Goal: Task Accomplishment & Management: Use online tool/utility

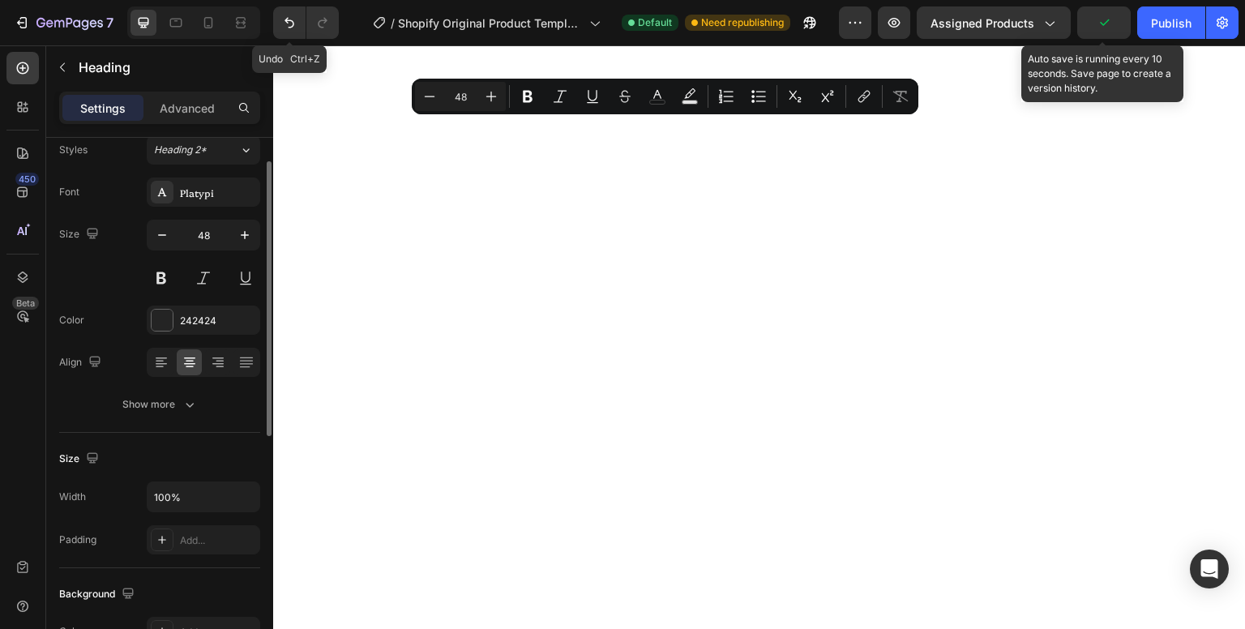
scroll to position [48, 0]
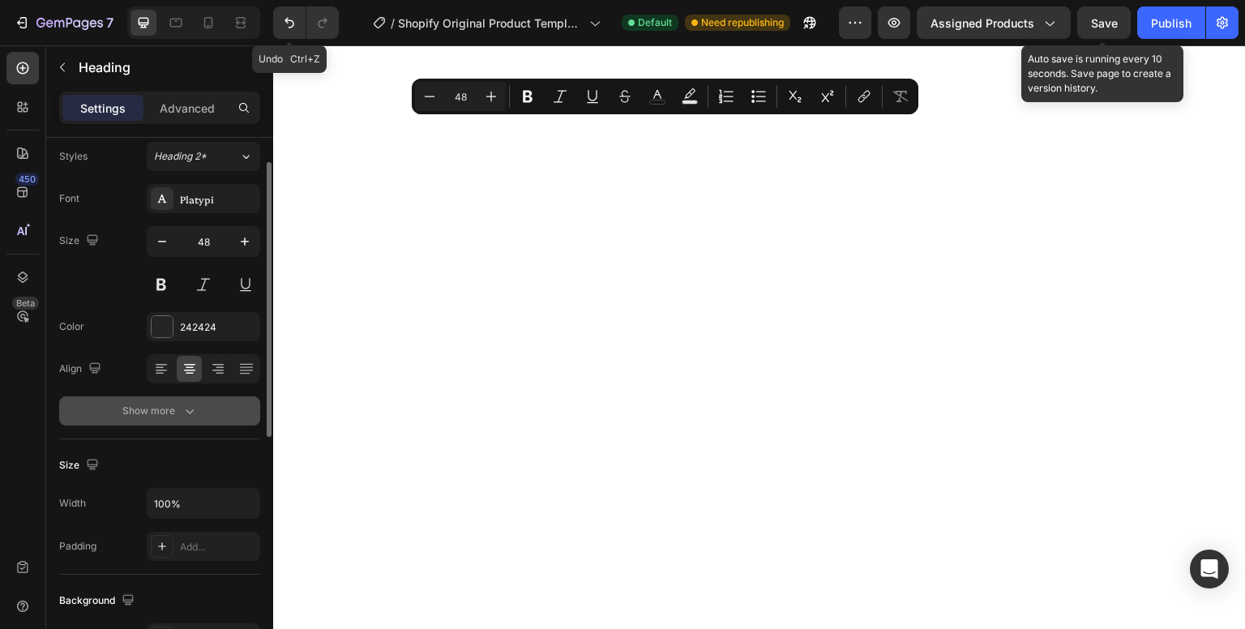
click at [175, 419] on button "Show more" at bounding box center [159, 411] width 201 height 29
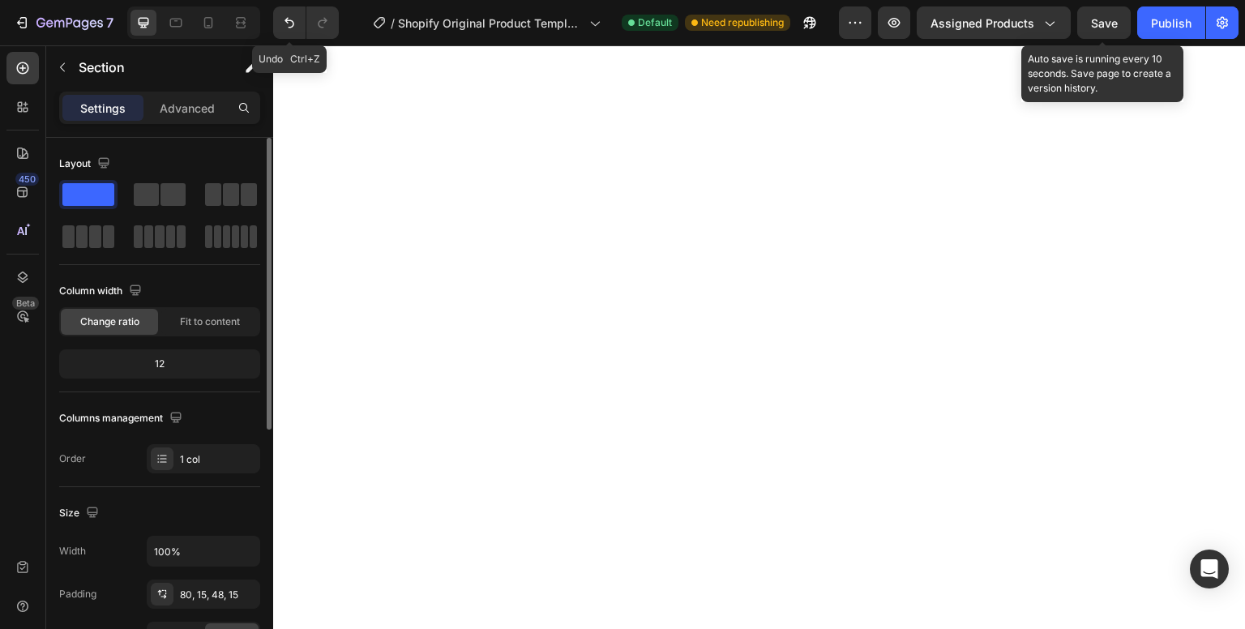
scroll to position [0, 0]
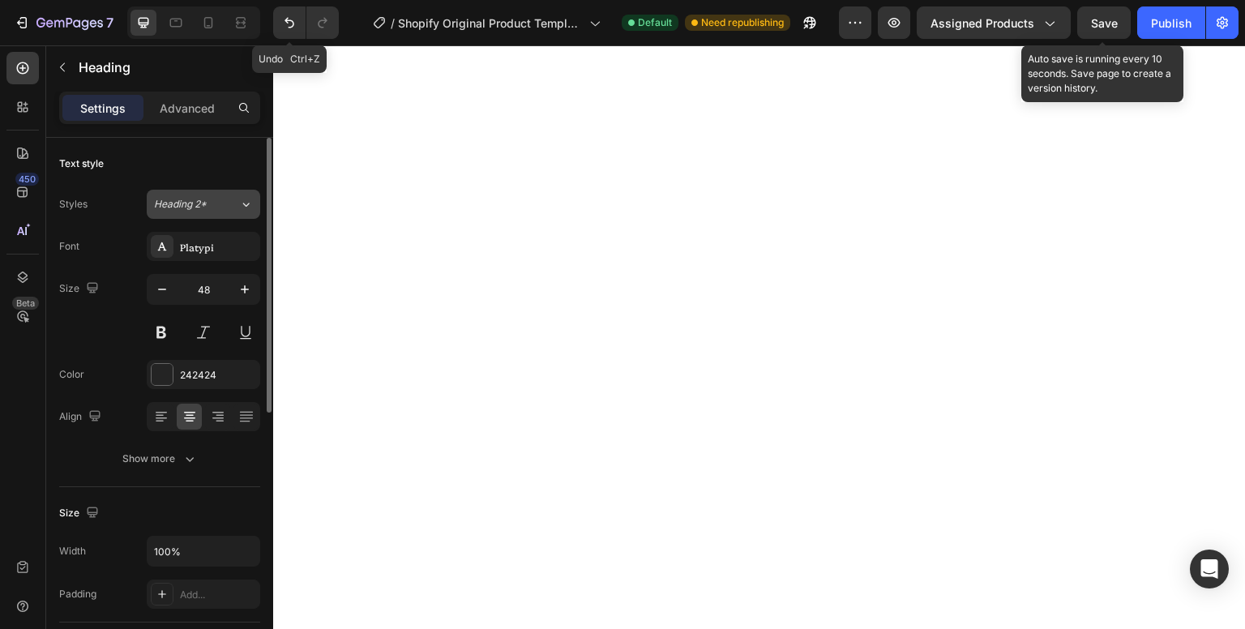
click at [221, 198] on div "Heading 2*" at bounding box center [196, 204] width 85 height 15
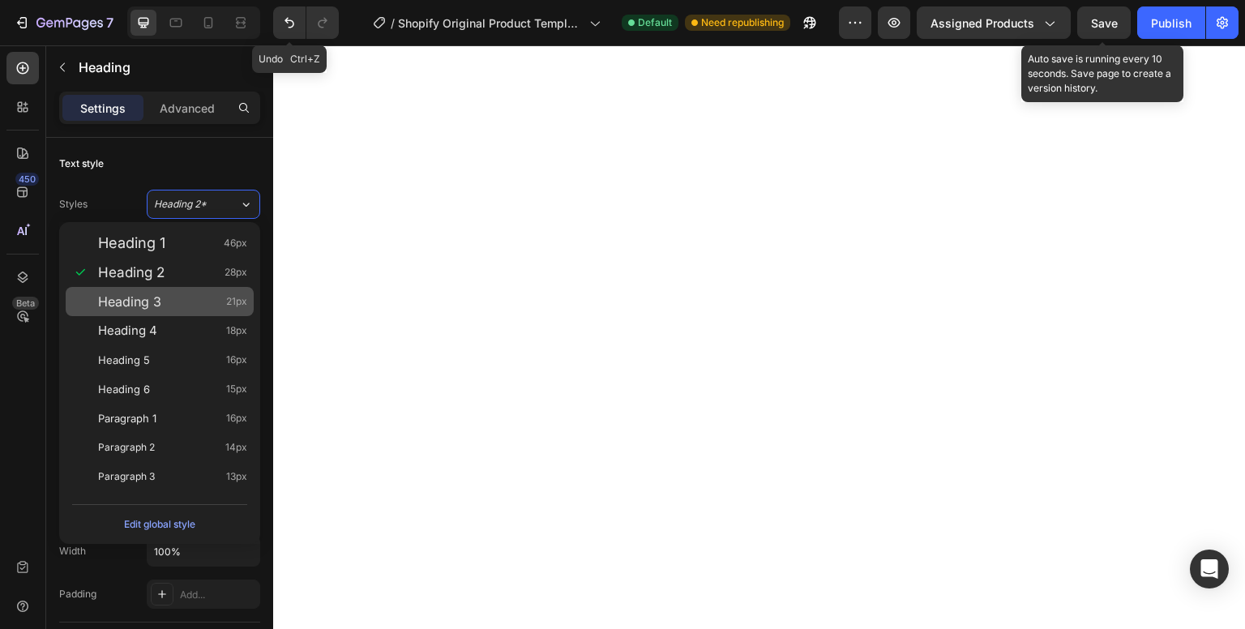
click at [175, 305] on div "Heading 3 21px" at bounding box center [172, 302] width 149 height 16
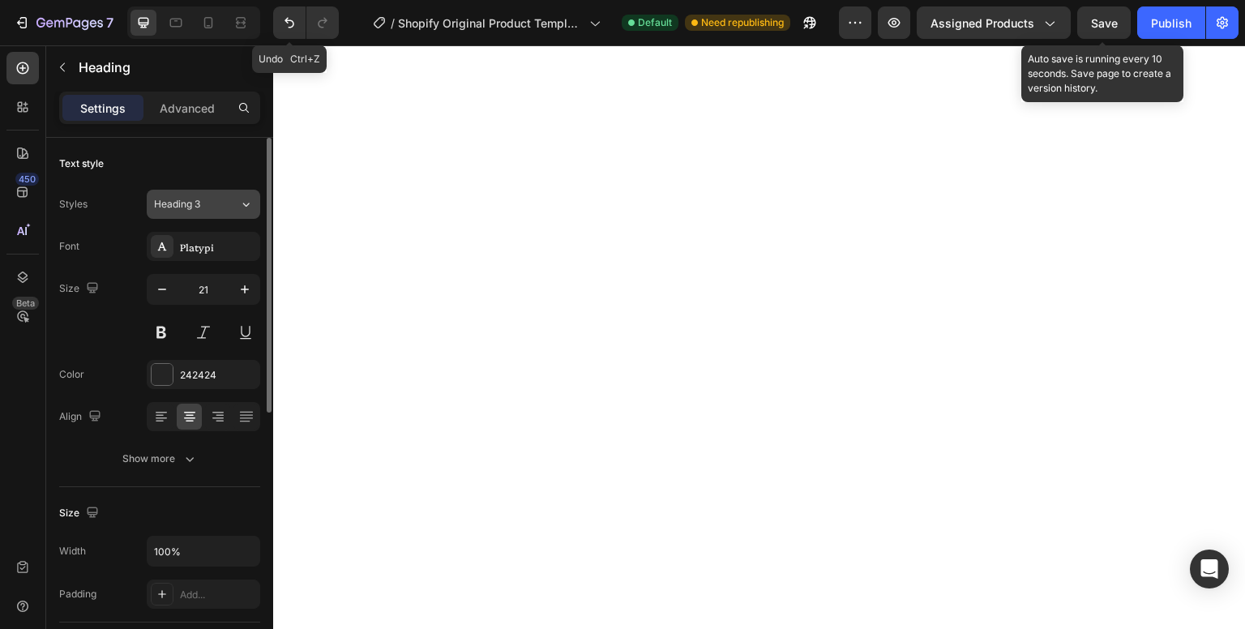
click at [203, 203] on div "Heading 3" at bounding box center [187, 204] width 66 height 15
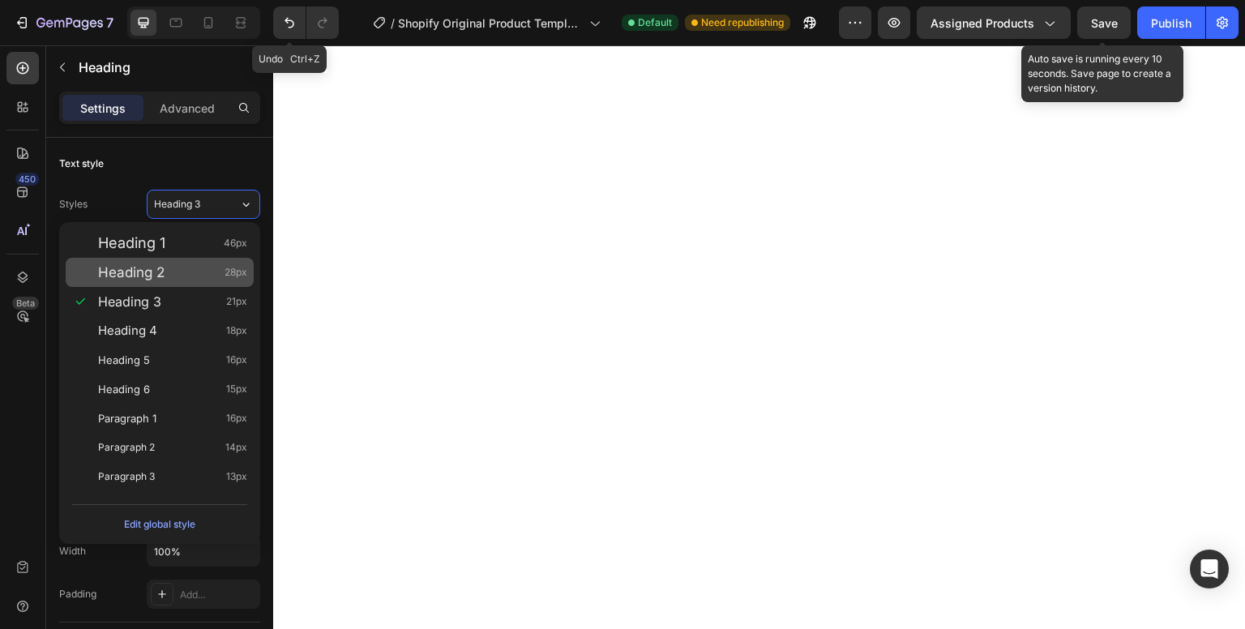
click at [185, 267] on div "Heading 2 28px" at bounding box center [172, 272] width 149 height 16
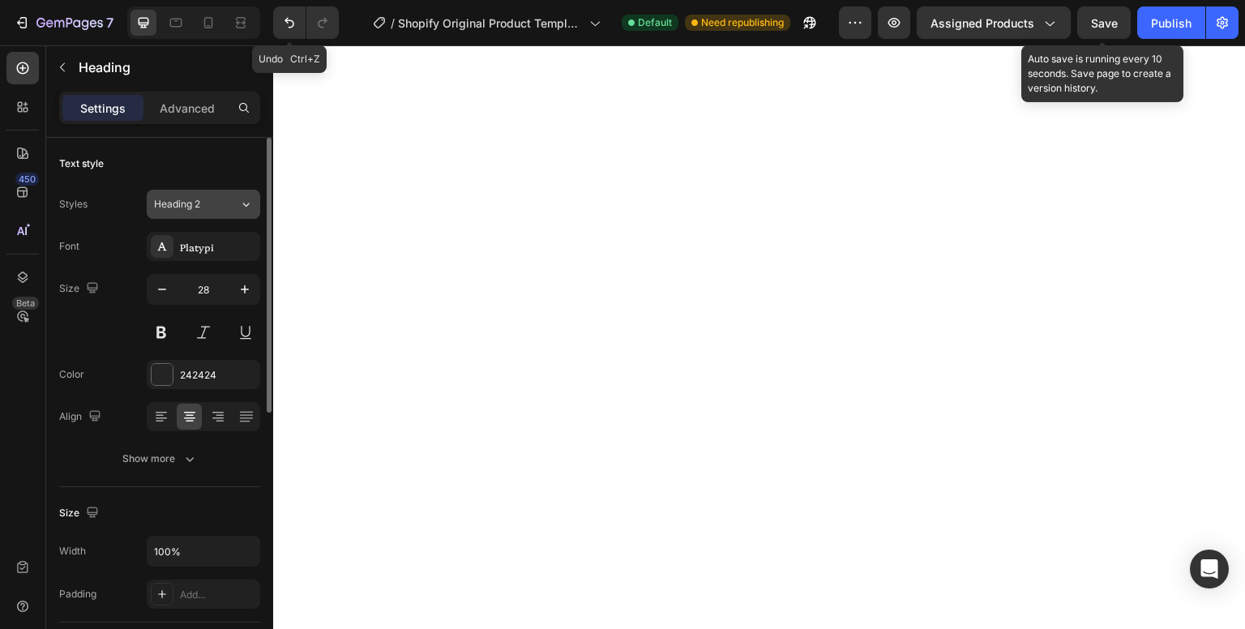
click at [214, 210] on div "Heading 2" at bounding box center [187, 204] width 66 height 15
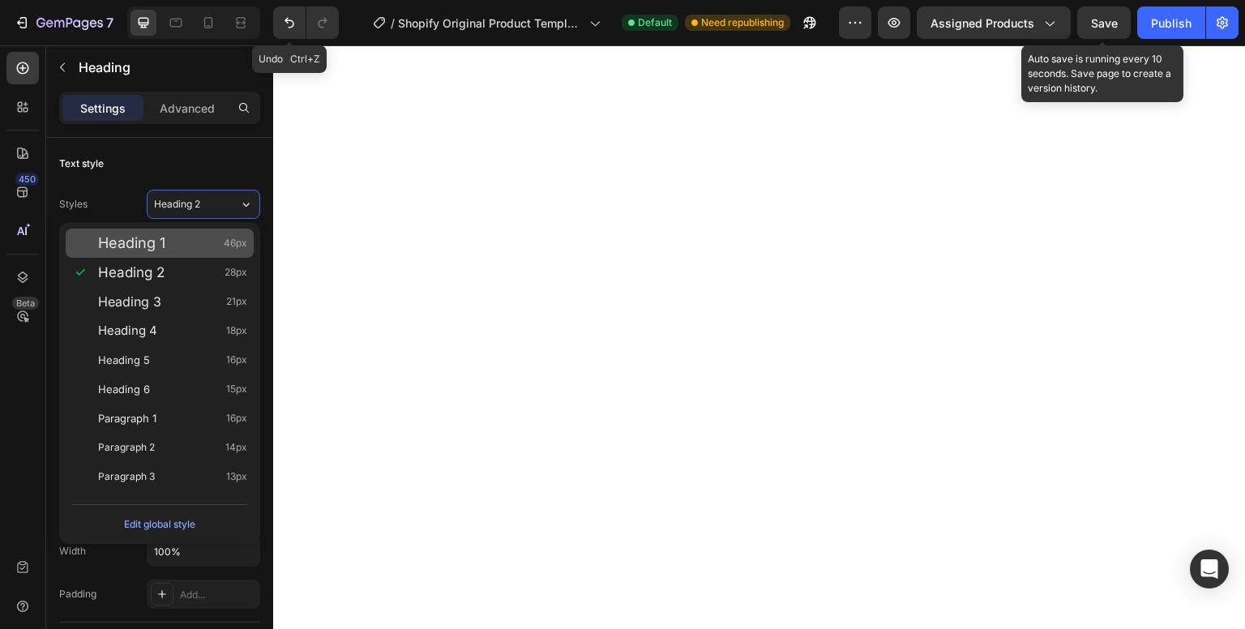
click at [208, 242] on div "Heading 1 46px" at bounding box center [172, 243] width 149 height 16
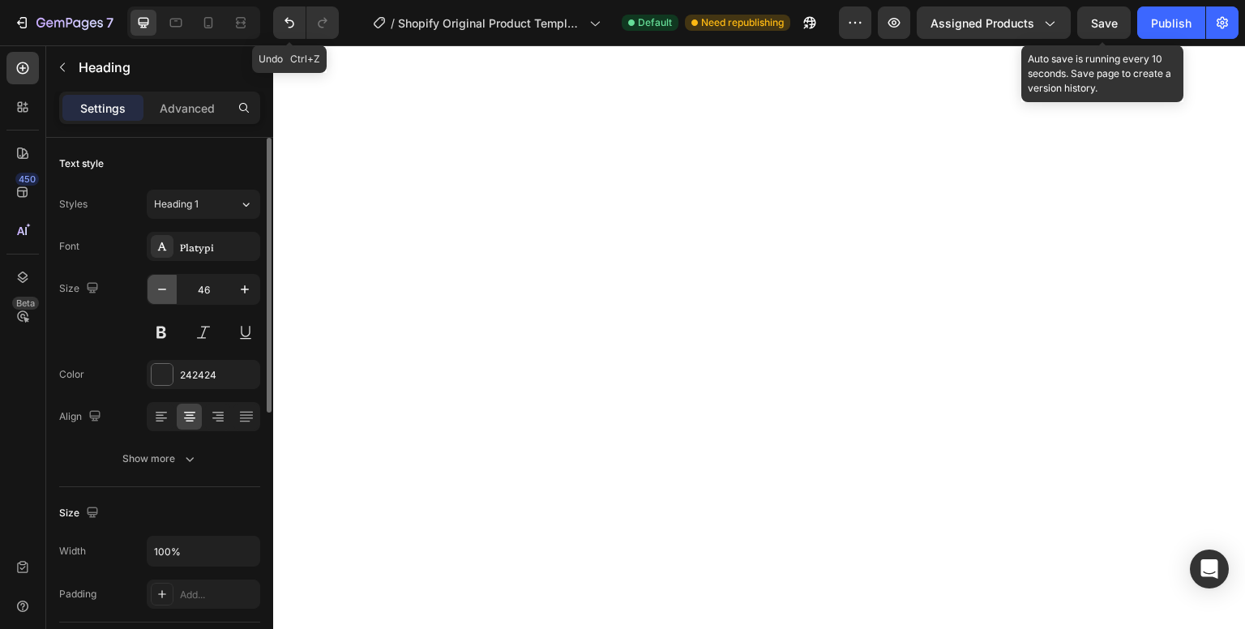
click at [161, 285] on icon "button" at bounding box center [162, 289] width 16 height 16
type input "45"
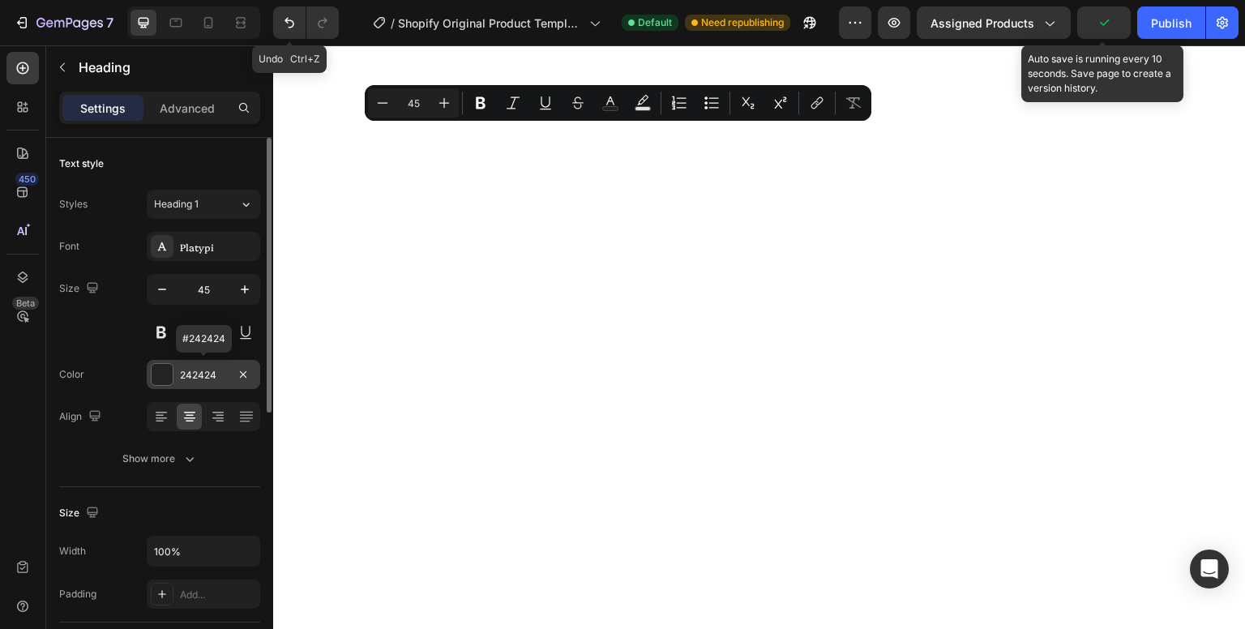
click at [162, 375] on div at bounding box center [162, 374] width 21 height 21
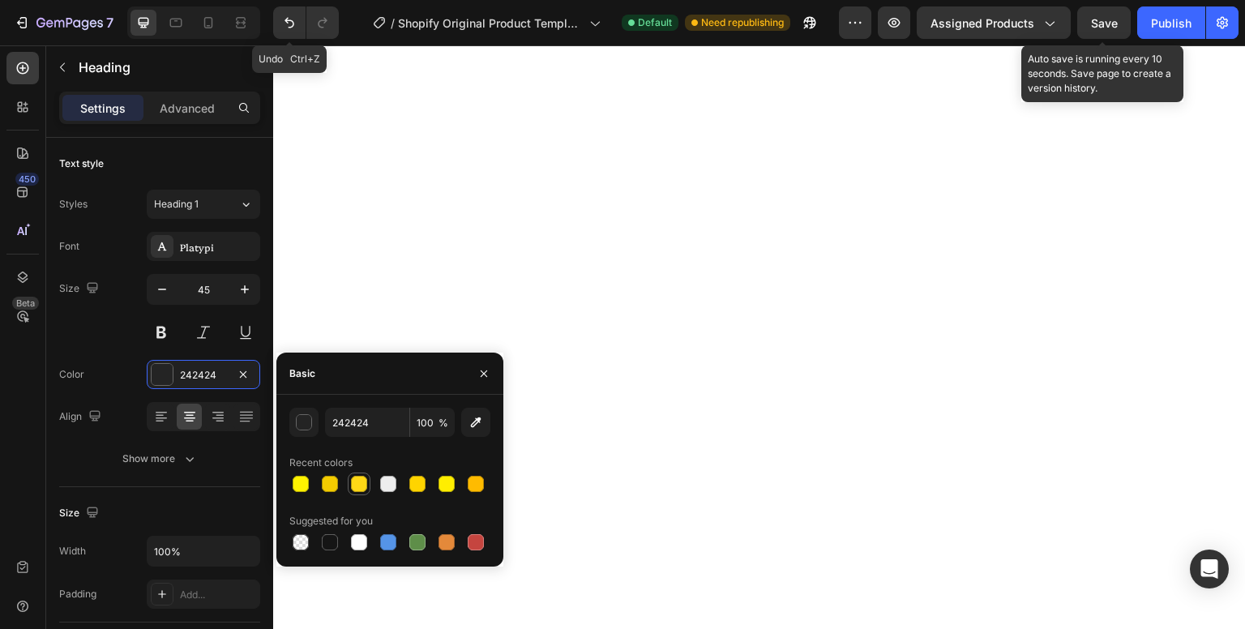
click at [362, 491] on div at bounding box center [359, 484] width 16 height 16
type input "242424"
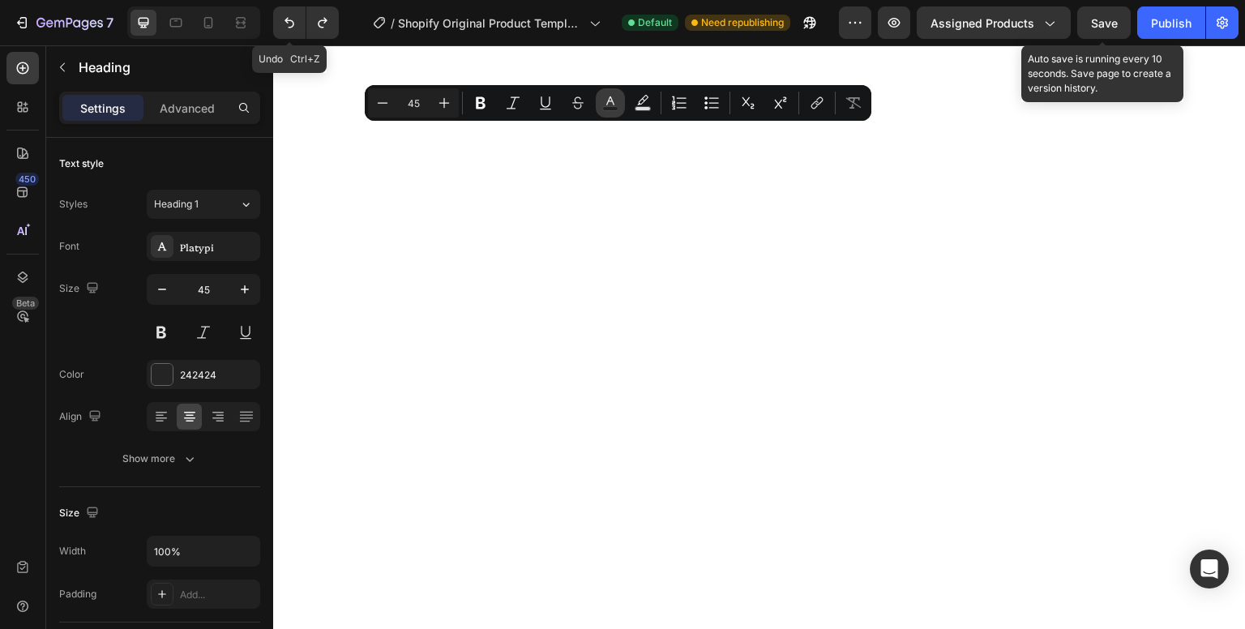
click at [611, 101] on icon "Editor contextual toolbar" at bounding box center [611, 100] width 8 height 9
type input "242424"
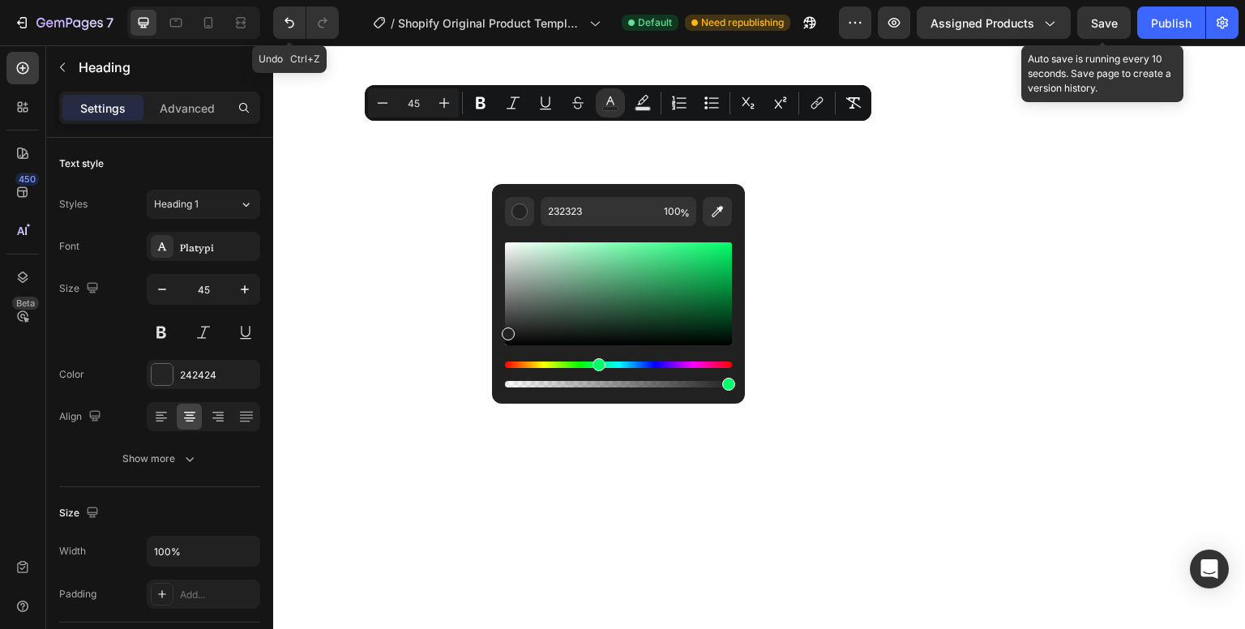
drag, startPoint x: 508, startPoint y: 367, endPoint x: 597, endPoint y: 357, distance: 88.9
click at [597, 357] on div "Editor contextual toolbar" at bounding box center [618, 315] width 227 height 152
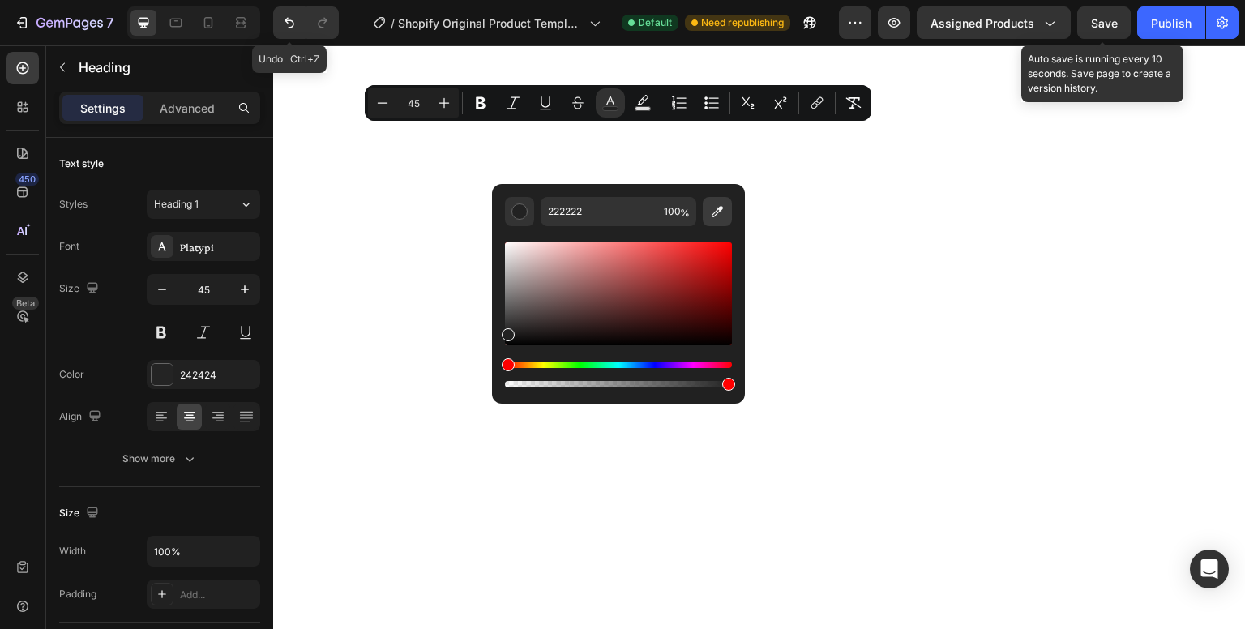
click at [722, 212] on icon "Editor contextual toolbar" at bounding box center [717, 212] width 16 height 16
type input "F6B513"
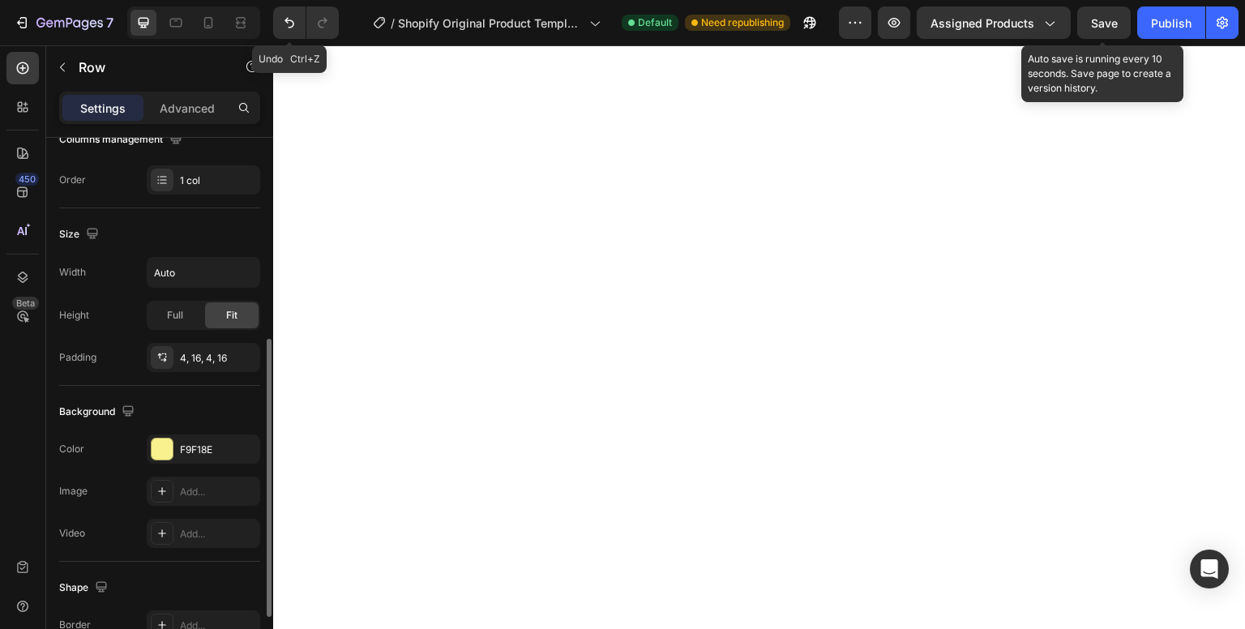
scroll to position [302, 0]
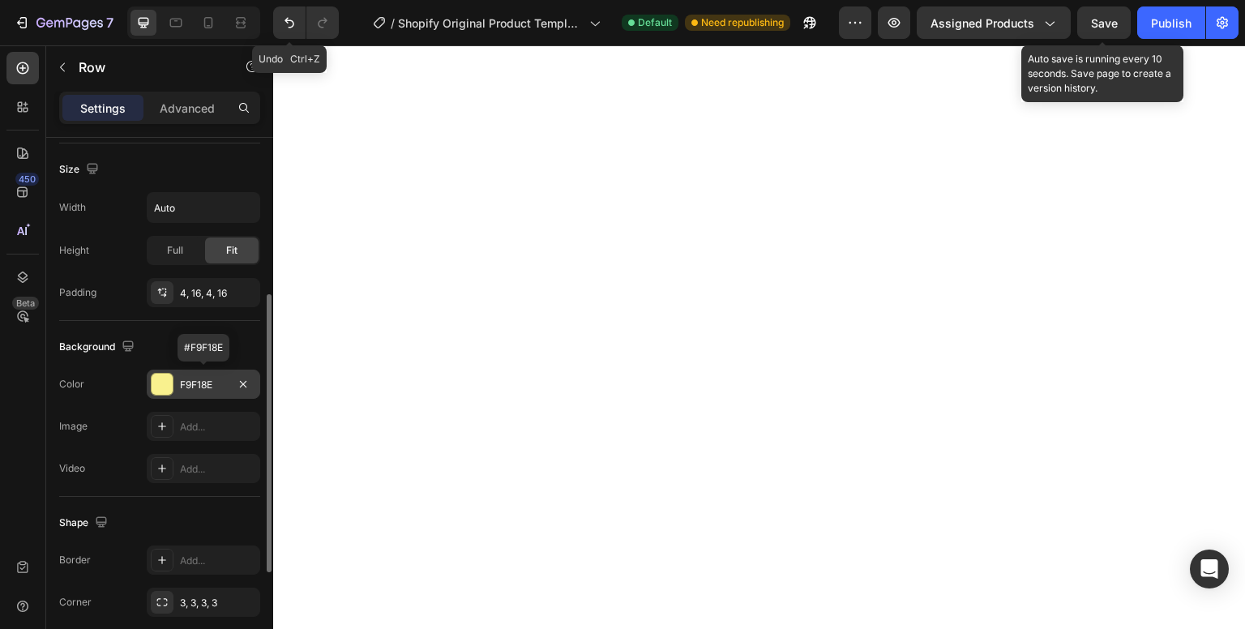
click at [156, 382] on div at bounding box center [162, 384] width 21 height 21
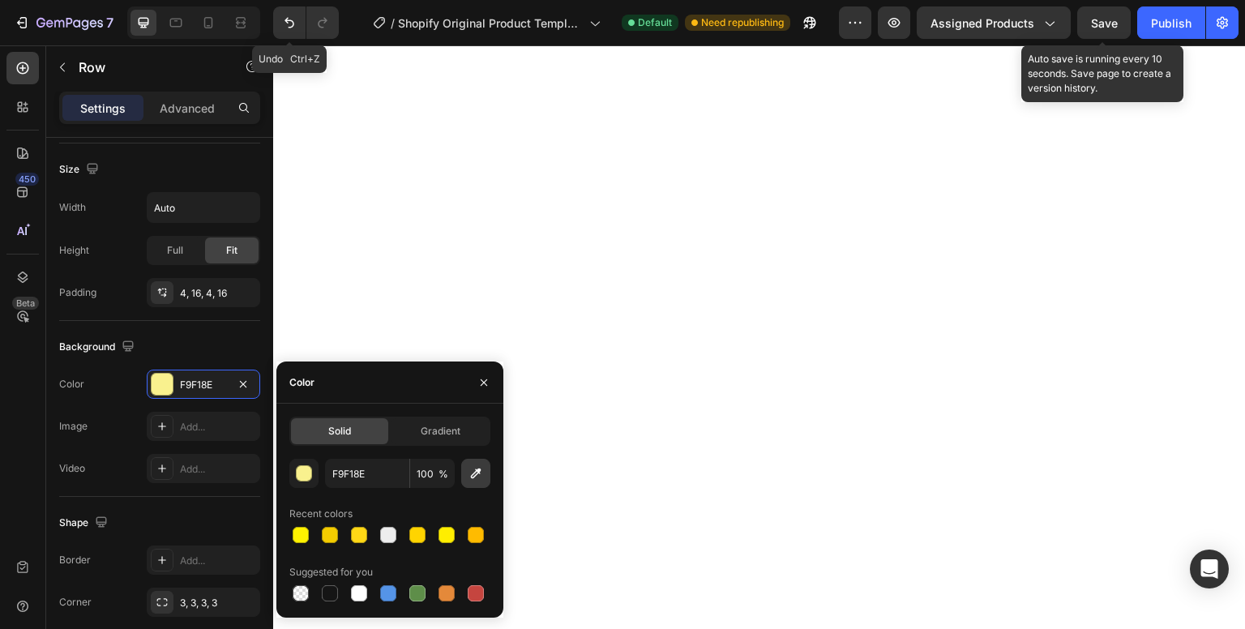
click at [478, 474] on icon "button" at bounding box center [476, 473] width 16 height 16
type input "F6B513"
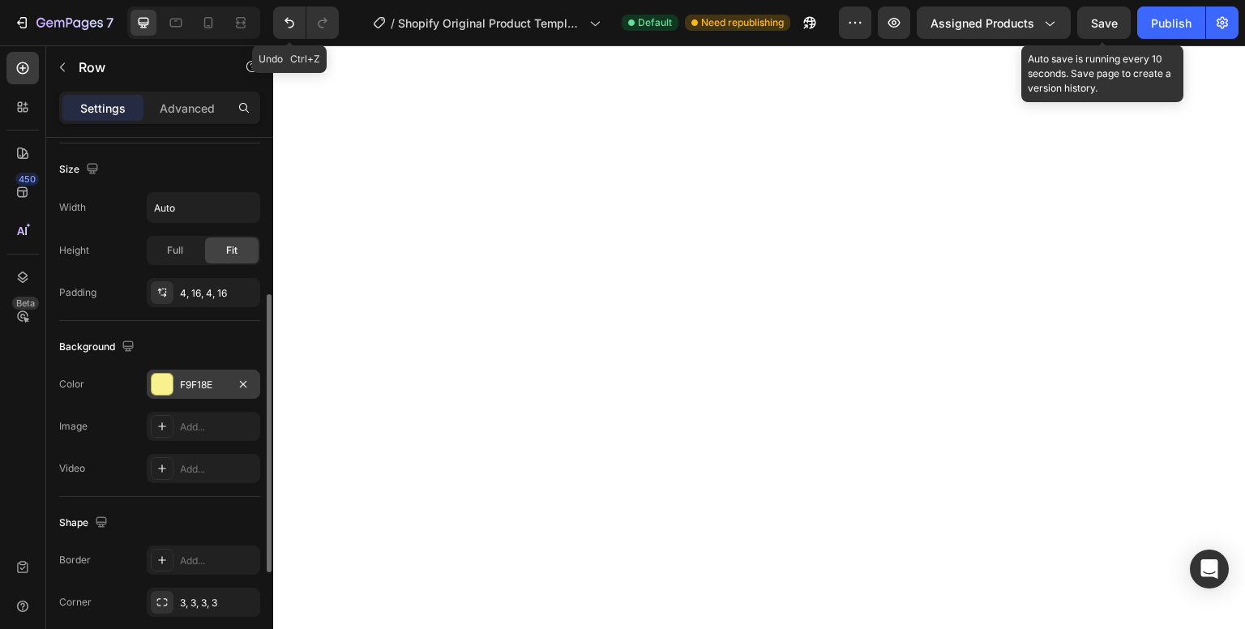
click at [163, 375] on div at bounding box center [162, 384] width 21 height 21
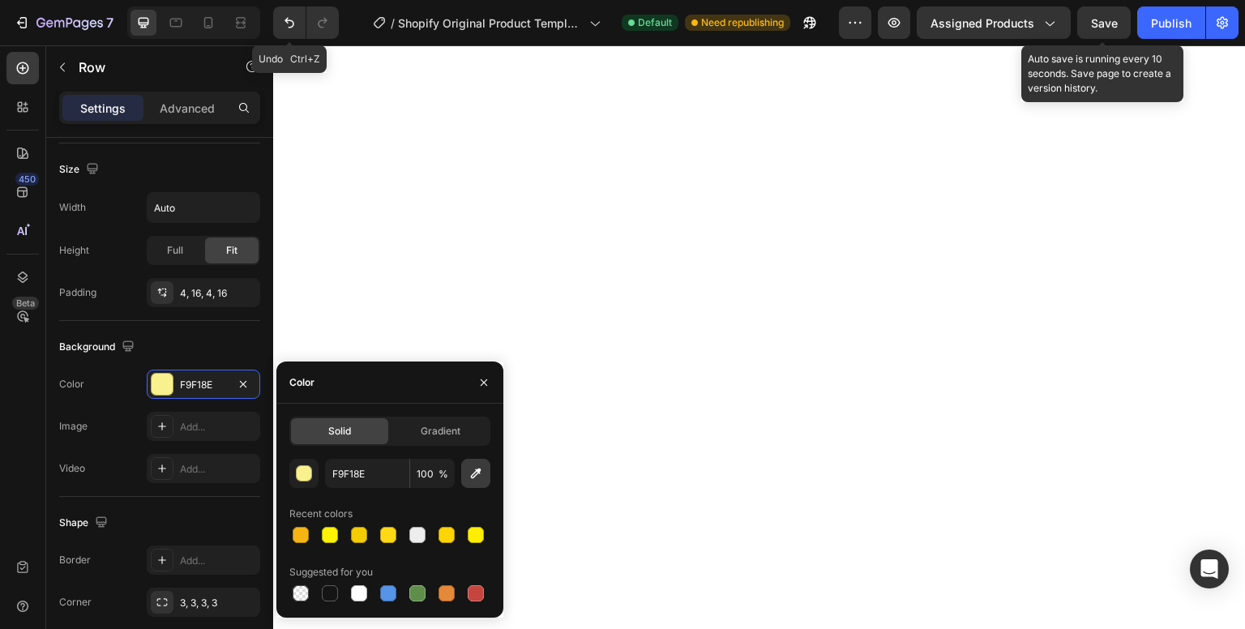
click at [476, 475] on icon "button" at bounding box center [476, 474] width 11 height 11
type input "F6B513"
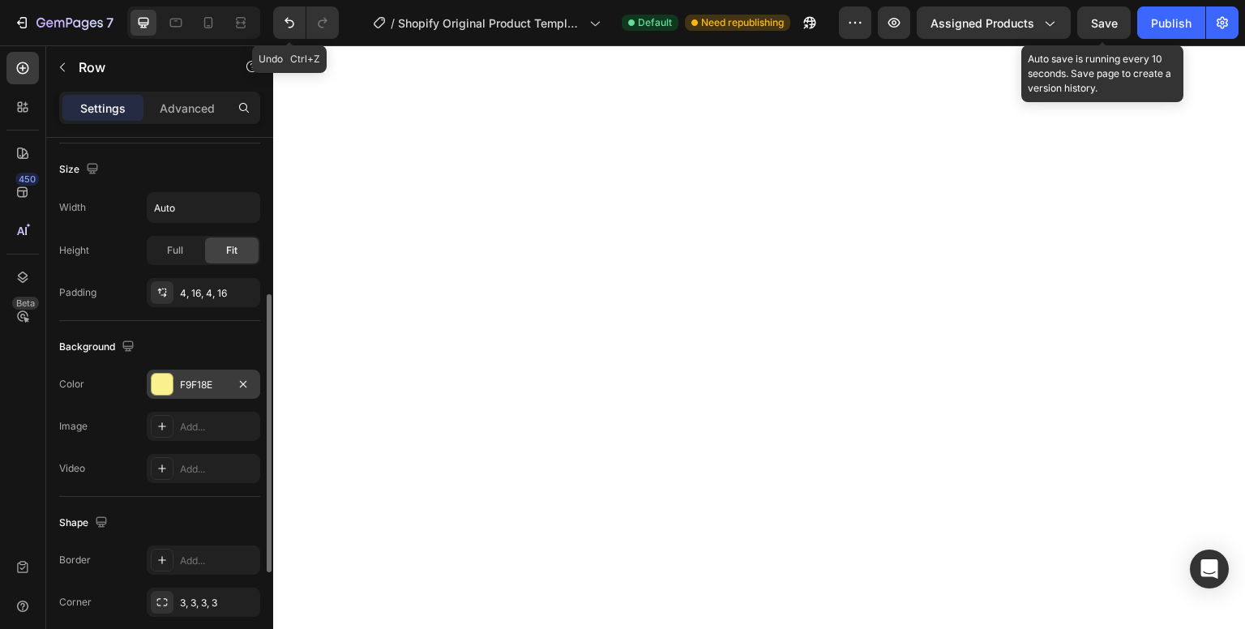
click at [162, 375] on div at bounding box center [162, 384] width 21 height 21
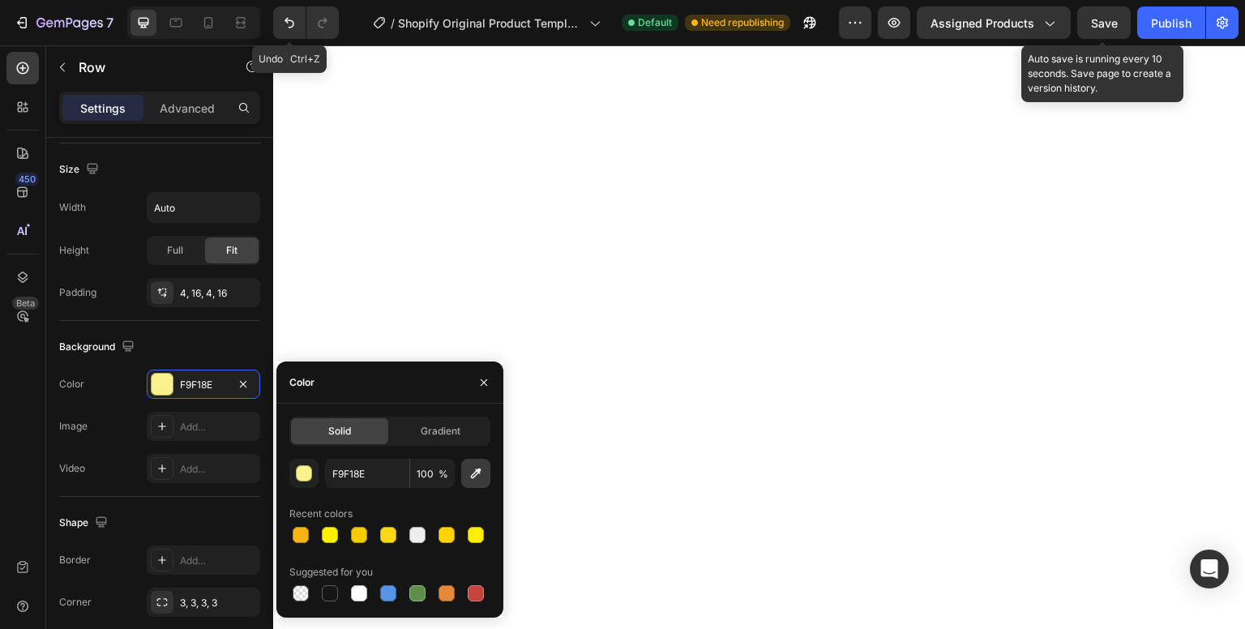
click at [477, 471] on icon "button" at bounding box center [476, 474] width 11 height 11
type input "F6B513"
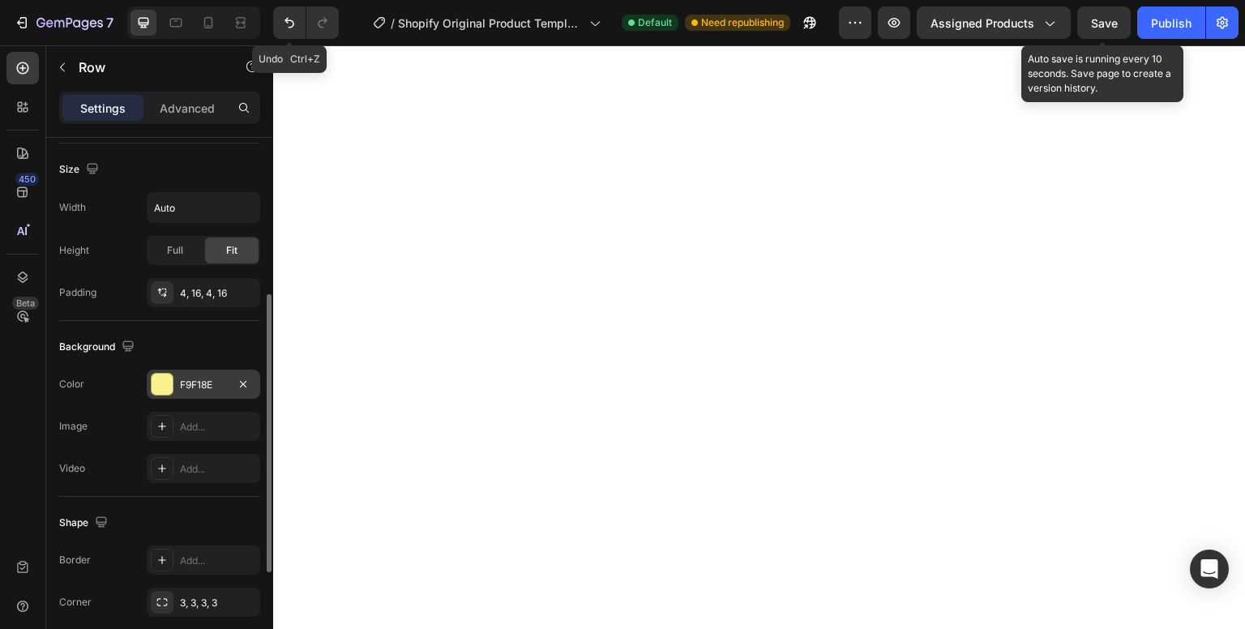
click at [158, 379] on div at bounding box center [162, 384] width 21 height 21
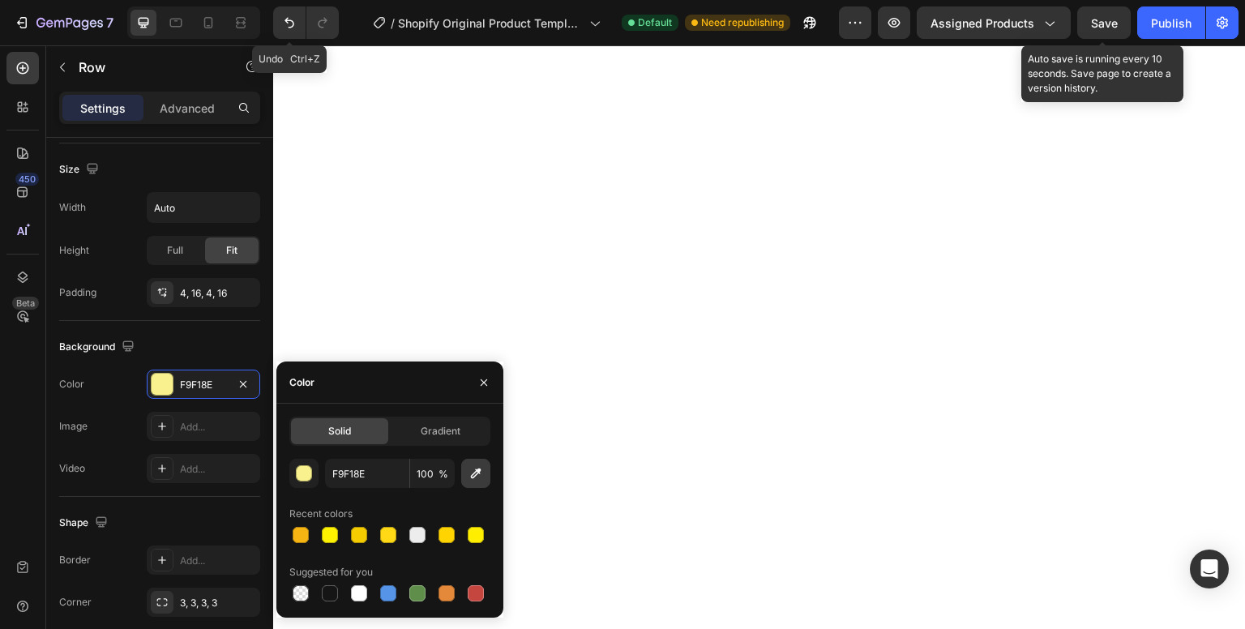
click at [469, 474] on icon "button" at bounding box center [476, 473] width 16 height 16
type input "F6B513"
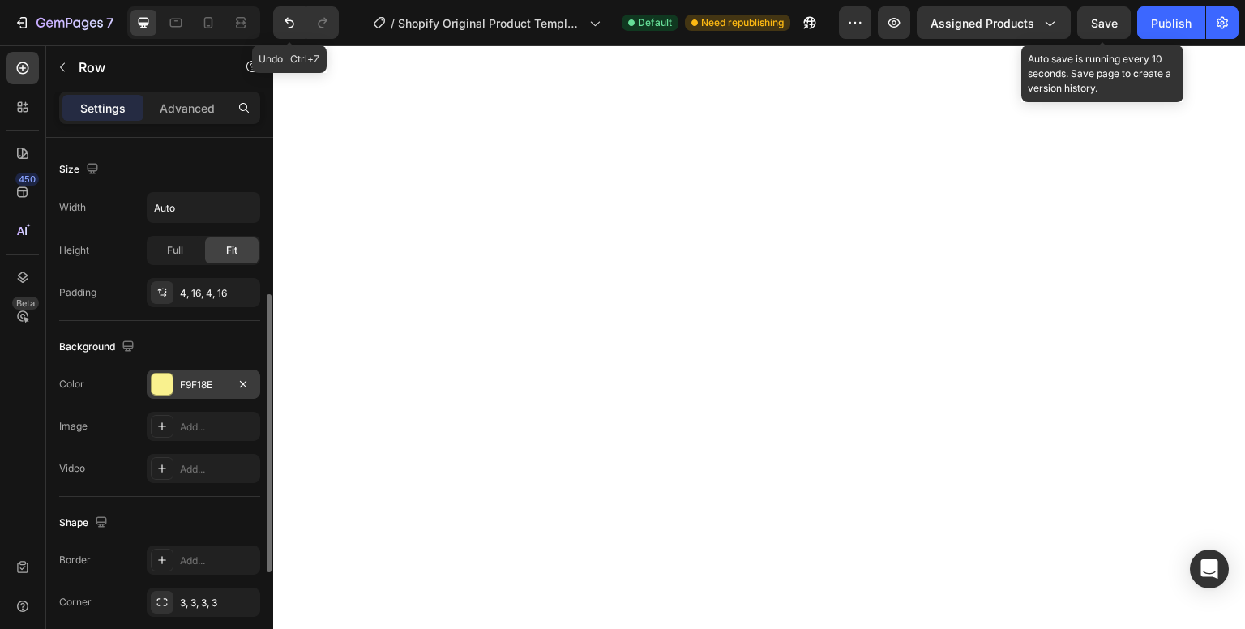
click at [161, 388] on div at bounding box center [162, 384] width 21 height 21
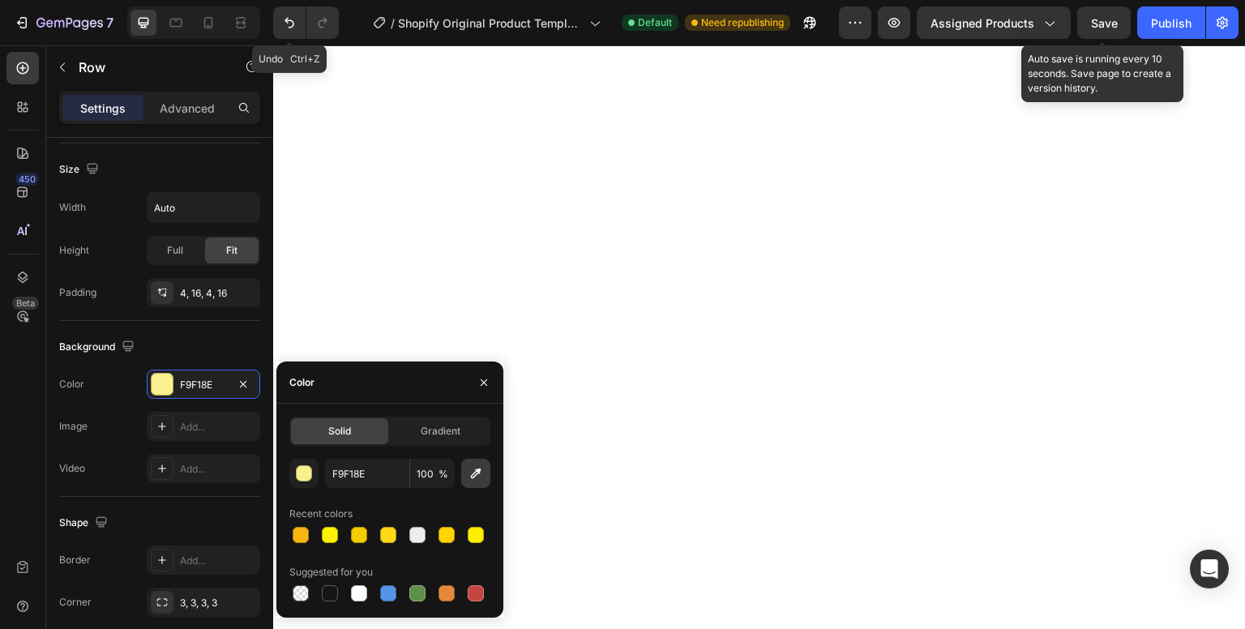
click at [474, 479] on icon "button" at bounding box center [476, 473] width 16 height 16
type input "F6B513"
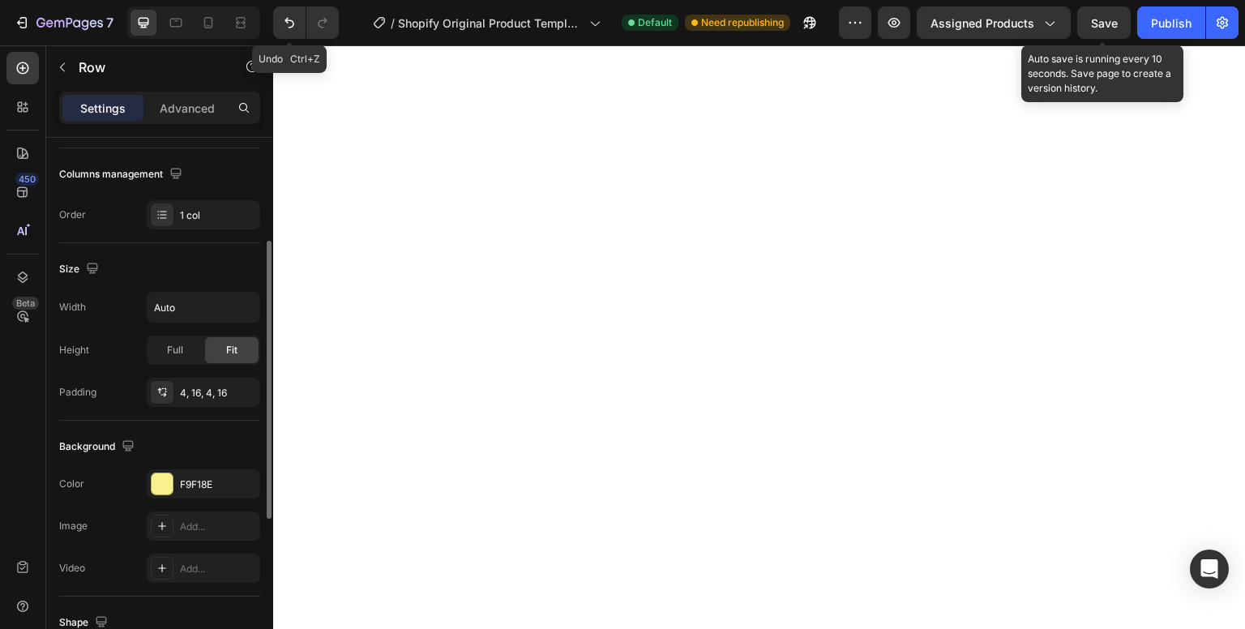
scroll to position [204, 0]
click at [152, 483] on div at bounding box center [162, 482] width 21 height 21
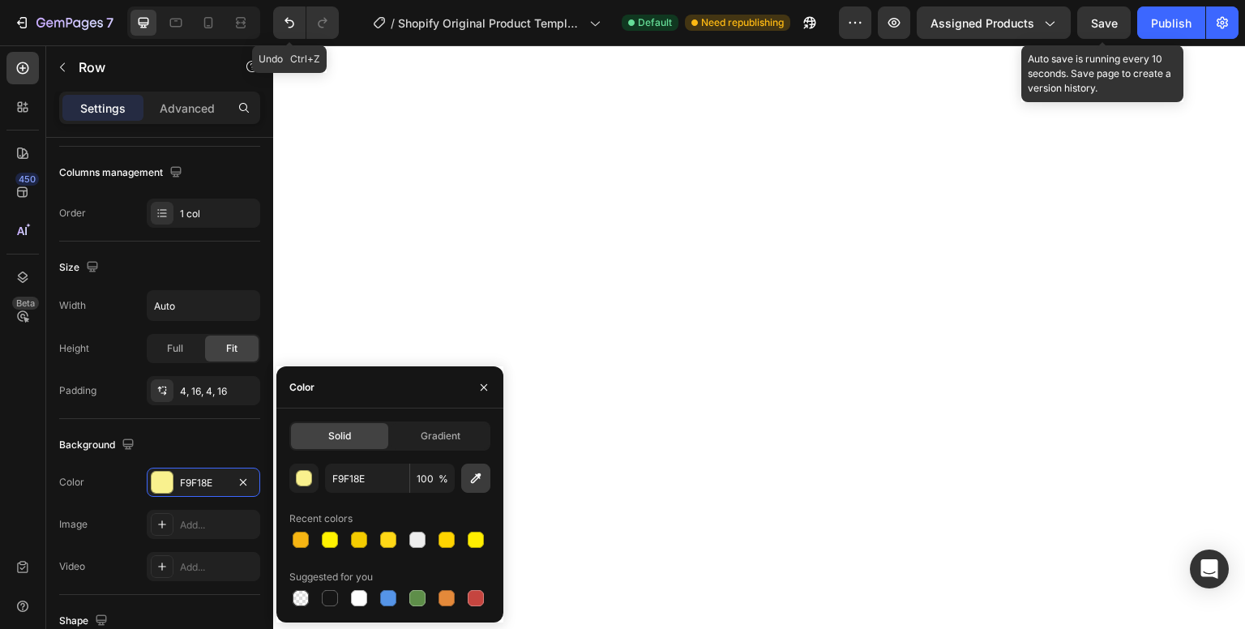
click at [471, 481] on icon "button" at bounding box center [476, 479] width 11 height 11
type input "F6B513"
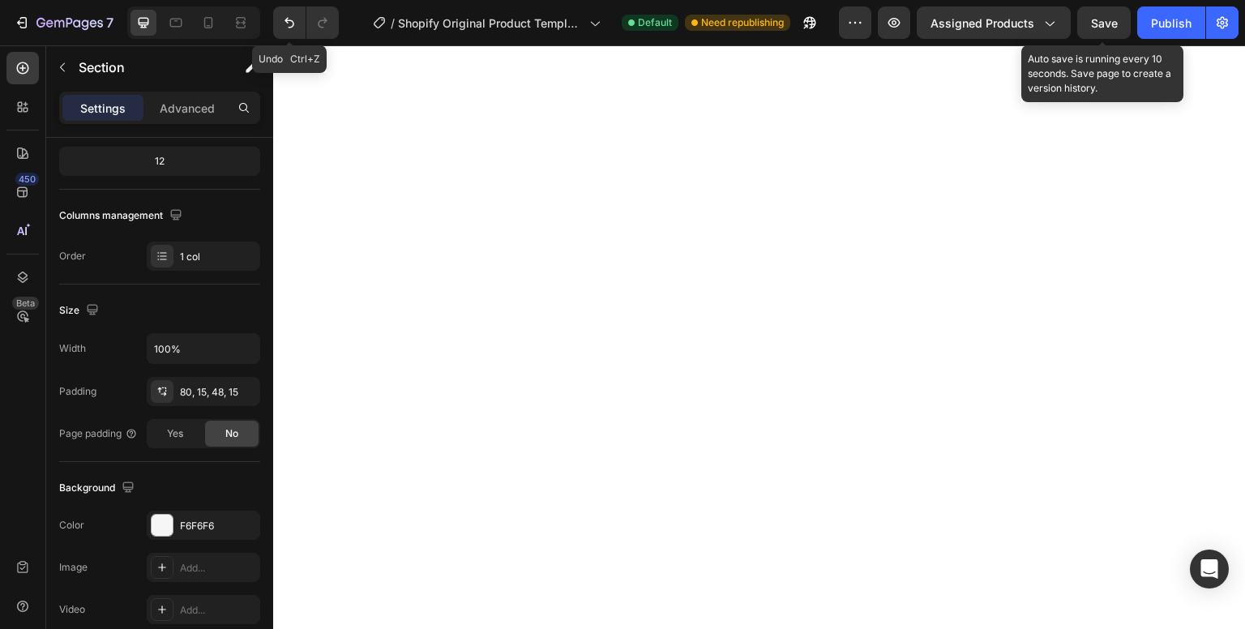
scroll to position [0, 0]
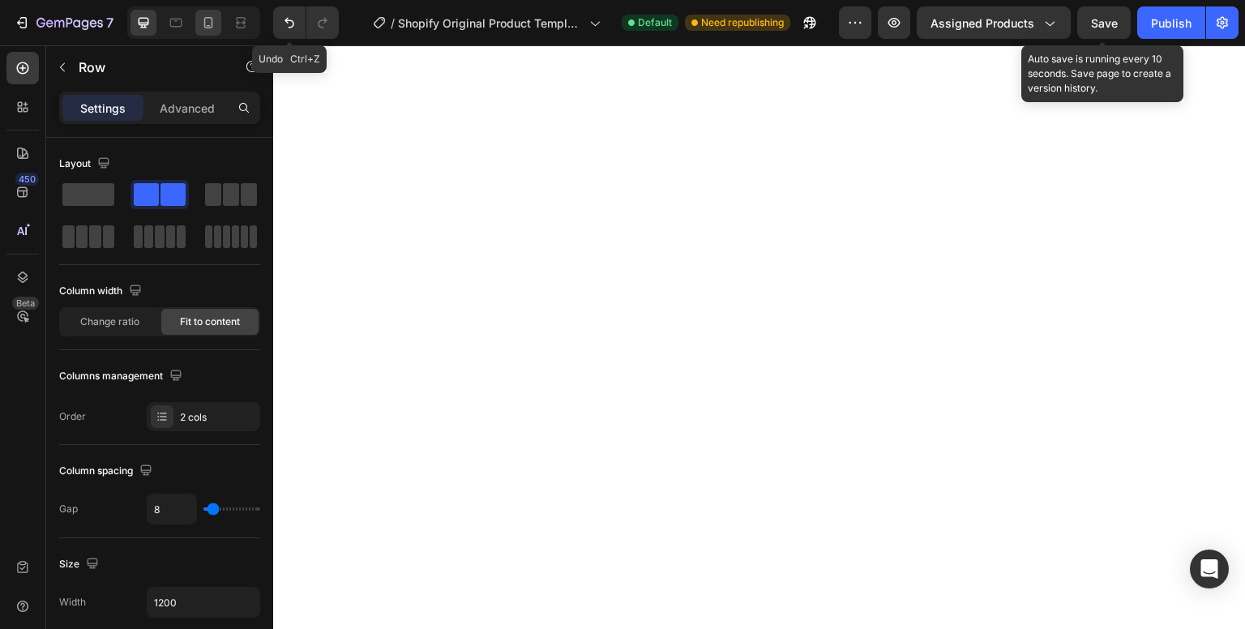
click at [206, 17] on icon at bounding box center [208, 22] width 9 height 11
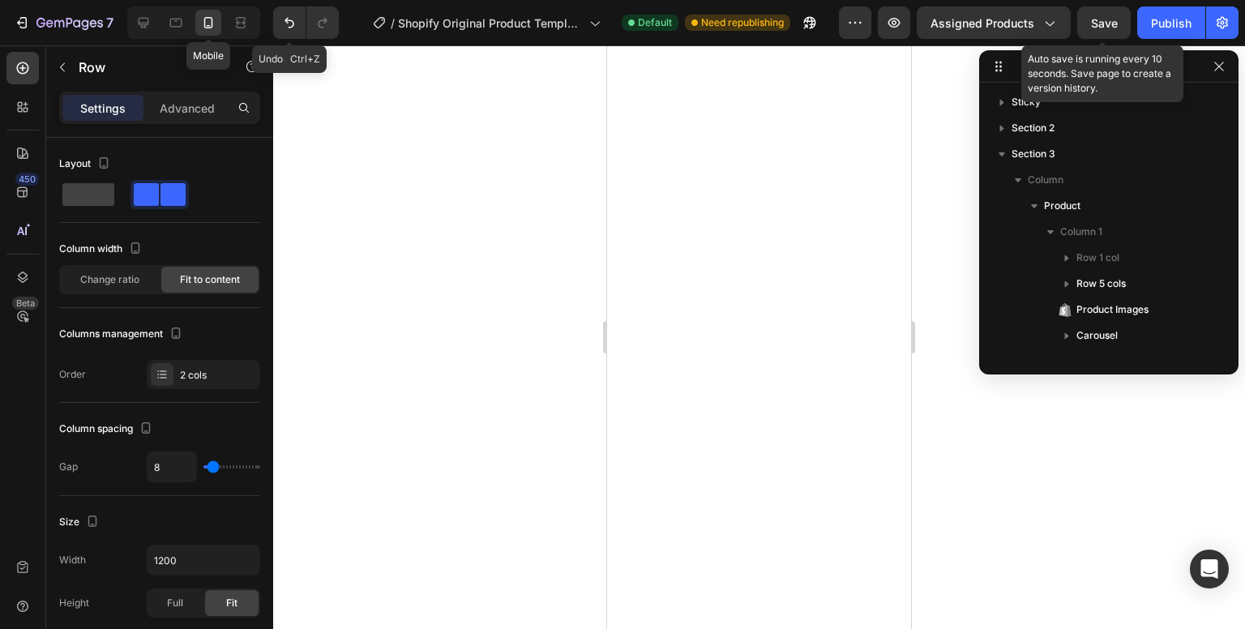
type input "100%"
click at [1222, 65] on icon "button" at bounding box center [1219, 66] width 13 height 13
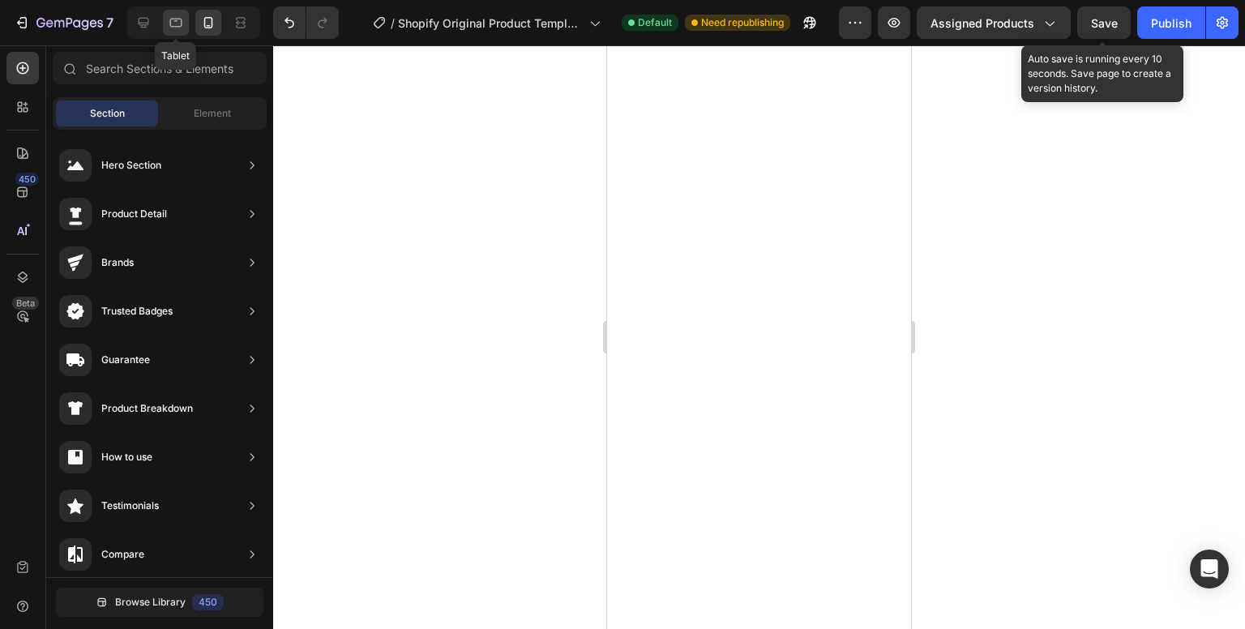
click at [172, 20] on icon at bounding box center [176, 23] width 16 height 16
click at [142, 24] on icon at bounding box center [143, 23] width 16 height 16
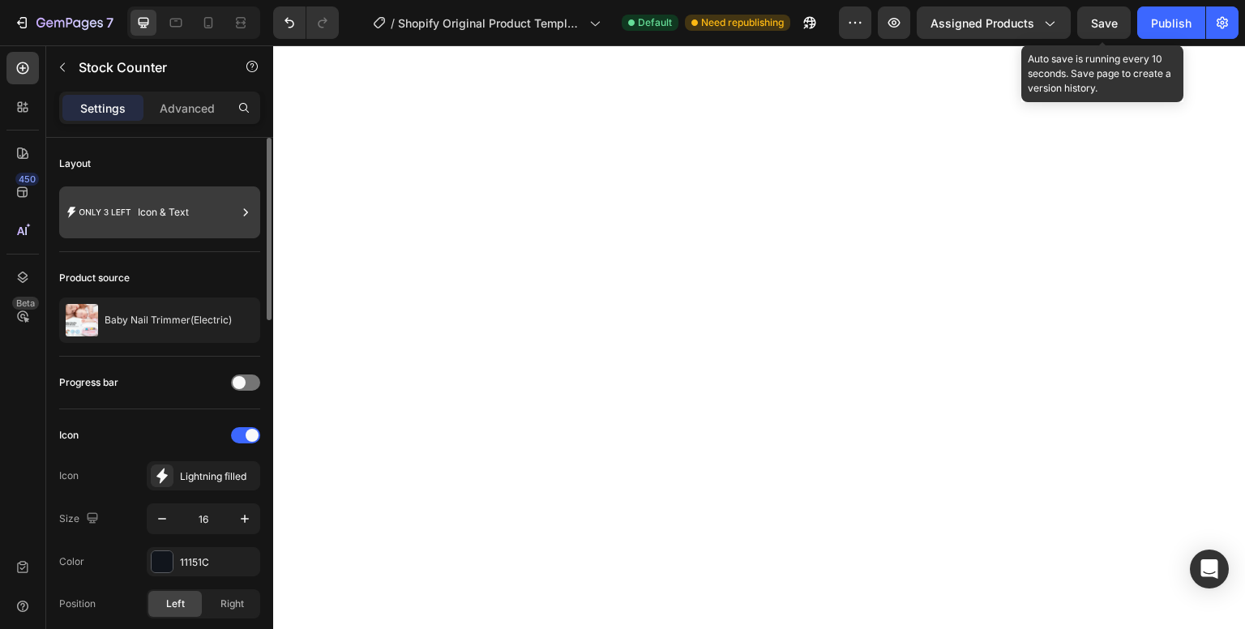
click at [196, 207] on div "Icon & Text" at bounding box center [187, 212] width 99 height 37
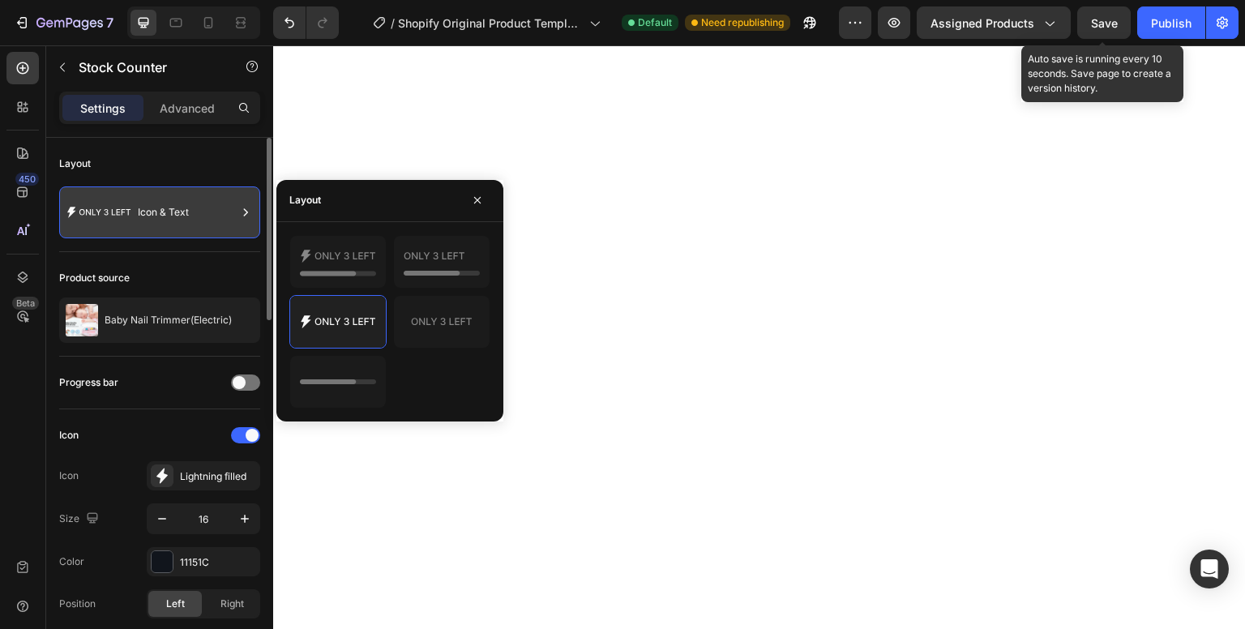
click at [84, 209] on icon at bounding box center [104, 212] width 51 height 6
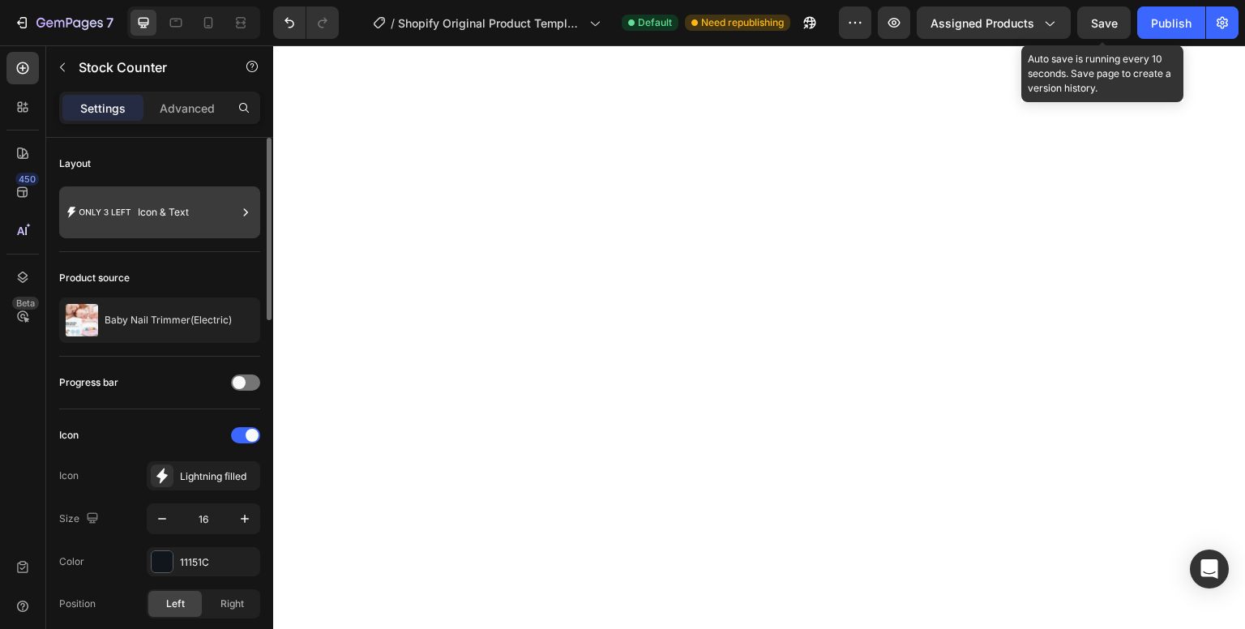
click at [84, 209] on icon at bounding box center [104, 212] width 51 height 6
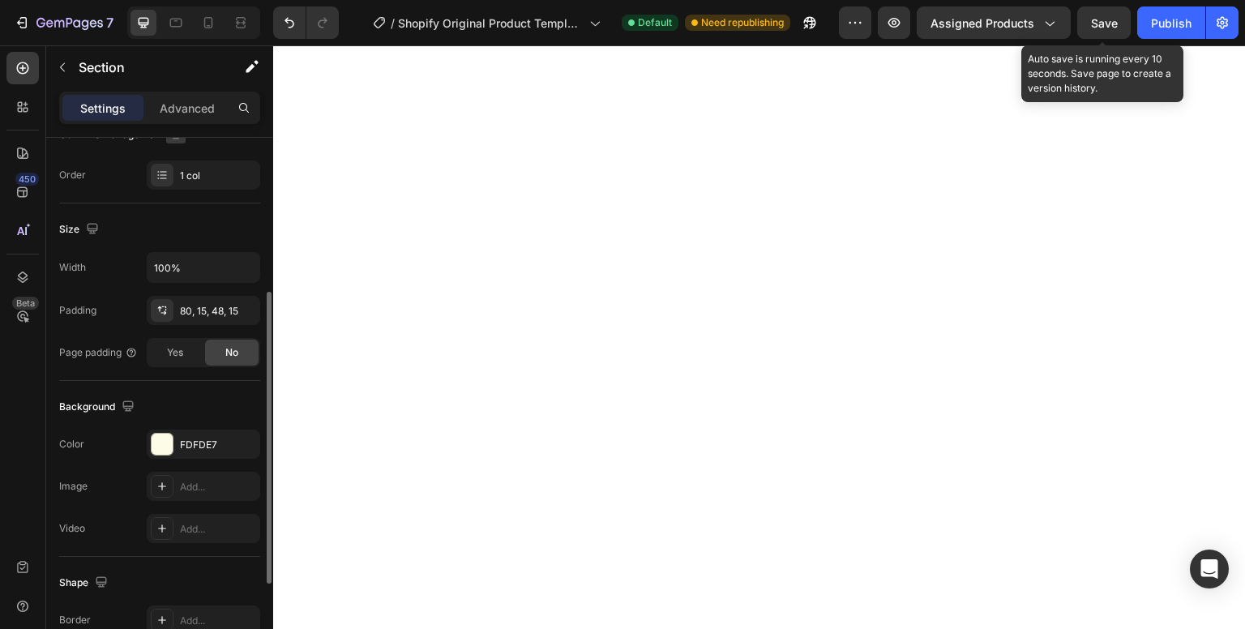
scroll to position [315, 0]
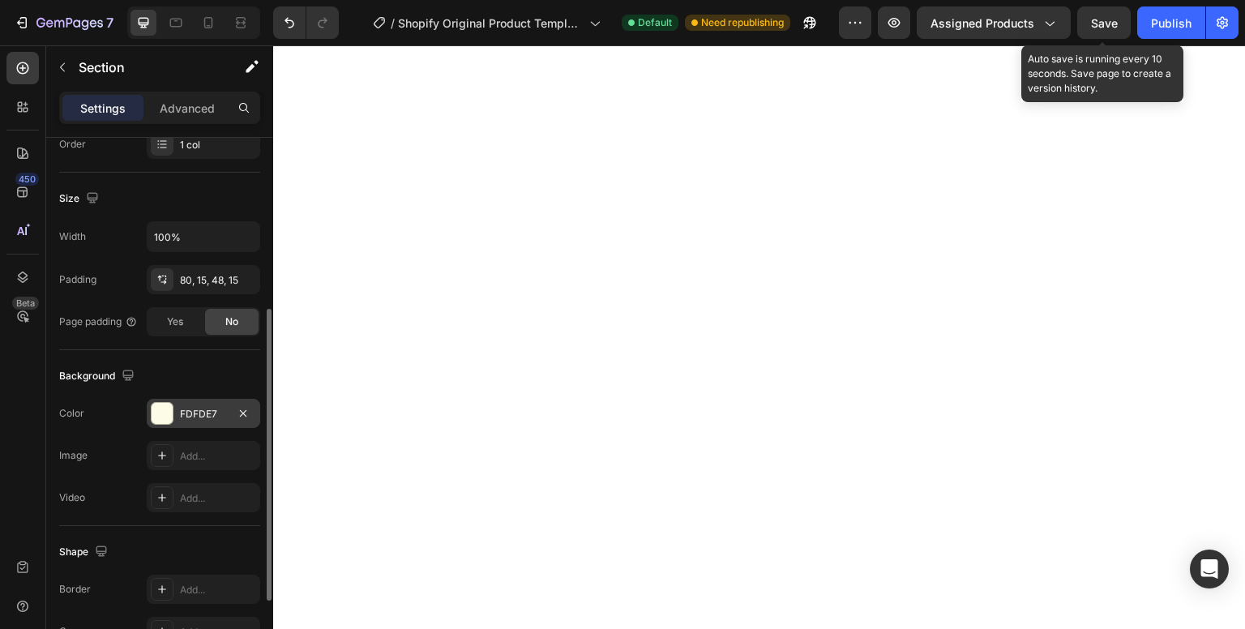
click at [169, 408] on div at bounding box center [162, 413] width 21 height 21
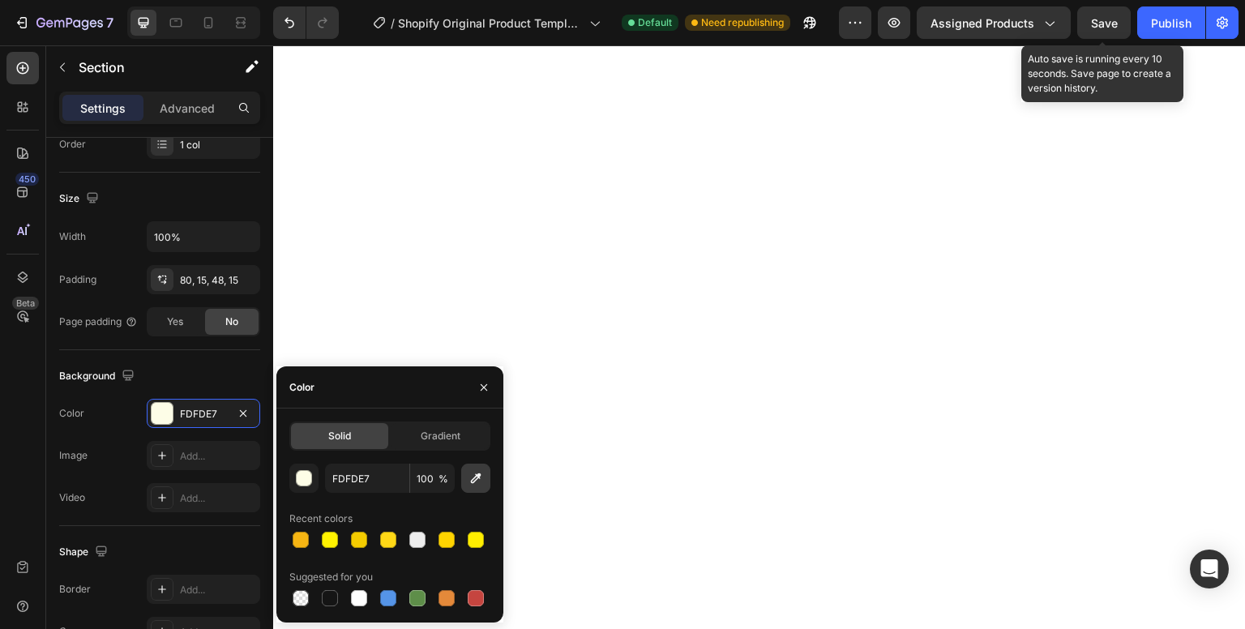
click at [470, 472] on icon "button" at bounding box center [476, 478] width 16 height 16
type input "F6B513"
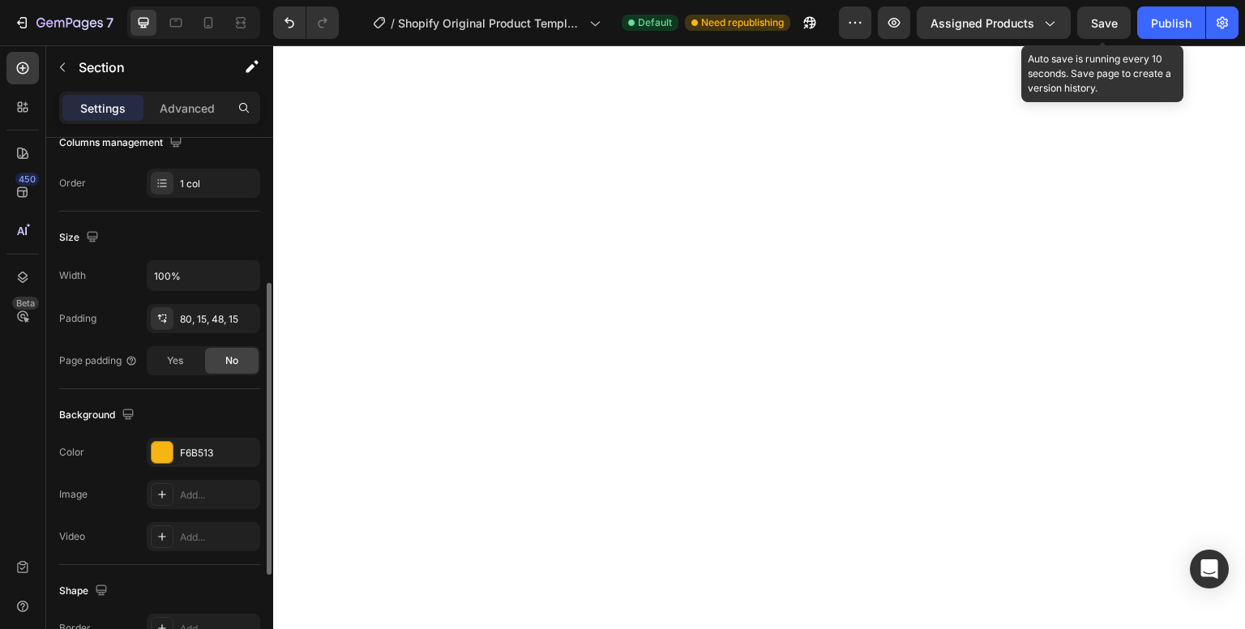
scroll to position [276, 0]
click at [162, 444] on div at bounding box center [162, 451] width 21 height 21
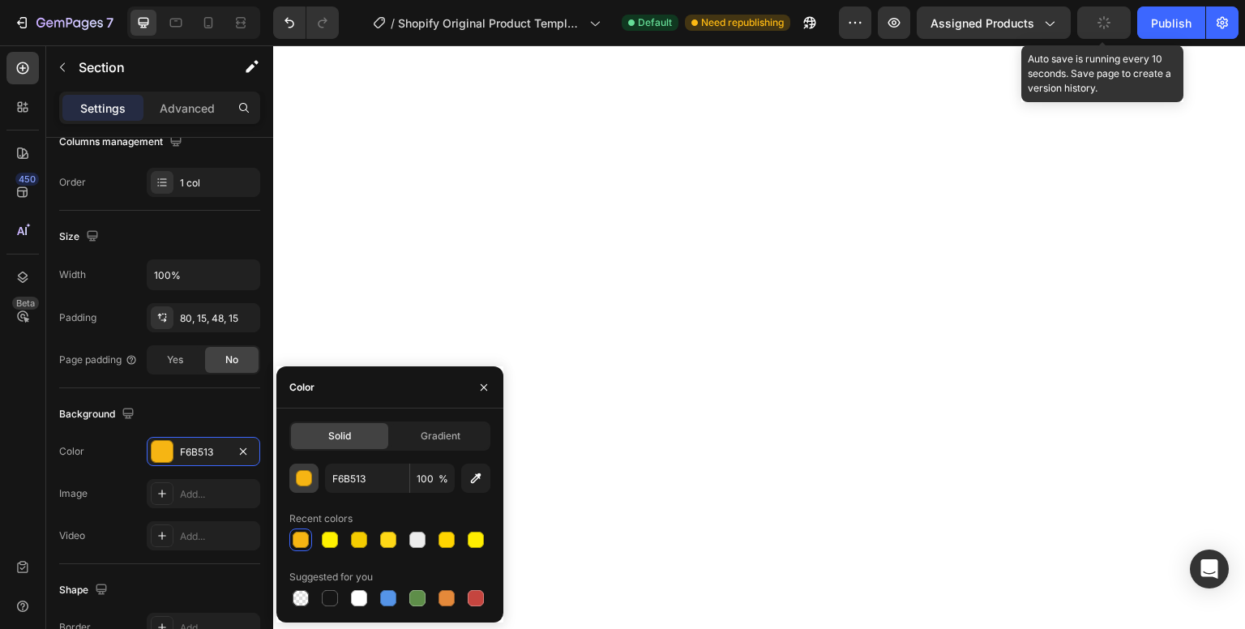
click at [304, 471] on div "button" at bounding box center [305, 479] width 16 height 16
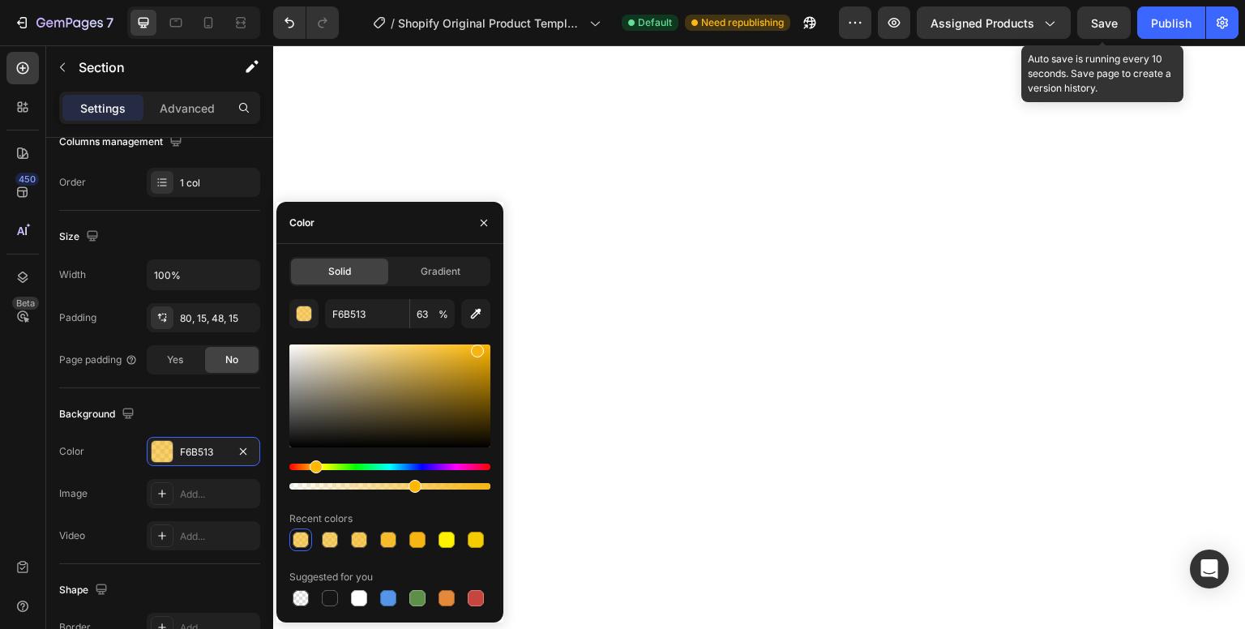
drag, startPoint x: 487, startPoint y: 487, endPoint x: 412, endPoint y: 492, distance: 74.8
click at [412, 492] on div at bounding box center [415, 486] width 13 height 13
drag, startPoint x: 412, startPoint y: 481, endPoint x: 400, endPoint y: 482, distance: 12.3
click at [400, 482] on div at bounding box center [403, 486] width 13 height 13
type input "48"
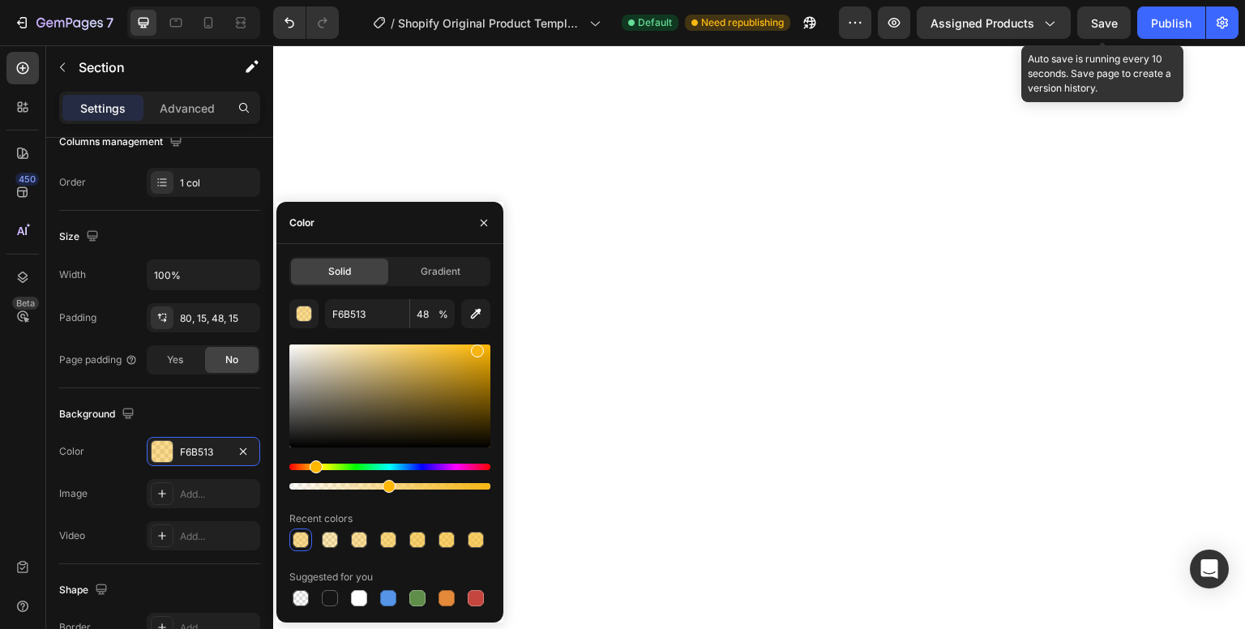
drag, startPoint x: 398, startPoint y: 487, endPoint x: 386, endPoint y: 490, distance: 12.6
click at [386, 490] on div at bounding box center [389, 486] width 13 height 13
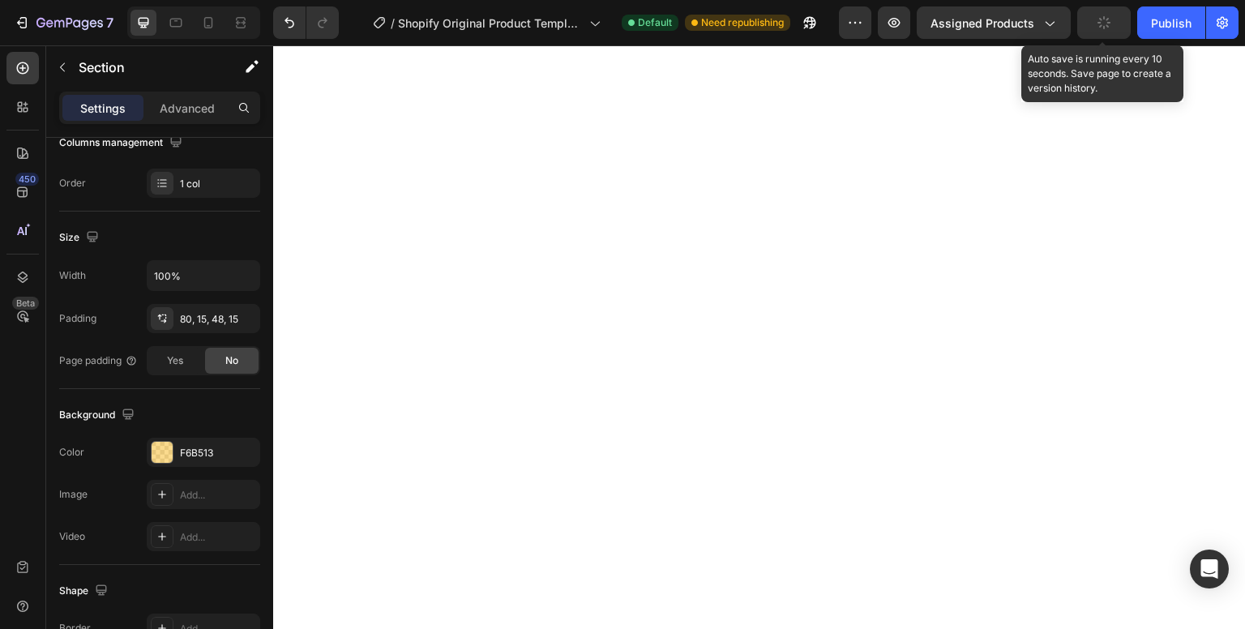
scroll to position [276, 0]
click at [159, 457] on div at bounding box center [162, 452] width 21 height 21
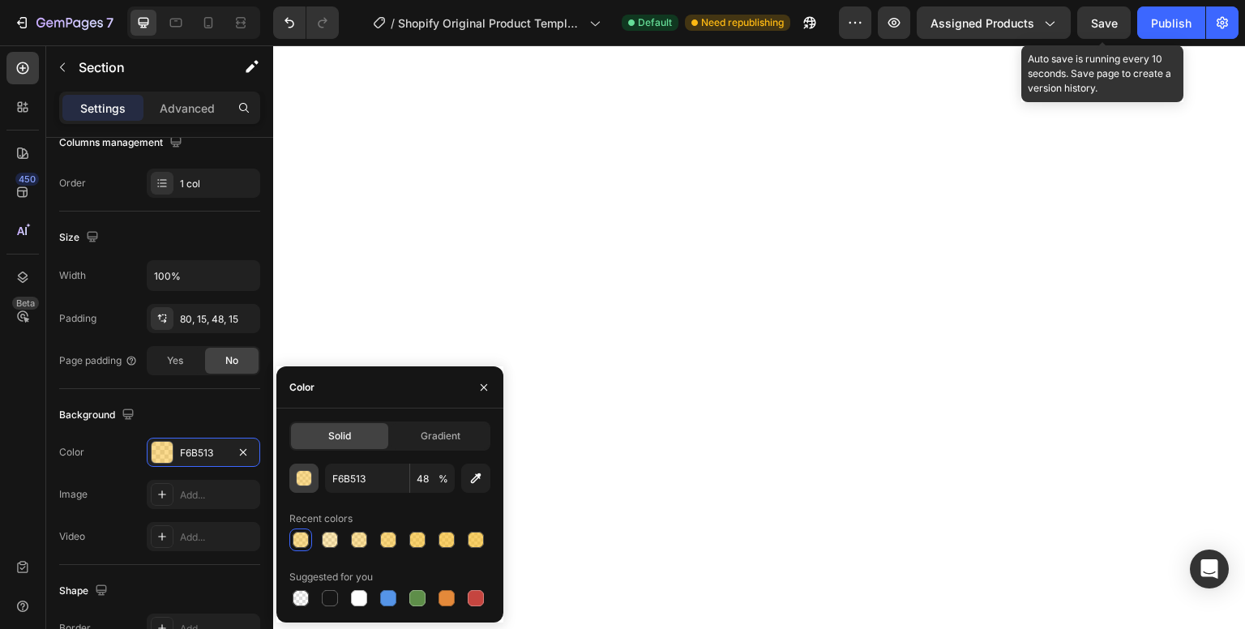
click at [307, 487] on button "button" at bounding box center [303, 478] width 29 height 29
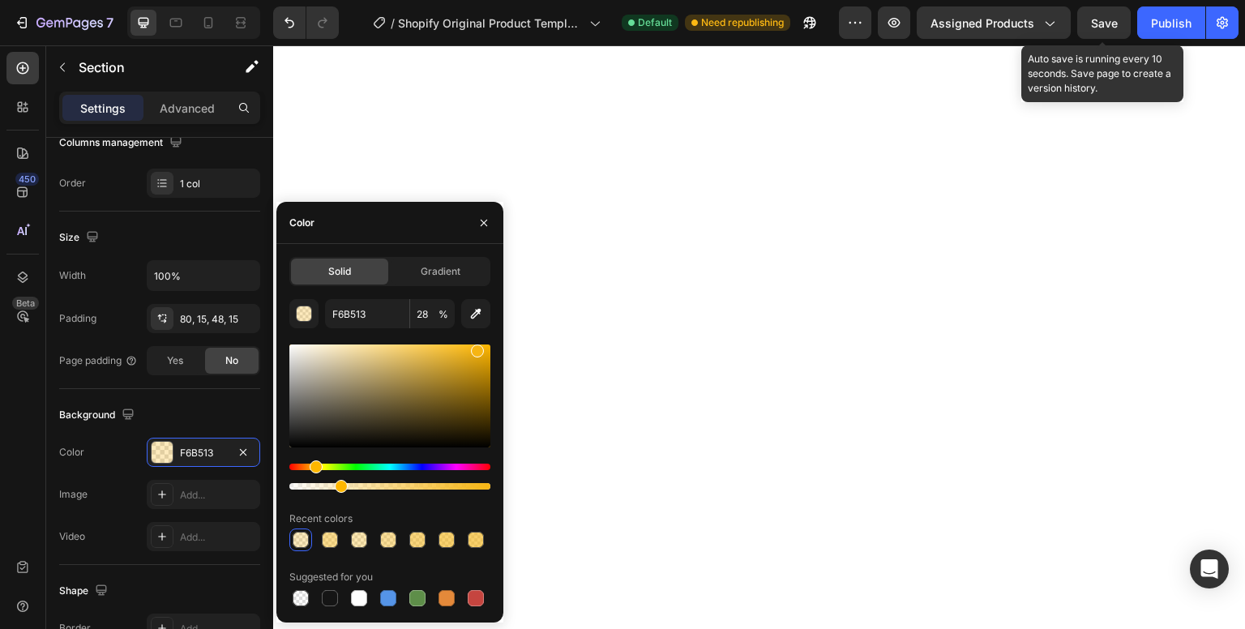
type input "24"
drag, startPoint x: 387, startPoint y: 484, endPoint x: 337, endPoint y: 489, distance: 49.7
click at [337, 489] on div at bounding box center [341, 486] width 13 height 13
type input "FFB600"
drag, startPoint x: 481, startPoint y: 350, endPoint x: 496, endPoint y: 321, distance: 33.0
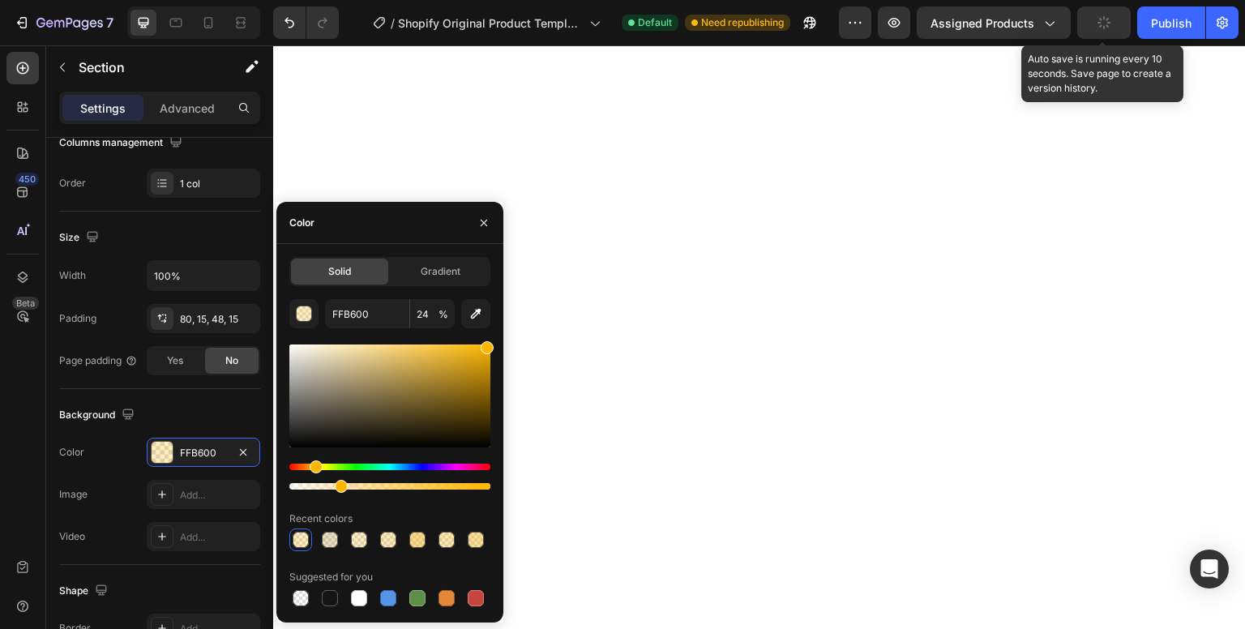
click at [496, 321] on div "Solid Gradient FFB600 24 % Recent colors Suggested for you" at bounding box center [389, 433] width 227 height 353
type input "FFB600"
type input "35"
drag, startPoint x: 341, startPoint y: 490, endPoint x: 359, endPoint y: 490, distance: 18.6
click at [359, 490] on div at bounding box center [363, 486] width 13 height 13
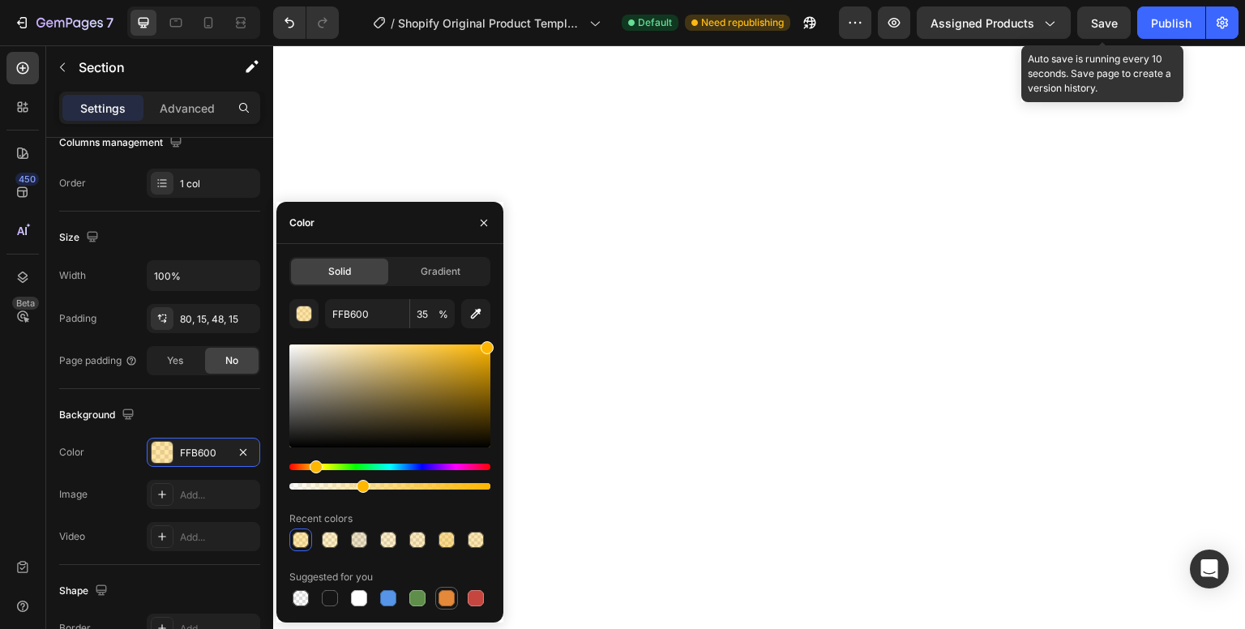
click at [446, 590] on div at bounding box center [447, 598] width 16 height 16
type input "E4893A"
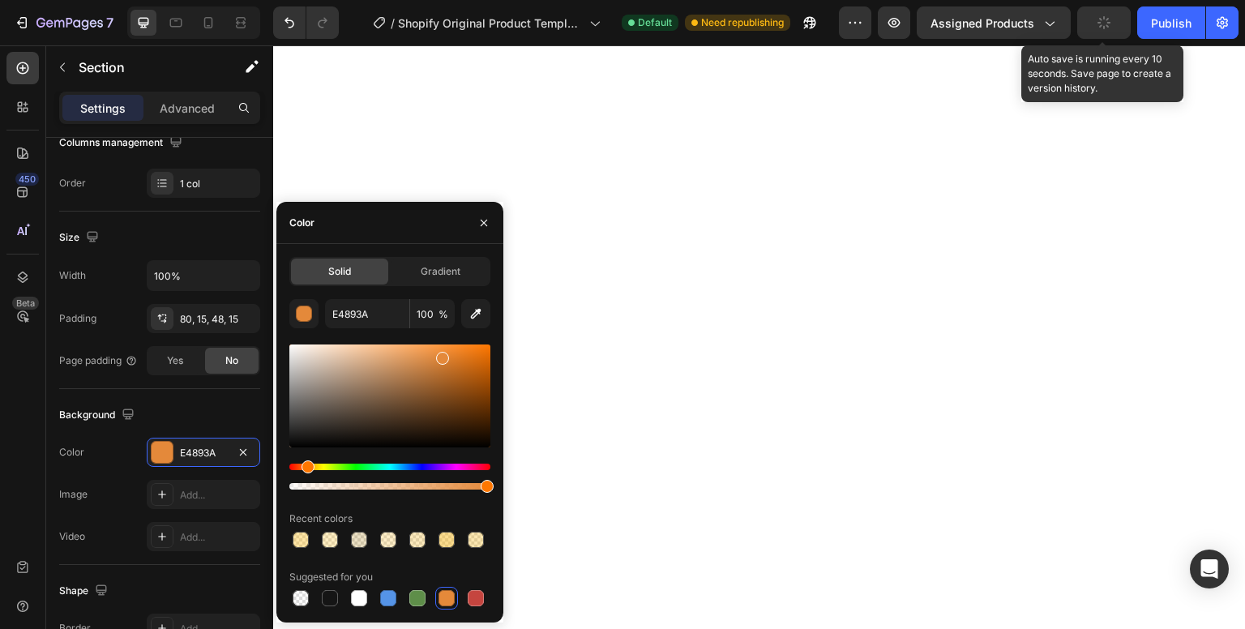
click at [358, 486] on div at bounding box center [389, 486] width 201 height 6
drag, startPoint x: 358, startPoint y: 486, endPoint x: 392, endPoint y: 483, distance: 34.1
click at [392, 483] on div at bounding box center [394, 486] width 13 height 13
type input "100"
type input "FFB600"
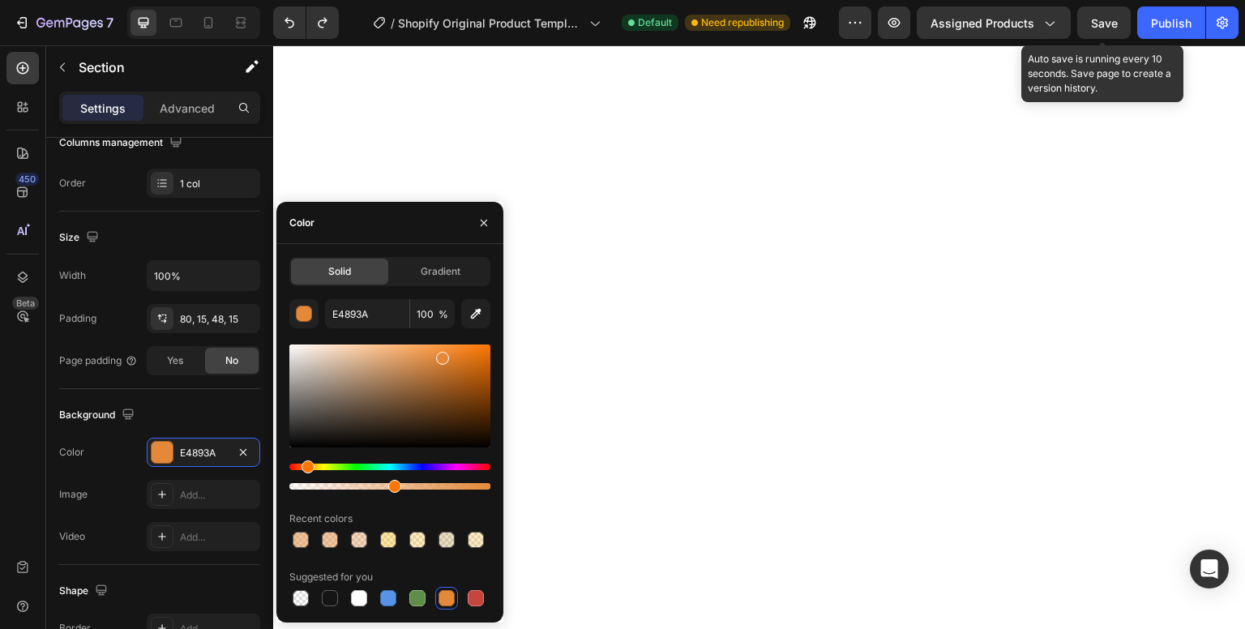
type input "35"
click at [302, 542] on div at bounding box center [301, 540] width 16 height 16
type input "E4893A"
click at [324, 546] on div at bounding box center [330, 540] width 16 height 16
click at [357, 542] on div at bounding box center [359, 540] width 16 height 16
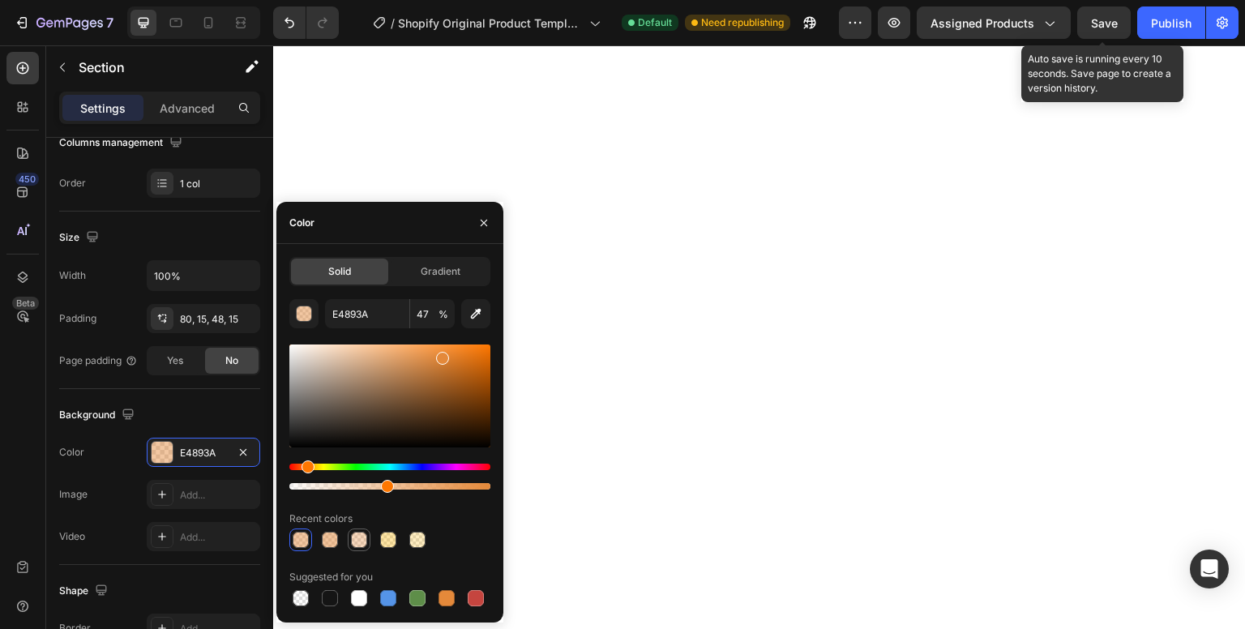
type input "34"
click at [392, 534] on div at bounding box center [388, 540] width 16 height 16
type input "FFB600"
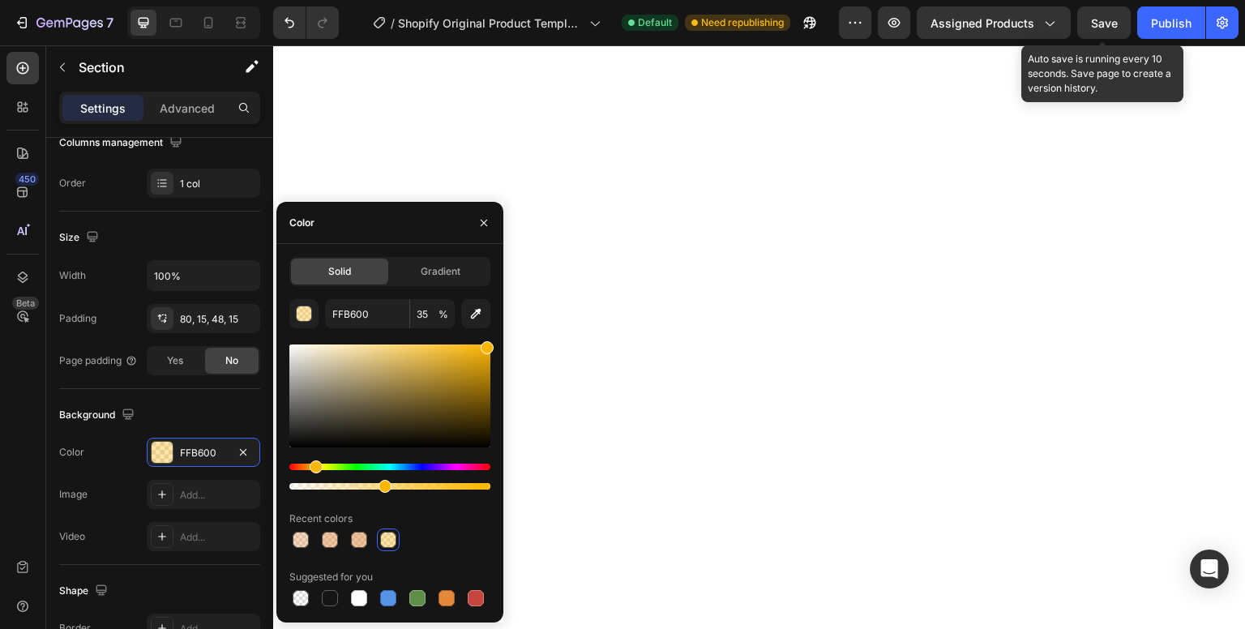
click at [383, 487] on div at bounding box center [389, 486] width 201 height 6
type input "46"
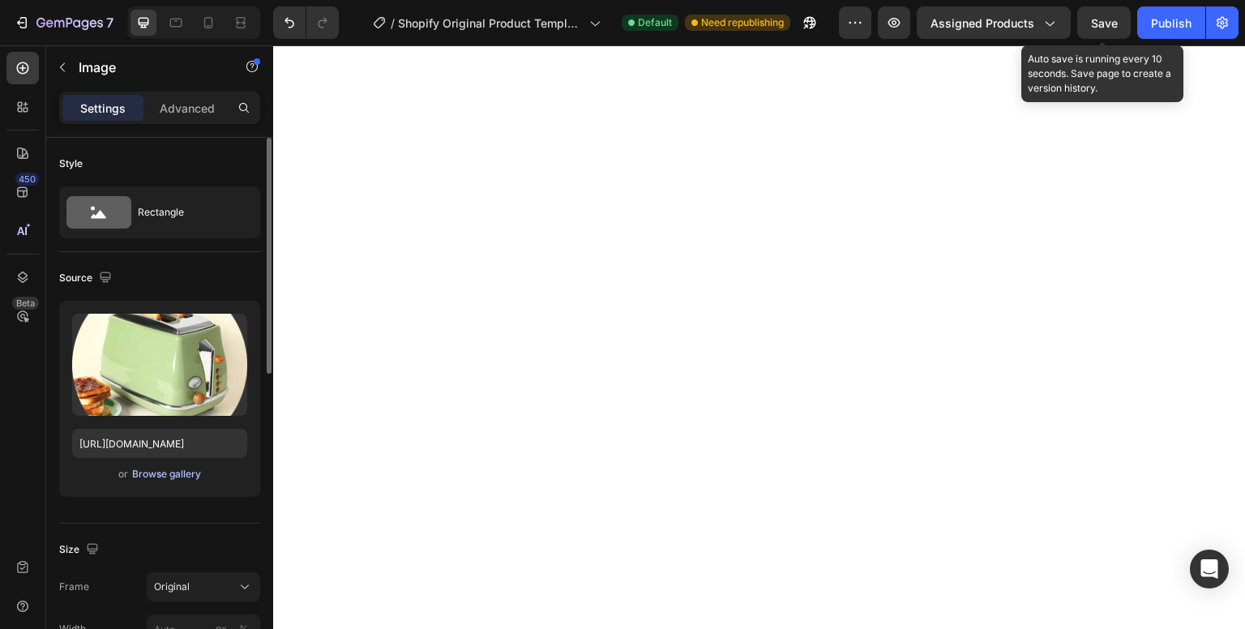
click at [163, 474] on div "Browse gallery" at bounding box center [166, 474] width 69 height 15
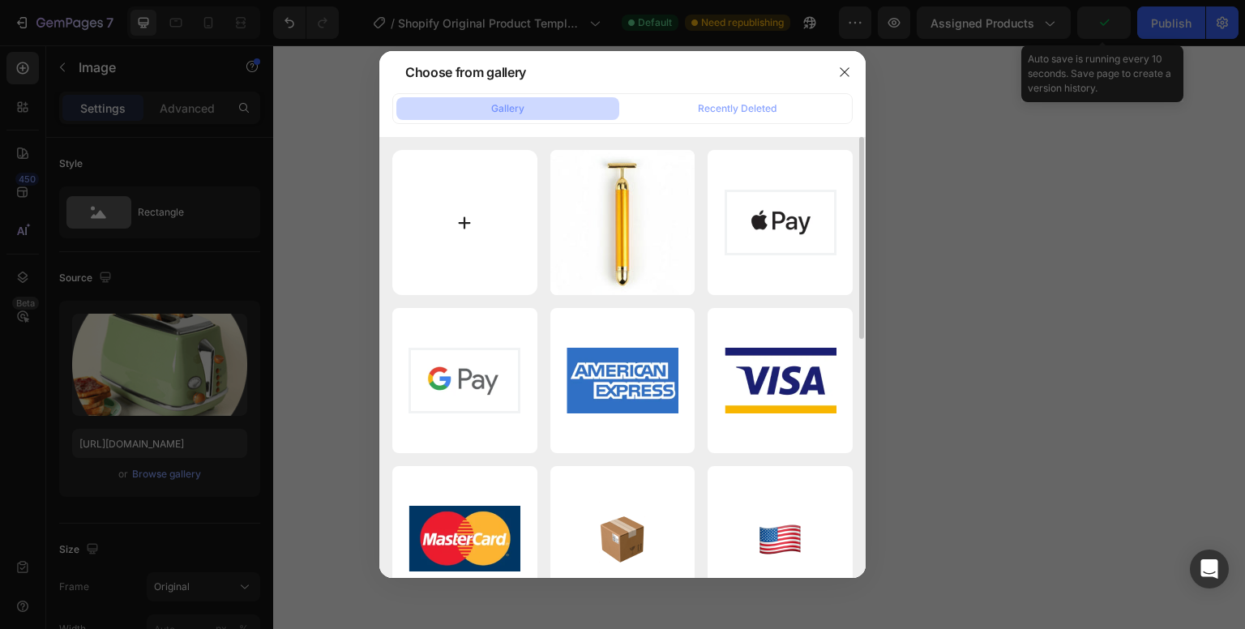
click at [474, 242] on input "file" at bounding box center [464, 222] width 145 height 145
click at [466, 216] on input "file" at bounding box center [464, 222] width 145 height 145
type input "C:\fakepath\538c388c-3188-4a6d-aec0-f785437b4e10 (1).webp"
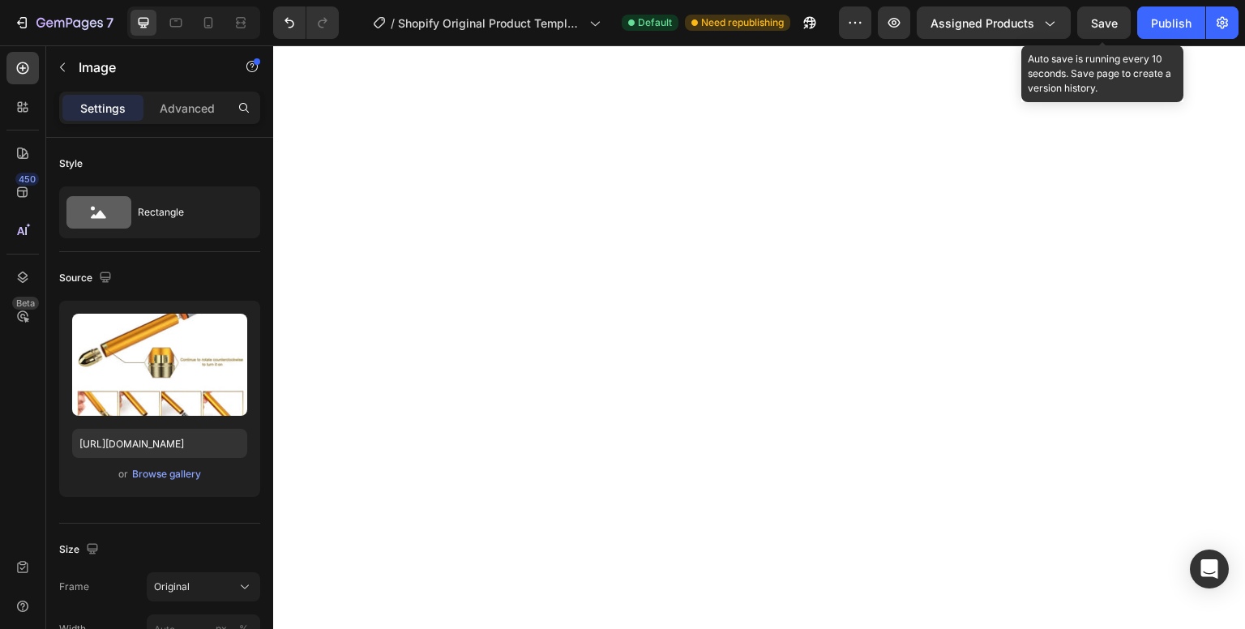
type input "[URL][DOMAIN_NAME]"
click at [238, 301] on div "Upload Image [URL][DOMAIN_NAME] or Browse gallery" at bounding box center [159, 399] width 201 height 196
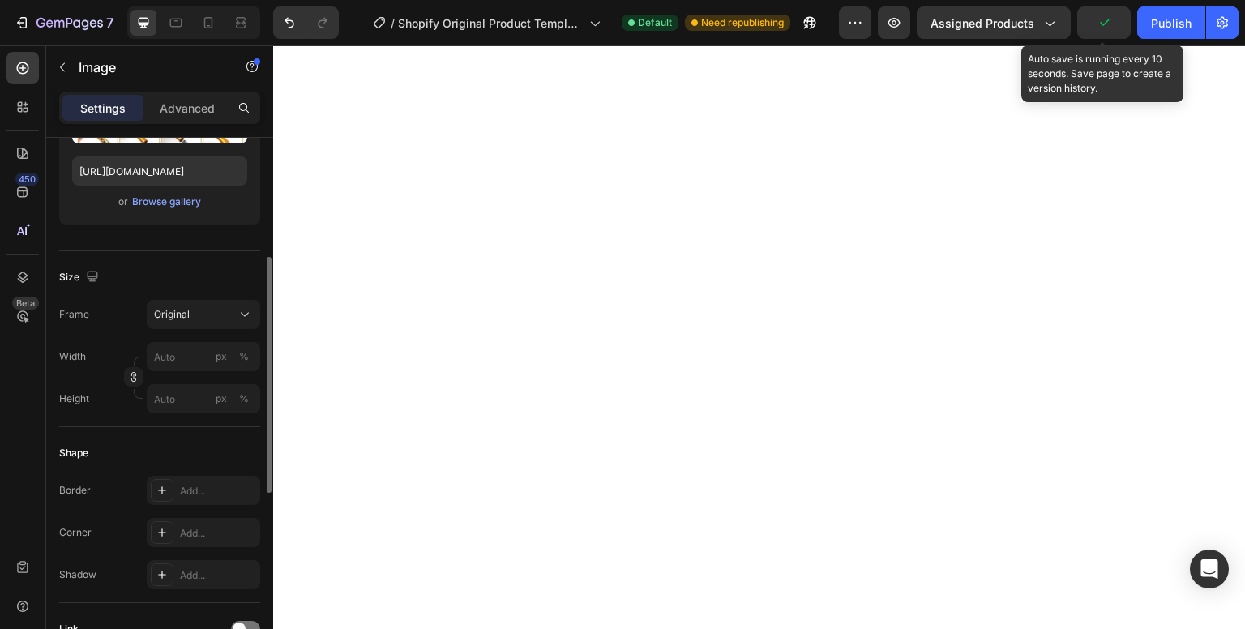
scroll to position [302, 0]
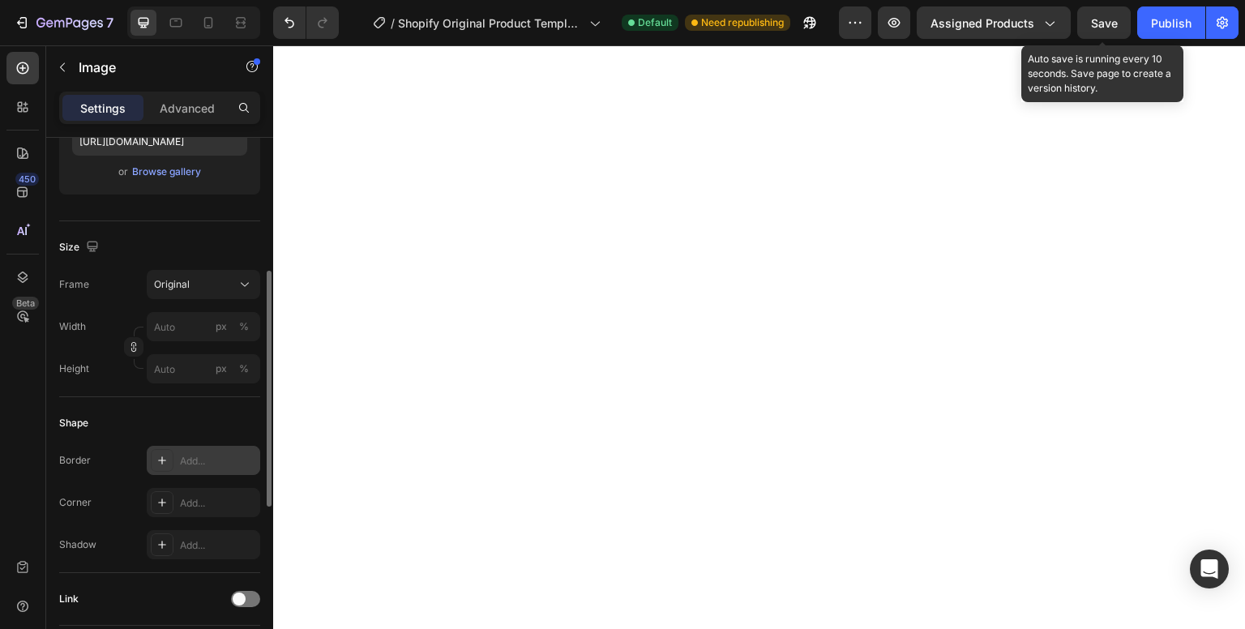
click at [169, 455] on div at bounding box center [162, 460] width 23 height 23
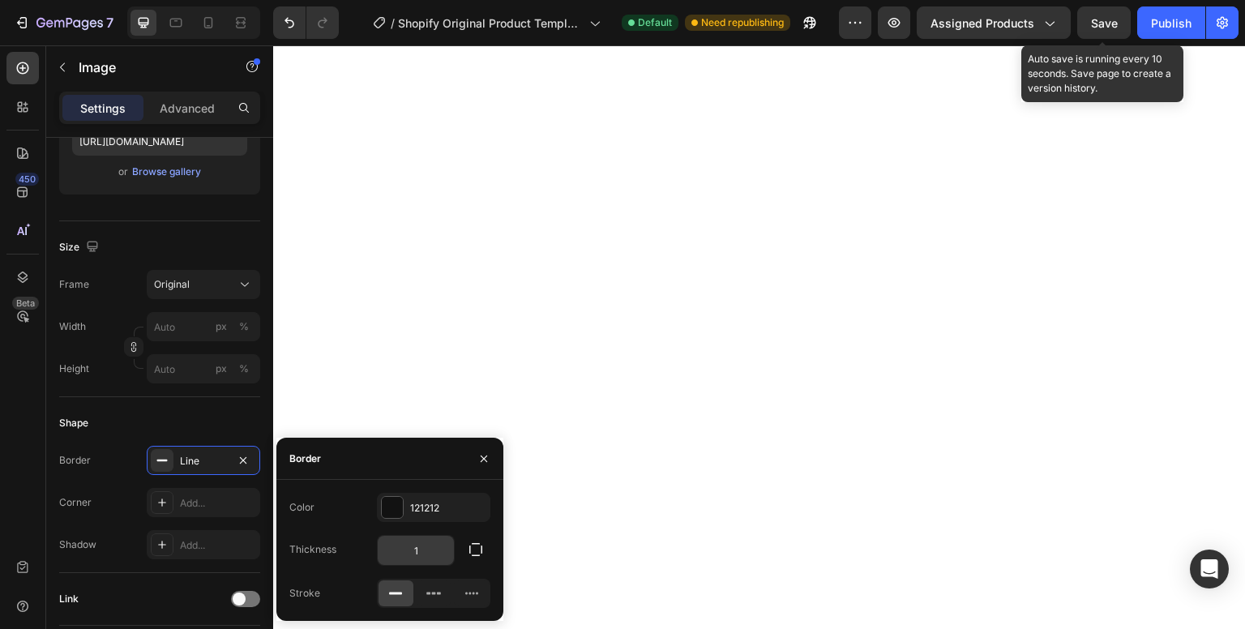
click at [428, 554] on input "1" at bounding box center [416, 550] width 76 height 29
type input "2"
click at [165, 499] on icon at bounding box center [162, 502] width 13 height 13
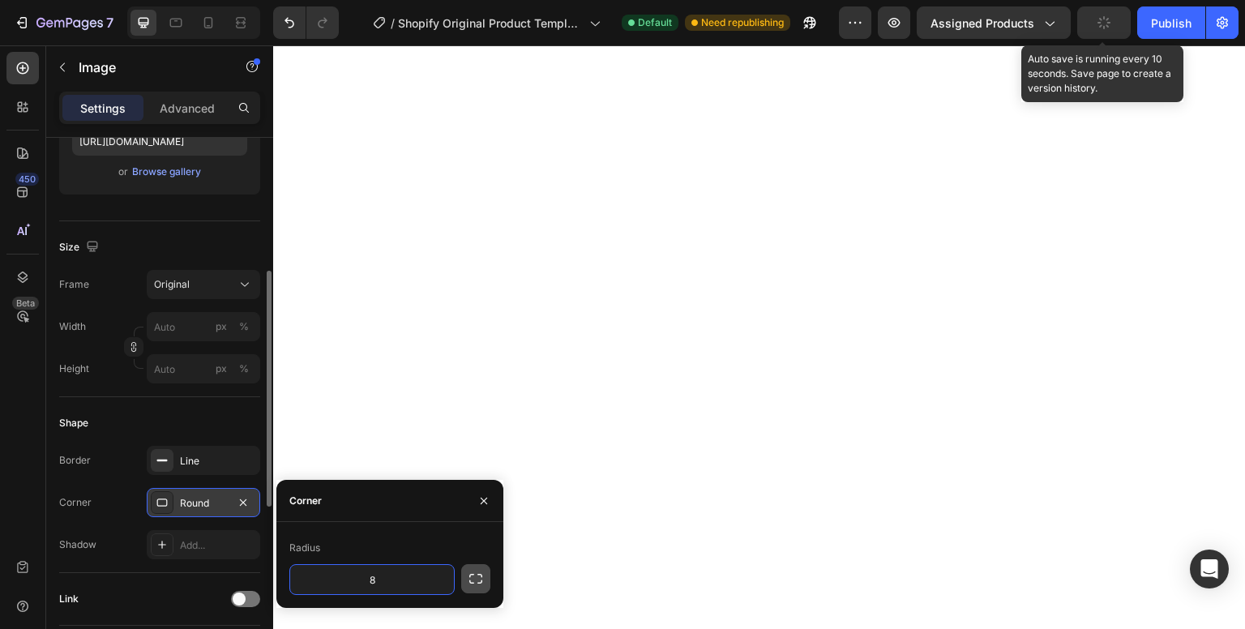
click at [466, 576] on button "button" at bounding box center [475, 578] width 29 height 29
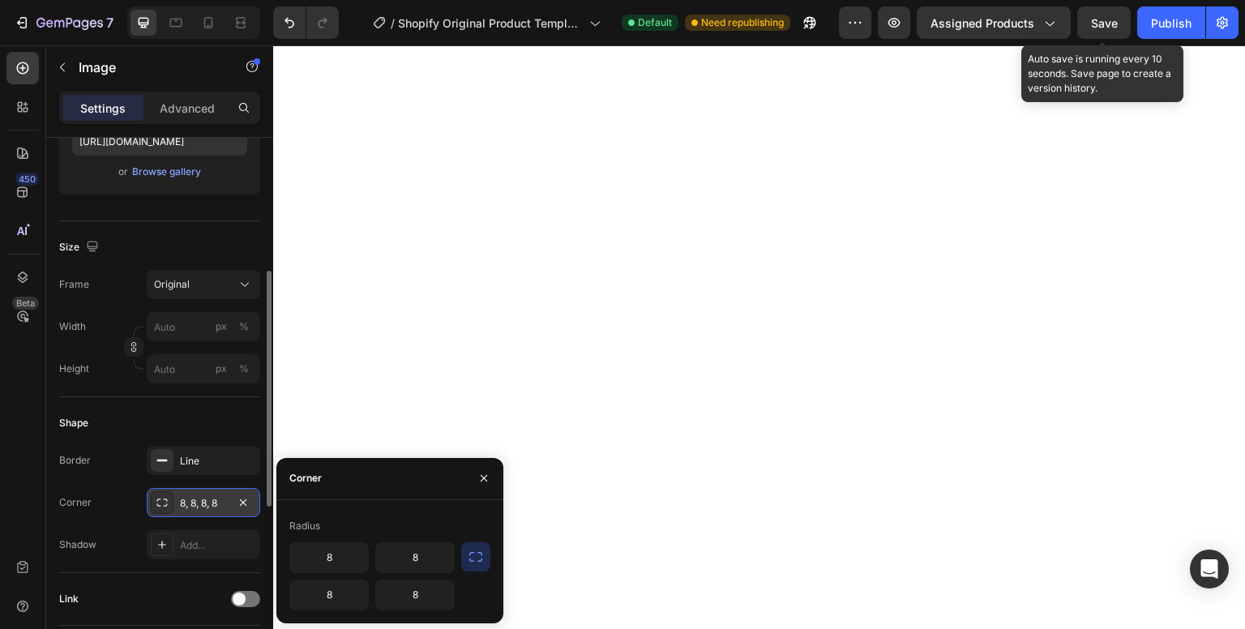
click at [385, 519] on div "Radius" at bounding box center [389, 526] width 201 height 26
click at [324, 555] on input "8" at bounding box center [329, 557] width 78 height 29
click at [350, 559] on input "8" at bounding box center [329, 557] width 78 height 29
type input "15"
click at [396, 559] on input "8" at bounding box center [415, 557] width 78 height 29
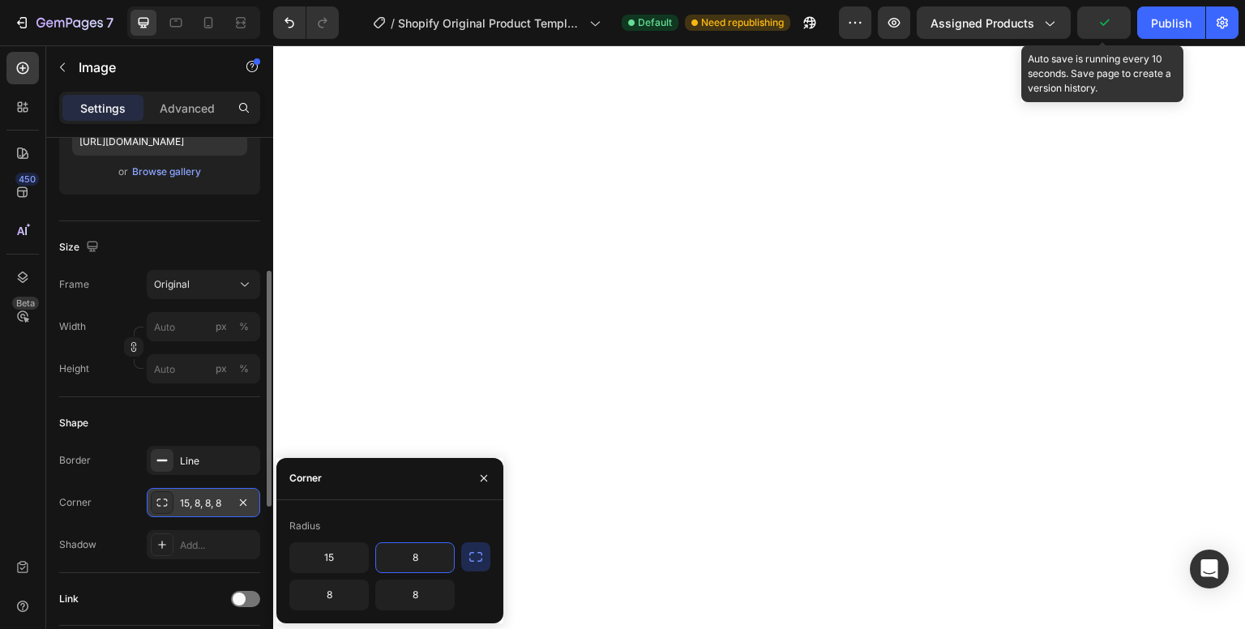
click at [396, 559] on input "8" at bounding box center [415, 557] width 78 height 29
type input "15"
click at [335, 589] on input "8" at bounding box center [329, 595] width 78 height 29
type input "15"
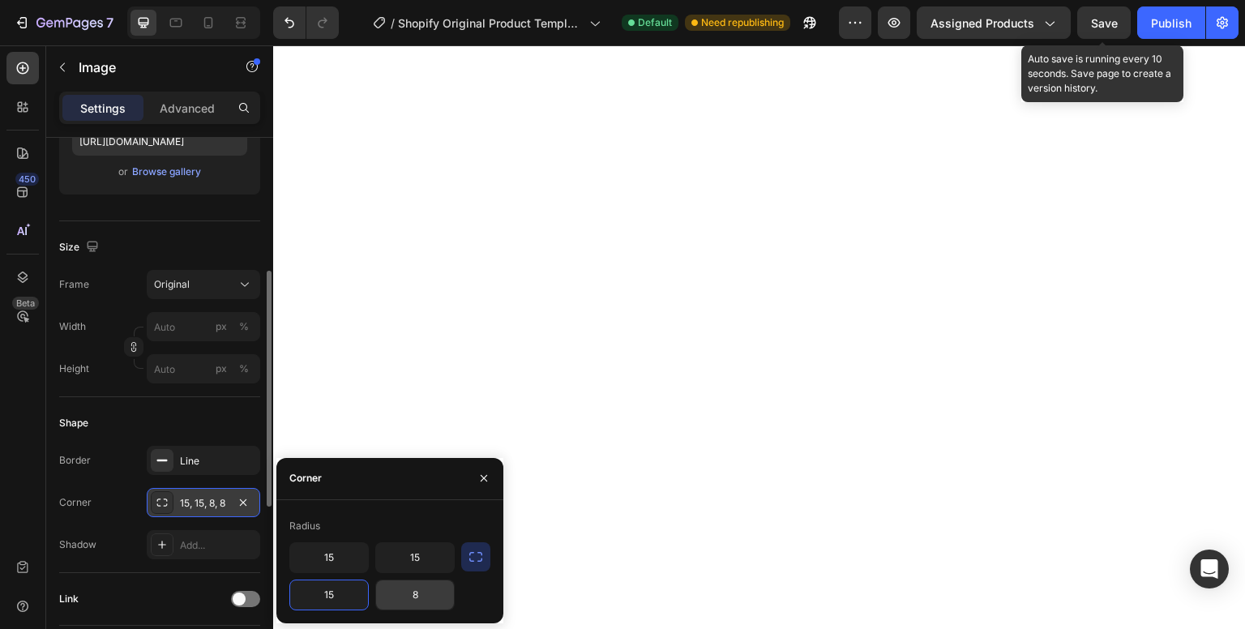
click at [417, 588] on input "8" at bounding box center [415, 595] width 78 height 29
type input "15"
click at [156, 552] on div at bounding box center [162, 545] width 23 height 23
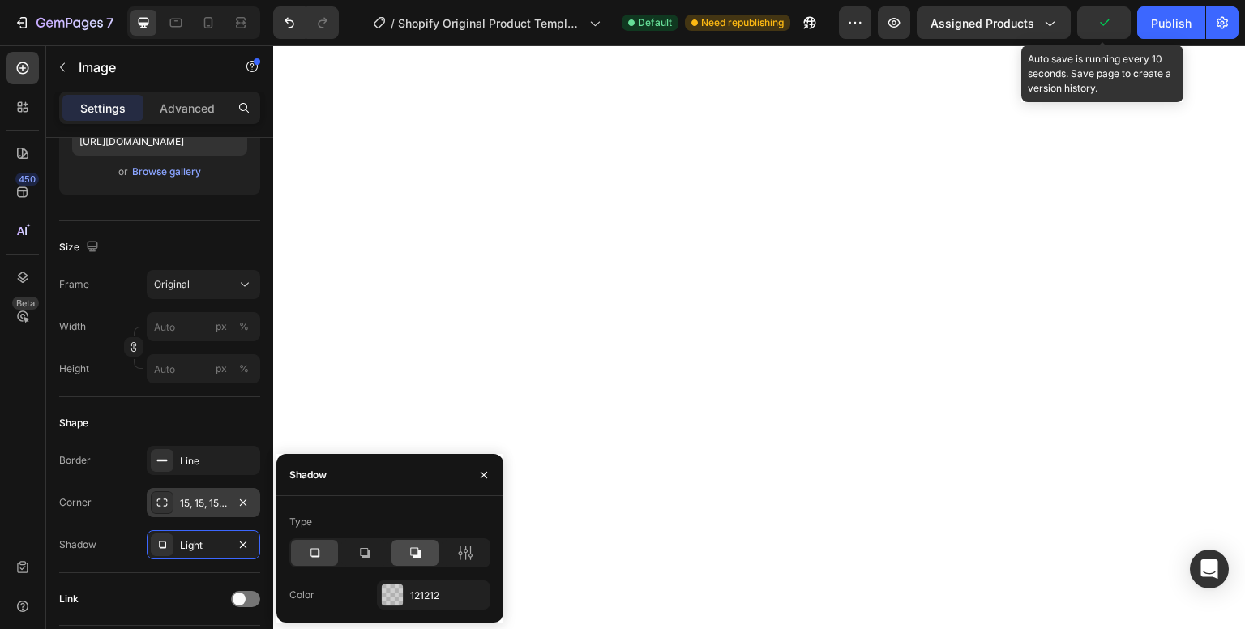
click at [408, 552] on icon at bounding box center [415, 553] width 16 height 16
click at [376, 552] on div at bounding box center [364, 553] width 47 height 26
click at [415, 593] on div "121212" at bounding box center [433, 596] width 47 height 15
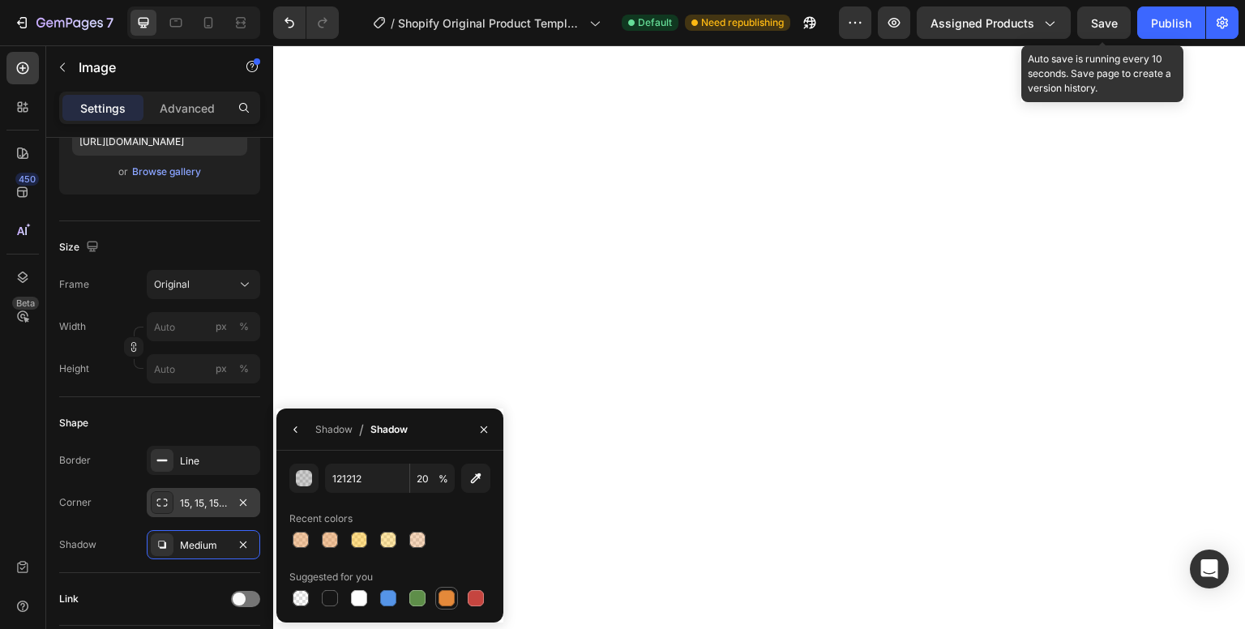
click at [452, 594] on div at bounding box center [447, 598] width 16 height 16
type input "E4893A"
type input "100"
click at [477, 478] on icon "button" at bounding box center [476, 479] width 11 height 11
type input "905D1F"
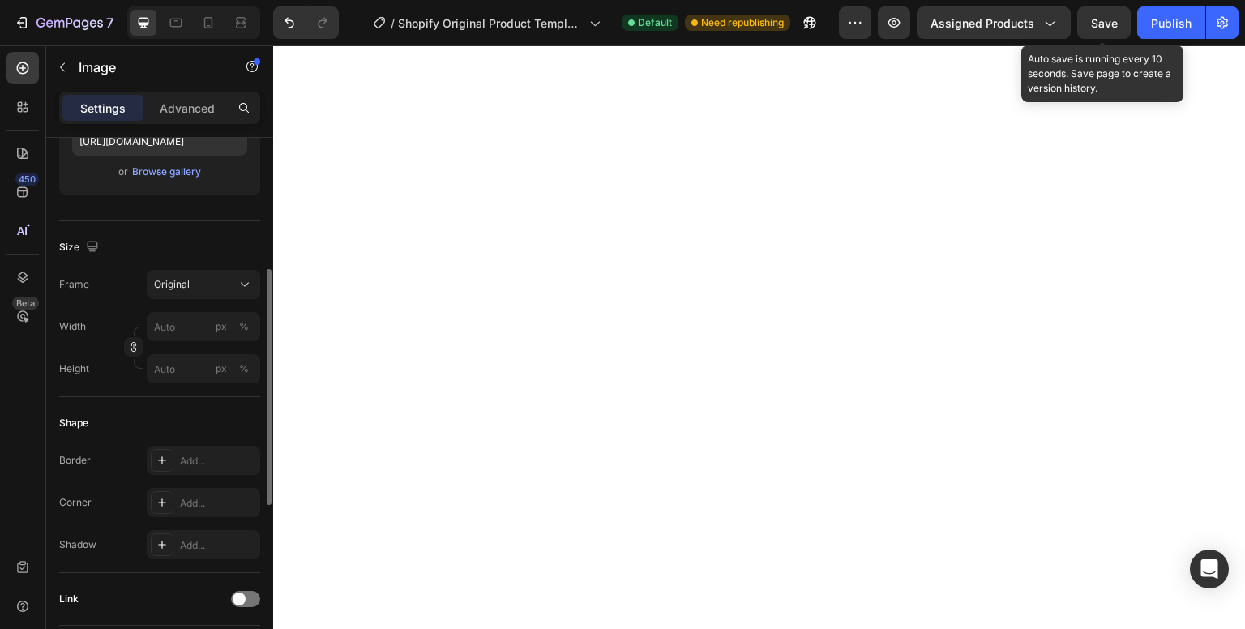
scroll to position [302, 0]
click at [178, 165] on div "Browse gallery" at bounding box center [166, 172] width 69 height 15
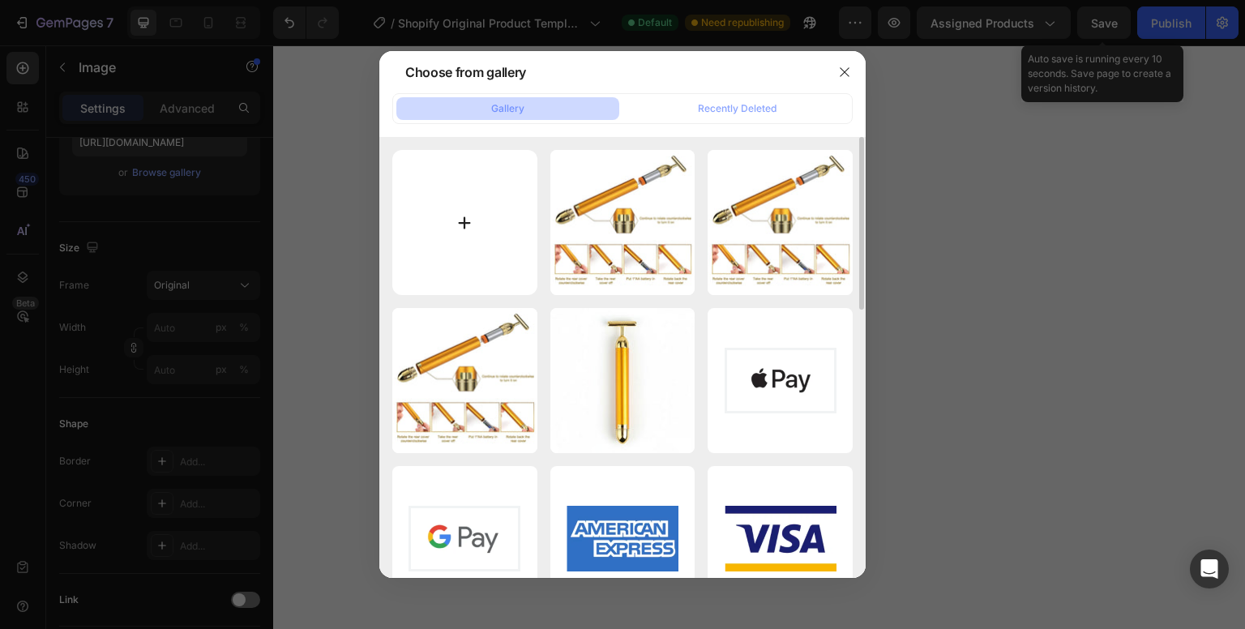
click at [496, 229] on input "file" at bounding box center [464, 222] width 145 height 145
type input "C:\fakepath\e3910178-751c-40bd-ad18-cafa9d33ff3c.webp"
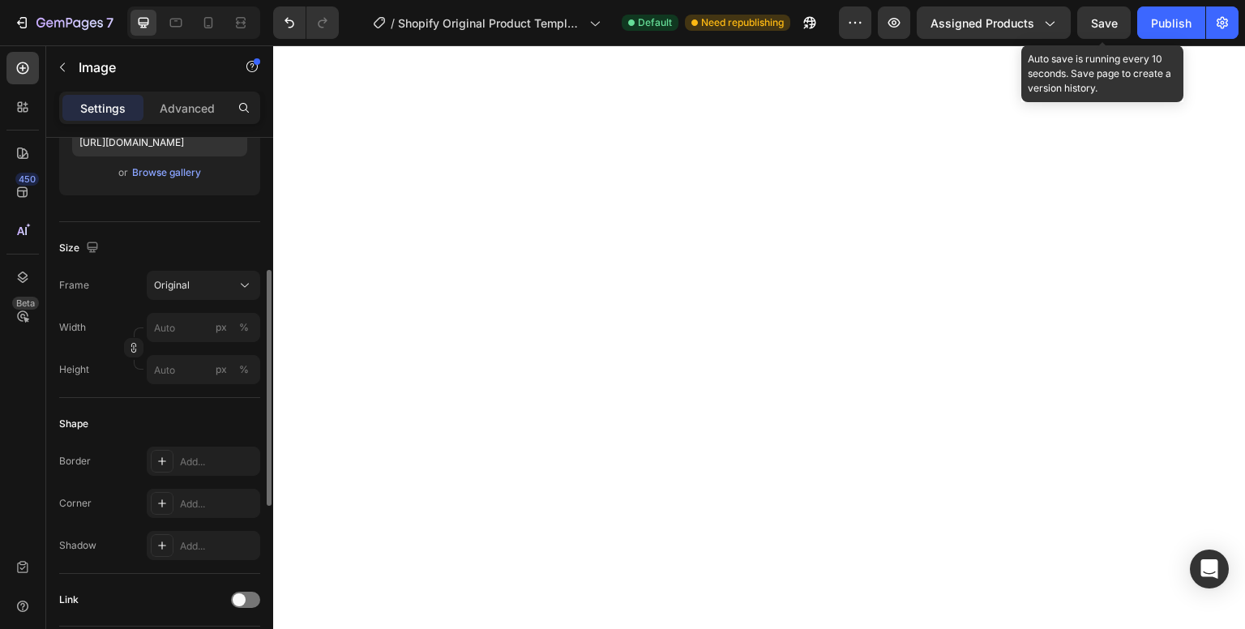
type input "[URL][DOMAIN_NAME]"
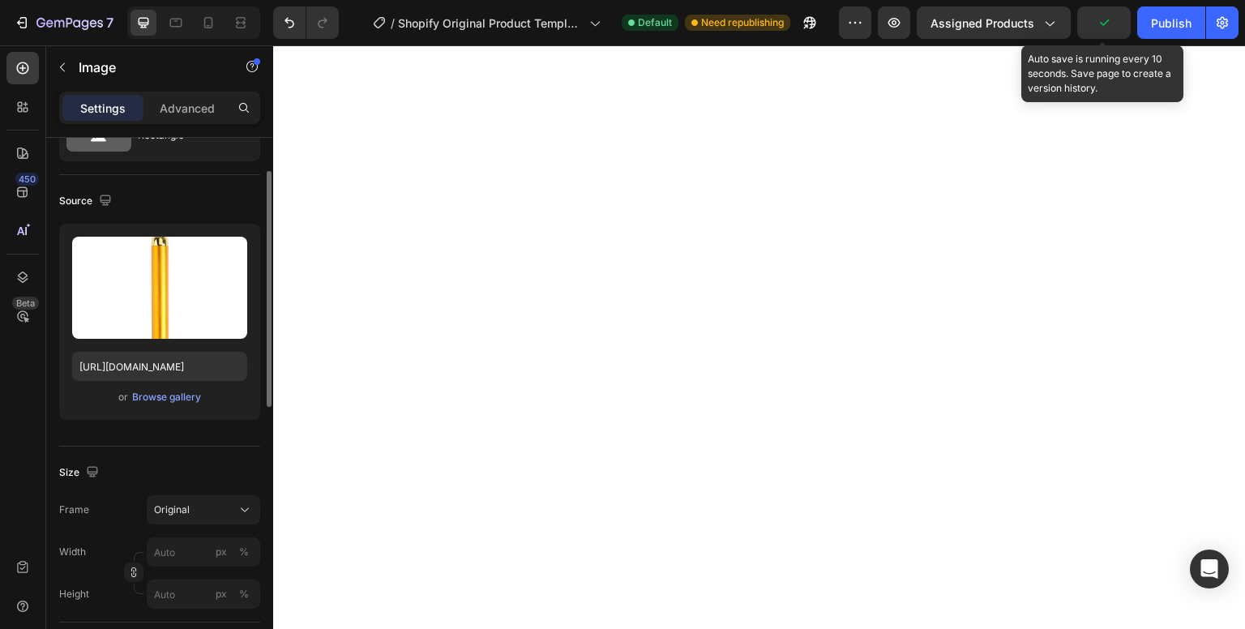
scroll to position [0, 0]
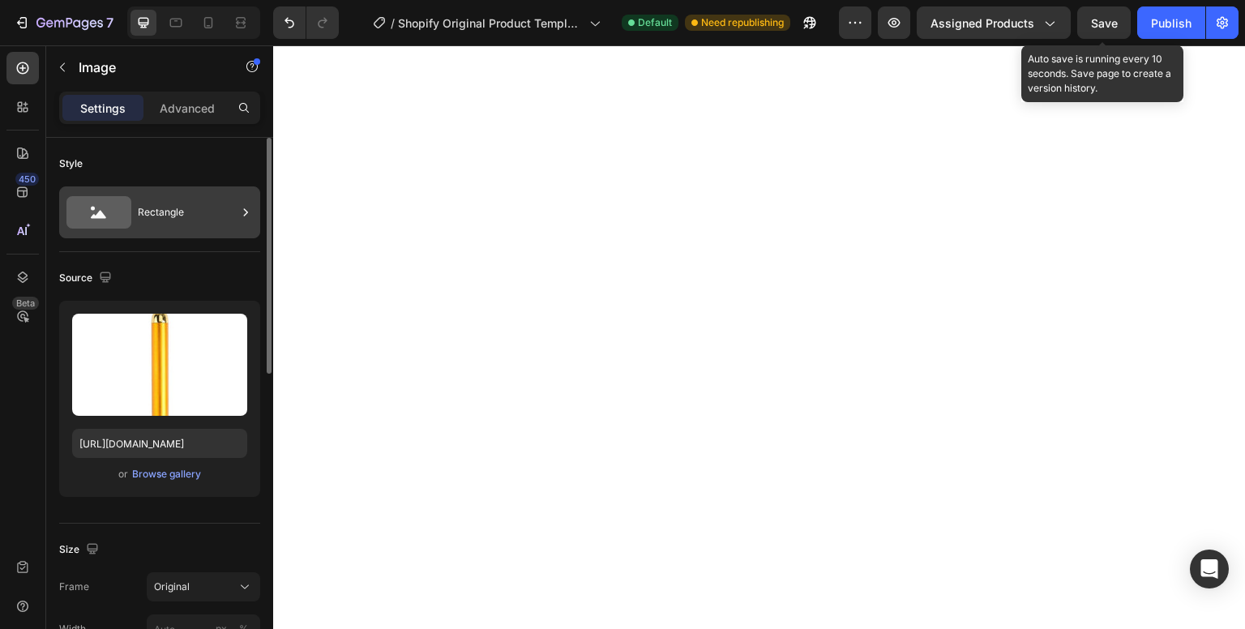
click at [156, 212] on div "Rectangle" at bounding box center [187, 212] width 99 height 37
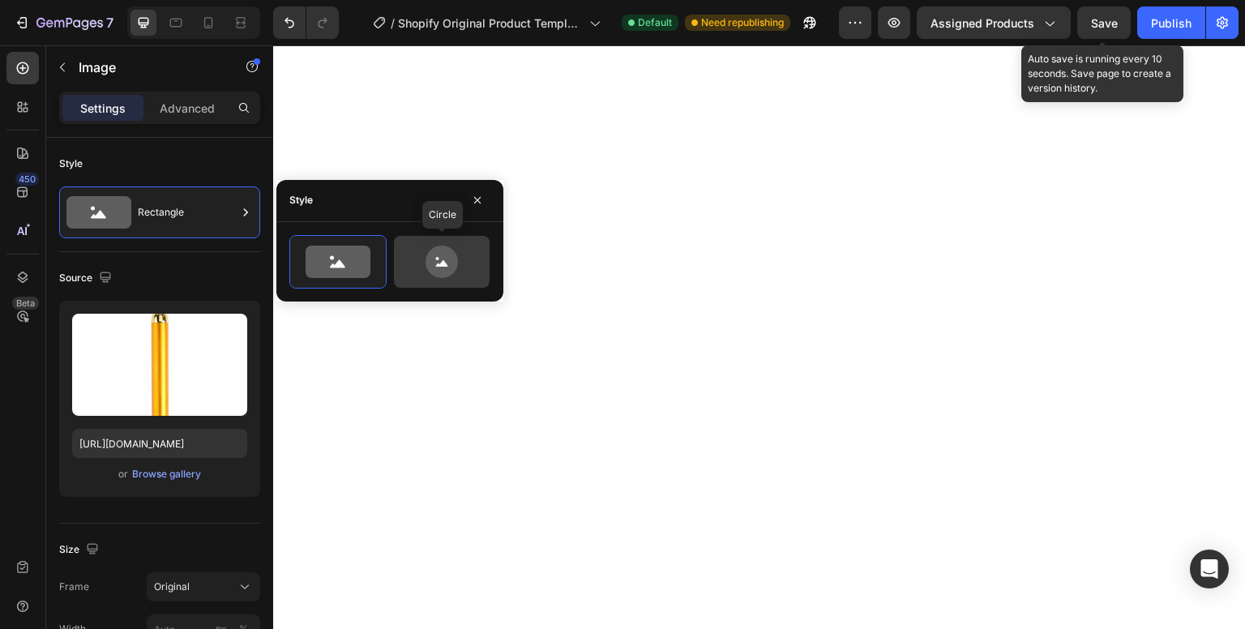
click at [469, 265] on icon at bounding box center [442, 262] width 76 height 32
type input "80"
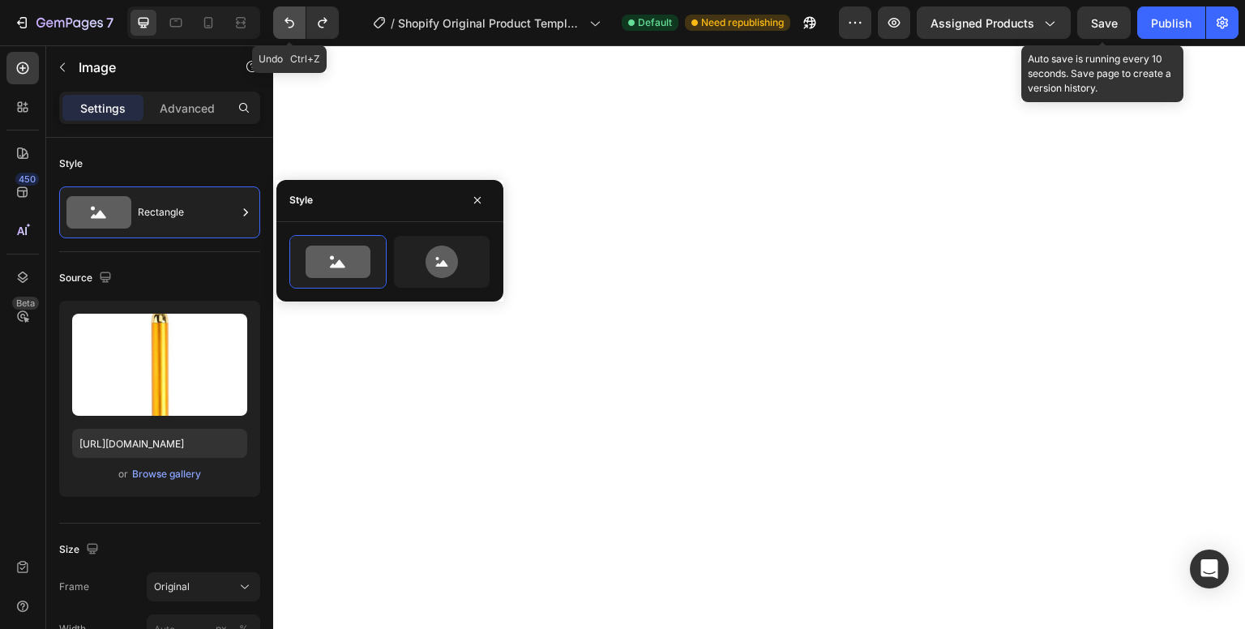
click at [289, 17] on icon "Undo/Redo" at bounding box center [289, 23] width 16 height 16
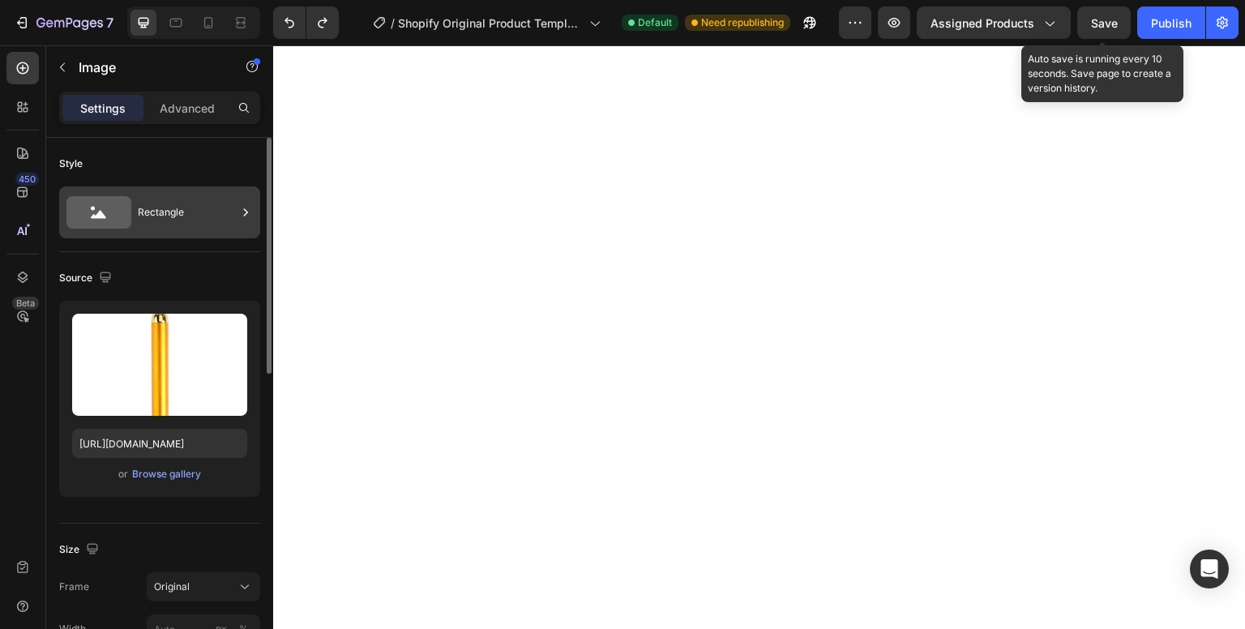
click at [158, 221] on div "Rectangle" at bounding box center [187, 212] width 99 height 37
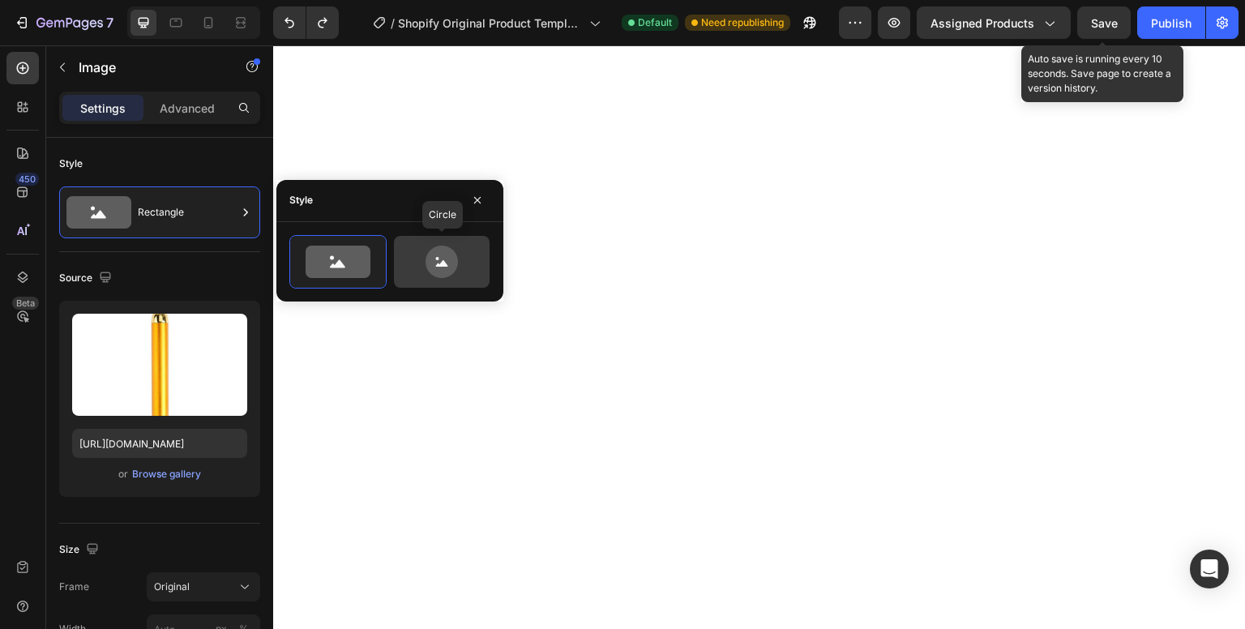
click at [420, 263] on icon at bounding box center [442, 262] width 76 height 32
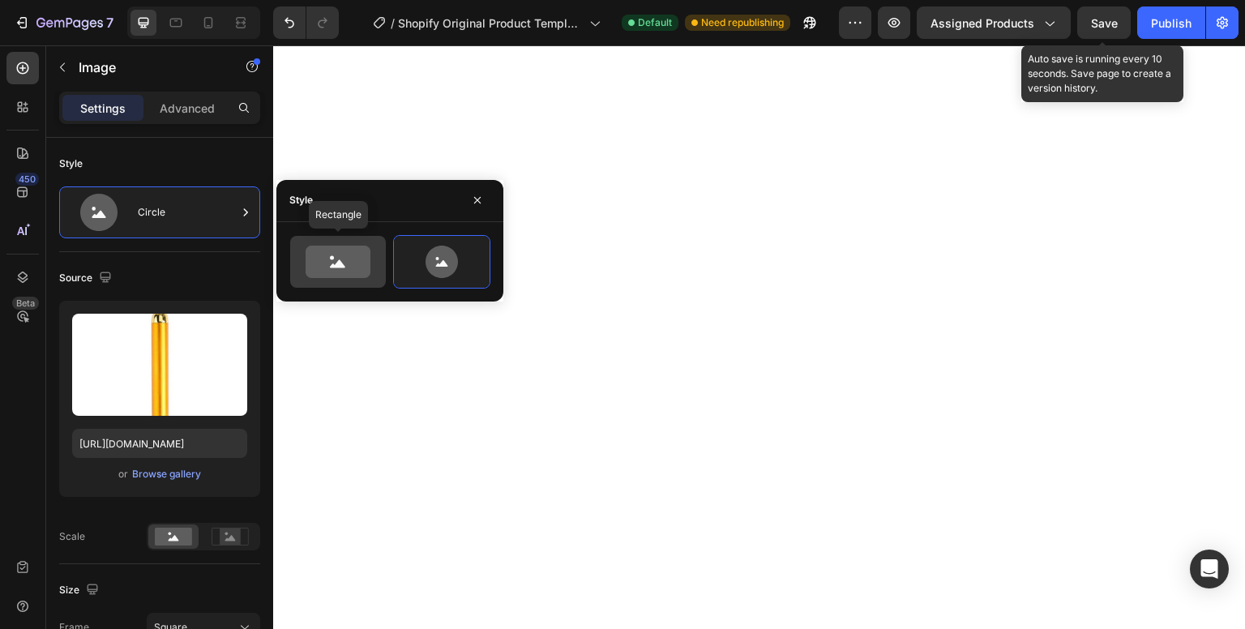
click at [328, 264] on icon at bounding box center [338, 262] width 65 height 32
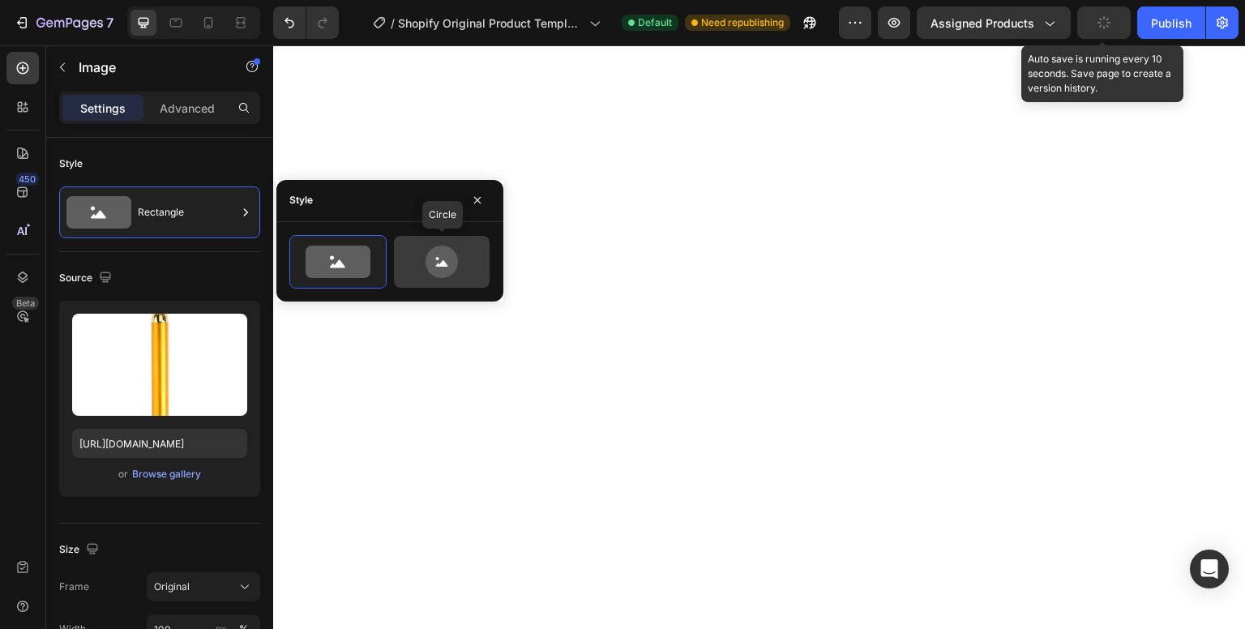
click at [414, 258] on icon at bounding box center [442, 262] width 76 height 32
type input "80"
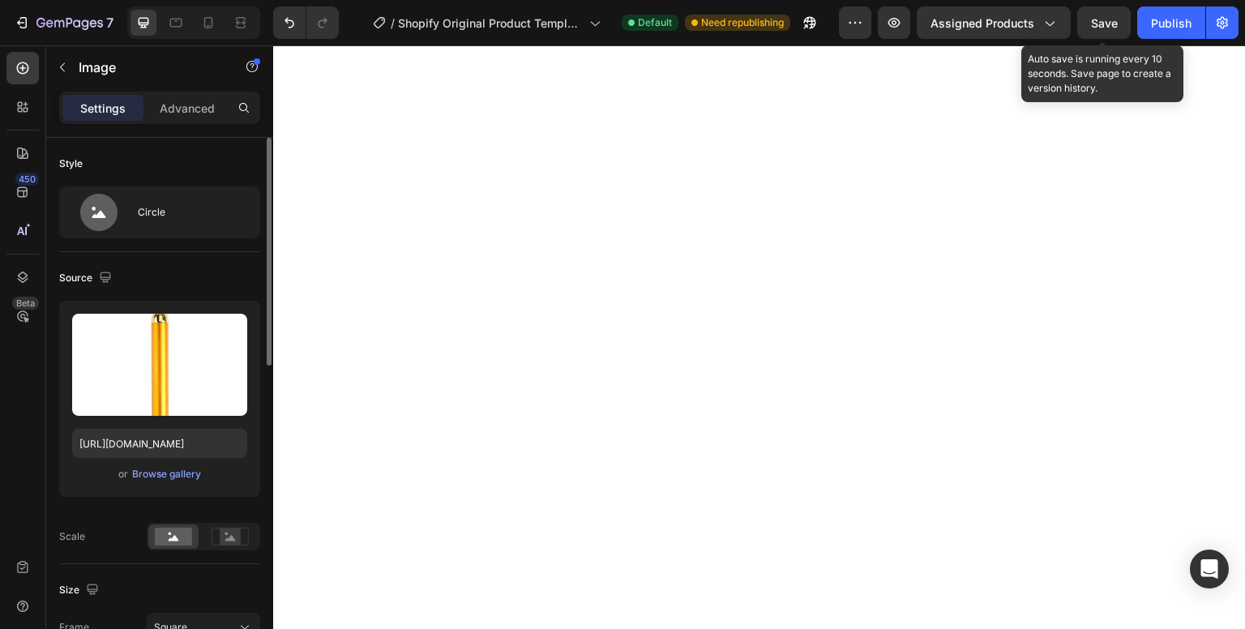
click at [249, 278] on div "Source" at bounding box center [159, 278] width 201 height 26
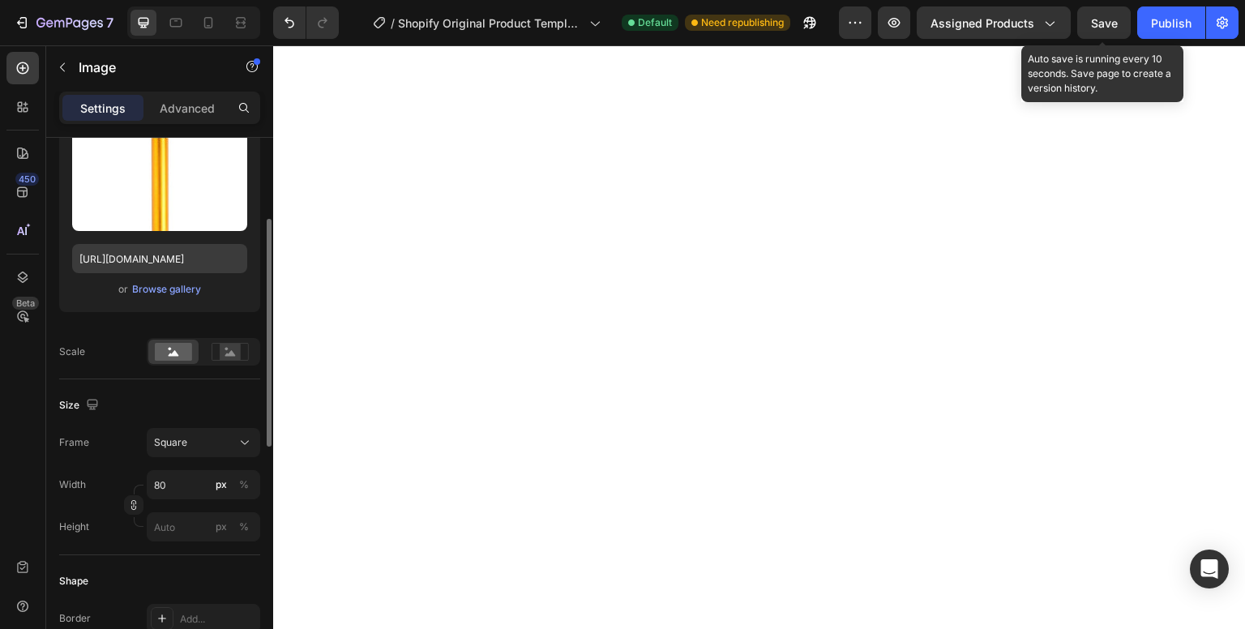
scroll to position [189, 0]
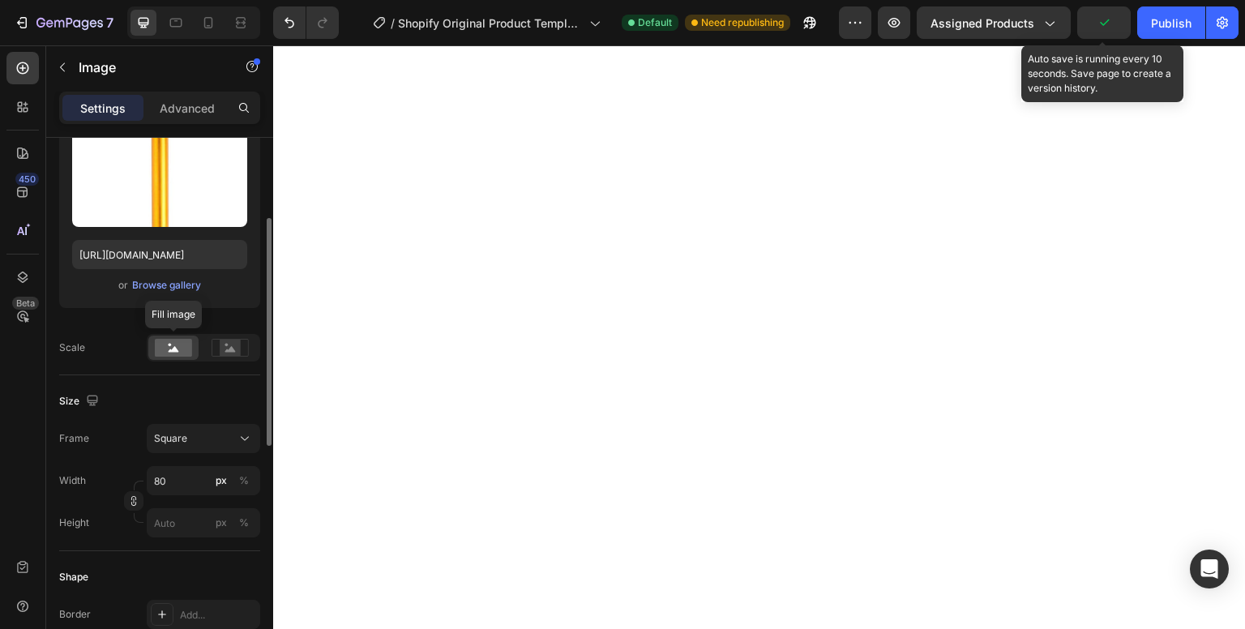
click at [185, 357] on div at bounding box center [173, 348] width 50 height 24
click at [211, 345] on div at bounding box center [230, 348] width 50 height 24
click at [171, 349] on icon at bounding box center [174, 349] width 11 height 6
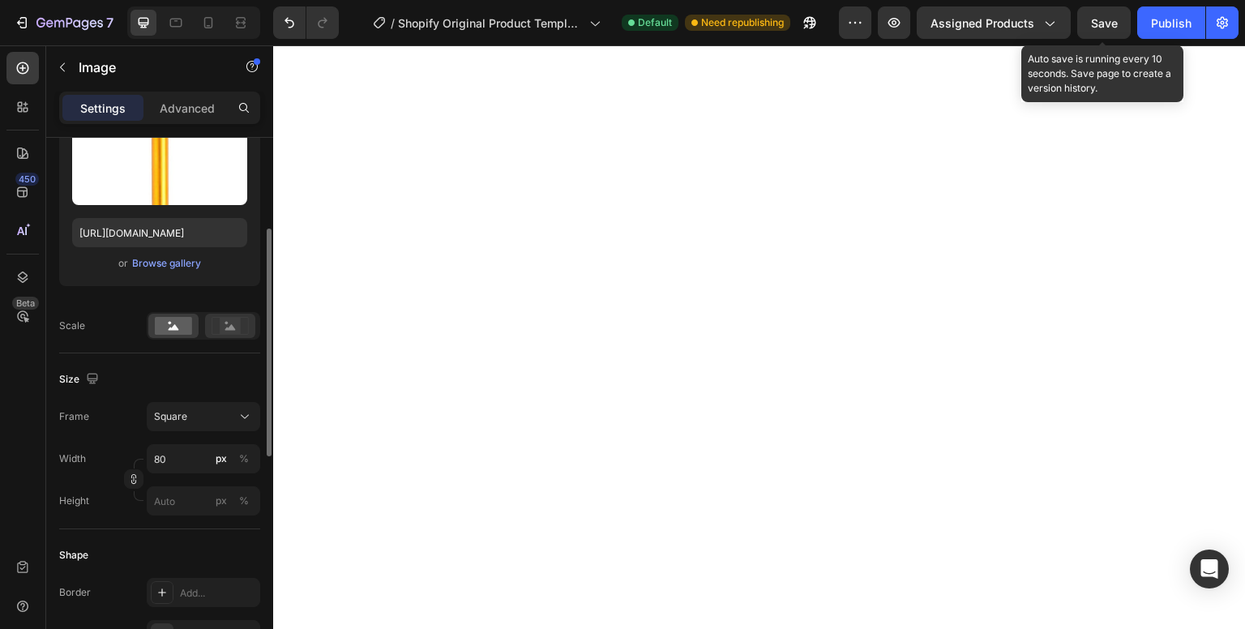
scroll to position [212, 0]
click at [227, 336] on div at bounding box center [230, 325] width 50 height 24
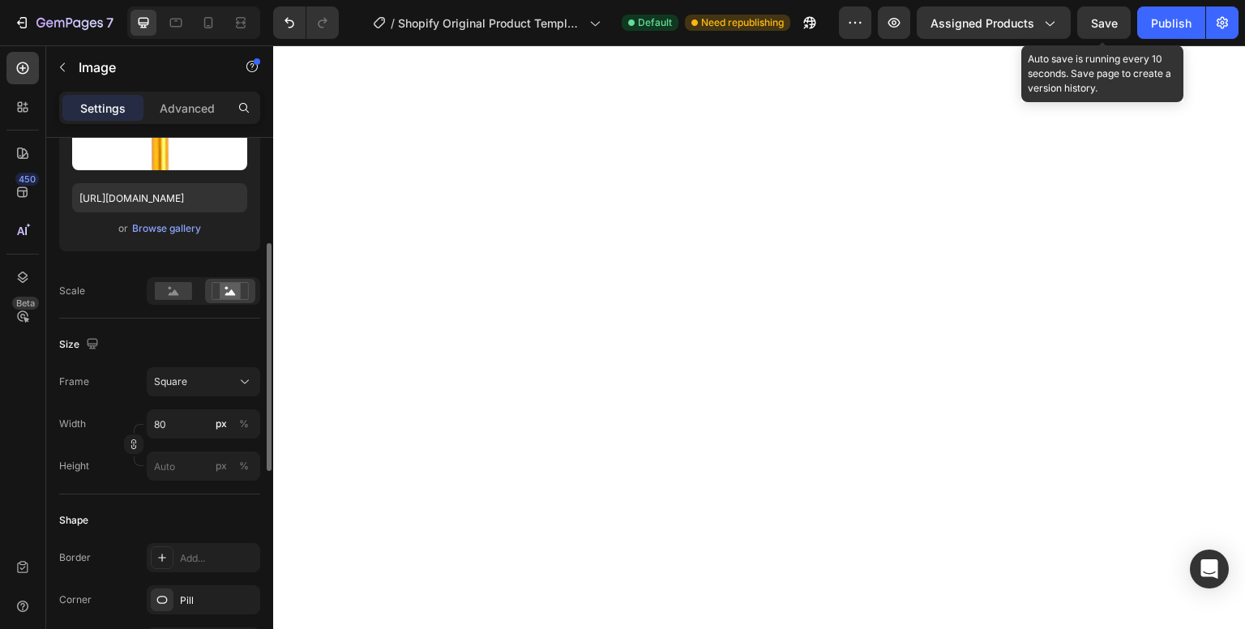
scroll to position [246, 0]
click at [212, 379] on div "Square" at bounding box center [193, 381] width 79 height 15
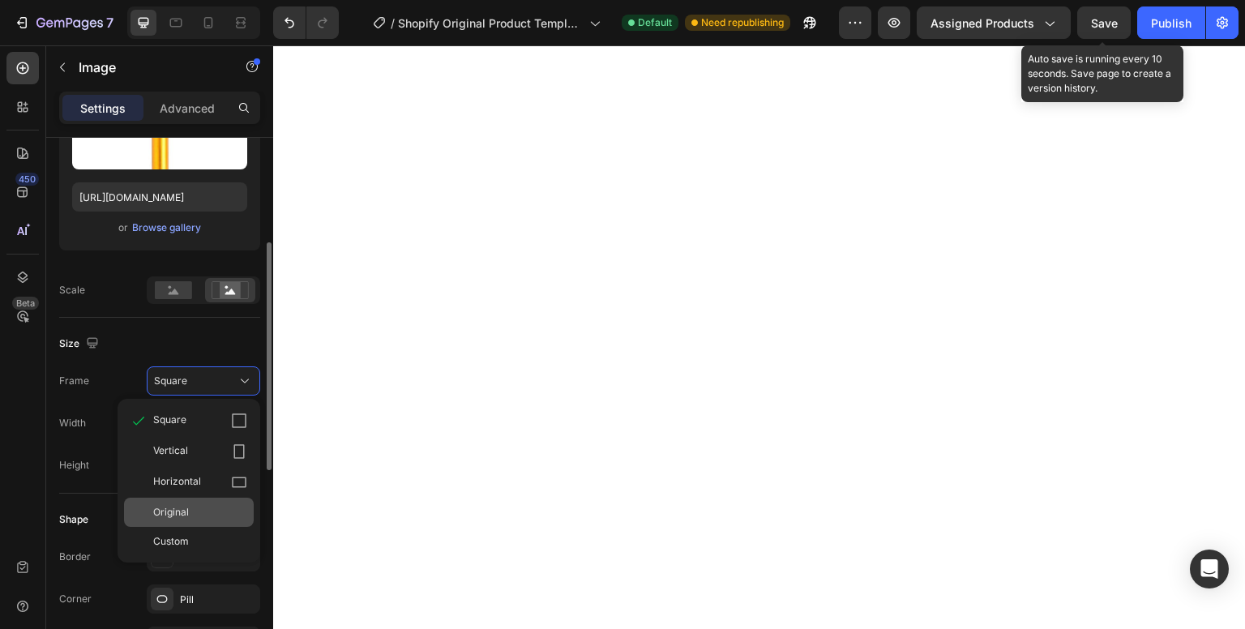
click at [214, 499] on div "Original" at bounding box center [189, 512] width 130 height 29
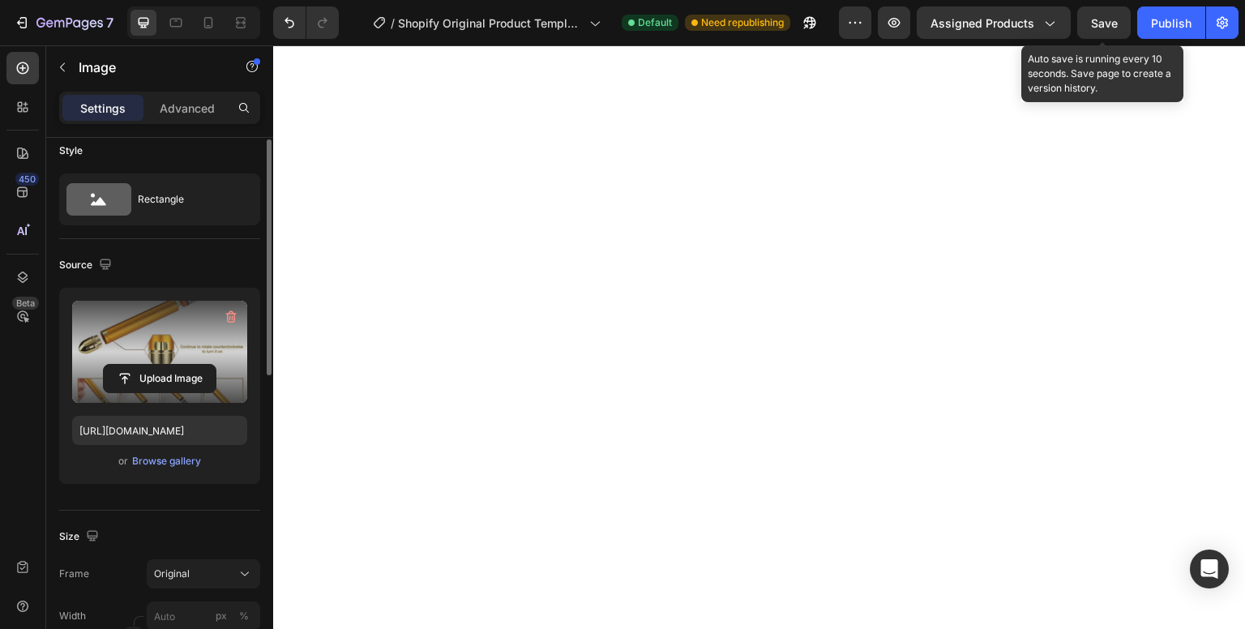
scroll to position [0, 0]
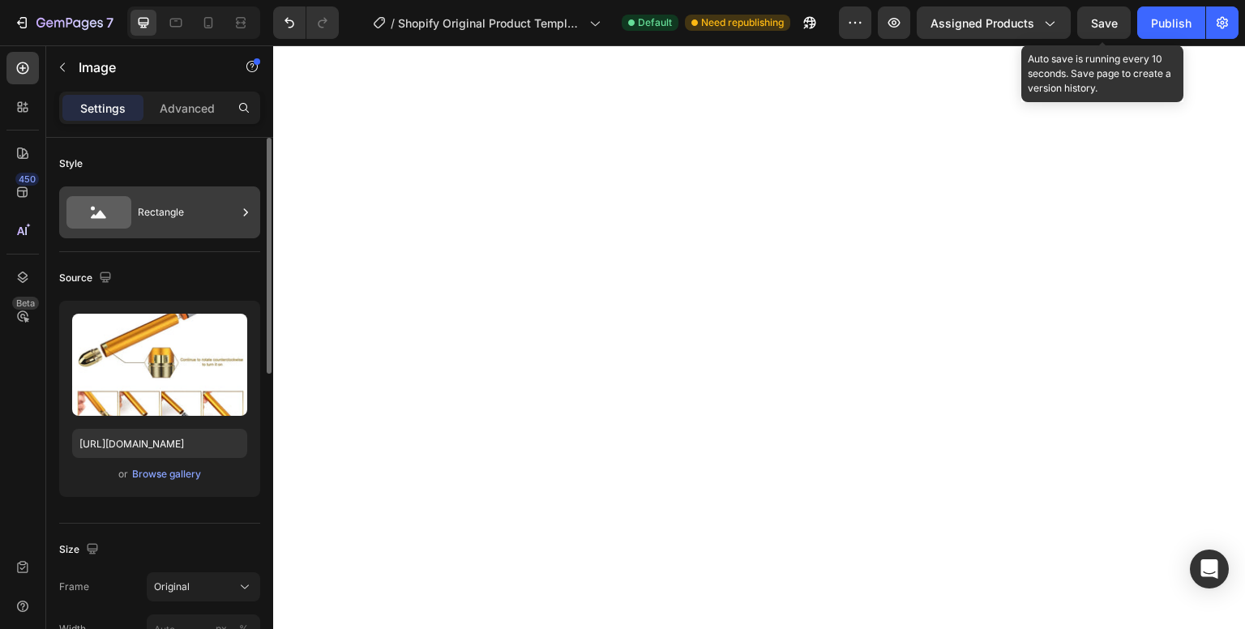
click at [182, 219] on div "Rectangle" at bounding box center [187, 212] width 99 height 37
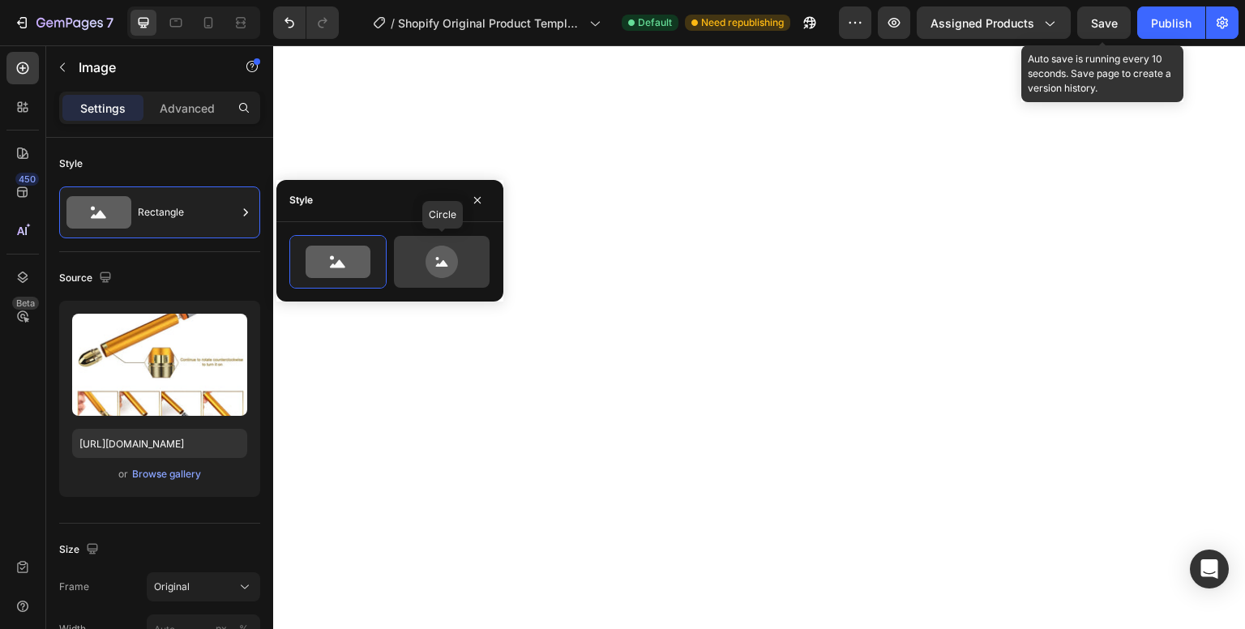
click at [437, 272] on icon at bounding box center [442, 262] width 32 height 32
type input "80"
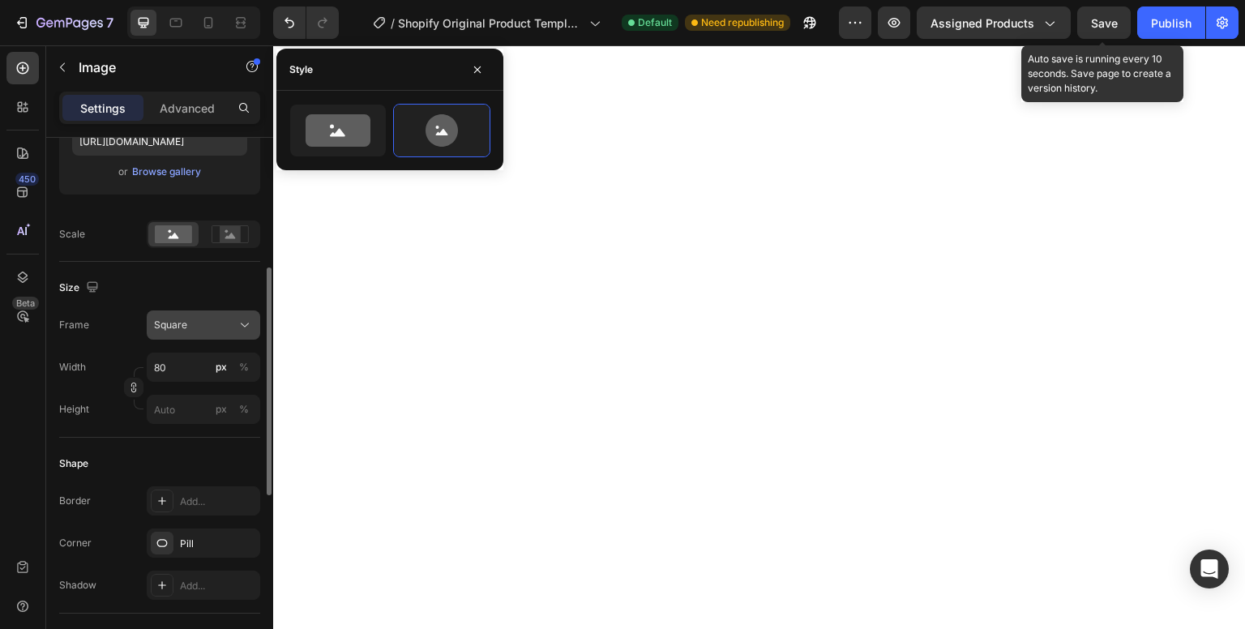
scroll to position [303, 0]
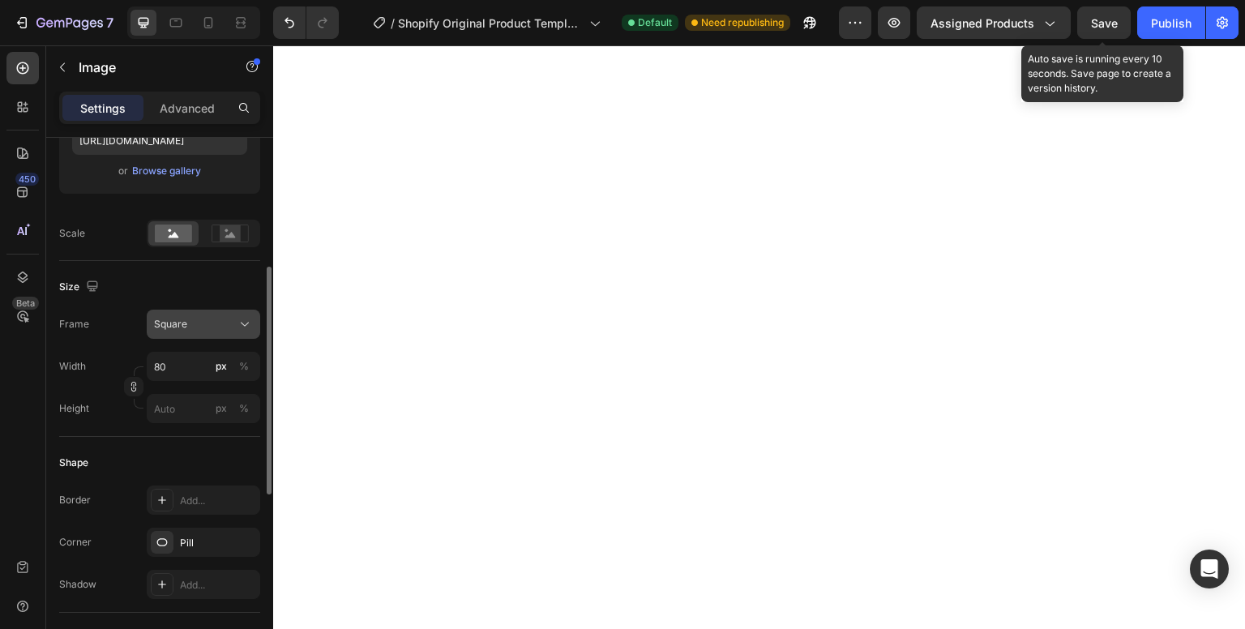
click at [208, 323] on div "Square" at bounding box center [193, 324] width 79 height 15
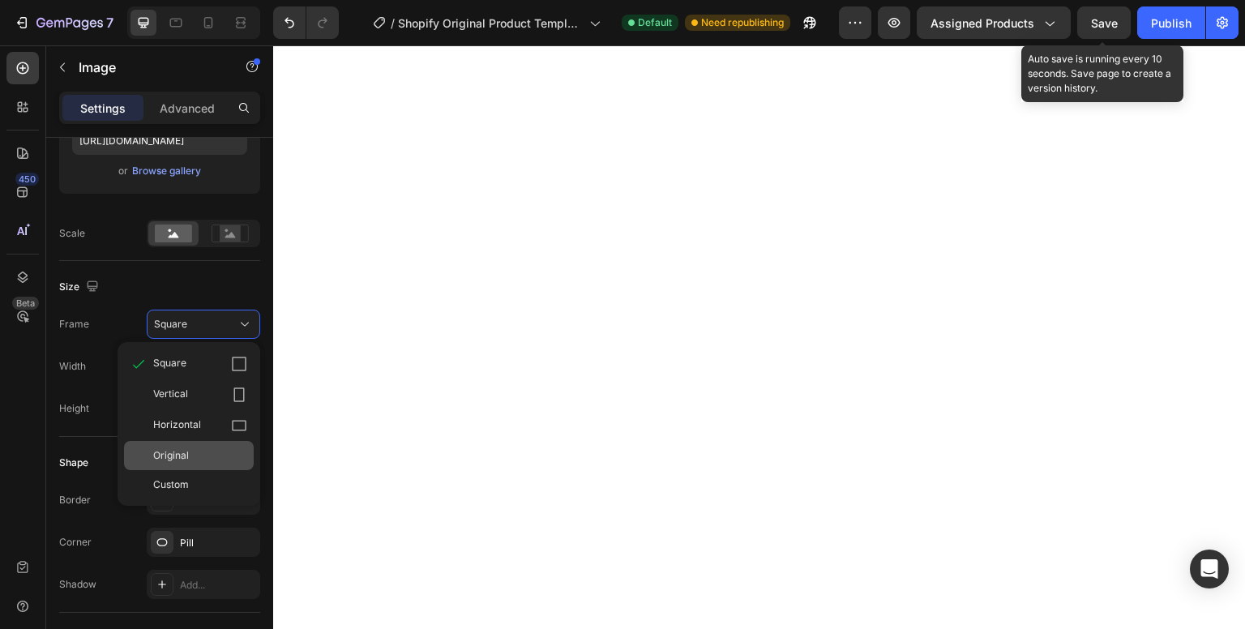
click at [211, 450] on div "Original" at bounding box center [200, 455] width 94 height 15
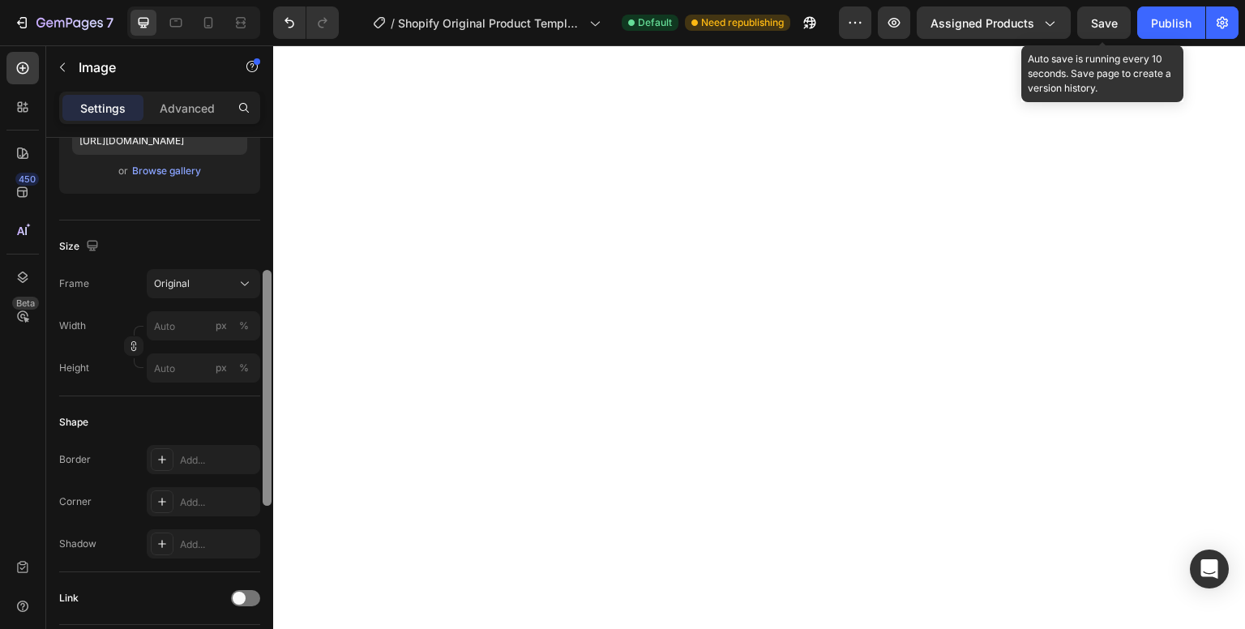
scroll to position [302, 0]
click at [159, 169] on div "Browse gallery" at bounding box center [166, 172] width 69 height 15
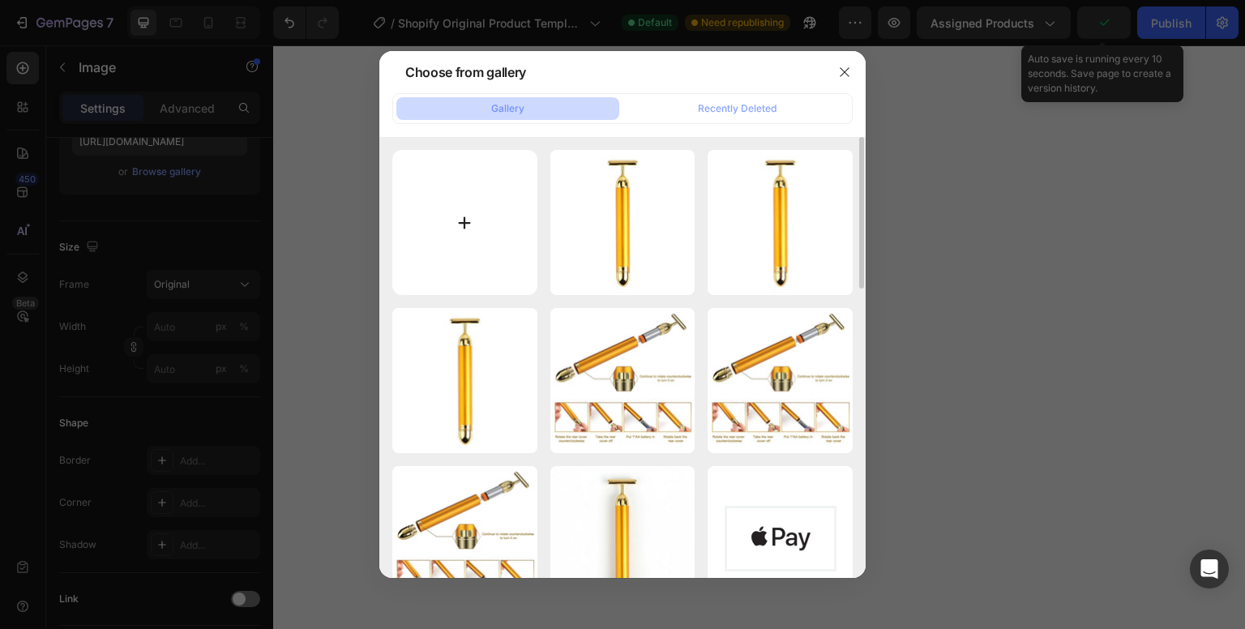
click at [470, 217] on input "file" at bounding box center [464, 222] width 145 height 145
click at [527, 225] on input "file" at bounding box center [464, 222] width 145 height 145
type input "C:\fakepath\0310b568-dc6f-4c91-b6fb-edf18cf8e95e.webp"
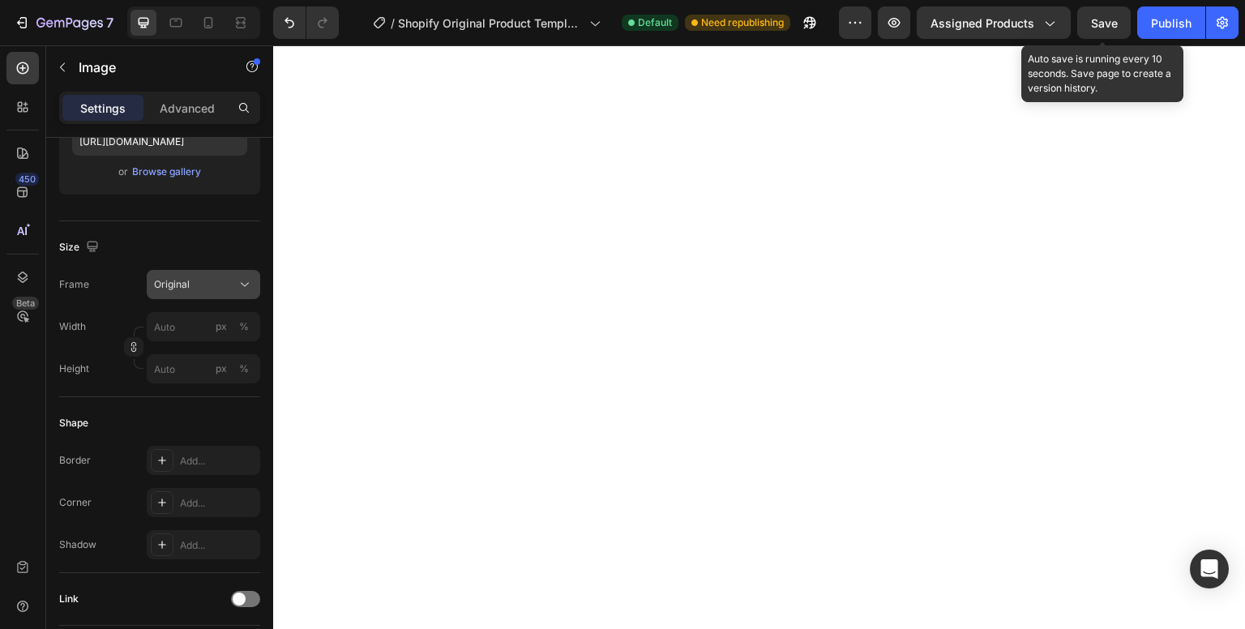
type input "[URL][DOMAIN_NAME]"
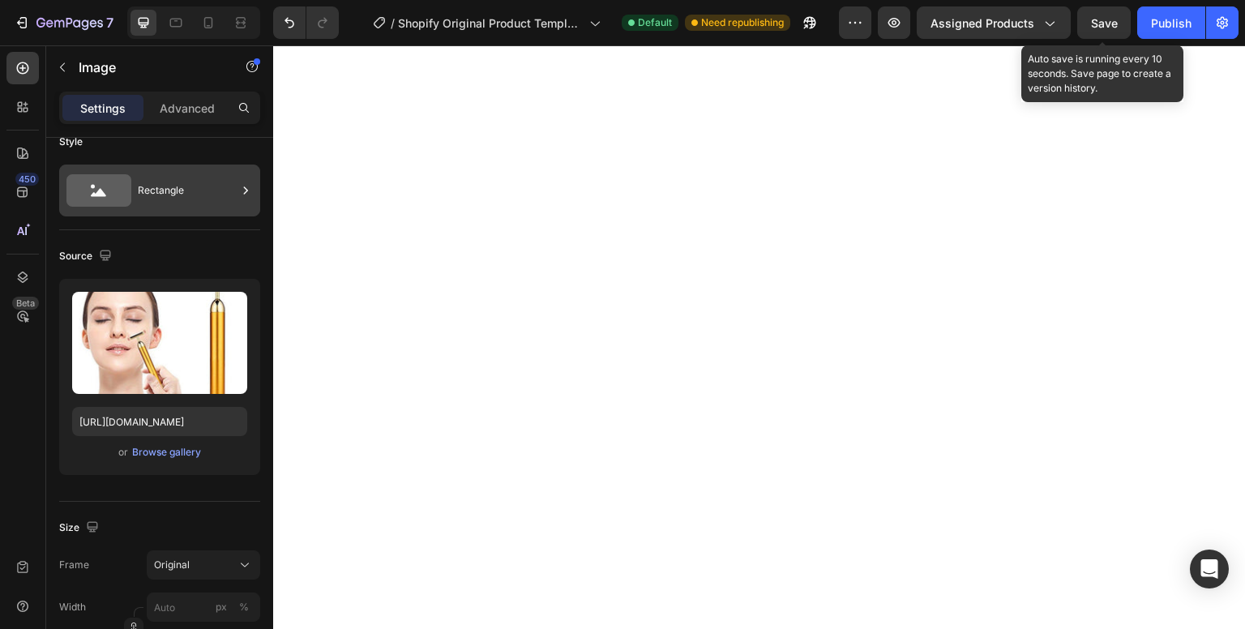
click at [185, 179] on div "Rectangle" at bounding box center [187, 190] width 99 height 37
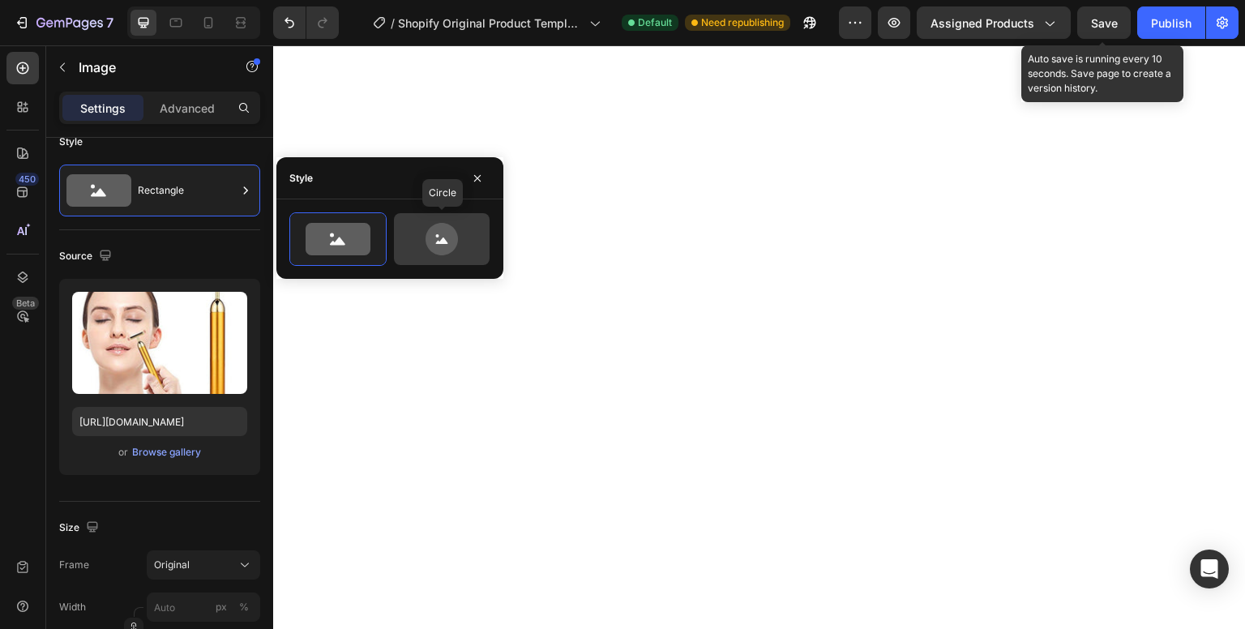
click at [447, 253] on icon at bounding box center [442, 239] width 32 height 32
type input "80"
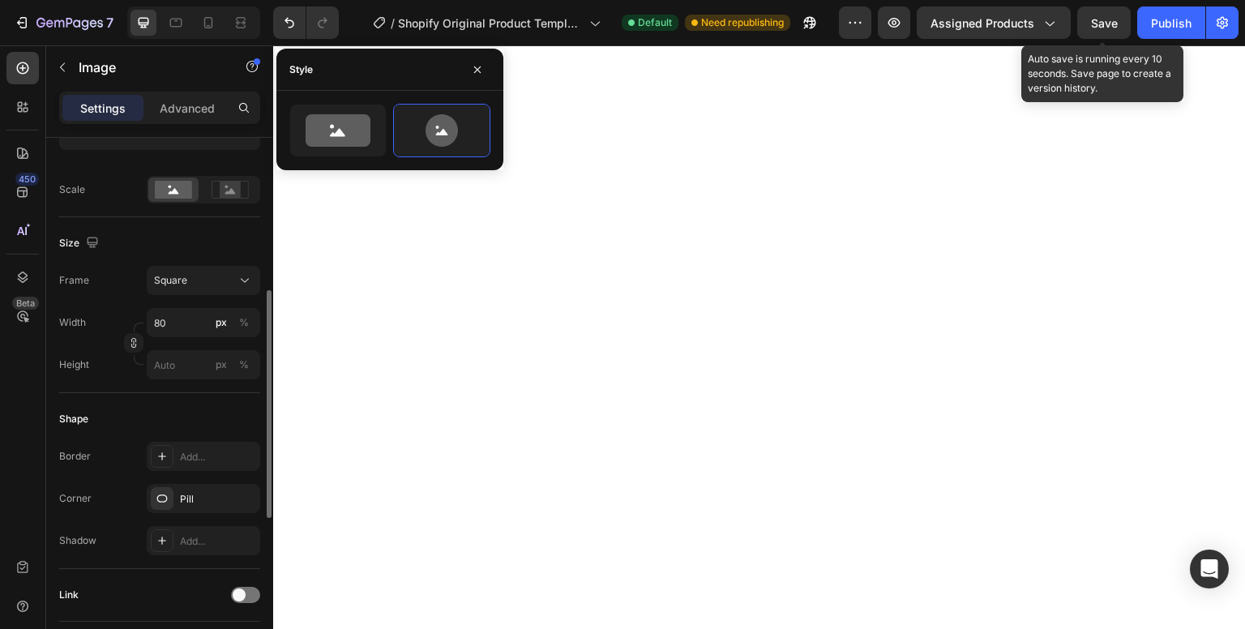
scroll to position [345, 0]
click at [206, 292] on button "Square" at bounding box center [204, 282] width 114 height 29
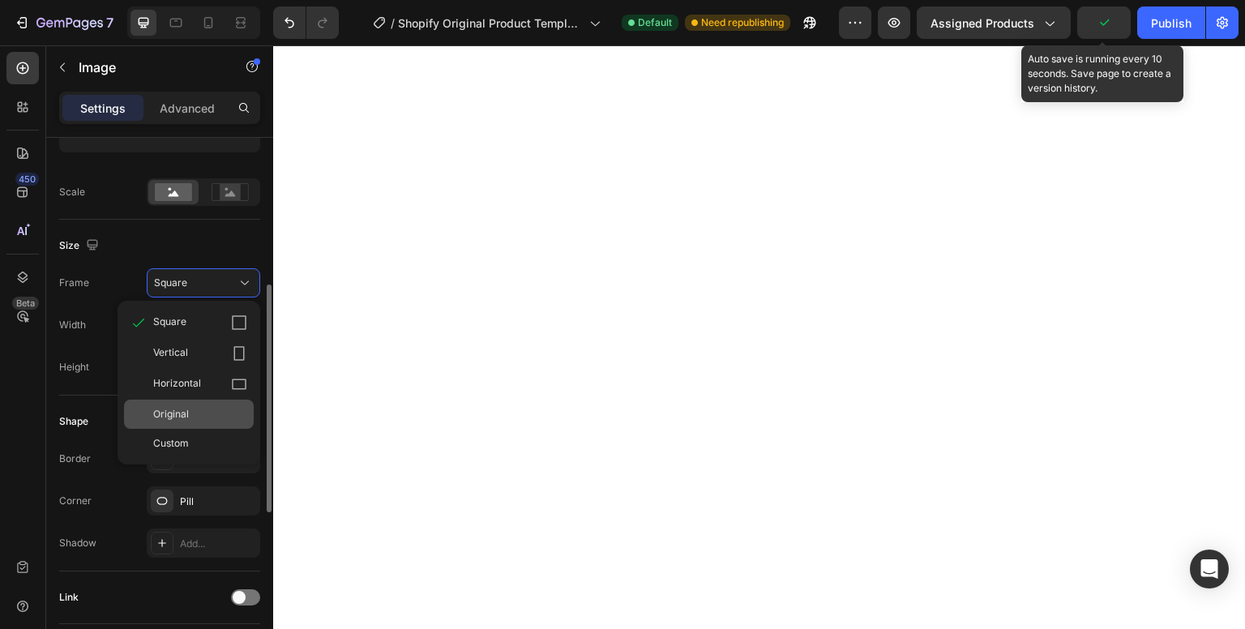
click at [202, 407] on div "Original" at bounding box center [200, 414] width 94 height 15
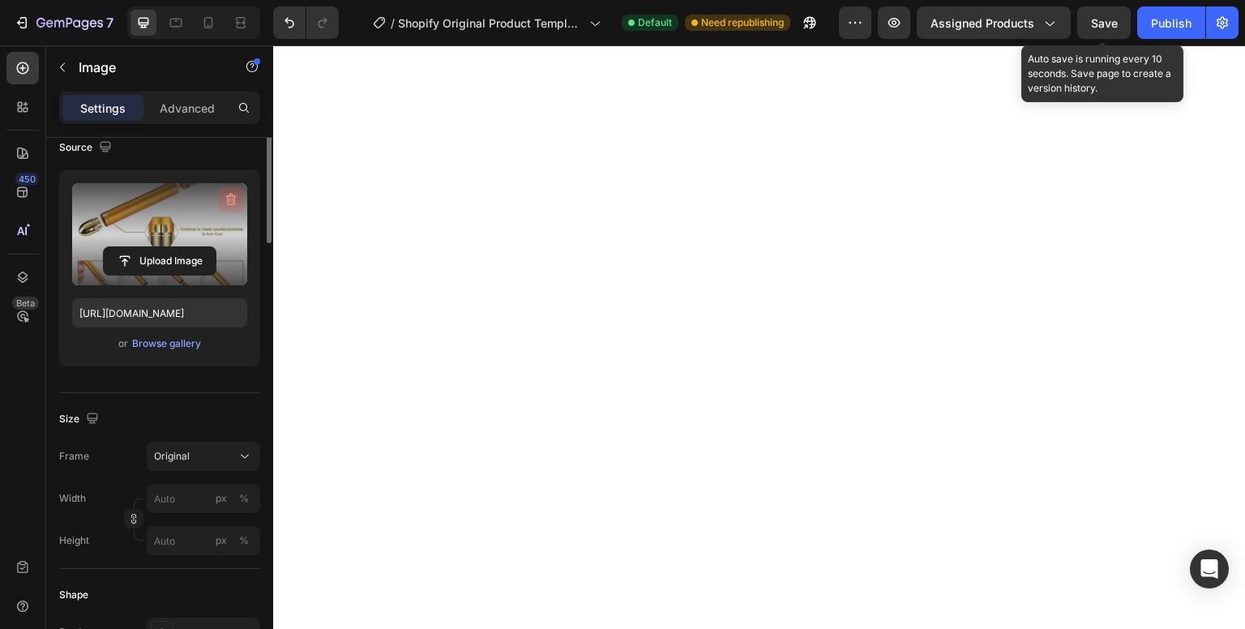
scroll to position [0, 0]
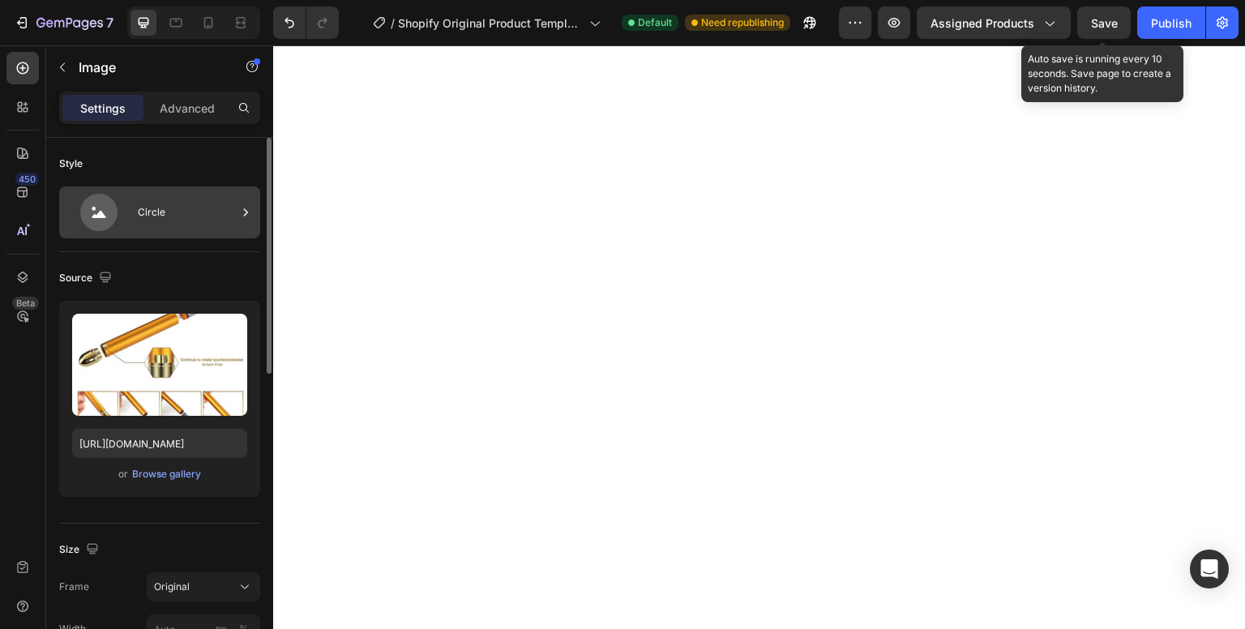
click at [221, 208] on div "Circle" at bounding box center [187, 212] width 99 height 37
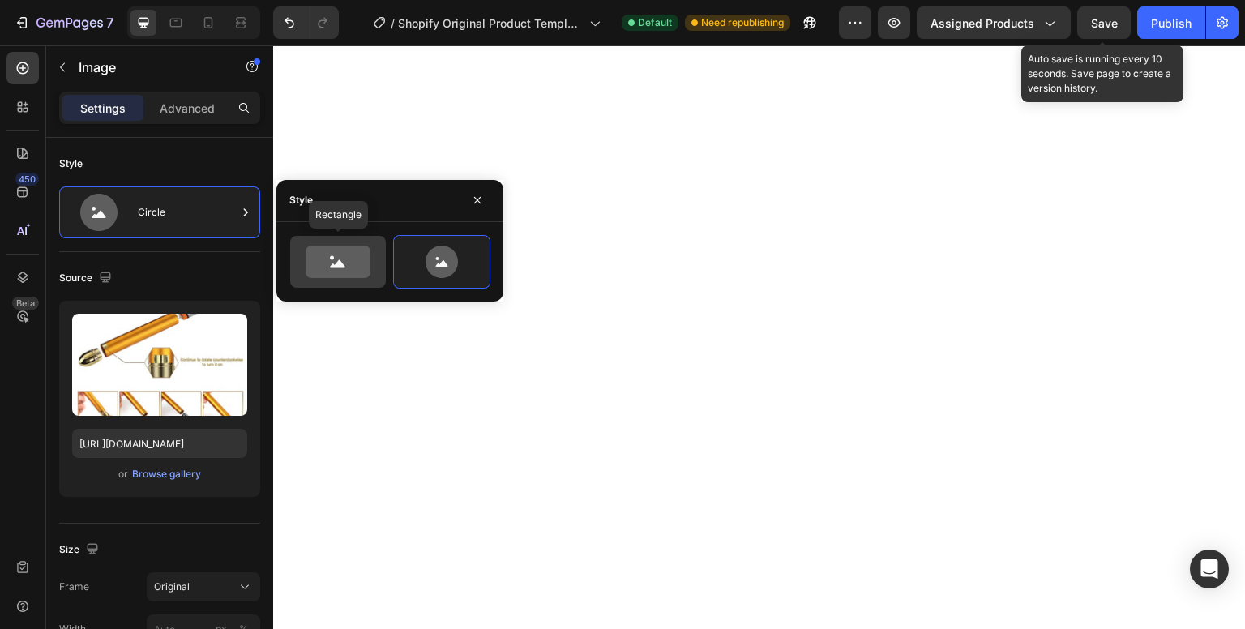
click at [376, 255] on div at bounding box center [338, 262] width 96 height 52
type input "100"
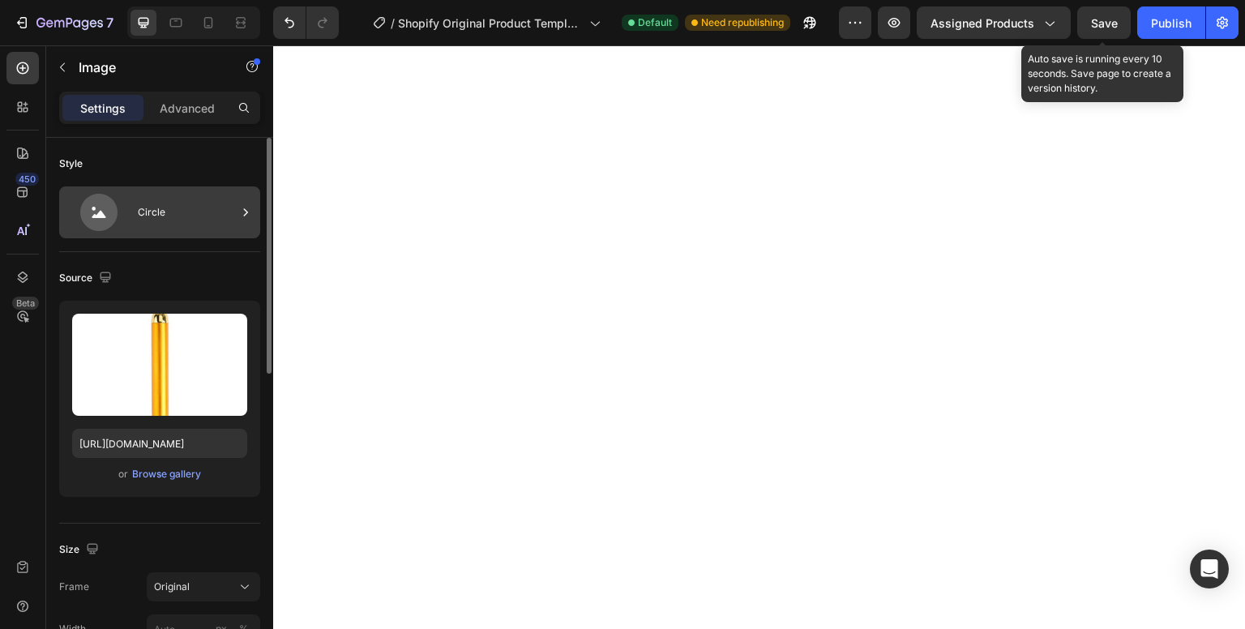
click at [200, 231] on div "Circle" at bounding box center [159, 212] width 201 height 52
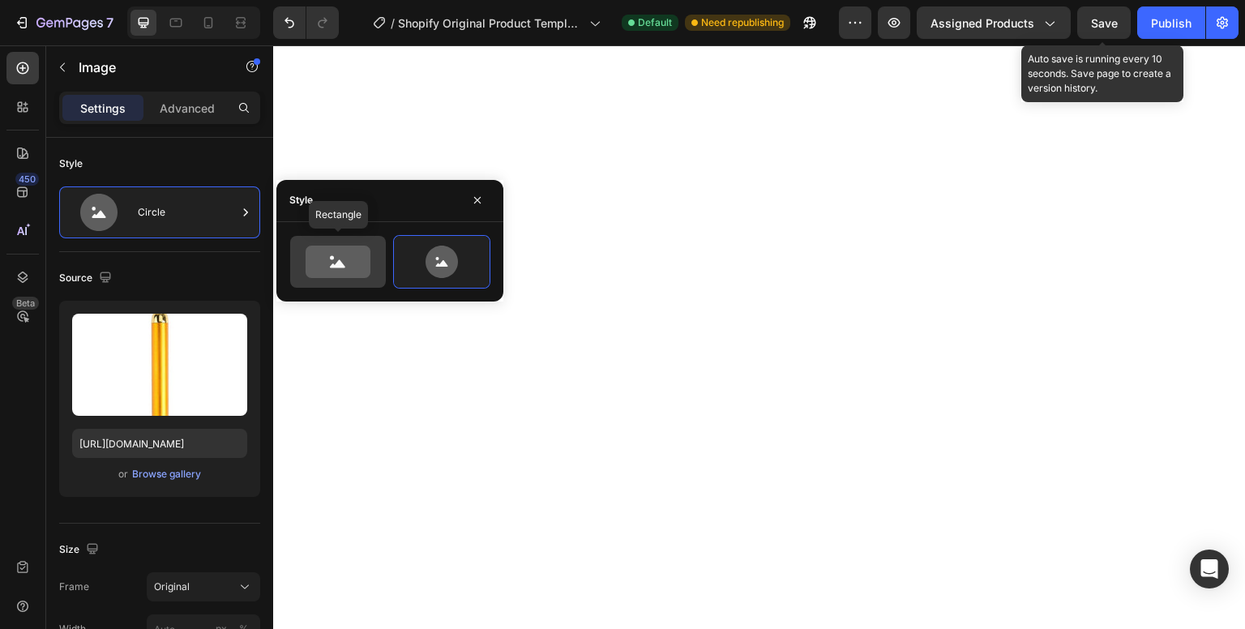
click at [302, 257] on icon at bounding box center [338, 262] width 76 height 32
type input "100"
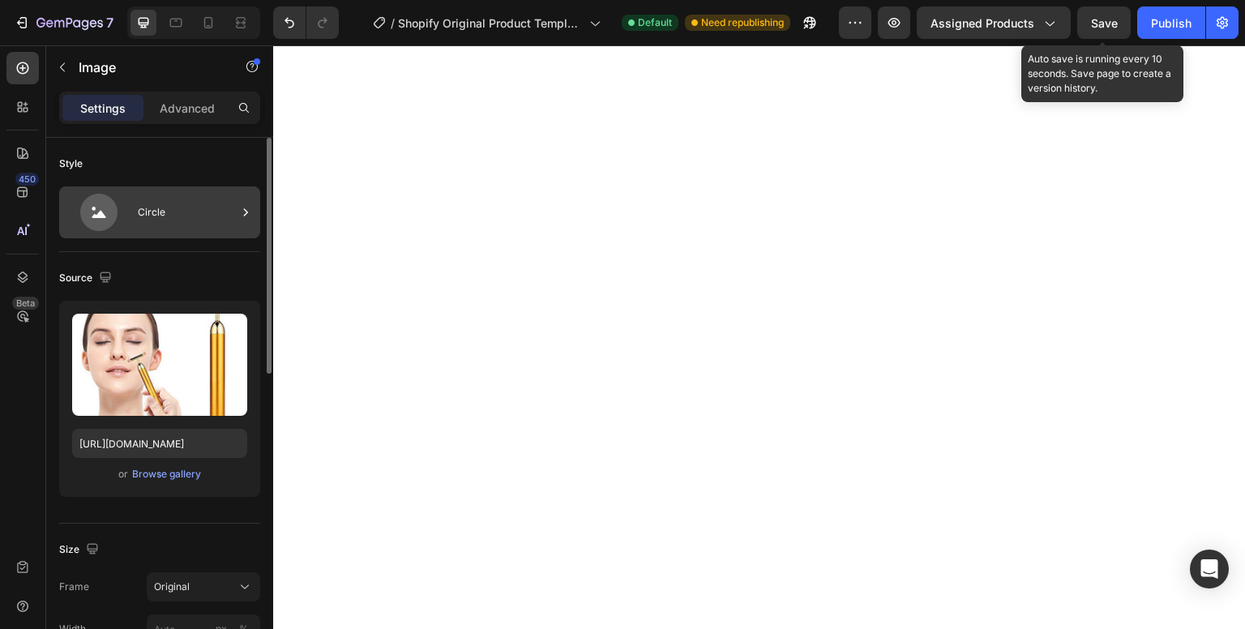
click at [178, 203] on div "Circle" at bounding box center [187, 212] width 99 height 37
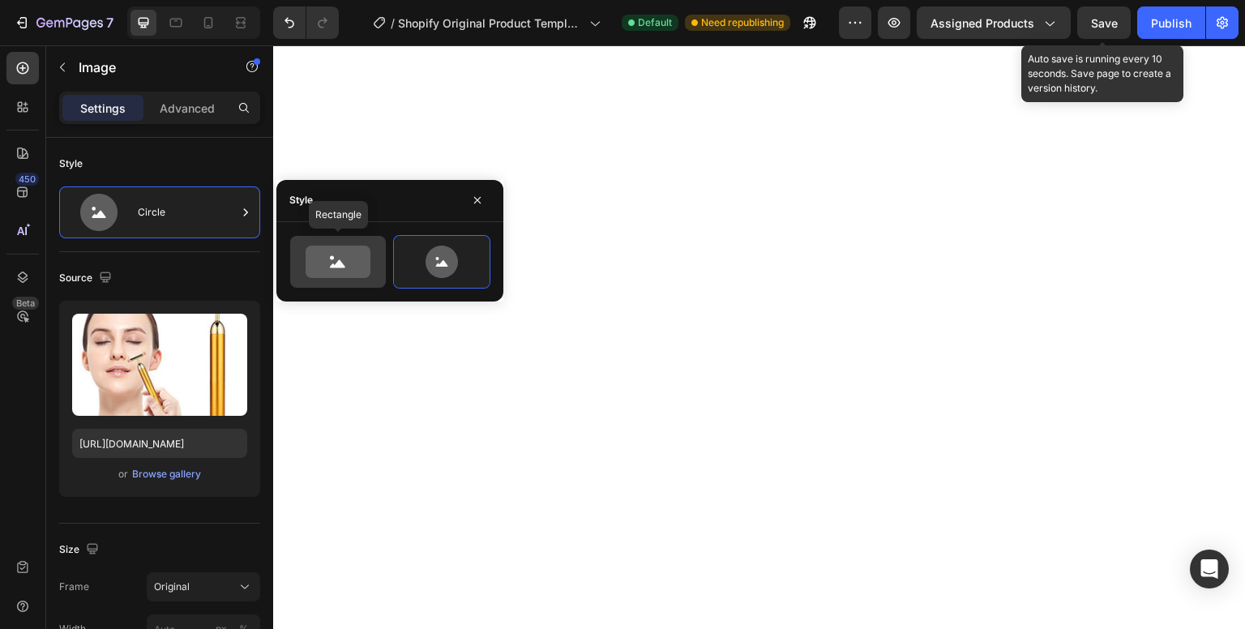
click at [326, 253] on icon at bounding box center [338, 262] width 65 height 32
type input "100"
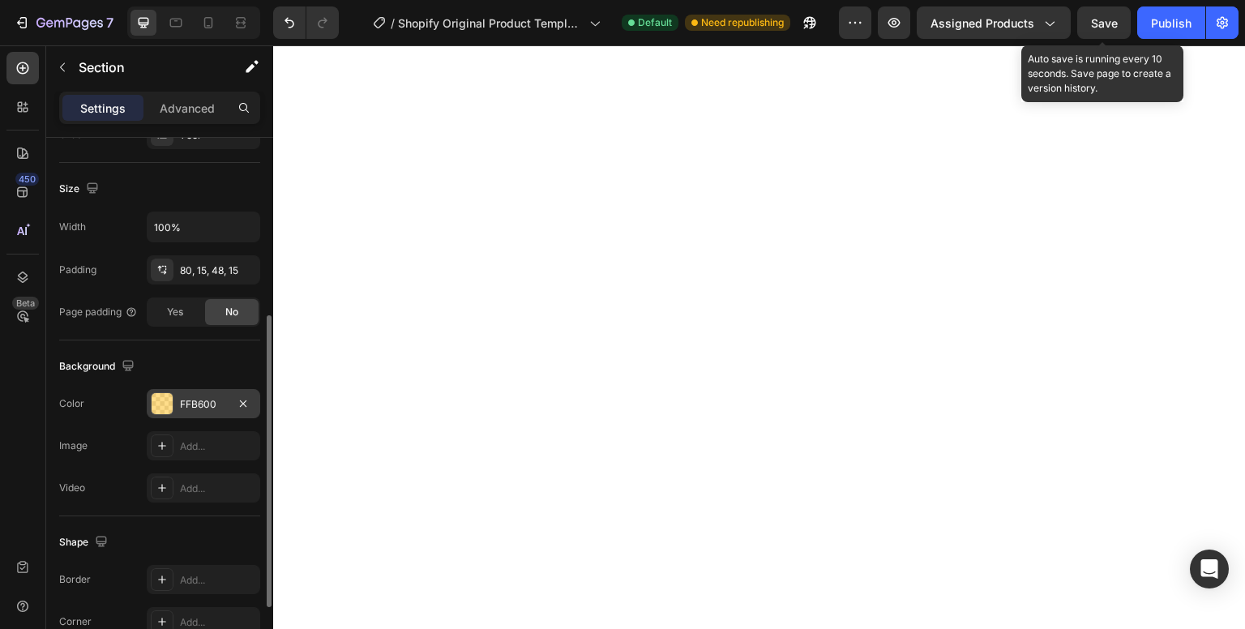
scroll to position [325, 0]
click at [163, 397] on div at bounding box center [162, 402] width 21 height 21
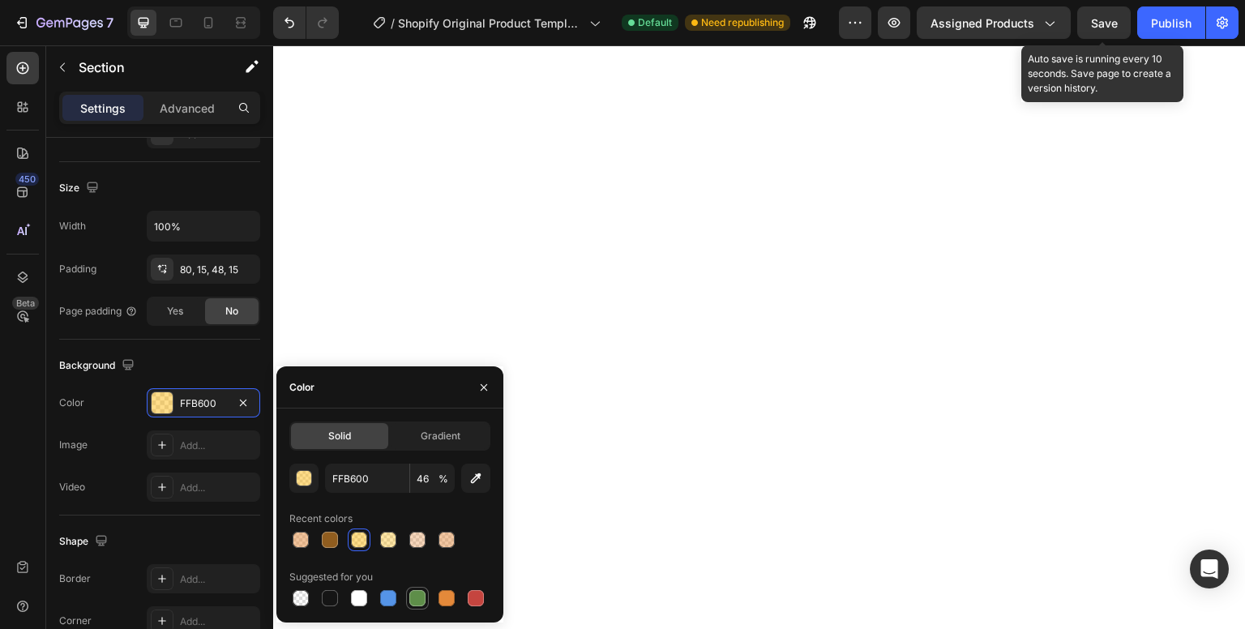
click at [420, 595] on div at bounding box center [417, 598] width 16 height 16
type input "5E8E49"
type input "100"
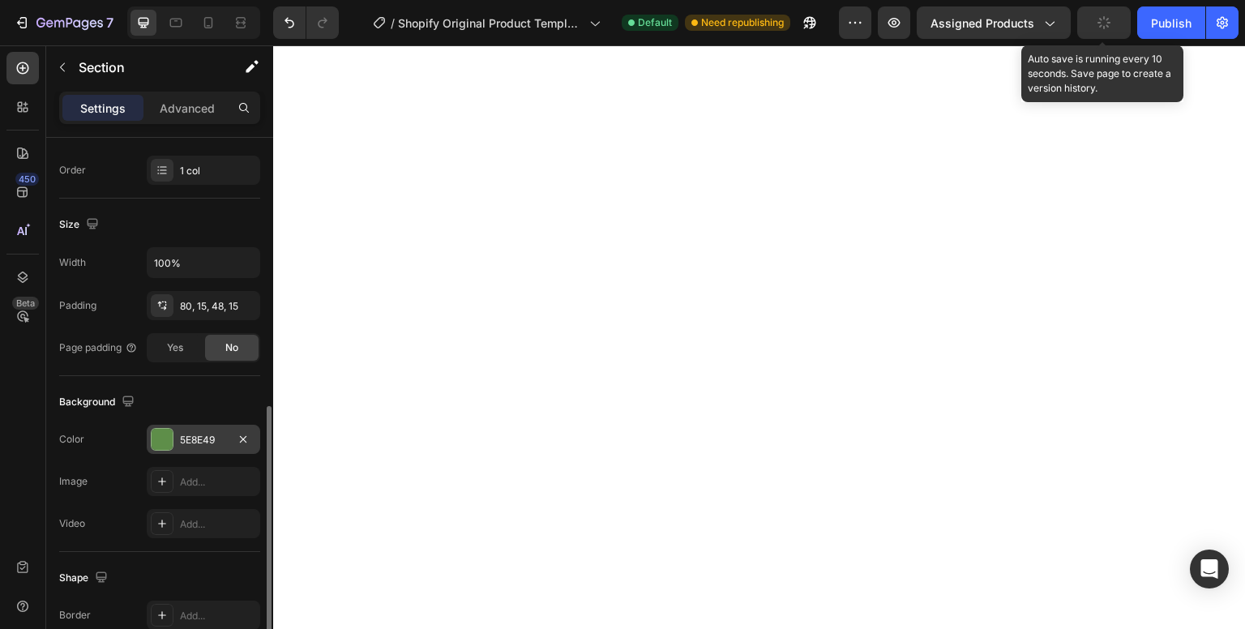
scroll to position [361, 0]
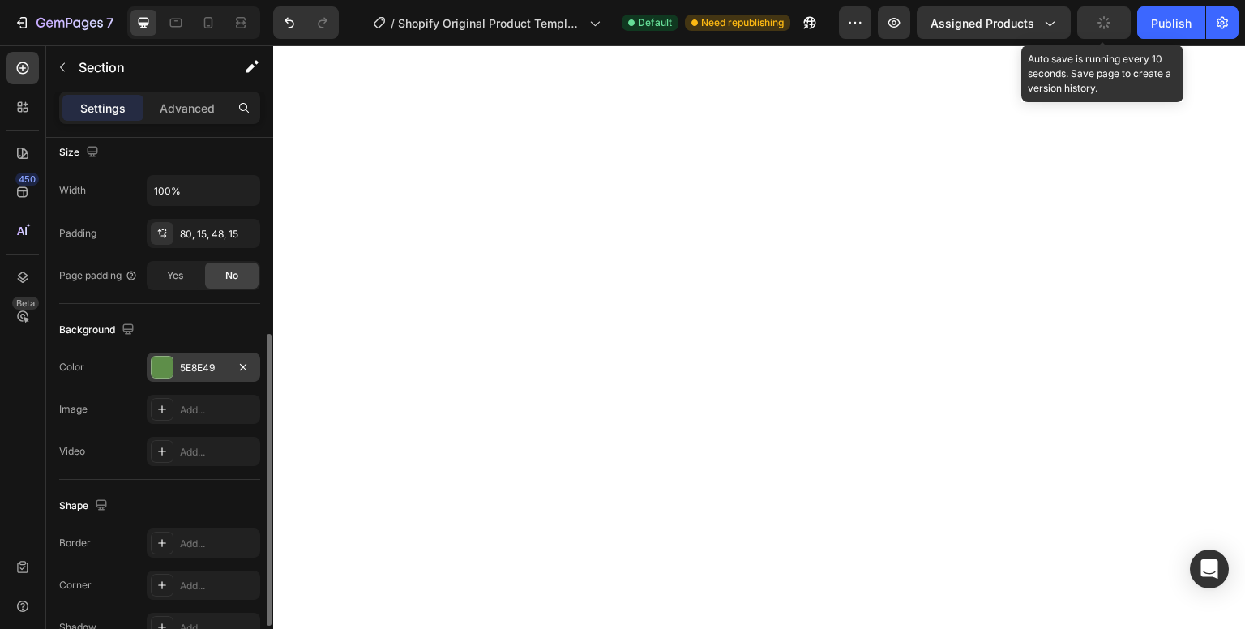
click at [164, 364] on div at bounding box center [162, 367] width 21 height 21
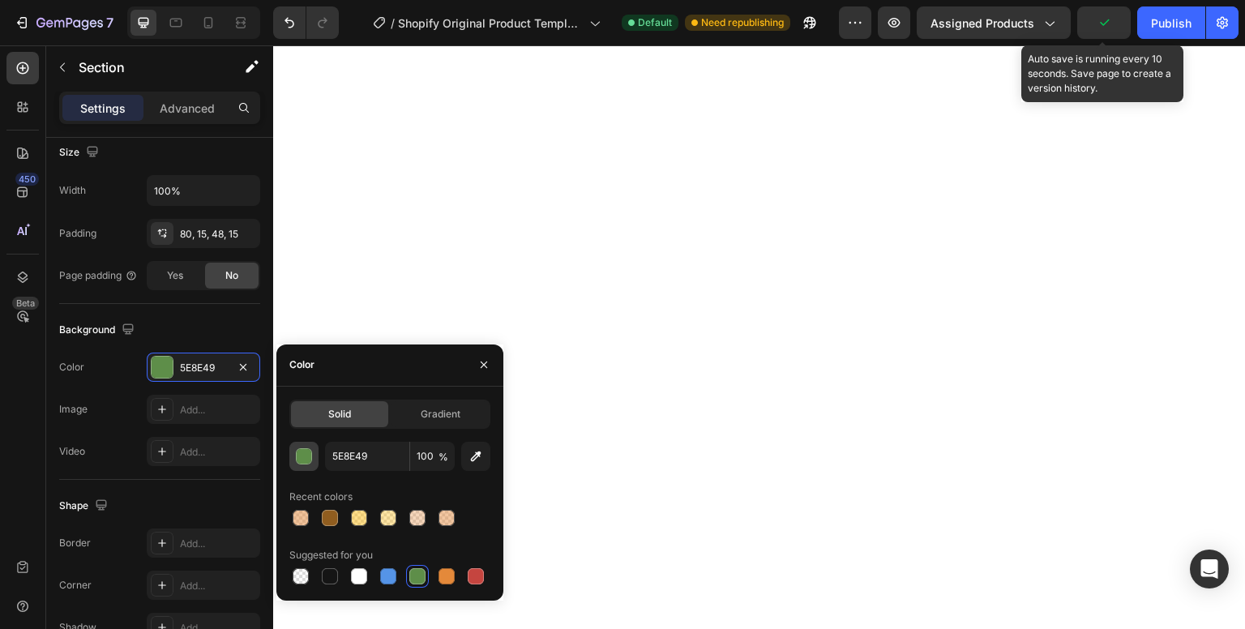
click at [294, 464] on button "button" at bounding box center [303, 456] width 29 height 29
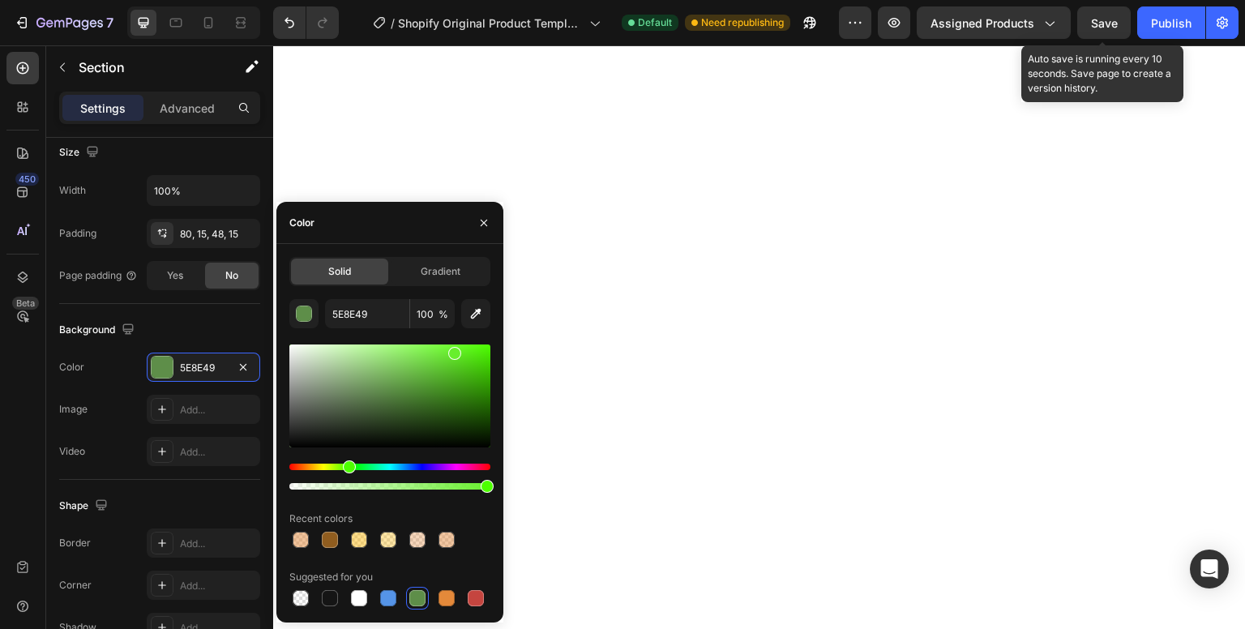
drag, startPoint x: 444, startPoint y: 355, endPoint x: 453, endPoint y: 350, distance: 10.2
click at [453, 350] on div at bounding box center [454, 353] width 13 height 13
drag, startPoint x: 446, startPoint y: 356, endPoint x: 434, endPoint y: 328, distance: 30.1
click at [434, 328] on div "67EF2D 100 % Recent colors Suggested for you" at bounding box center [389, 454] width 201 height 311
drag, startPoint x: 435, startPoint y: 353, endPoint x: 469, endPoint y: 349, distance: 35.1
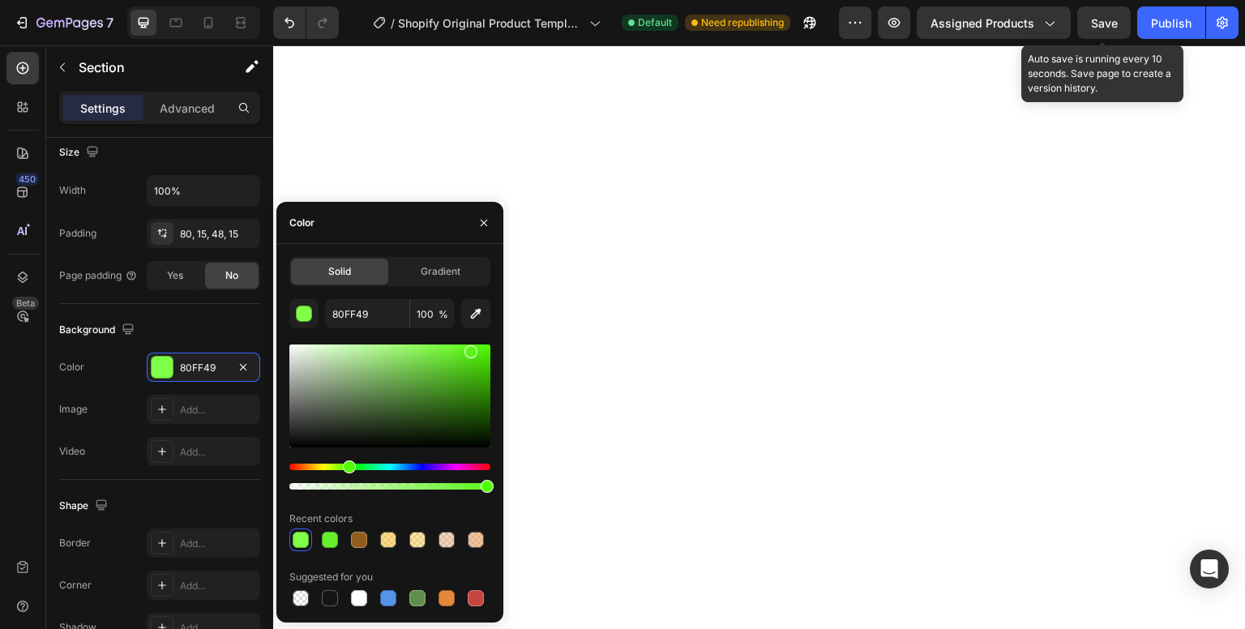
click at [469, 349] on div at bounding box center [471, 351] width 13 height 13
type input "5CF41A"
type input "64"
drag, startPoint x: 483, startPoint y: 488, endPoint x: 418, endPoint y: 489, distance: 64.9
click at [418, 489] on div at bounding box center [421, 486] width 13 height 13
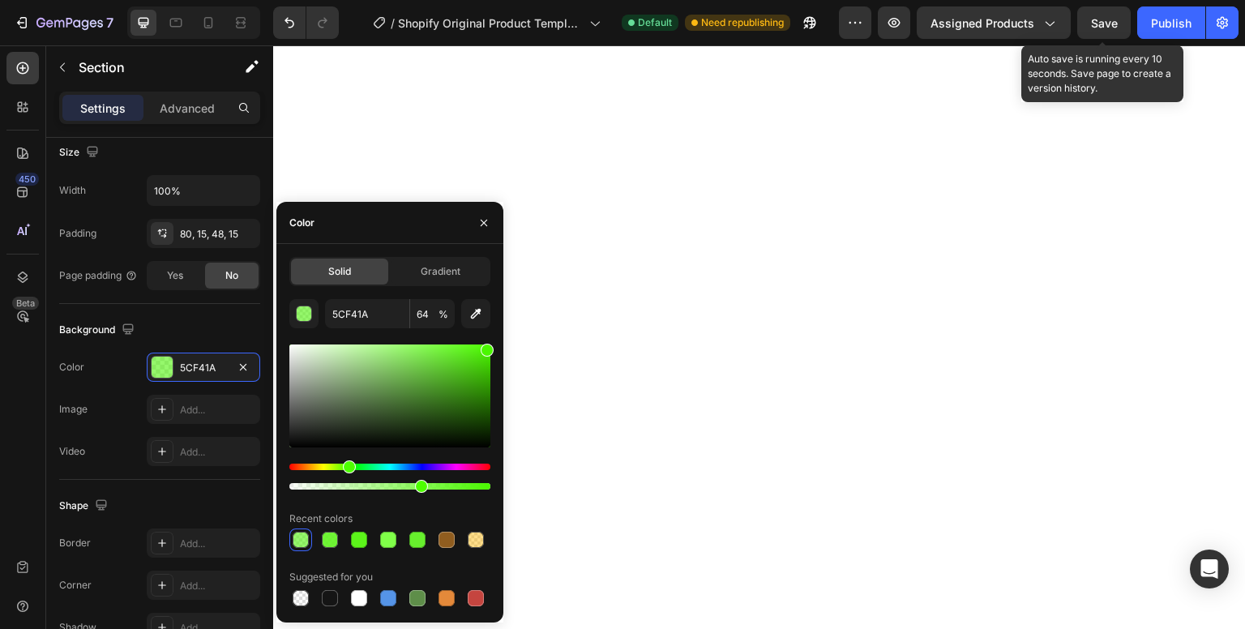
type input "4AF700"
drag, startPoint x: 421, startPoint y: 490, endPoint x: 394, endPoint y: 491, distance: 26.8
click at [394, 491] on div at bounding box center [397, 486] width 13 height 13
drag, startPoint x: 393, startPoint y: 488, endPoint x: 325, endPoint y: 490, distance: 68.1
click at [325, 490] on div at bounding box center [329, 486] width 13 height 13
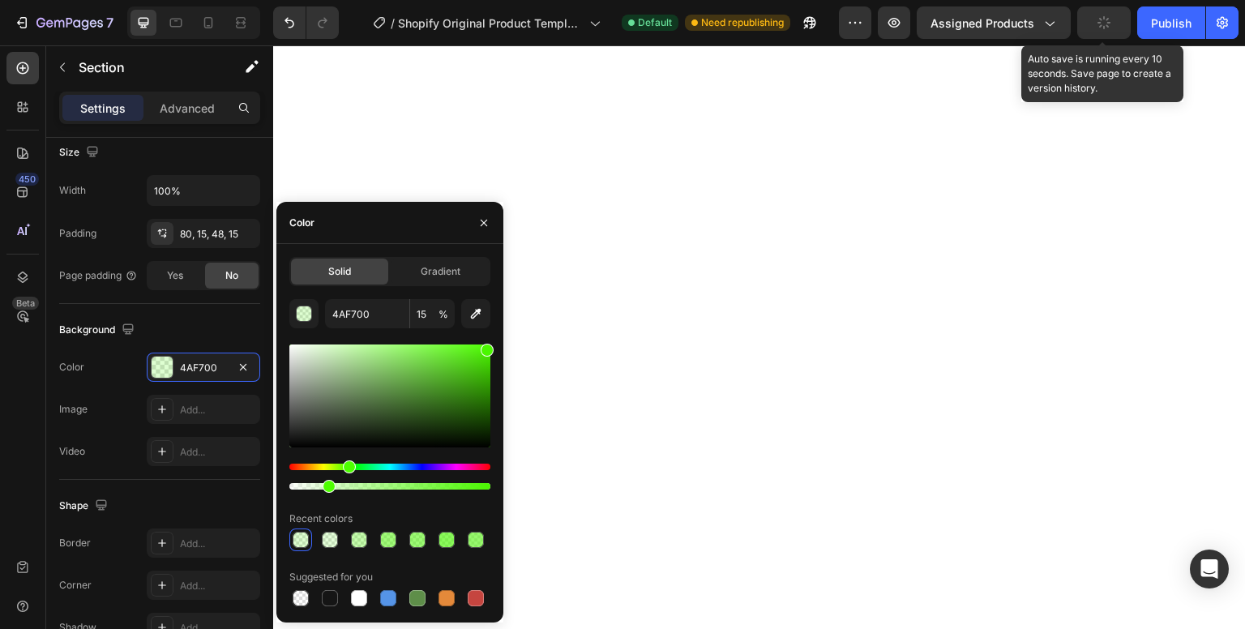
type input "18"
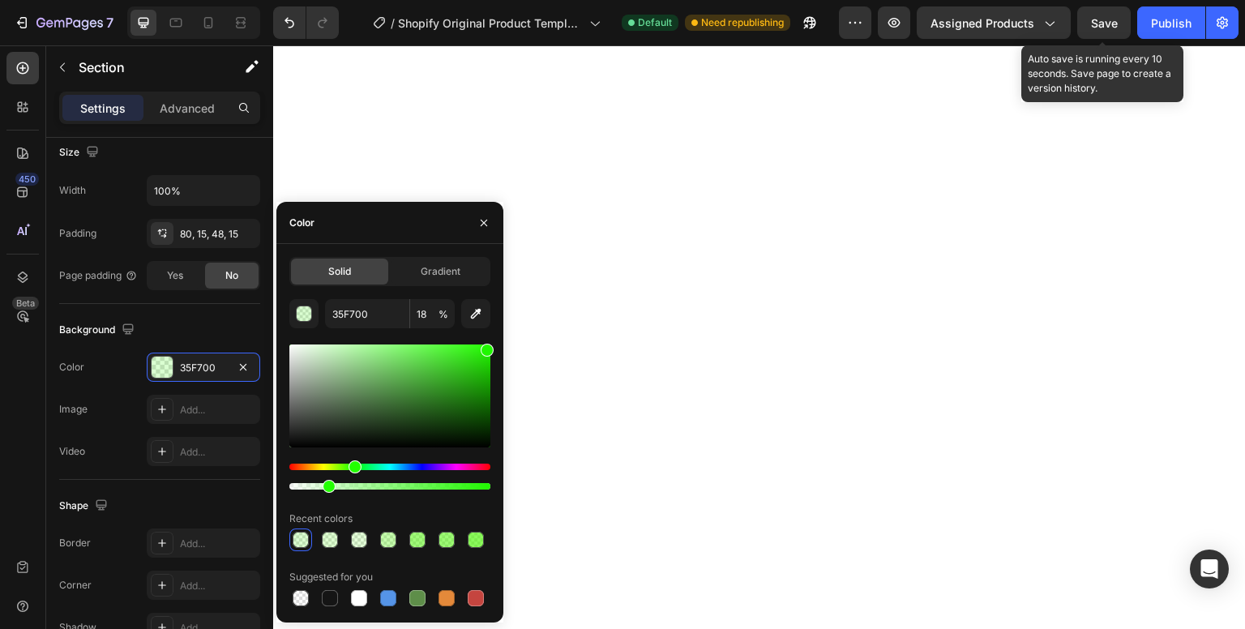
click at [353, 466] on div "Hue" at bounding box center [355, 467] width 13 height 13
type input "20F700"
type input "11"
drag, startPoint x: 328, startPoint y: 487, endPoint x: 312, endPoint y: 487, distance: 15.4
click at [312, 487] on div at bounding box center [314, 486] width 13 height 13
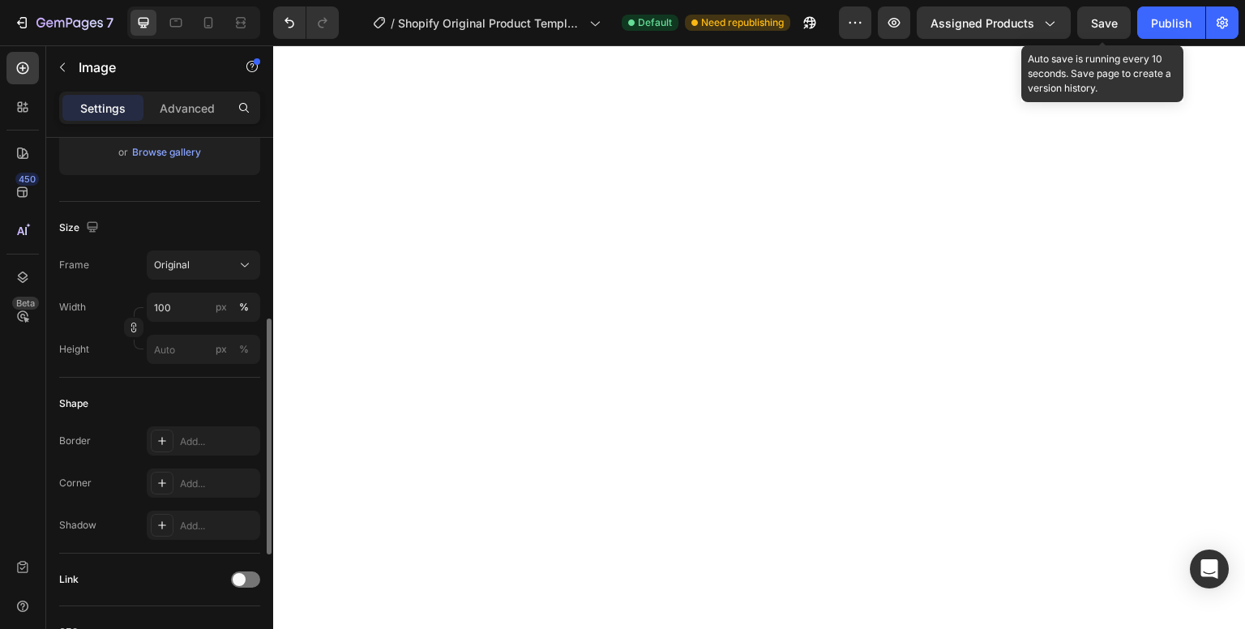
scroll to position [353, 0]
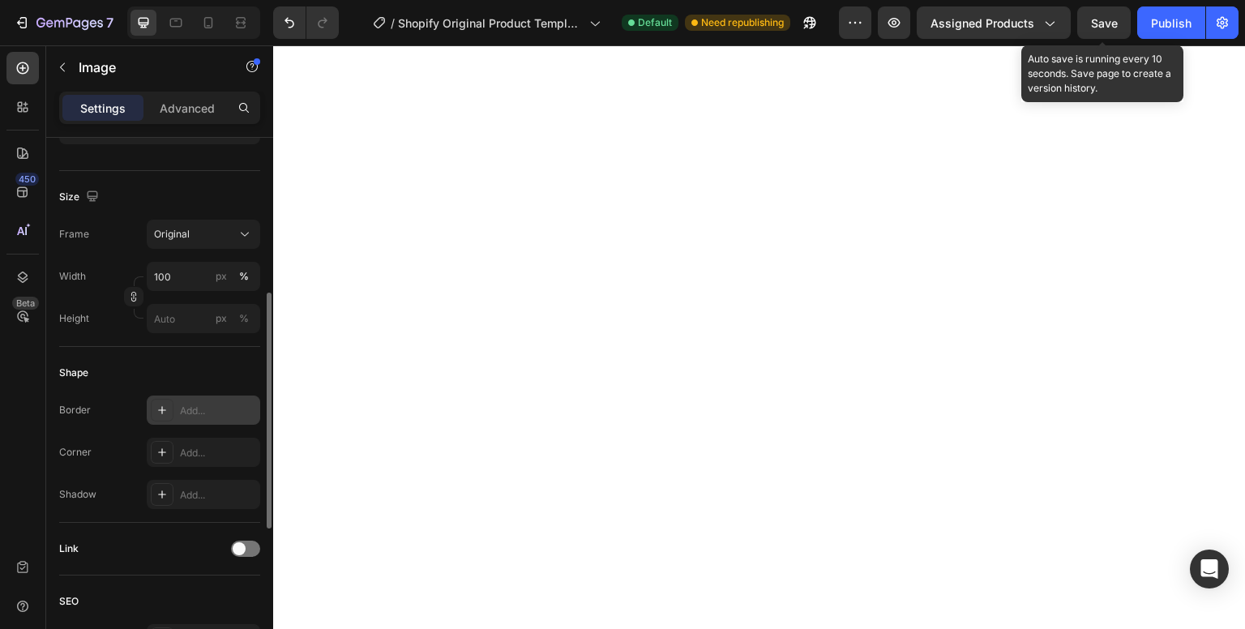
click at [156, 411] on icon at bounding box center [162, 410] width 13 height 13
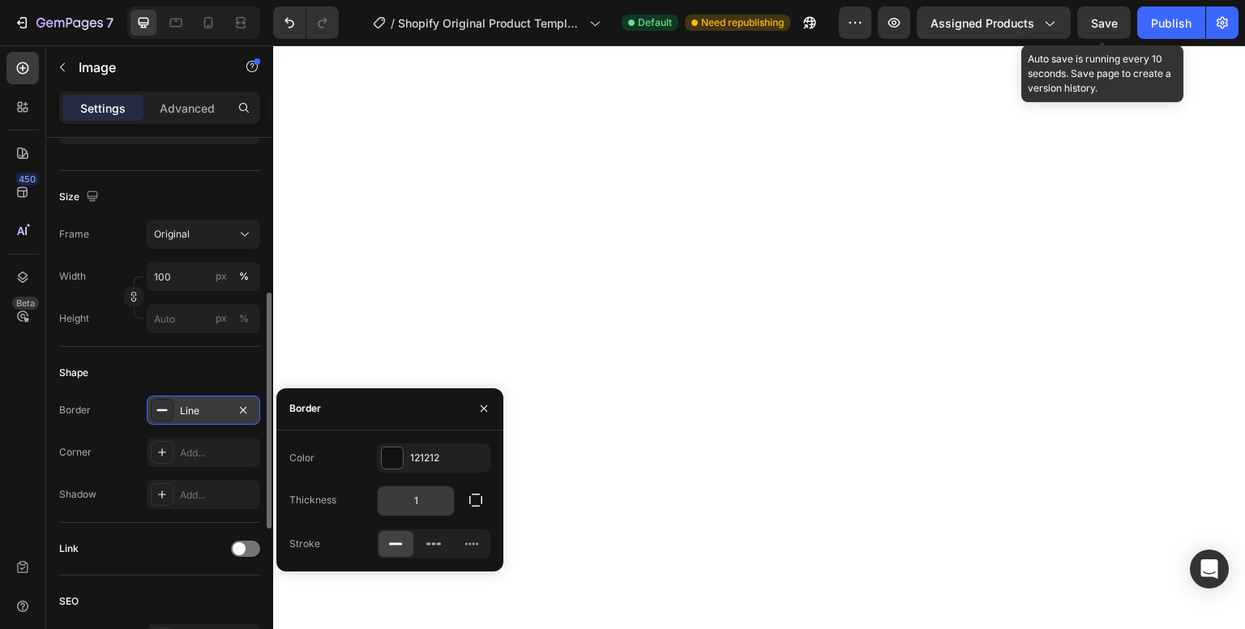
click at [431, 503] on input "1" at bounding box center [416, 501] width 76 height 29
type input "2"
click at [196, 453] on div "Add..." at bounding box center [218, 453] width 76 height 15
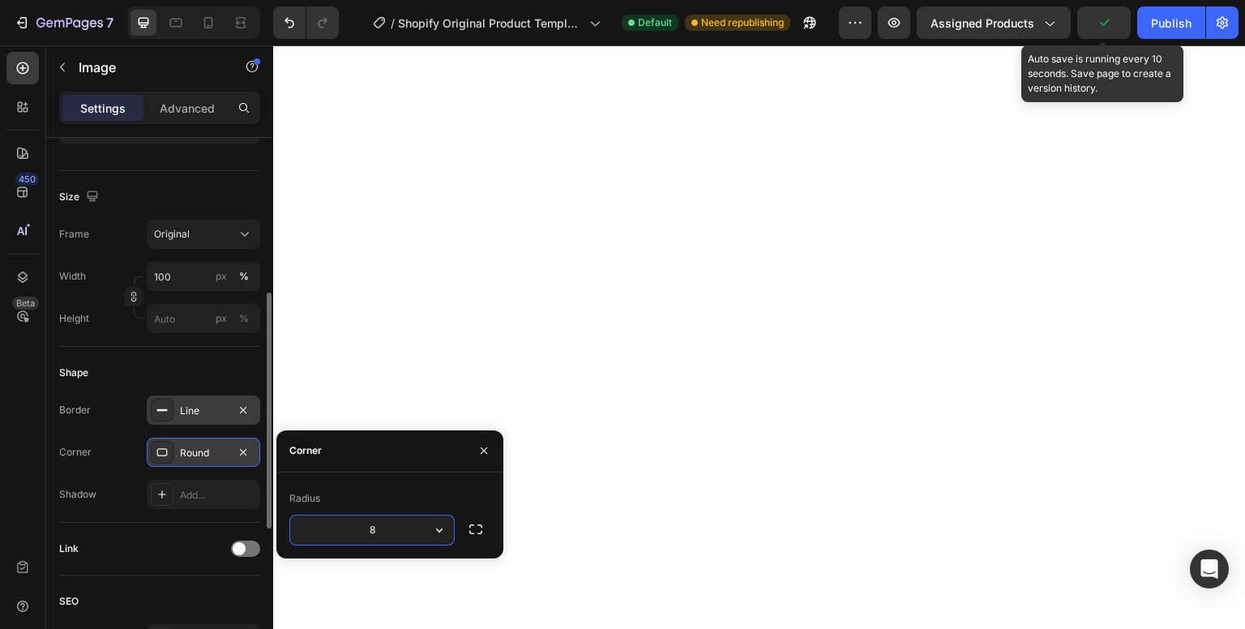
click at [398, 525] on input "8" at bounding box center [372, 530] width 164 height 29
type input "15"
click at [199, 490] on div "Add..." at bounding box center [218, 495] width 76 height 15
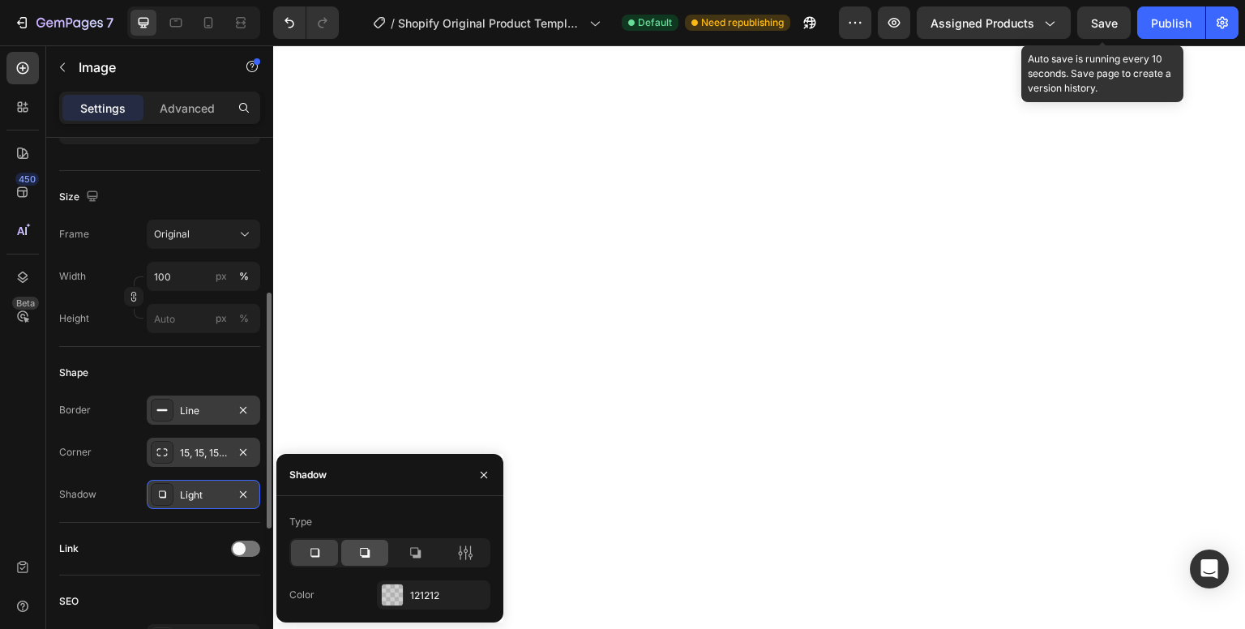
click at [382, 556] on div at bounding box center [364, 553] width 47 height 26
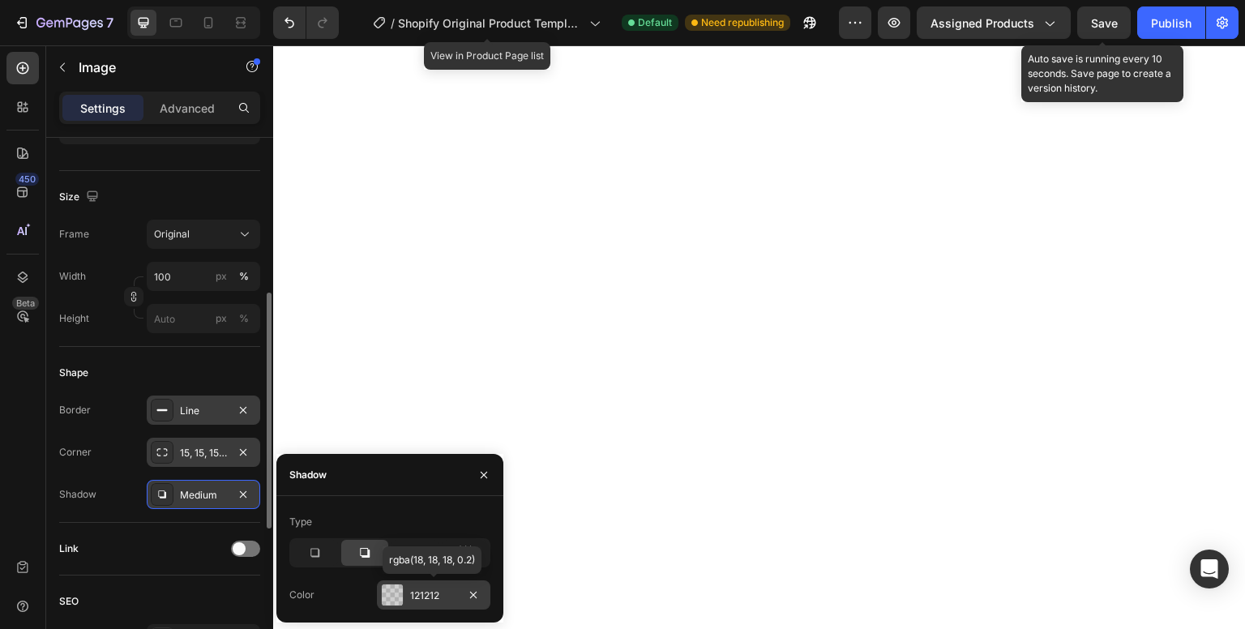
click at [387, 597] on div at bounding box center [392, 595] width 21 height 21
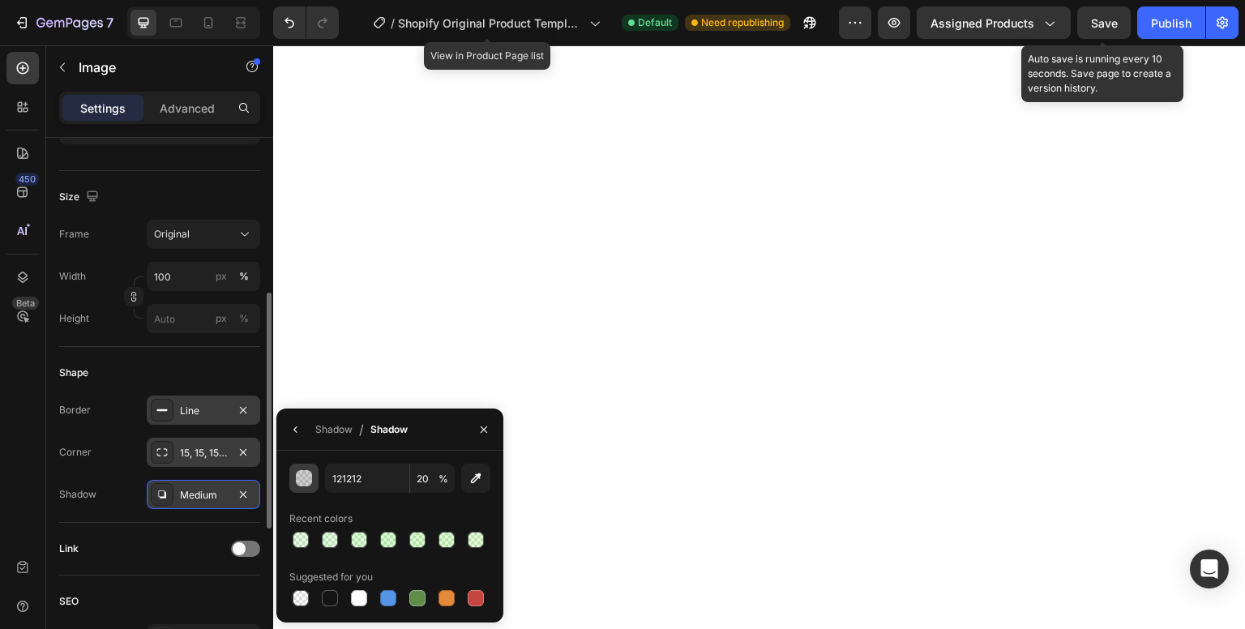
click at [308, 477] on div "button" at bounding box center [305, 479] width 16 height 16
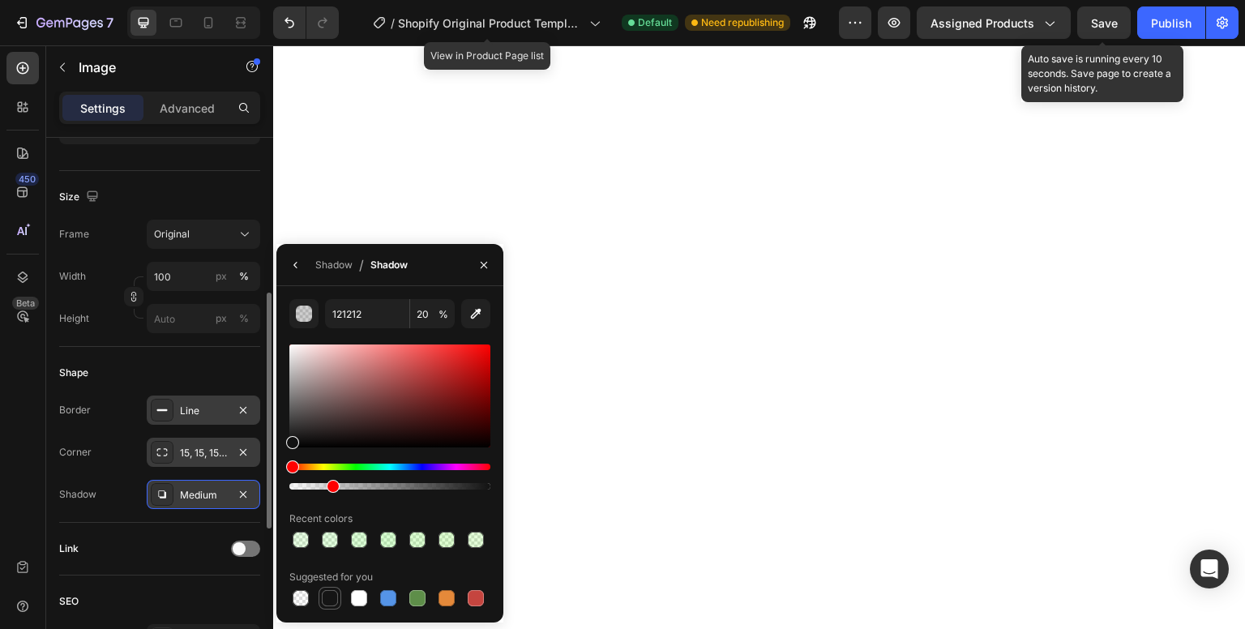
click at [329, 607] on div at bounding box center [329, 598] width 19 height 19
type input "151515"
type input "100"
click at [375, 504] on div "151515 100 % Recent colors Suggested for you" at bounding box center [389, 454] width 201 height 311
click at [191, 499] on div "Medium" at bounding box center [203, 495] width 47 height 15
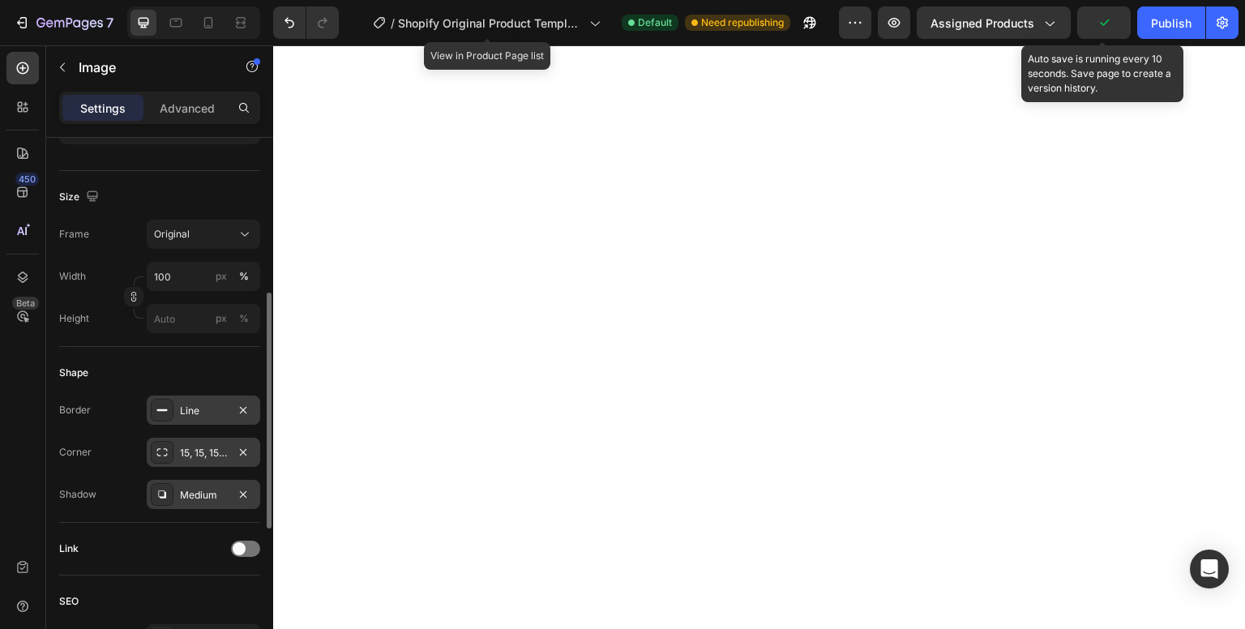
click at [191, 499] on div "Medium" at bounding box center [203, 495] width 47 height 15
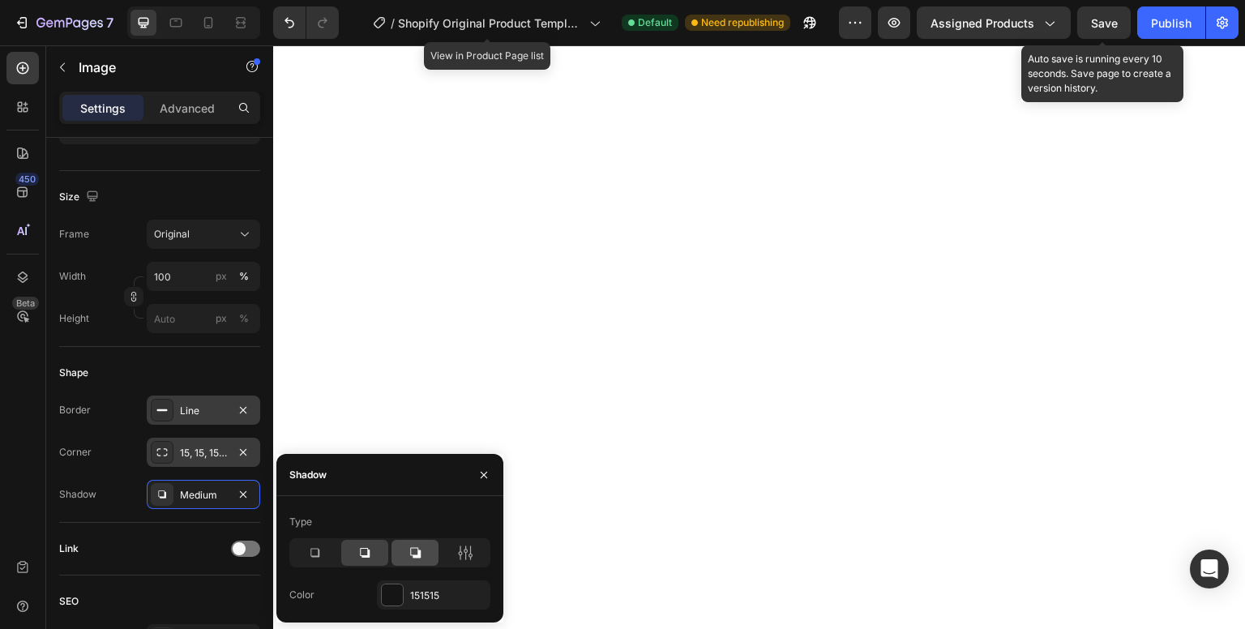
click at [427, 551] on div at bounding box center [415, 553] width 47 height 26
click at [463, 557] on icon at bounding box center [465, 553] width 16 height 16
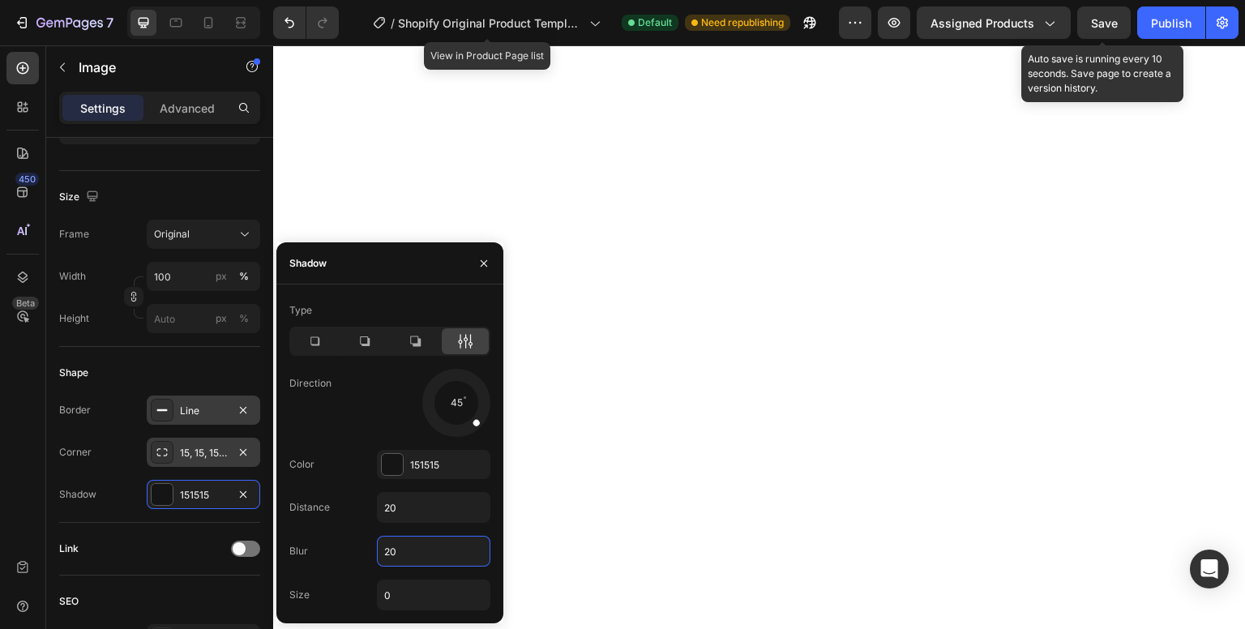
click at [437, 554] on input "20" at bounding box center [434, 551] width 112 height 29
click at [437, 554] on input "10" at bounding box center [434, 551] width 112 height 29
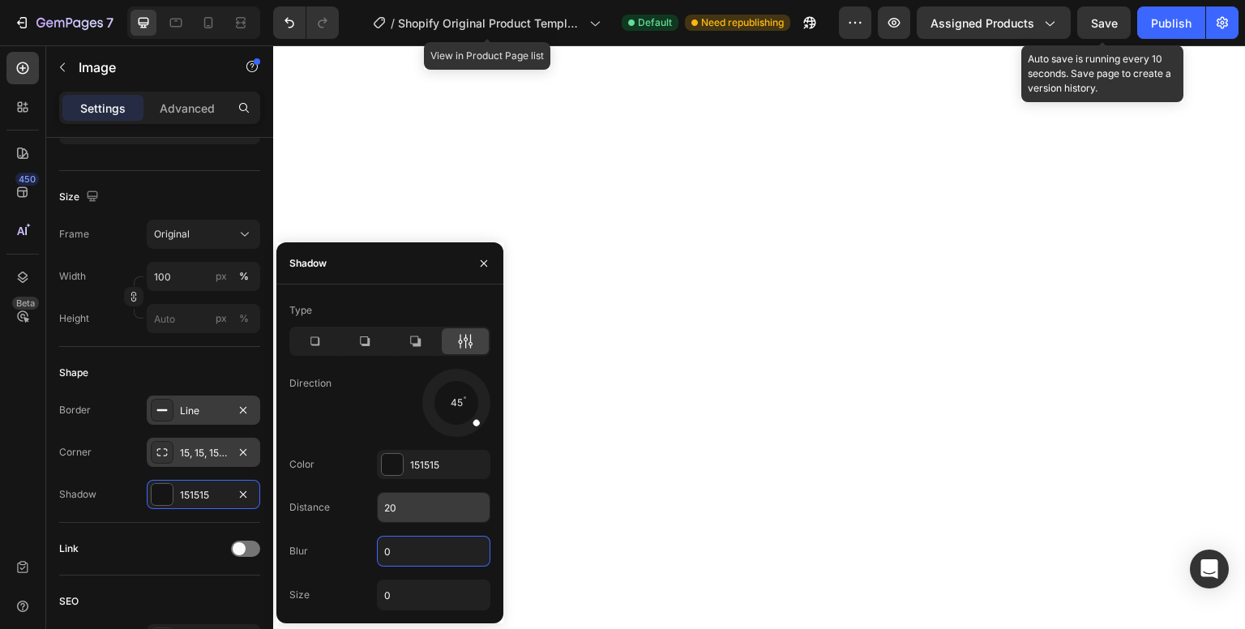
type input "0"
click at [427, 509] on input "20" at bounding box center [434, 507] width 112 height 29
type input "5"
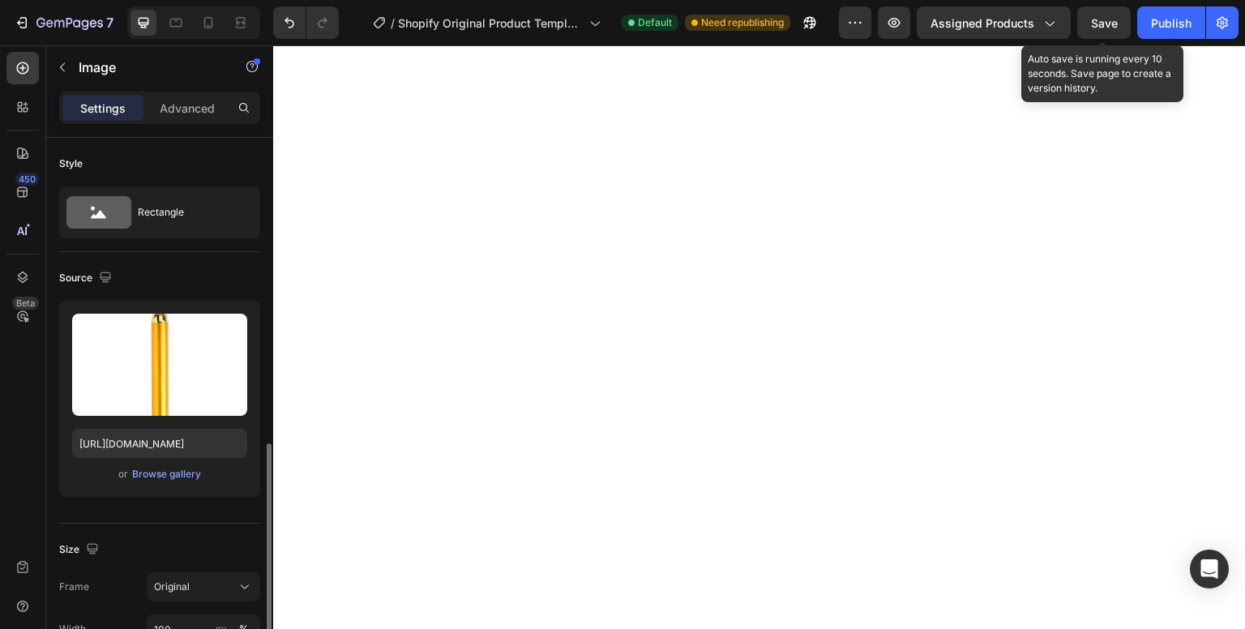
scroll to position [298, 0]
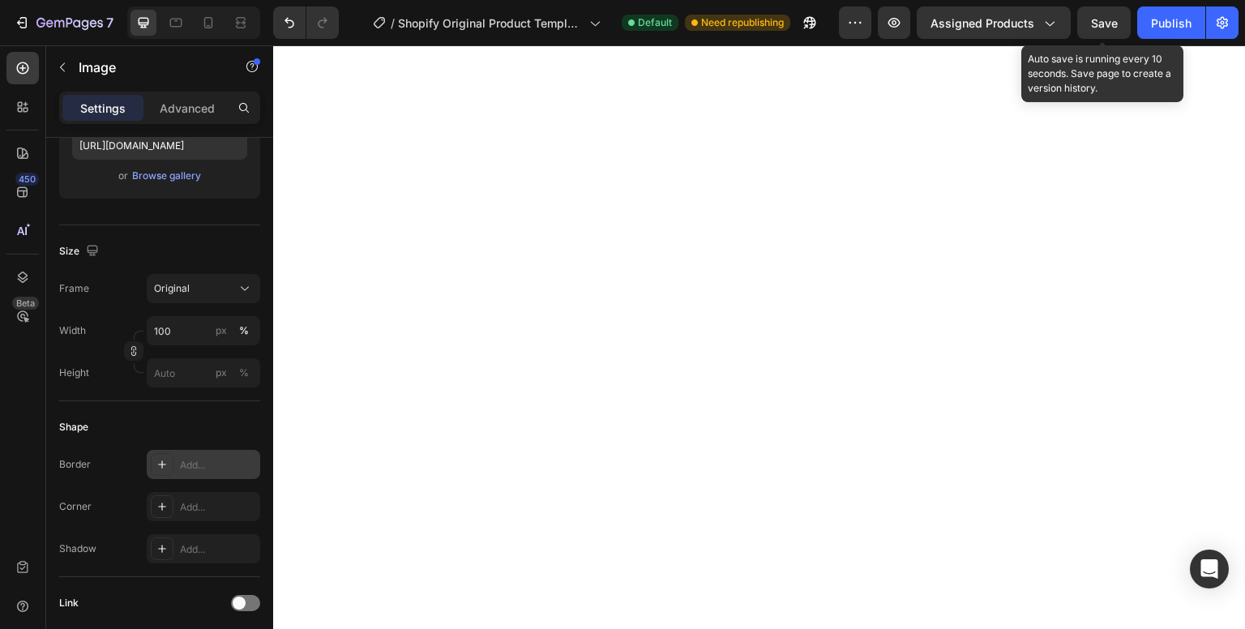
click at [159, 464] on icon at bounding box center [162, 464] width 13 height 13
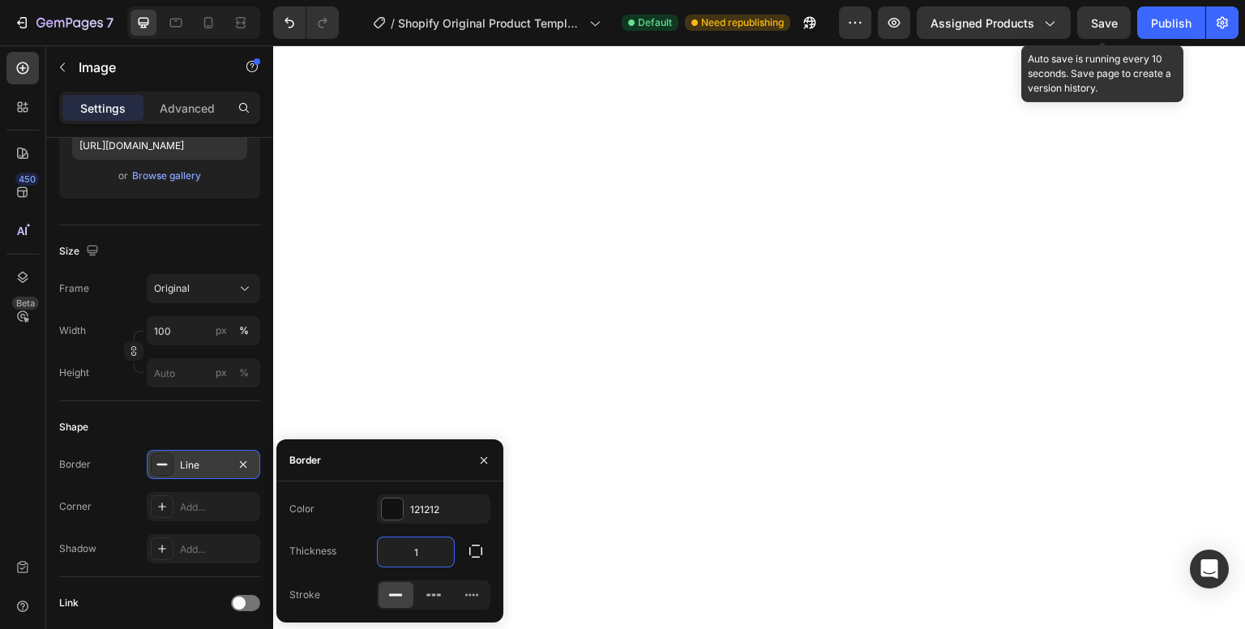
click at [431, 545] on input "1" at bounding box center [416, 552] width 76 height 29
type input "2"
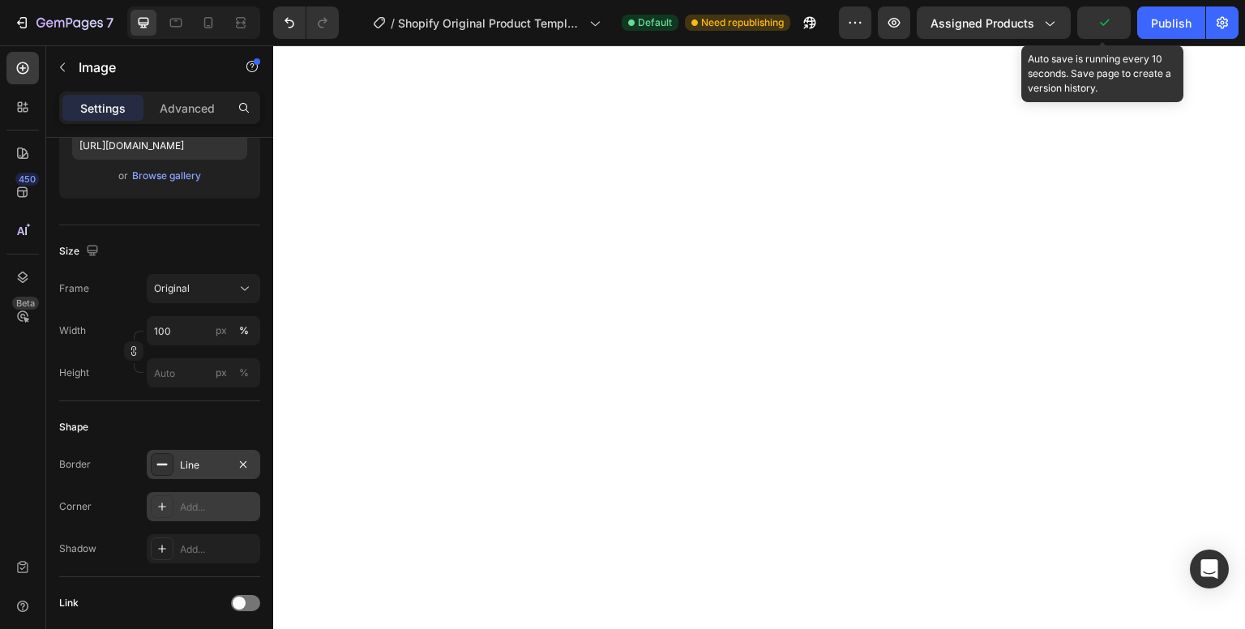
click at [182, 500] on div "Add..." at bounding box center [218, 507] width 76 height 15
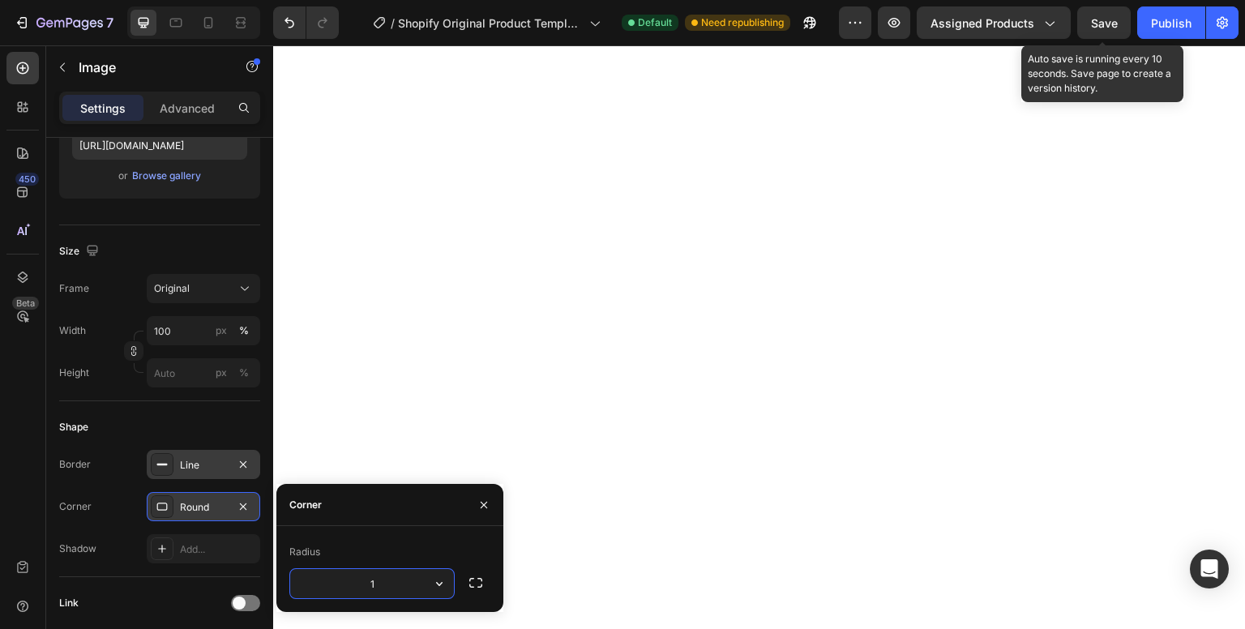
type input "15"
click at [204, 538] on div "Add..." at bounding box center [204, 548] width 114 height 29
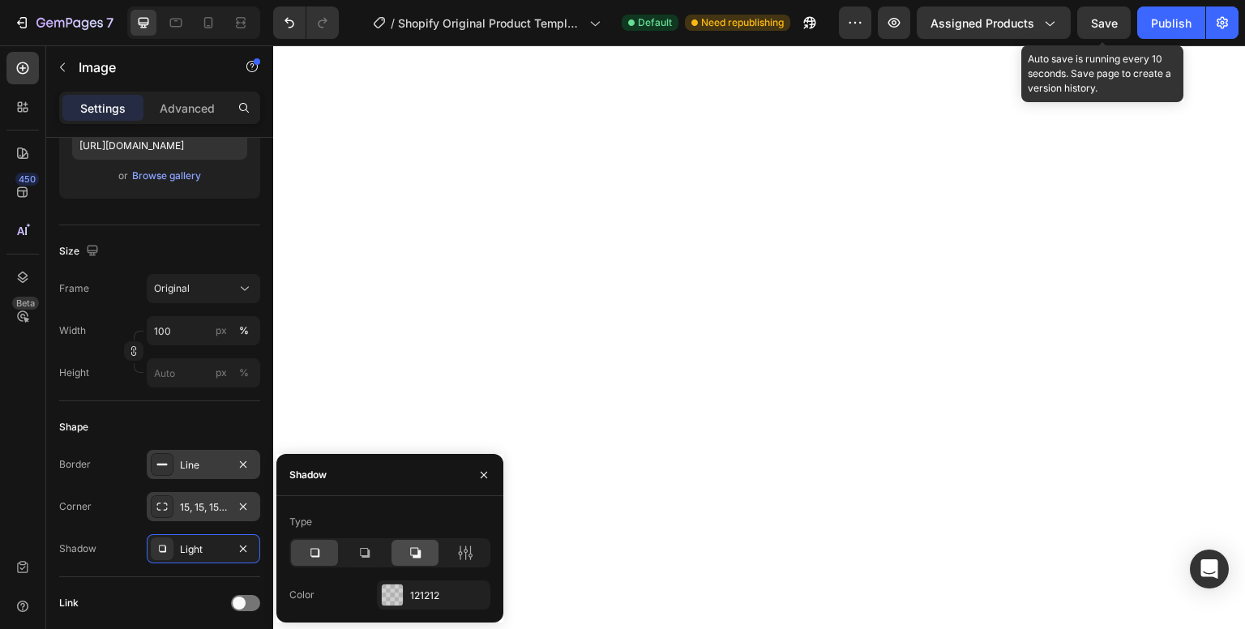
click at [411, 548] on icon at bounding box center [415, 553] width 11 height 11
click at [462, 558] on icon at bounding box center [465, 553] width 16 height 16
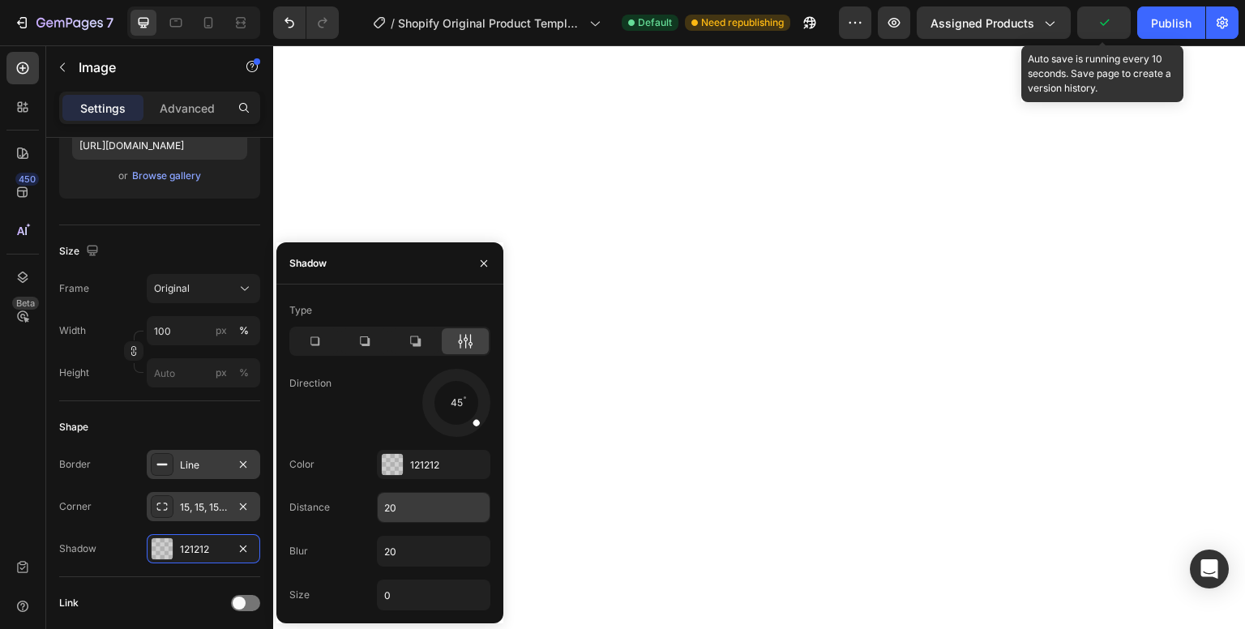
click at [425, 504] on input "20" at bounding box center [434, 507] width 112 height 29
type input "5"
click at [389, 459] on div at bounding box center [392, 464] width 21 height 21
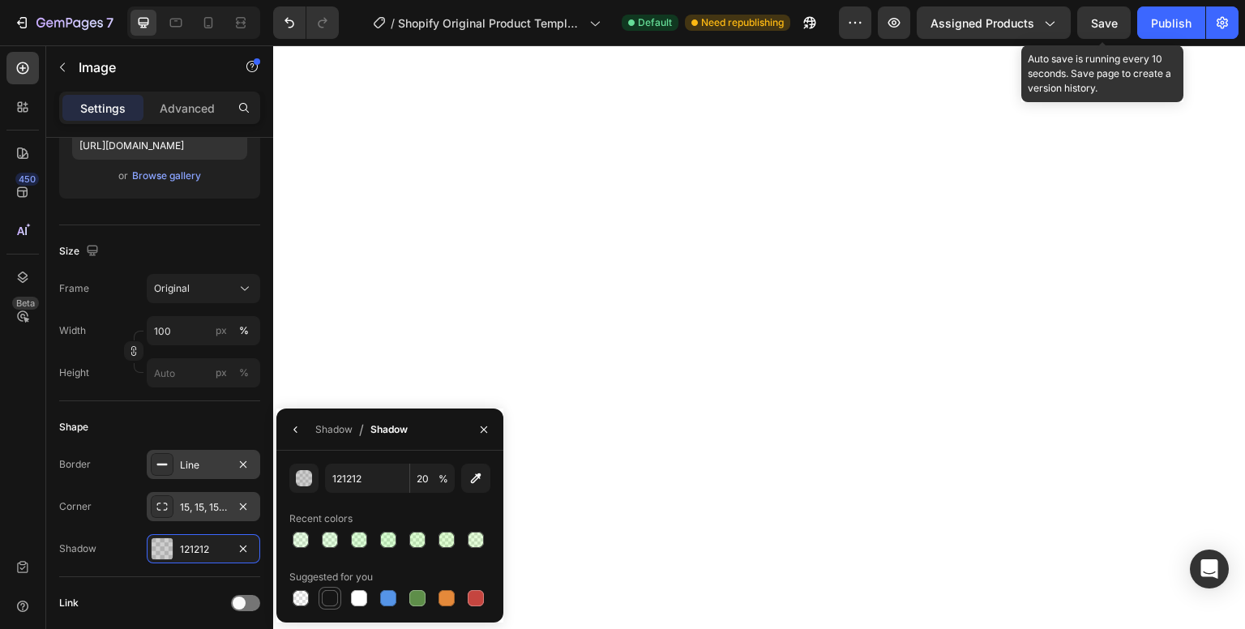
click at [340, 602] on div at bounding box center [330, 598] width 23 height 23
type input "151515"
type input "100"
click at [330, 431] on div "Shadow" at bounding box center [333, 429] width 37 height 15
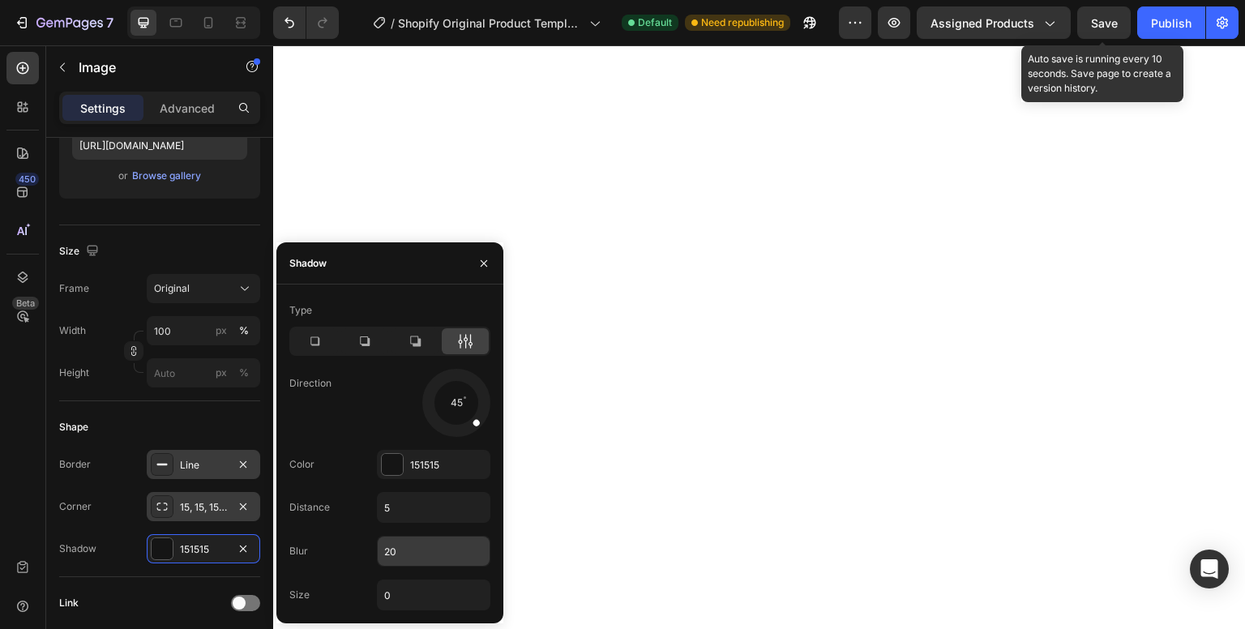
click at [412, 550] on input "20" at bounding box center [434, 551] width 112 height 29
type input "0"
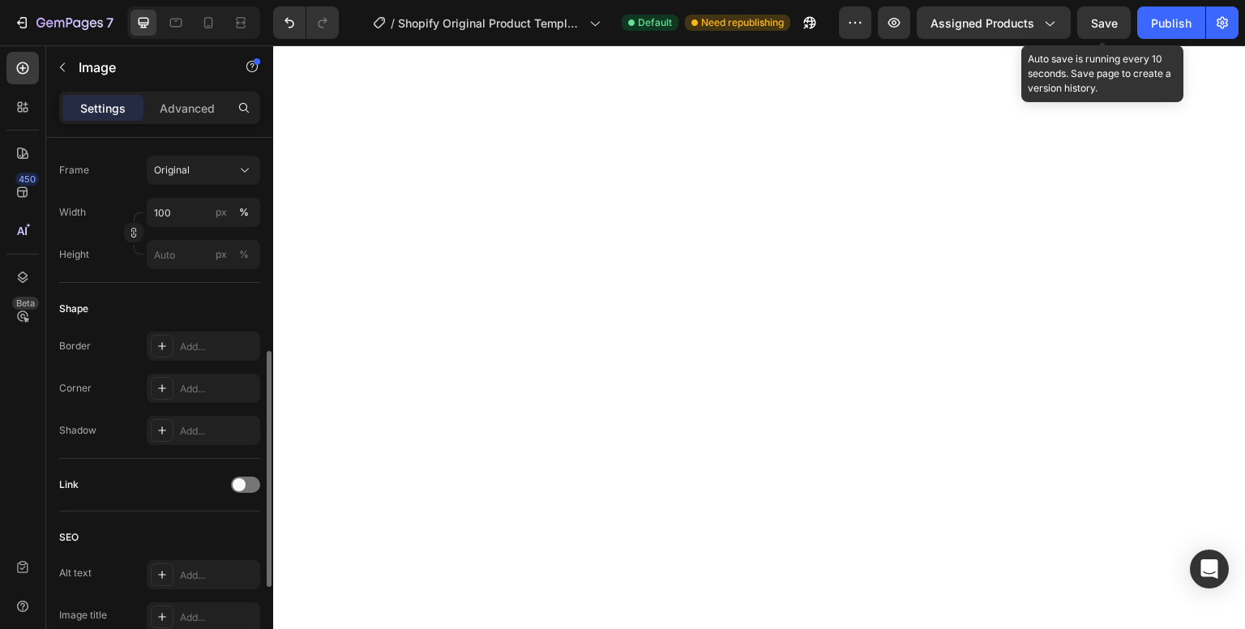
scroll to position [438, 0]
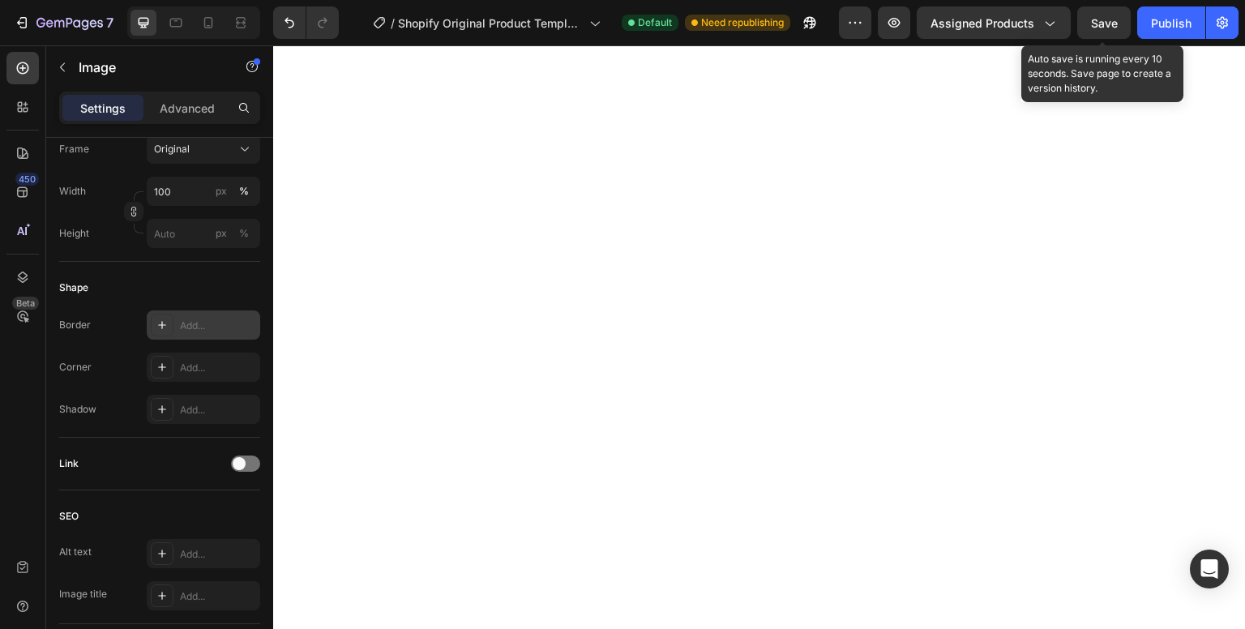
click at [156, 321] on icon at bounding box center [162, 325] width 13 height 13
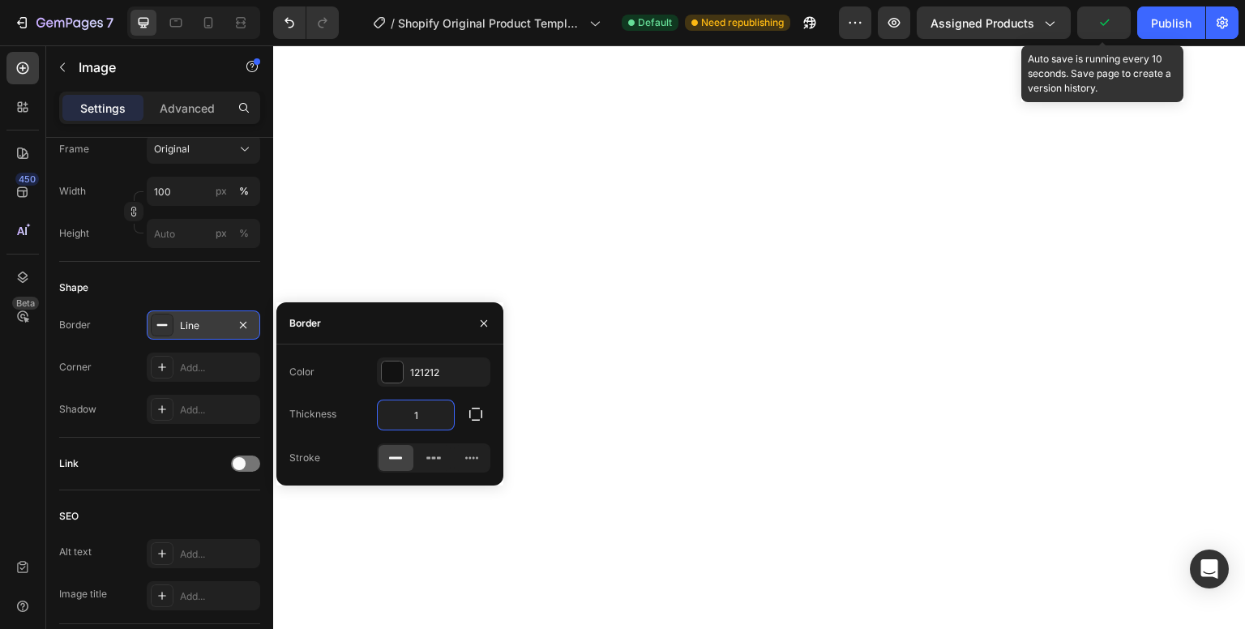
click at [424, 422] on input "1" at bounding box center [416, 415] width 76 height 29
type input "2"
click at [166, 363] on icon at bounding box center [162, 367] width 13 height 13
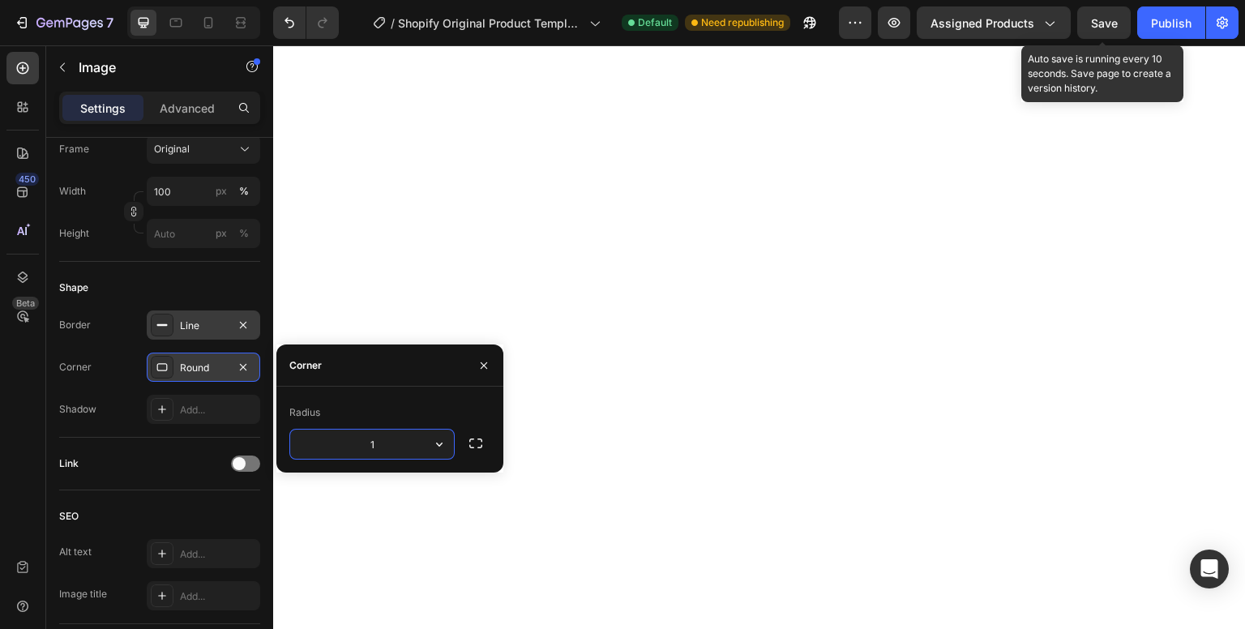
type input "15"
click at [170, 410] on div at bounding box center [162, 409] width 23 height 23
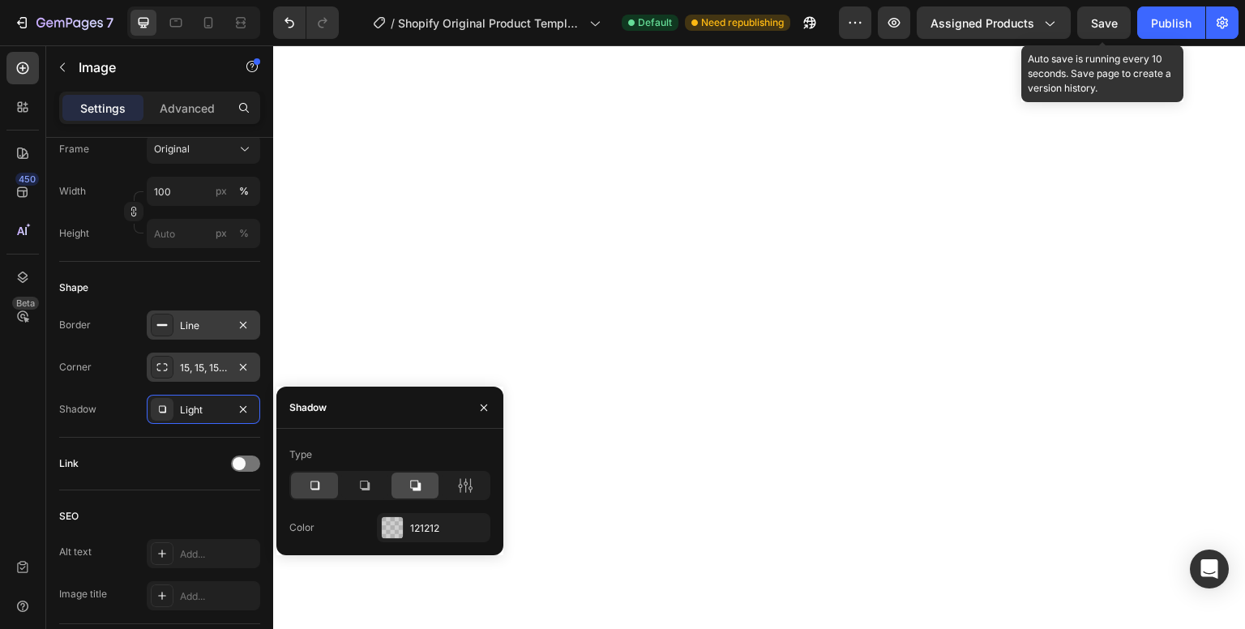
click at [414, 490] on icon at bounding box center [415, 486] width 11 height 11
click at [385, 527] on div at bounding box center [392, 527] width 21 height 21
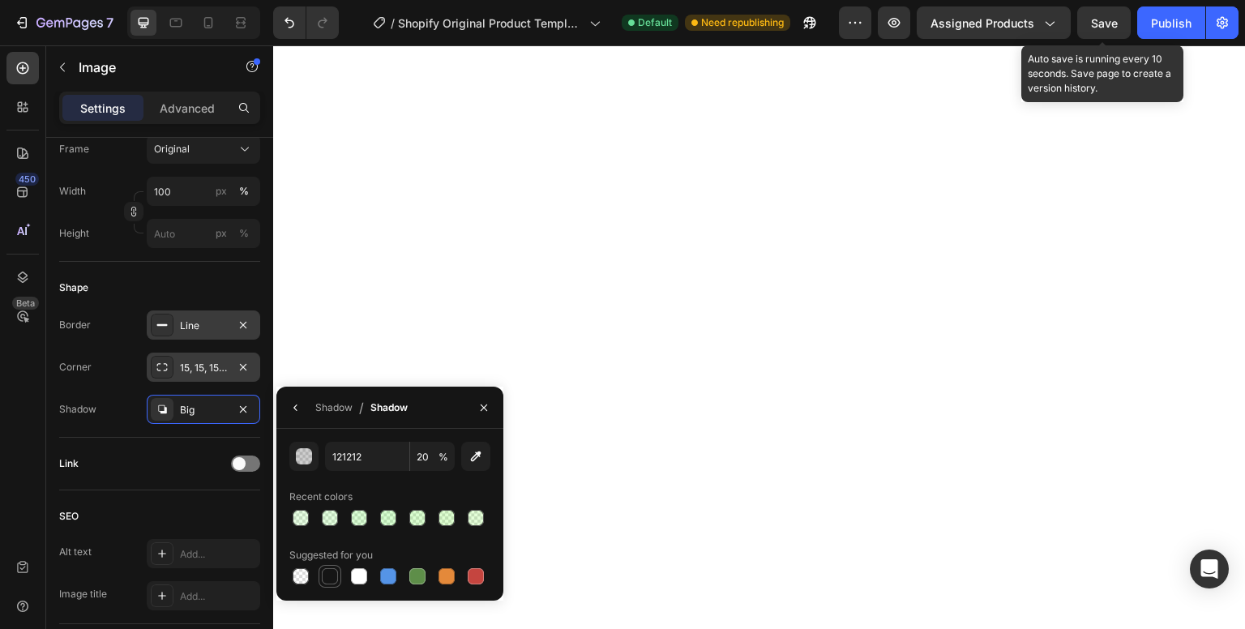
click at [329, 579] on div at bounding box center [330, 576] width 16 height 16
type input "151515"
type input "100"
click at [340, 411] on div "Shadow" at bounding box center [333, 408] width 37 height 15
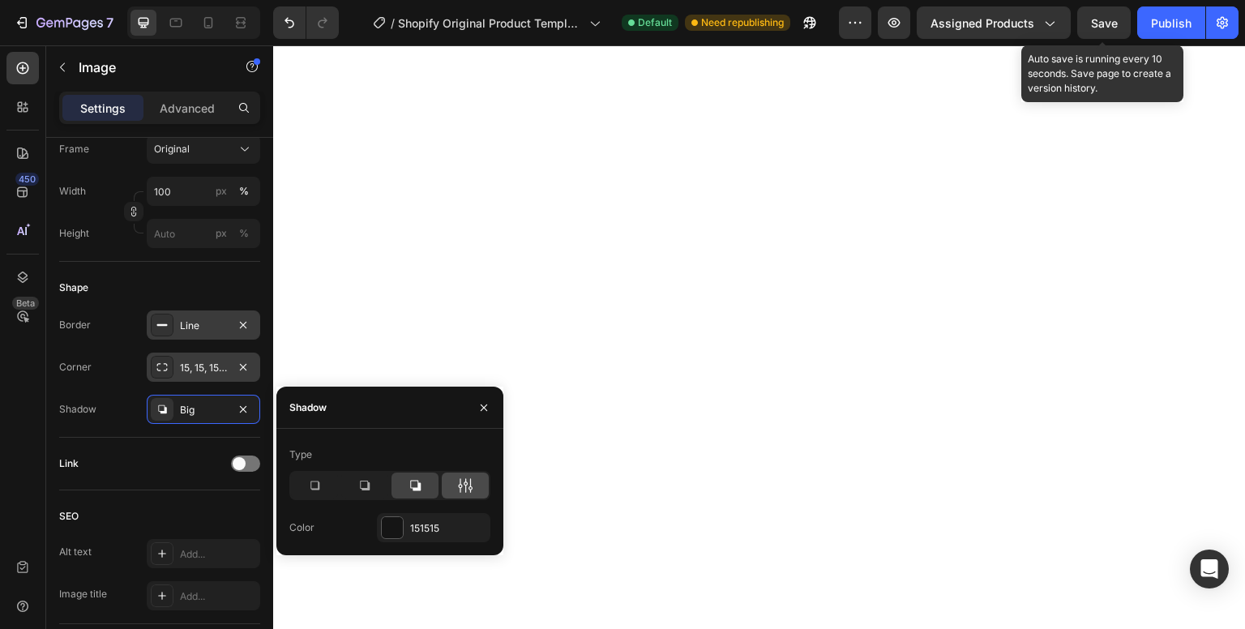
click at [459, 485] on icon at bounding box center [461, 485] width 4 height 15
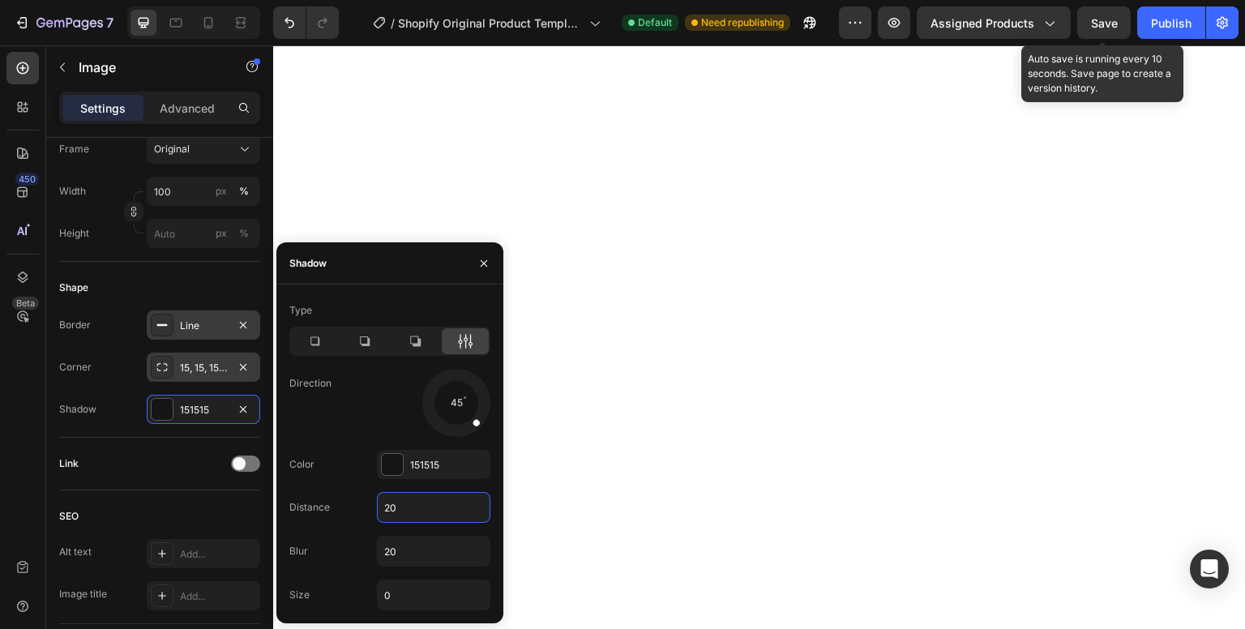
click at [418, 500] on input "20" at bounding box center [434, 507] width 112 height 29
type input "5"
click at [408, 564] on input "20" at bounding box center [434, 551] width 112 height 29
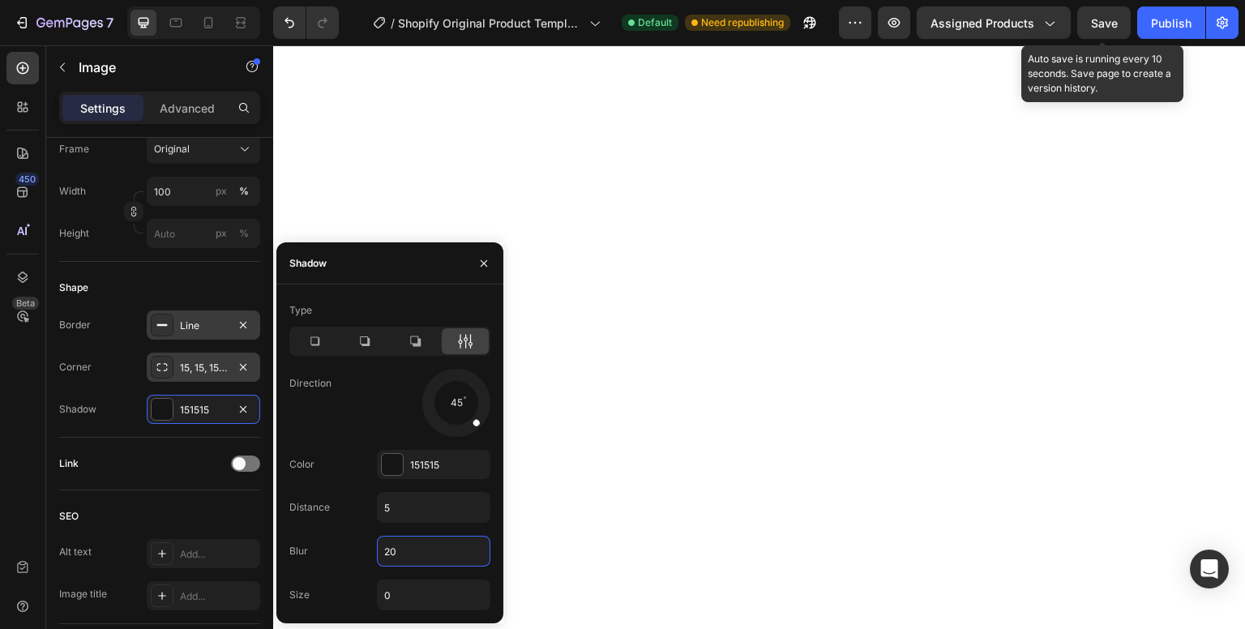
type input "0"
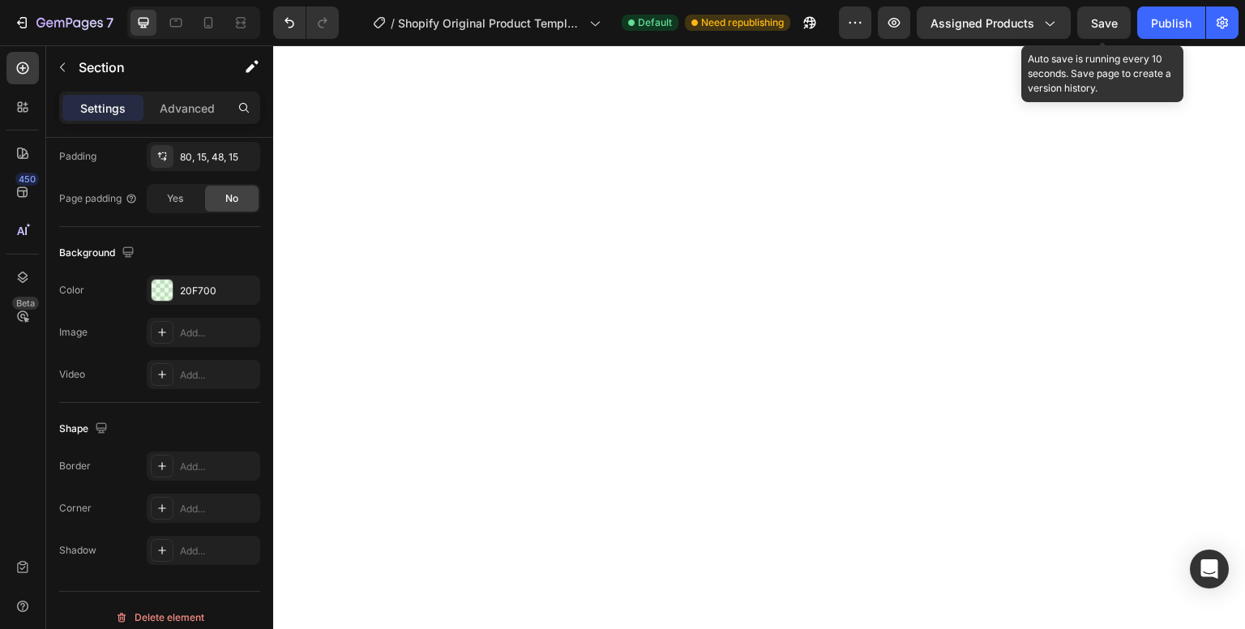
scroll to position [0, 0]
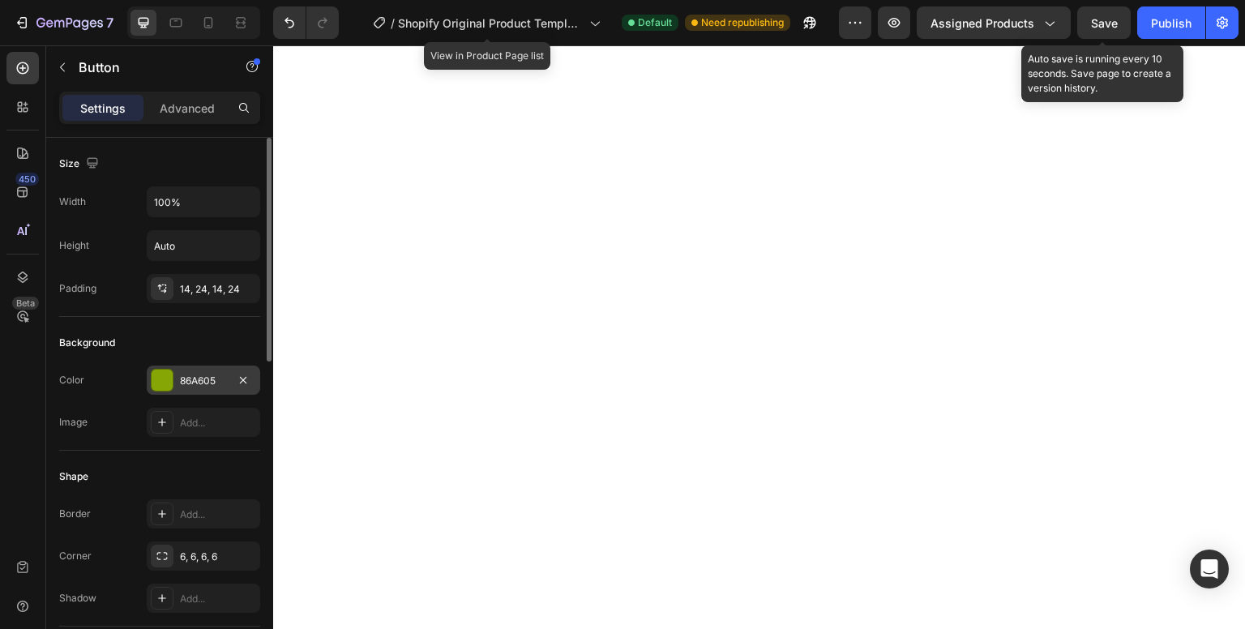
click at [168, 371] on div at bounding box center [162, 380] width 21 height 21
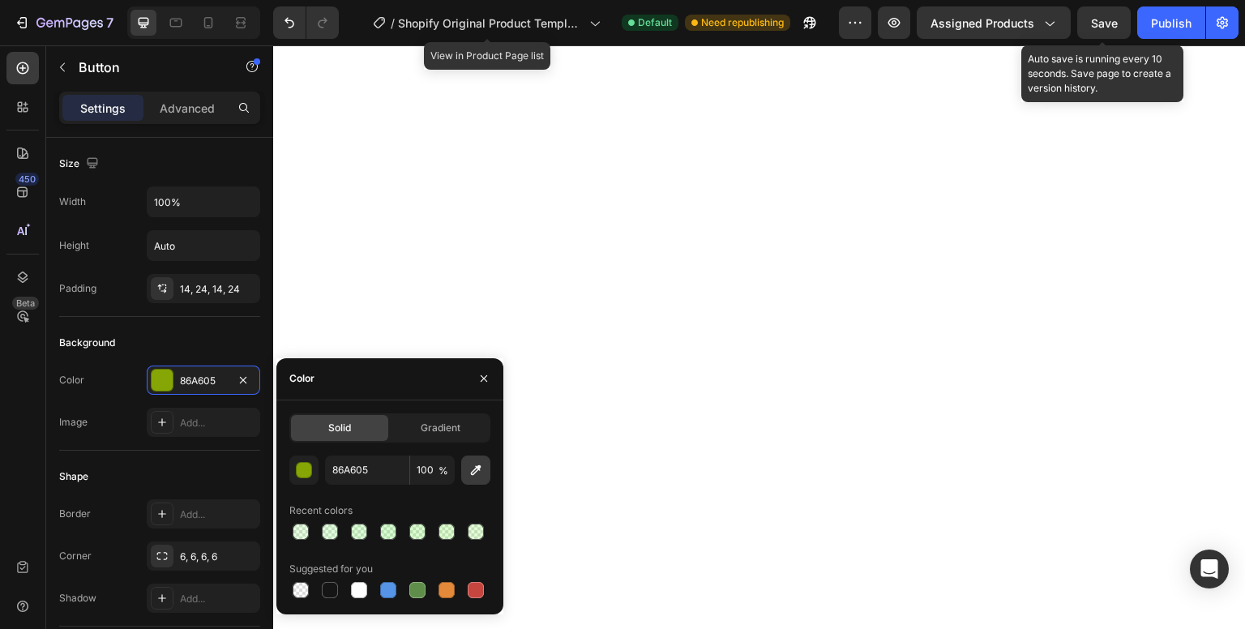
click at [468, 471] on icon "button" at bounding box center [476, 470] width 16 height 16
click at [482, 471] on icon "button" at bounding box center [476, 470] width 16 height 16
type input "FFCA3A"
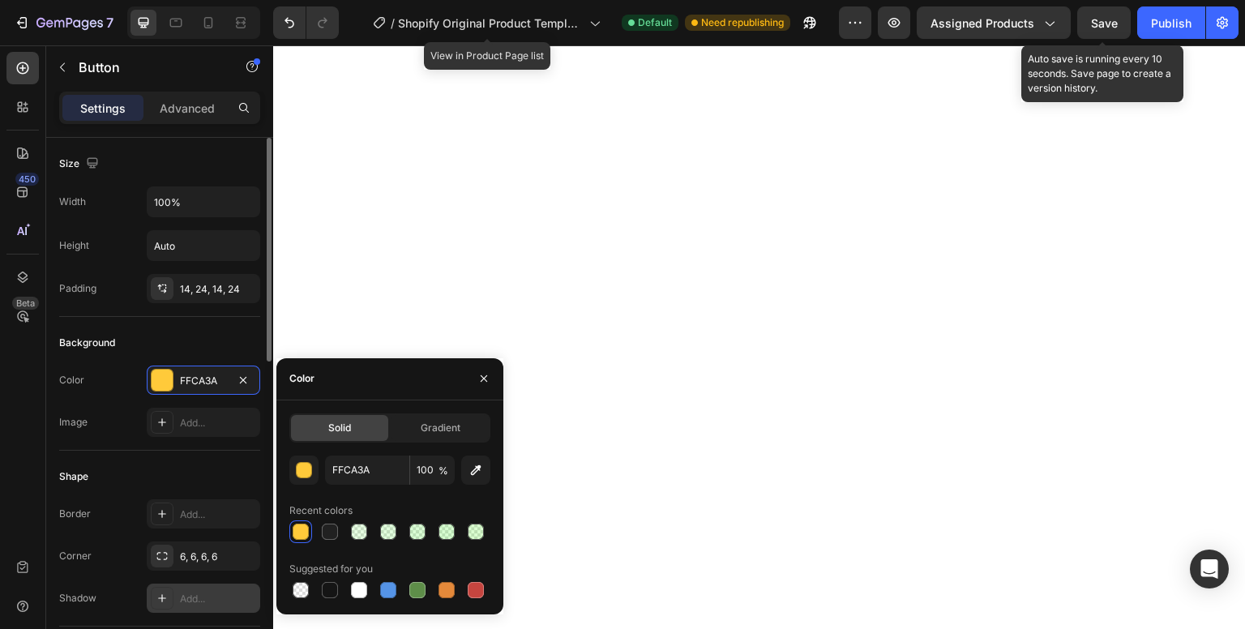
click at [165, 598] on icon at bounding box center [162, 598] width 13 height 13
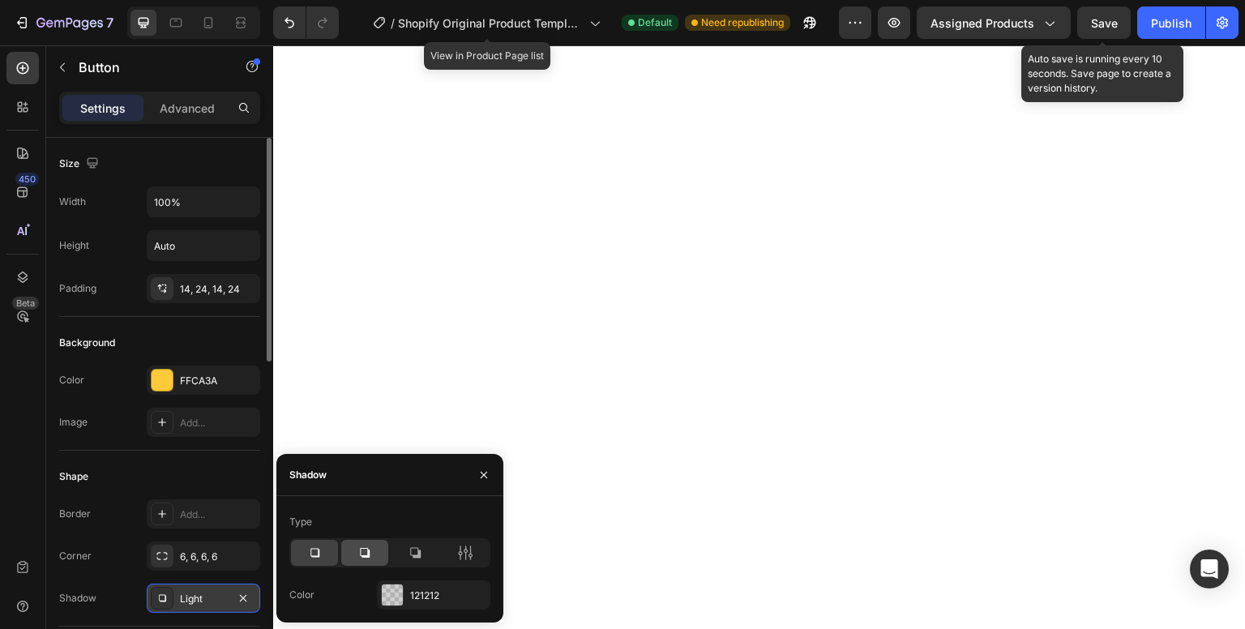
click at [362, 561] on div at bounding box center [364, 553] width 47 height 26
click at [399, 590] on div at bounding box center [392, 595] width 21 height 21
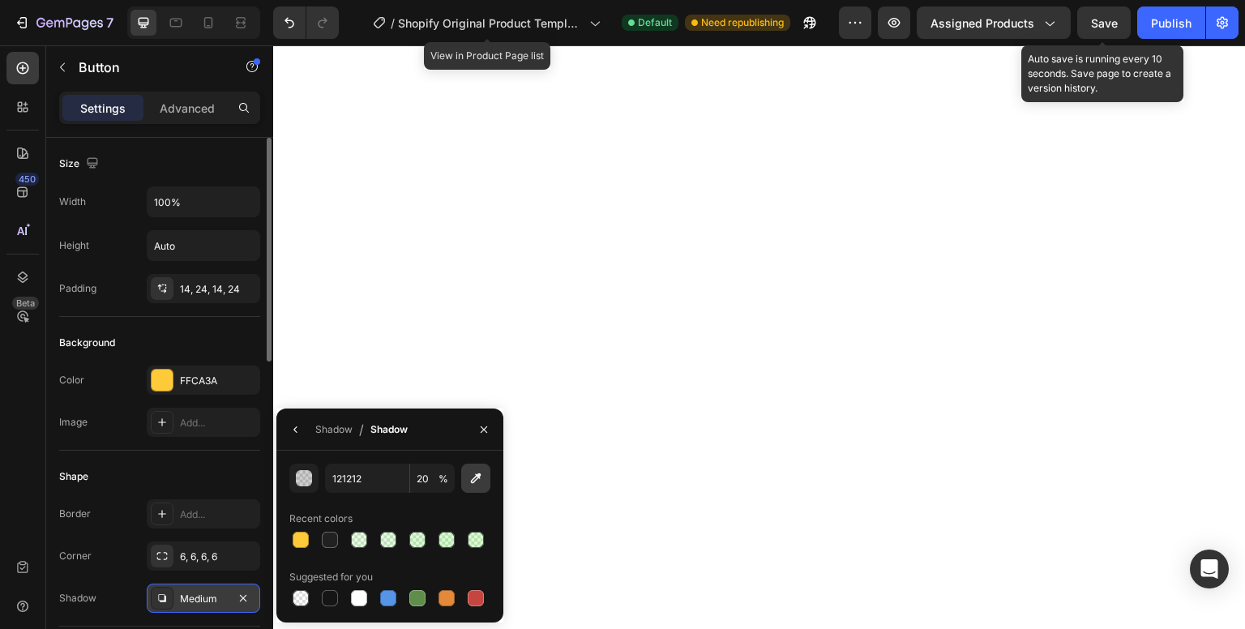
click at [478, 483] on icon "button" at bounding box center [476, 478] width 16 height 16
type input "B1723C"
type input "100"
click at [482, 484] on icon "button" at bounding box center [476, 478] width 16 height 16
type input "A45B1C"
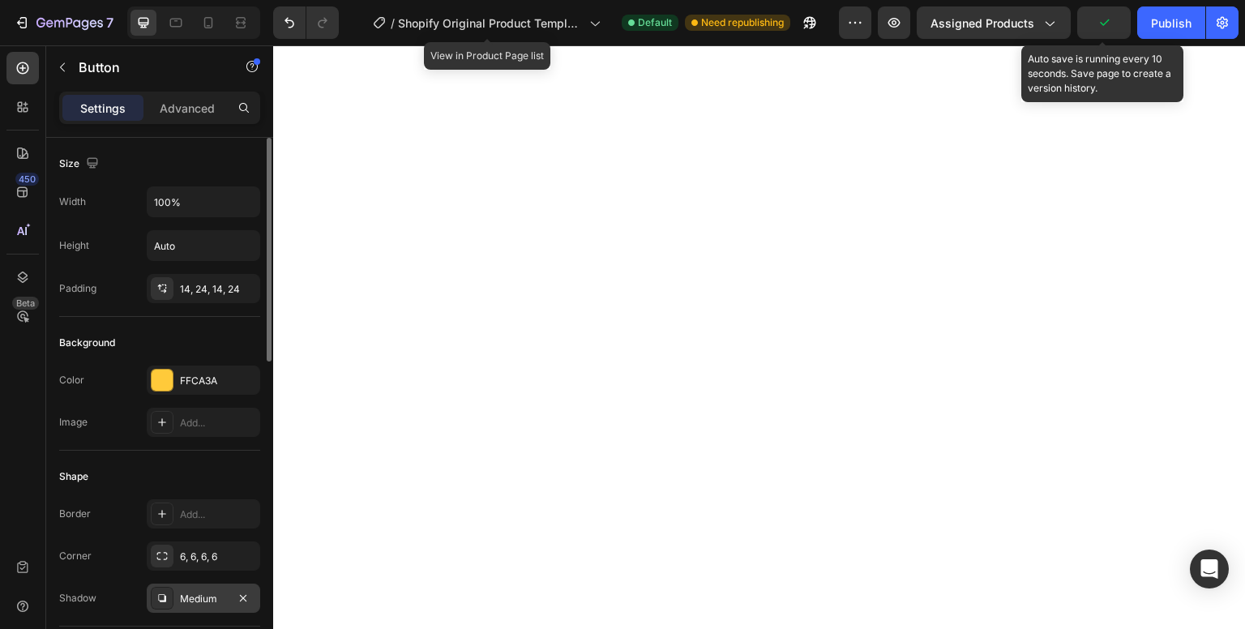
click at [239, 480] on div "Shape" at bounding box center [159, 477] width 201 height 26
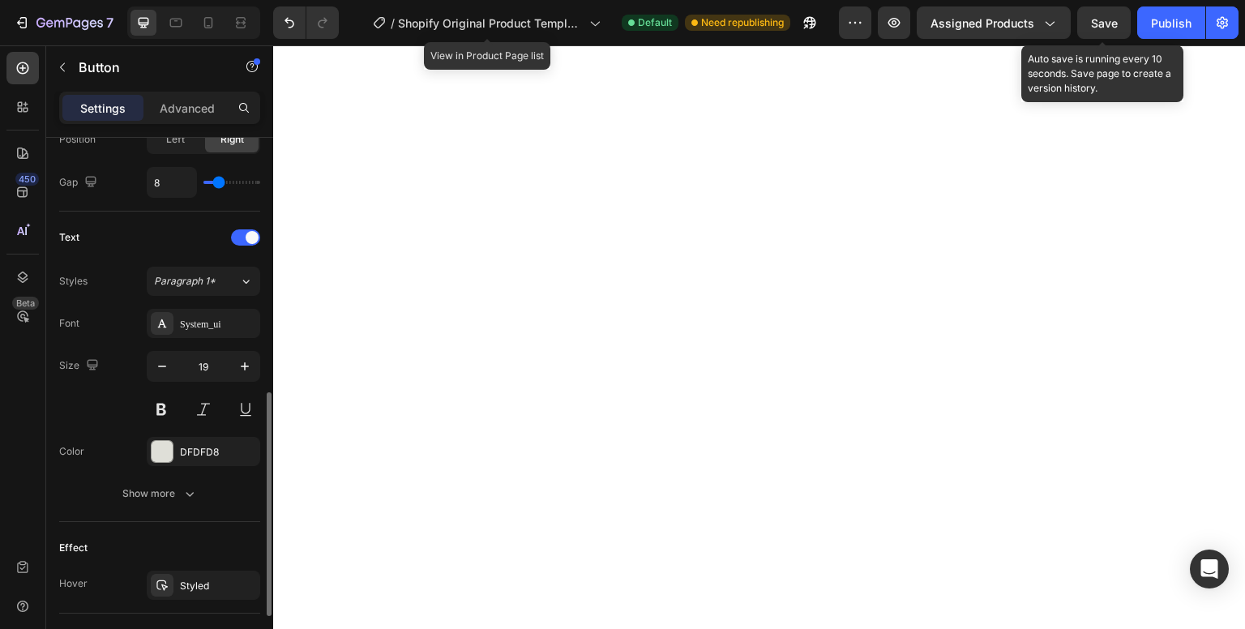
scroll to position [603, 0]
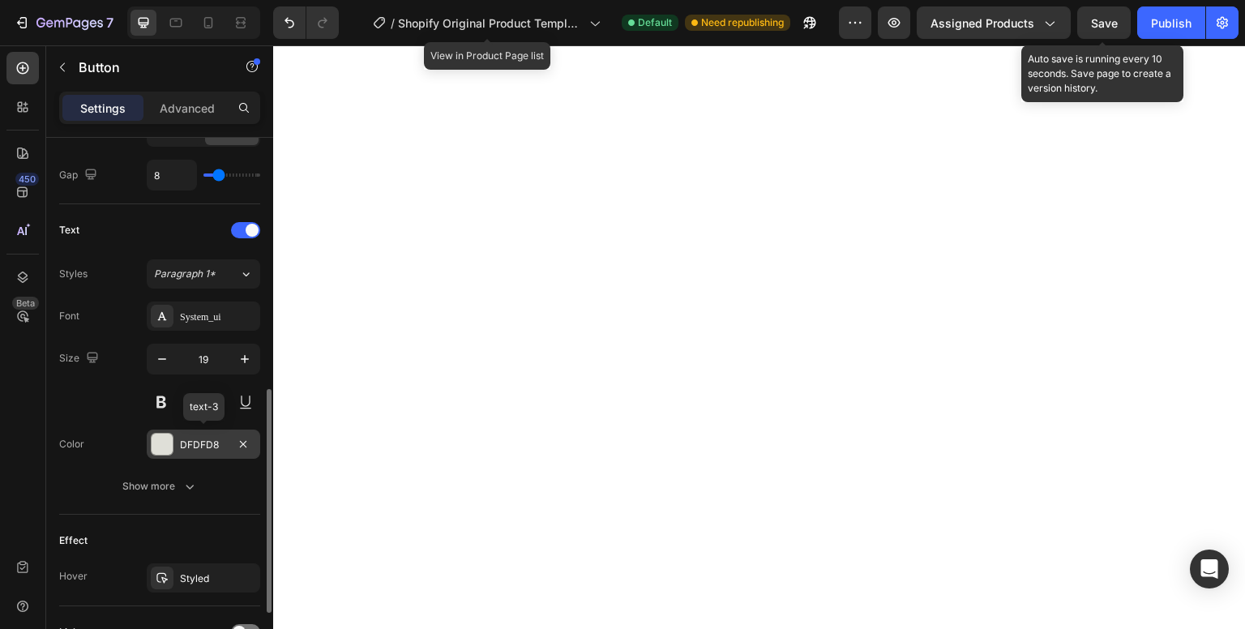
click at [165, 436] on div at bounding box center [162, 444] width 21 height 21
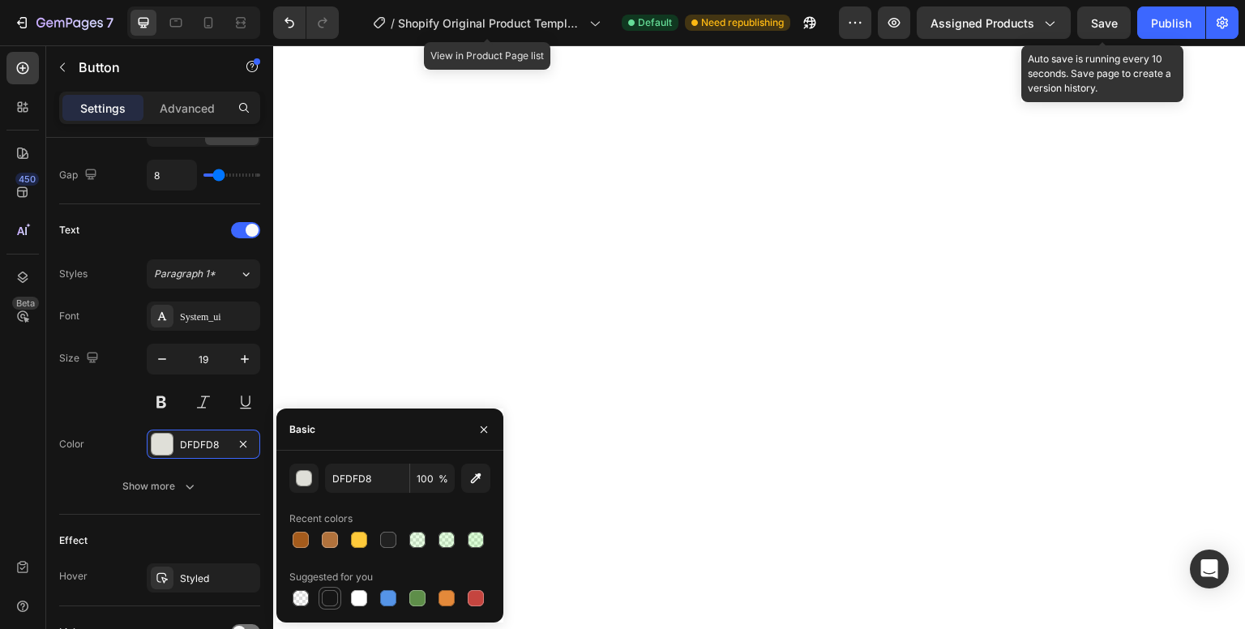
click at [337, 594] on div at bounding box center [330, 598] width 16 height 16
type input "151515"
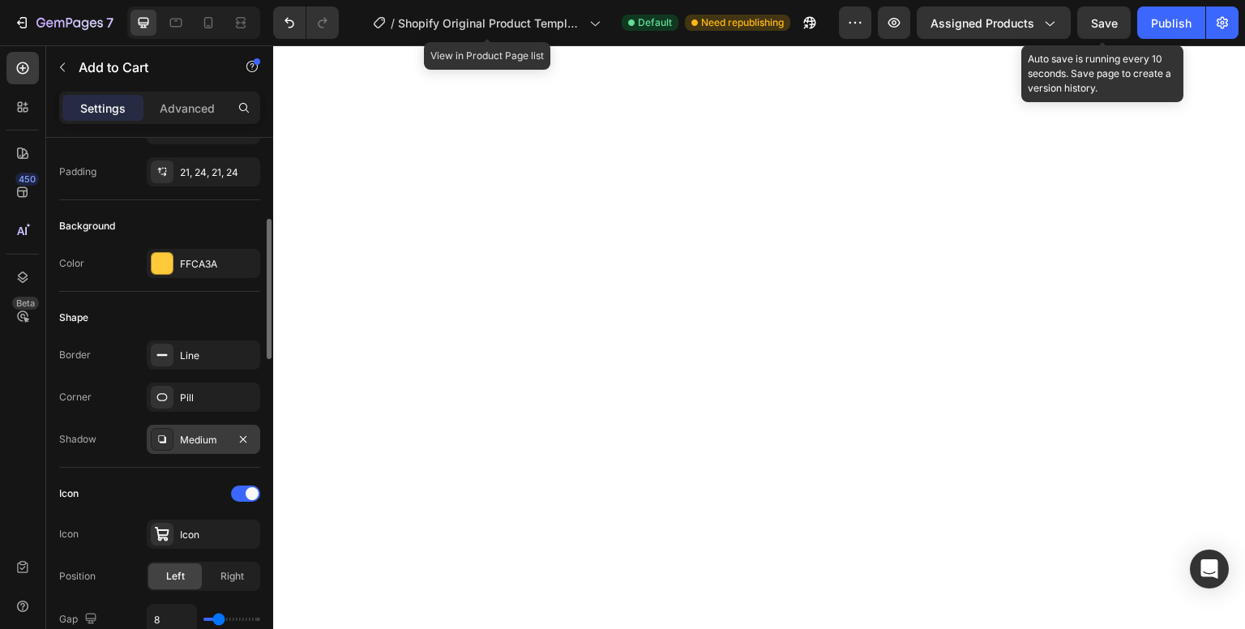
scroll to position [337, 0]
click at [178, 353] on div "Line" at bounding box center [204, 353] width 114 height 29
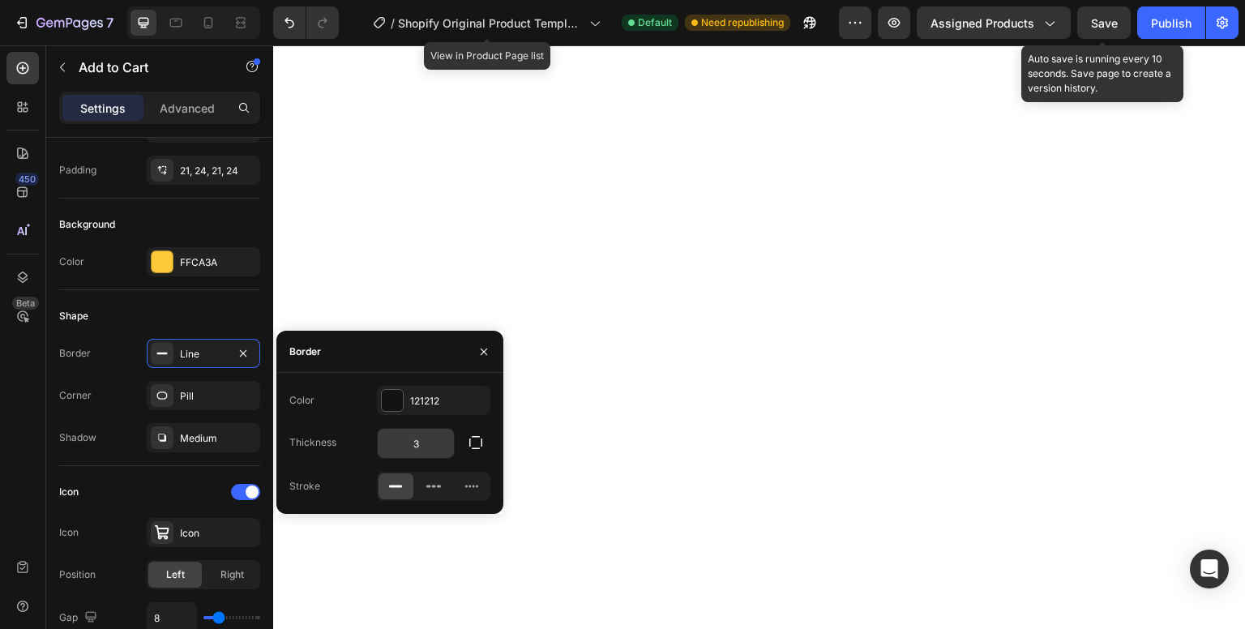
click at [436, 449] on input "3" at bounding box center [416, 443] width 76 height 29
type input "2"
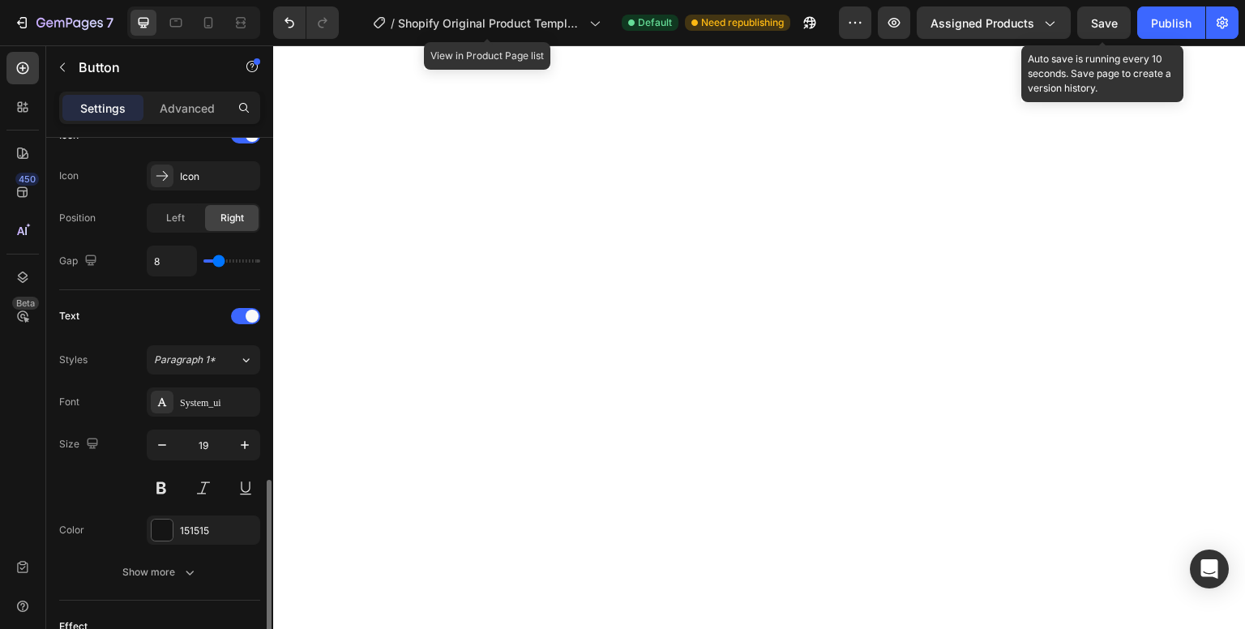
scroll to position [607, 0]
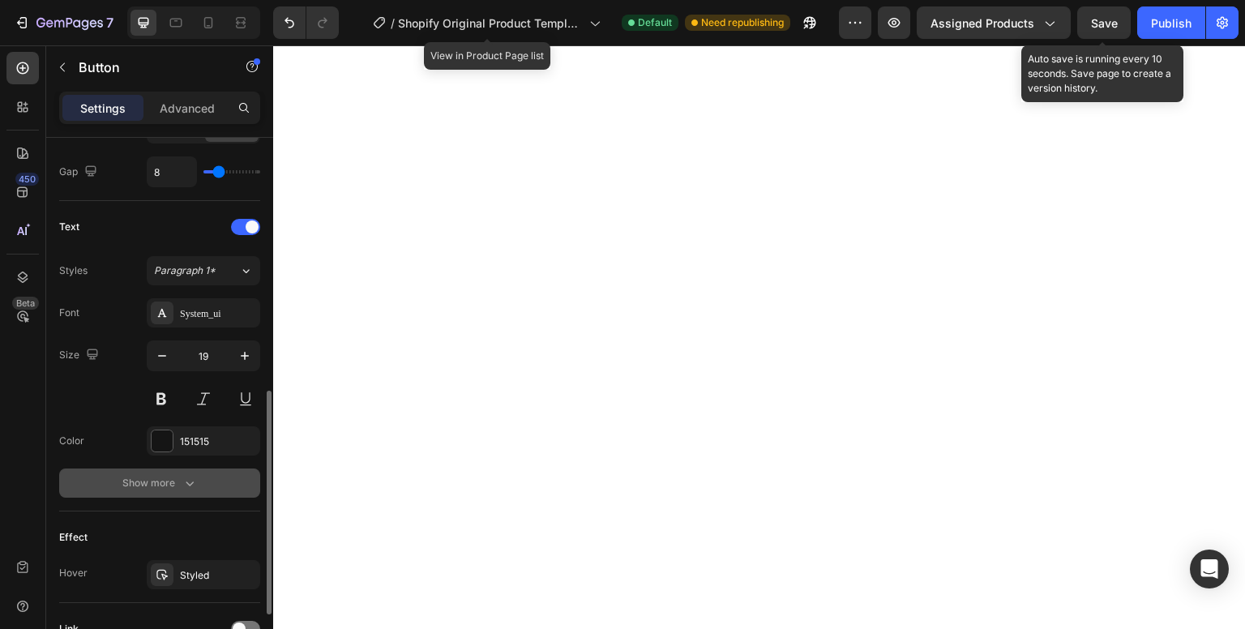
click at [167, 475] on div "Show more" at bounding box center [159, 483] width 75 height 16
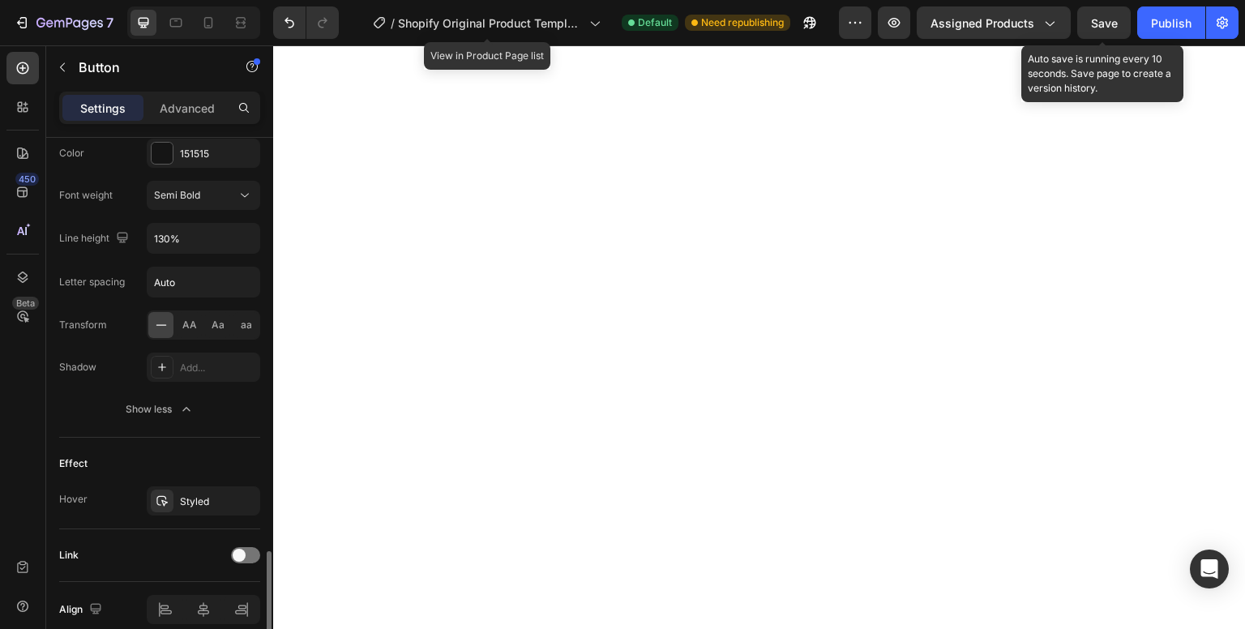
scroll to position [963, 0]
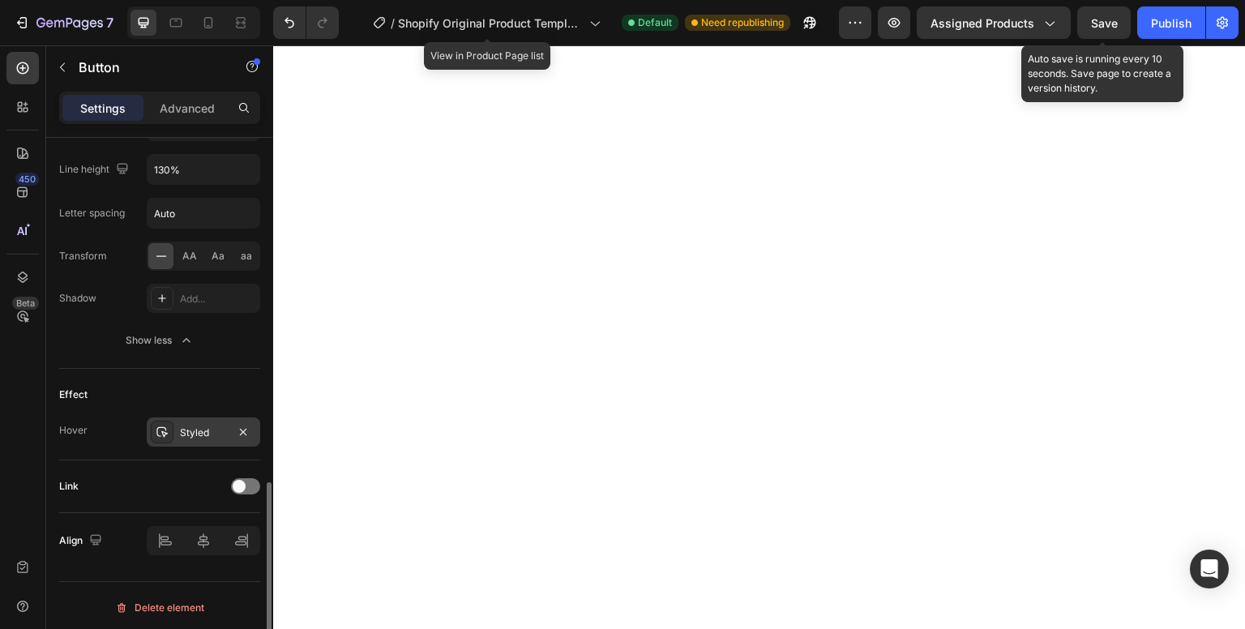
click at [157, 435] on div at bounding box center [162, 432] width 23 height 23
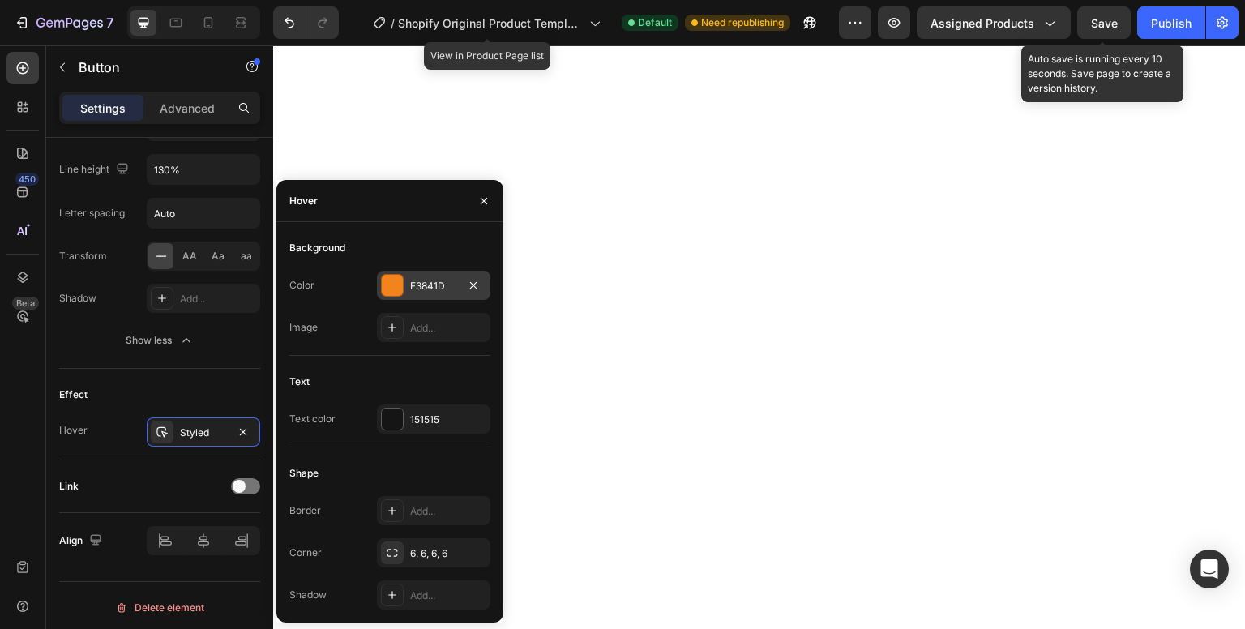
click at [388, 285] on div at bounding box center [392, 285] width 21 height 21
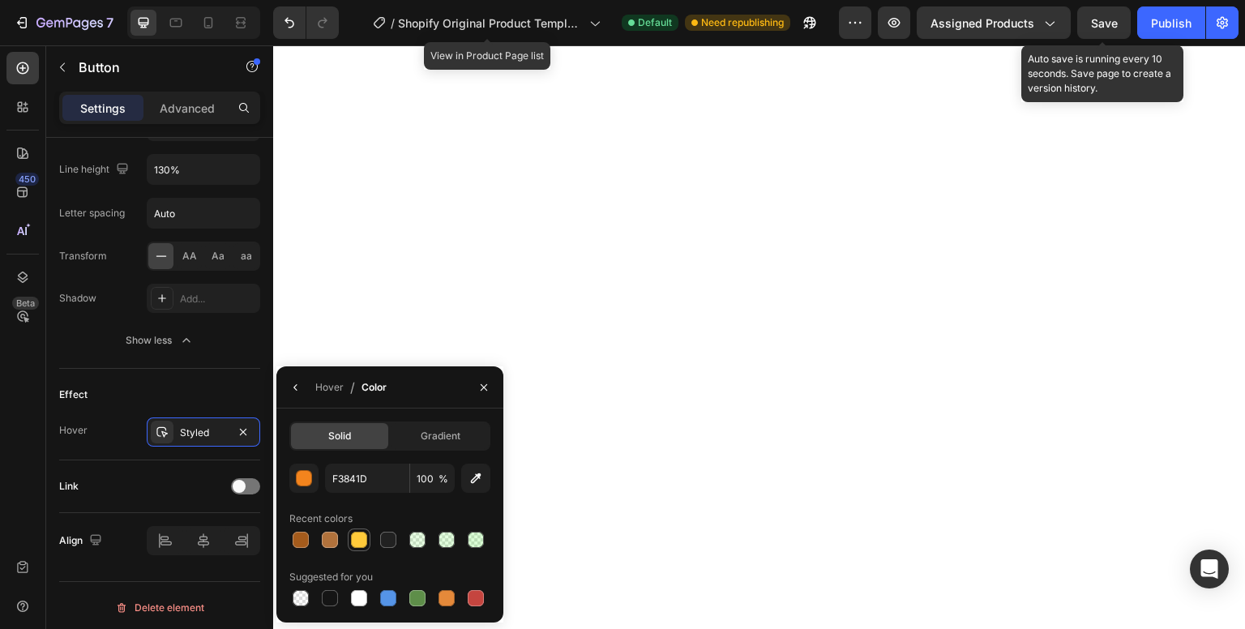
click at [353, 544] on div at bounding box center [359, 540] width 16 height 16
click at [309, 481] on div "button" at bounding box center [305, 479] width 16 height 16
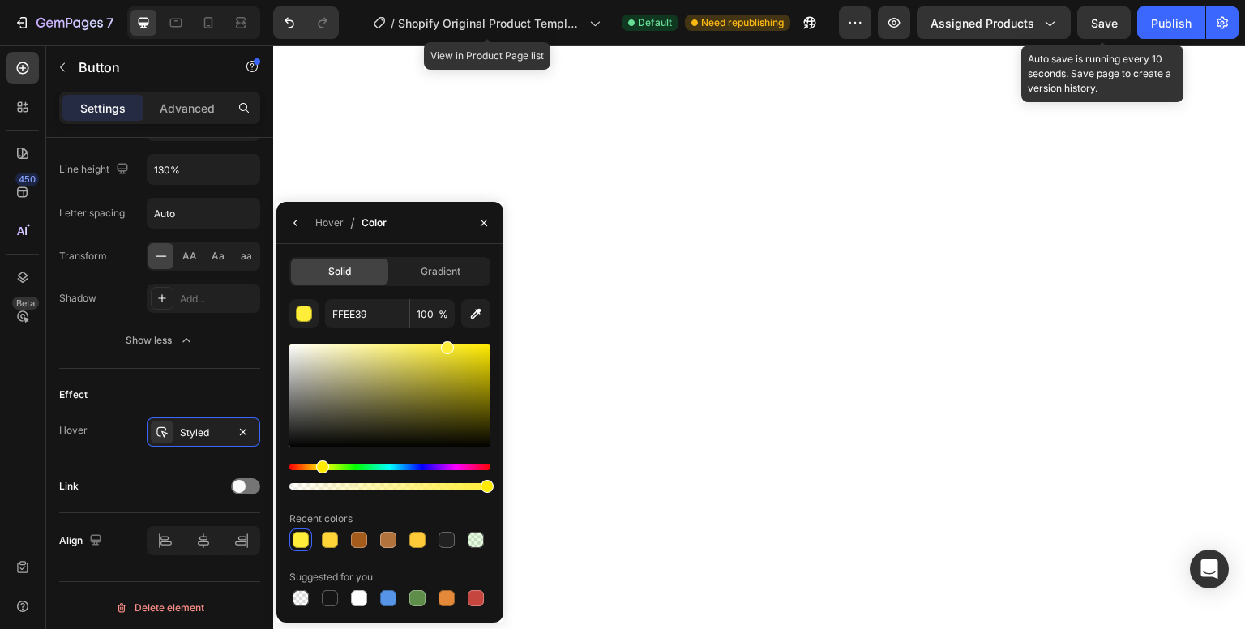
click at [320, 468] on div "Hue" at bounding box center [322, 467] width 13 height 13
drag, startPoint x: 453, startPoint y: 349, endPoint x: 497, endPoint y: 342, distance: 44.3
click at [497, 337] on div "Solid Gradient FFEE39 100 % Recent colors Suggested for you" at bounding box center [389, 433] width 227 height 353
type input "FFE900"
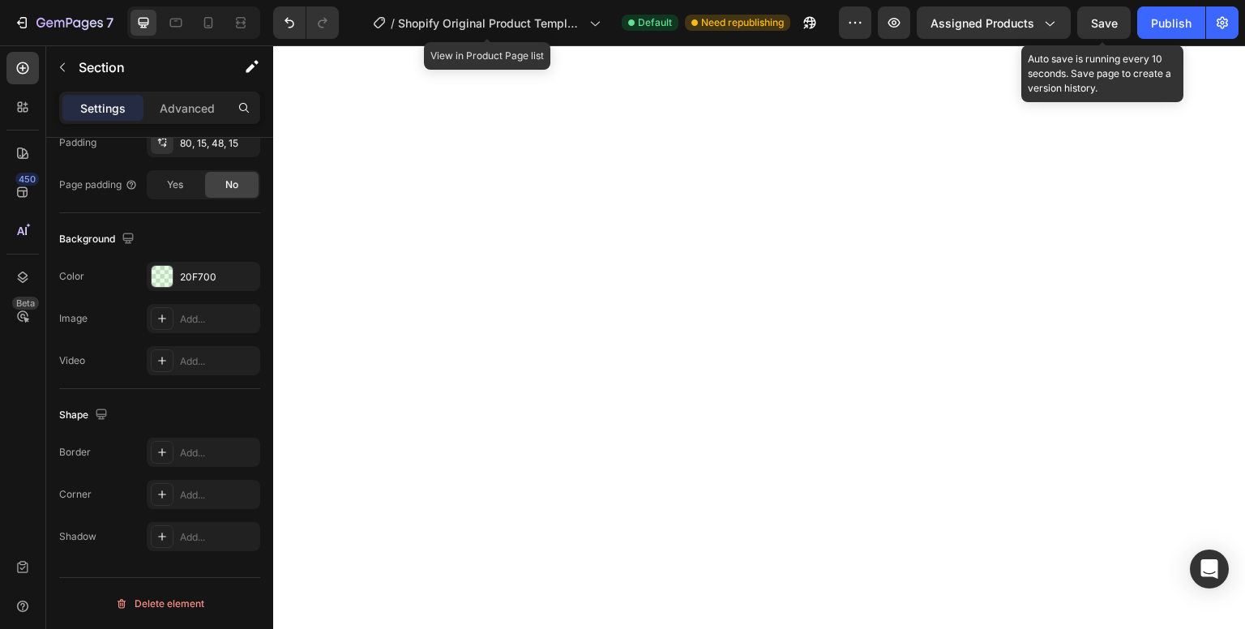
scroll to position [0, 0]
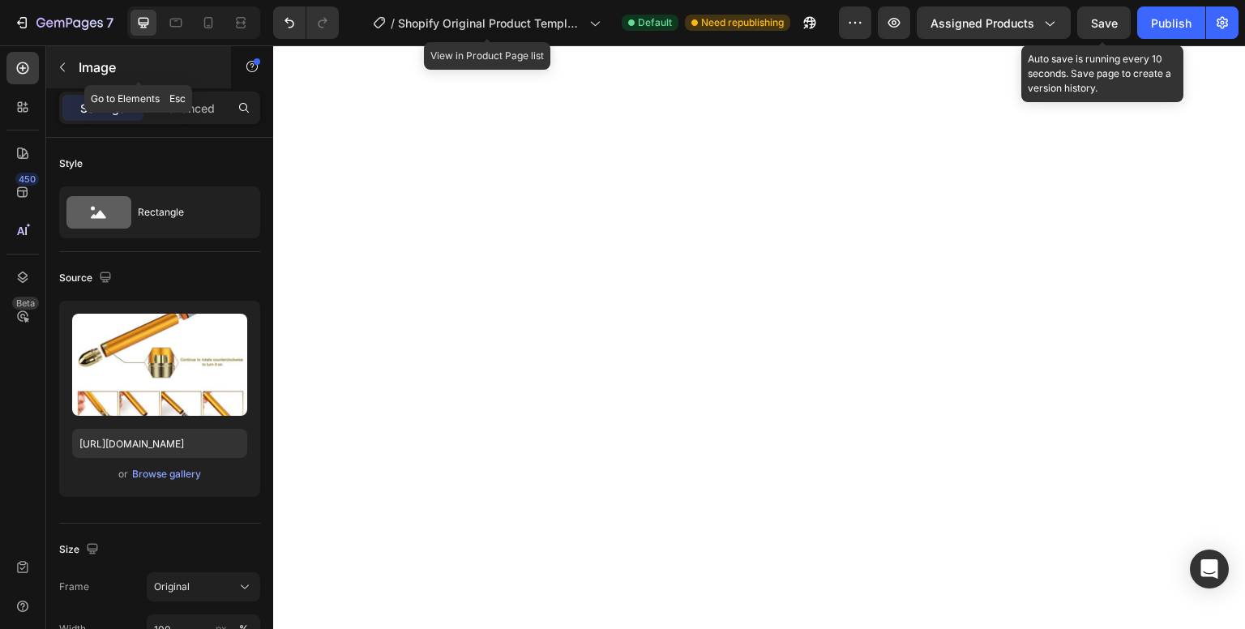
click at [58, 68] on icon "button" at bounding box center [62, 67] width 13 height 13
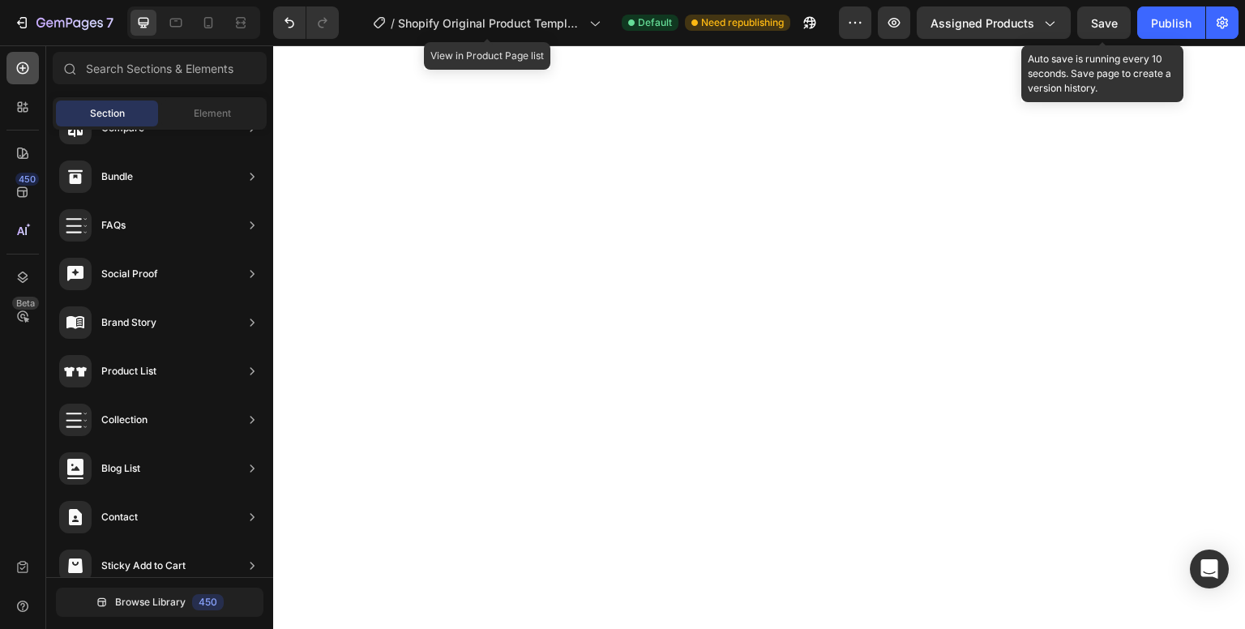
click at [21, 75] on icon at bounding box center [23, 68] width 16 height 16
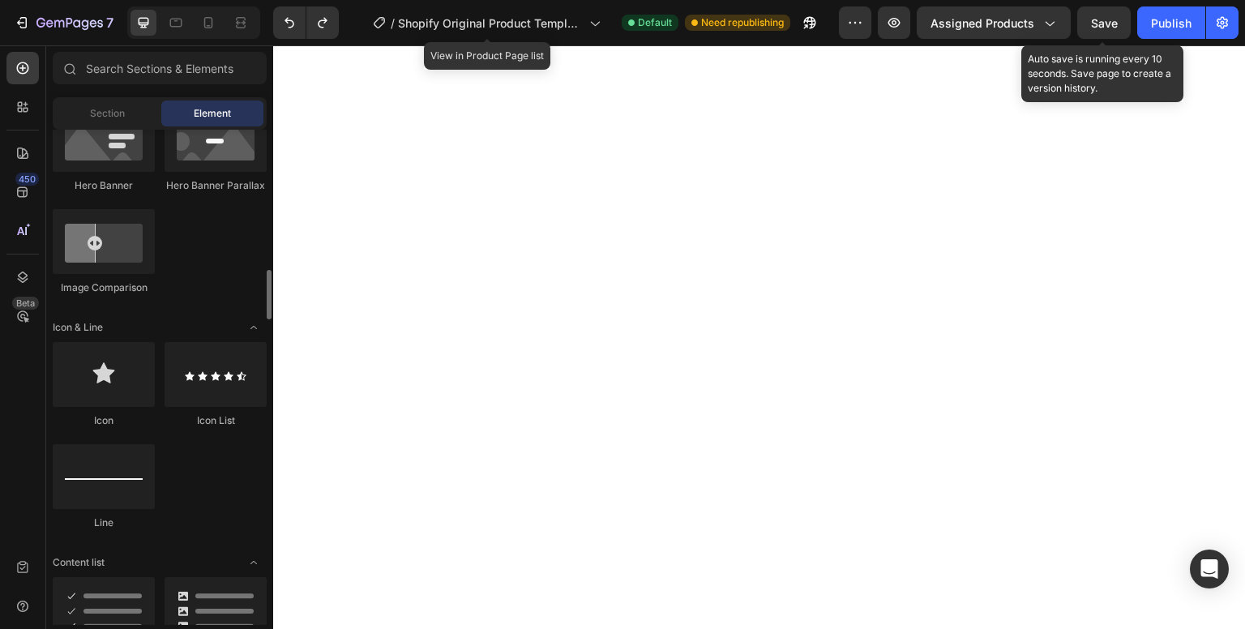
scroll to position [917, 0]
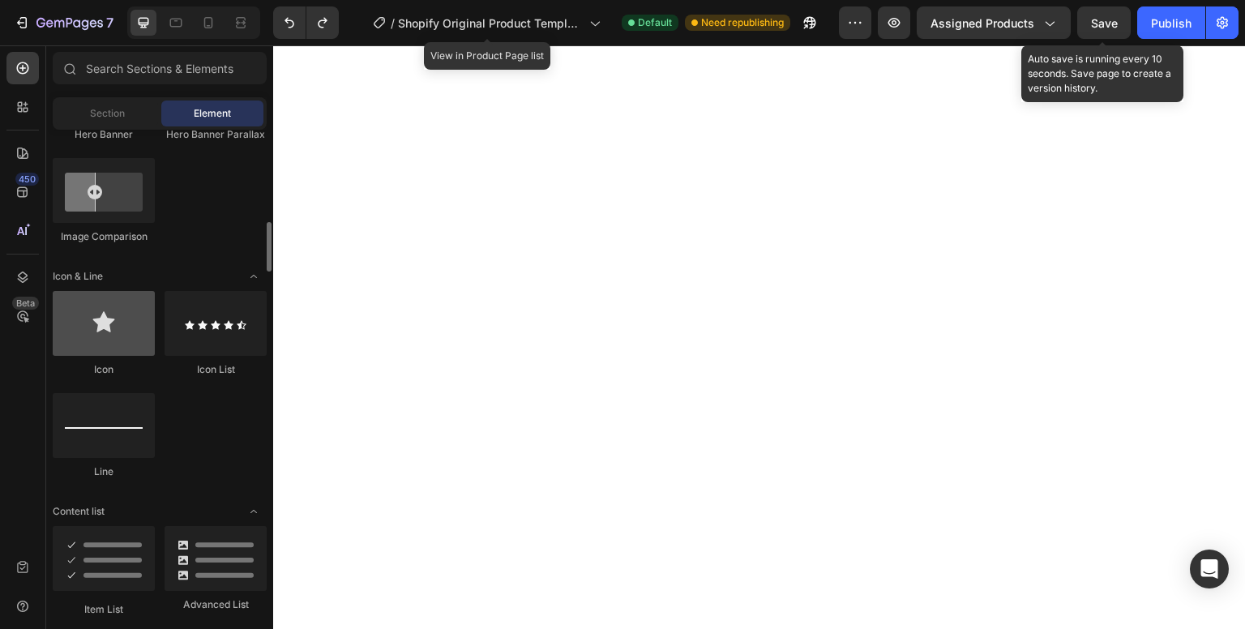
click at [123, 344] on div at bounding box center [104, 323] width 102 height 65
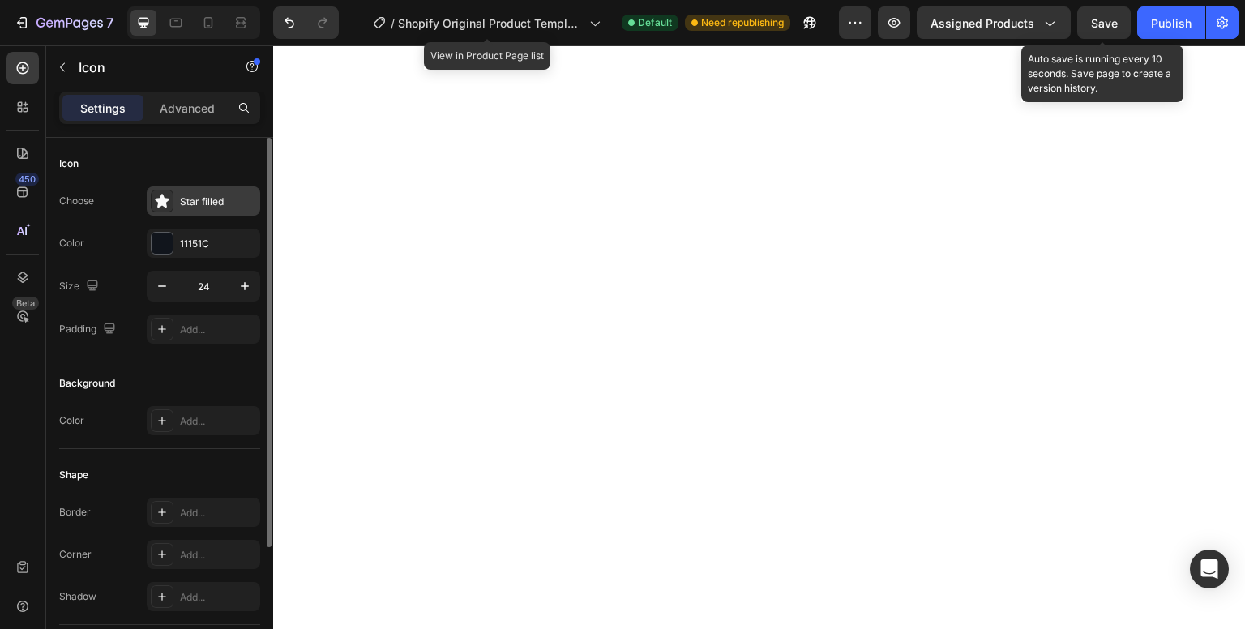
click at [158, 201] on icon at bounding box center [162, 201] width 14 height 14
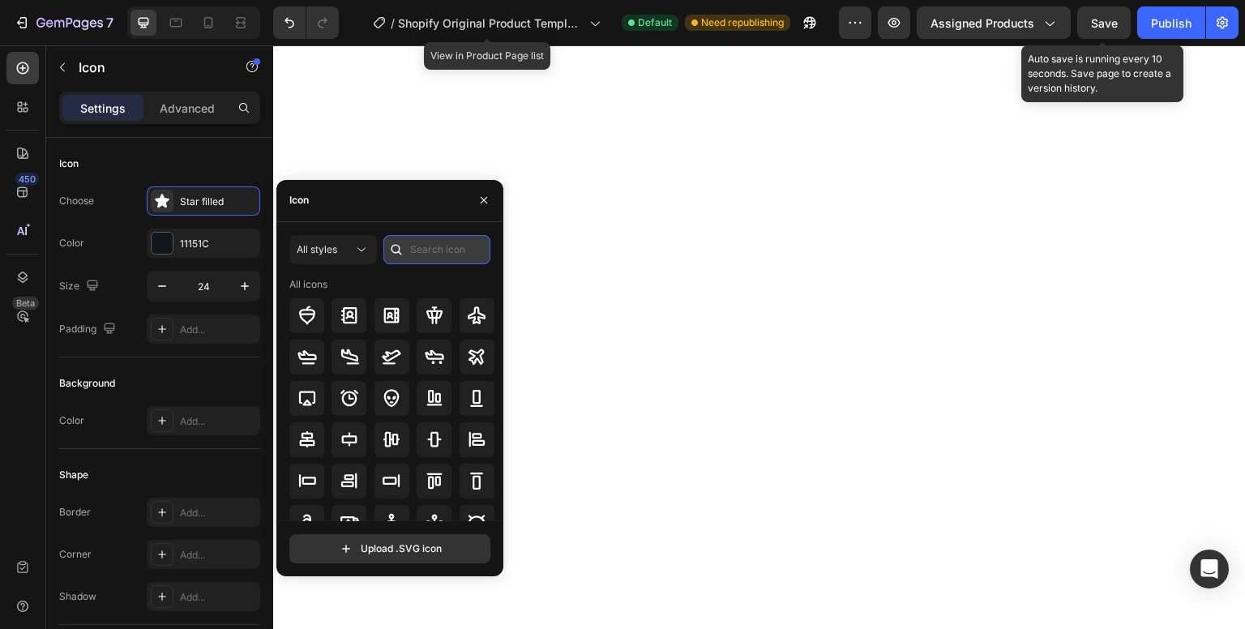
click at [431, 251] on input "text" at bounding box center [437, 249] width 107 height 29
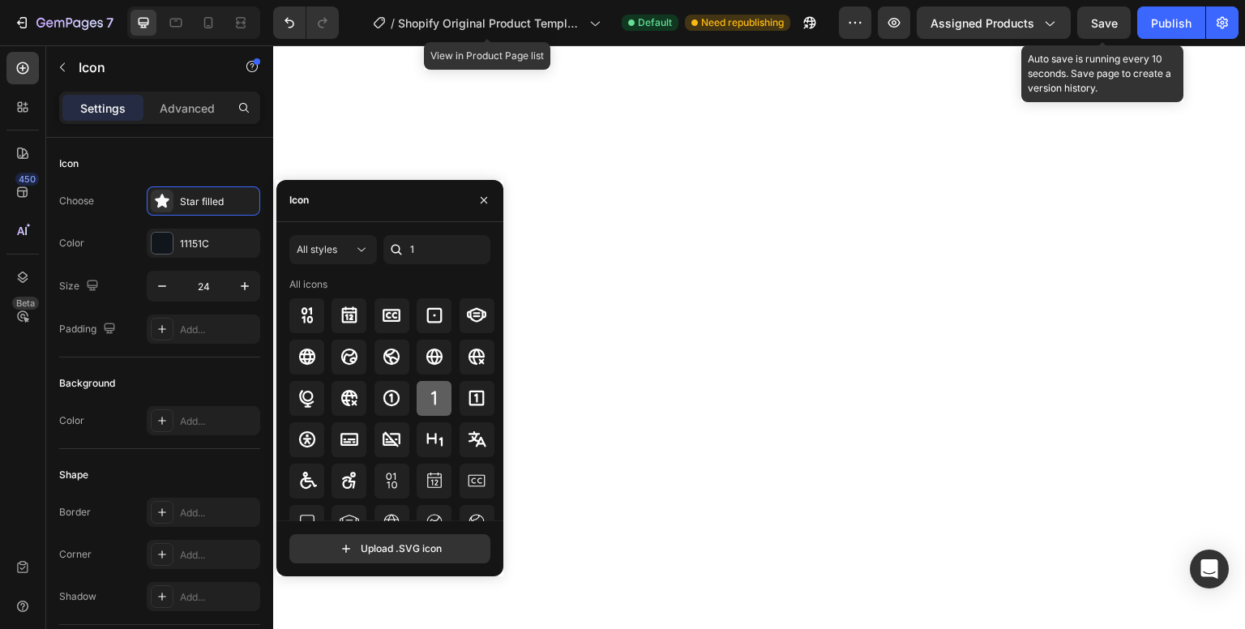
click at [431, 399] on icon at bounding box center [433, 398] width 5 height 14
click at [426, 250] on input "1" at bounding box center [437, 249] width 107 height 29
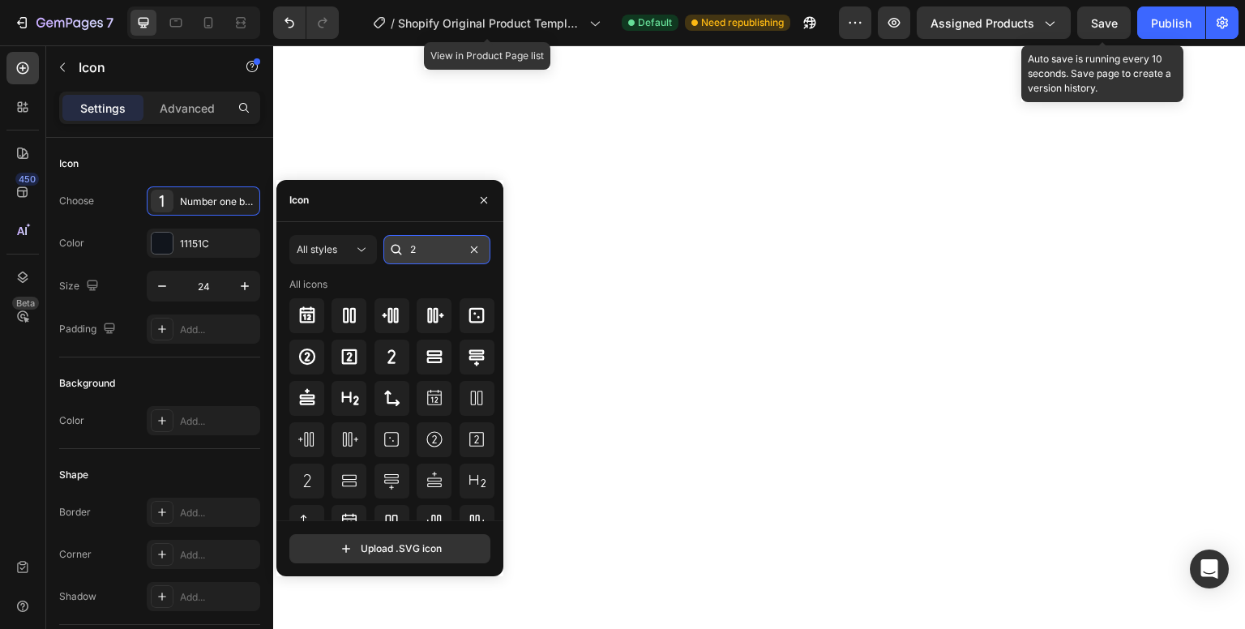
click at [426, 250] on input "2" at bounding box center [437, 249] width 107 height 29
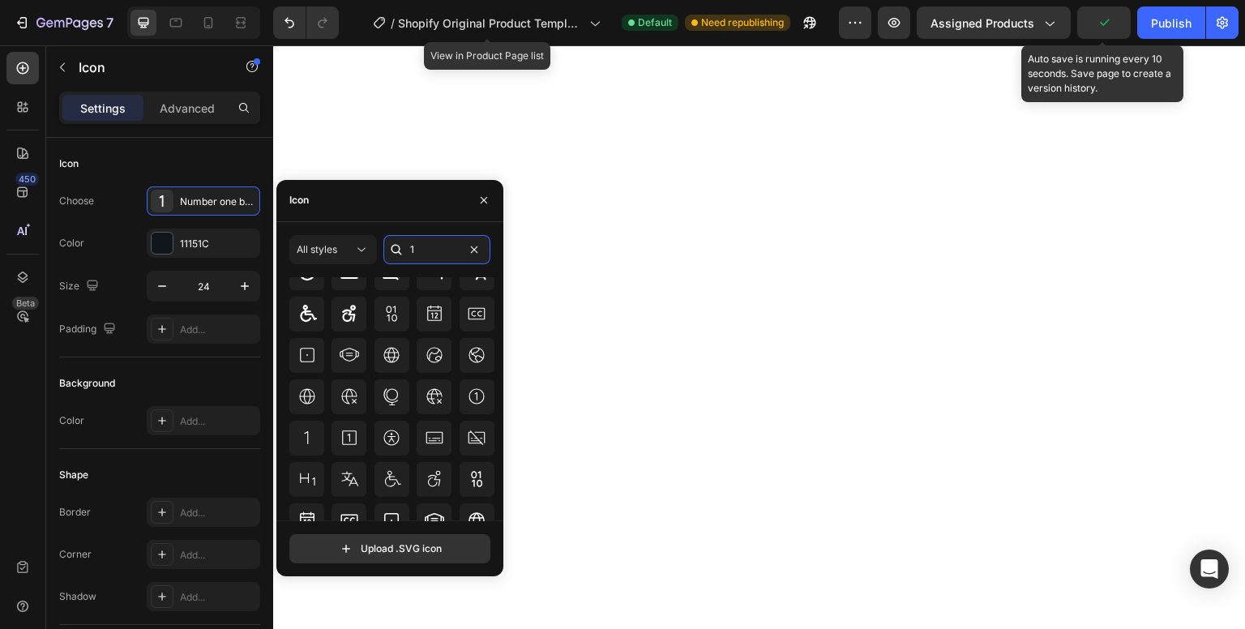
scroll to position [0, 0]
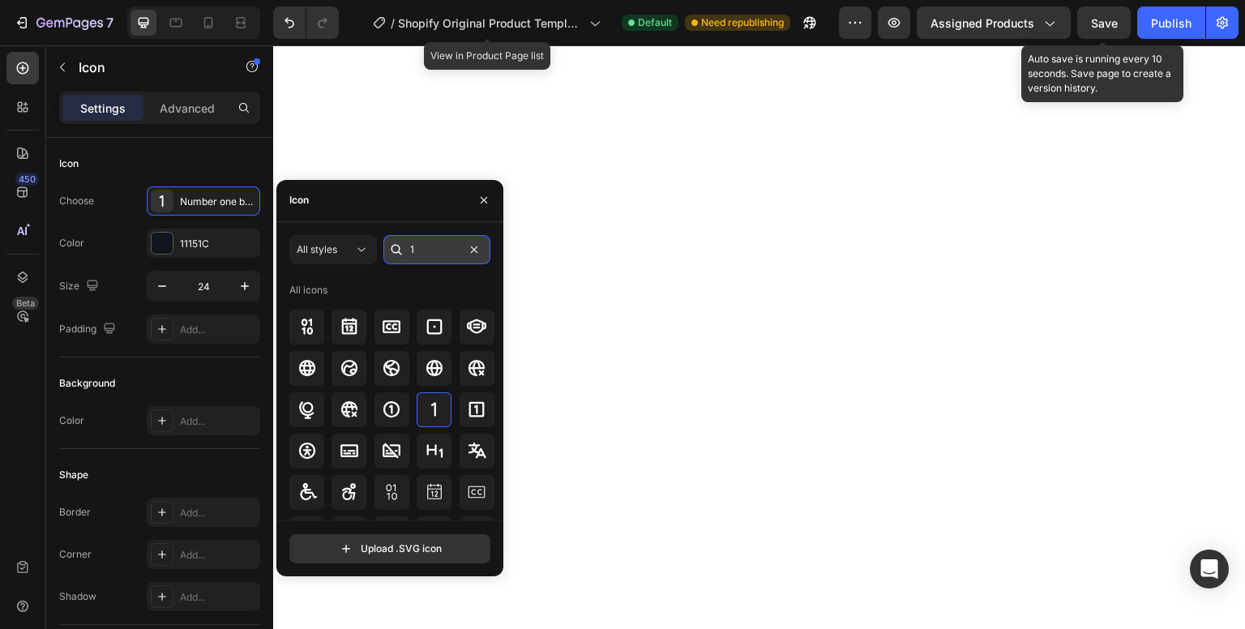
click at [422, 248] on input "1" at bounding box center [437, 249] width 107 height 29
type input "3"
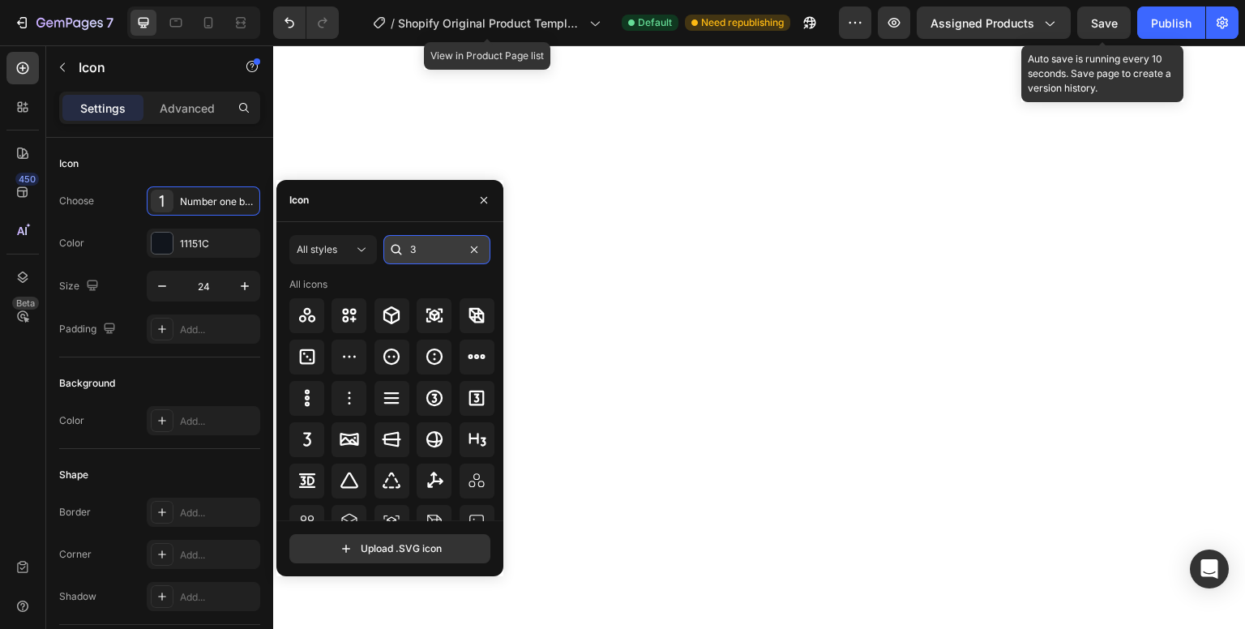
click at [421, 249] on input "3" at bounding box center [437, 249] width 107 height 29
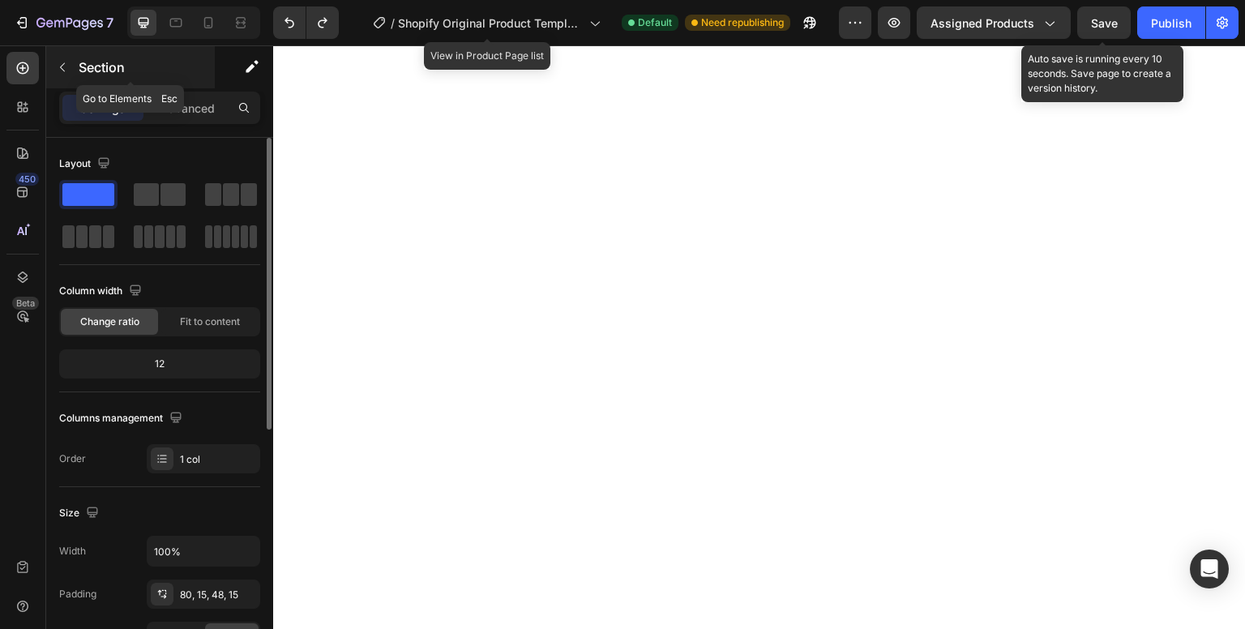
click at [63, 61] on icon "button" at bounding box center [62, 67] width 13 height 13
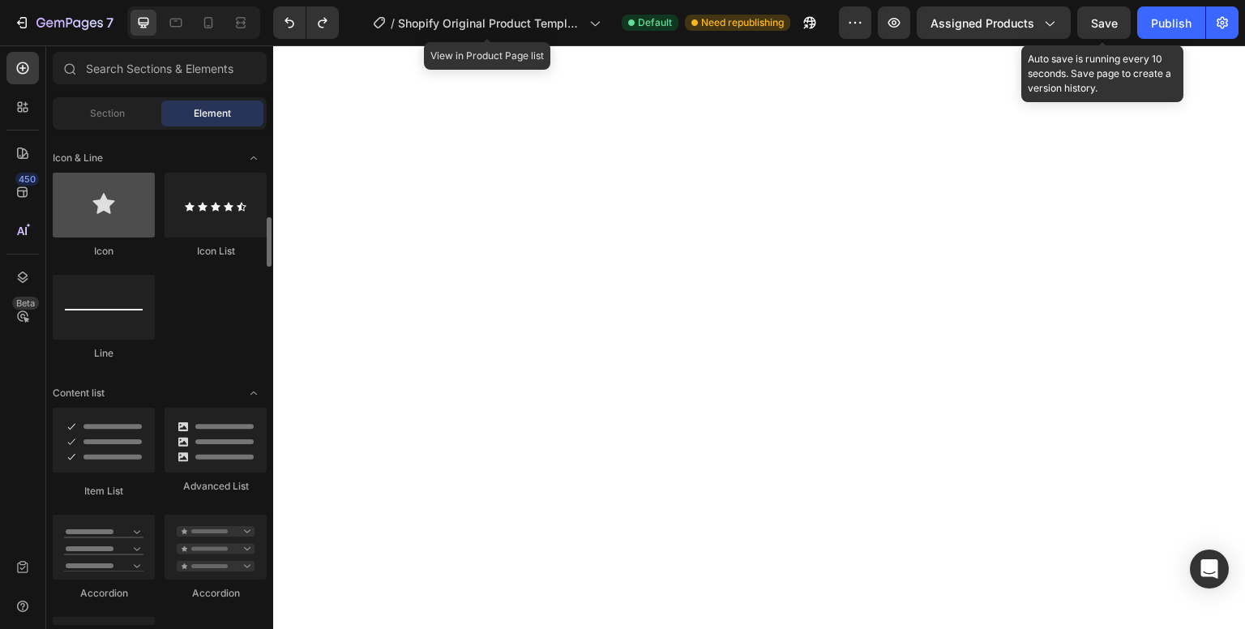
scroll to position [1006, 0]
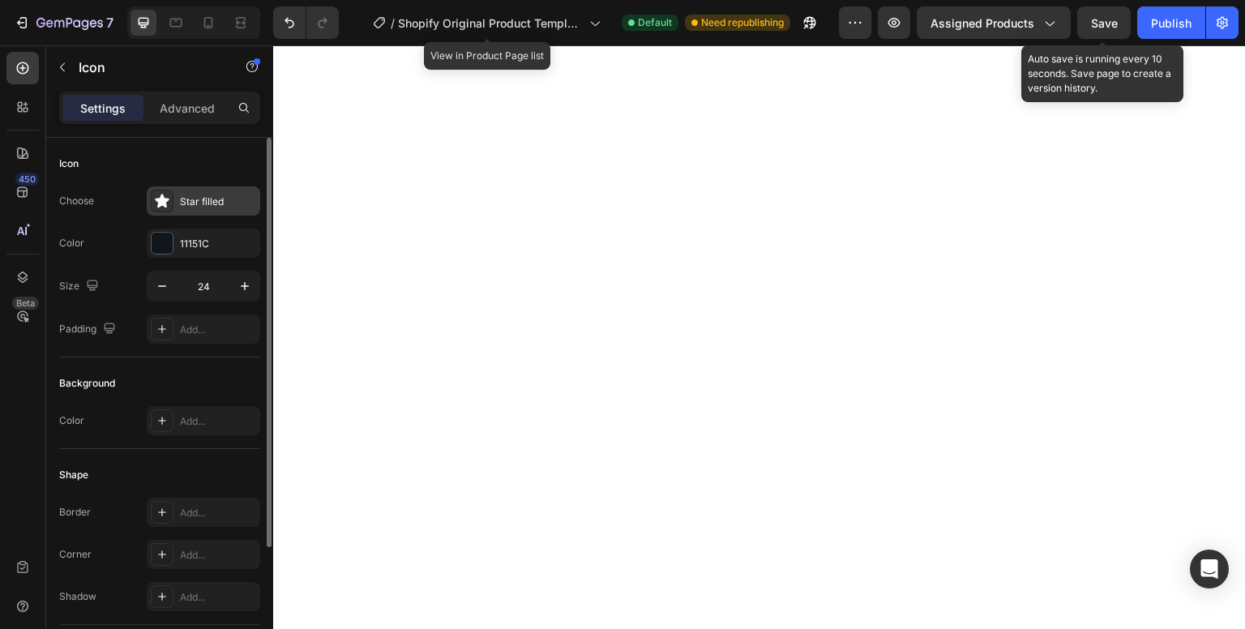
click at [204, 200] on div "Star filled" at bounding box center [218, 202] width 76 height 15
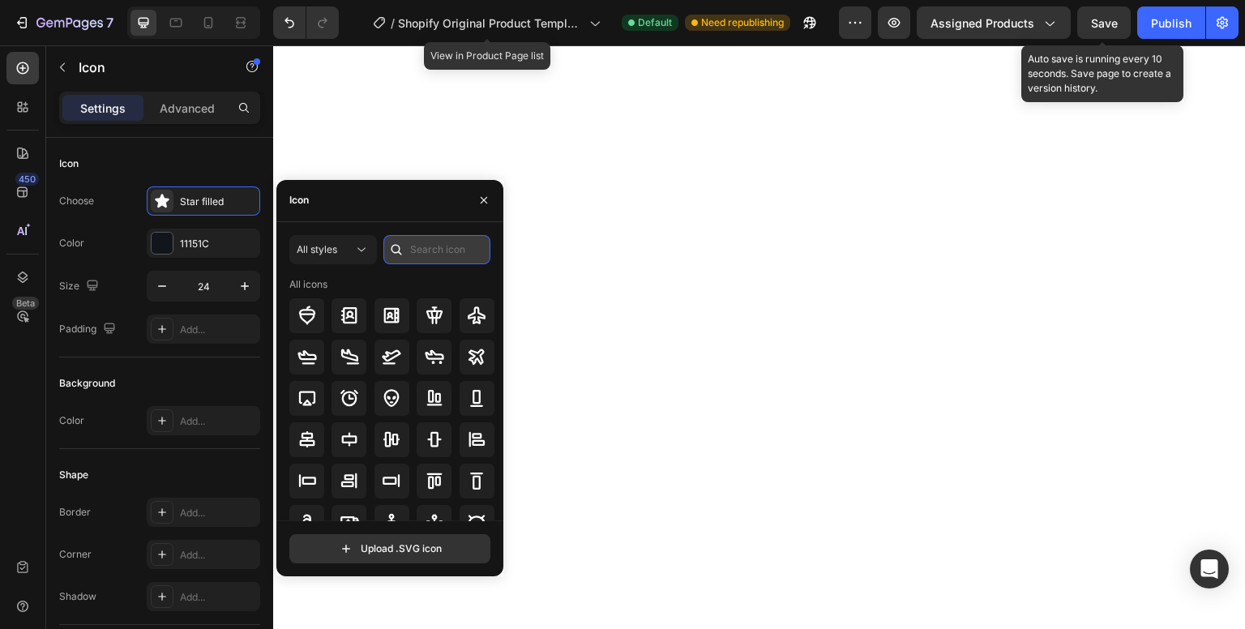
click at [422, 250] on input "text" at bounding box center [437, 249] width 107 height 29
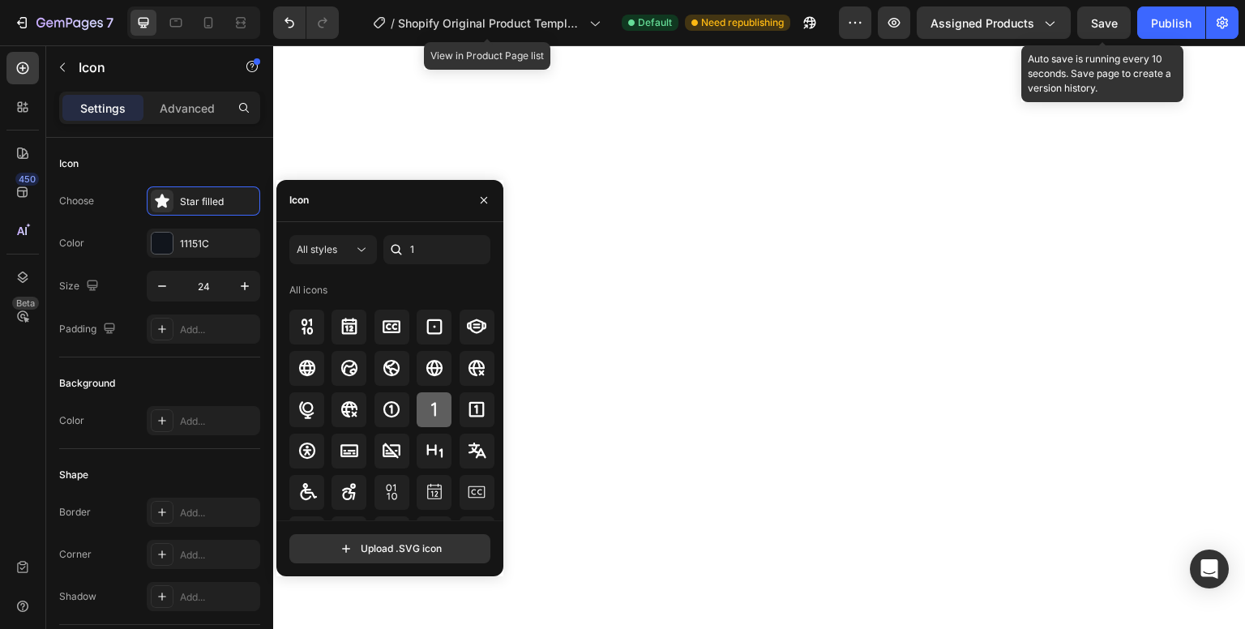
click at [439, 413] on icon at bounding box center [434, 409] width 19 height 19
click at [438, 251] on input "1" at bounding box center [437, 249] width 107 height 29
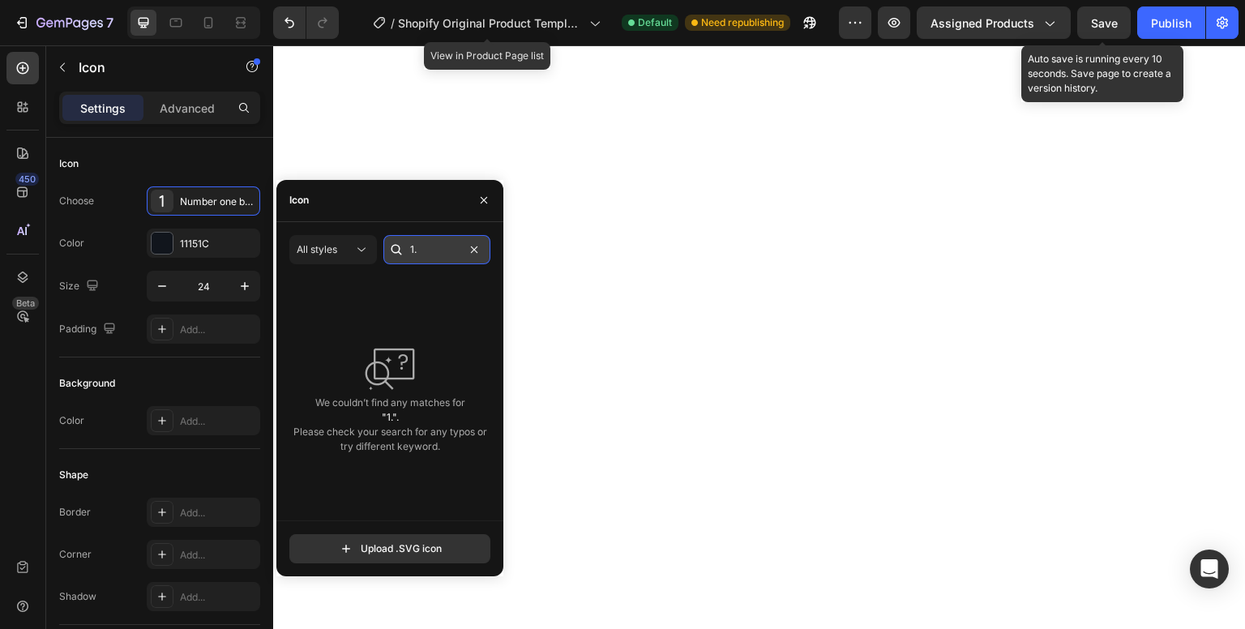
type input "1"
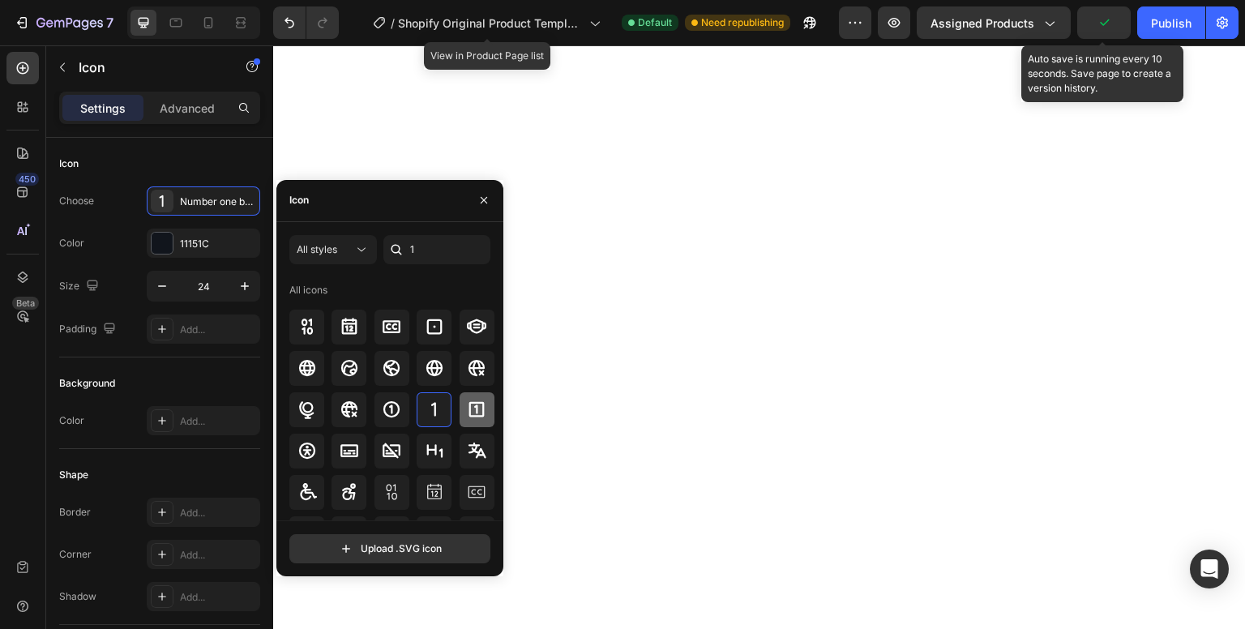
click at [477, 405] on icon at bounding box center [476, 409] width 19 height 19
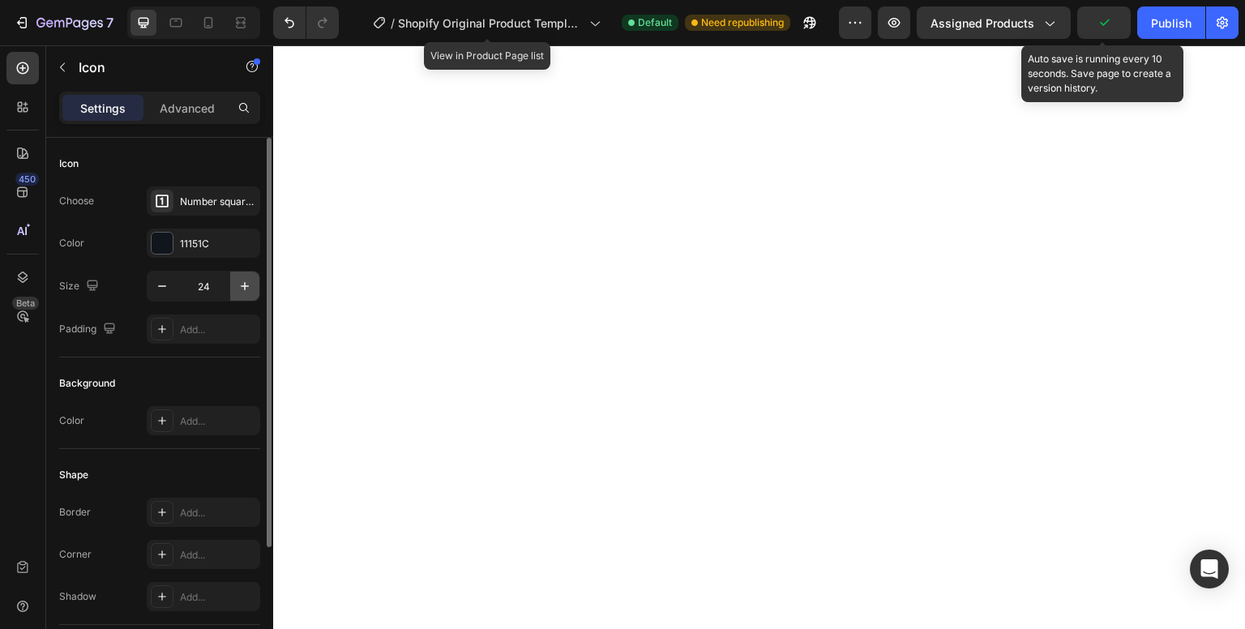
click at [239, 289] on icon "button" at bounding box center [245, 286] width 16 height 16
type input "25"
click at [157, 240] on div at bounding box center [162, 243] width 21 height 21
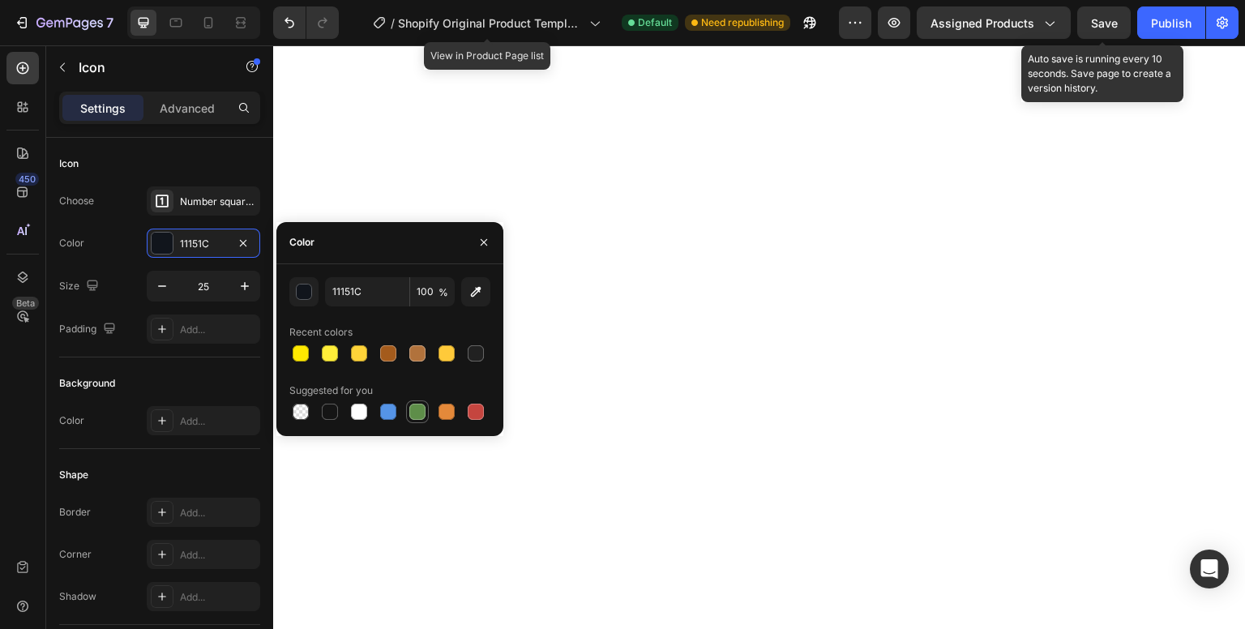
click at [427, 408] on div at bounding box center [417, 411] width 19 height 19
click at [312, 289] on button "button" at bounding box center [303, 291] width 29 height 29
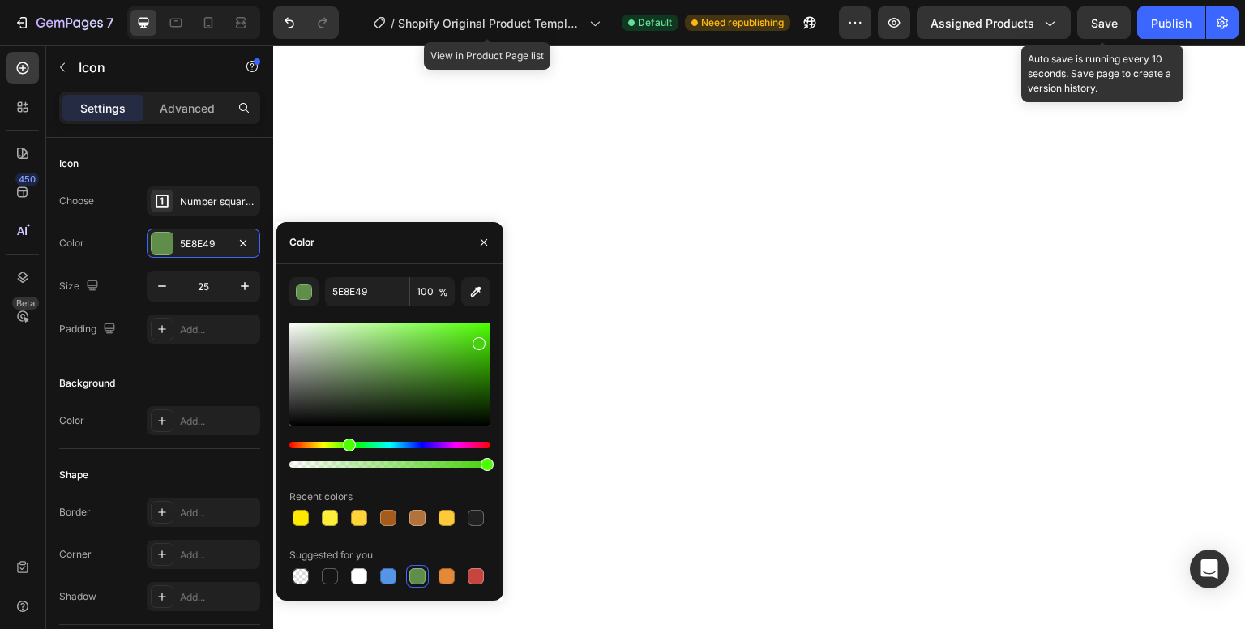
type input "48D10E"
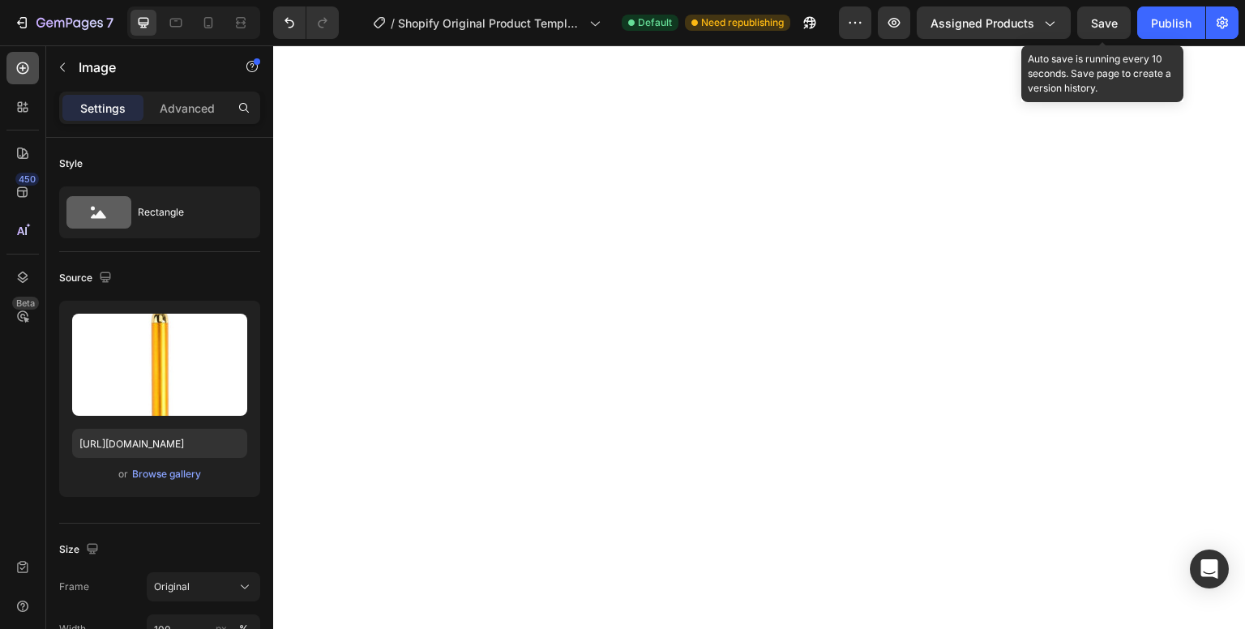
click at [32, 71] on div at bounding box center [22, 68] width 32 height 32
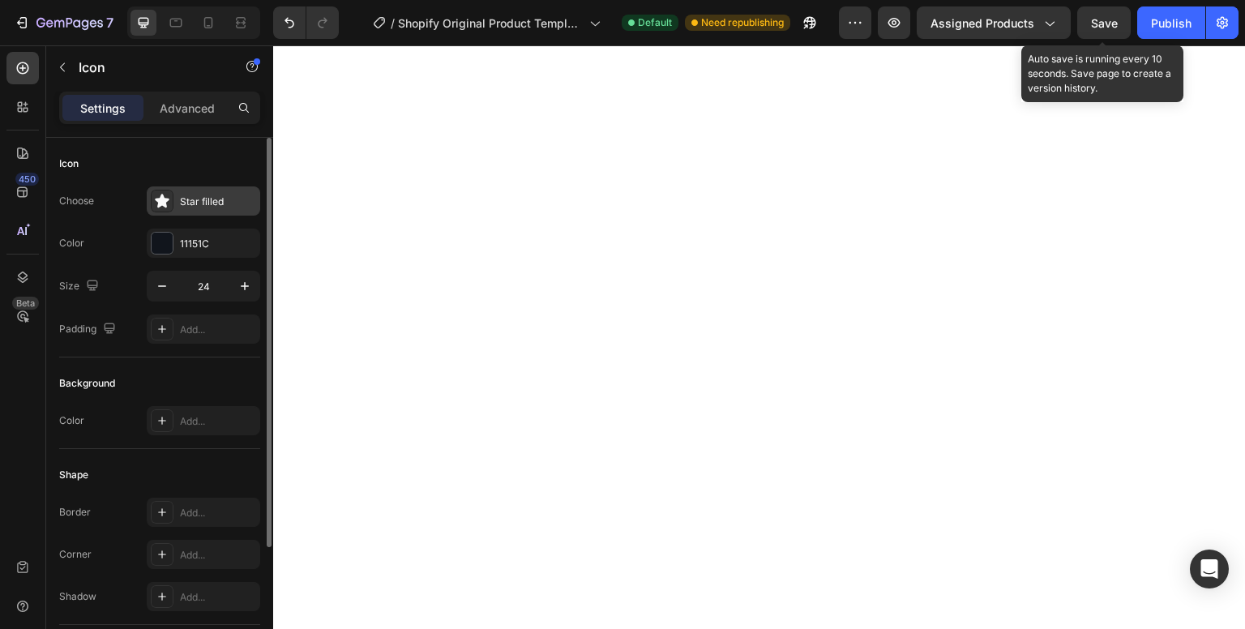
click at [187, 208] on div "Star filled" at bounding box center [204, 200] width 114 height 29
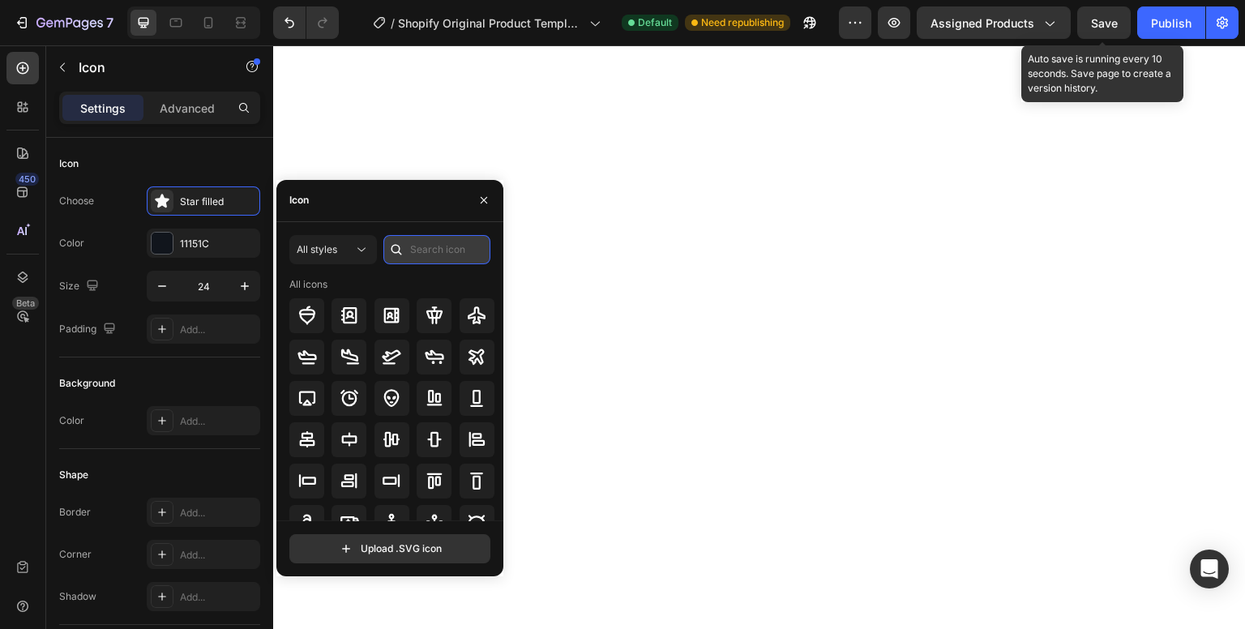
click at [431, 251] on input "text" at bounding box center [437, 249] width 107 height 29
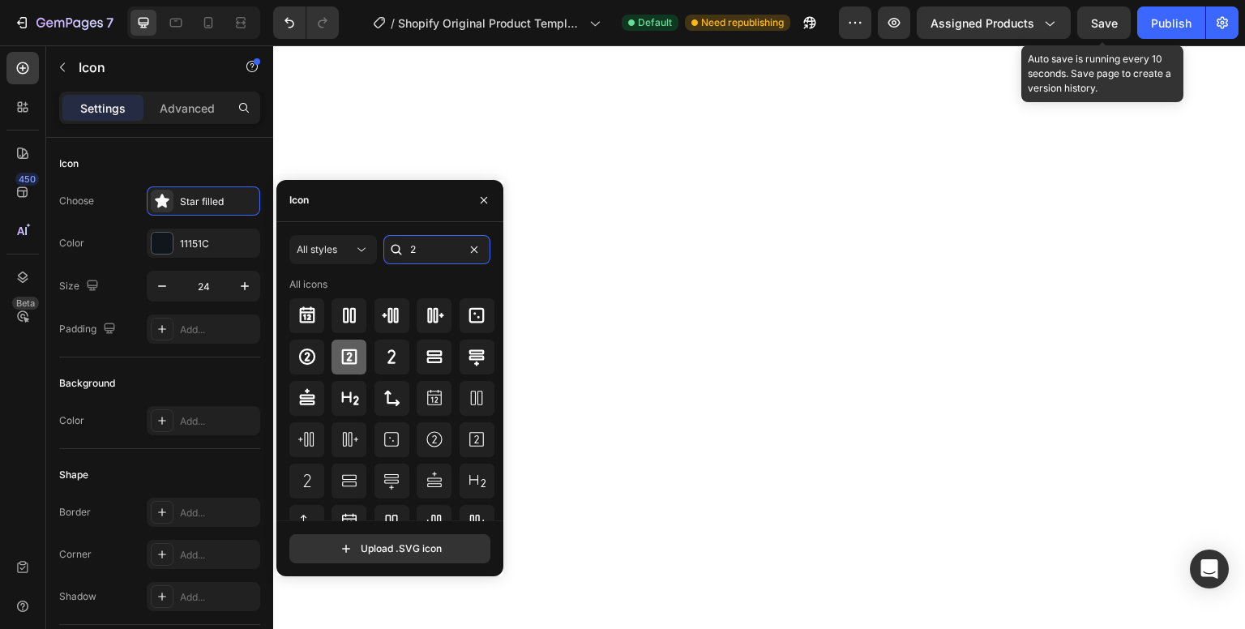
type input "2"
click at [350, 359] on icon at bounding box center [349, 356] width 19 height 19
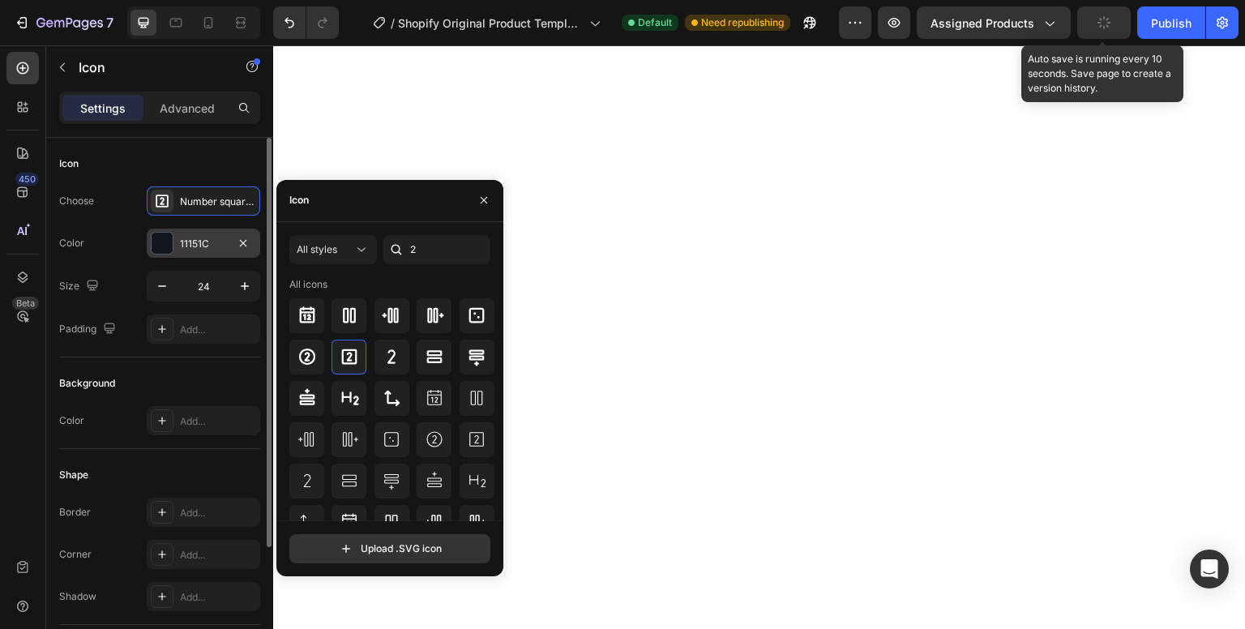
click at [158, 246] on div at bounding box center [162, 243] width 21 height 21
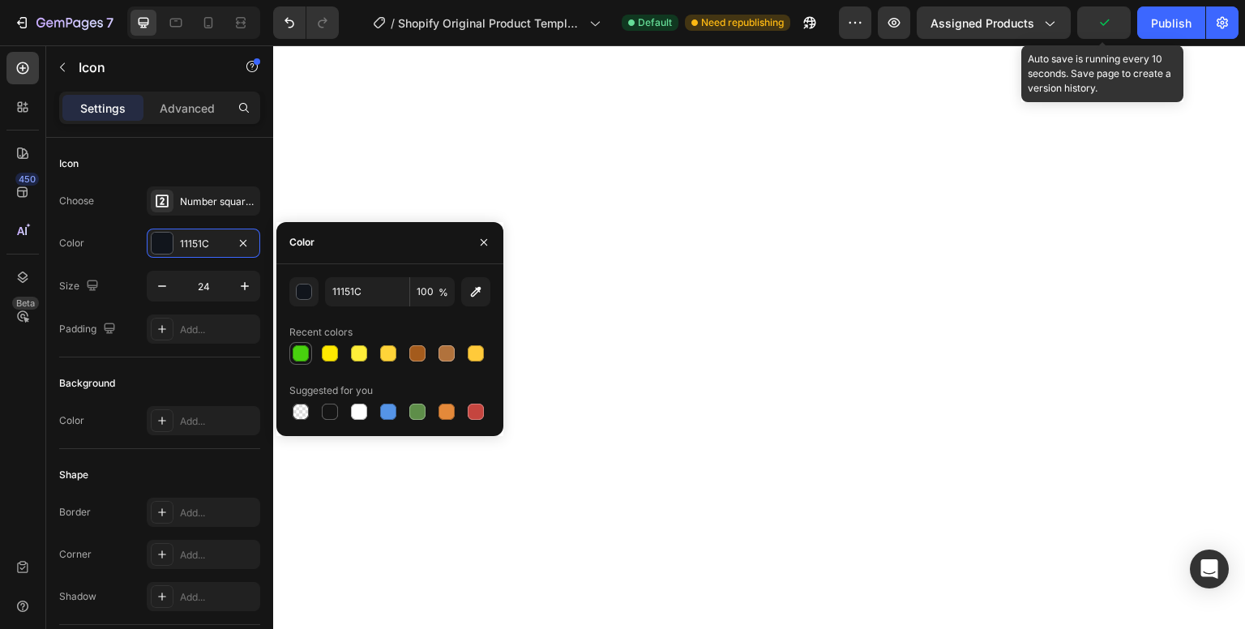
click at [296, 347] on div at bounding box center [301, 353] width 16 height 16
type input "48D10E"
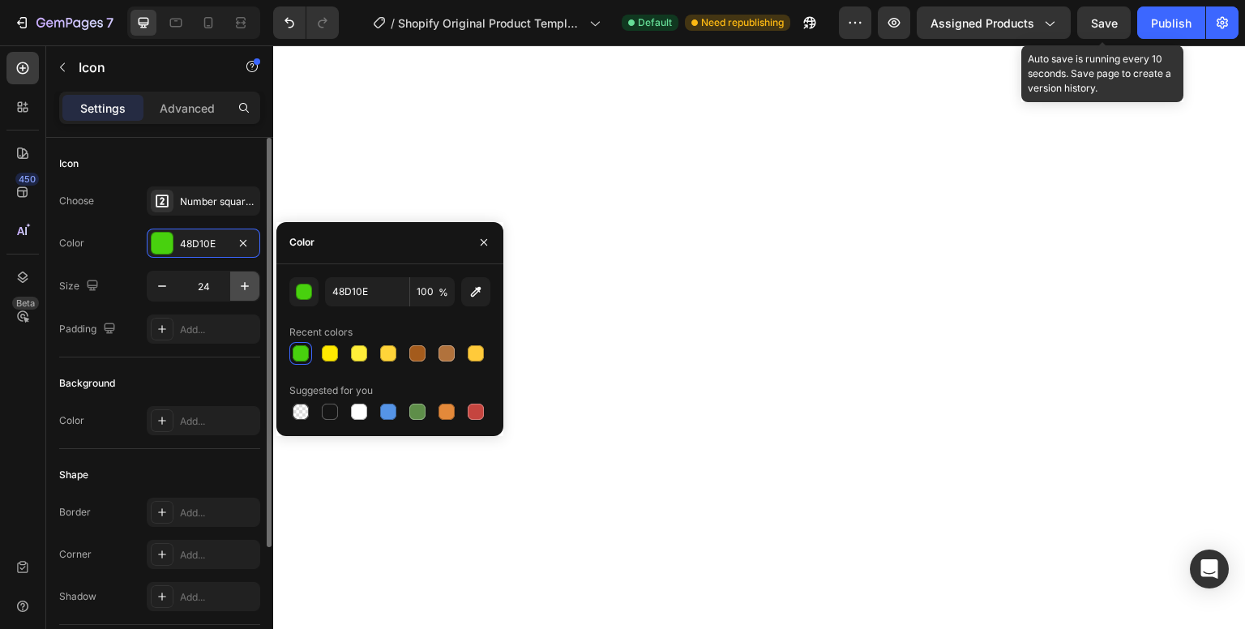
click at [243, 291] on icon "button" at bounding box center [245, 286] width 16 height 16
type input "25"
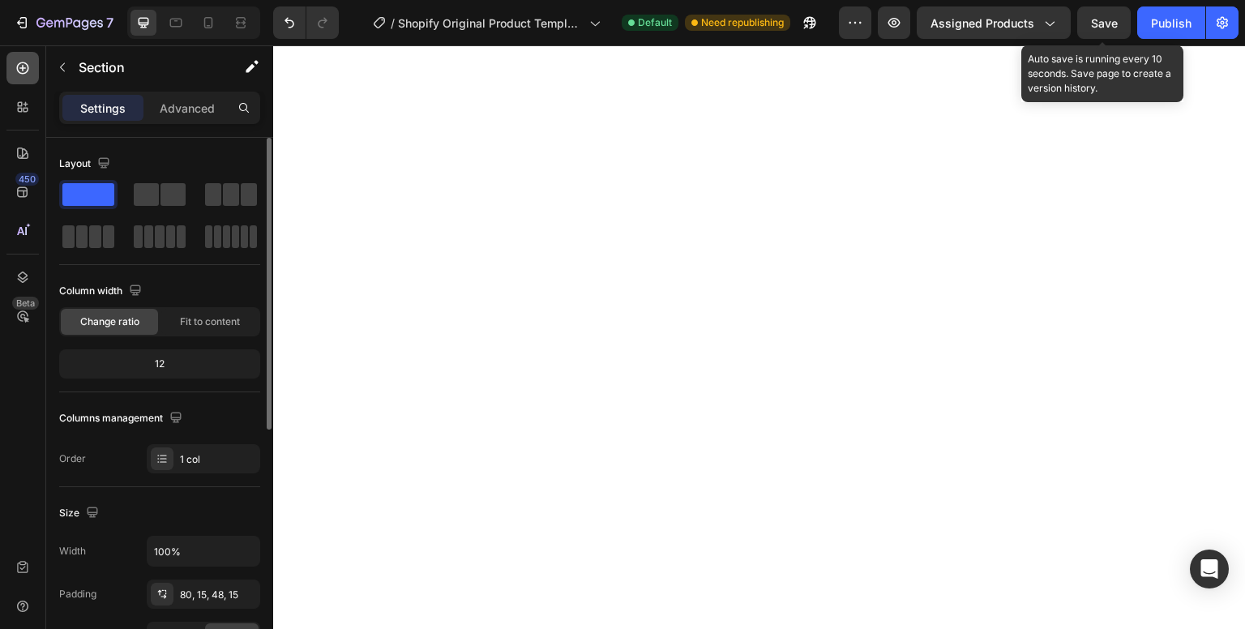
click at [25, 66] on icon at bounding box center [23, 68] width 16 height 16
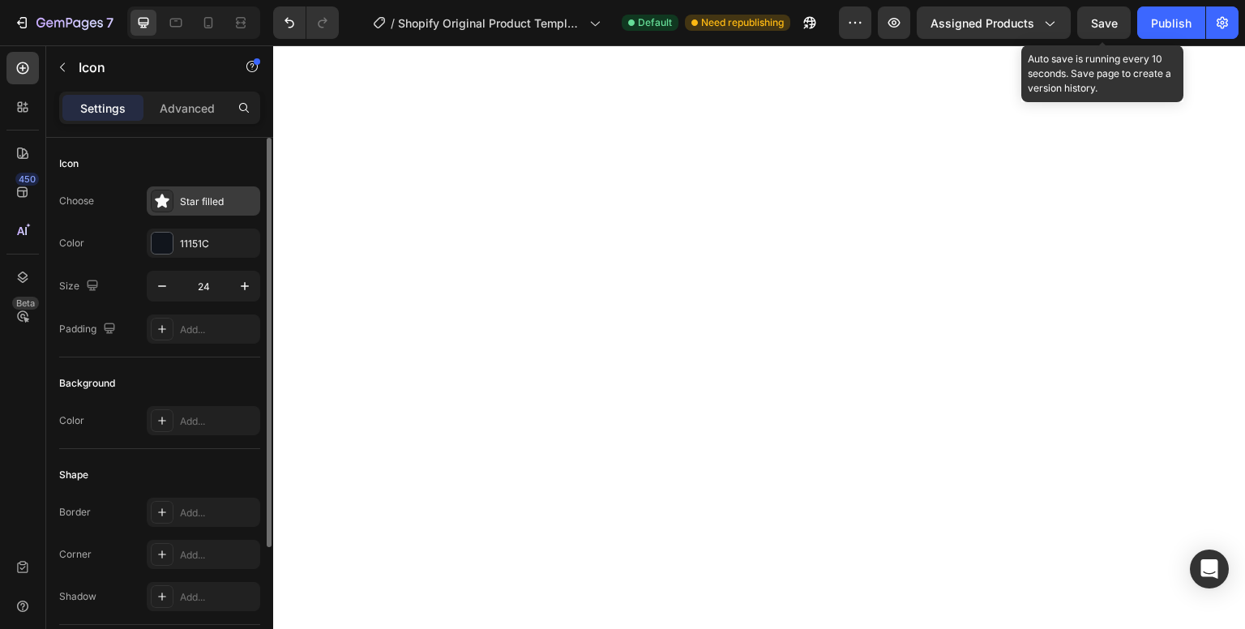
click at [206, 195] on div "Star filled" at bounding box center [218, 202] width 76 height 15
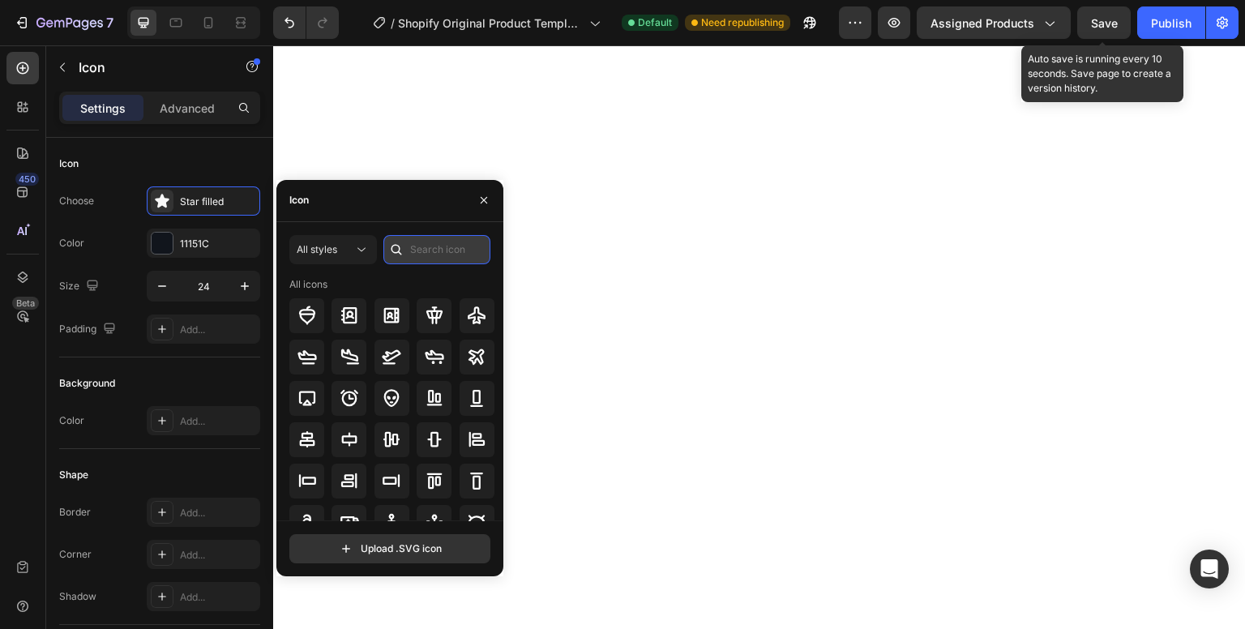
click at [450, 250] on input "text" at bounding box center [437, 249] width 107 height 29
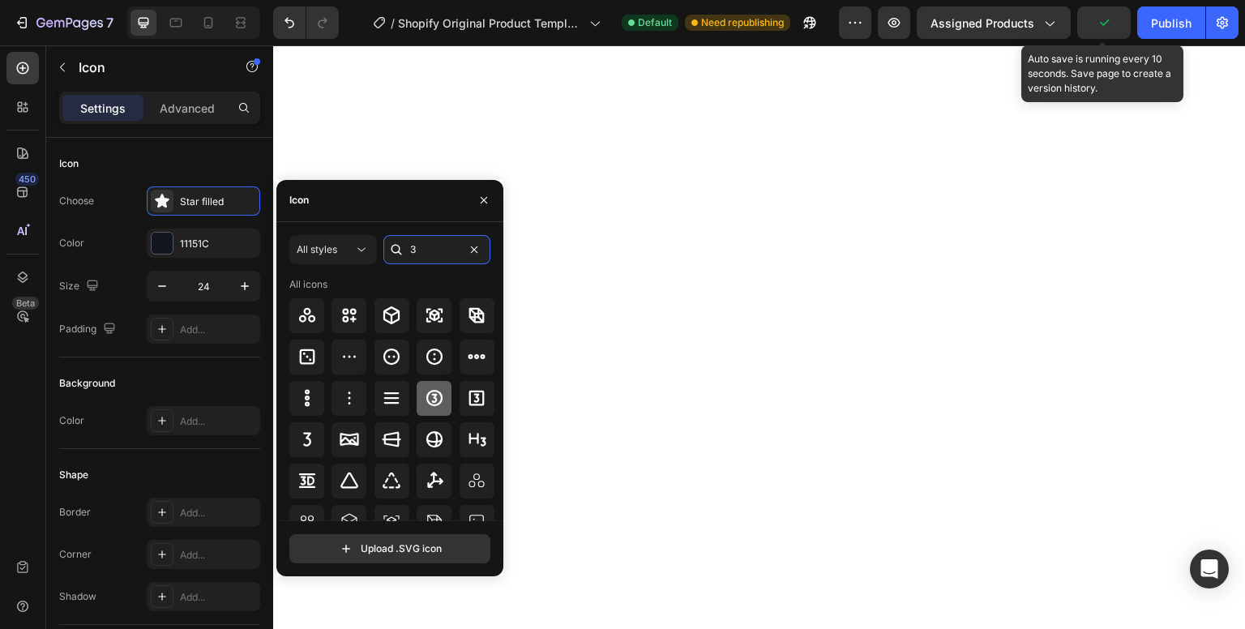
type input "3"
click at [436, 402] on icon at bounding box center [435, 398] width 16 height 16
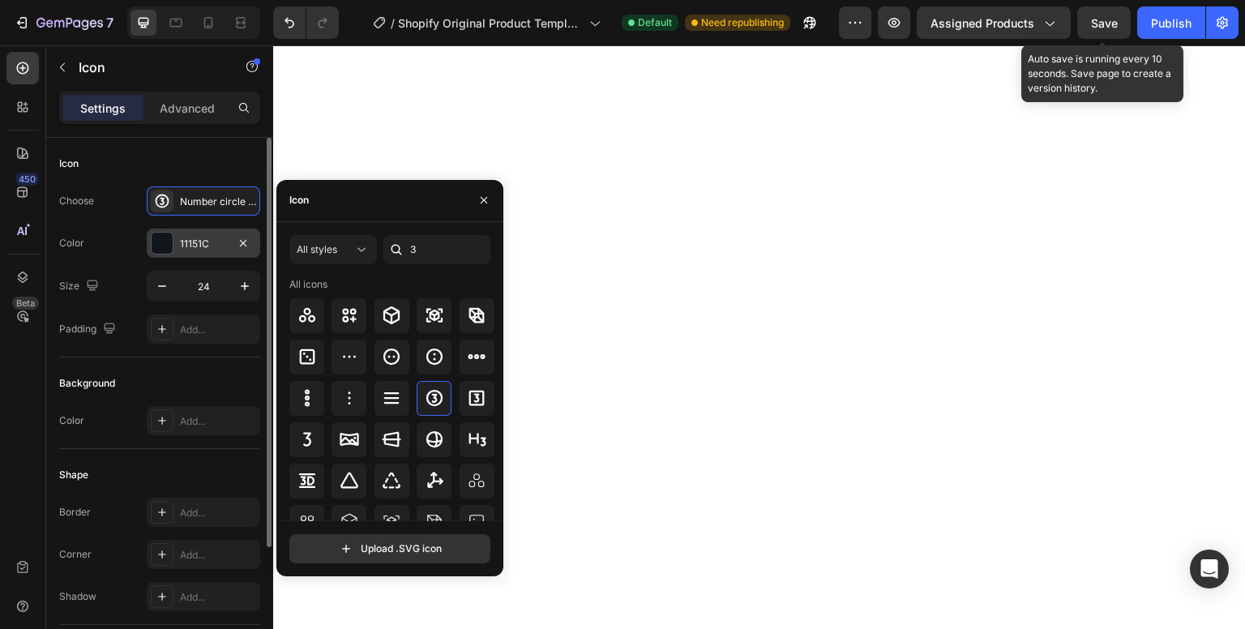
click at [174, 243] on div "11151C" at bounding box center [204, 243] width 114 height 29
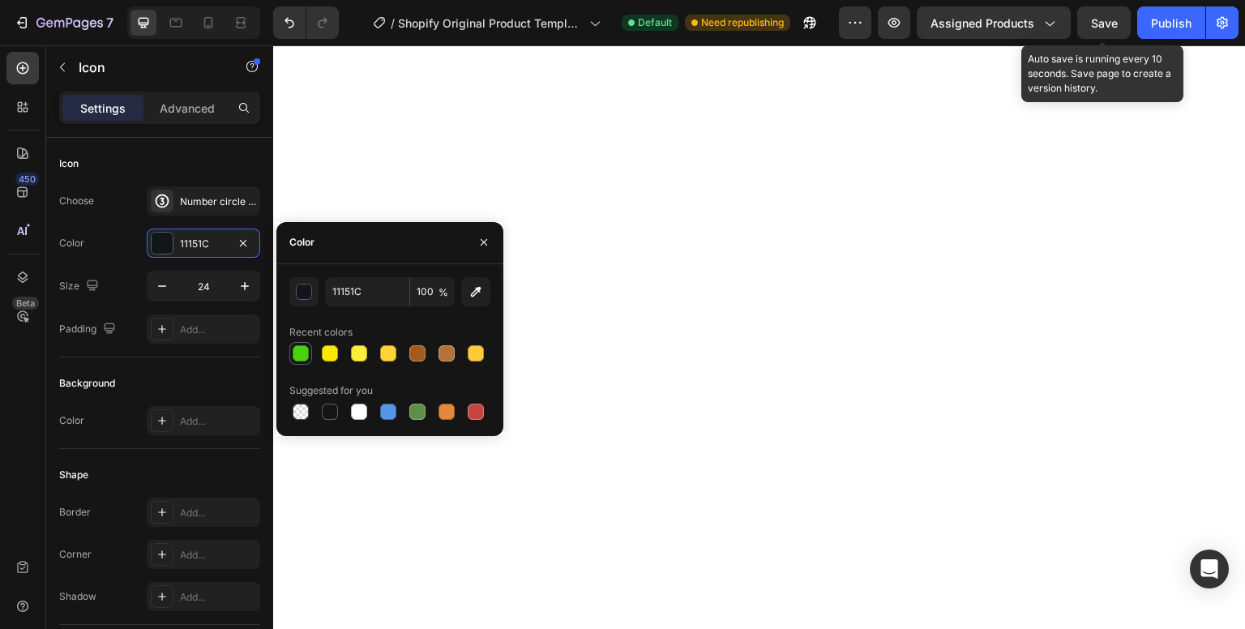
click at [309, 348] on div at bounding box center [300, 353] width 19 height 19
type input "48D10E"
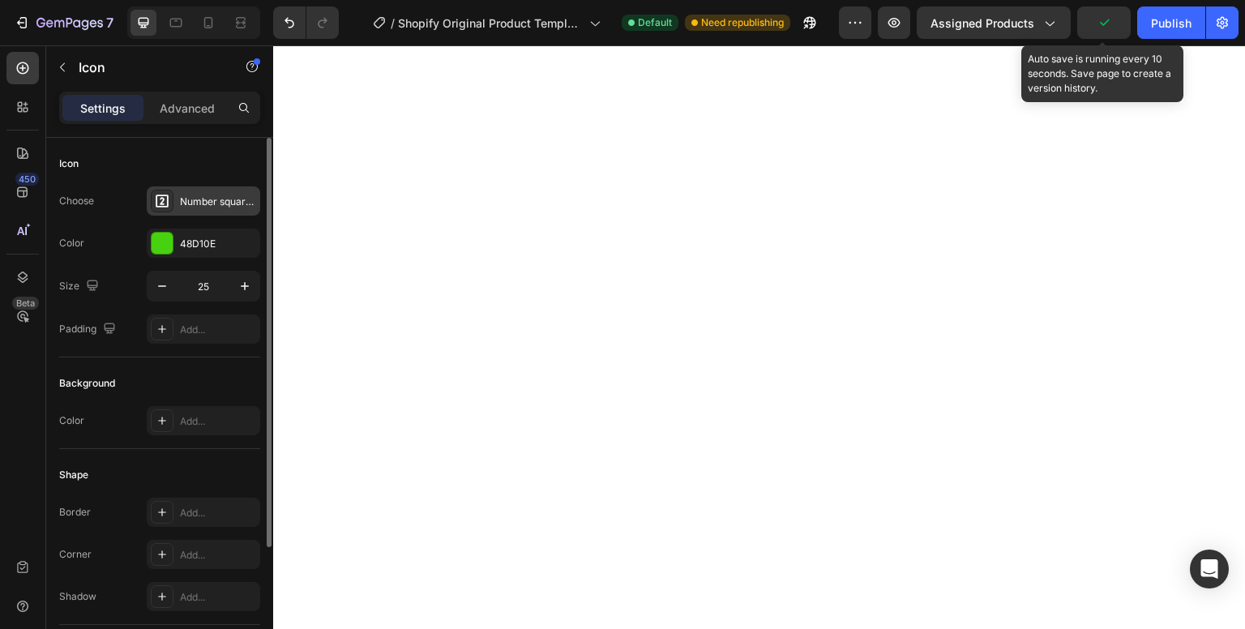
click at [186, 195] on div "Number square two bold" at bounding box center [218, 202] width 76 height 15
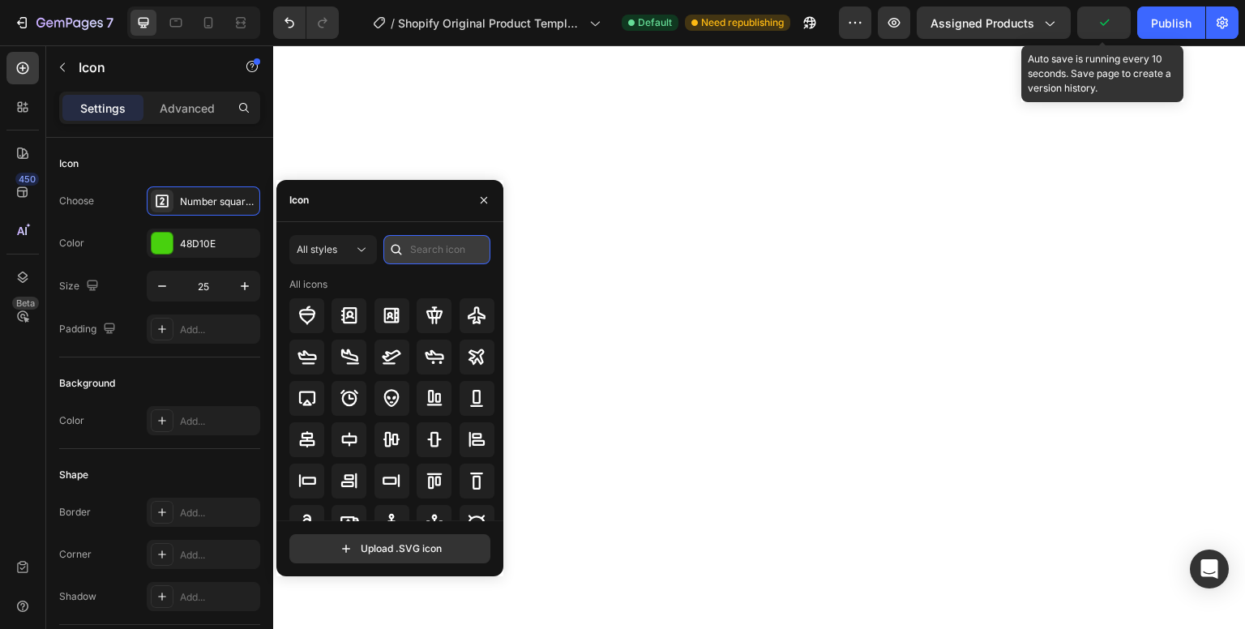
click at [417, 246] on input "text" at bounding box center [437, 249] width 107 height 29
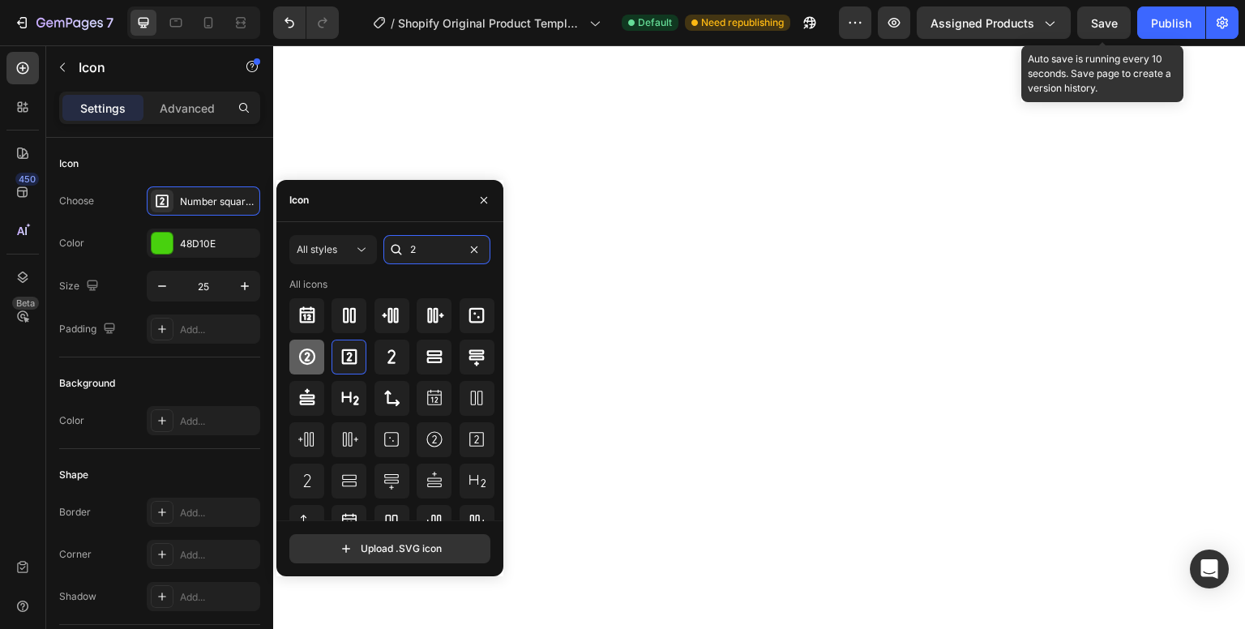
type input "2"
click at [307, 354] on icon at bounding box center [307, 356] width 19 height 19
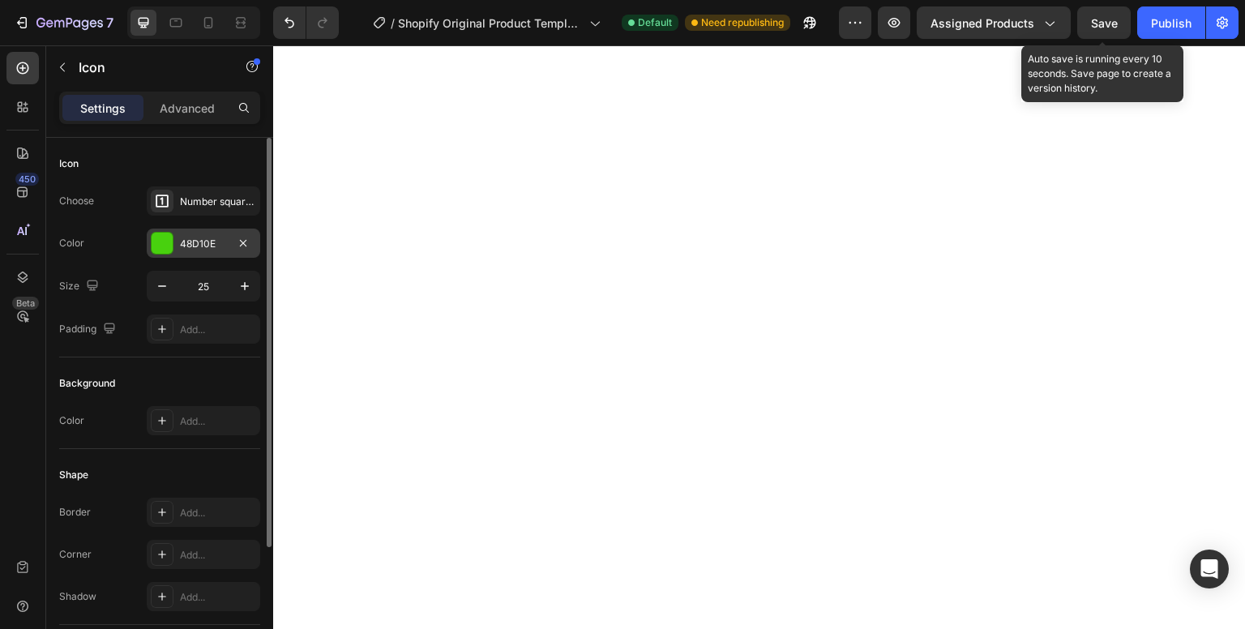
click at [172, 234] on div at bounding box center [162, 243] width 23 height 23
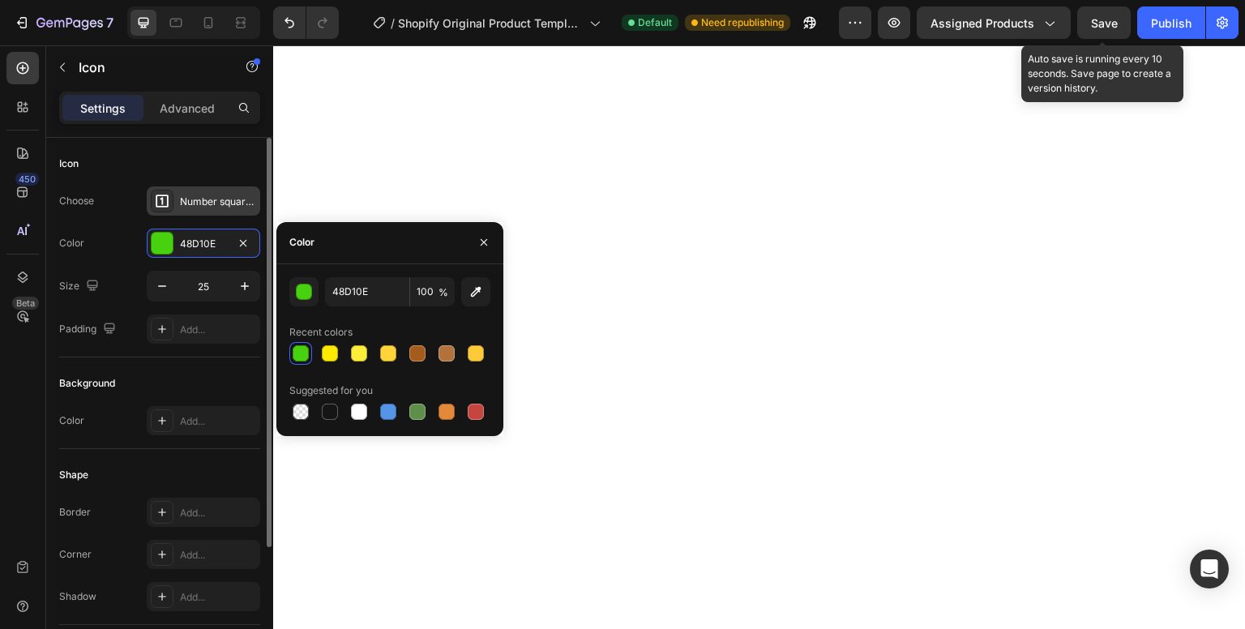
click at [194, 198] on div "Number square one bold" at bounding box center [218, 202] width 76 height 15
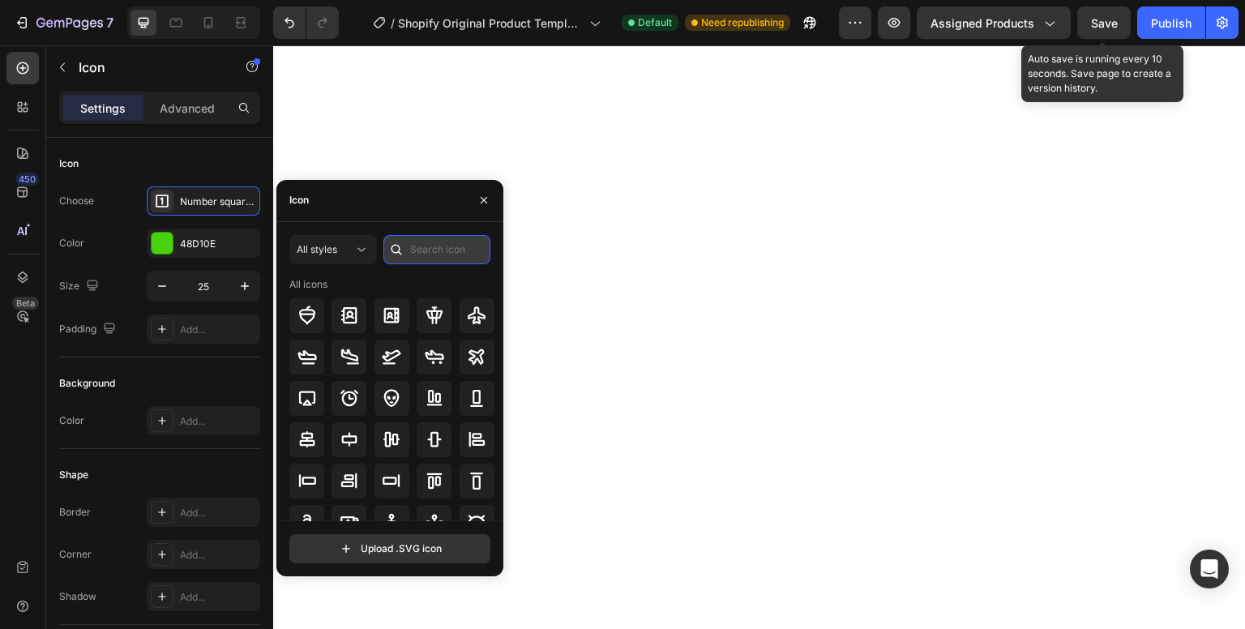
click at [427, 247] on input "text" at bounding box center [437, 249] width 107 height 29
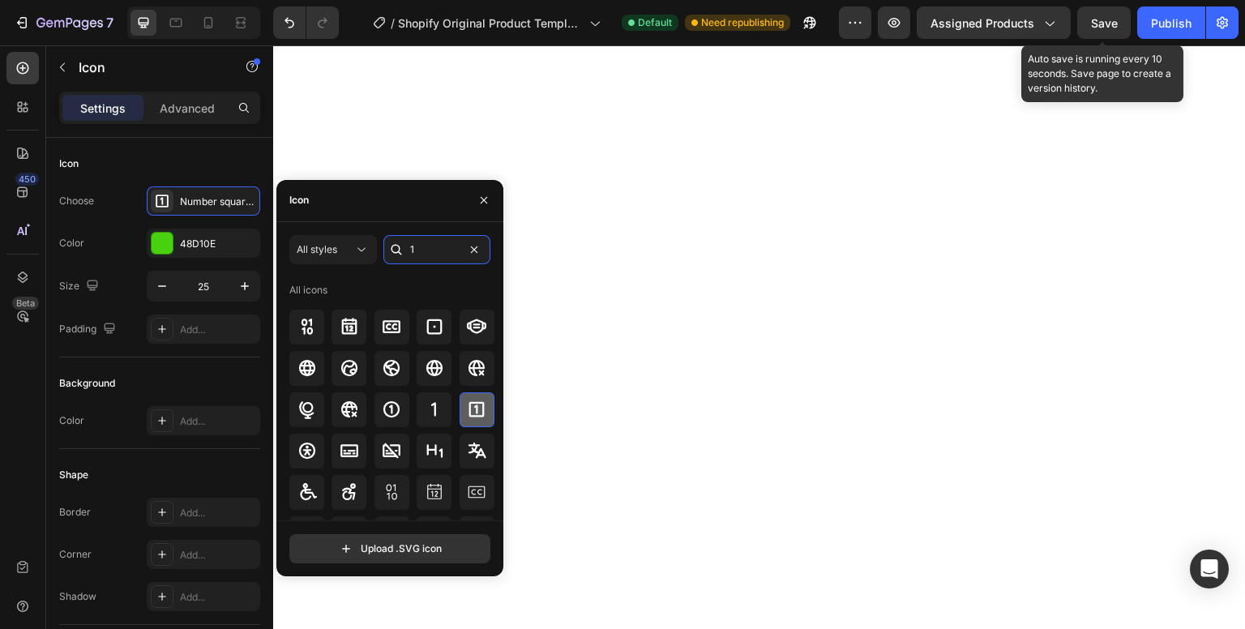
type input "1"
click at [391, 405] on icon at bounding box center [392, 409] width 16 height 16
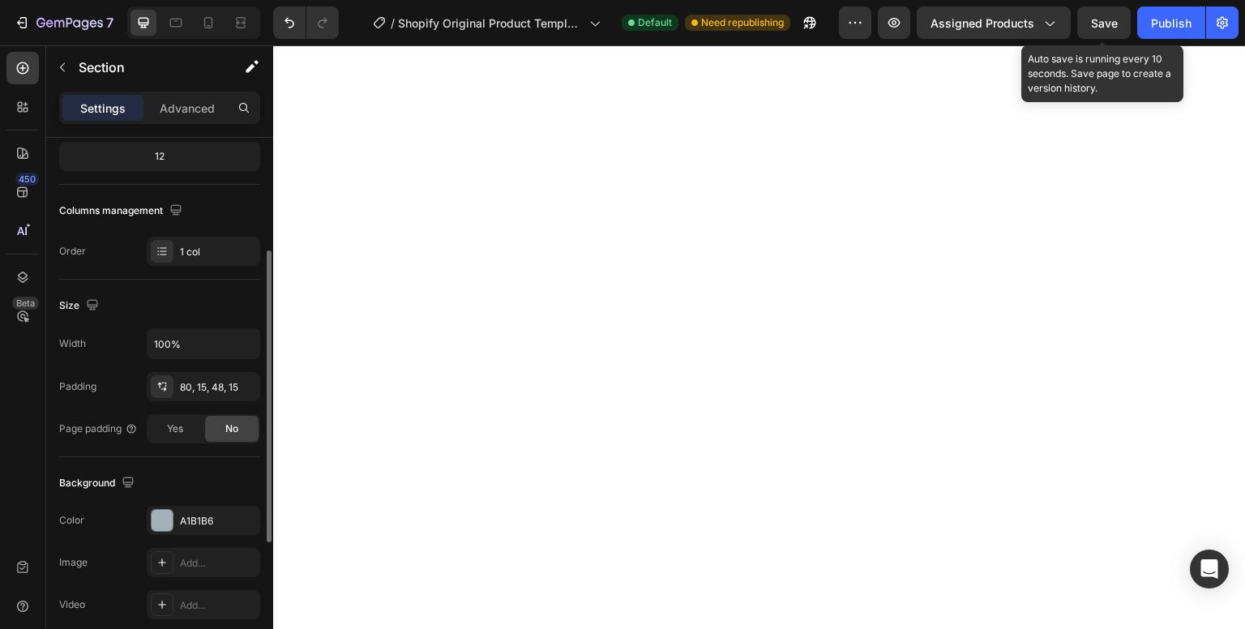
scroll to position [276, 0]
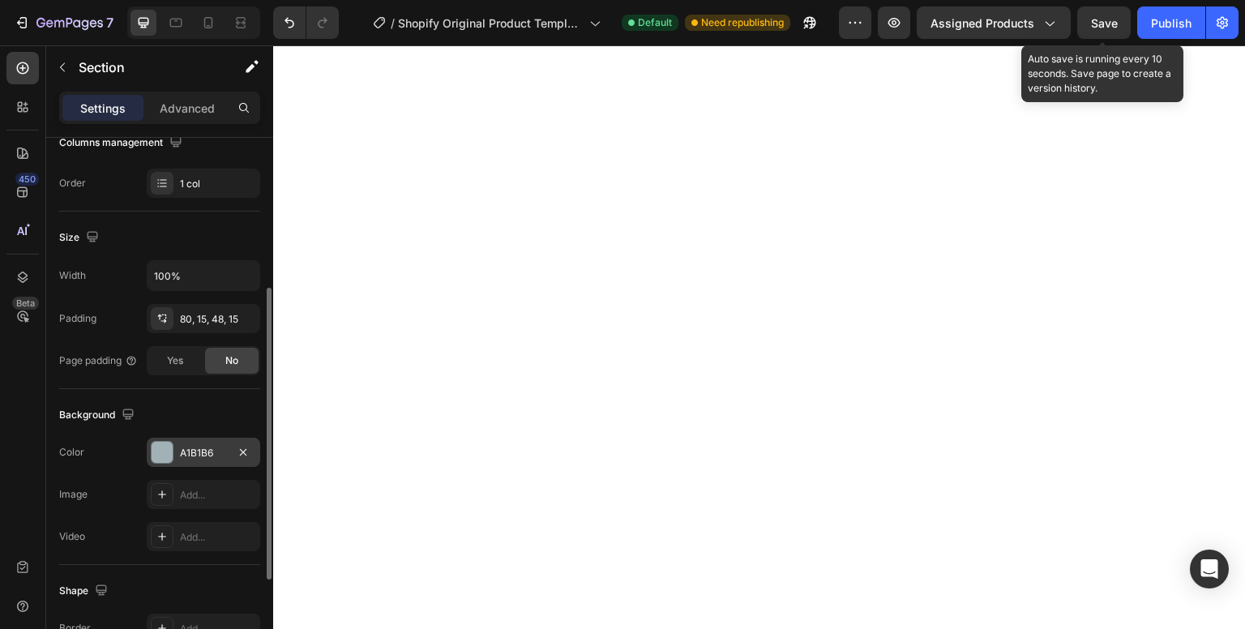
click at [152, 461] on div "A1B1B6" at bounding box center [204, 452] width 114 height 29
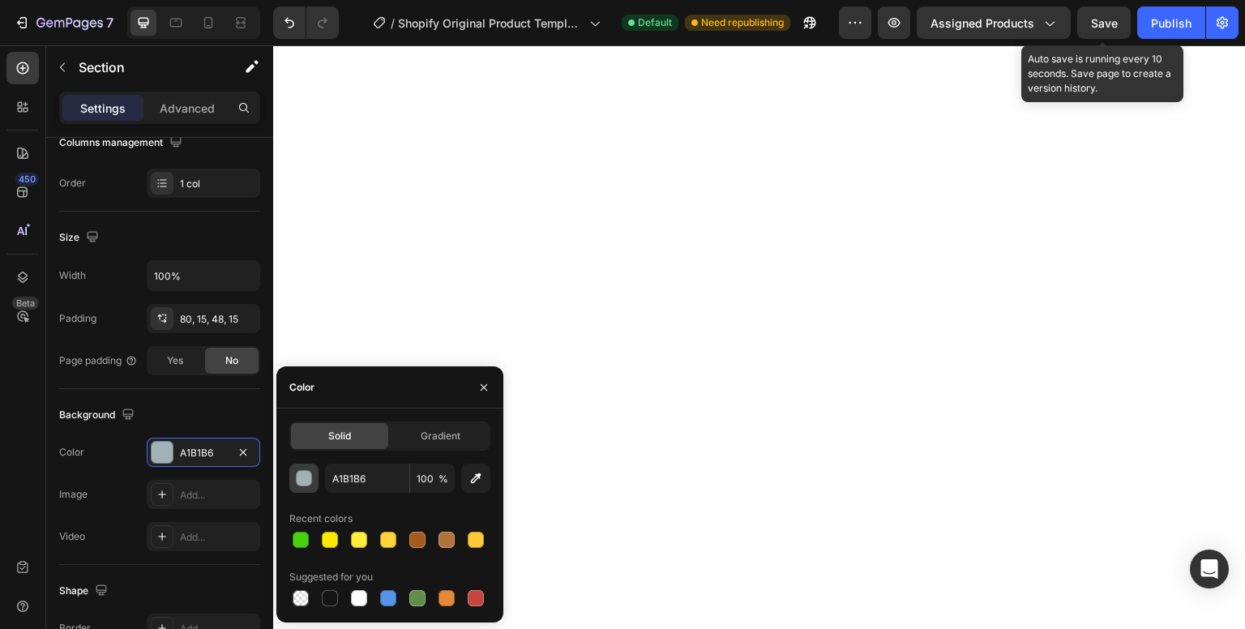
click at [312, 478] on button "button" at bounding box center [303, 478] width 29 height 29
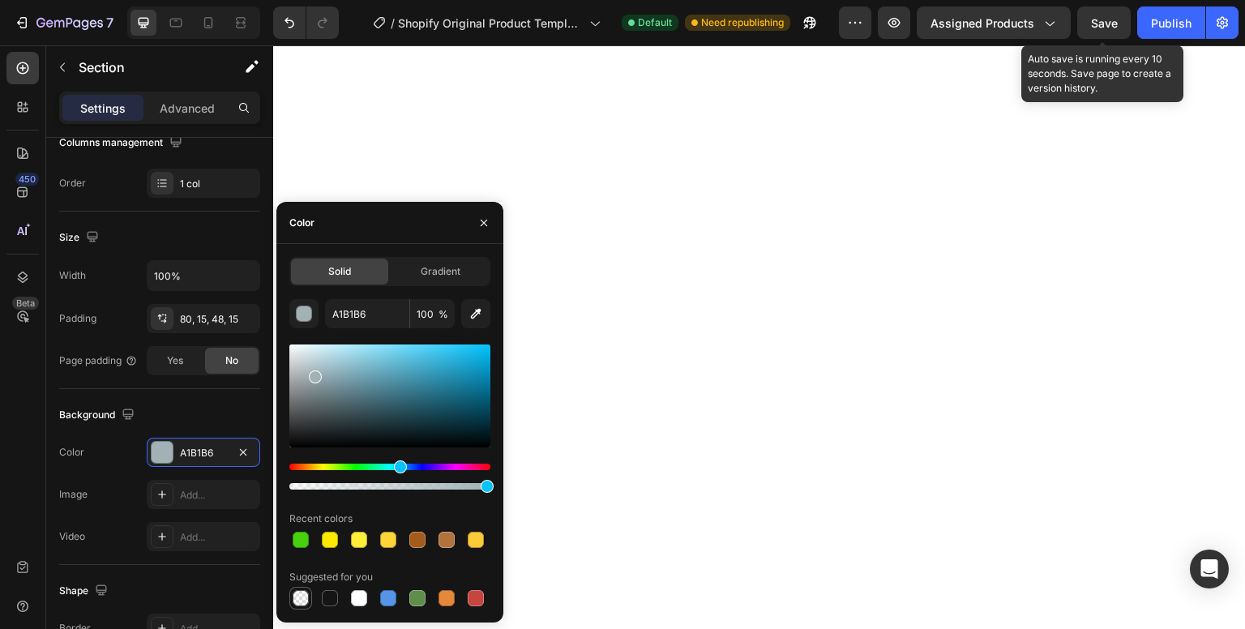
click at [302, 597] on div at bounding box center [301, 598] width 16 height 16
type input "000000"
type input "0"
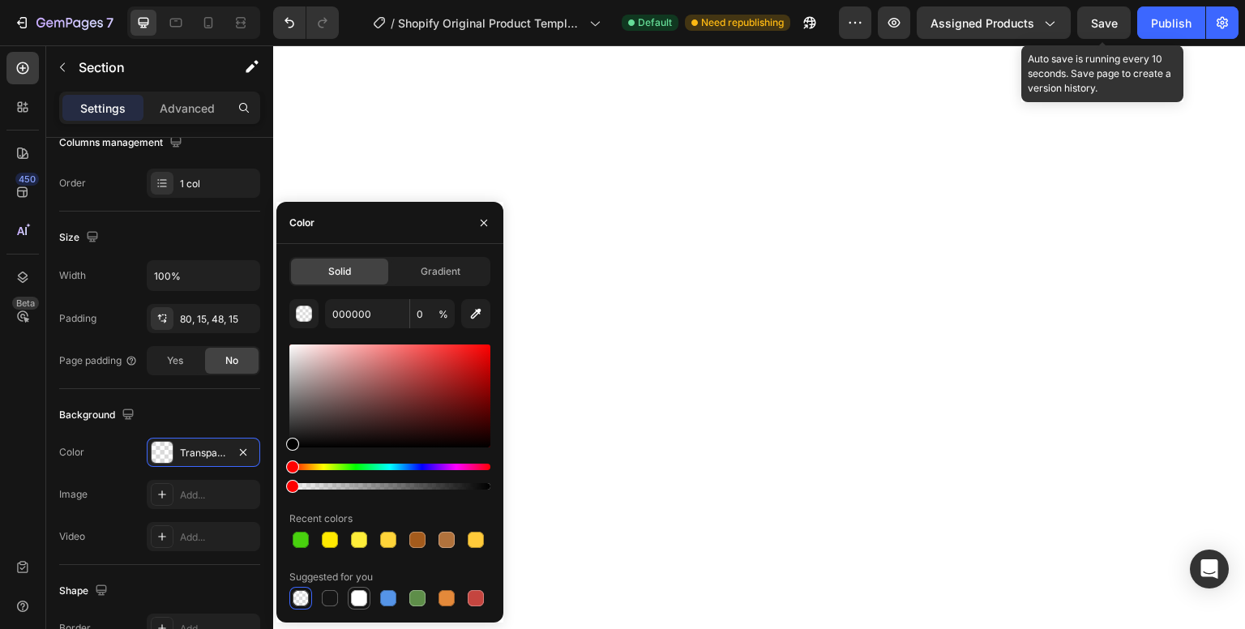
click at [354, 602] on div at bounding box center [359, 598] width 16 height 16
type input "FFFFFF"
type input "100"
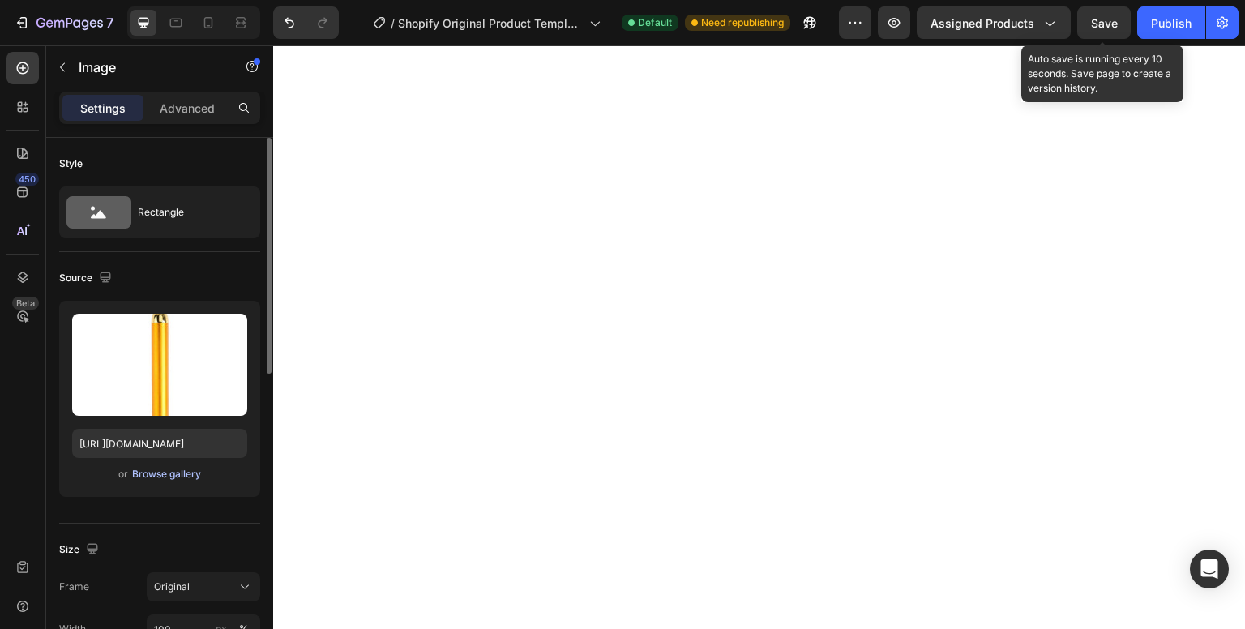
click at [136, 477] on div "Browse gallery" at bounding box center [166, 474] width 69 height 15
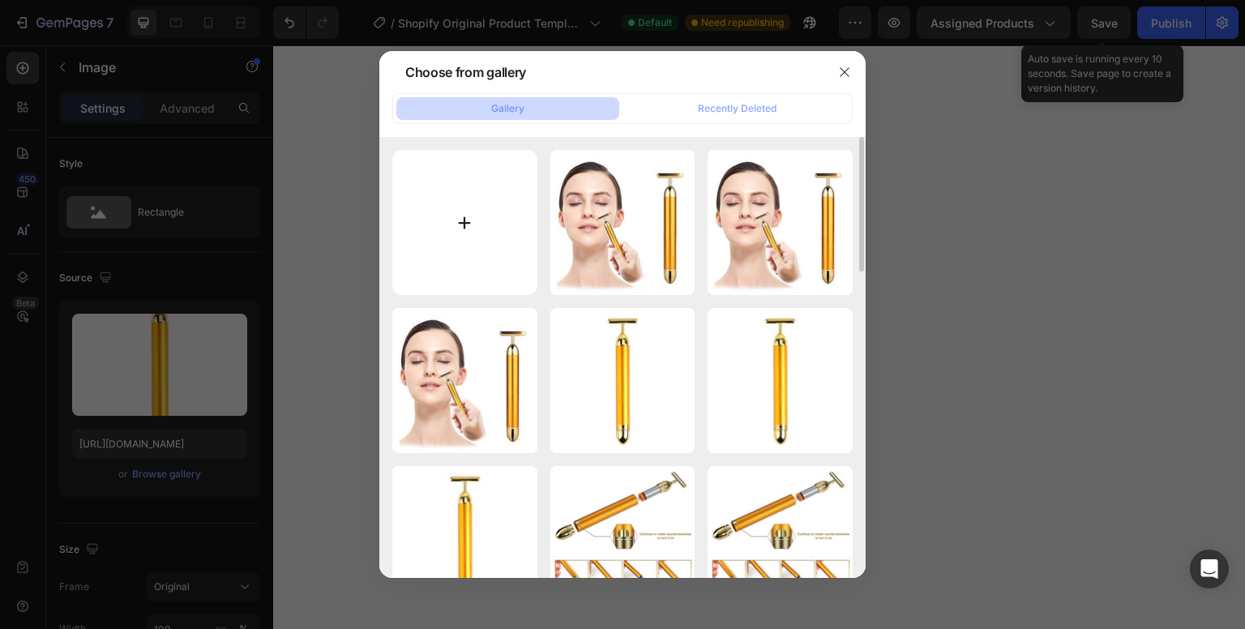
click at [421, 243] on input "file" at bounding box center [464, 222] width 145 height 145
type input "C:\fakepath\156ac02d-70dd-4dcc-9c53-7cd412cd867a.webp"
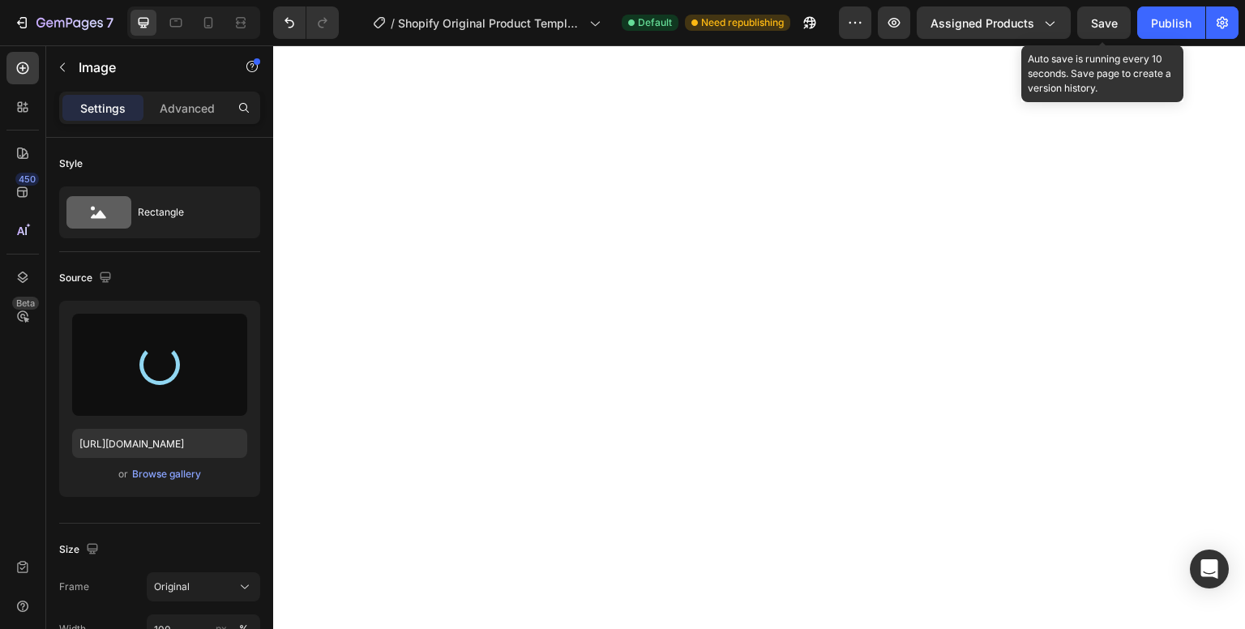
type input "[URL][DOMAIN_NAME]"
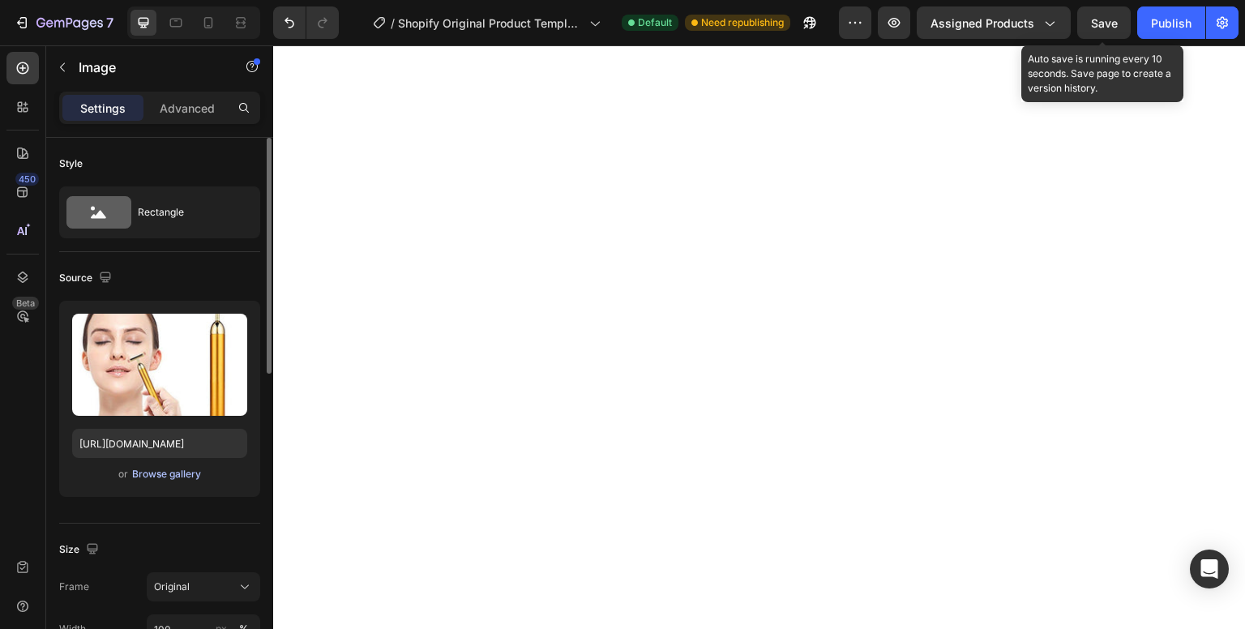
click at [180, 474] on div "Browse gallery" at bounding box center [166, 474] width 69 height 15
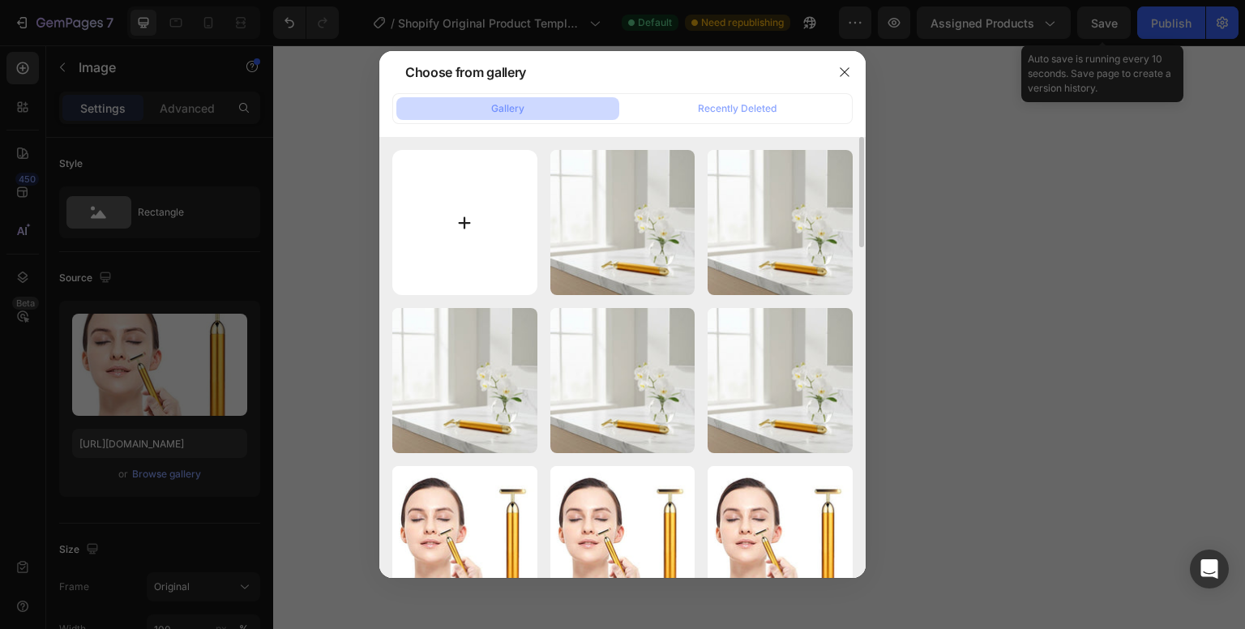
click at [440, 235] on input "file" at bounding box center [464, 222] width 145 height 145
type input "C:\fakepath\2e49c019-46a7-4cc1-8f46-f49dff2da319 (1).webp"
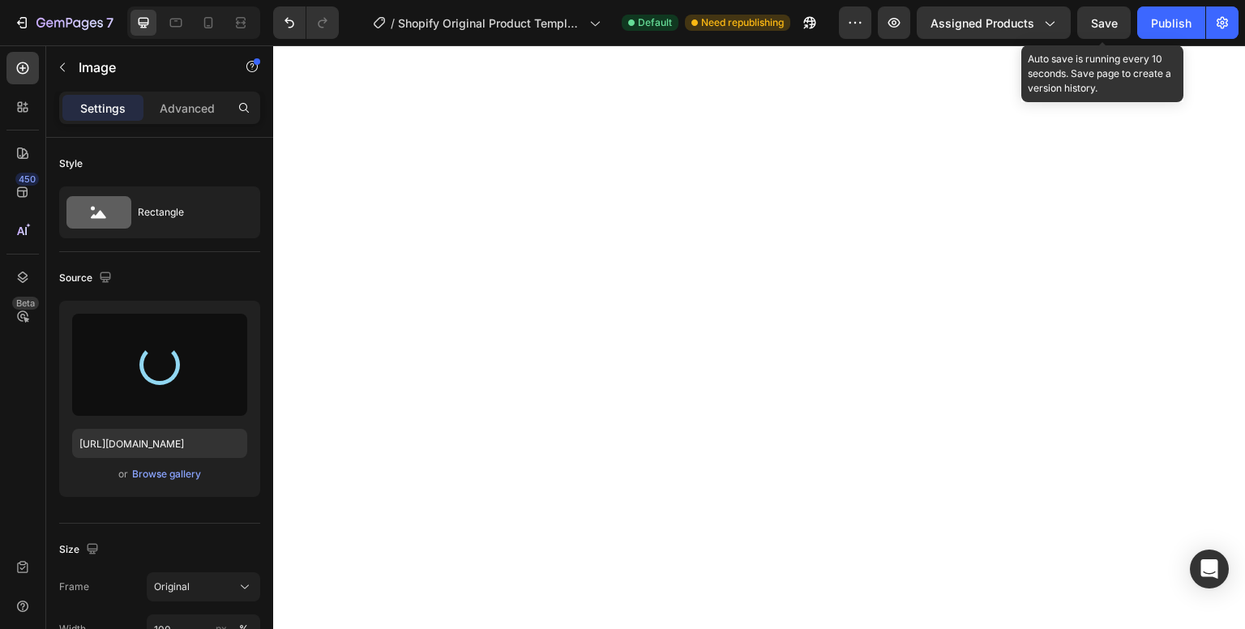
type input "[URL][DOMAIN_NAME]"
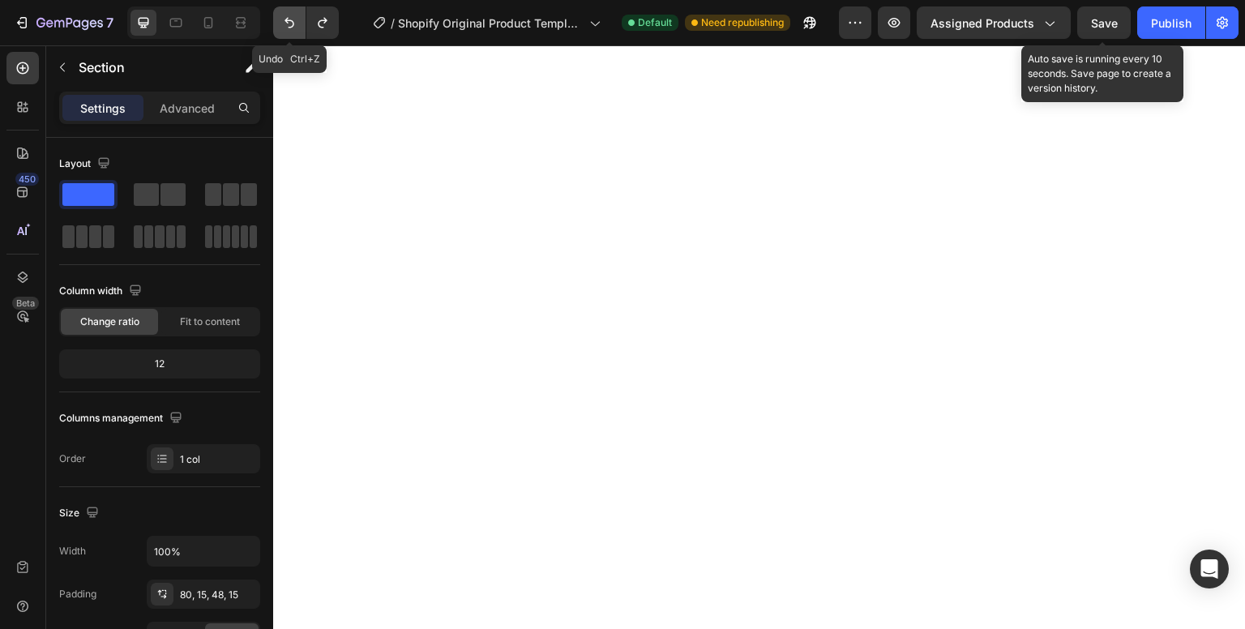
click at [292, 22] on icon "Undo/Redo" at bounding box center [290, 23] width 10 height 11
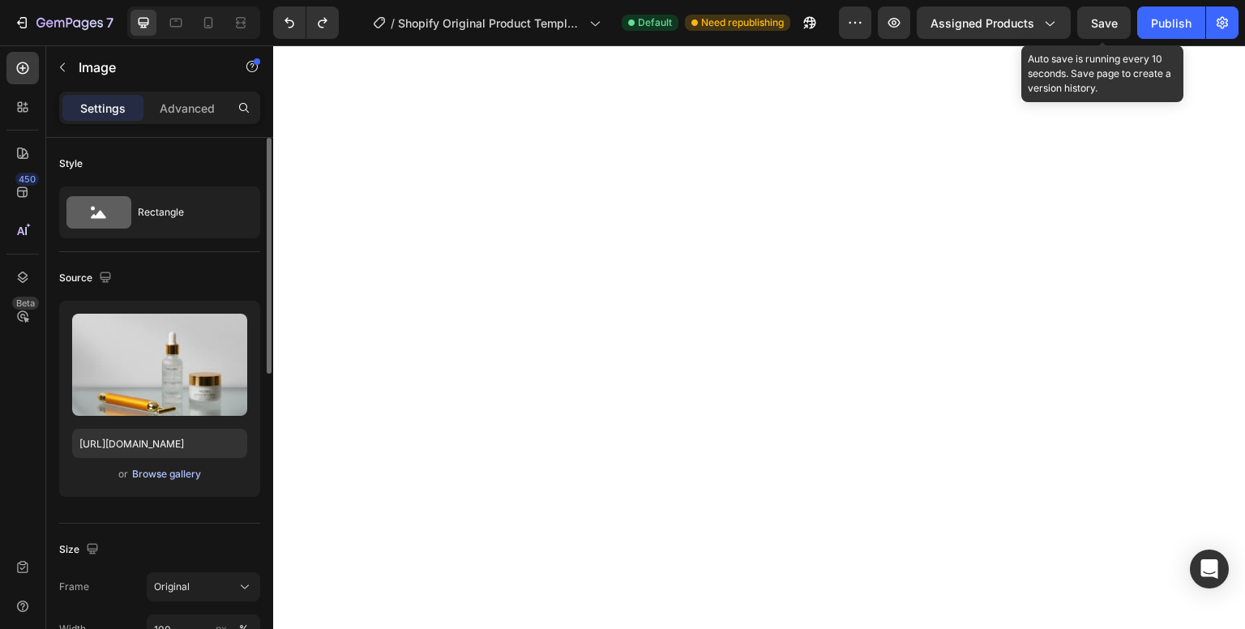
click at [169, 477] on div "Browse gallery" at bounding box center [166, 474] width 69 height 15
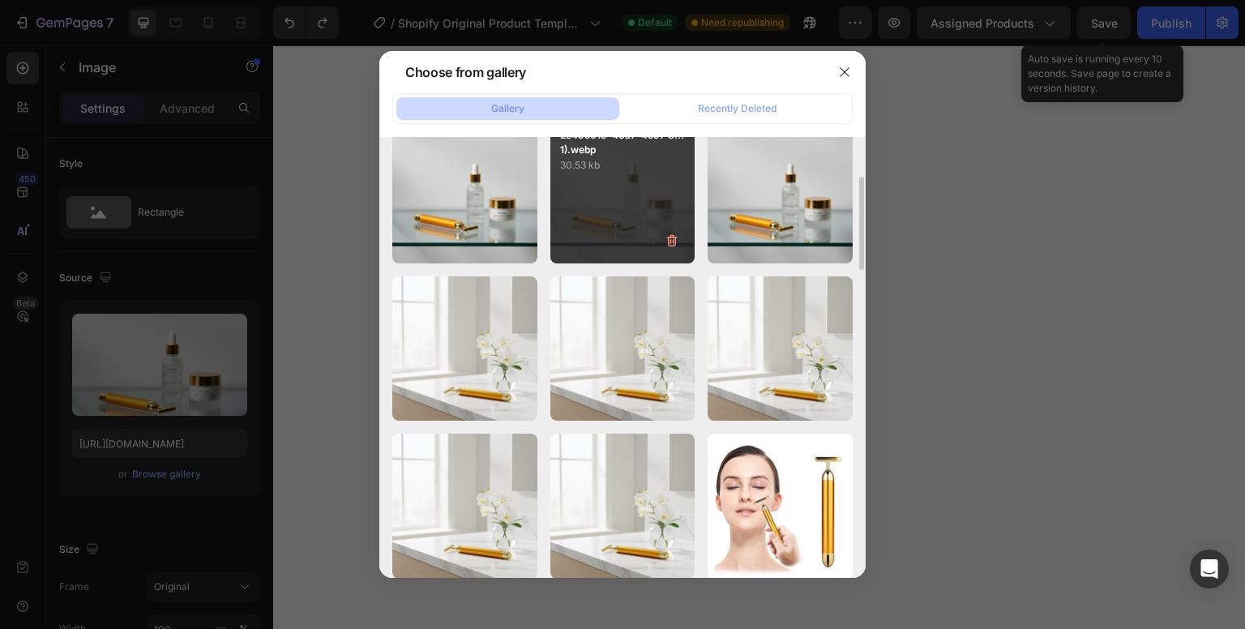
scroll to position [191, 0]
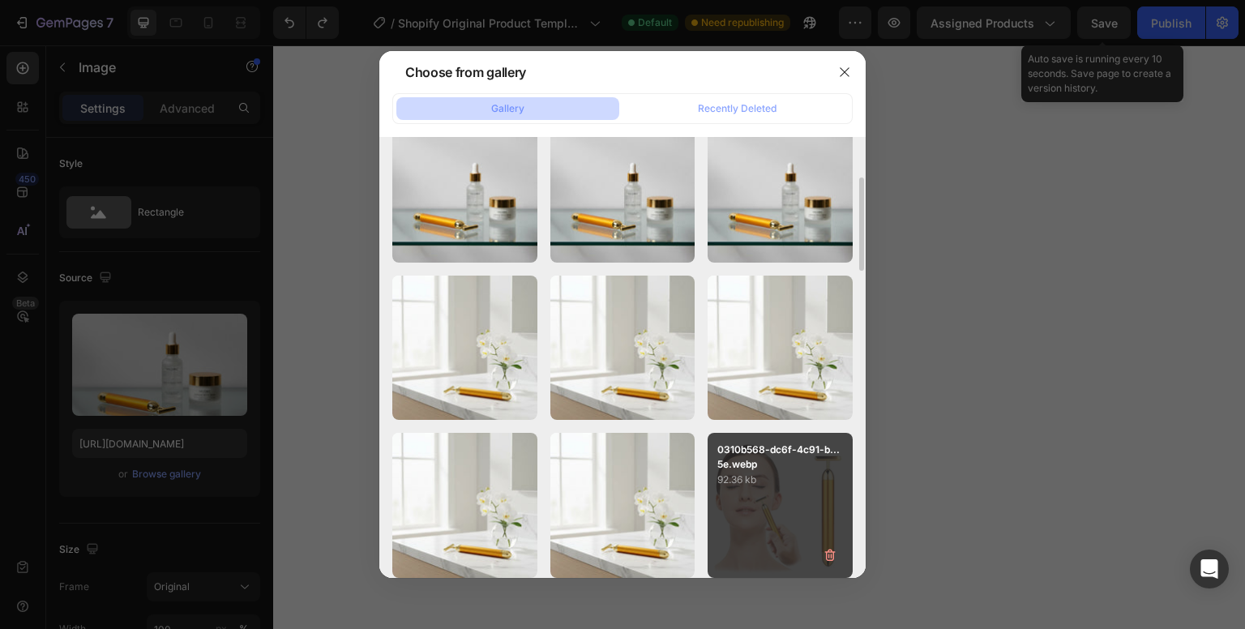
click at [784, 477] on p "92.36 kb" at bounding box center [781, 480] width 126 height 16
type input "[URL][DOMAIN_NAME]"
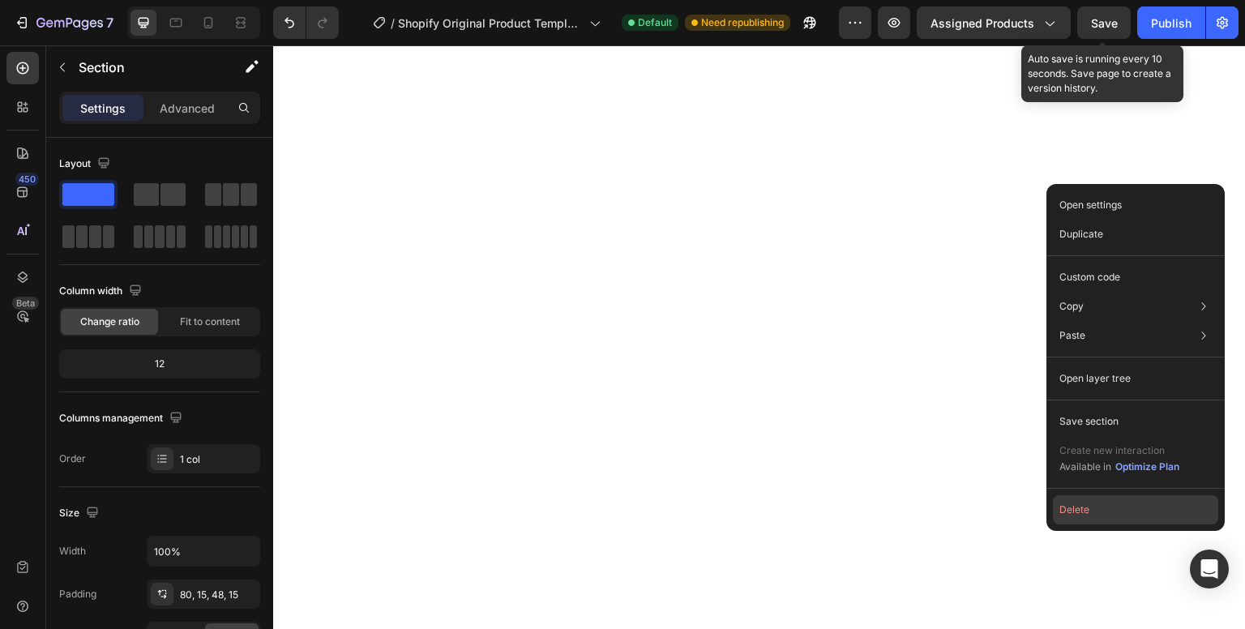
click at [1121, 517] on button "Delete" at bounding box center [1135, 509] width 165 height 29
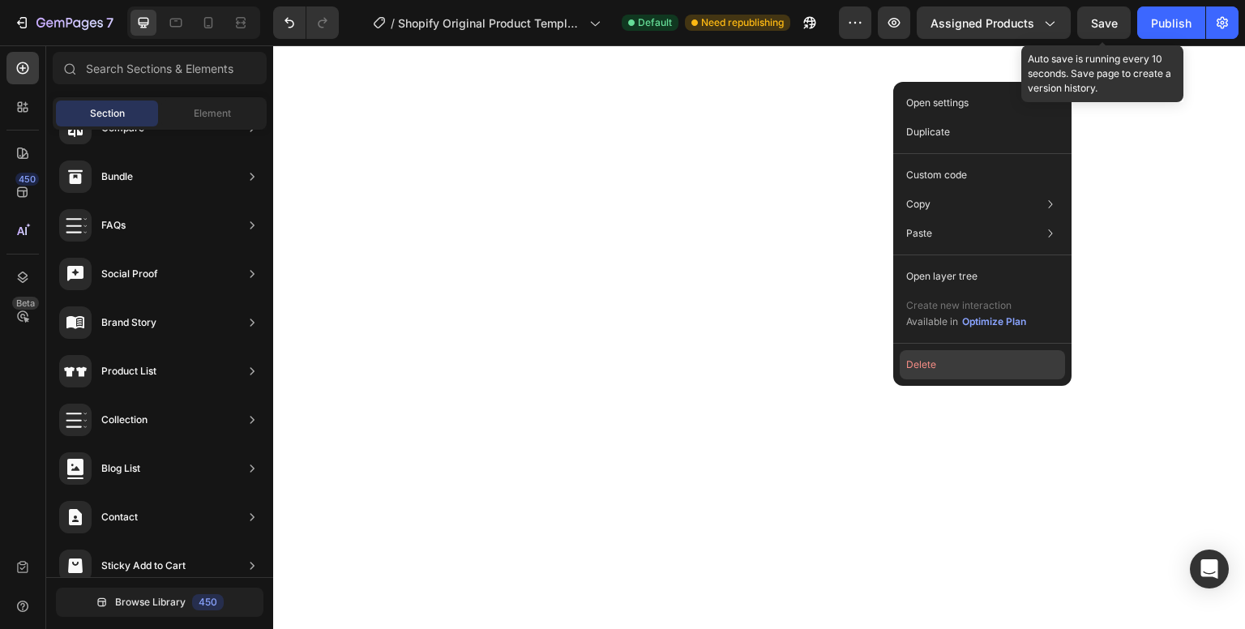
click at [988, 365] on button "Delete" at bounding box center [982, 364] width 165 height 29
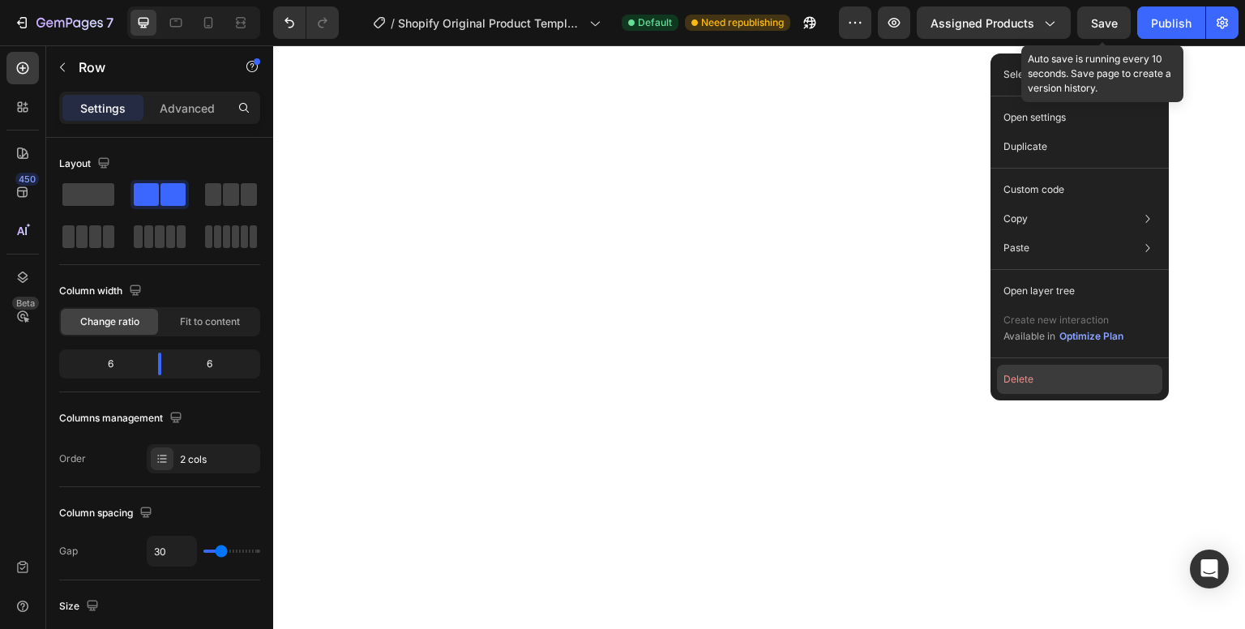
click at [1014, 375] on button "Delete" at bounding box center [1079, 379] width 165 height 29
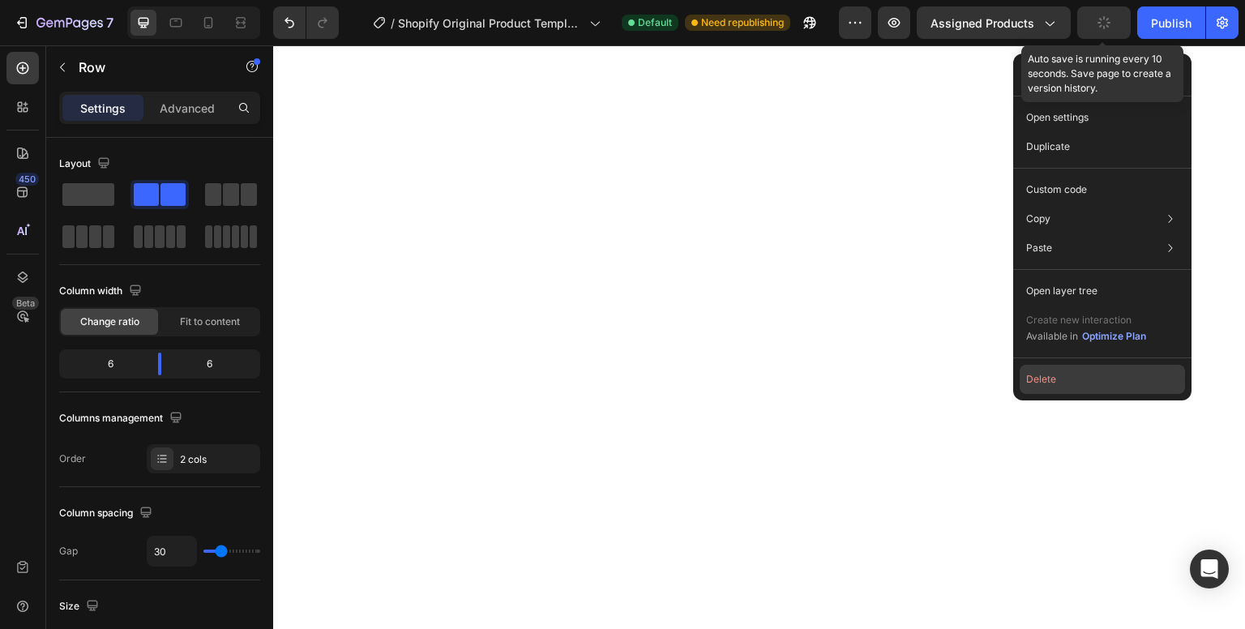
click at [1034, 379] on button "Delete" at bounding box center [1102, 379] width 165 height 29
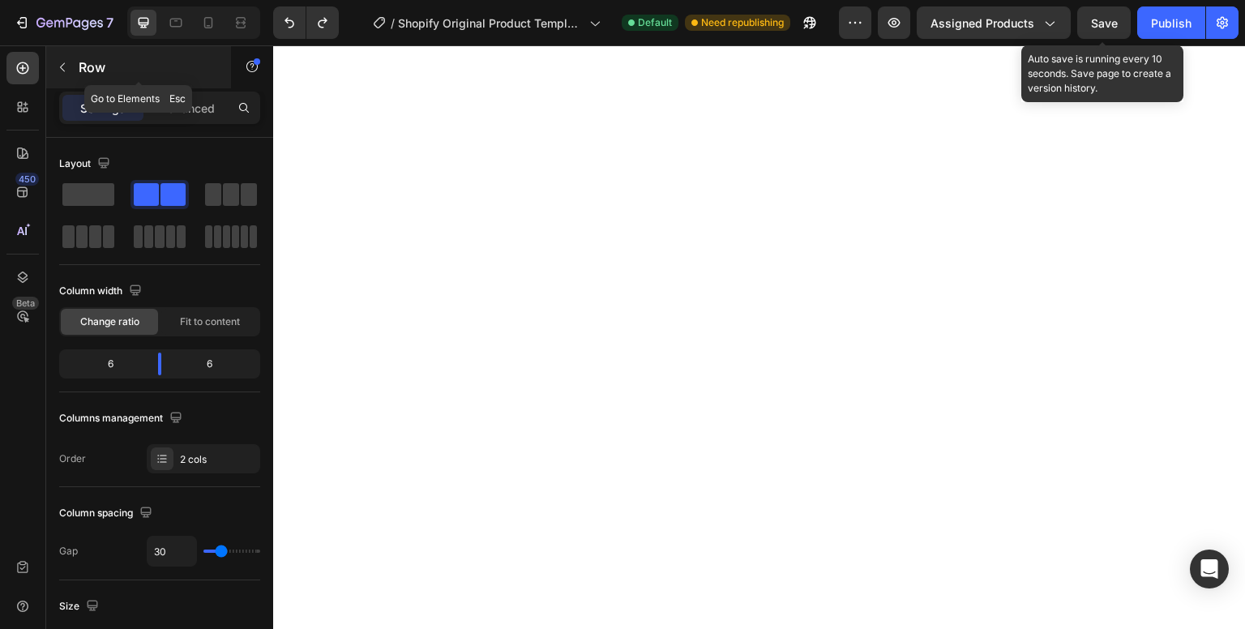
click at [60, 71] on icon "button" at bounding box center [62, 67] width 13 height 13
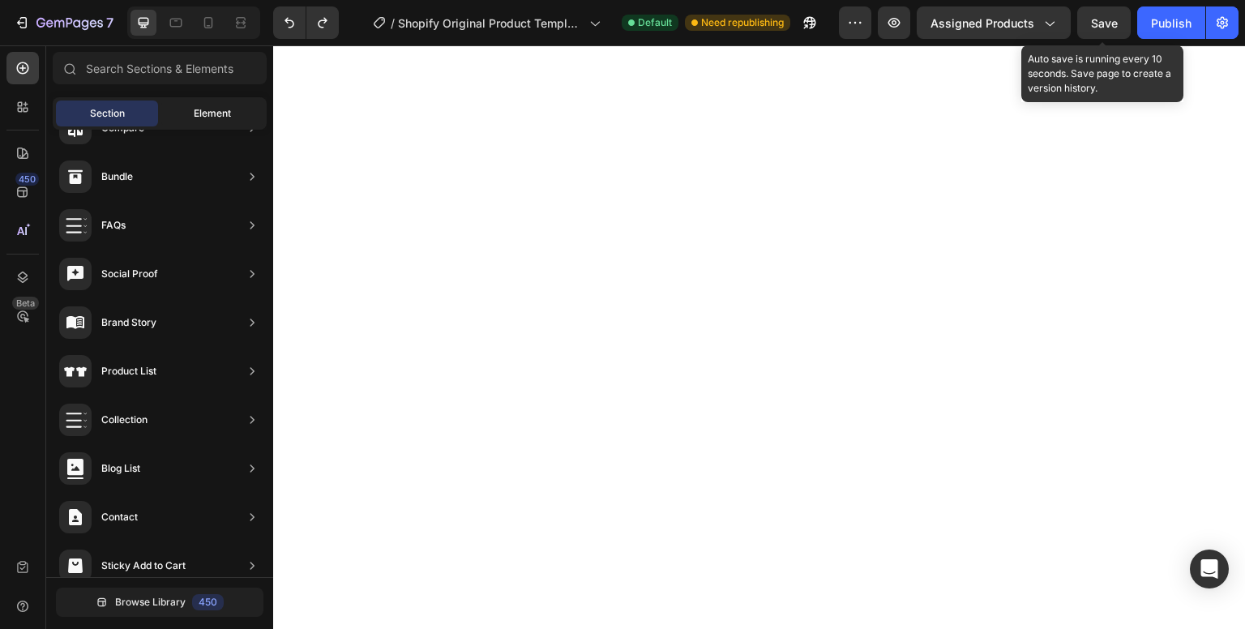
click at [194, 105] on div "Element" at bounding box center [212, 114] width 102 height 26
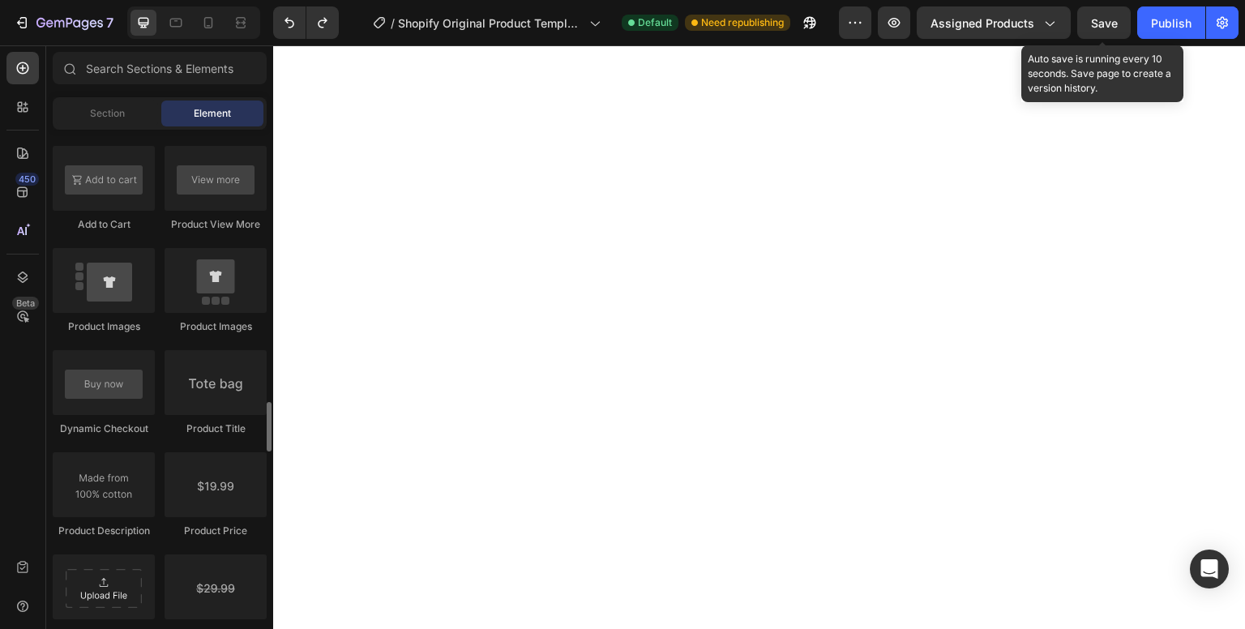
scroll to position [2426, 0]
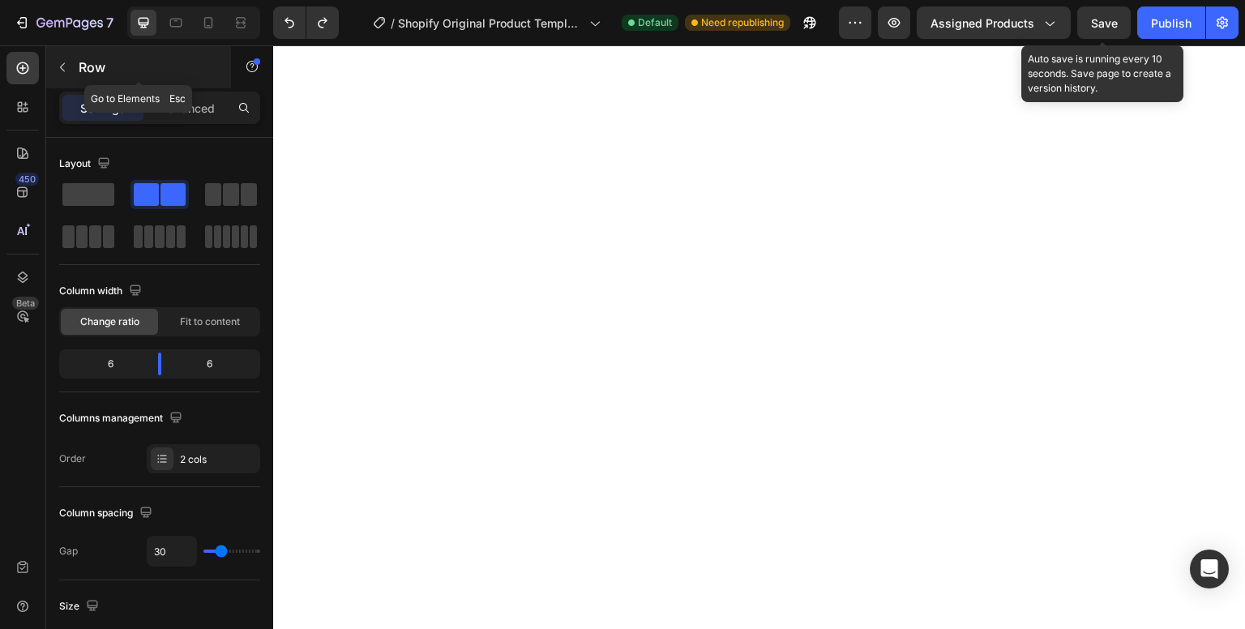
click at [65, 62] on icon "button" at bounding box center [62, 67] width 13 height 13
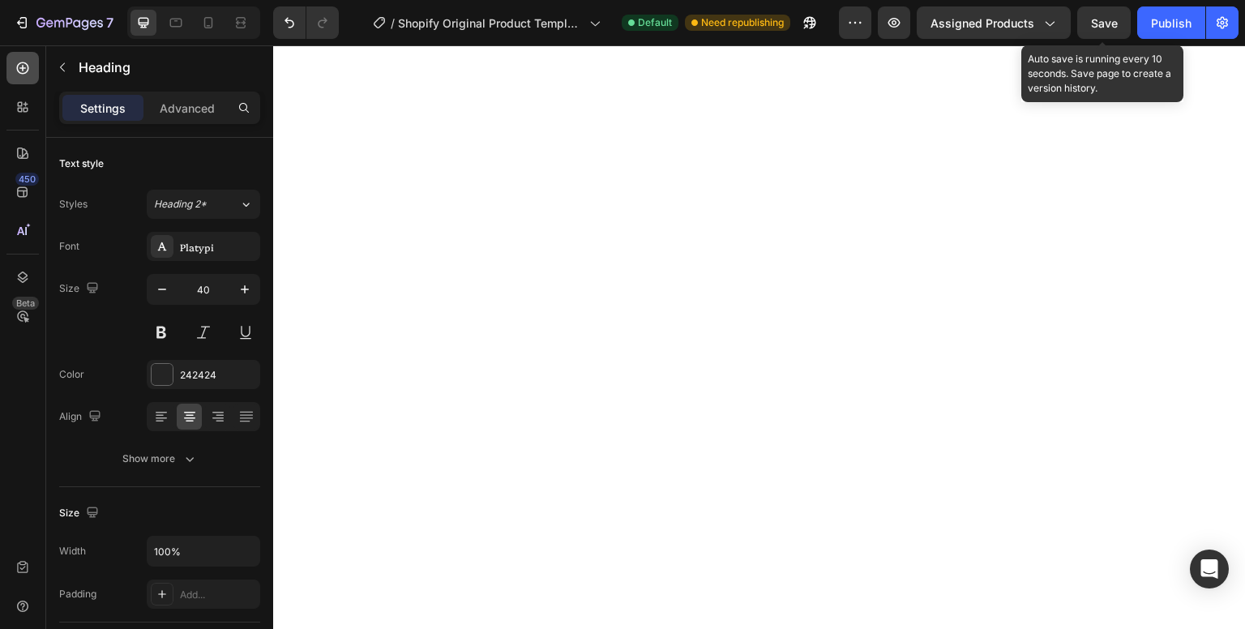
click at [15, 75] on icon at bounding box center [23, 68] width 16 height 16
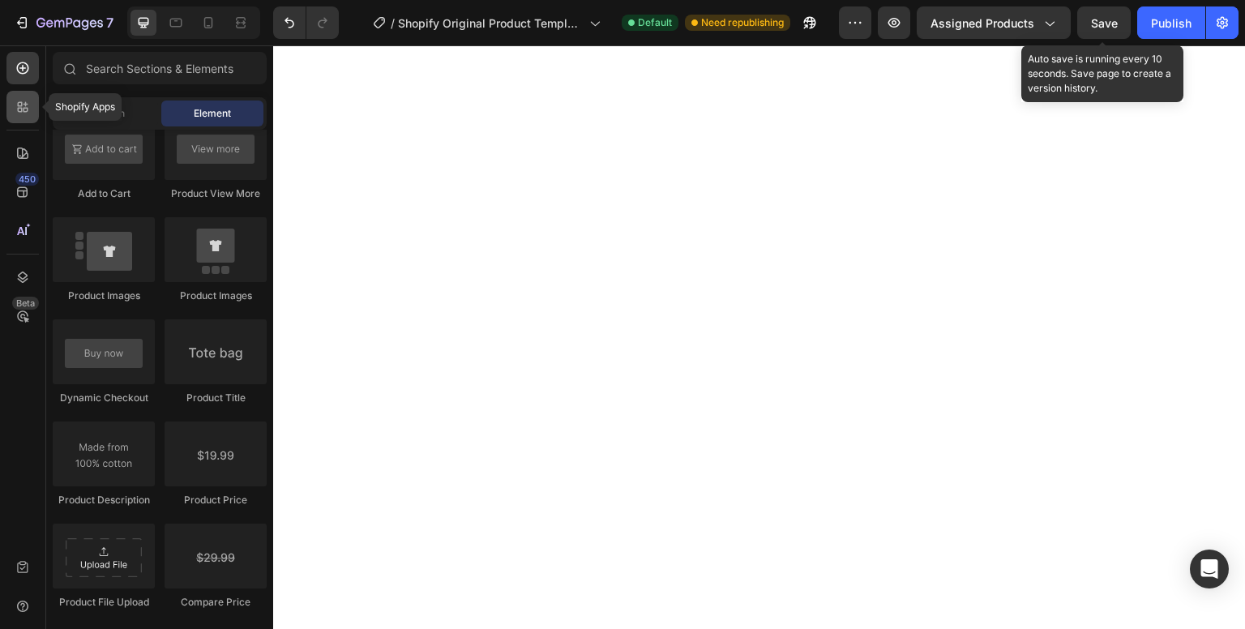
click at [35, 113] on div at bounding box center [22, 107] width 32 height 32
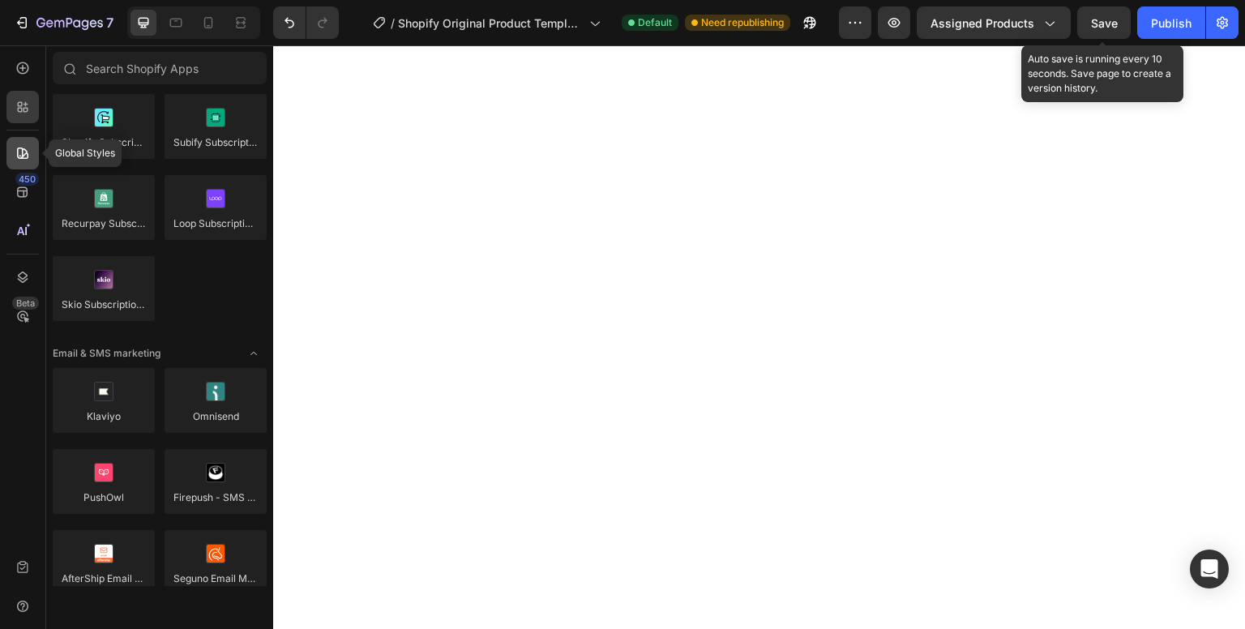
click at [28, 139] on div at bounding box center [22, 153] width 32 height 32
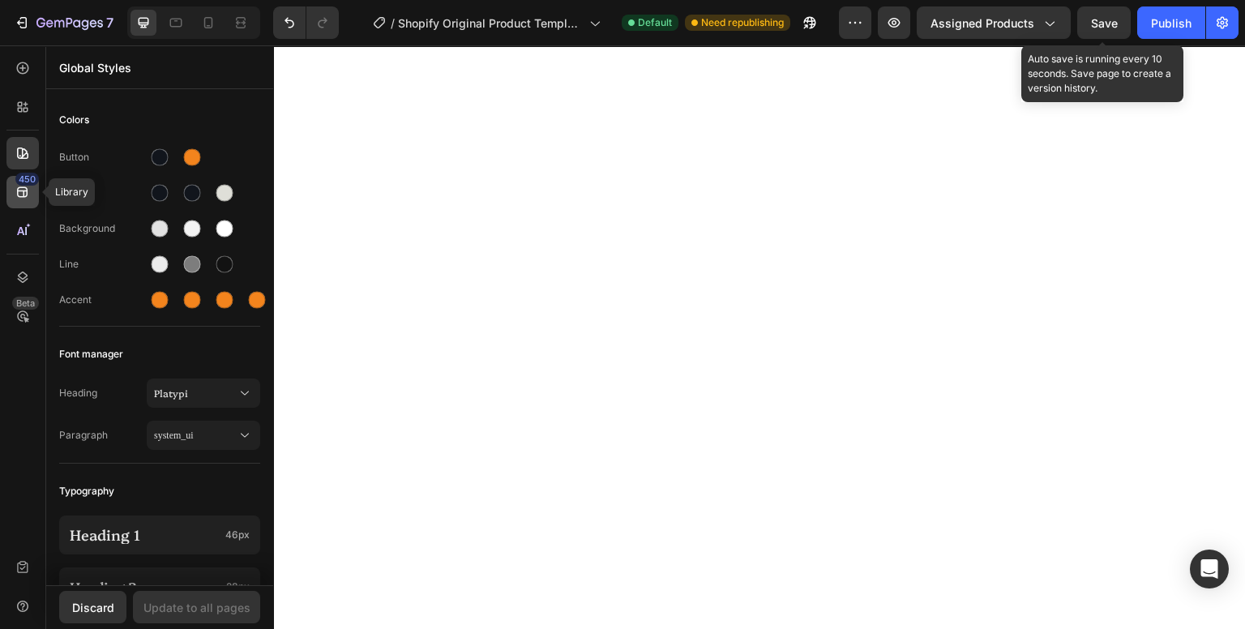
click at [28, 179] on div "450" at bounding box center [27, 179] width 24 height 13
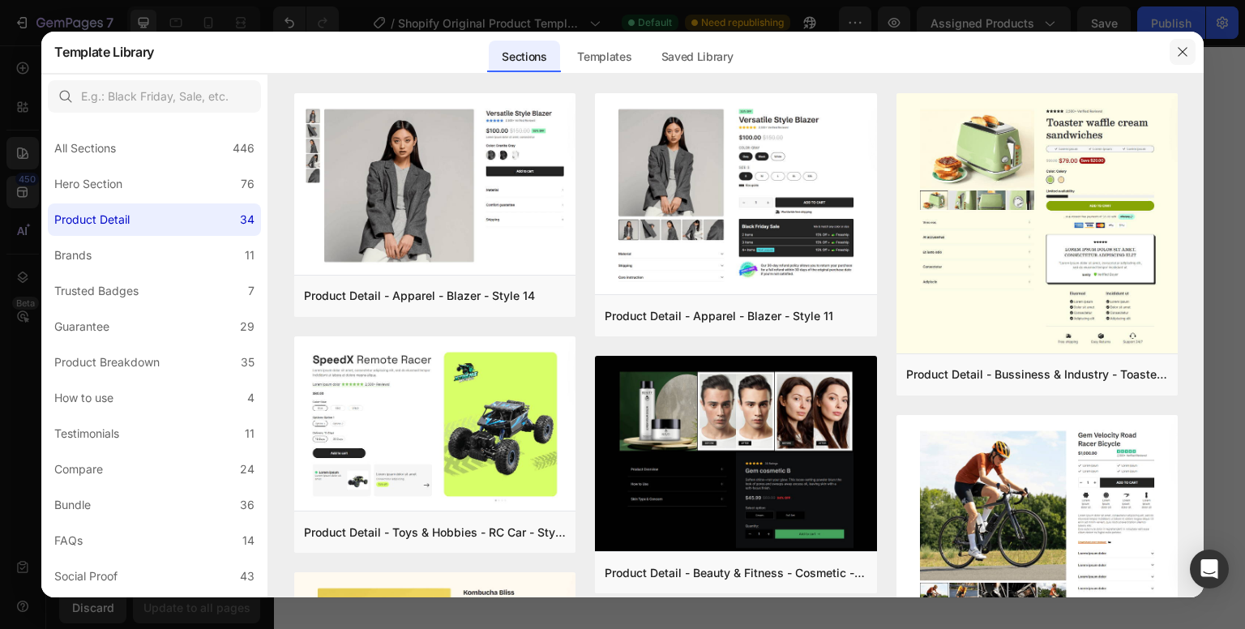
click at [1177, 60] on button "button" at bounding box center [1183, 52] width 26 height 26
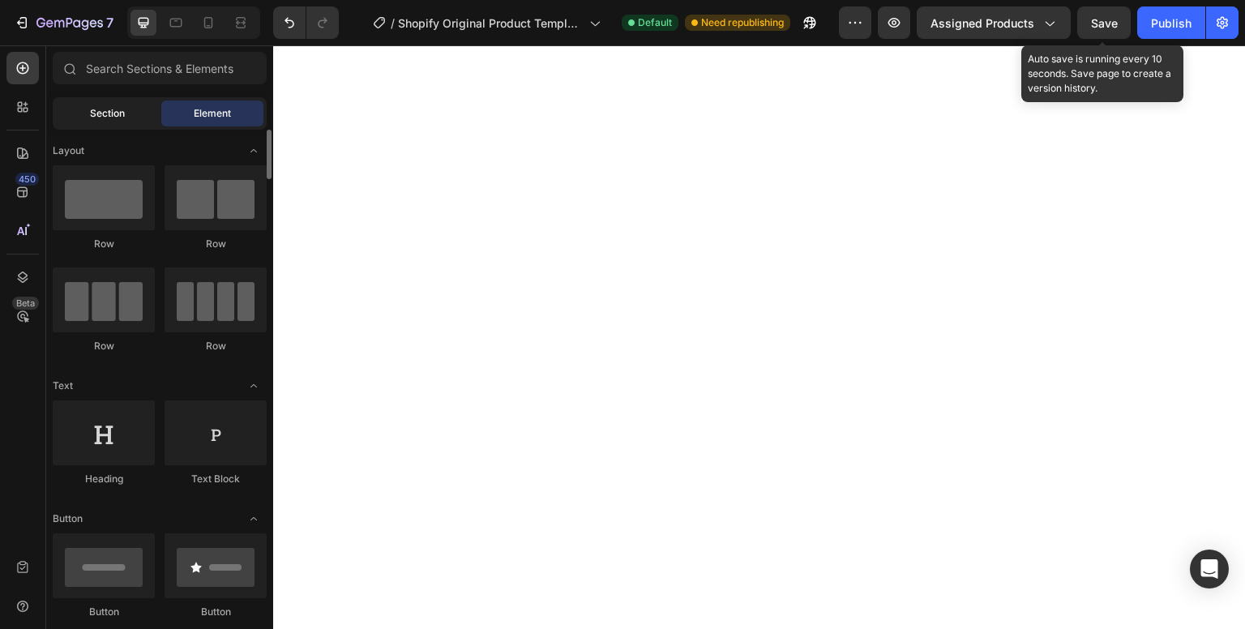
click at [114, 114] on span "Section" at bounding box center [107, 113] width 35 height 15
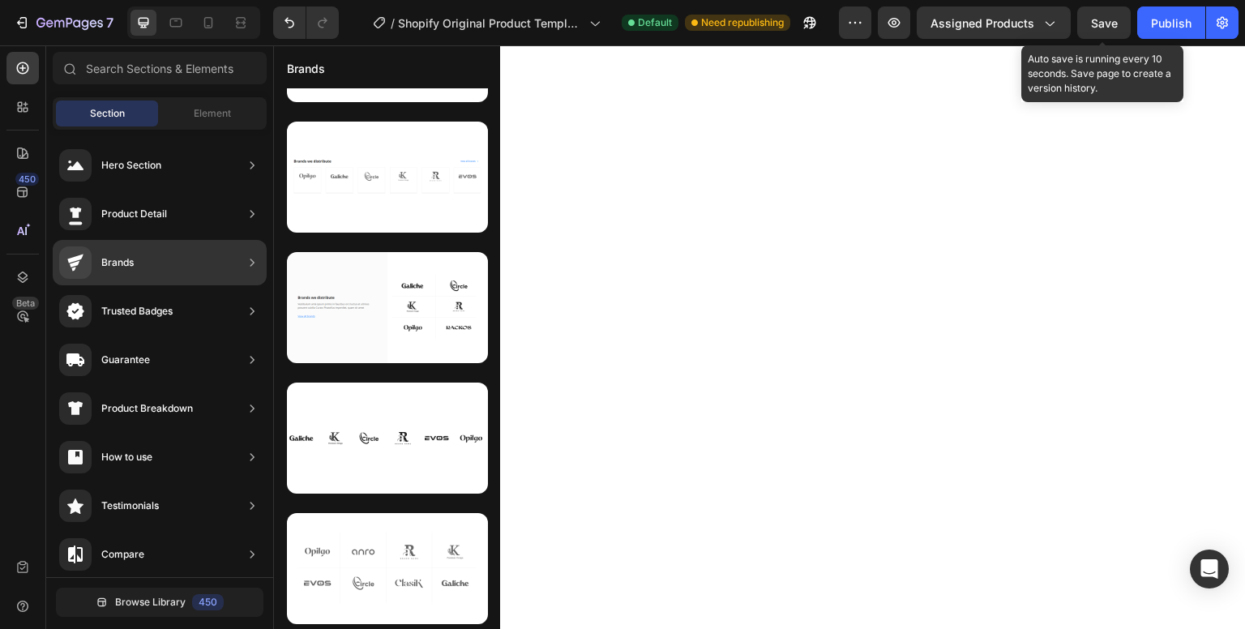
scroll to position [234, 0]
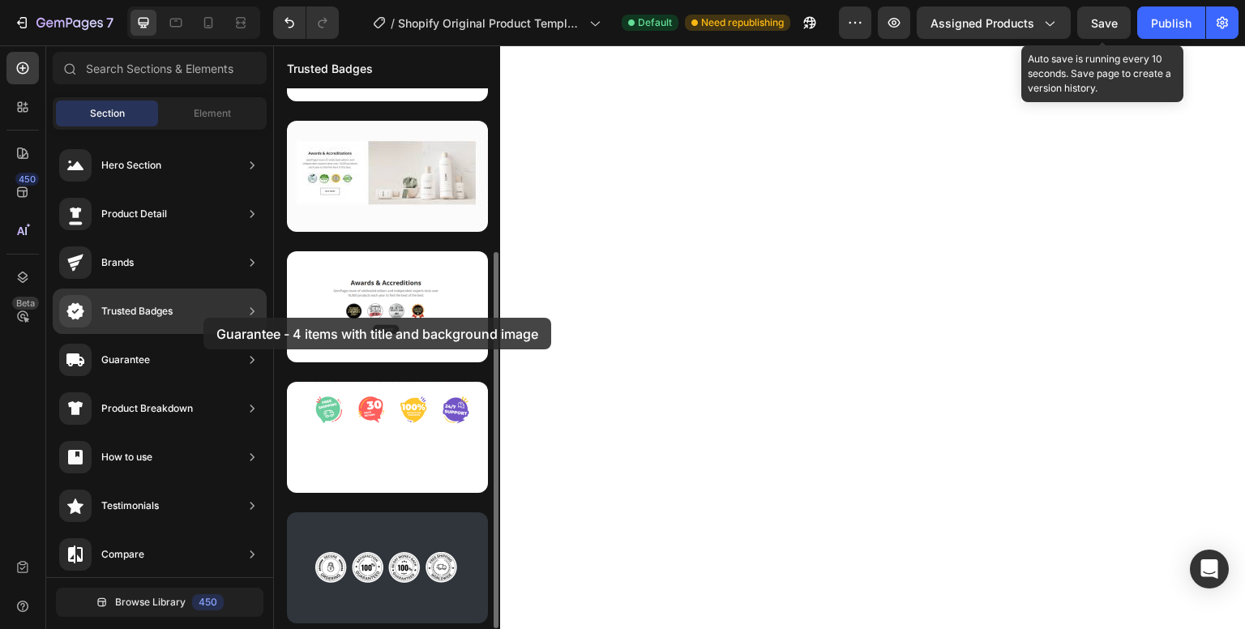
drag, startPoint x: 346, startPoint y: 187, endPoint x: 204, endPoint y: 318, distance: 193.4
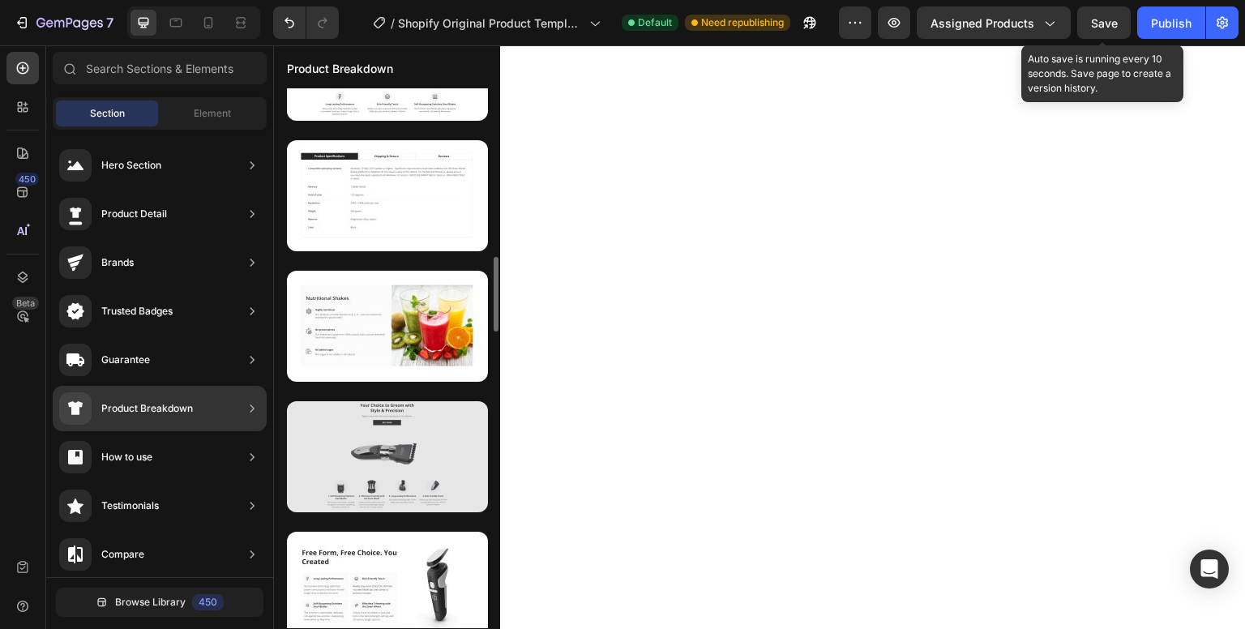
scroll to position [1598, 0]
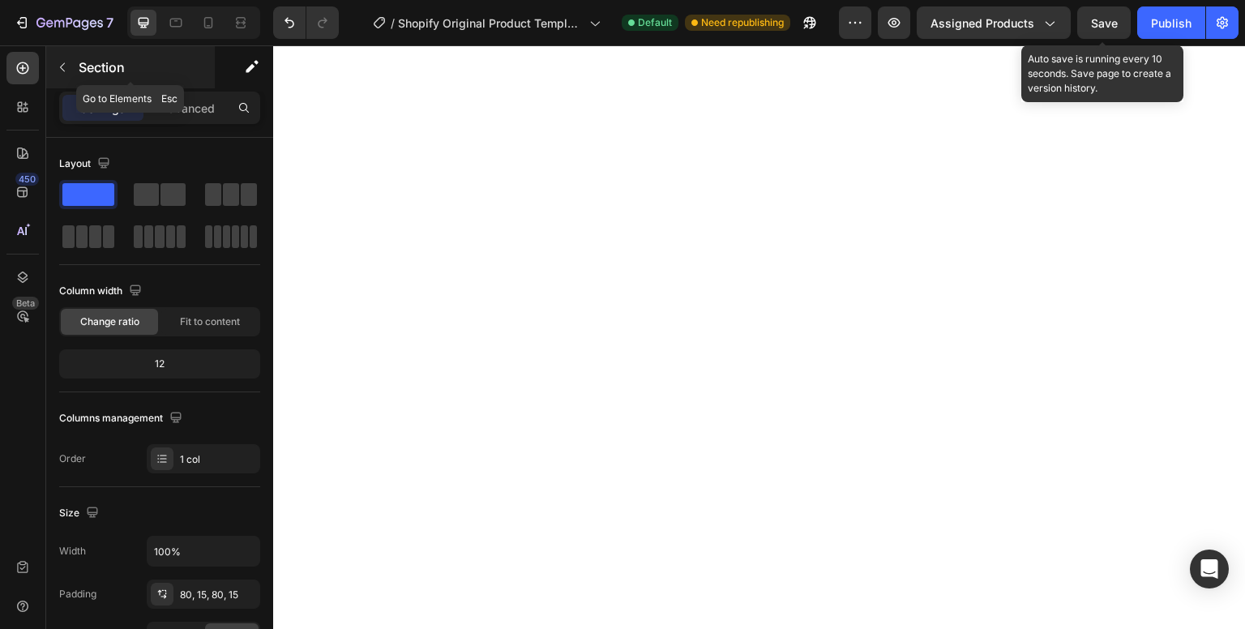
click at [58, 61] on icon "button" at bounding box center [62, 67] width 13 height 13
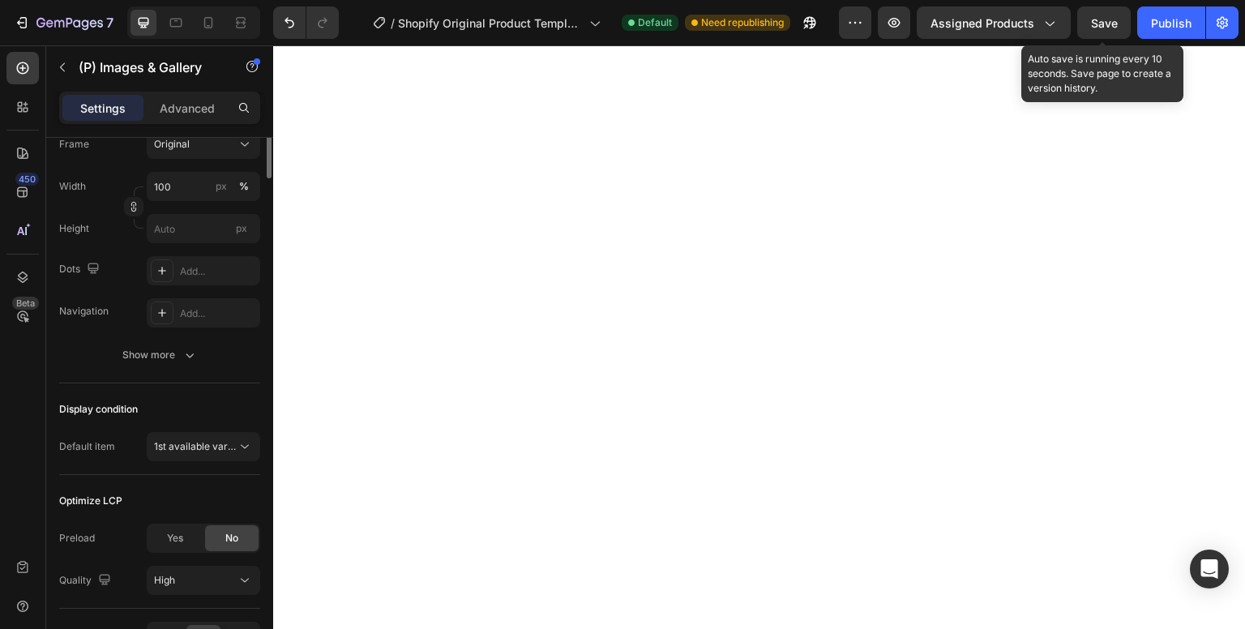
scroll to position [0, 0]
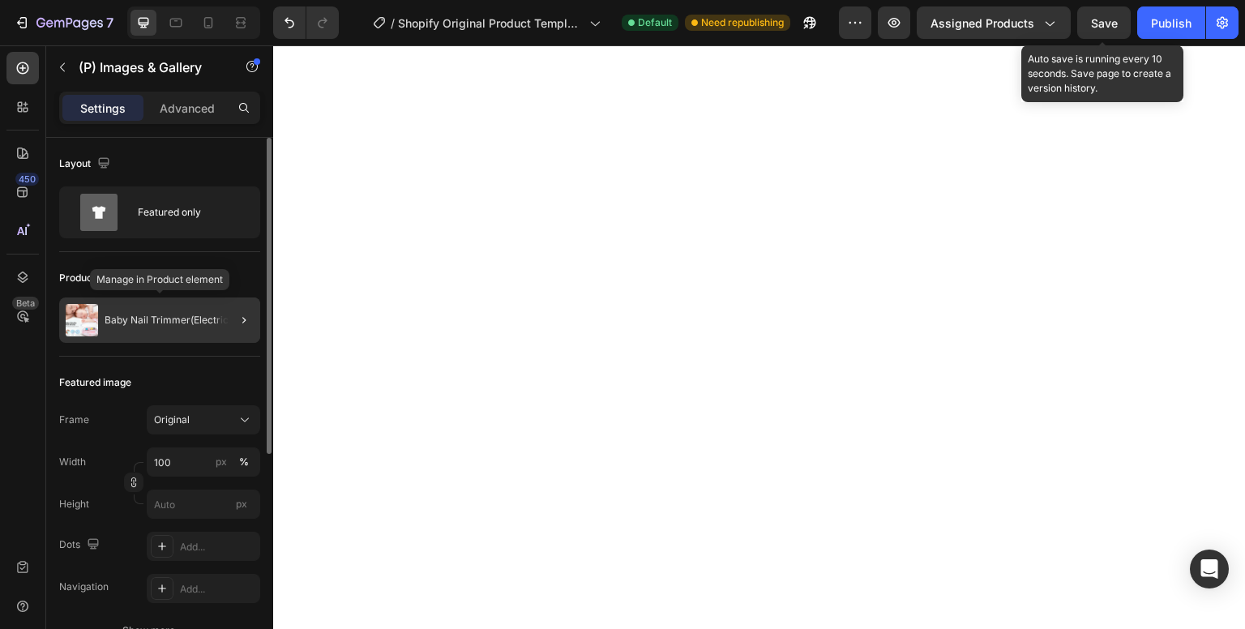
click at [213, 331] on div "Baby Nail Trimmer(Electric)" at bounding box center [159, 320] width 201 height 45
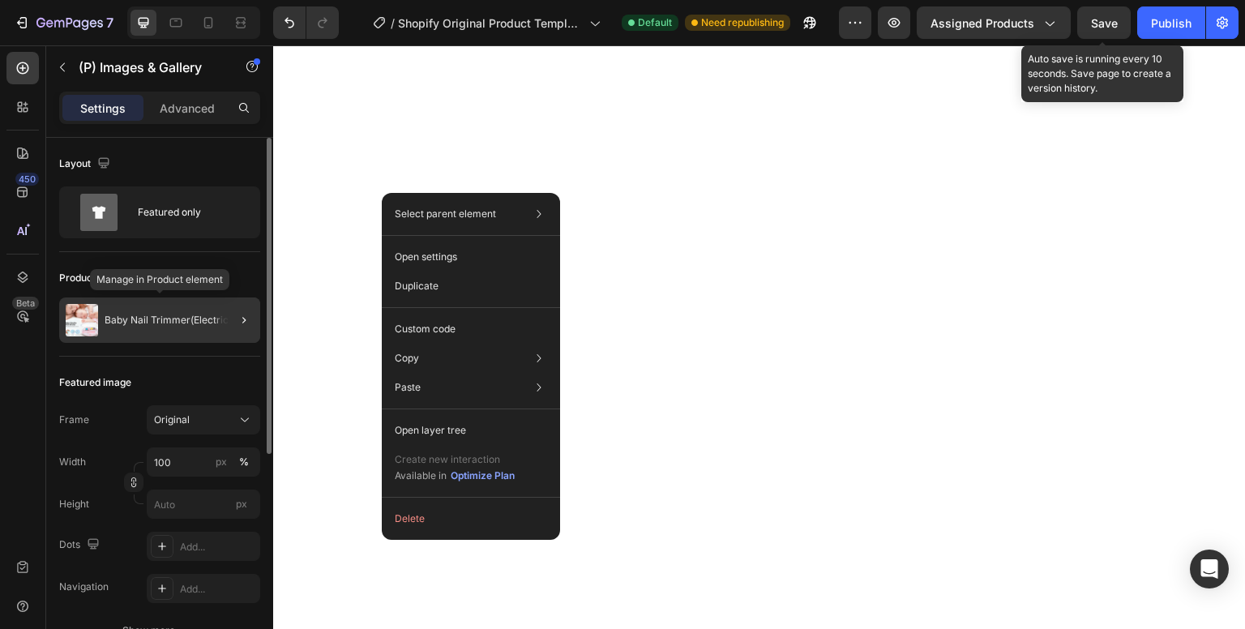
click at [156, 324] on p "Baby Nail Trimmer(Electric)" at bounding box center [168, 320] width 127 height 11
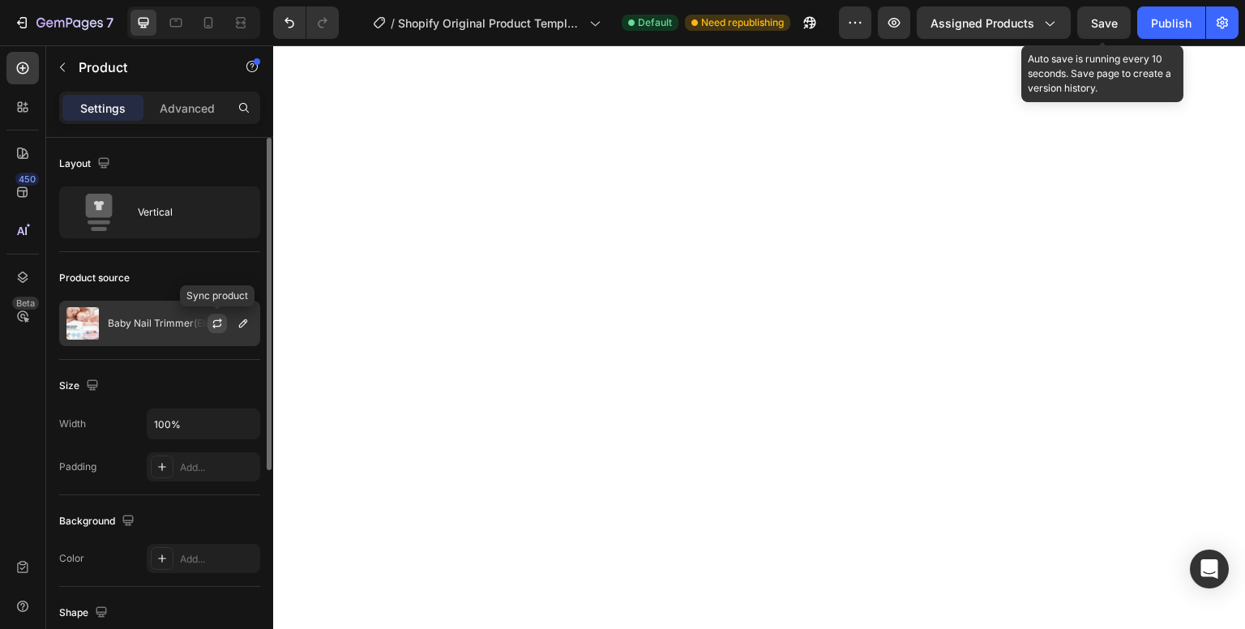
click at [216, 323] on icon "button" at bounding box center [217, 323] width 13 height 13
click at [247, 325] on icon "button" at bounding box center [243, 323] width 13 height 13
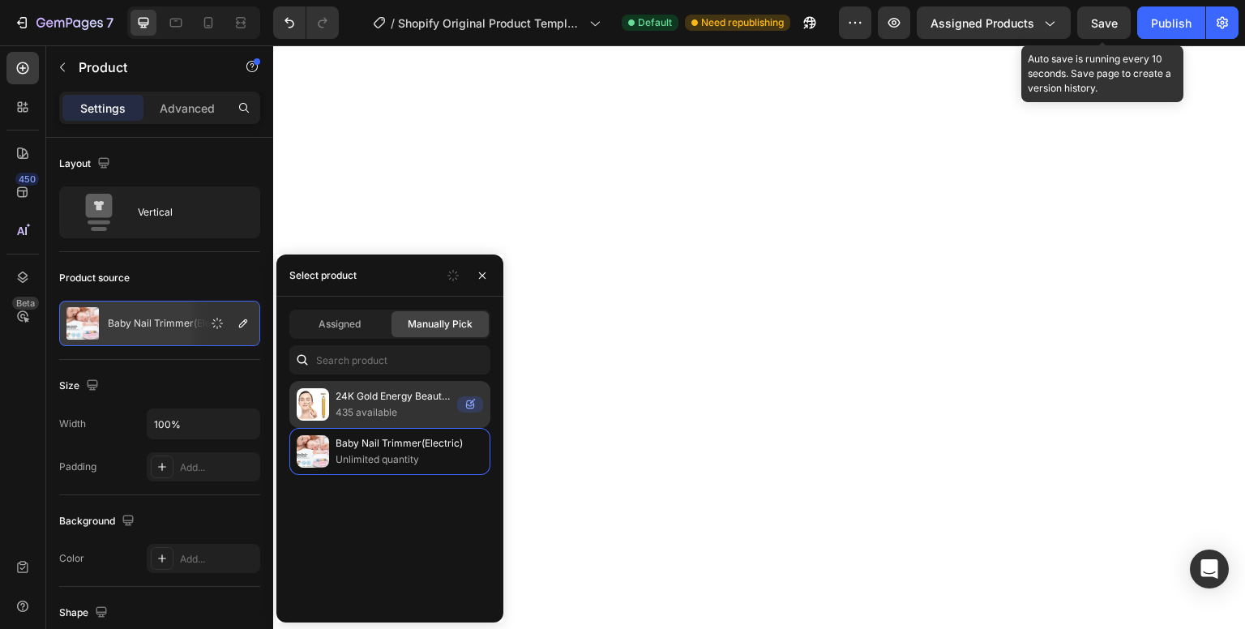
click at [373, 388] on p "24K Gold Energy Beauty Bar Electric Facial Massage Roller" at bounding box center [393, 396] width 115 height 16
click at [448, 399] on p "24K Gold Energy Beauty Bar Electric Facial Massage Roller" at bounding box center [393, 396] width 115 height 16
click at [284, 410] on div "24K Gold Energy Beauty Bar Electric Facial Massage Roller 435 available Baby Na…" at bounding box center [389, 428] width 227 height 94
click at [327, 403] on div "24K Gold Energy Beauty Bar Electric Facial Massage Roller 435 available Baby Na…" at bounding box center [389, 428] width 227 height 94
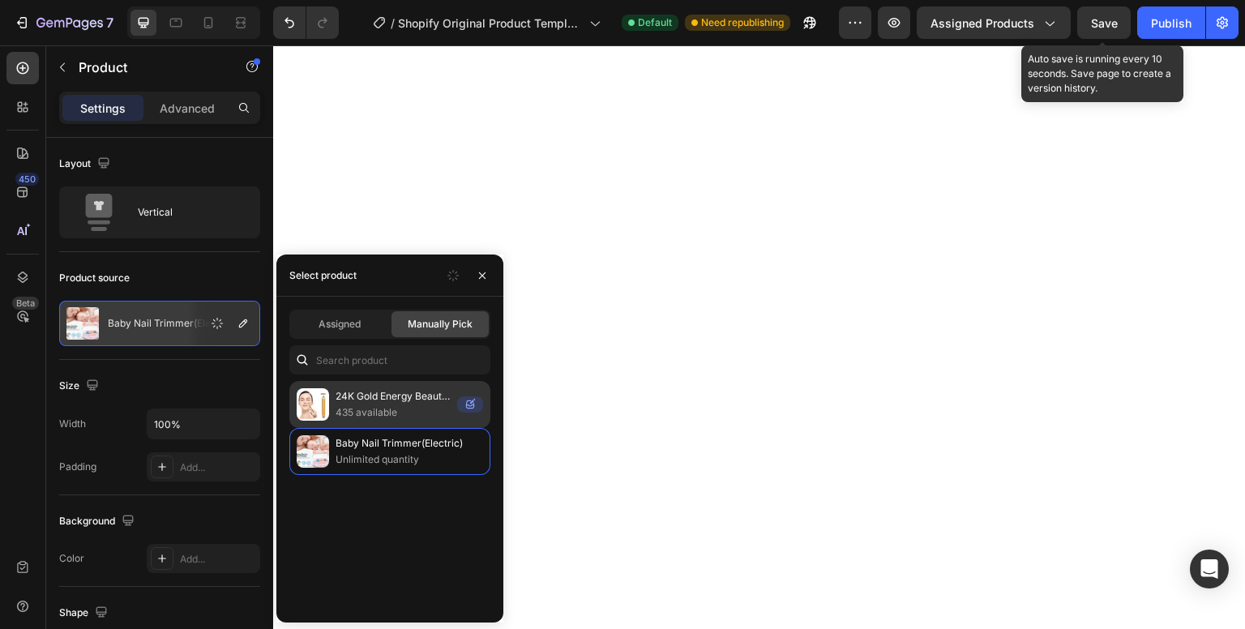
click at [327, 403] on img at bounding box center [313, 404] width 32 height 32
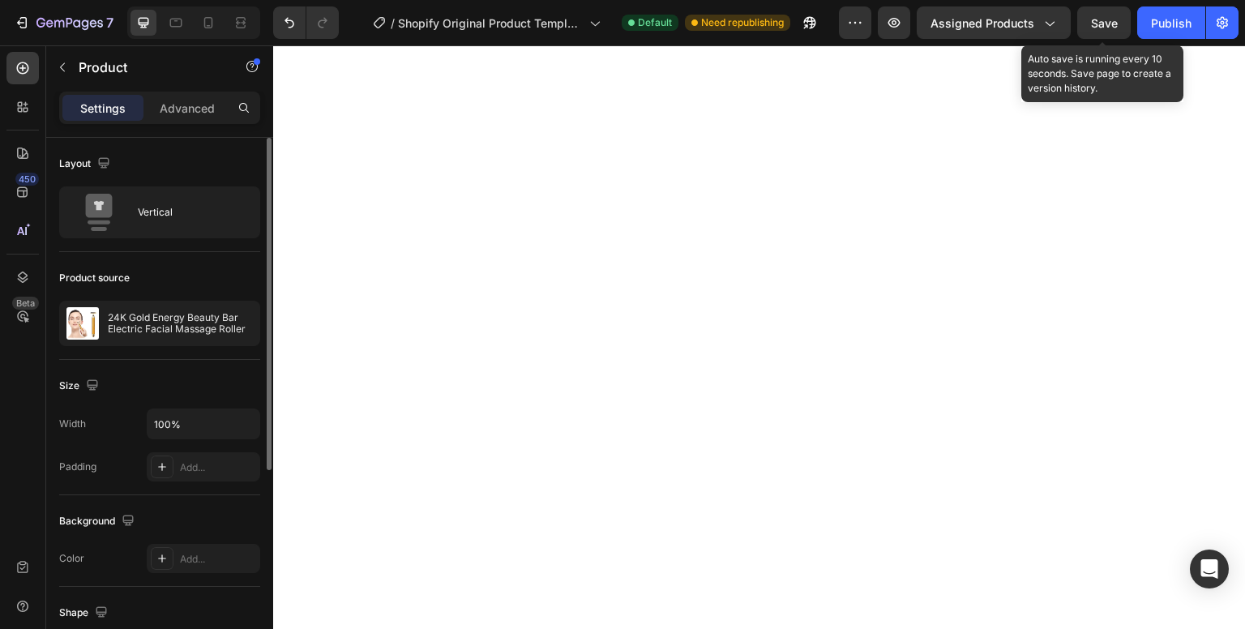
click at [226, 384] on div "Size" at bounding box center [159, 386] width 201 height 26
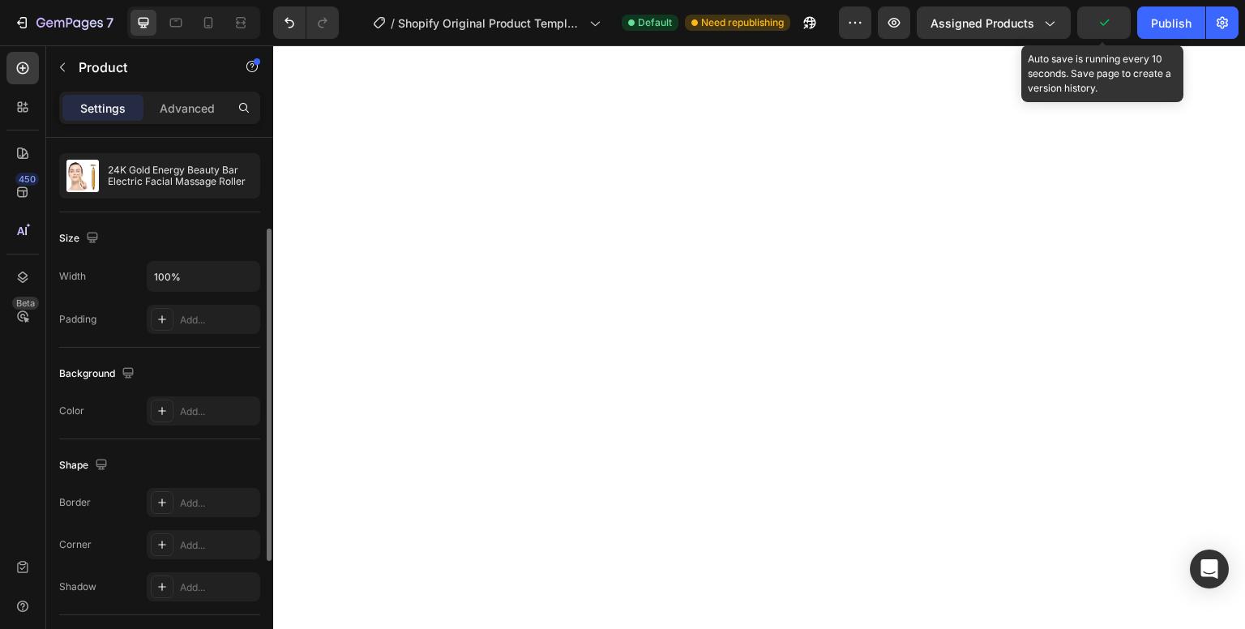
scroll to position [330, 0]
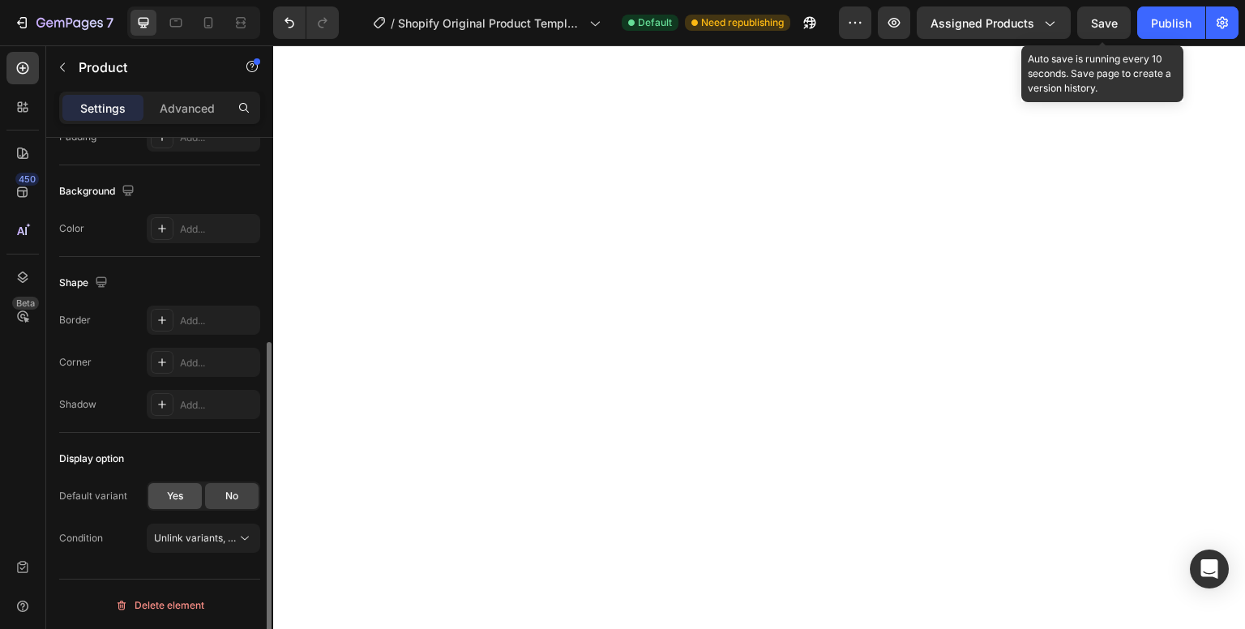
click at [178, 500] on span "Yes" at bounding box center [175, 496] width 16 height 15
click at [227, 572] on div "Unlink variants, quantity <br> between same products" at bounding box center [203, 580] width 99 height 16
click at [159, 435] on div "Display option Default variant Yes No Title Default Title Condition Unlink vari…" at bounding box center [159, 520] width 201 height 175
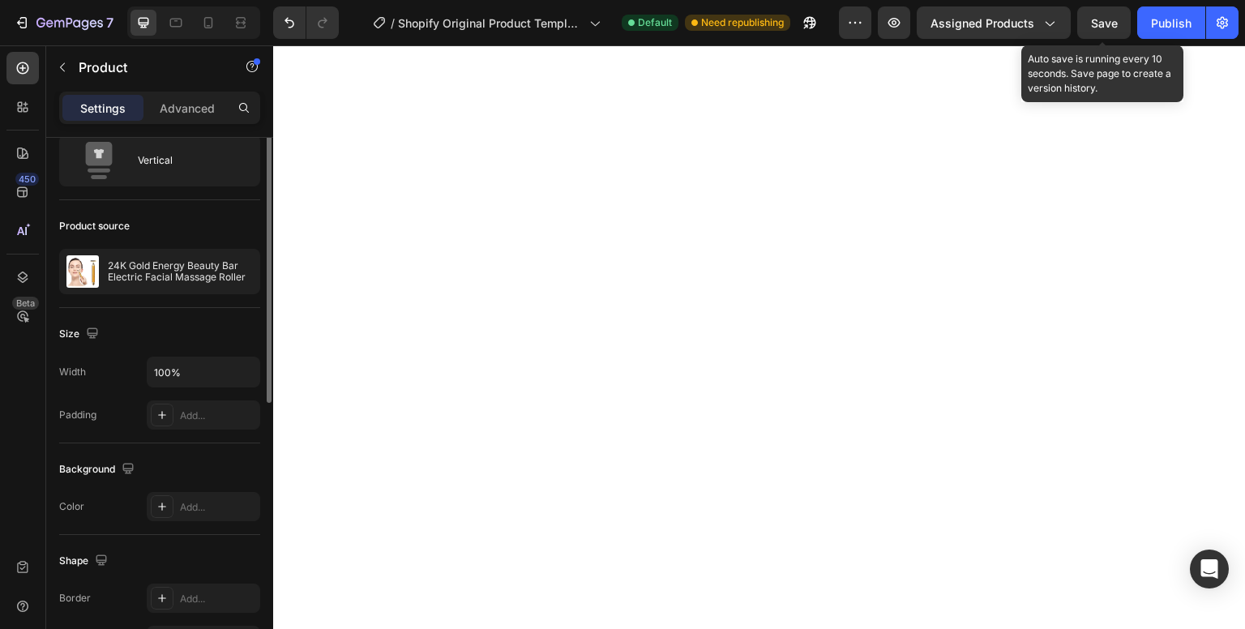
scroll to position [0, 0]
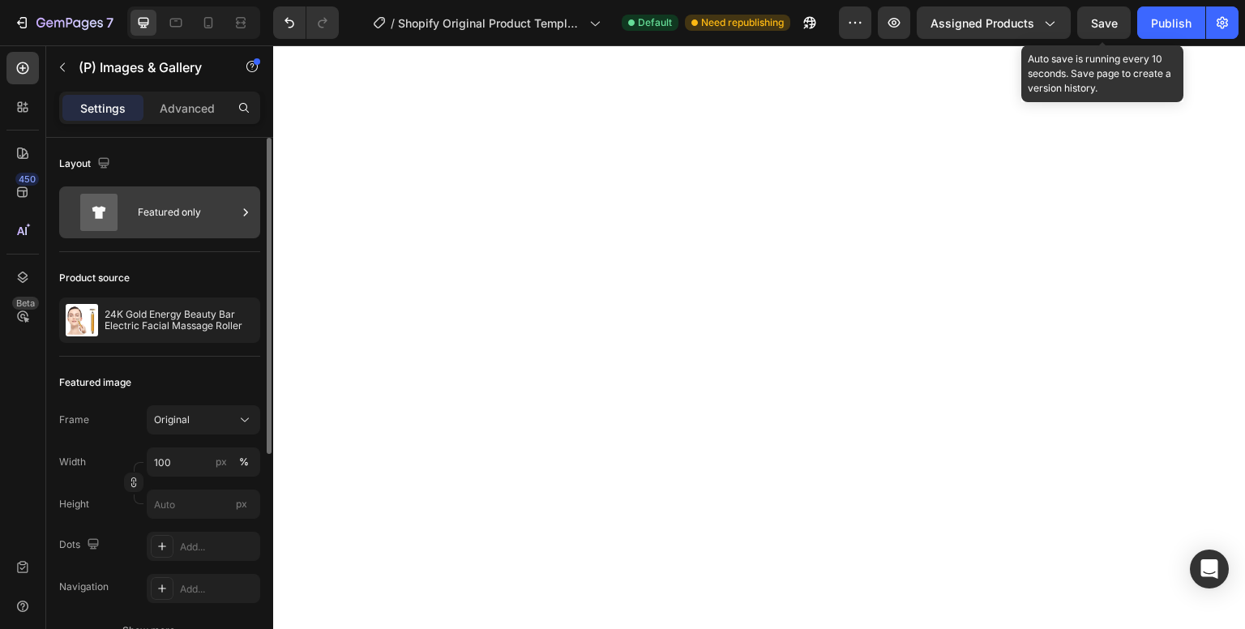
click at [187, 208] on div "Featured only" at bounding box center [187, 212] width 99 height 37
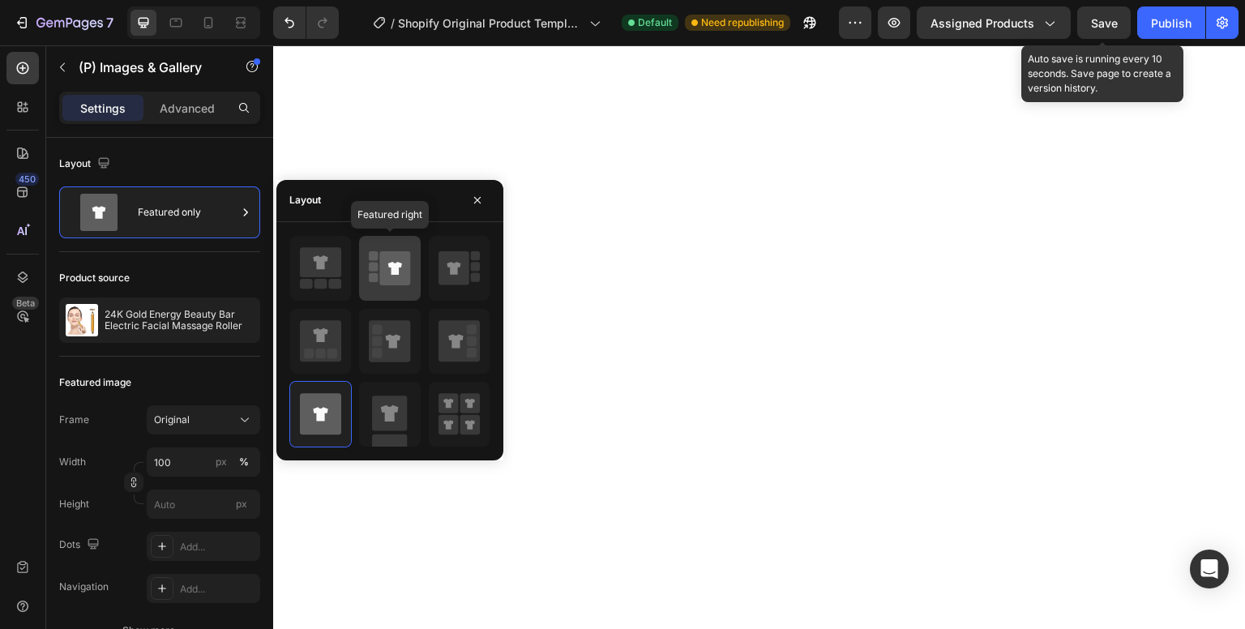
click at [387, 272] on icon at bounding box center [395, 268] width 31 height 34
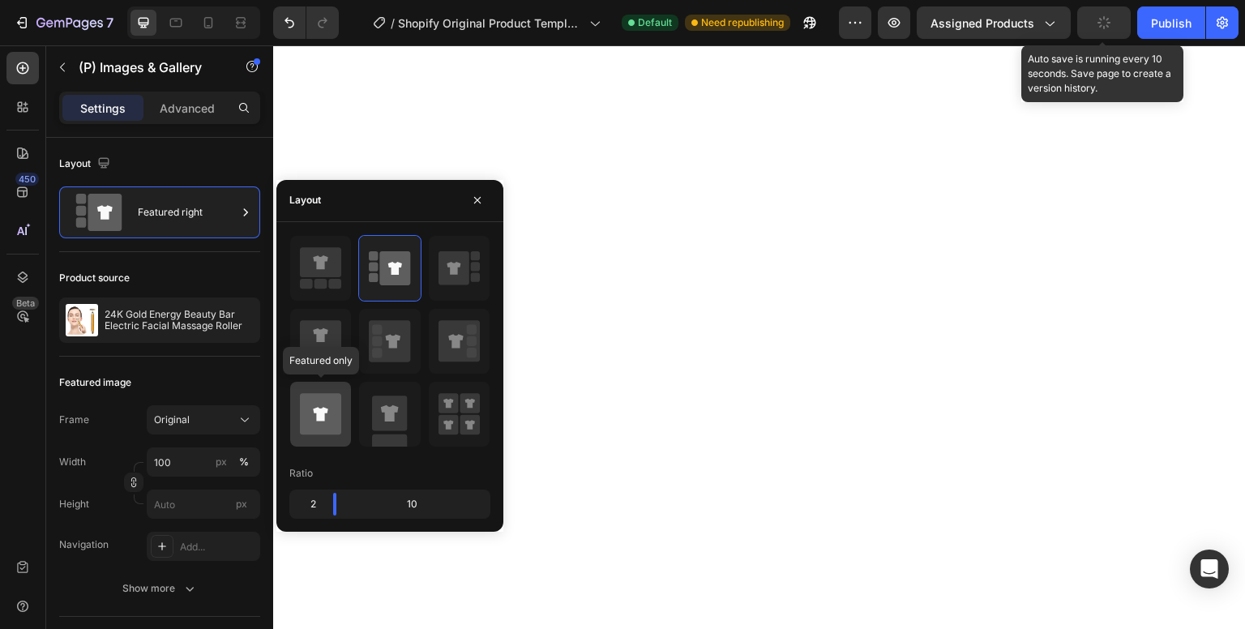
click at [324, 417] on icon at bounding box center [320, 414] width 15 height 14
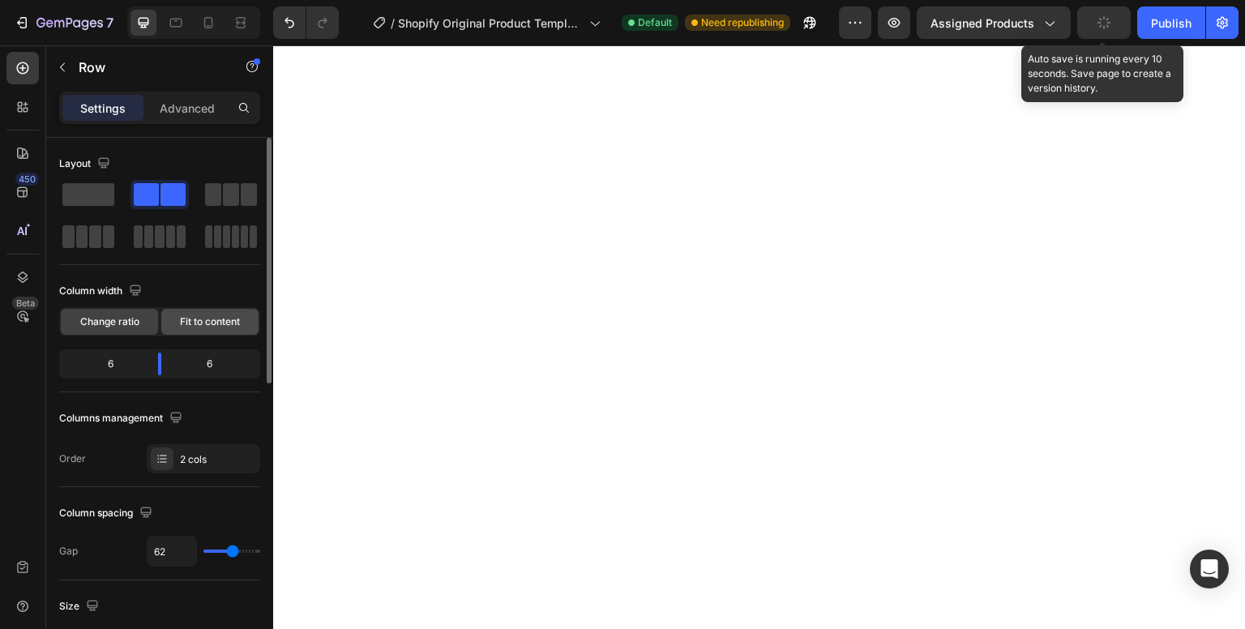
click at [200, 326] on span "Fit to content" at bounding box center [210, 322] width 60 height 15
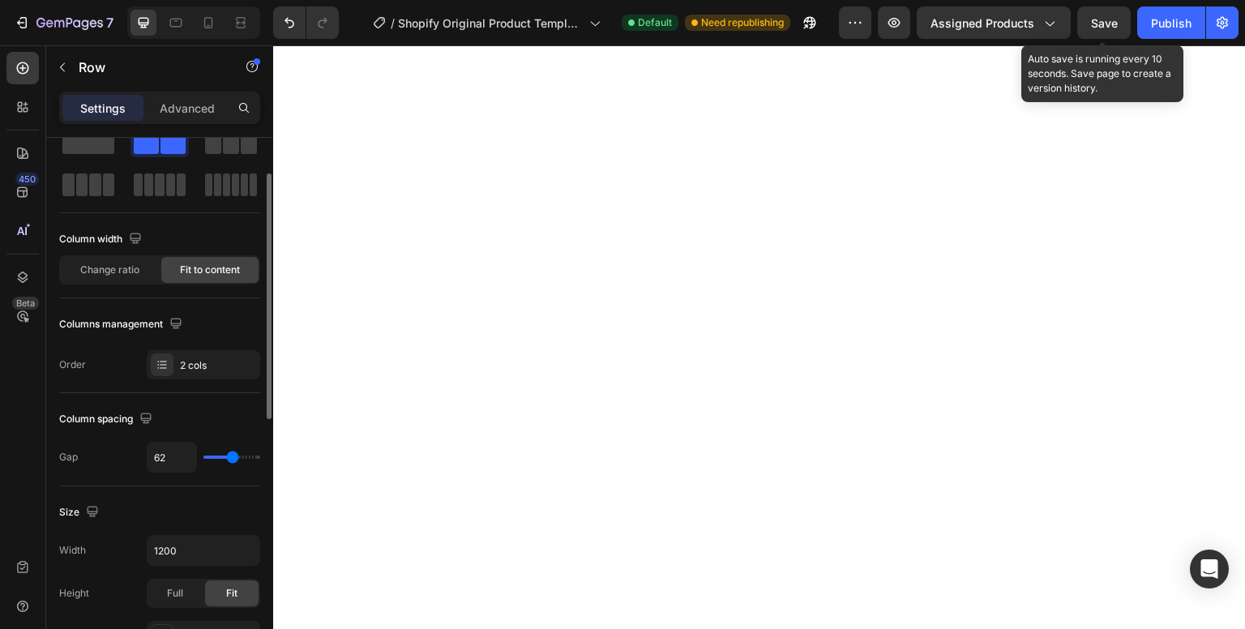
scroll to position [50, 0]
click at [93, 369] on div "Order 2 cols" at bounding box center [159, 366] width 201 height 29
click at [79, 366] on div "Order" at bounding box center [72, 366] width 27 height 15
drag, startPoint x: 130, startPoint y: 251, endPoint x: 122, endPoint y: 274, distance: 24.6
click at [122, 274] on div "Column width Change ratio Fit to content" at bounding box center [159, 257] width 201 height 58
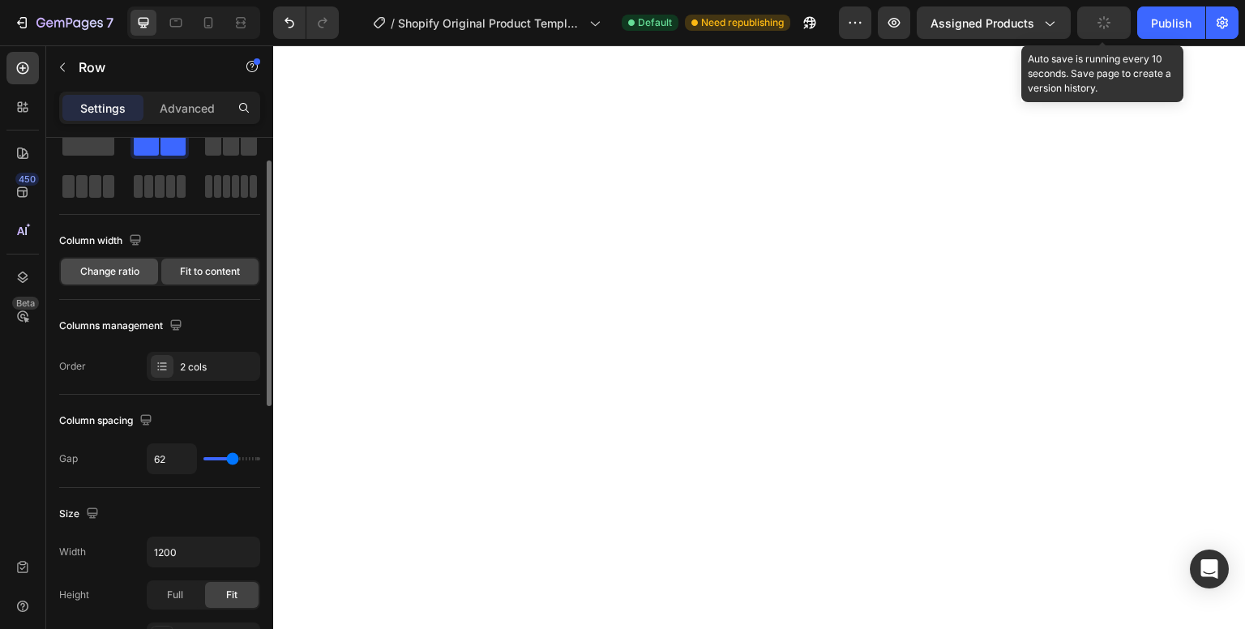
click at [122, 274] on span "Change ratio" at bounding box center [109, 271] width 59 height 15
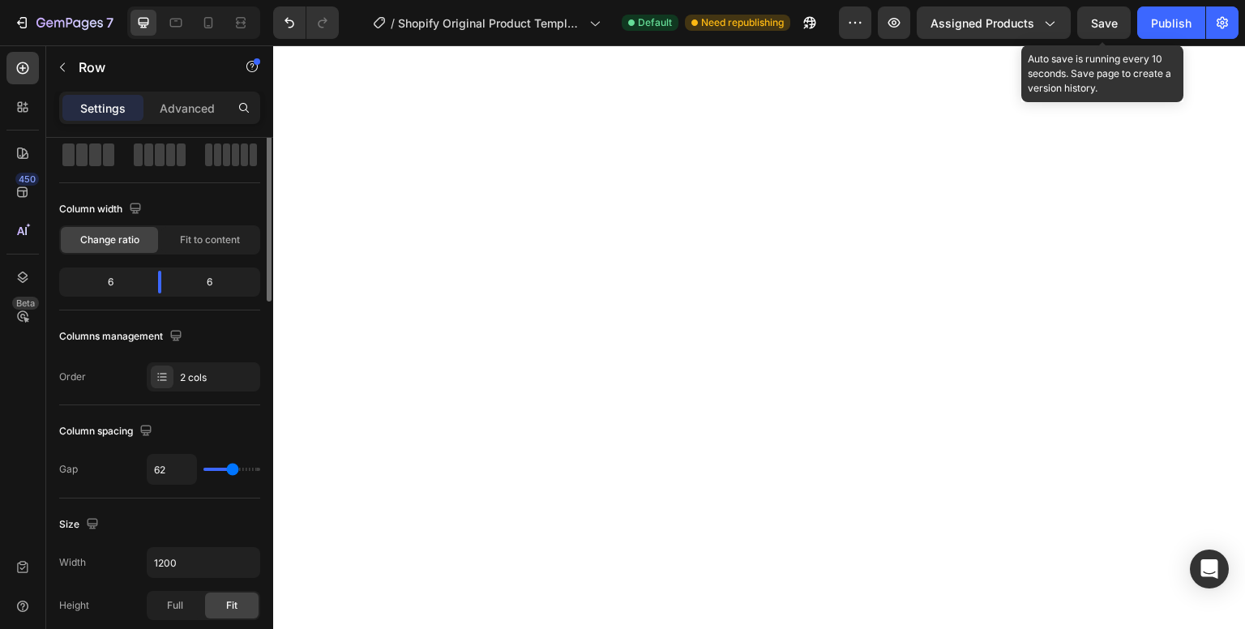
scroll to position [0, 0]
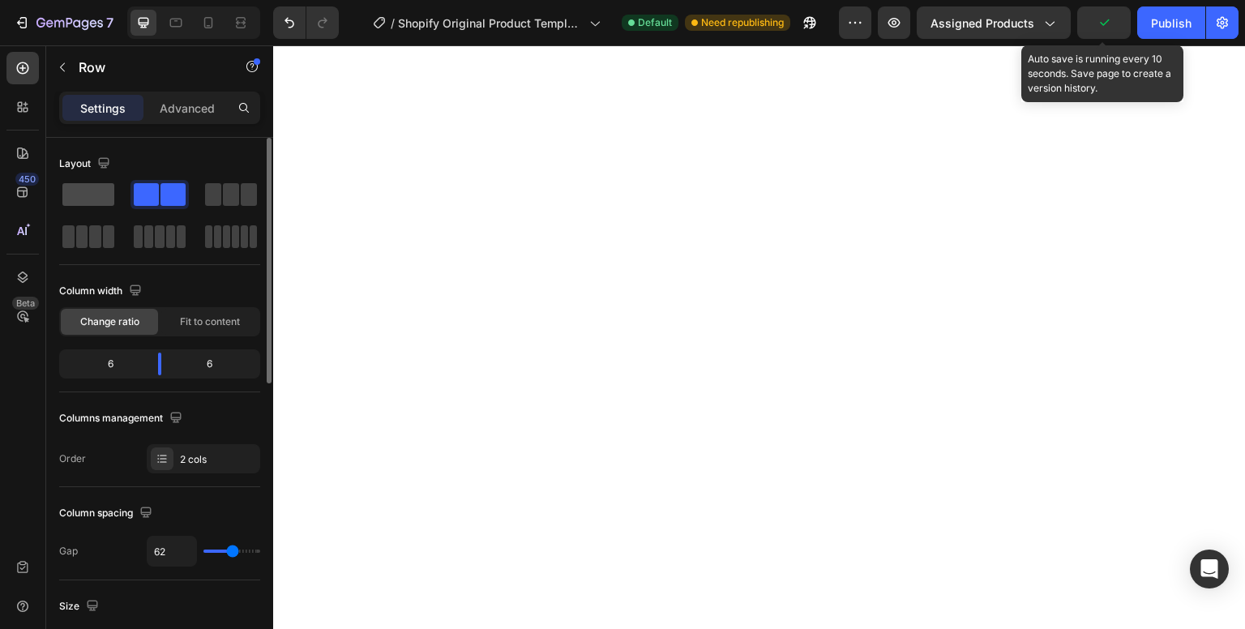
click at [96, 202] on span at bounding box center [88, 194] width 52 height 23
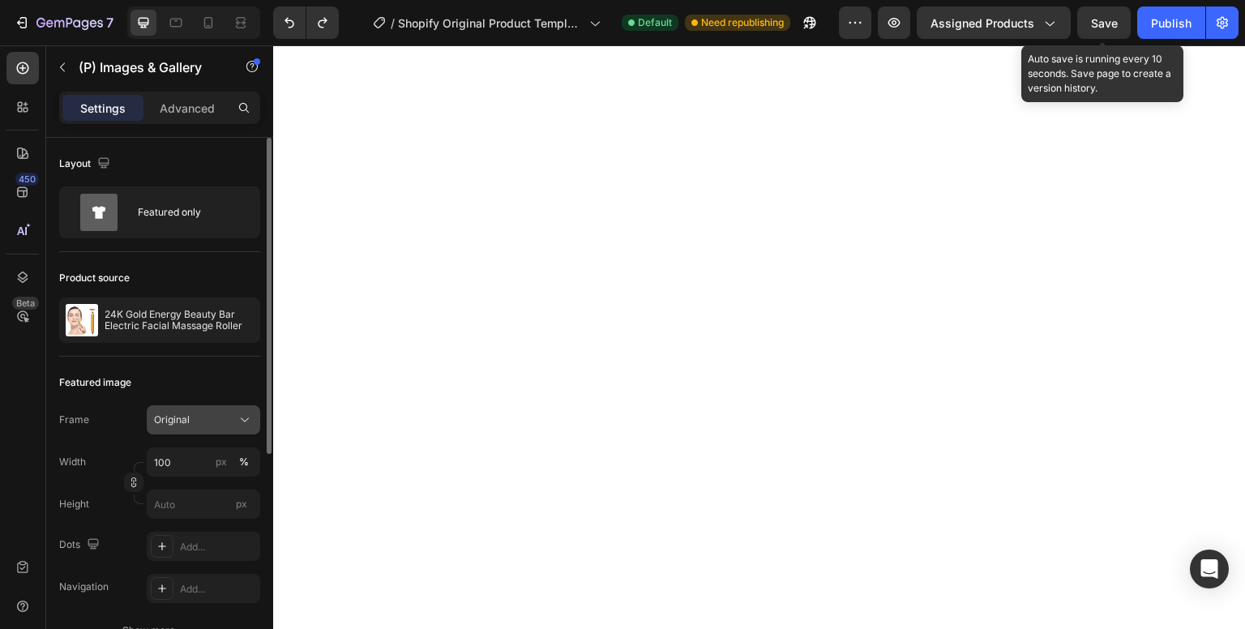
click at [184, 422] on span "Original" at bounding box center [172, 420] width 36 height 15
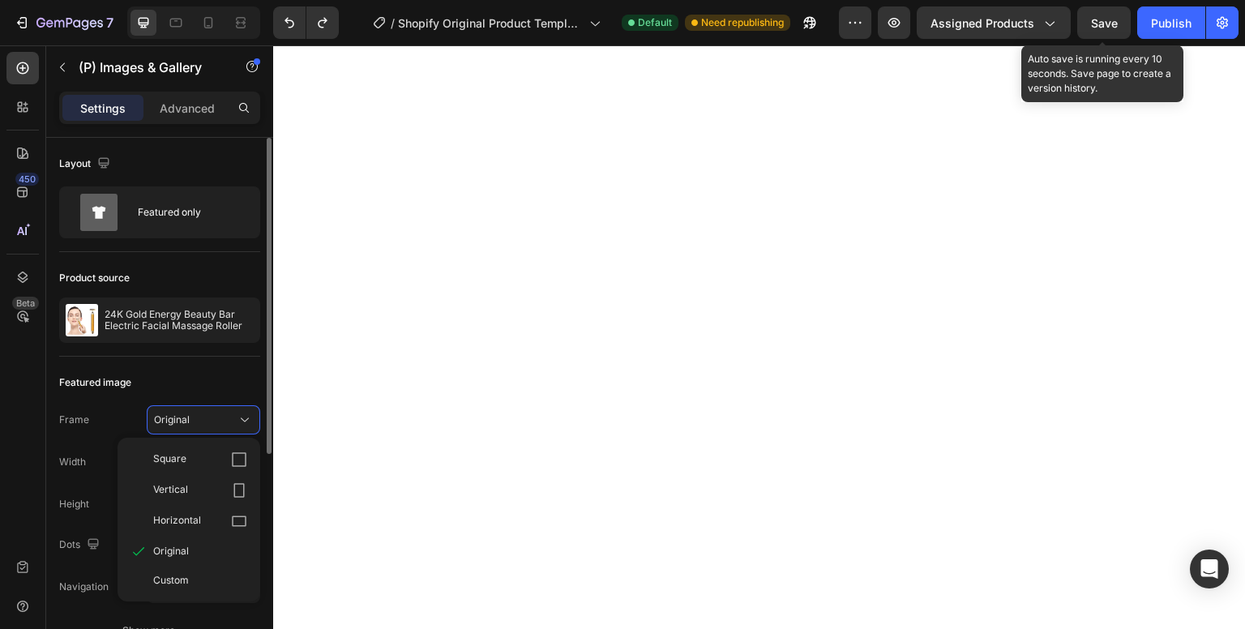
scroll to position [52, 0]
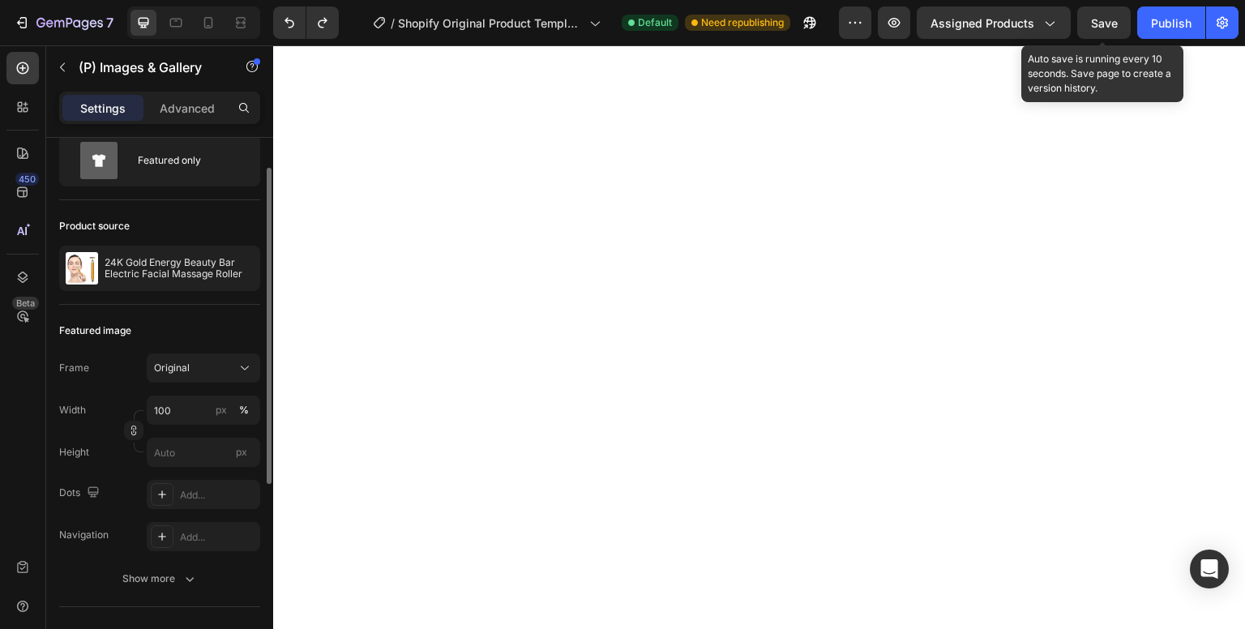
click at [169, 321] on div "Featured image" at bounding box center [159, 331] width 201 height 26
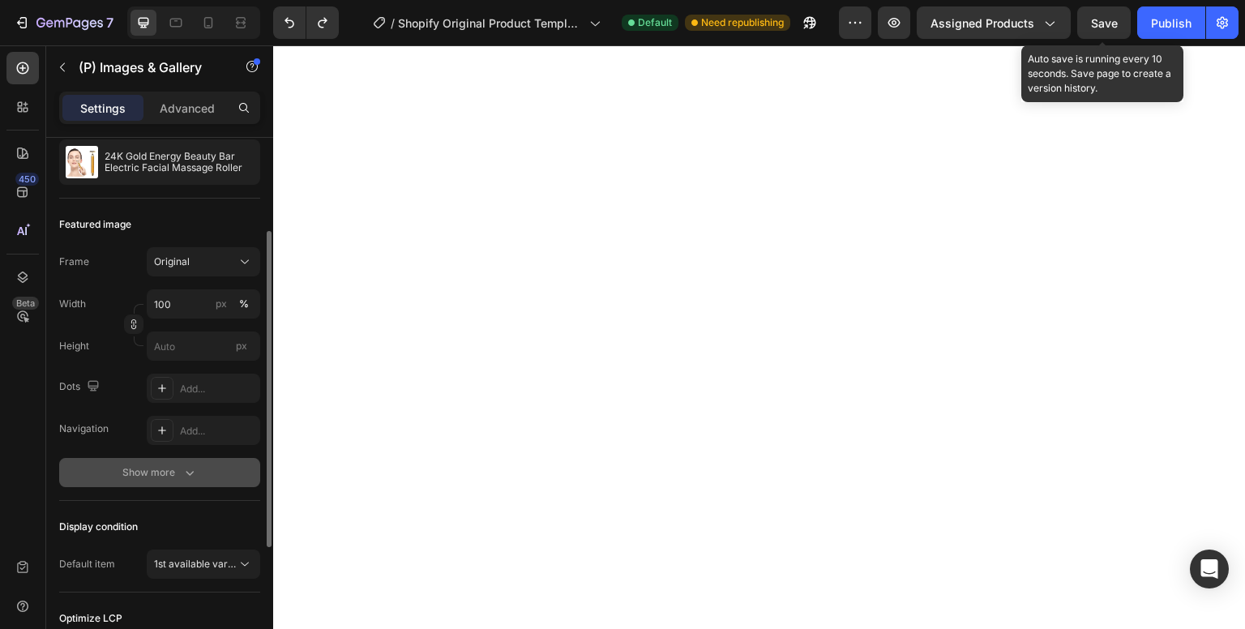
click at [173, 468] on div "Show more" at bounding box center [159, 473] width 75 height 16
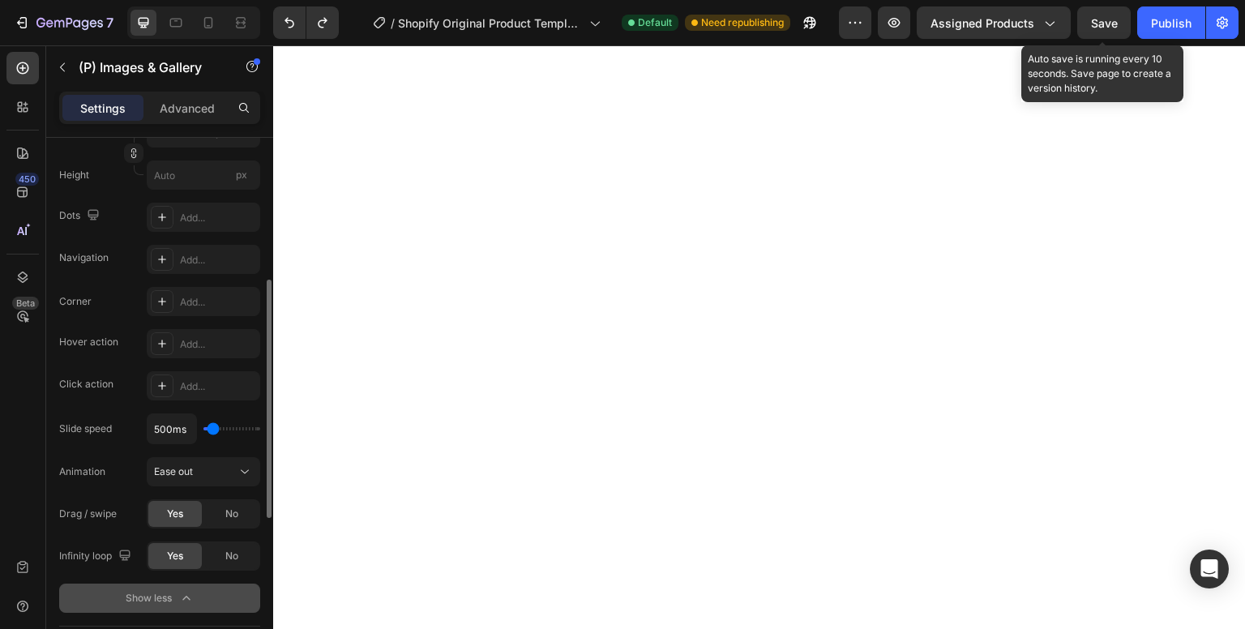
scroll to position [331, 0]
click at [173, 468] on span "Ease out" at bounding box center [173, 470] width 39 height 12
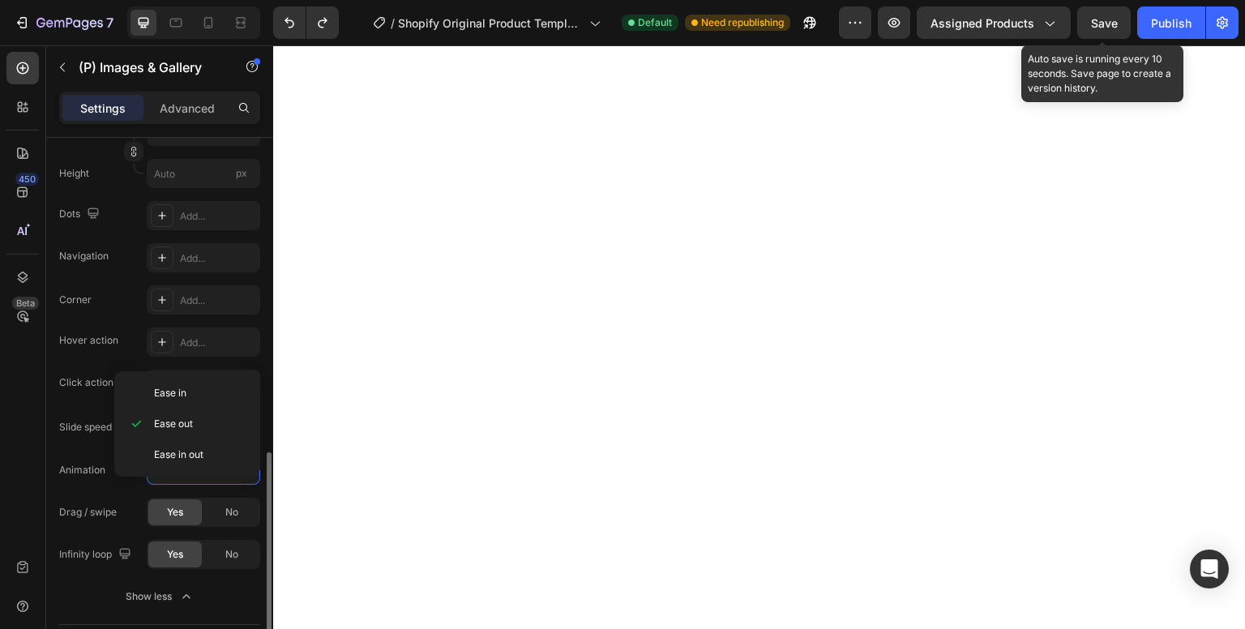
scroll to position [505, 0]
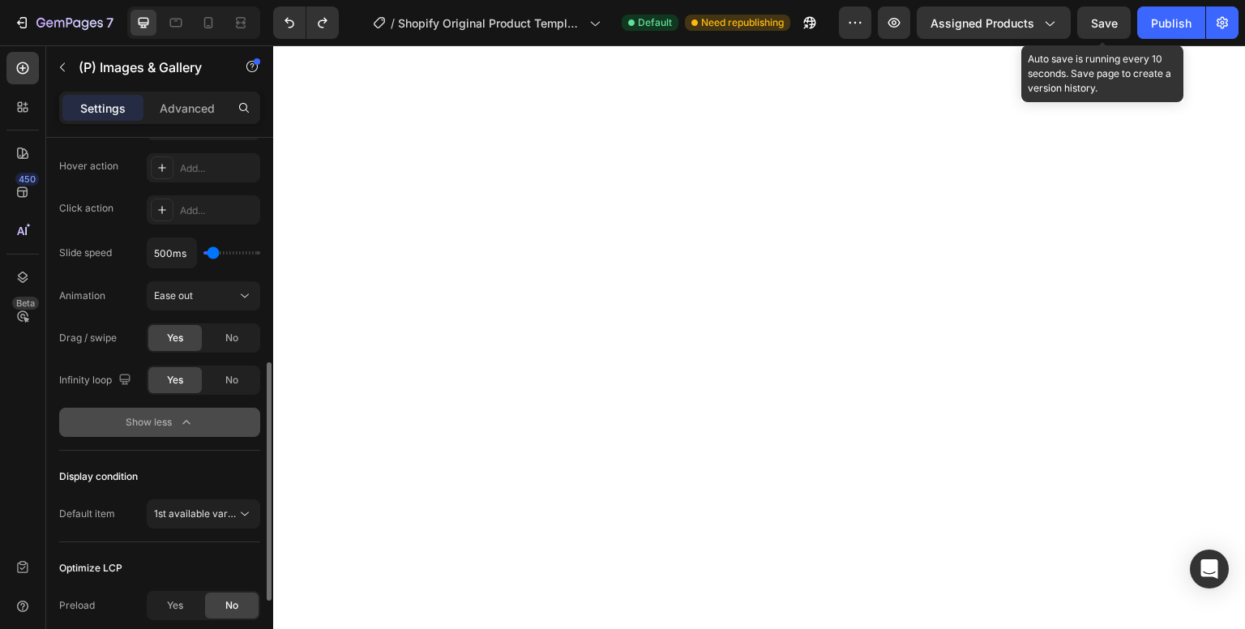
click at [66, 418] on button "Show less" at bounding box center [159, 422] width 201 height 29
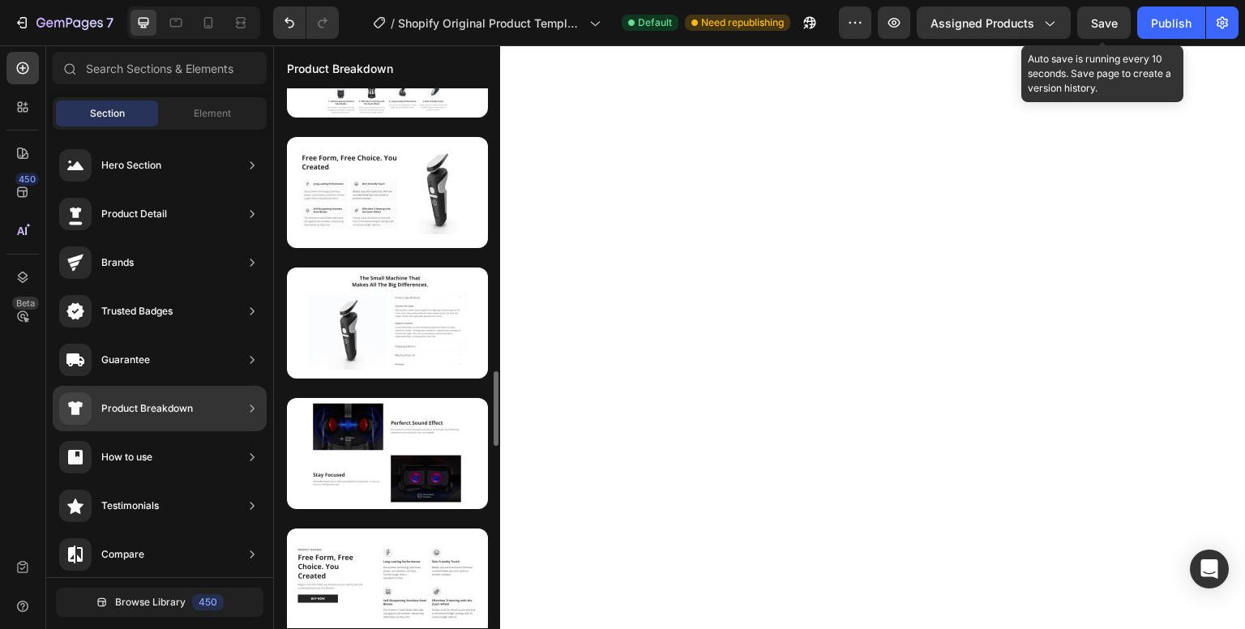
scroll to position [2046, 0]
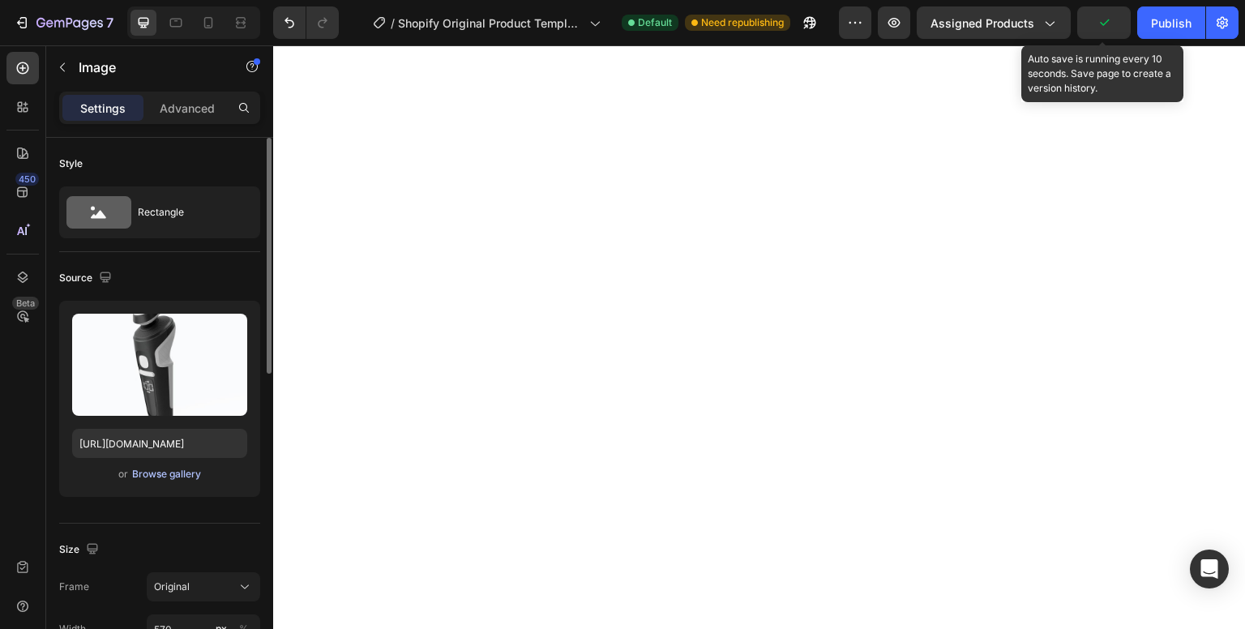
click at [171, 478] on div "Browse gallery" at bounding box center [166, 474] width 69 height 15
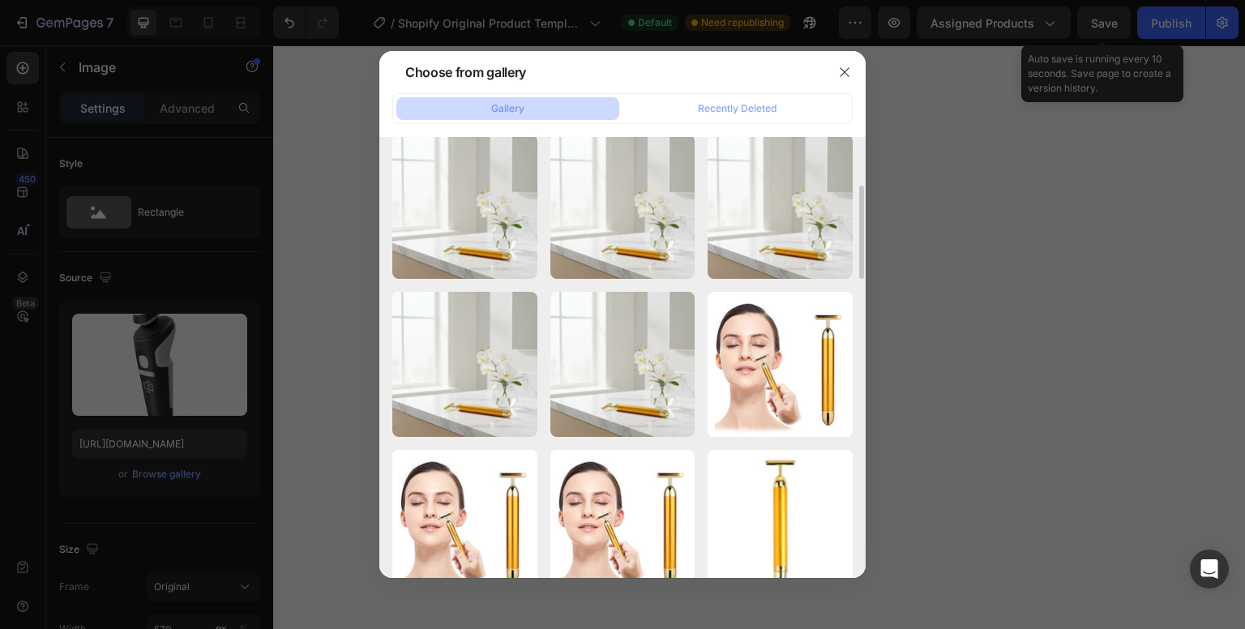
scroll to position [0, 0]
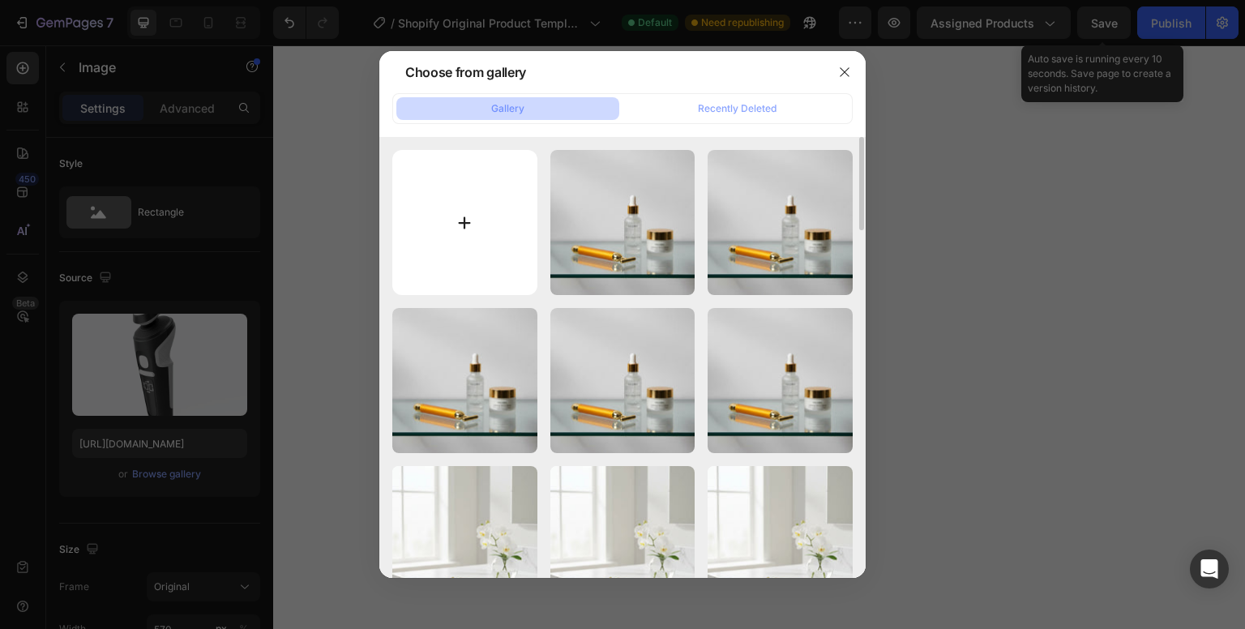
click at [460, 244] on input "file" at bounding box center [464, 222] width 145 height 145
type input "C:\fakepath\15f54049-862f-49ac-a532-e4826fdd8231 (1).webp"
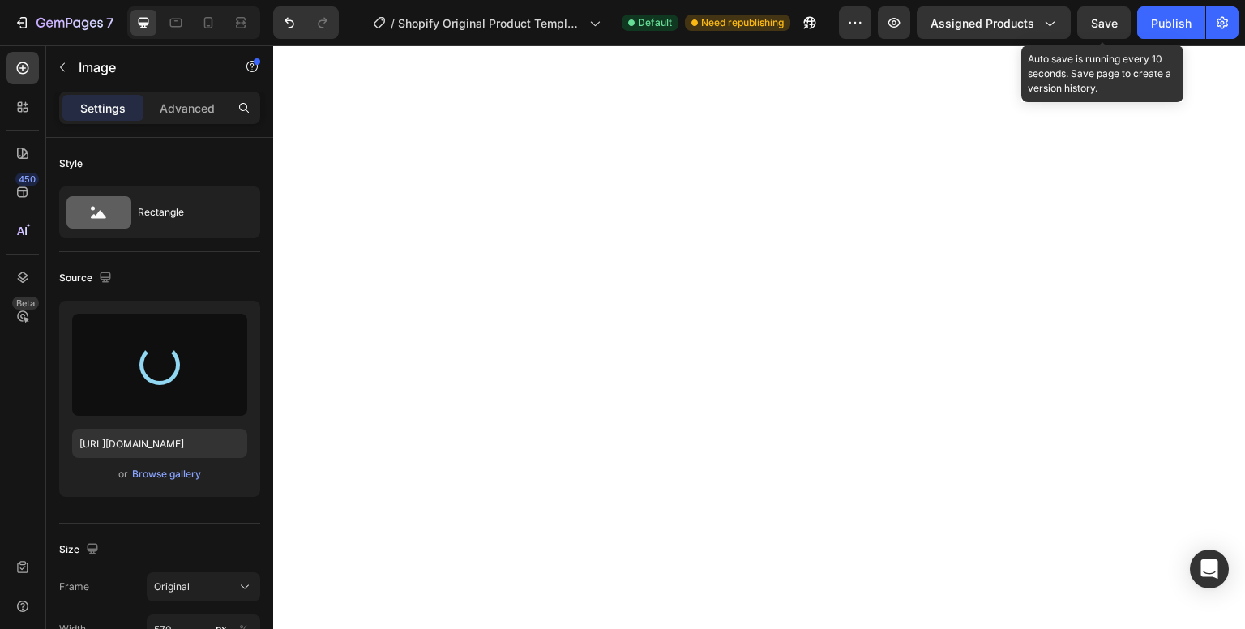
type input "https://cdn.shopify.com/s/files/1/0965/1562/1154/files/gempages_585276431349580…"
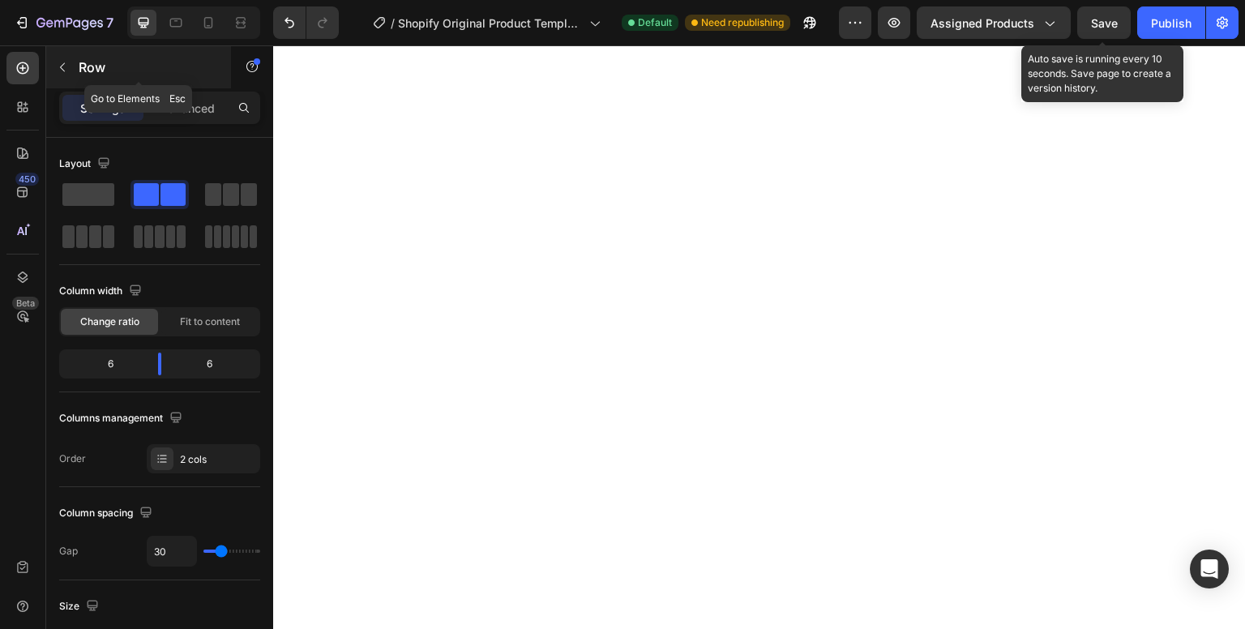
click at [65, 70] on icon "button" at bounding box center [62, 67] width 13 height 13
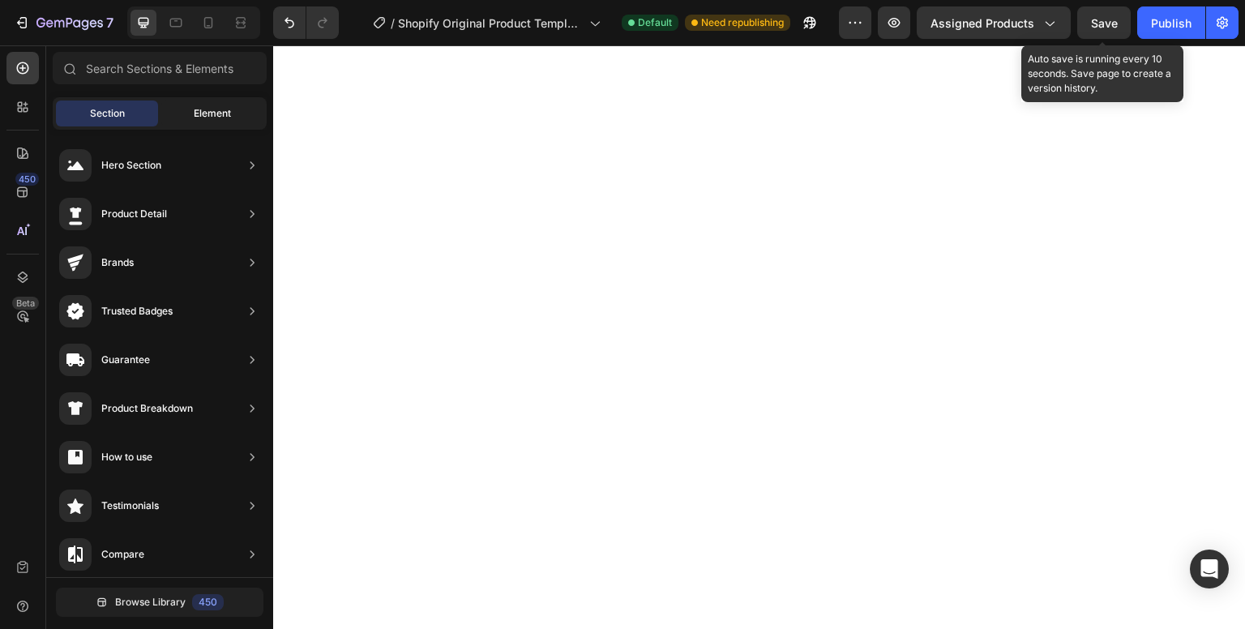
click at [187, 117] on div "Element" at bounding box center [212, 114] width 102 height 26
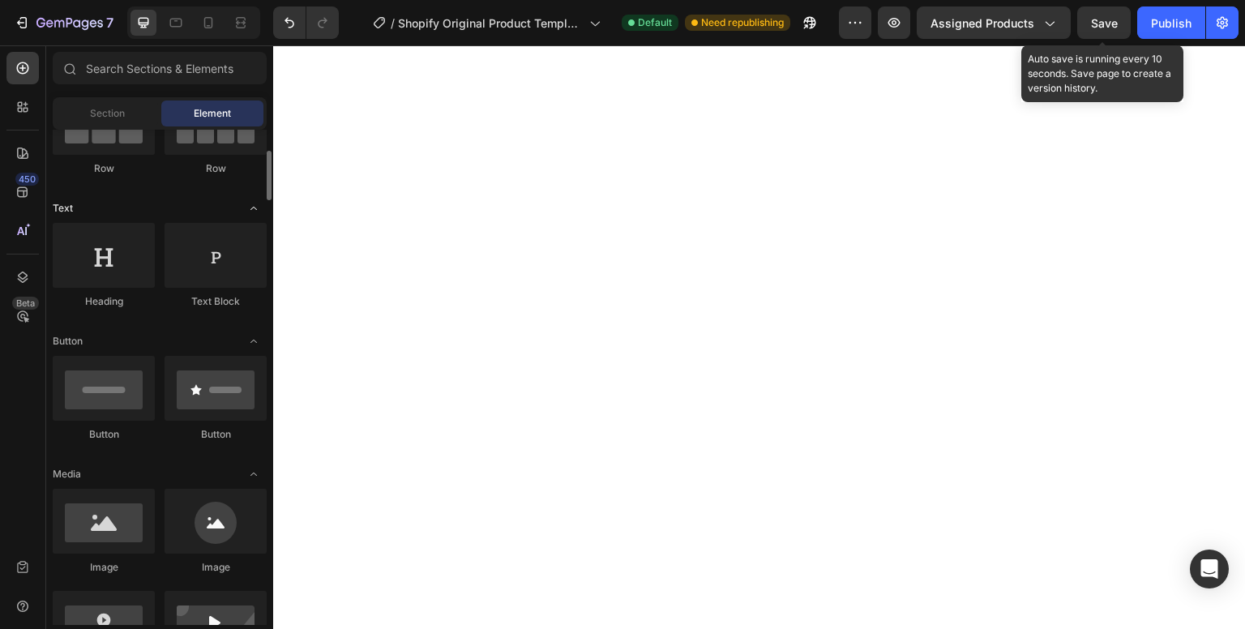
scroll to position [182, 0]
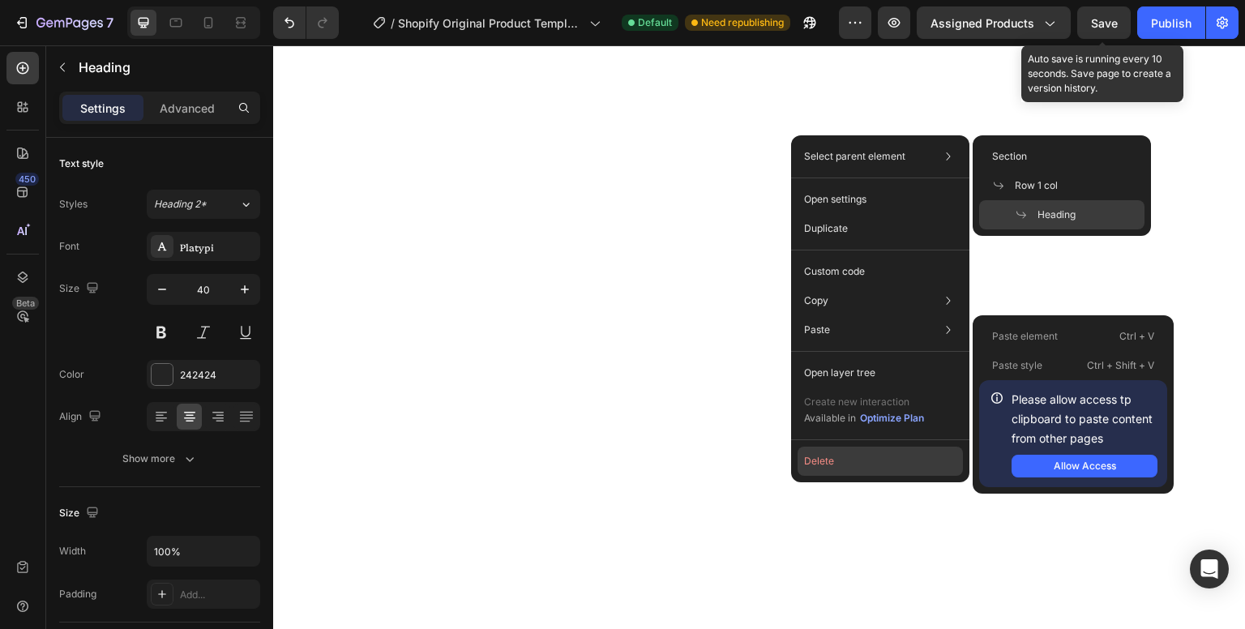
click at [828, 457] on button "Delete" at bounding box center [880, 461] width 165 height 29
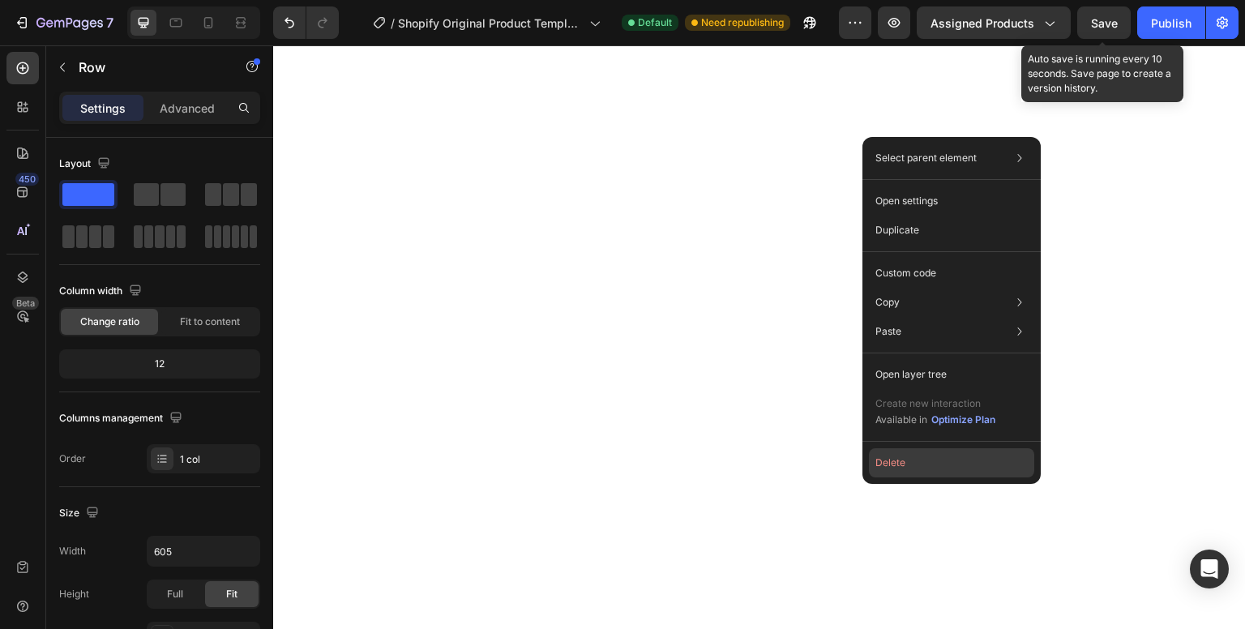
click at [940, 448] on button "Delete" at bounding box center [951, 462] width 165 height 29
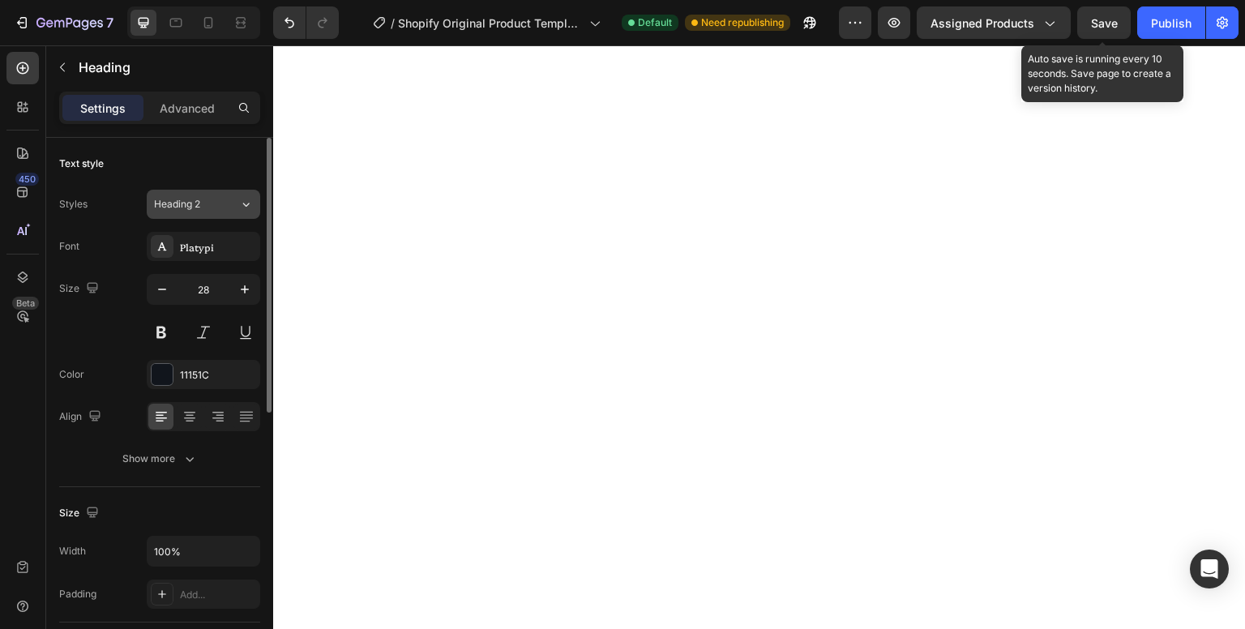
click at [246, 205] on icon at bounding box center [246, 205] width 6 height 4
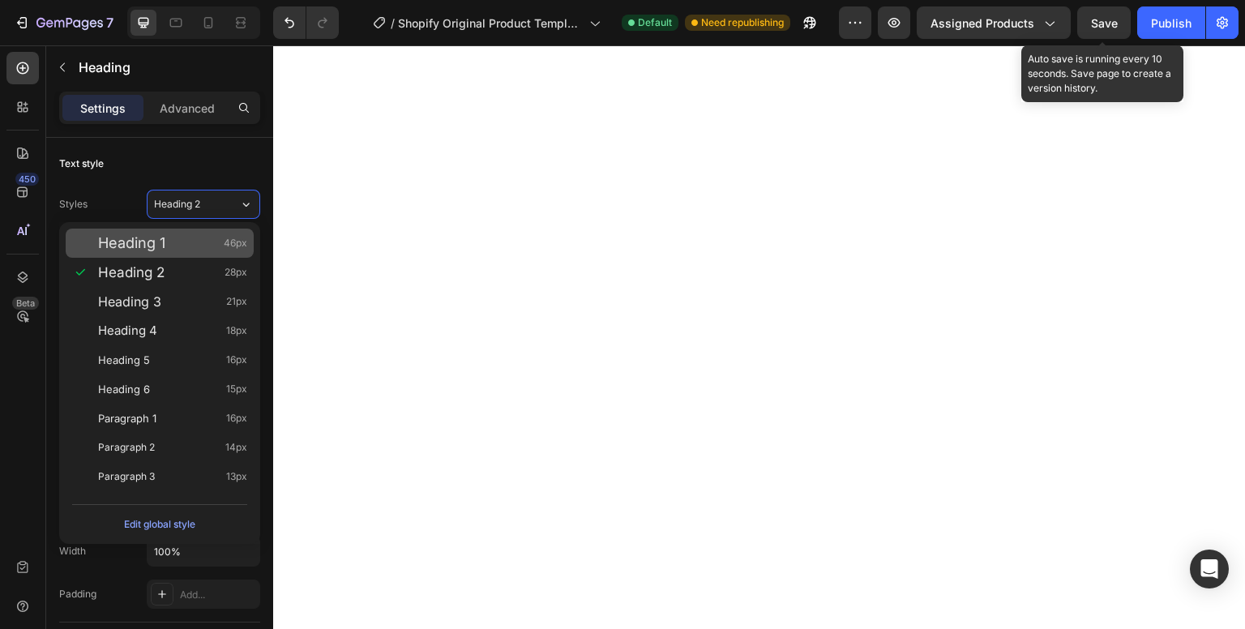
click at [228, 233] on div "Heading 1 46px" at bounding box center [160, 243] width 188 height 29
type input "46"
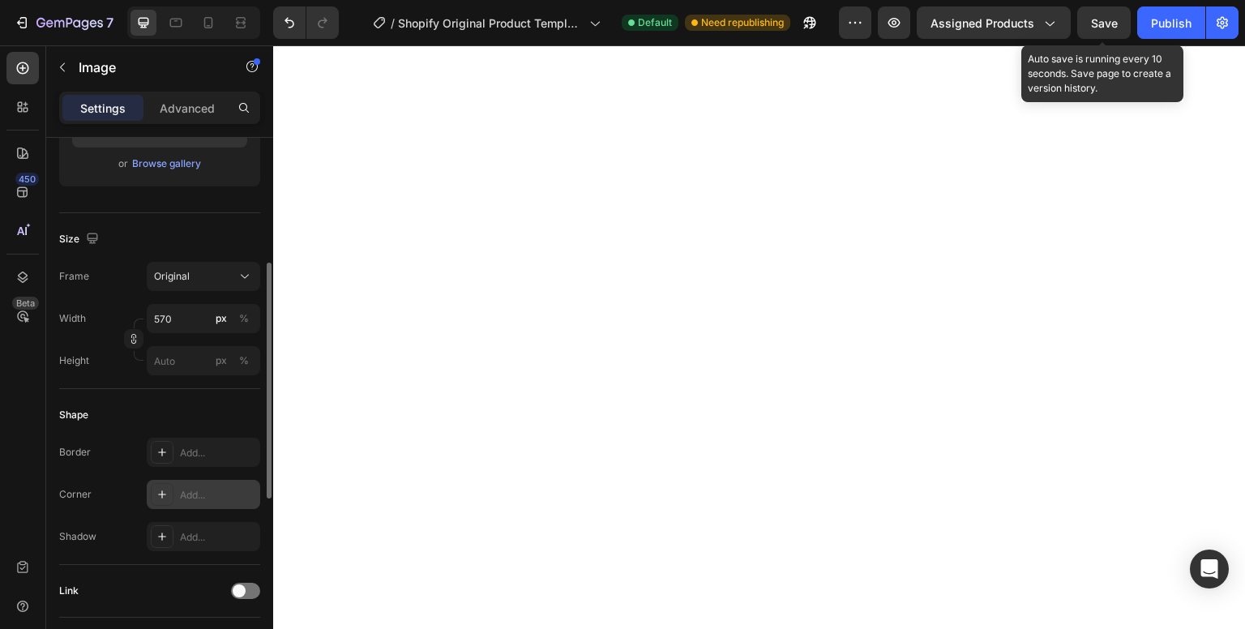
scroll to position [326, 0]
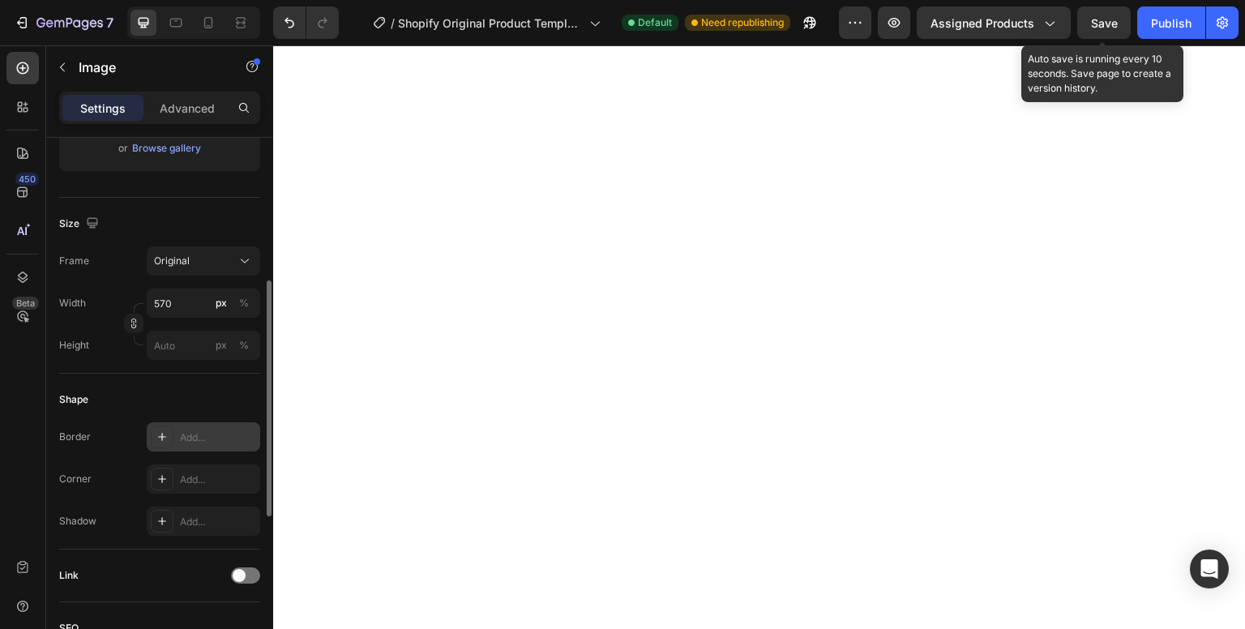
click at [168, 438] on div at bounding box center [162, 437] width 23 height 23
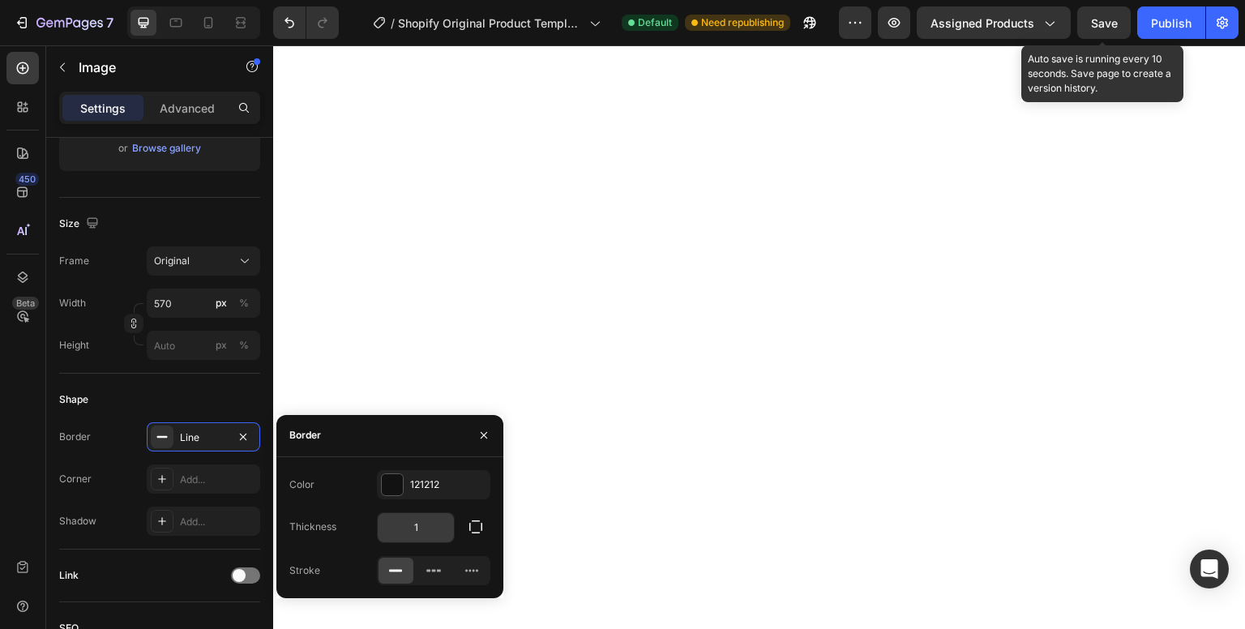
click at [426, 517] on input "1" at bounding box center [416, 527] width 76 height 29
type input "2"
click at [152, 480] on div at bounding box center [162, 479] width 23 height 23
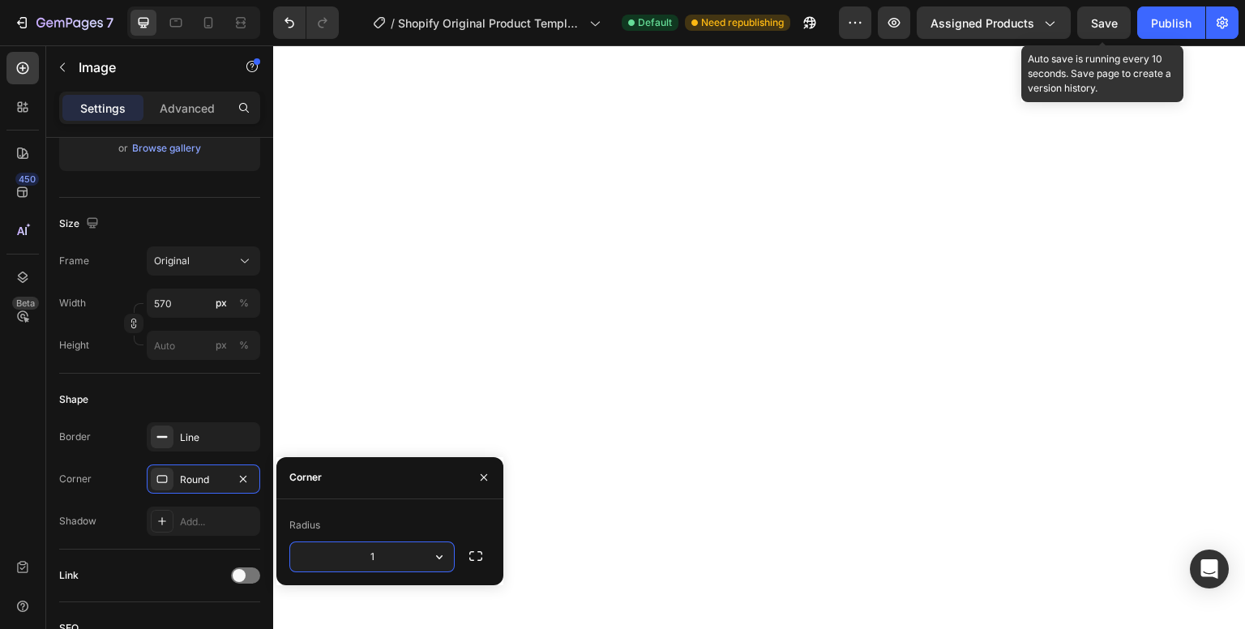
type input "15"
click at [202, 529] on div "Add..." at bounding box center [204, 521] width 114 height 29
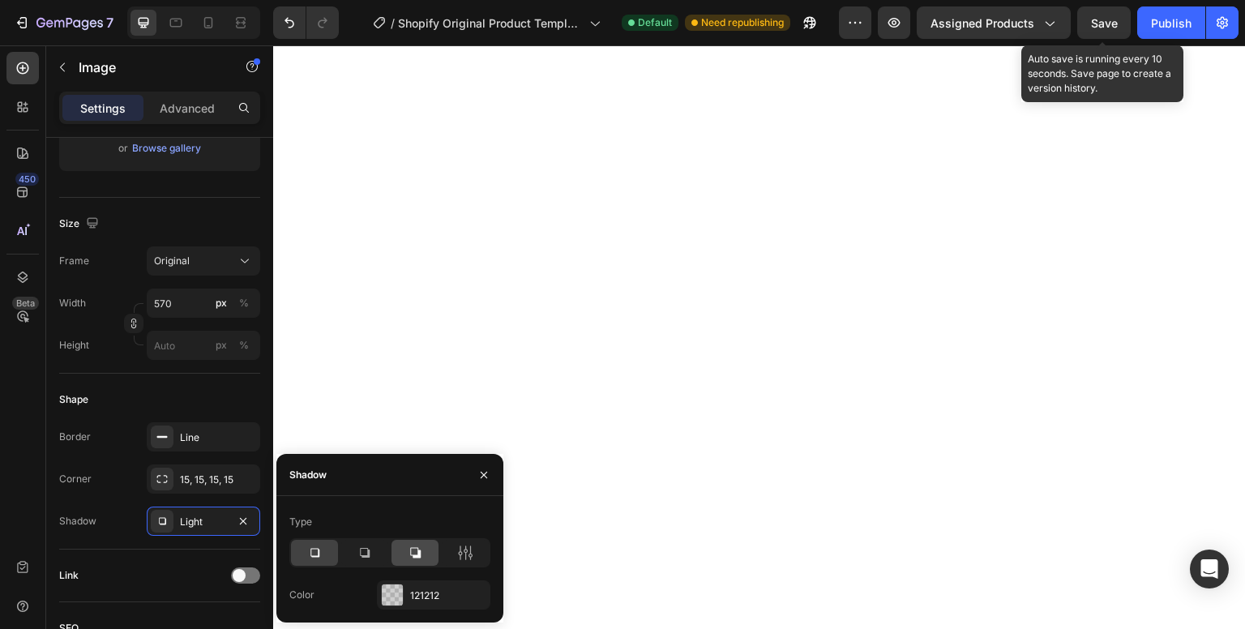
click at [417, 548] on icon at bounding box center [415, 553] width 16 height 16
click at [420, 594] on div "121212" at bounding box center [433, 596] width 47 height 15
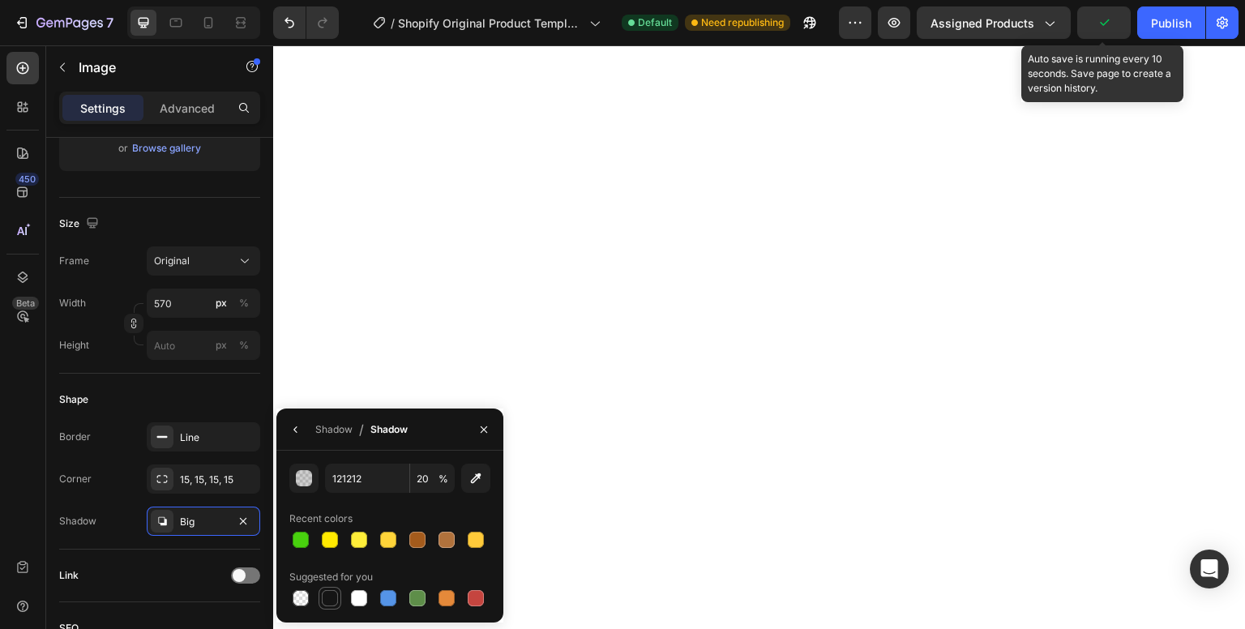
click at [324, 596] on div at bounding box center [330, 598] width 16 height 16
click at [339, 428] on div "Shadow" at bounding box center [333, 429] width 37 height 15
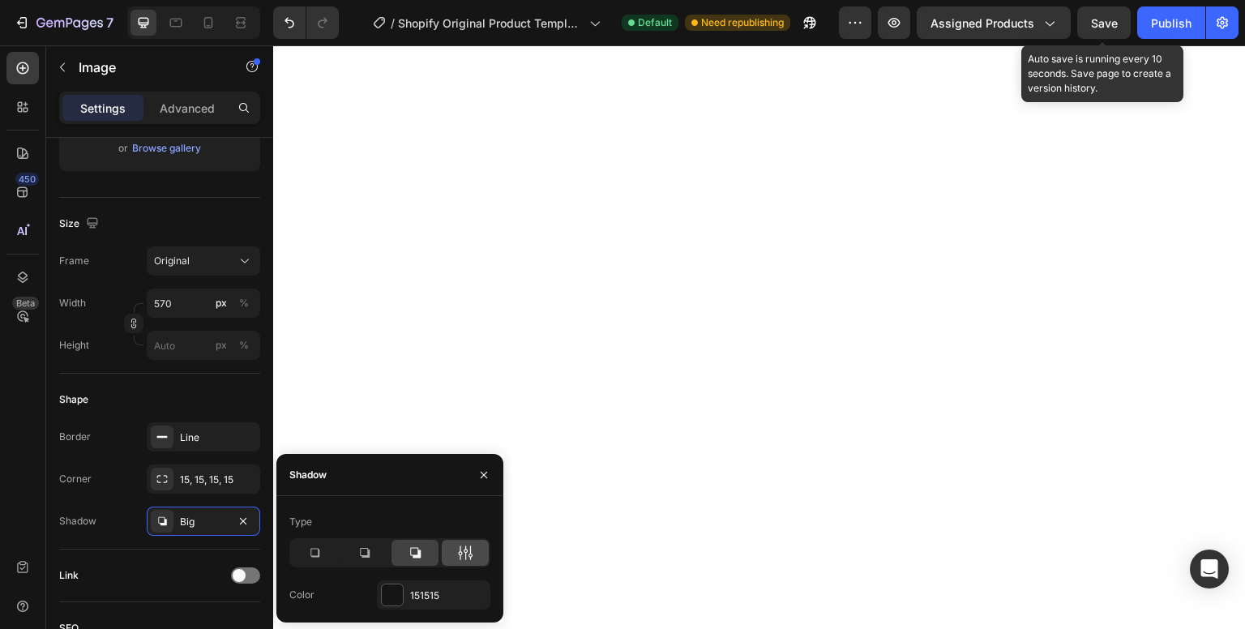
click at [463, 555] on icon at bounding box center [465, 553] width 16 height 16
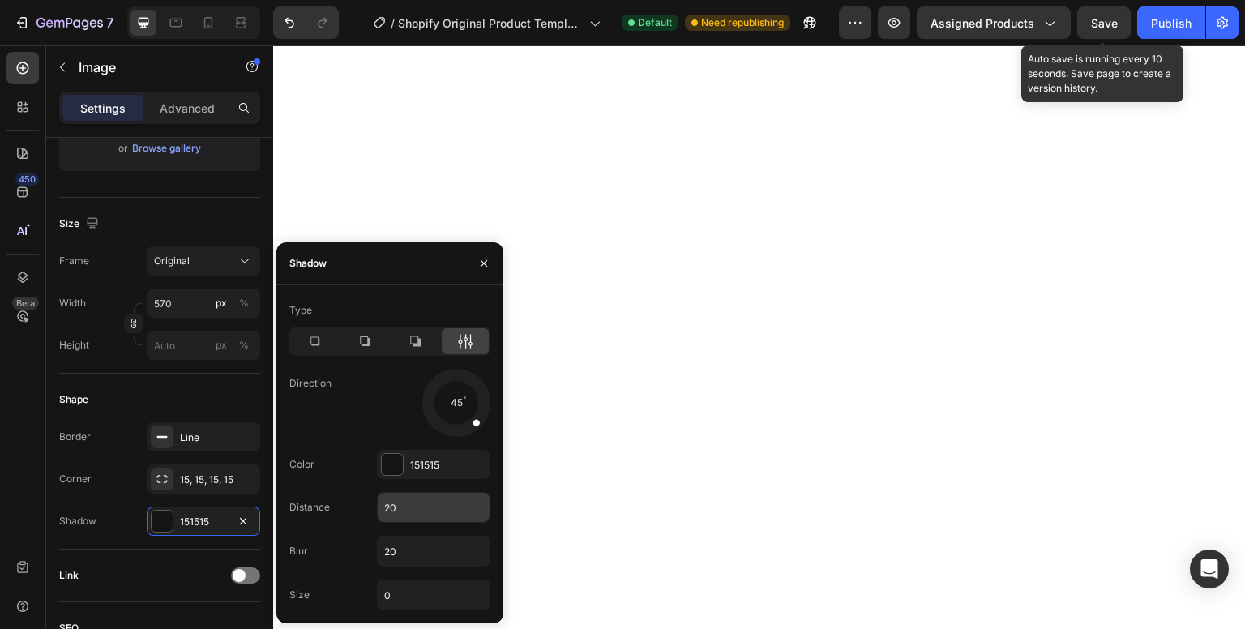
click at [427, 506] on input "20" at bounding box center [434, 507] width 112 height 29
click at [427, 507] on input "20" at bounding box center [434, 507] width 112 height 29
type input "5"
click at [427, 545] on input "20" at bounding box center [434, 551] width 112 height 29
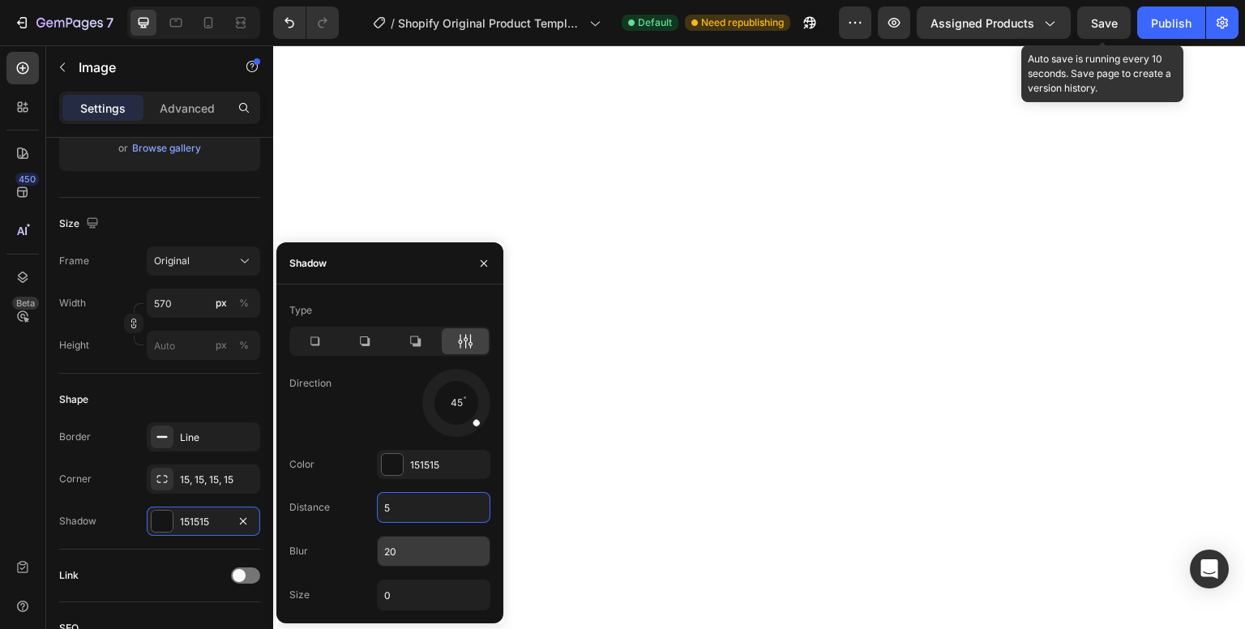
click at [427, 545] on input "20" at bounding box center [434, 551] width 112 height 29
type input "0"
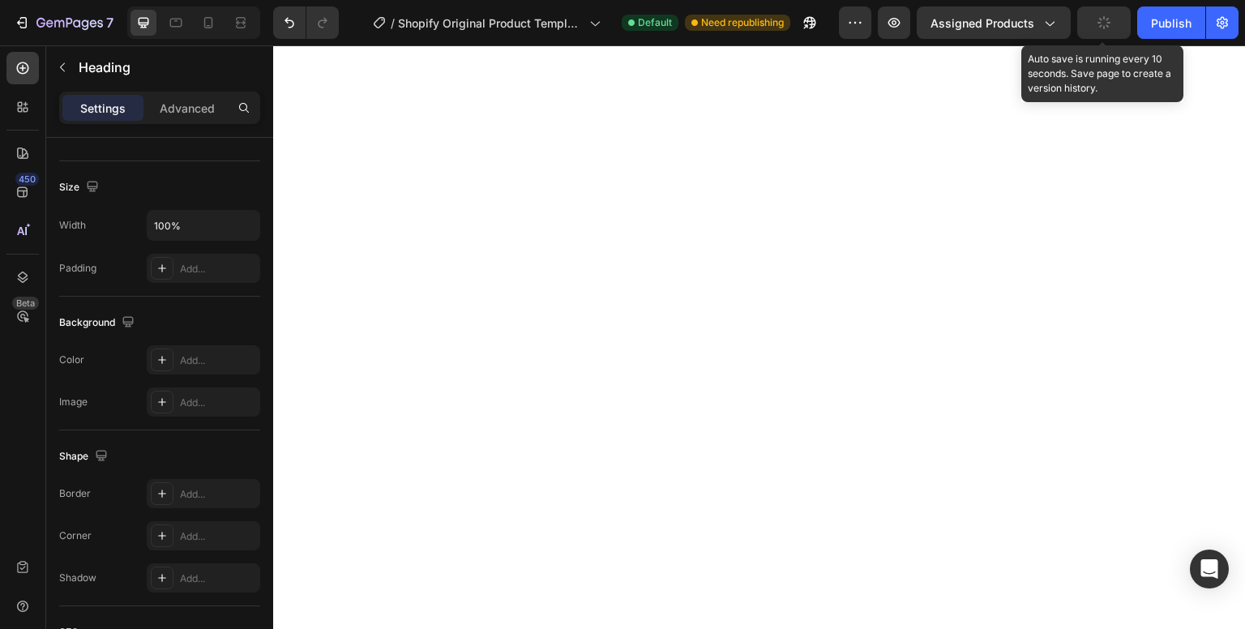
scroll to position [0, 0]
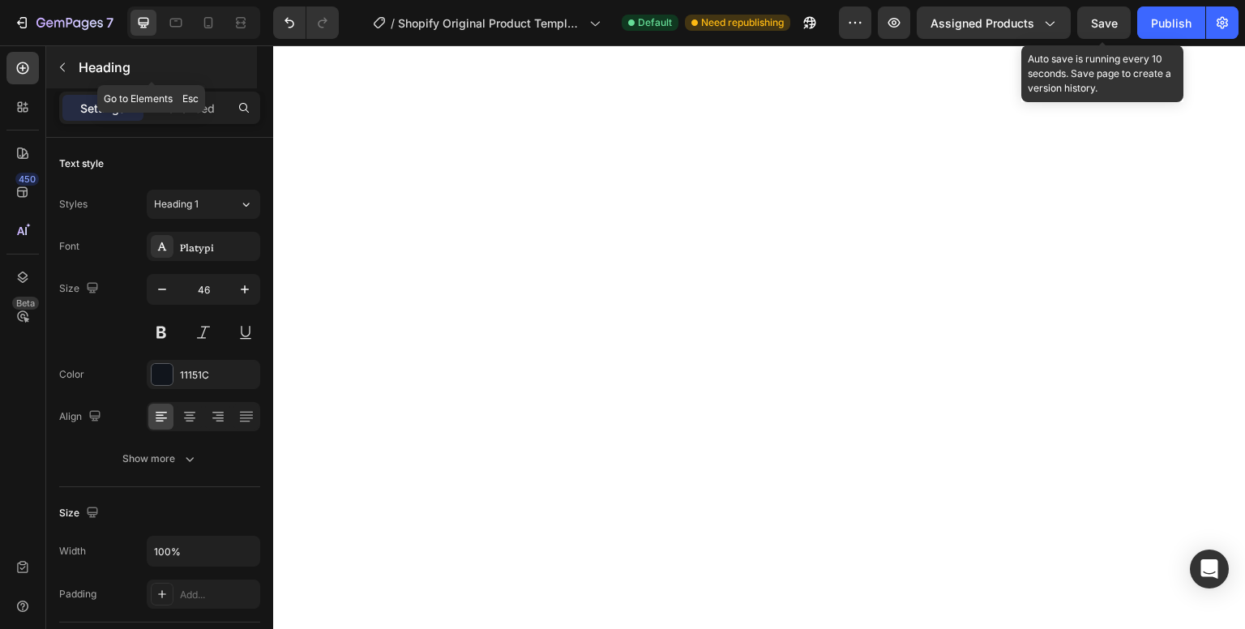
click at [59, 68] on icon "button" at bounding box center [62, 67] width 13 height 13
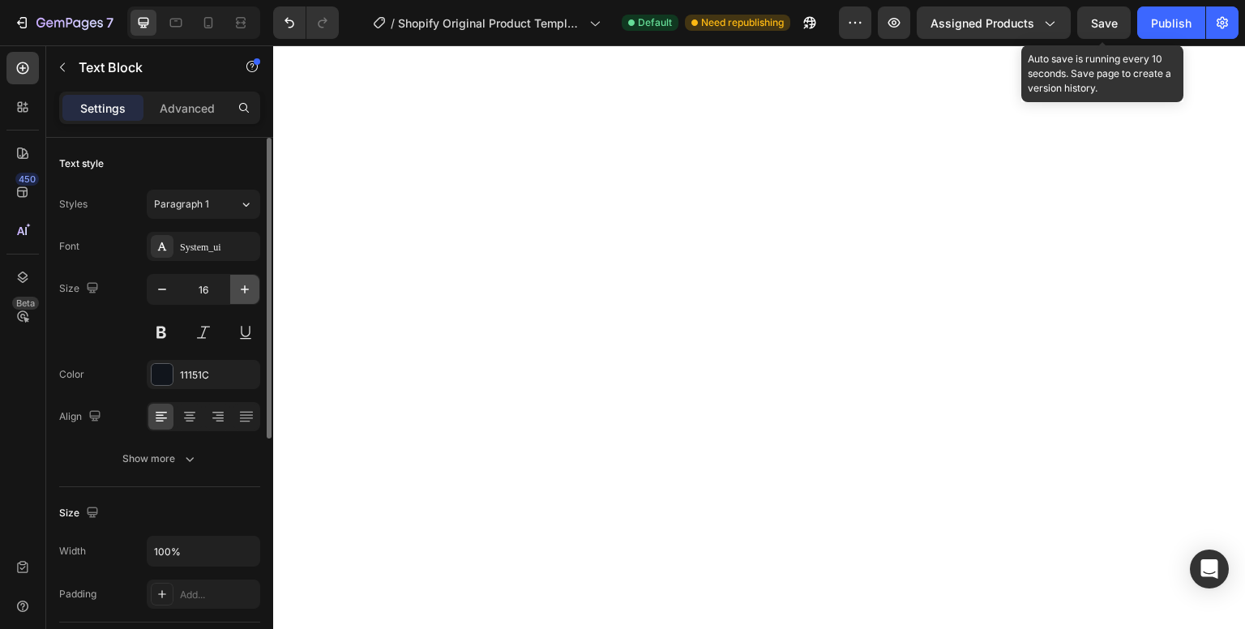
click at [242, 287] on icon "button" at bounding box center [245, 289] width 16 height 16
type input "18"
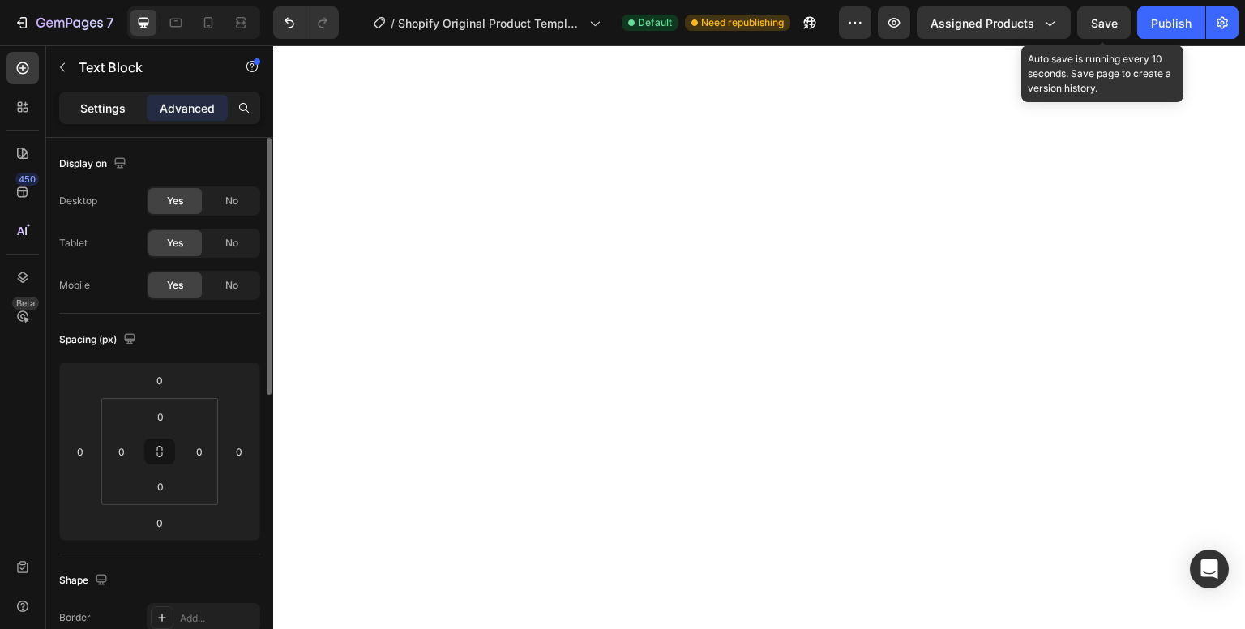
click at [106, 101] on p "Settings" at bounding box center [102, 108] width 45 height 17
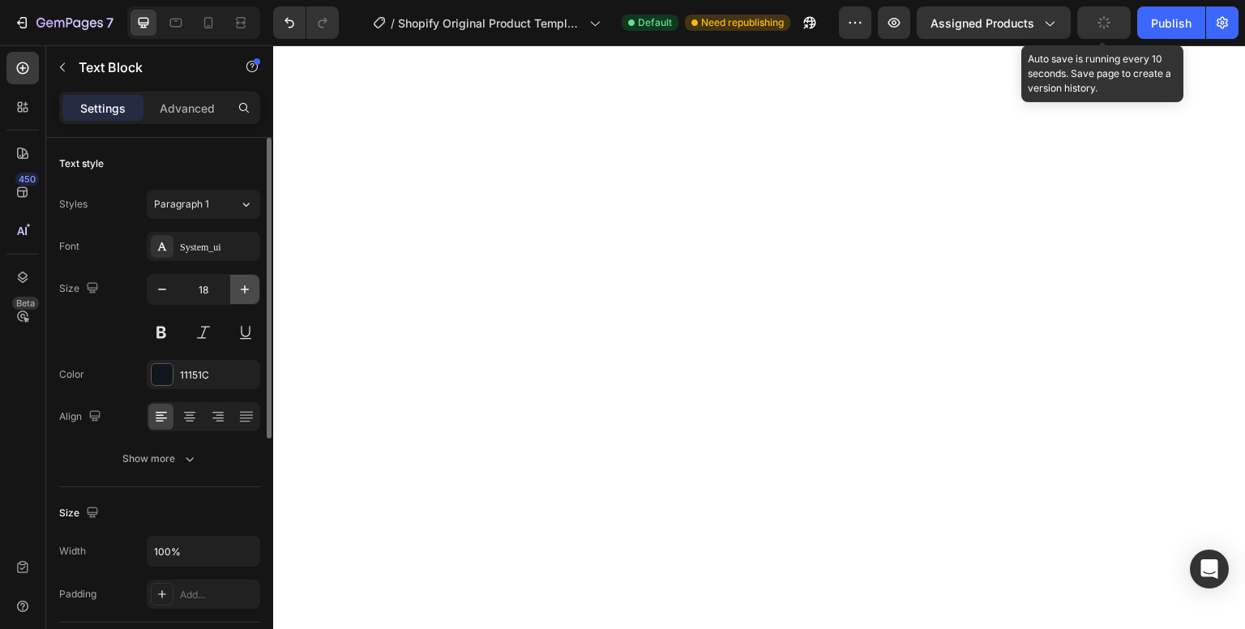
click at [246, 289] on icon "button" at bounding box center [245, 289] width 16 height 16
type input "19"
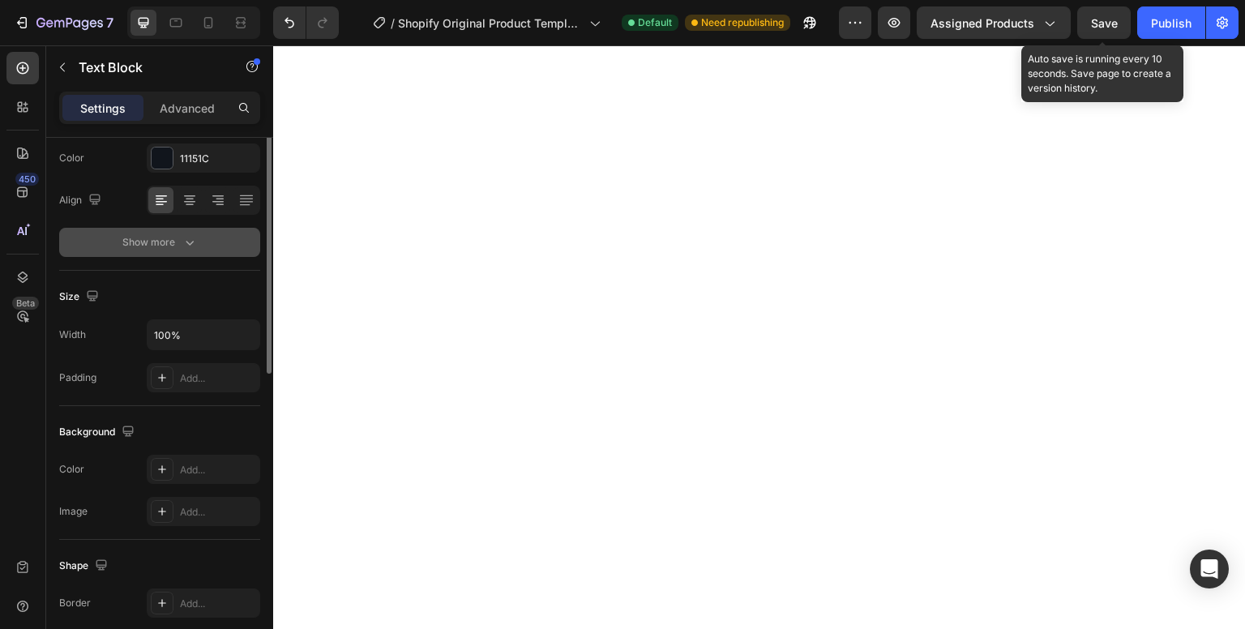
scroll to position [96, 0]
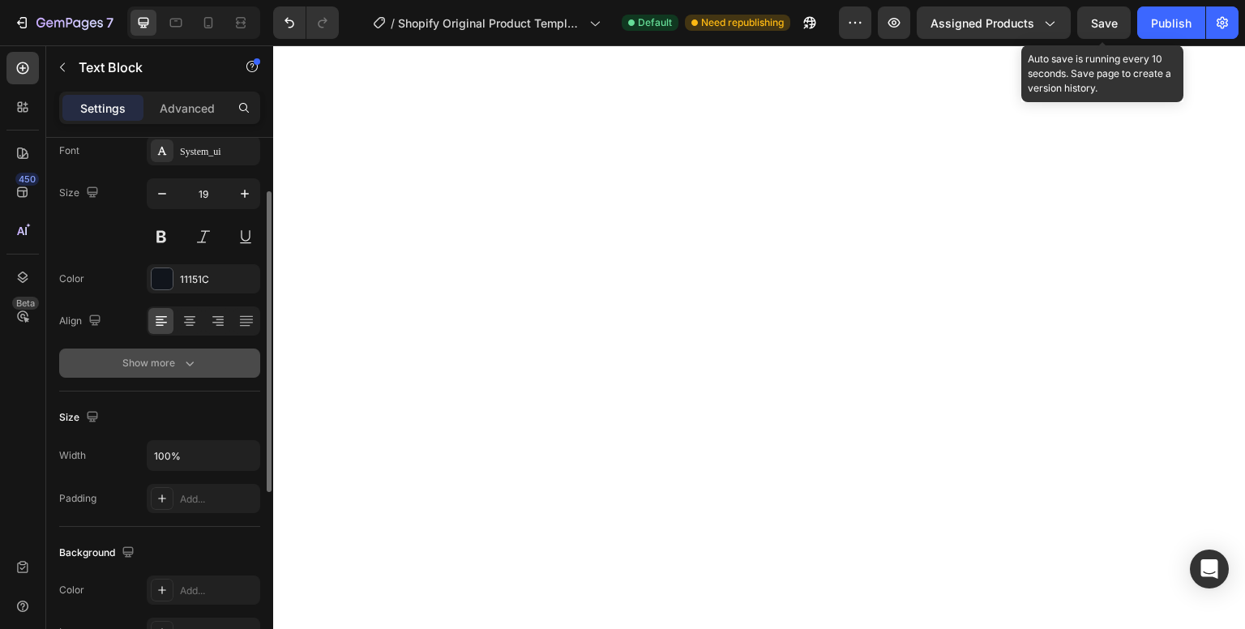
click at [188, 356] on icon "button" at bounding box center [190, 363] width 16 height 16
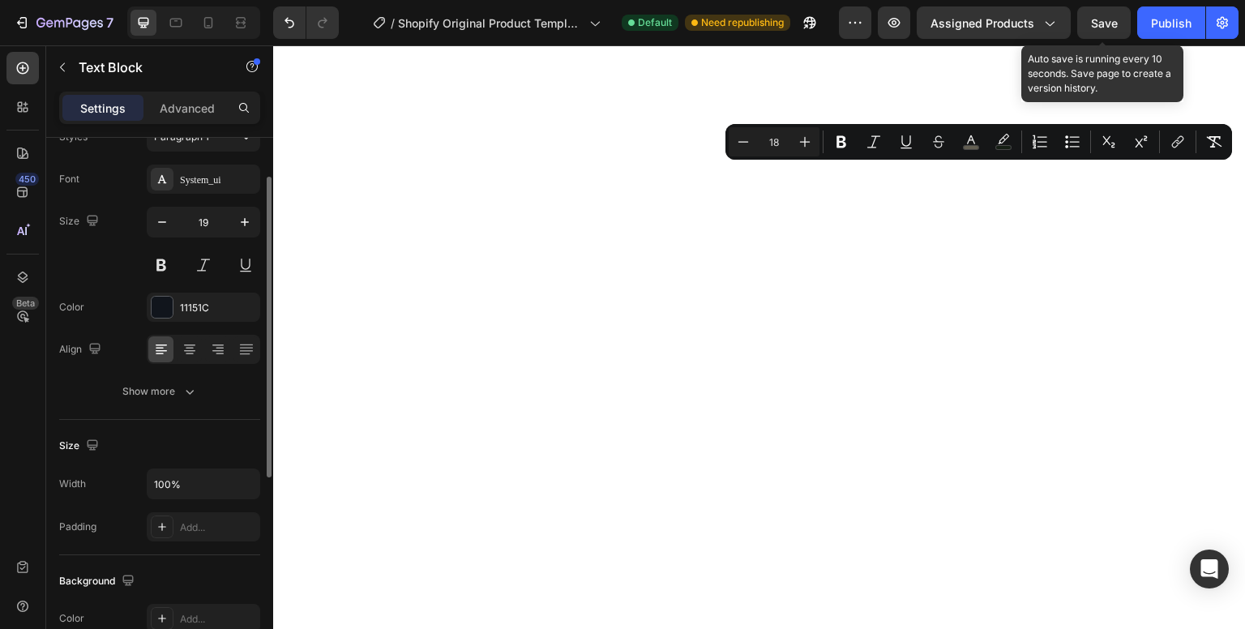
scroll to position [68, 0]
click at [192, 397] on icon "button" at bounding box center [190, 391] width 16 height 16
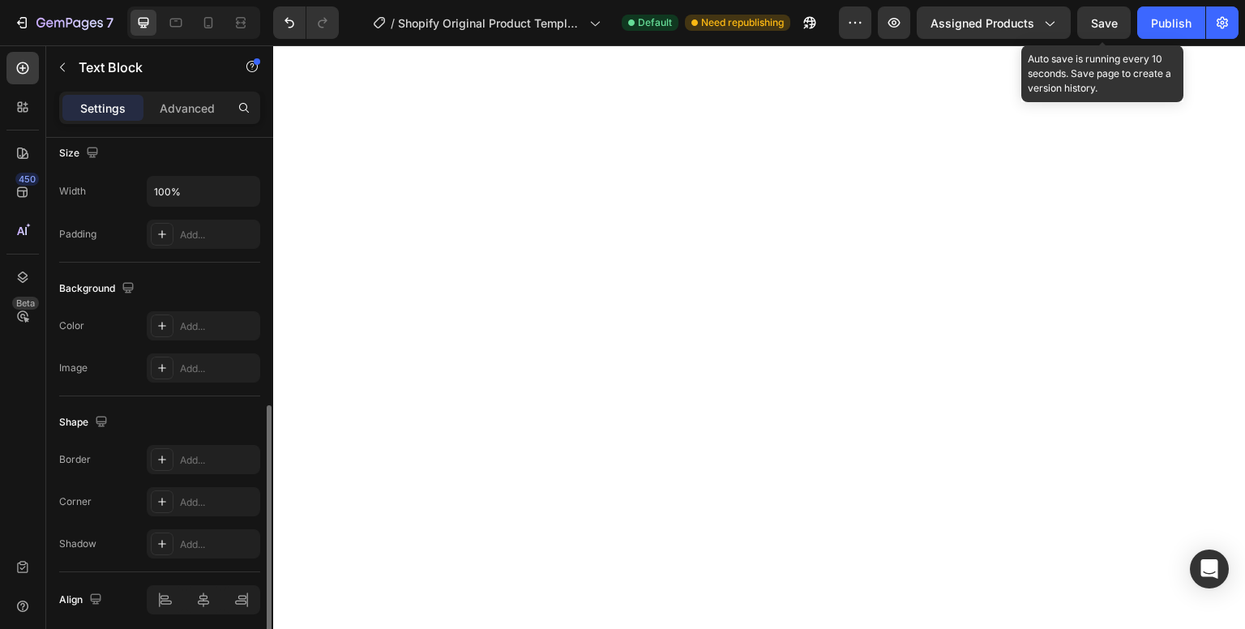
scroll to position [573, 0]
click at [160, 326] on icon at bounding box center [162, 326] width 13 height 13
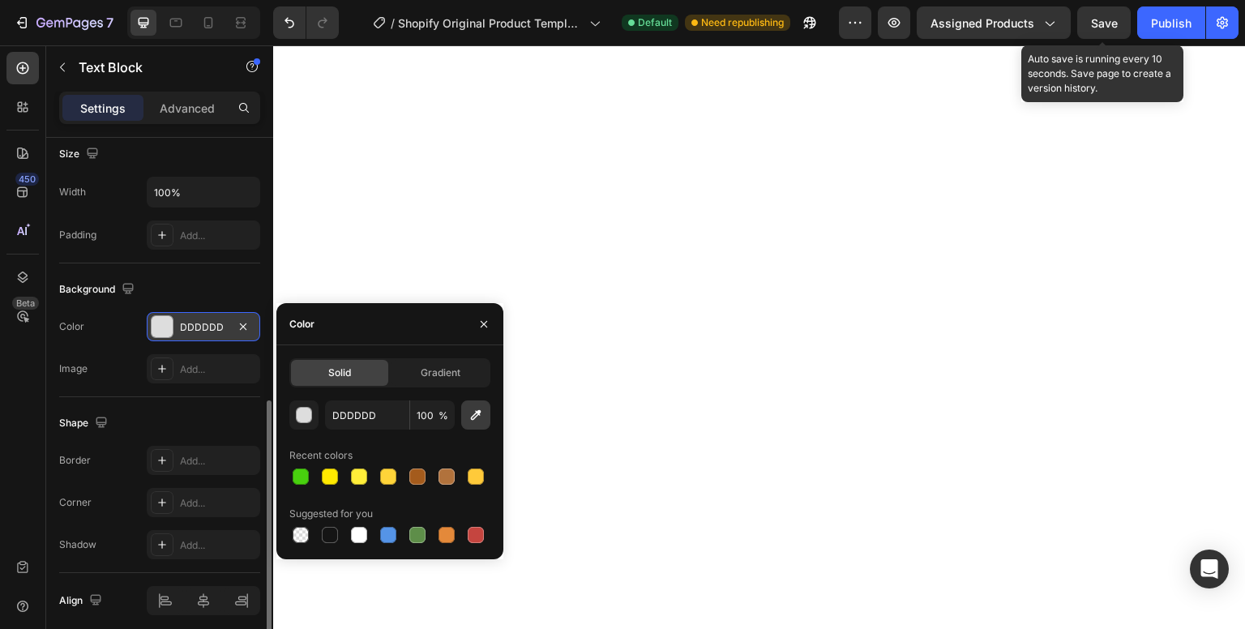
click at [469, 418] on icon "button" at bounding box center [476, 415] width 16 height 16
type input "FFFFFF"
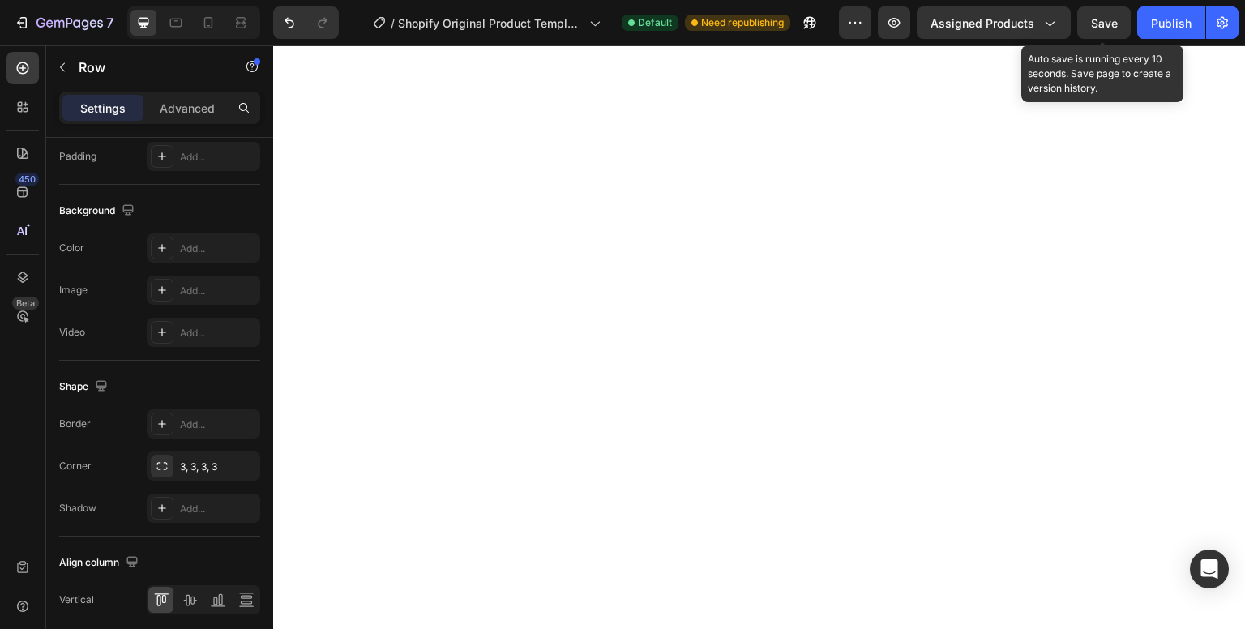
scroll to position [0, 0]
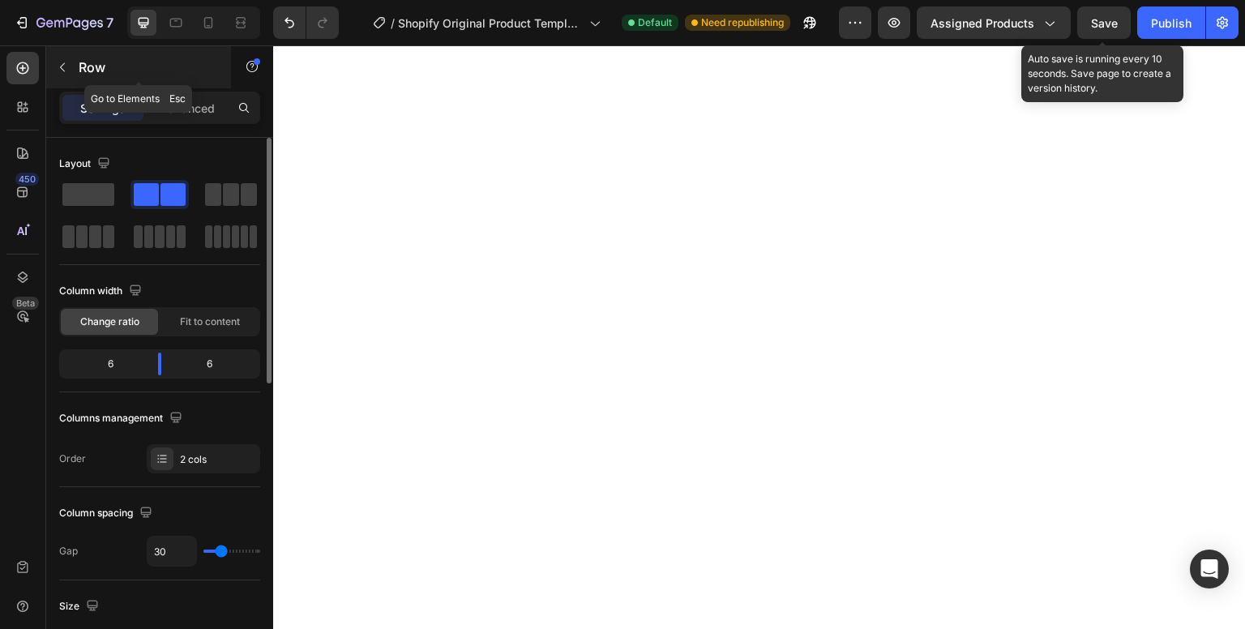
click at [66, 66] on icon "button" at bounding box center [62, 67] width 13 height 13
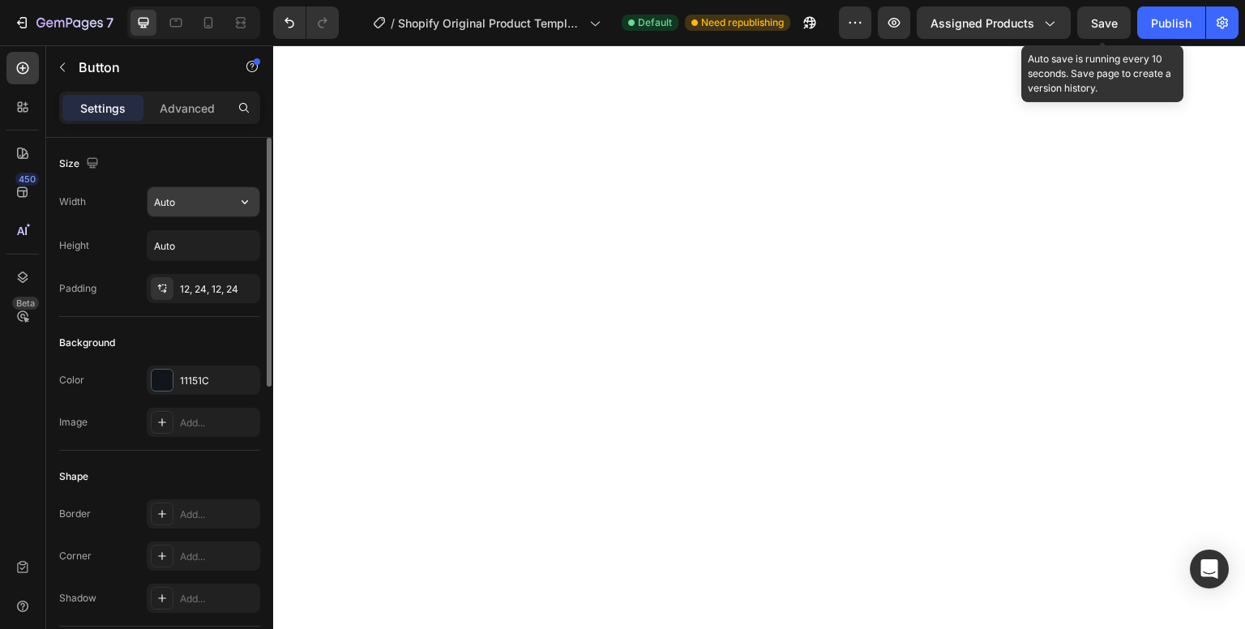
click at [195, 203] on input "Auto" at bounding box center [204, 201] width 112 height 29
click at [244, 202] on icon "button" at bounding box center [245, 202] width 6 height 4
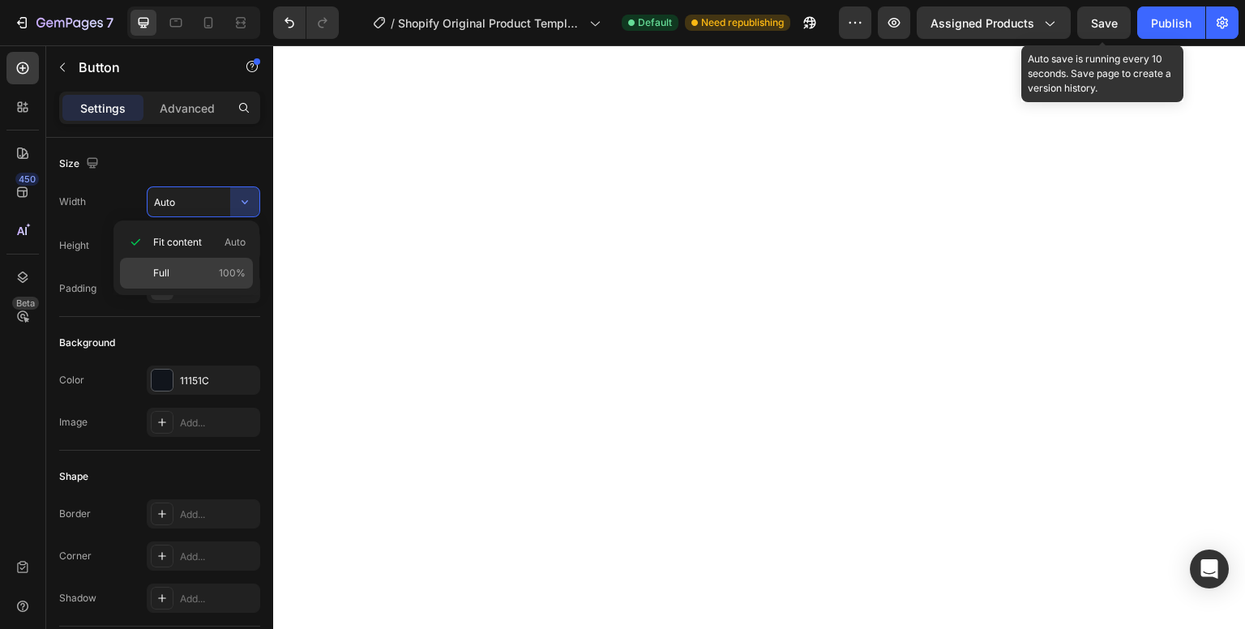
click at [235, 269] on span "100%" at bounding box center [232, 273] width 27 height 15
type input "100%"
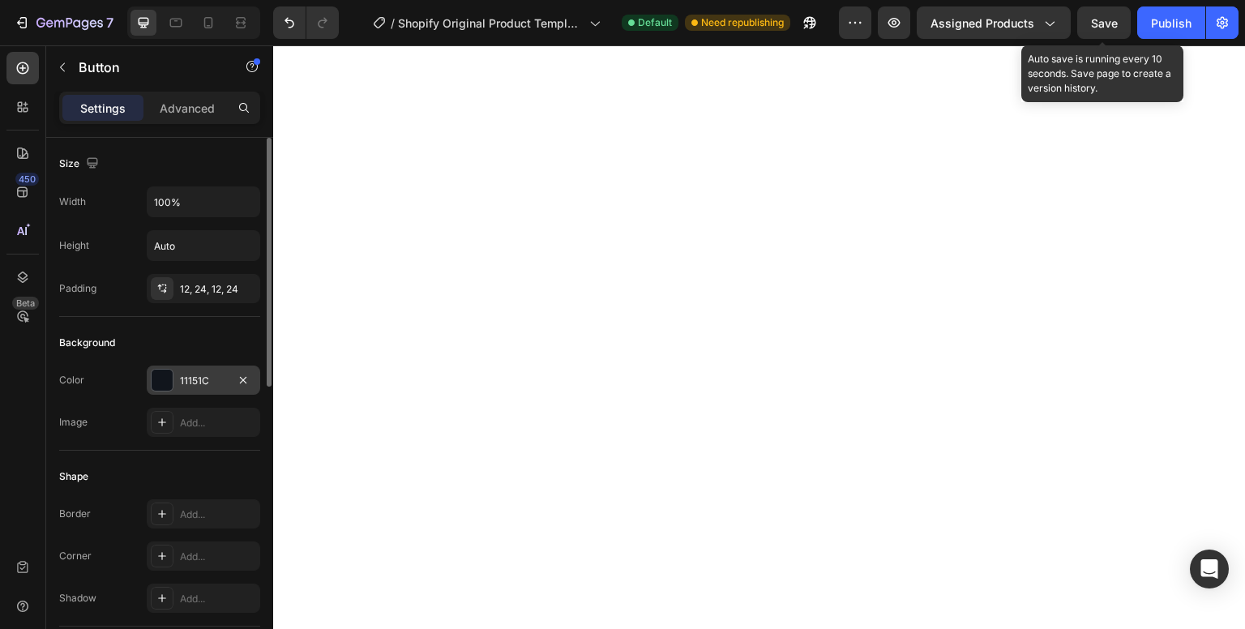
click at [166, 383] on div at bounding box center [162, 380] width 21 height 21
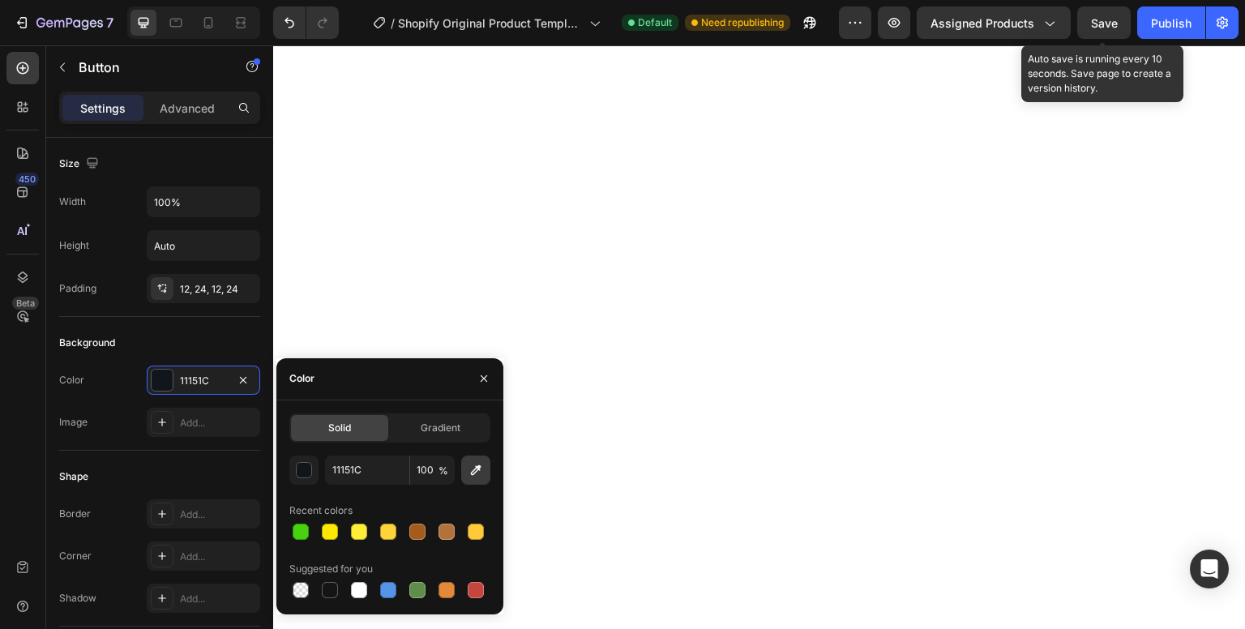
click at [487, 473] on button "button" at bounding box center [475, 470] width 29 height 29
type input "FFCA3A"
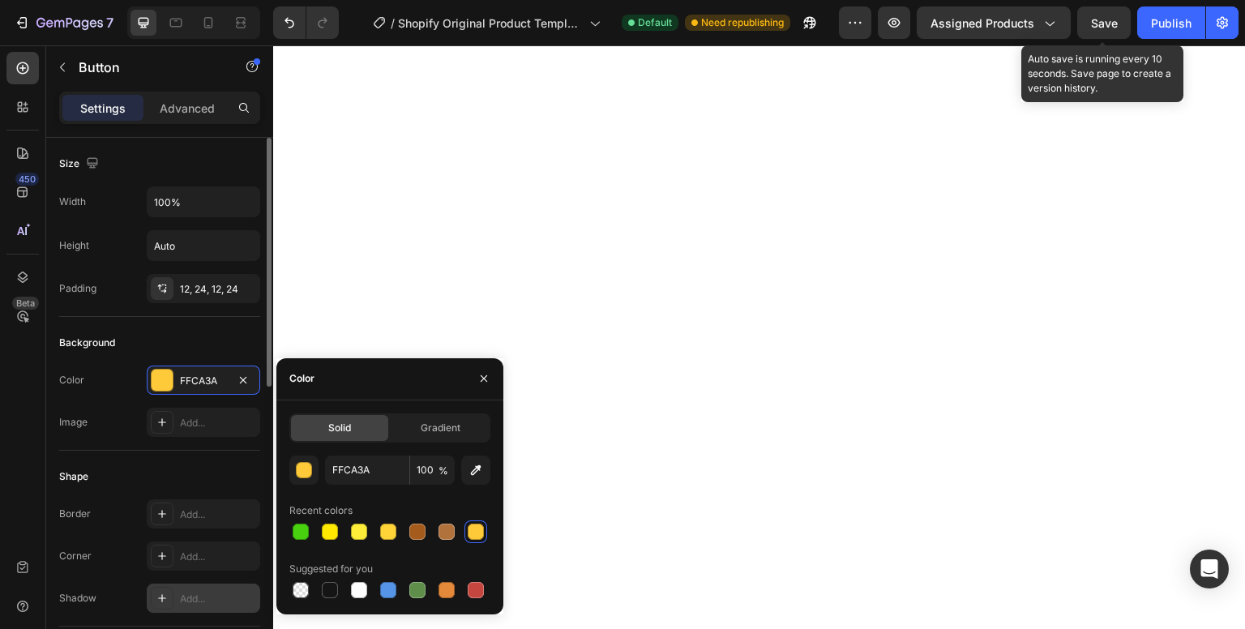
click at [158, 594] on icon at bounding box center [162, 598] width 13 height 13
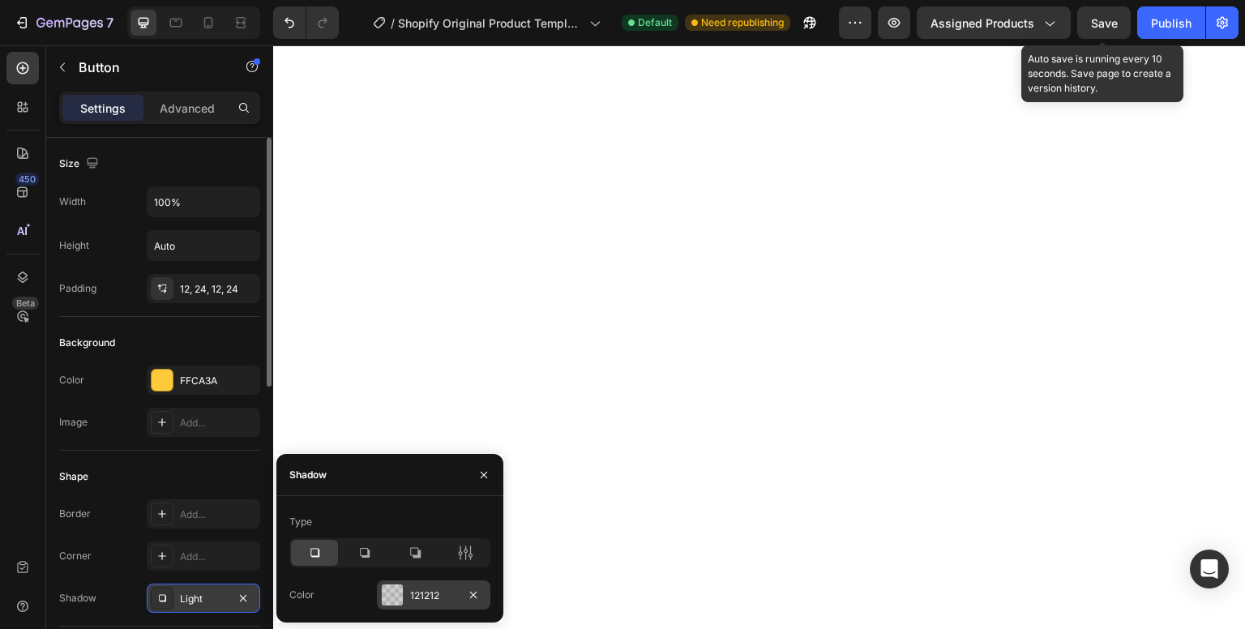
click at [388, 594] on div at bounding box center [392, 595] width 21 height 21
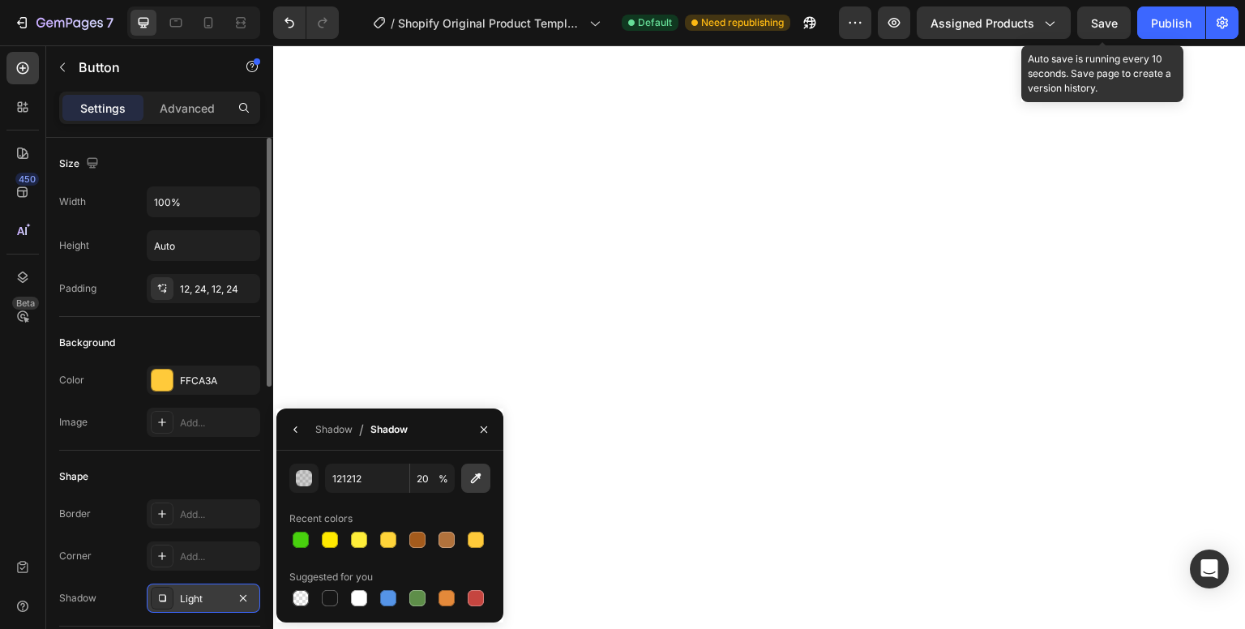
click at [475, 474] on icon "button" at bounding box center [476, 479] width 11 height 11
type input "C08331"
type input "100"
click at [444, 538] on div at bounding box center [447, 540] width 16 height 16
type input "A45B1C"
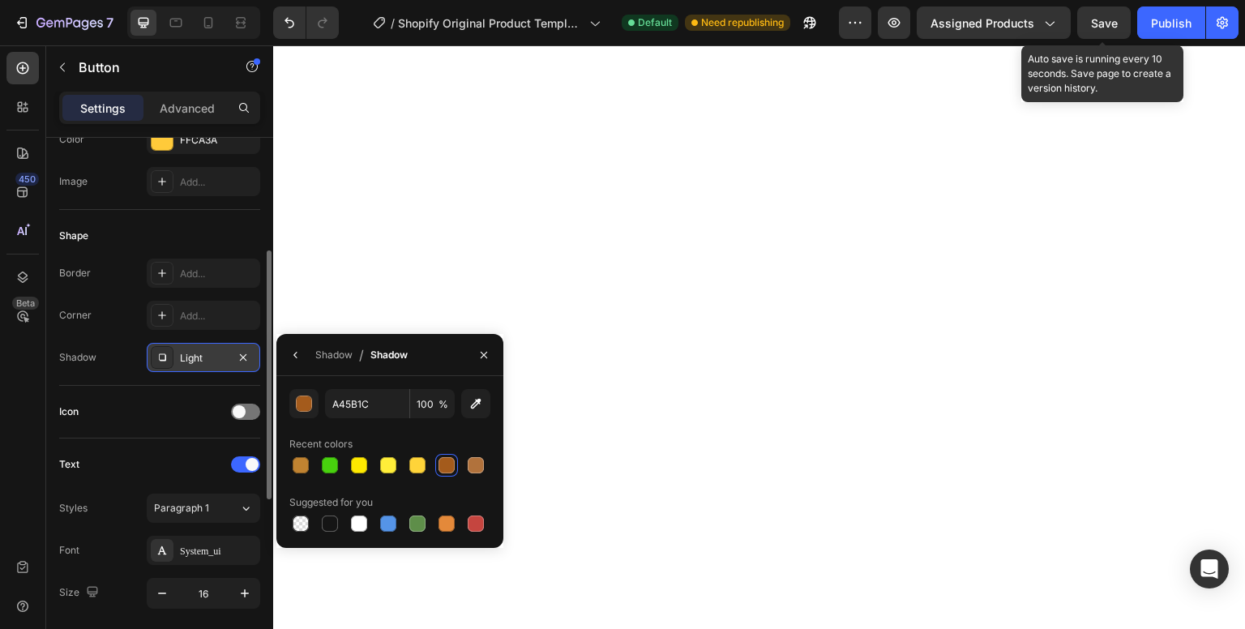
scroll to position [242, 0]
click at [332, 360] on div "Shadow" at bounding box center [333, 355] width 37 height 15
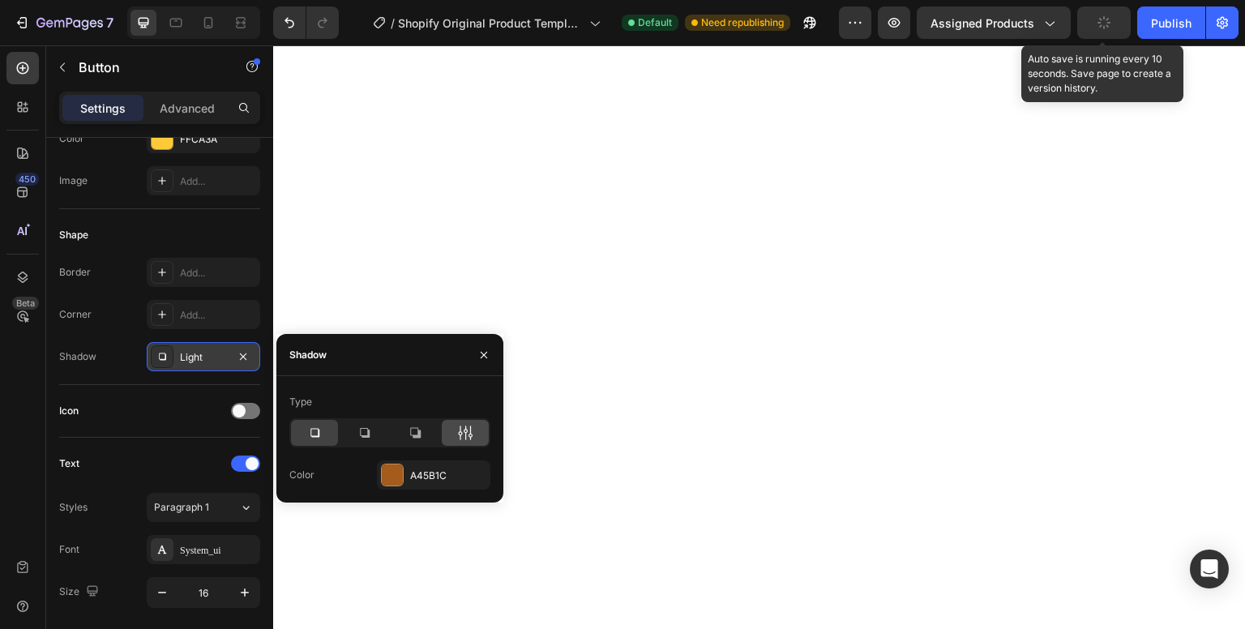
click at [468, 443] on div at bounding box center [465, 433] width 47 height 26
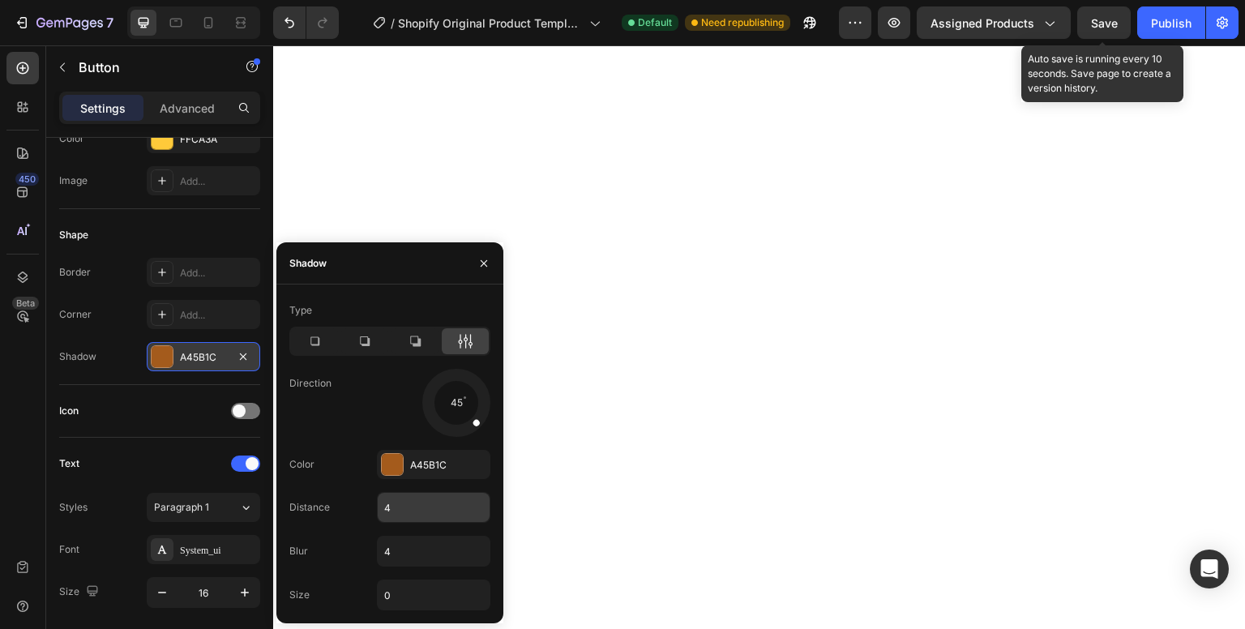
click at [443, 497] on input "4" at bounding box center [434, 507] width 112 height 29
type input "5"
click at [453, 538] on input "4" at bounding box center [434, 551] width 112 height 29
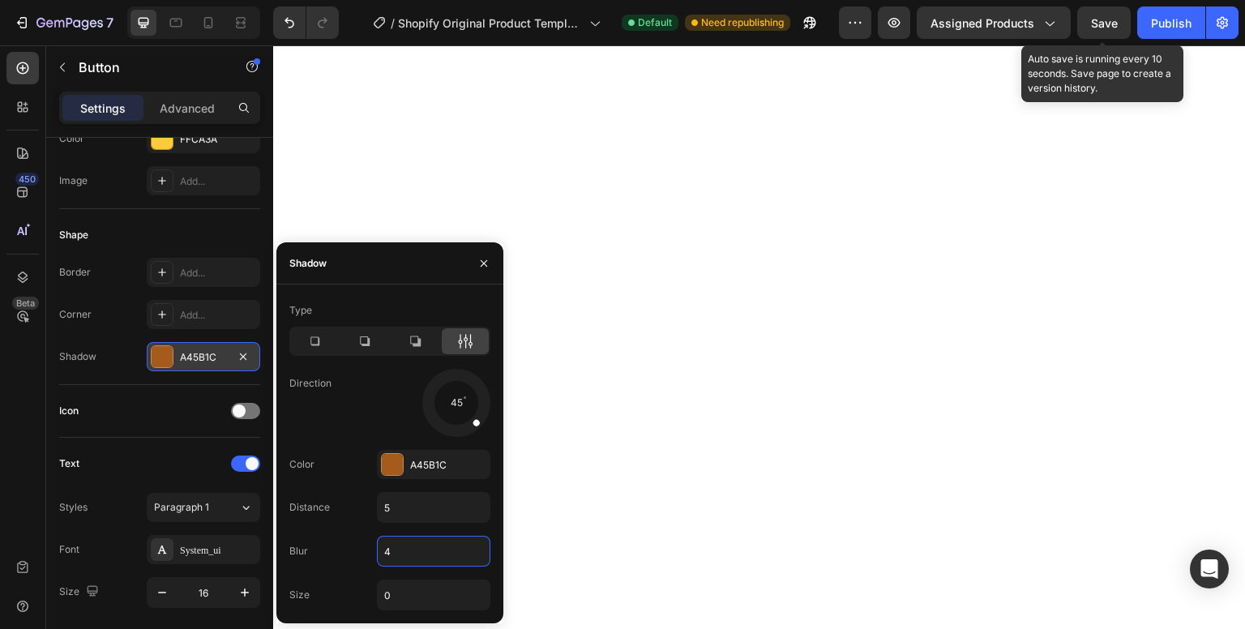
click at [450, 555] on input "4" at bounding box center [434, 551] width 112 height 29
type input "0"
click at [168, 305] on div at bounding box center [162, 314] width 23 height 23
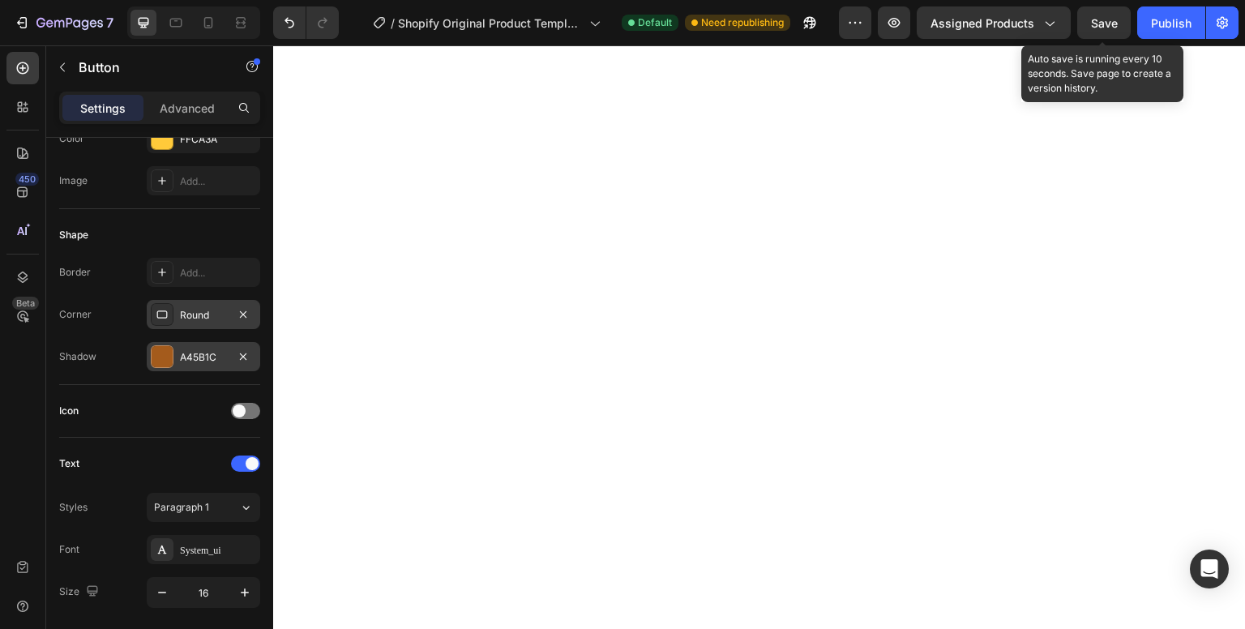
click at [181, 318] on div "Round" at bounding box center [203, 315] width 47 height 15
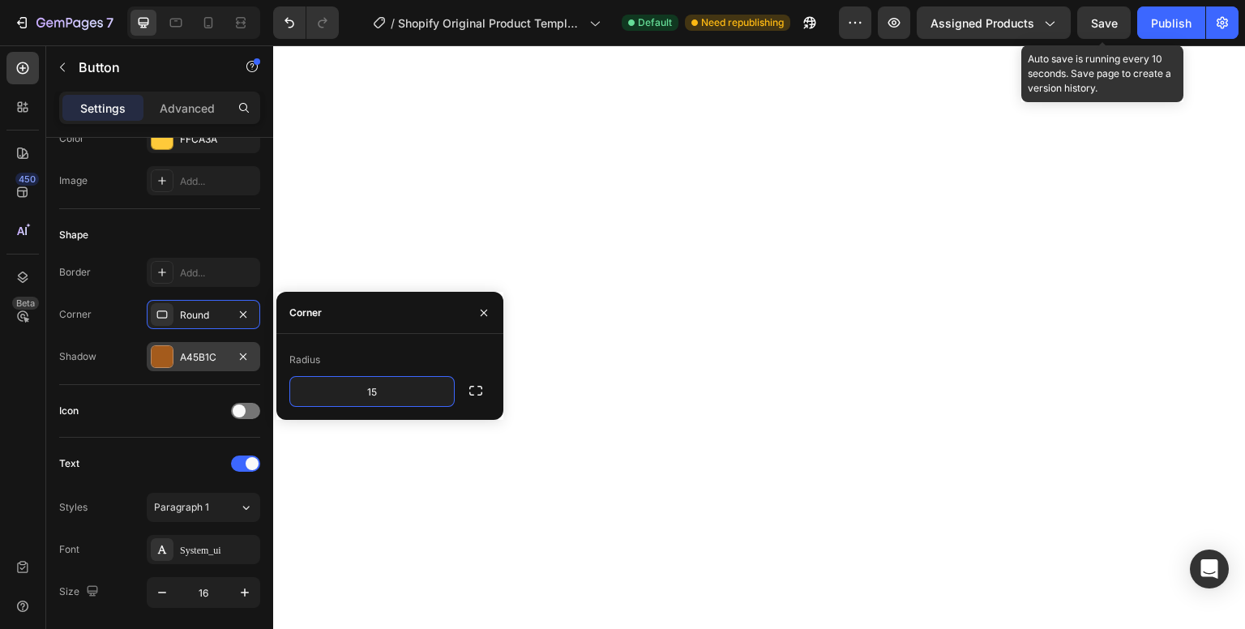
click at [411, 396] on input "15" at bounding box center [372, 391] width 164 height 29
type input "8"
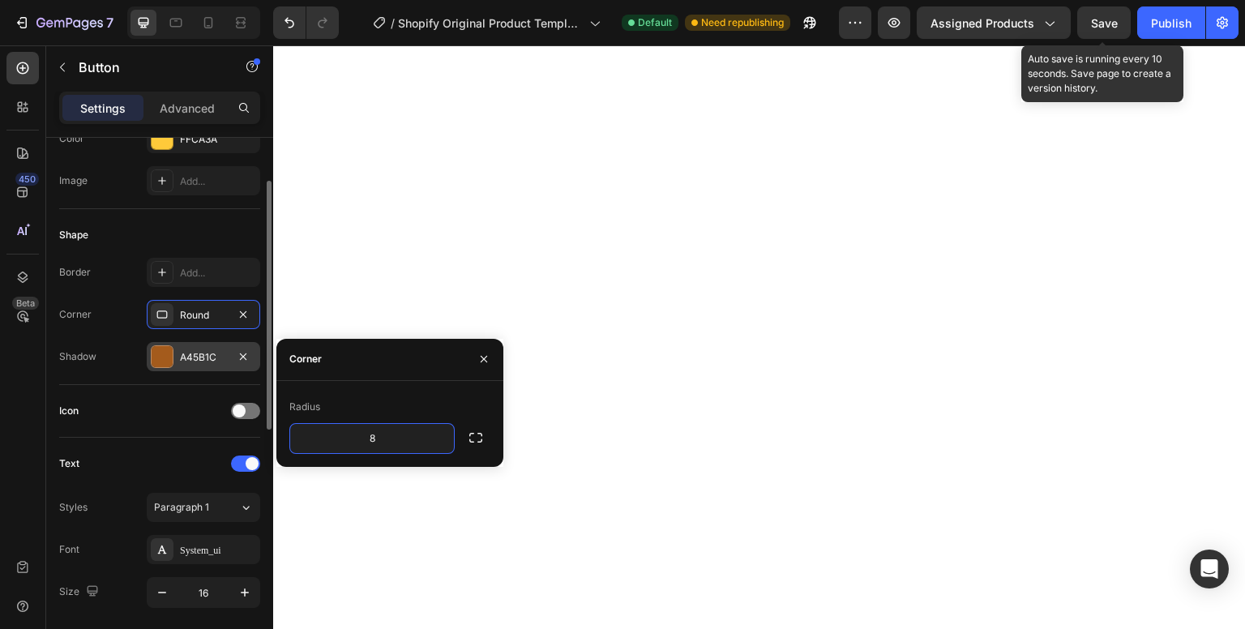
scroll to position [195, 0]
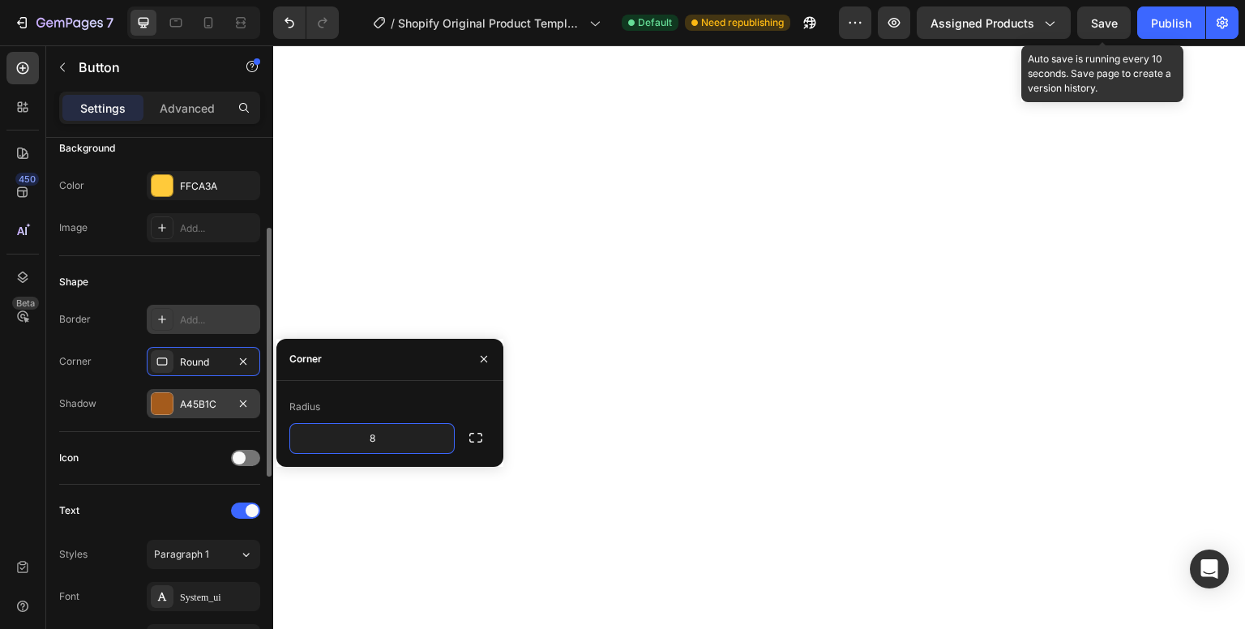
click at [168, 319] on div at bounding box center [162, 319] width 23 height 23
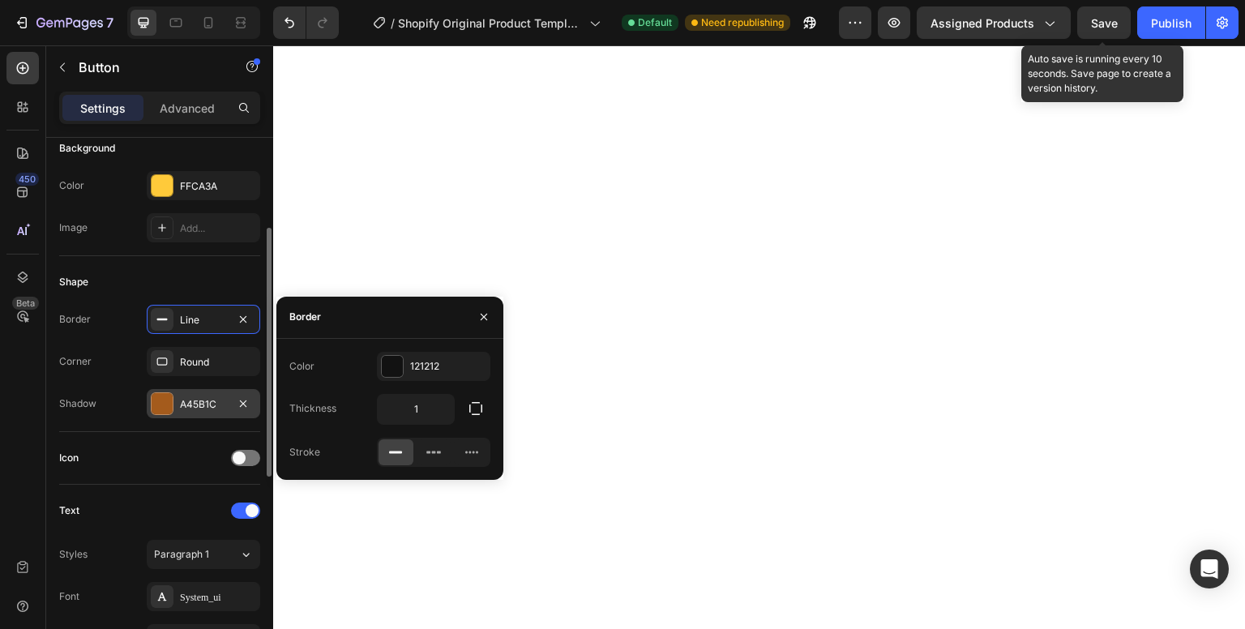
click at [197, 277] on div "Shape" at bounding box center [159, 282] width 201 height 26
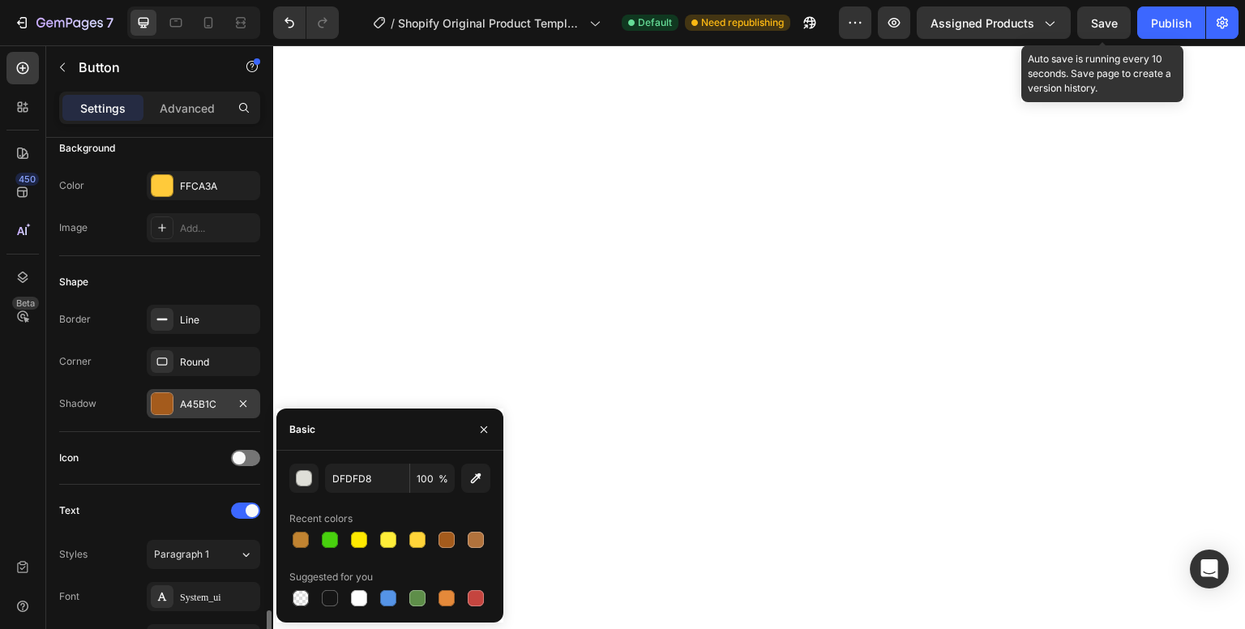
scroll to position [457, 0]
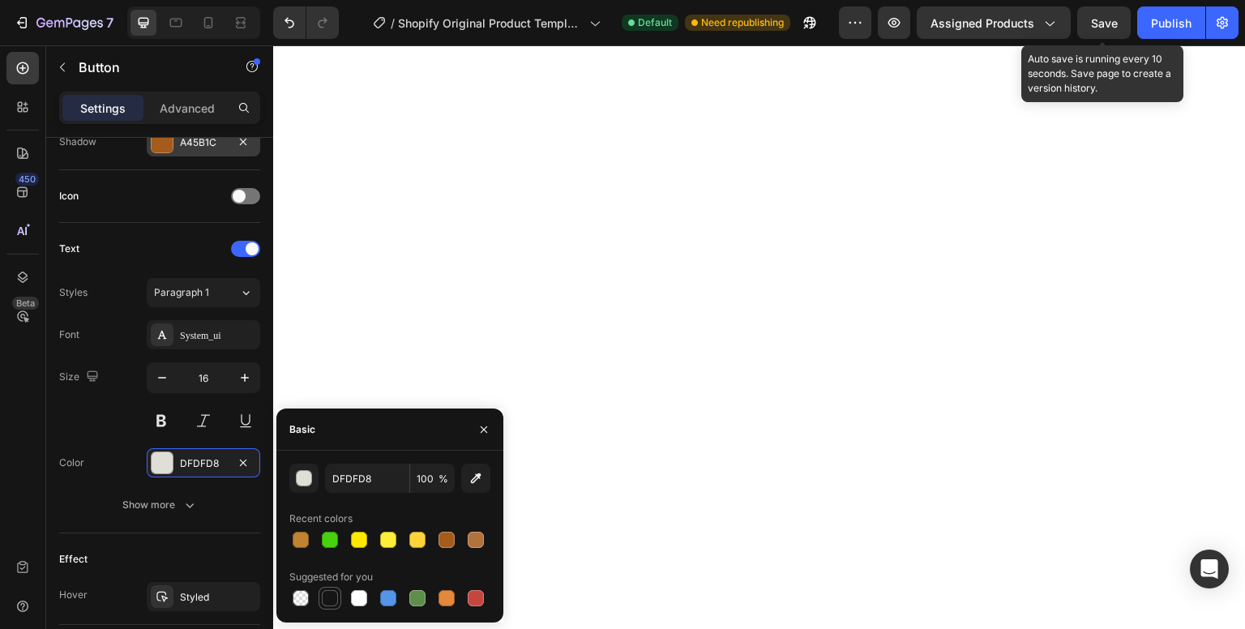
click at [335, 594] on div at bounding box center [330, 598] width 16 height 16
type input "151515"
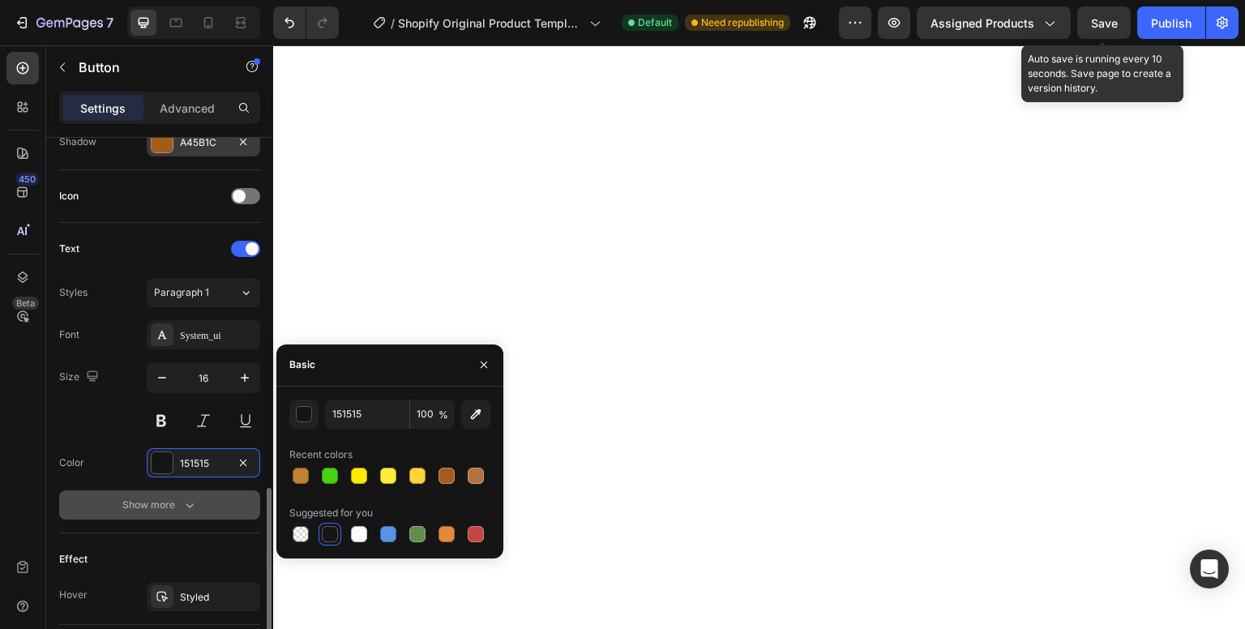
scroll to position [551, 0]
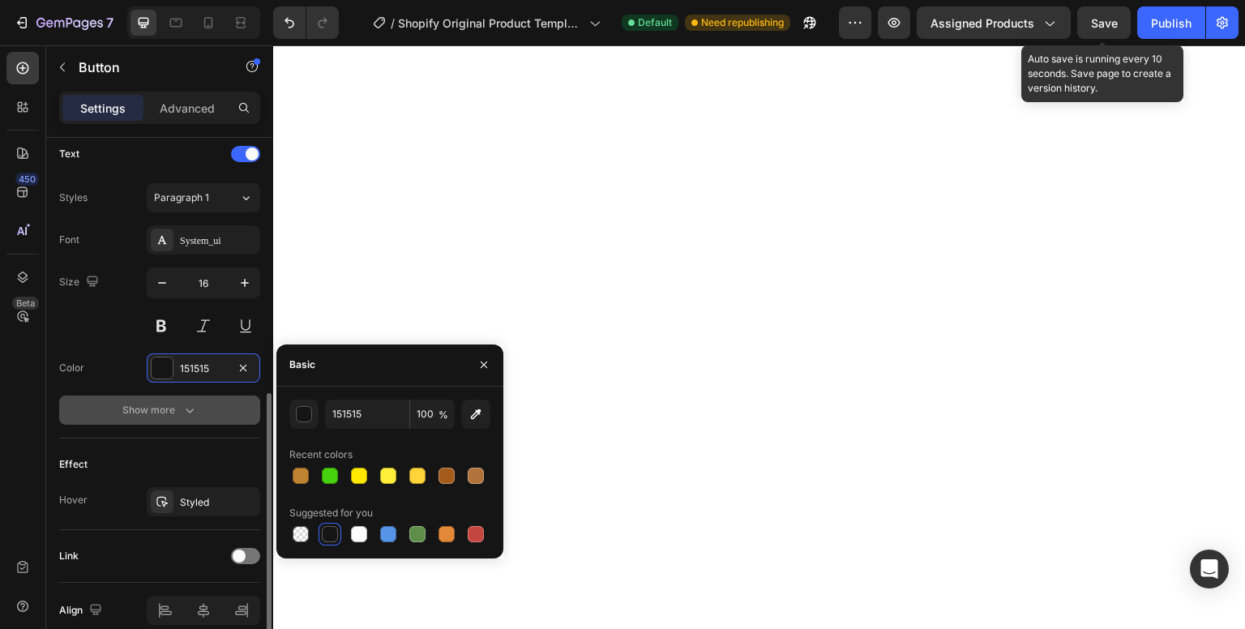
click at [196, 415] on button "Show more" at bounding box center [159, 410] width 201 height 29
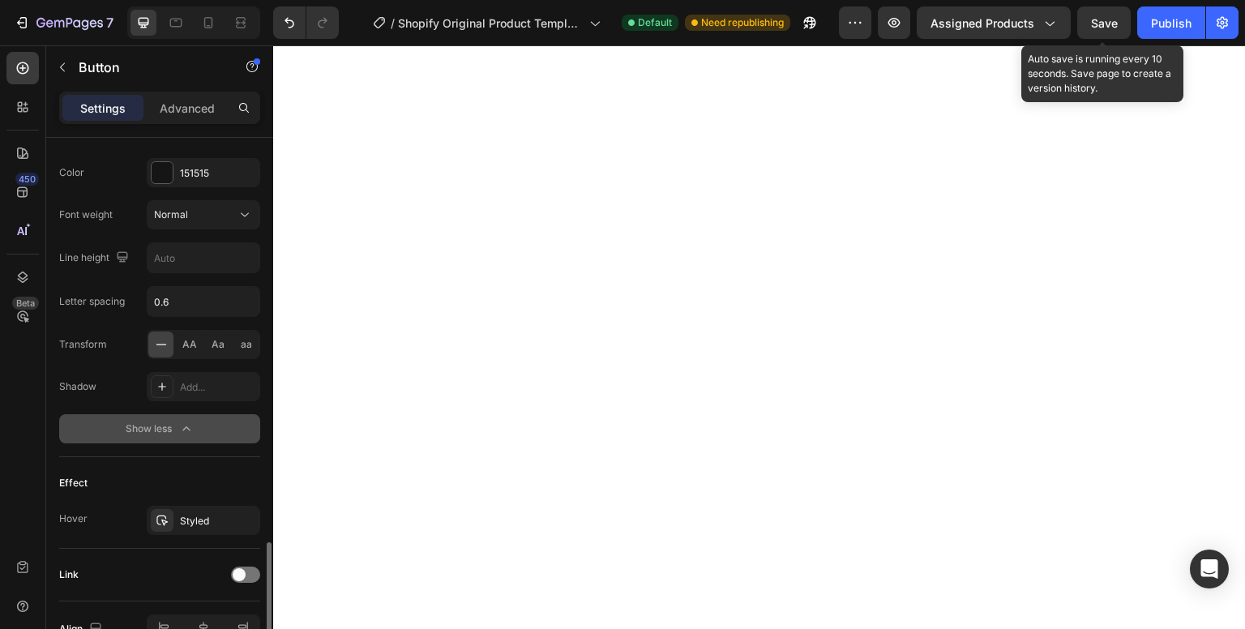
scroll to position [836, 0]
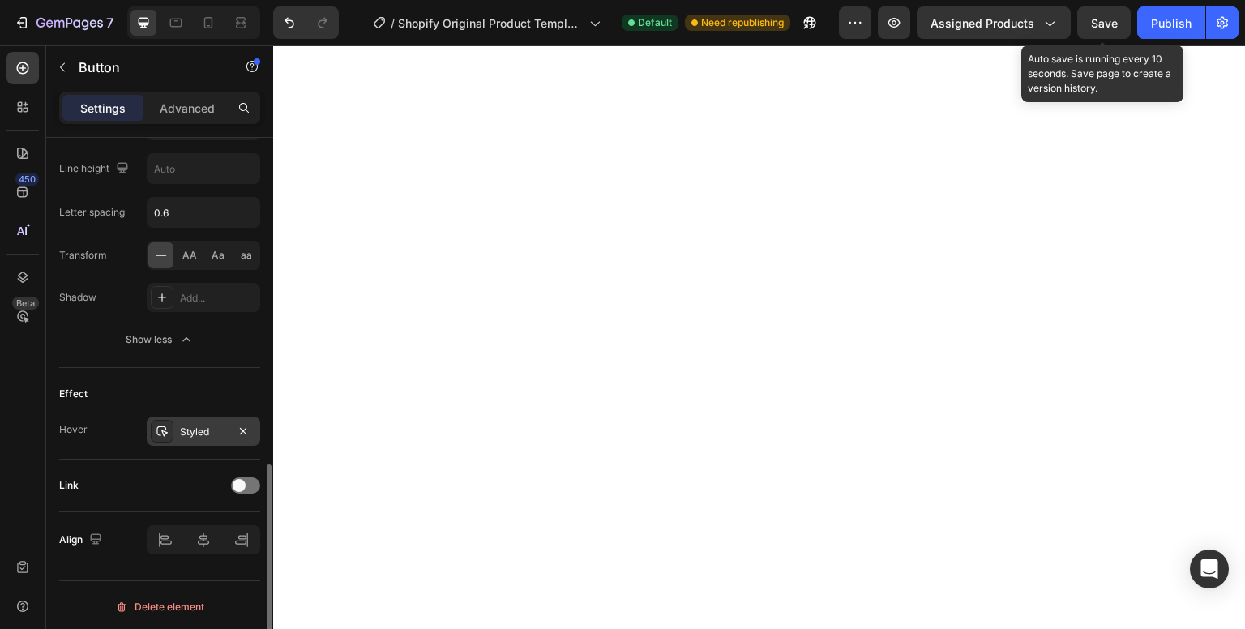
click at [202, 419] on div "Styled" at bounding box center [204, 431] width 114 height 29
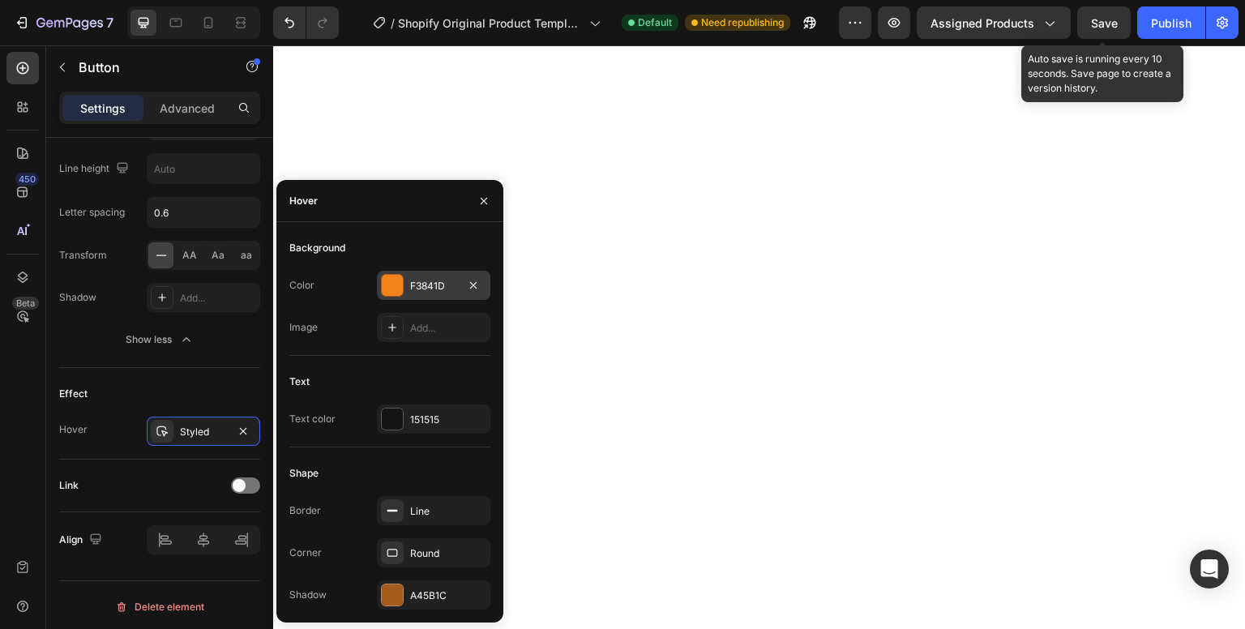
click at [382, 296] on div "F3841D" at bounding box center [434, 285] width 114 height 29
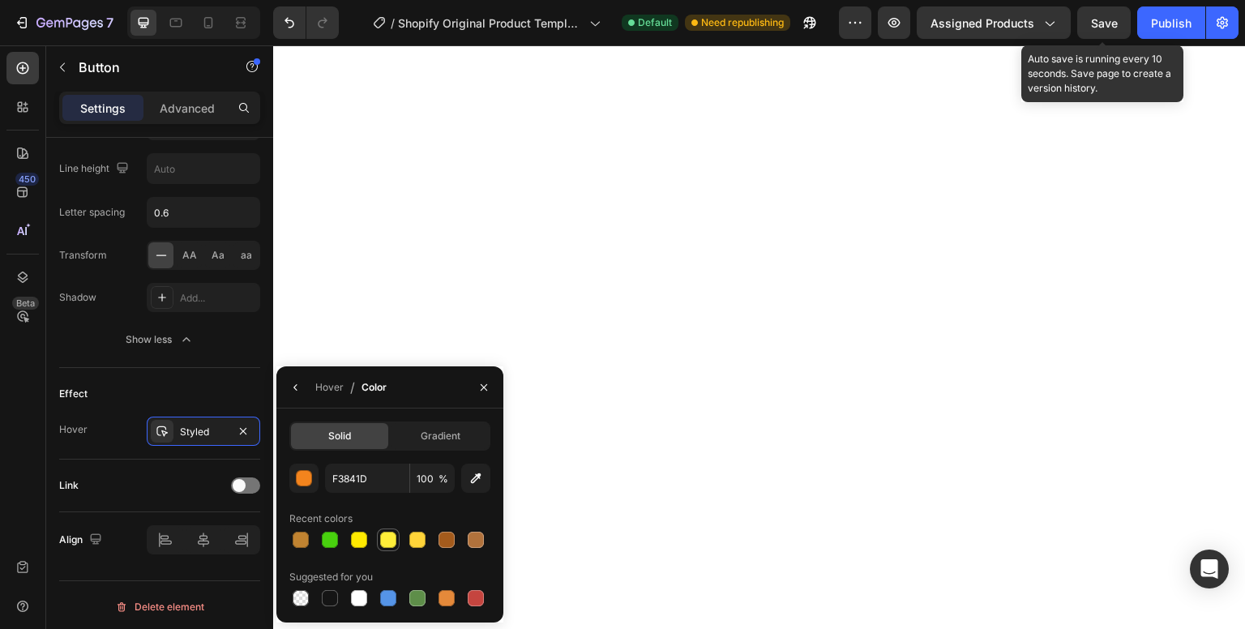
click at [384, 545] on div at bounding box center [388, 540] width 16 height 16
click at [424, 539] on div at bounding box center [417, 540] width 16 height 16
click at [356, 539] on div at bounding box center [359, 540] width 16 height 16
click at [391, 542] on div at bounding box center [388, 540] width 16 height 16
type input "FFEE39"
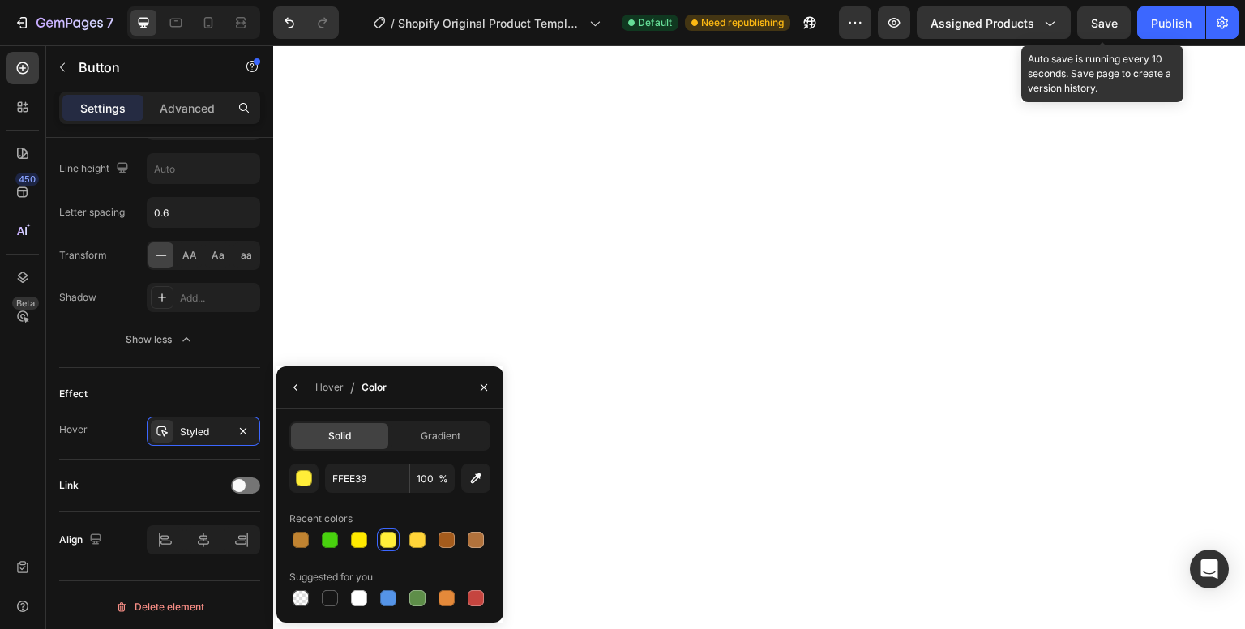
scroll to position [0, 0]
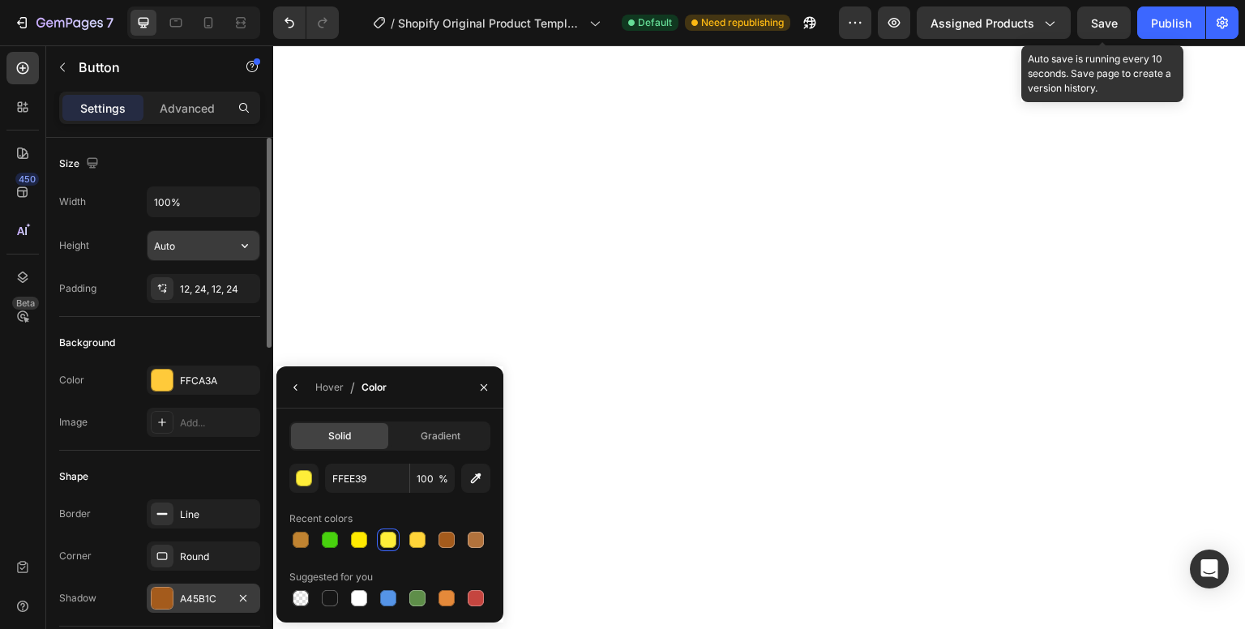
click at [199, 253] on input "Auto" at bounding box center [204, 245] width 112 height 29
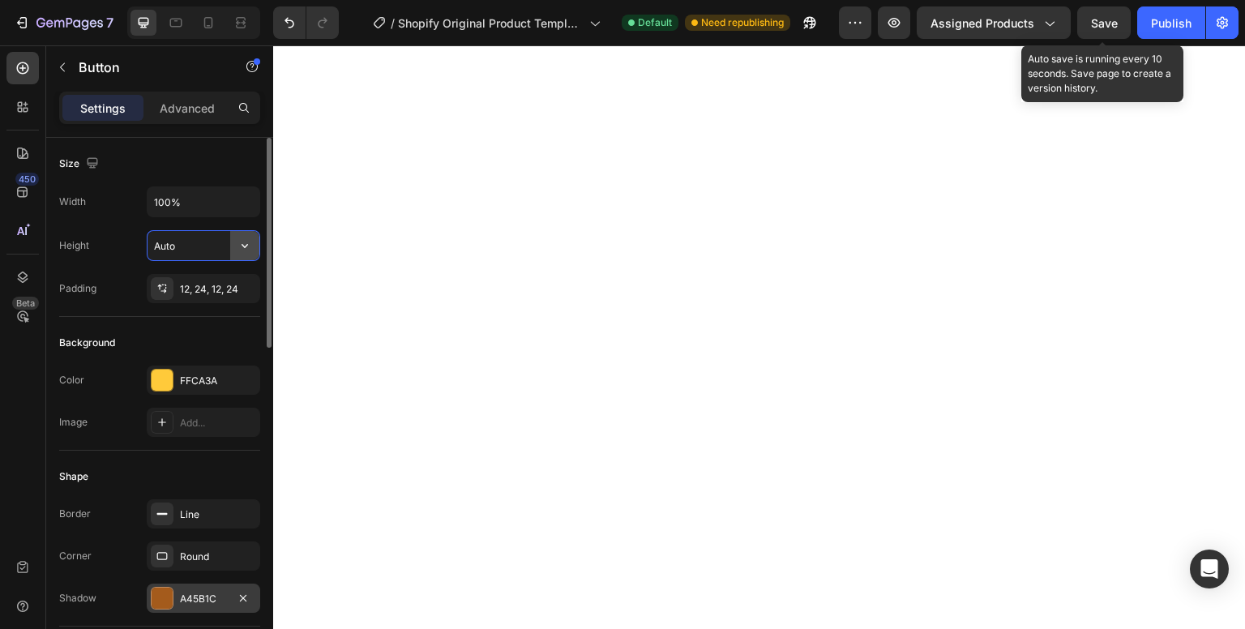
click at [242, 240] on icon "button" at bounding box center [245, 246] width 16 height 16
click at [230, 281] on span "Auto" at bounding box center [235, 286] width 21 height 15
click at [232, 250] on button "button" at bounding box center [244, 245] width 29 height 29
click at [174, 285] on span "Fit content" at bounding box center [177, 286] width 49 height 15
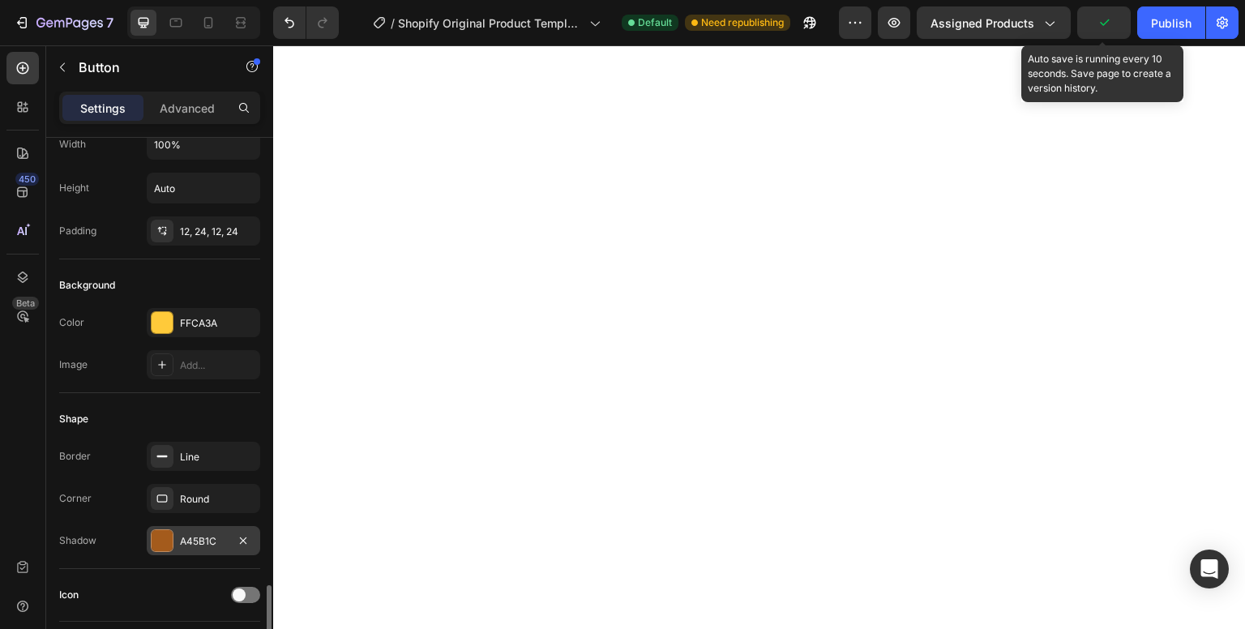
scroll to position [363, 0]
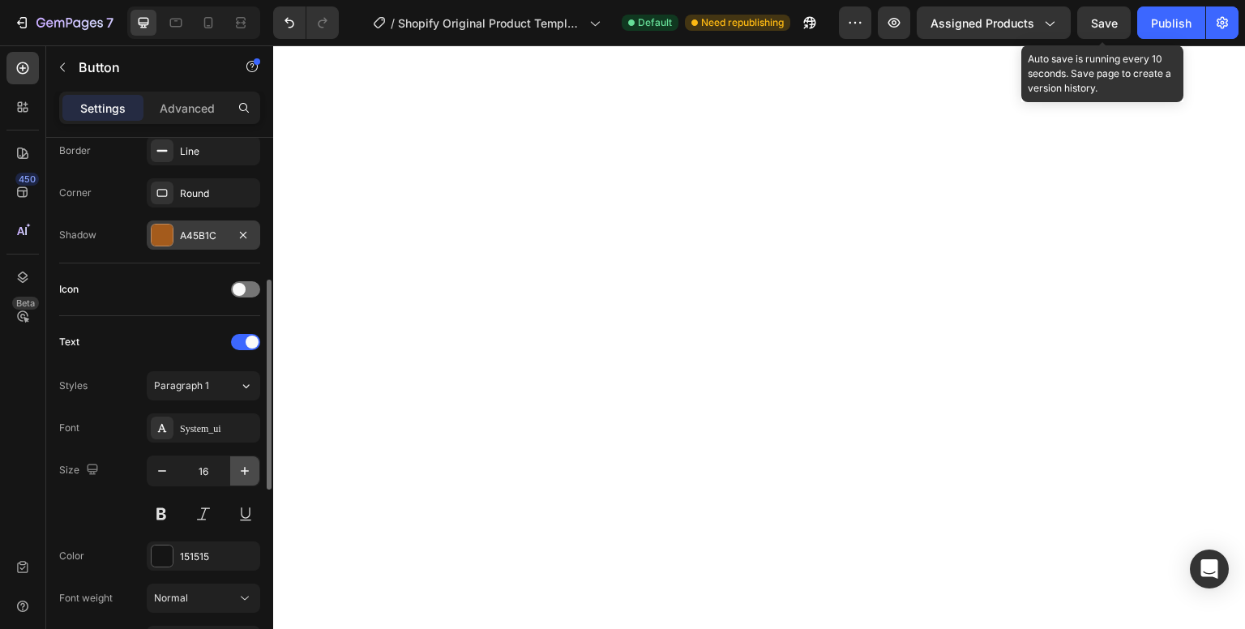
click at [242, 467] on icon "button" at bounding box center [245, 471] width 16 height 16
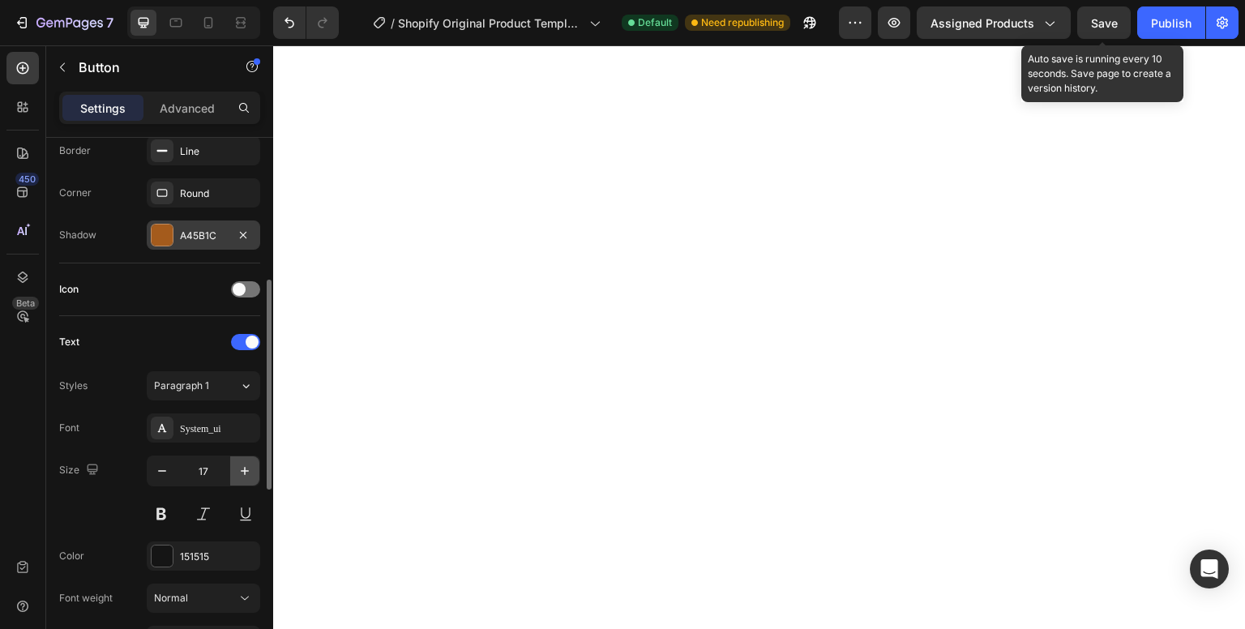
click at [242, 467] on icon "button" at bounding box center [245, 471] width 16 height 16
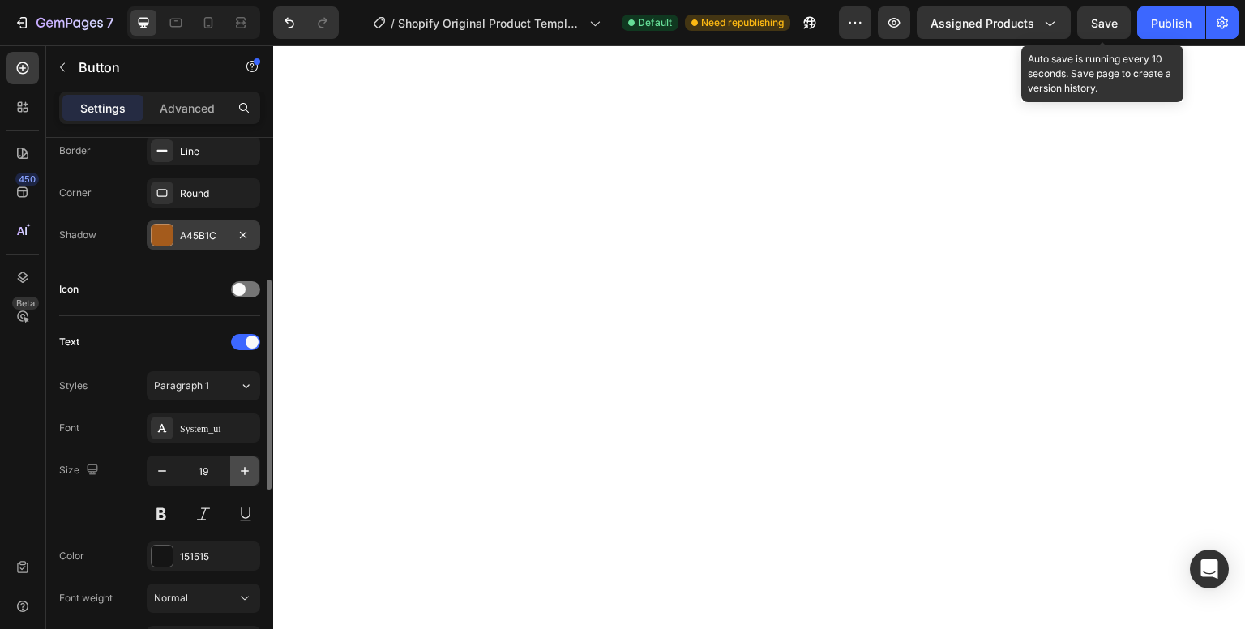
click at [242, 467] on icon "button" at bounding box center [245, 471] width 16 height 16
type input "20"
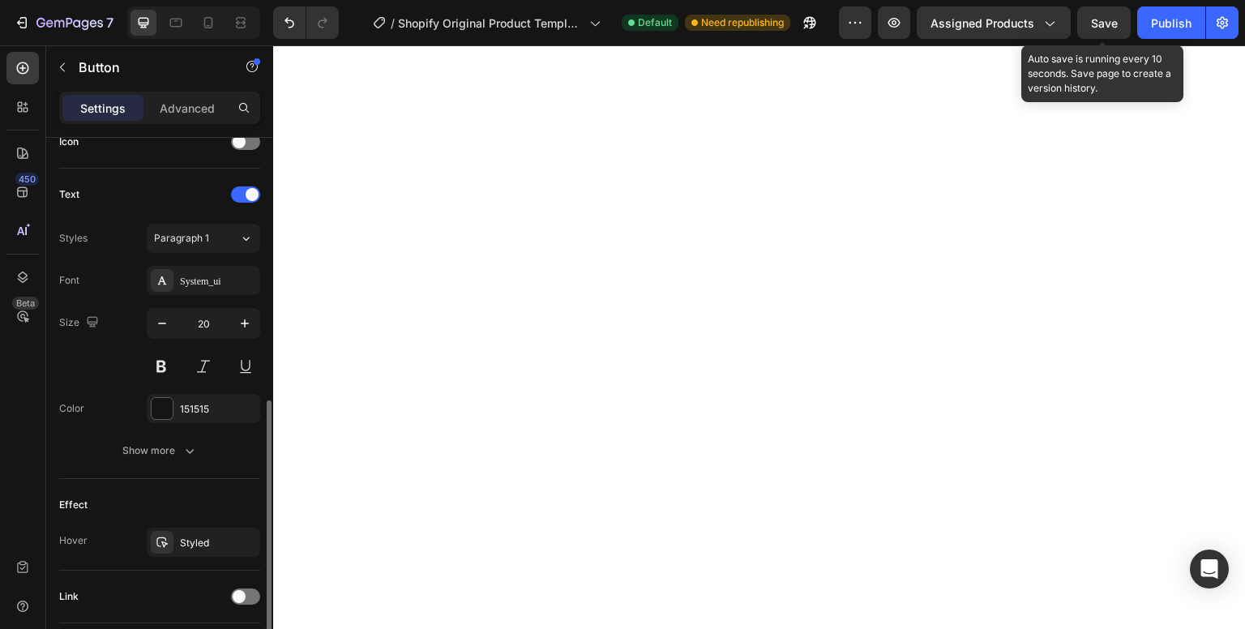
scroll to position [496, 0]
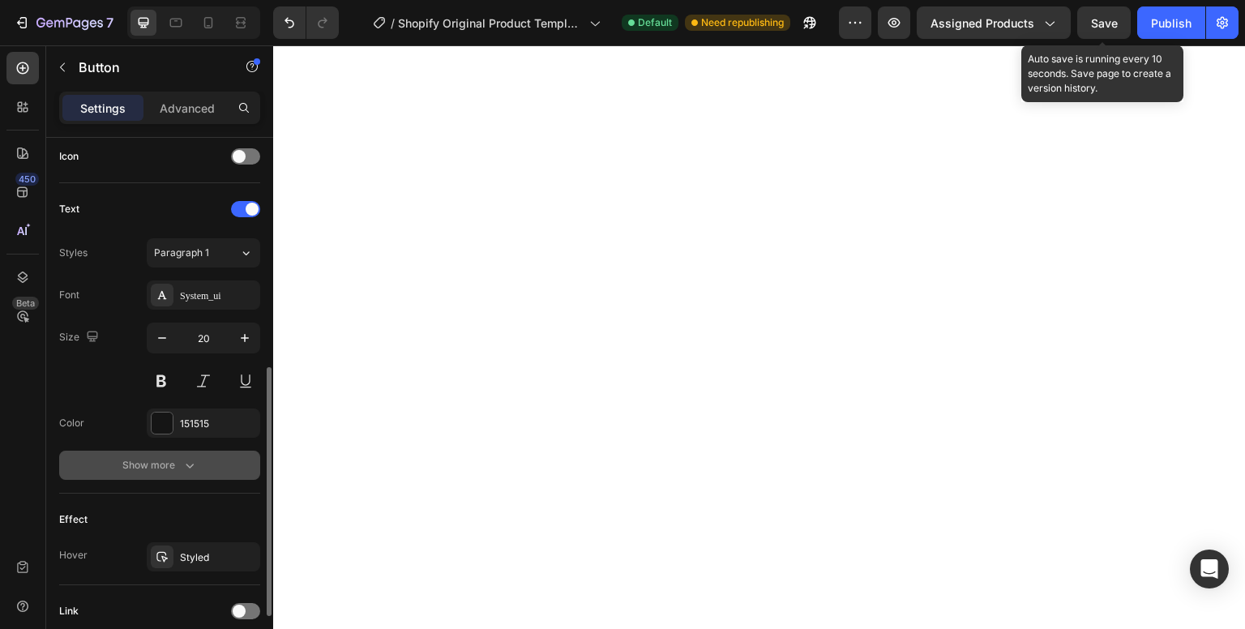
click at [166, 465] on div "Show more" at bounding box center [159, 465] width 75 height 16
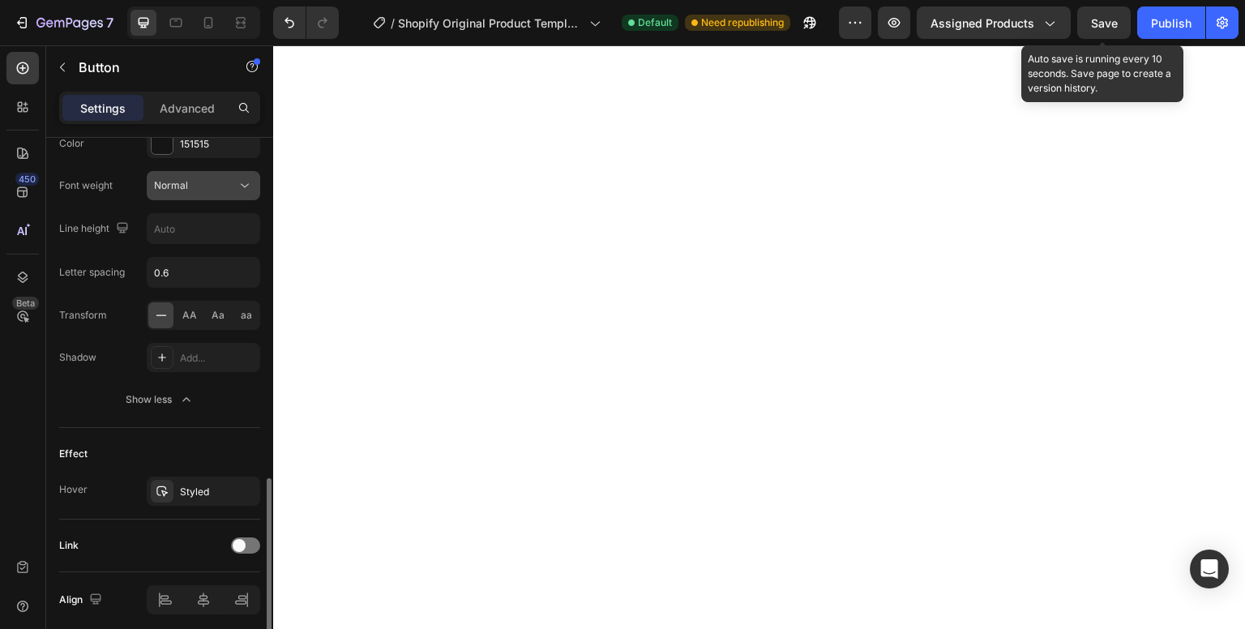
scroll to position [836, 0]
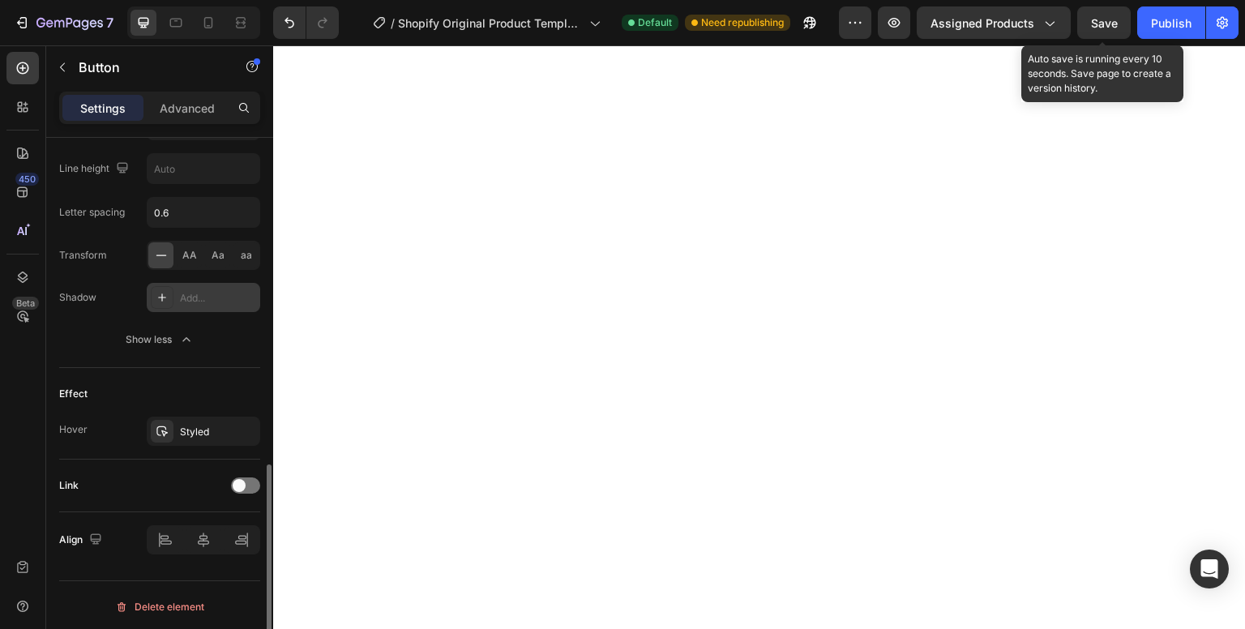
click at [163, 302] on div at bounding box center [162, 297] width 23 height 23
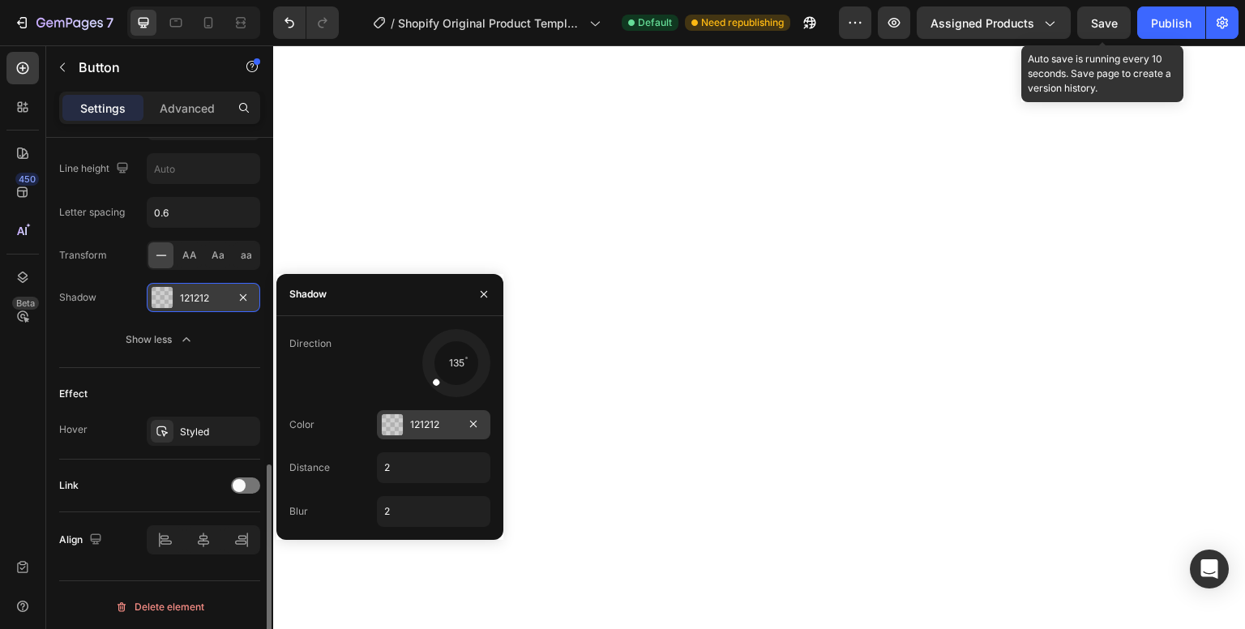
click at [401, 427] on div at bounding box center [392, 424] width 21 height 21
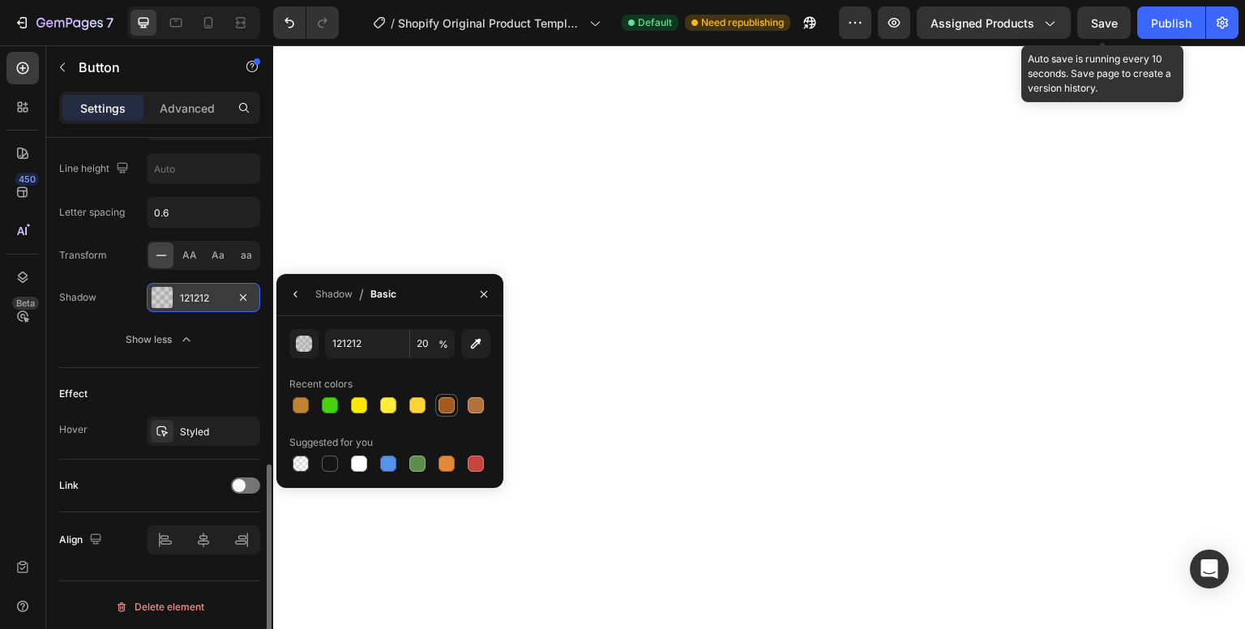
click at [453, 396] on div at bounding box center [446, 405] width 19 height 19
type input "A45B1C"
type input "100"
click at [330, 459] on div at bounding box center [330, 464] width 16 height 16
click at [293, 402] on div at bounding box center [301, 405] width 16 height 16
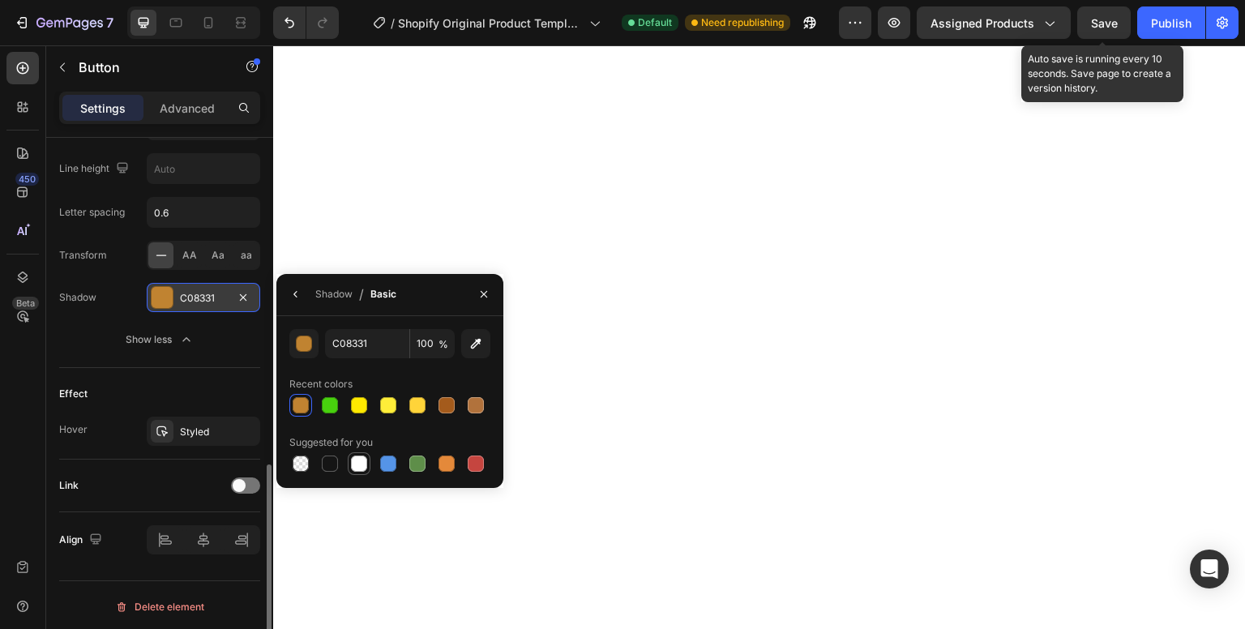
click at [353, 461] on div at bounding box center [359, 464] width 16 height 16
click at [385, 463] on div at bounding box center [388, 464] width 16 height 16
click at [324, 462] on div at bounding box center [330, 464] width 16 height 16
click at [451, 459] on div at bounding box center [447, 464] width 16 height 16
click at [304, 400] on div at bounding box center [301, 405] width 16 height 16
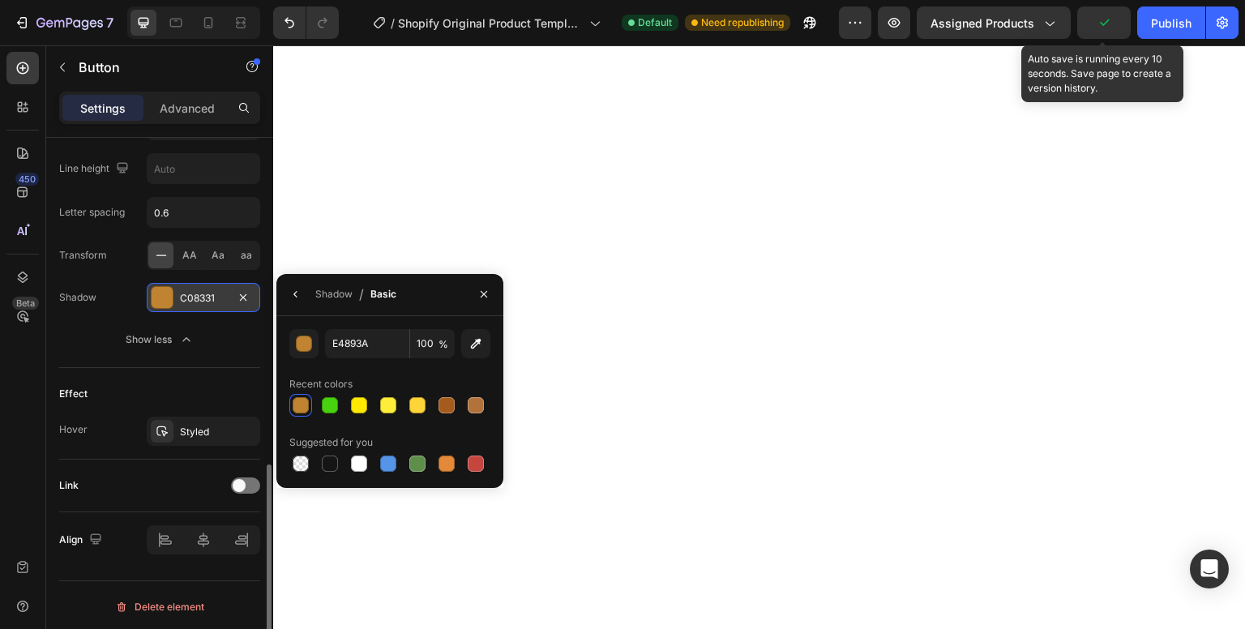
type input "C08331"
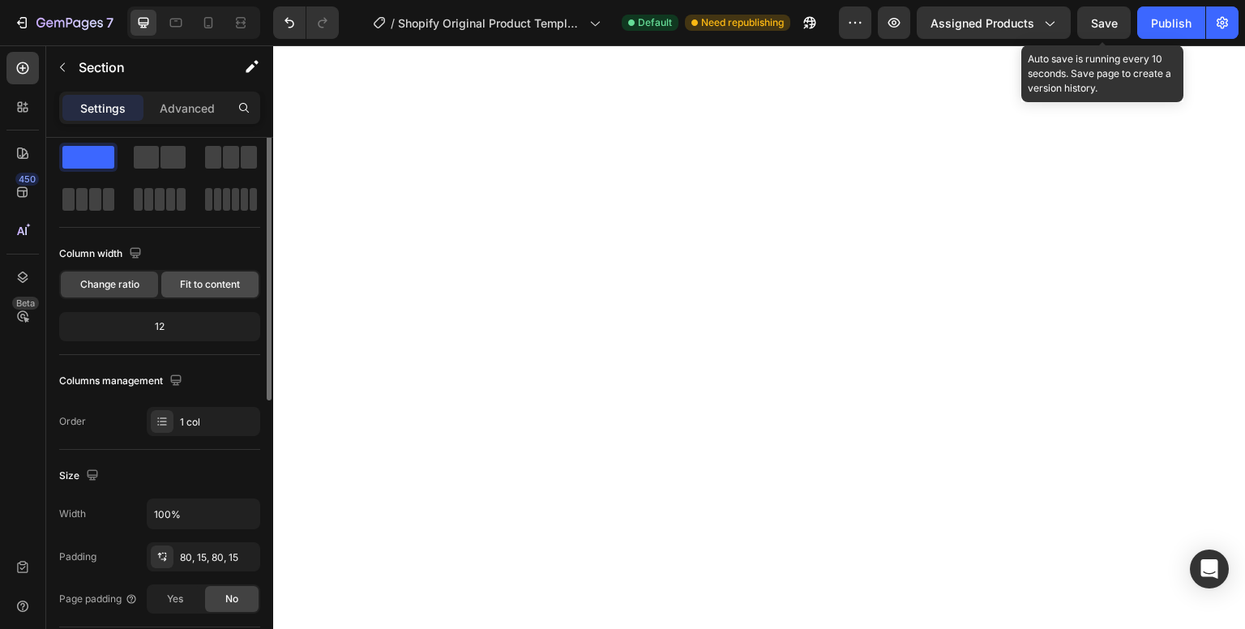
scroll to position [0, 0]
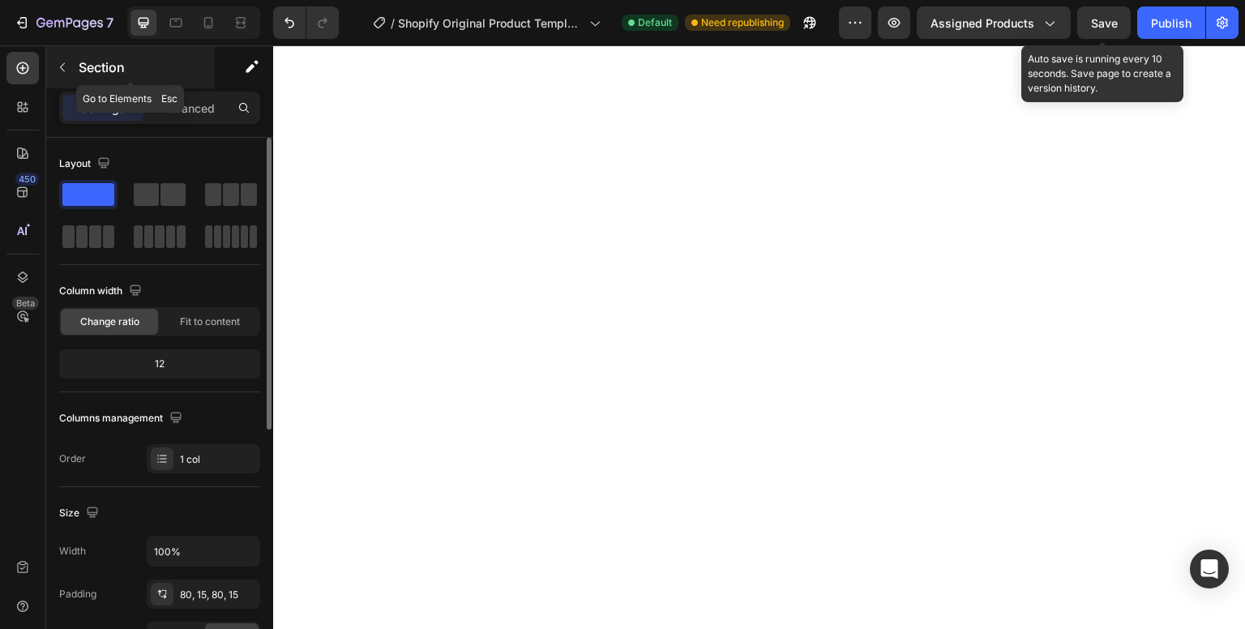
click at [60, 61] on icon "button" at bounding box center [62, 67] width 13 height 13
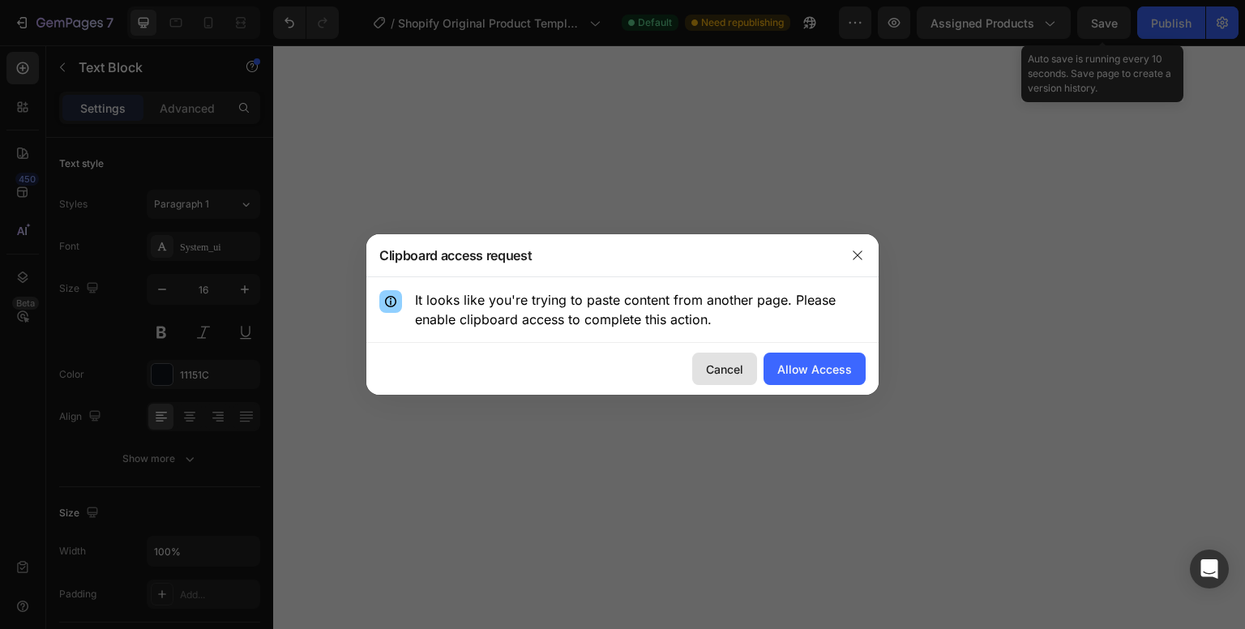
click at [729, 358] on button "Cancel" at bounding box center [724, 369] width 65 height 32
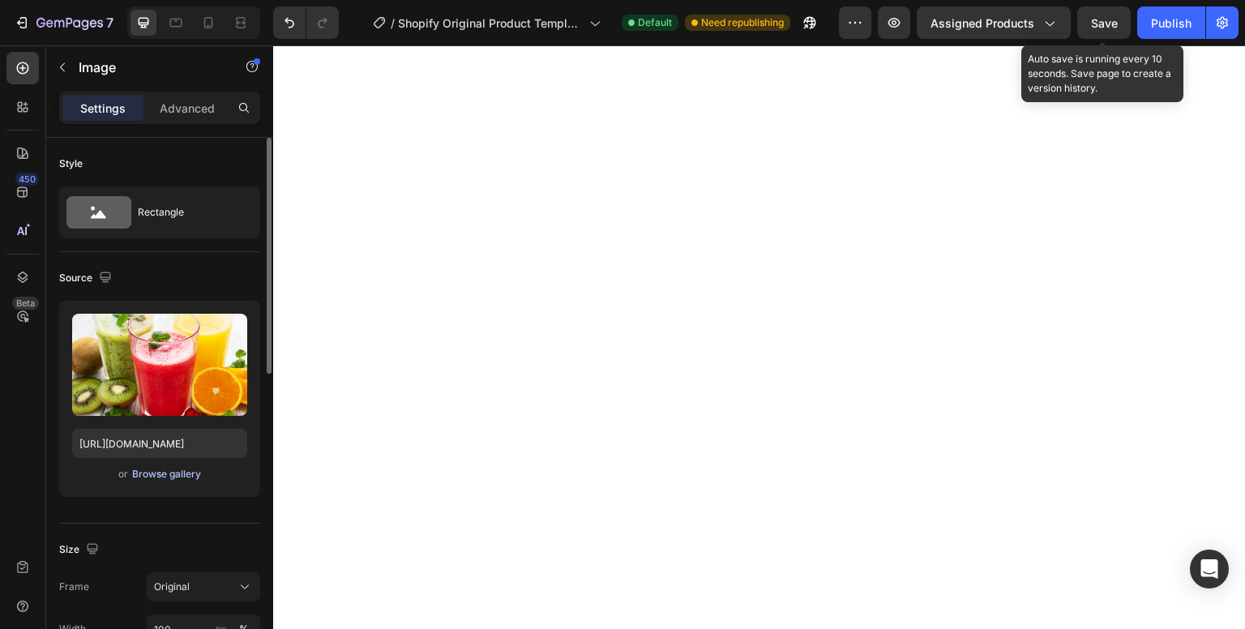
click at [165, 473] on div "Browse gallery" at bounding box center [166, 474] width 69 height 15
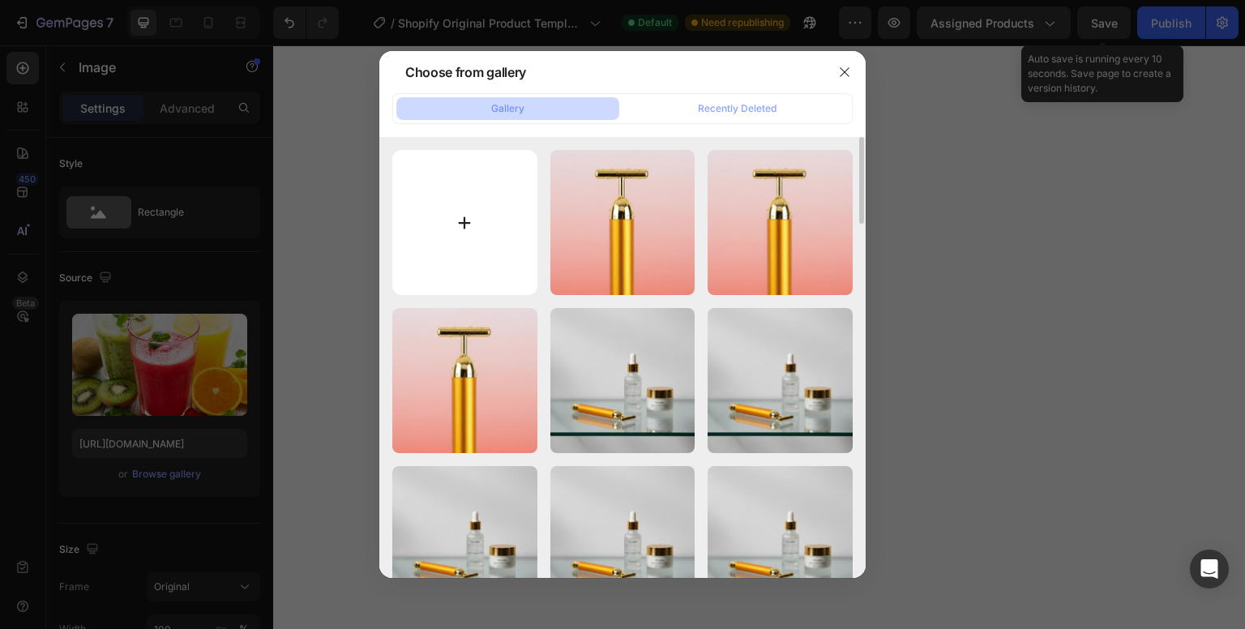
click at [485, 200] on input "file" at bounding box center [464, 222] width 145 height 145
type input "C:\fakepath\b5cfb0cd-c569-4898-88fa-c5d85f453ae8 (1).webp"
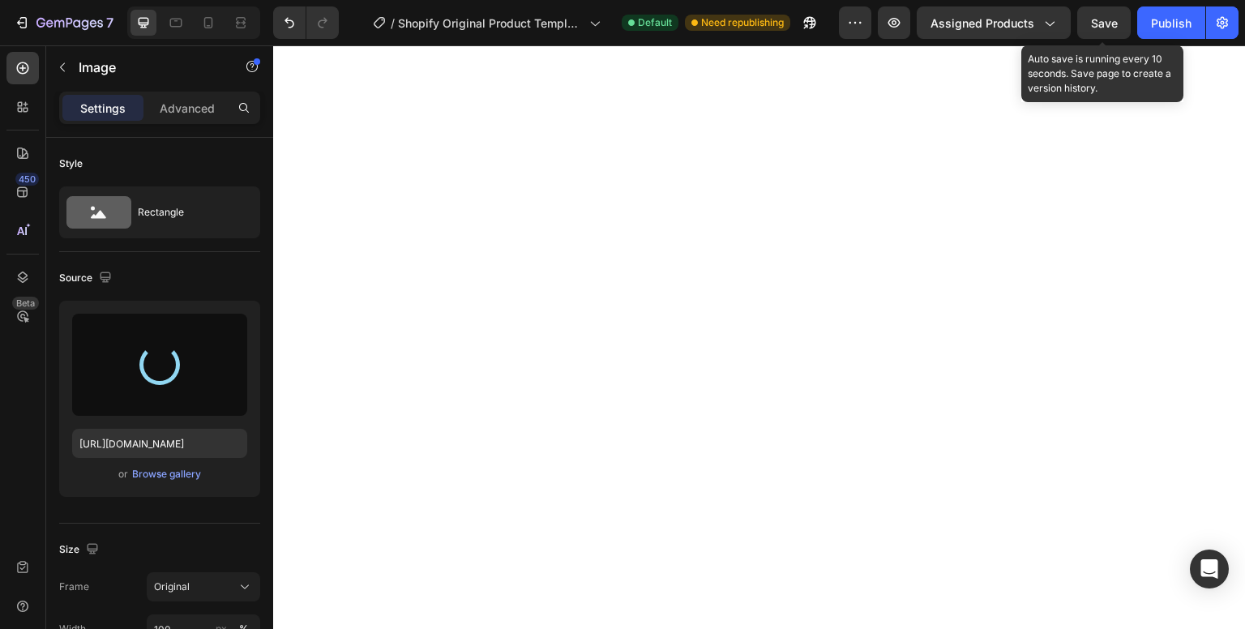
type input "https://cdn.shopify.com/s/files/1/0965/1562/1154/files/gempages_585276431349580…"
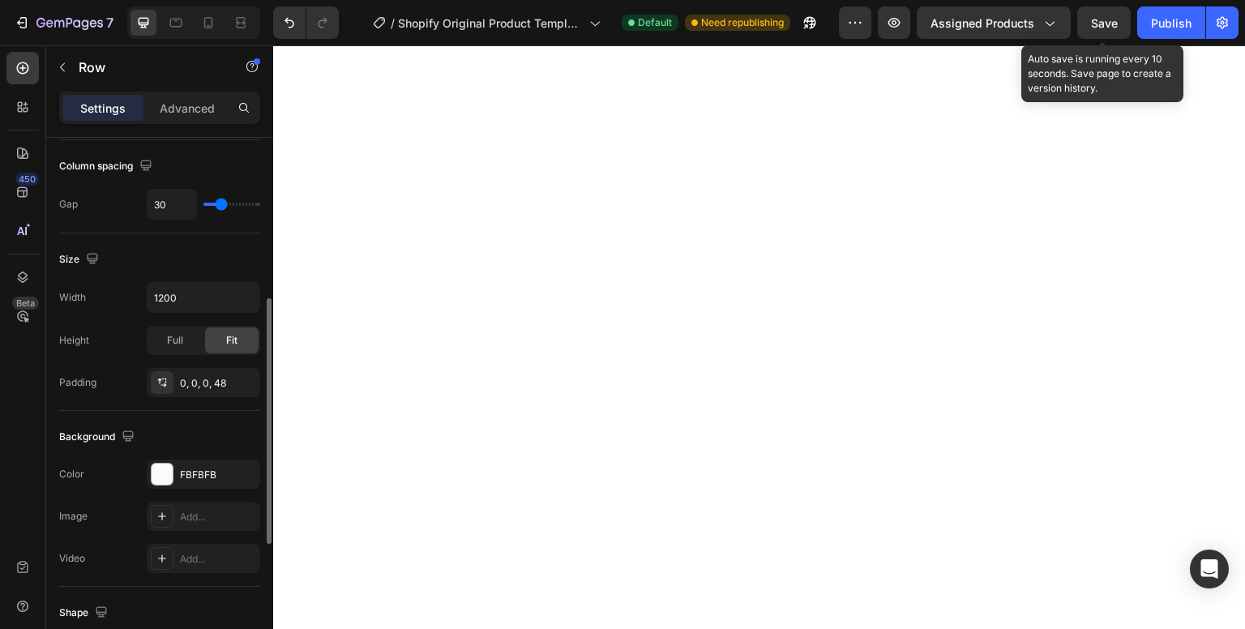
scroll to position [348, 0]
click at [152, 476] on div at bounding box center [162, 473] width 21 height 21
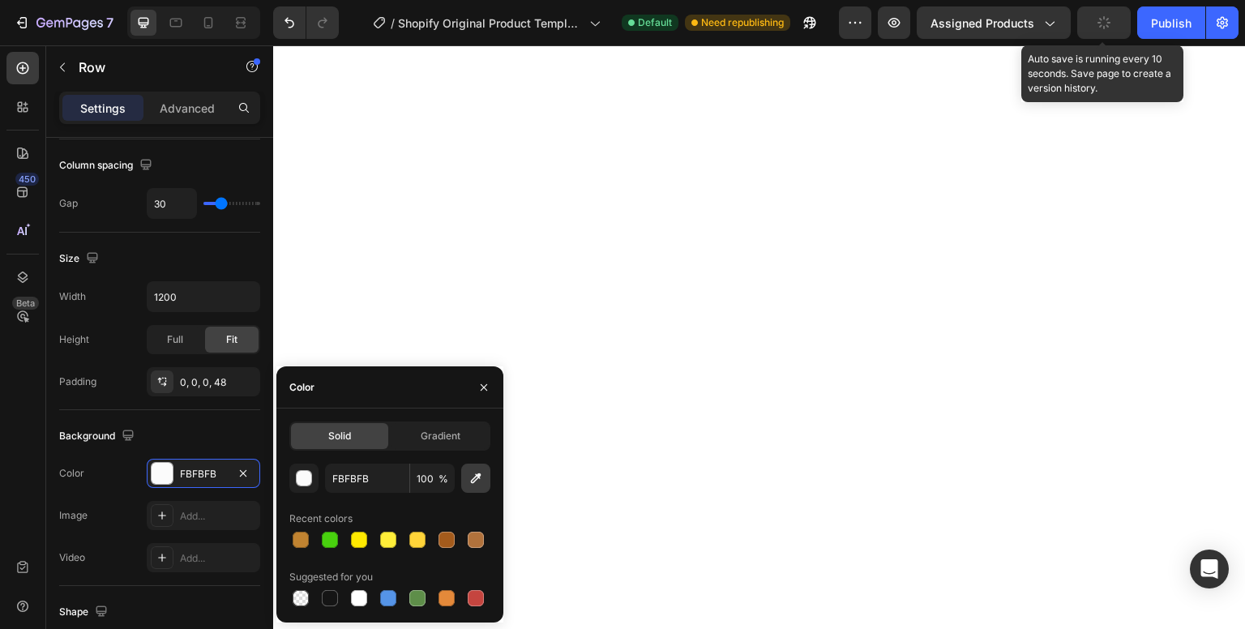
click at [474, 485] on icon "button" at bounding box center [476, 478] width 16 height 16
click at [472, 474] on icon "button" at bounding box center [476, 478] width 16 height 16
type input "E7FEE3"
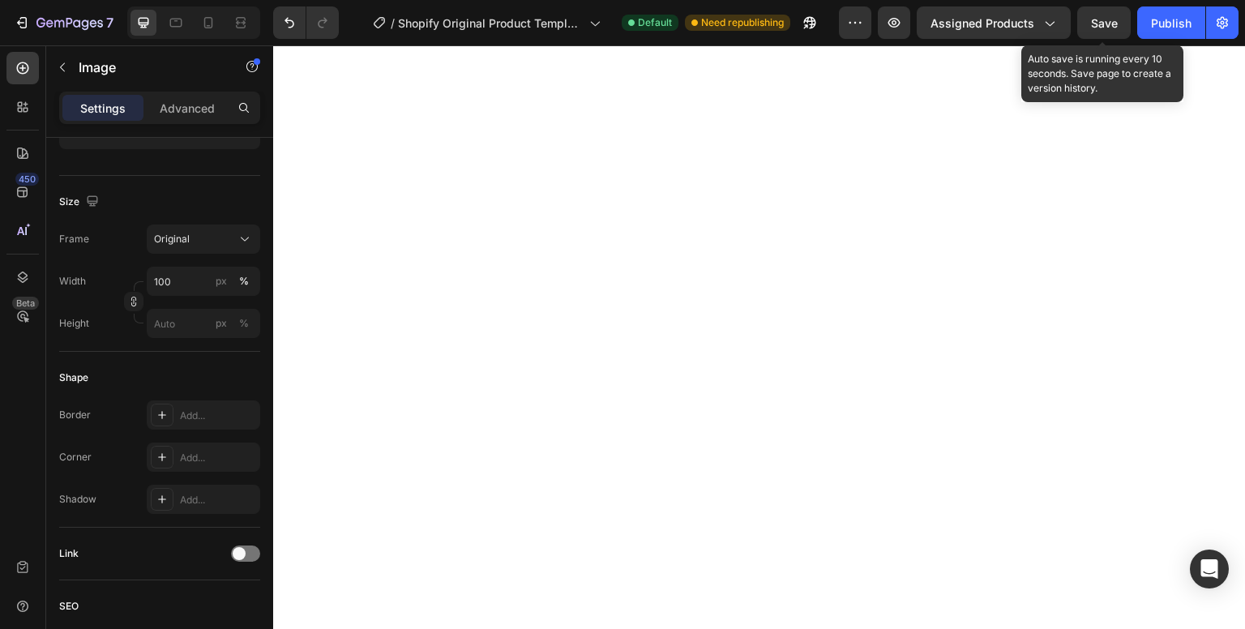
scroll to position [0, 0]
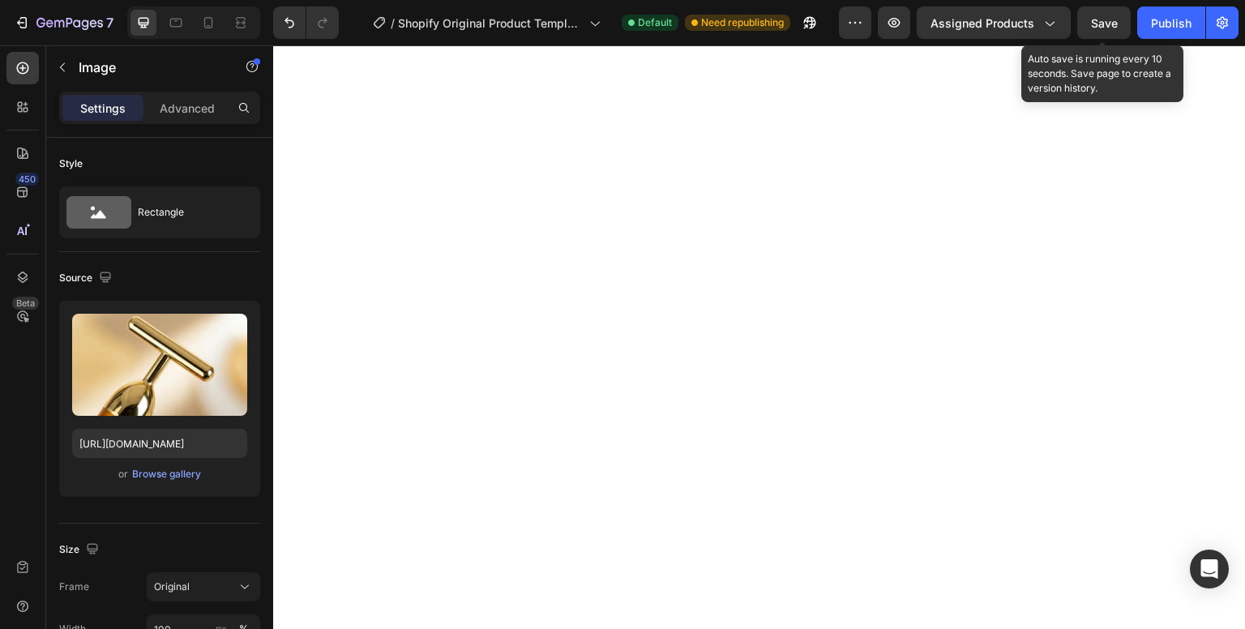
click at [212, 524] on div "Size Frame Original Width 100 px % Height px %" at bounding box center [159, 612] width 201 height 176
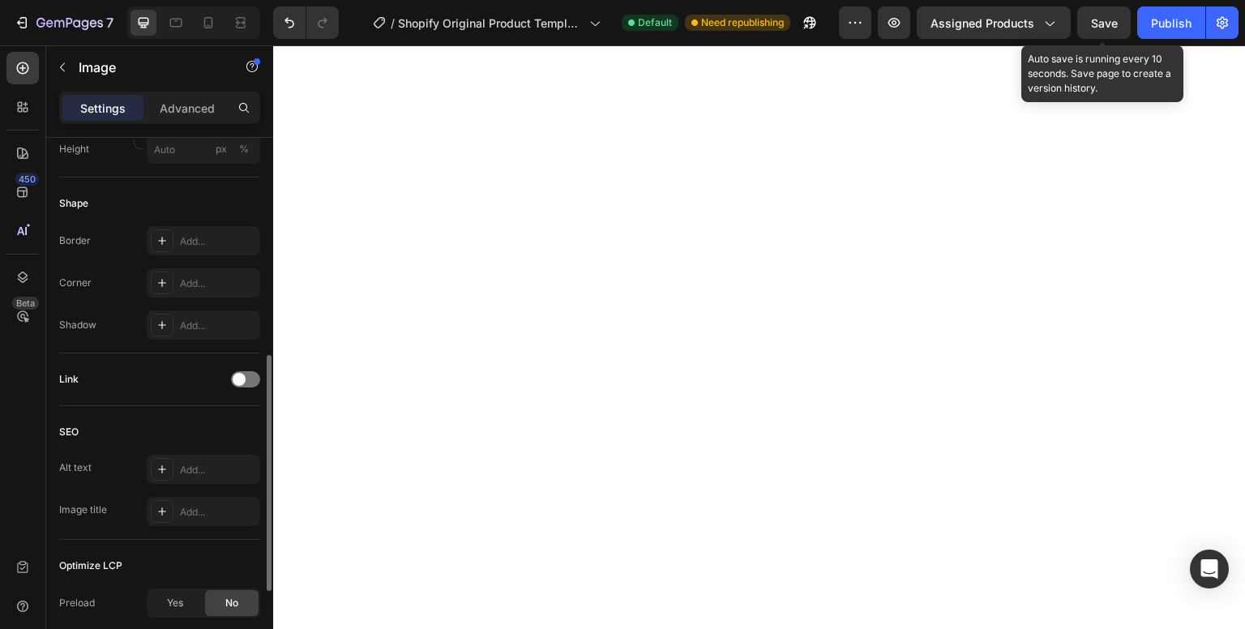
scroll to position [514, 0]
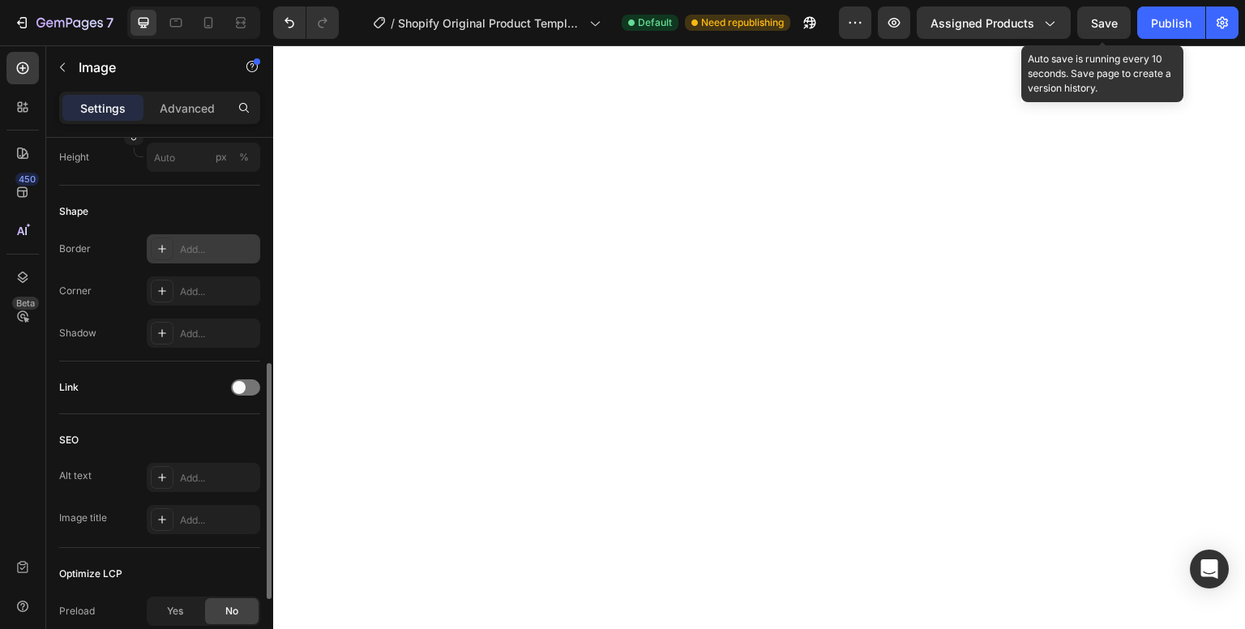
click at [163, 252] on icon at bounding box center [162, 248] width 13 height 13
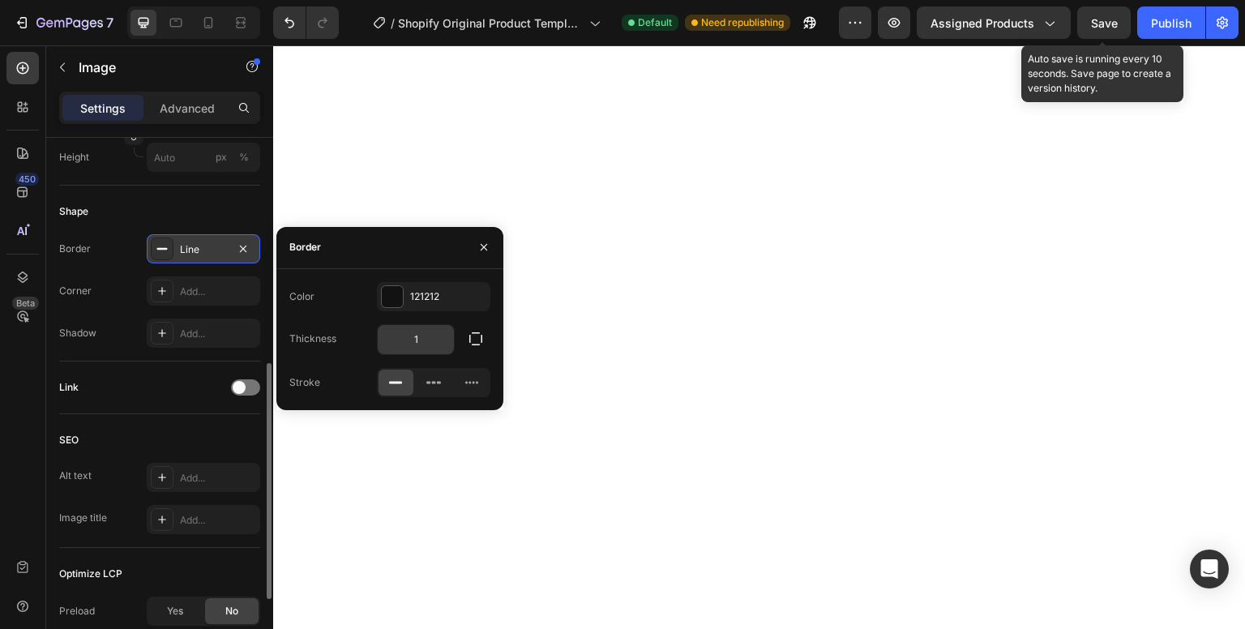
click at [424, 333] on input "1" at bounding box center [416, 339] width 76 height 29
type input "2"
click at [184, 292] on div "Add..." at bounding box center [218, 292] width 76 height 15
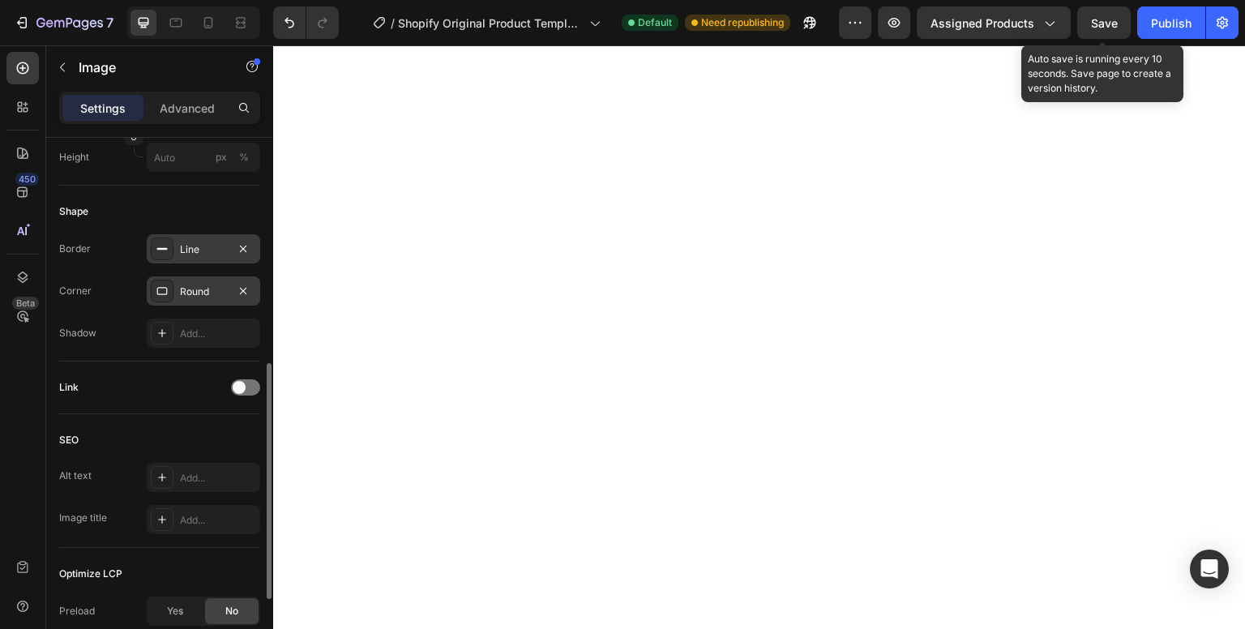
click at [178, 292] on div "Round" at bounding box center [204, 290] width 114 height 29
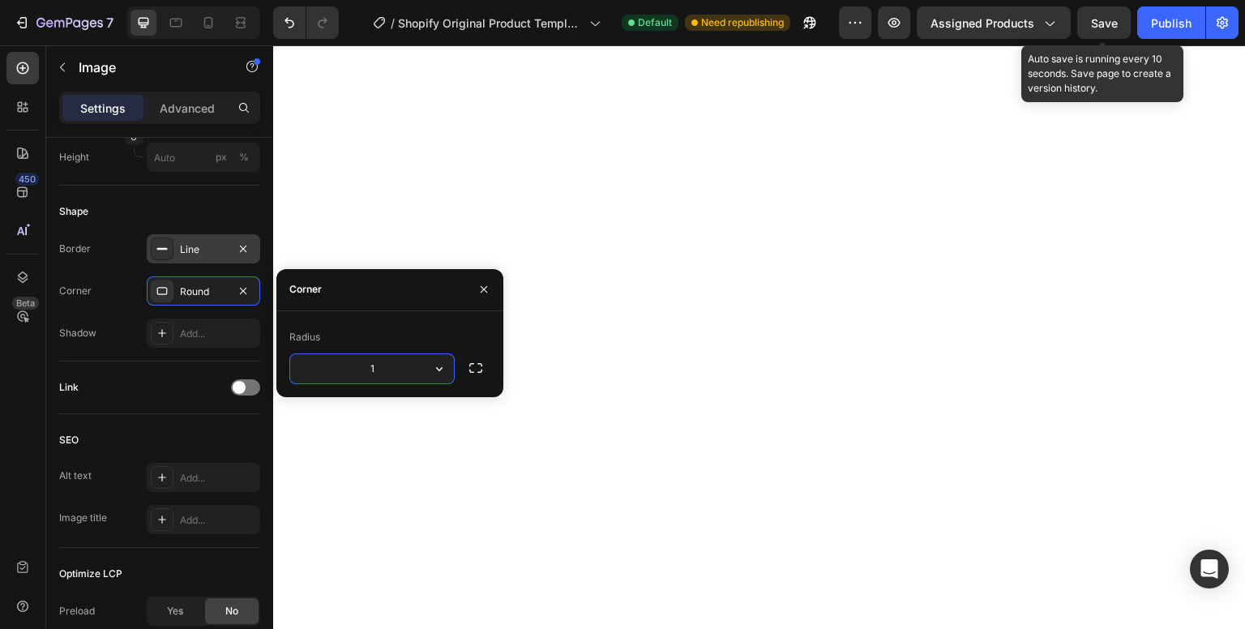
type input "15"
click at [184, 331] on div "Add..." at bounding box center [218, 334] width 76 height 15
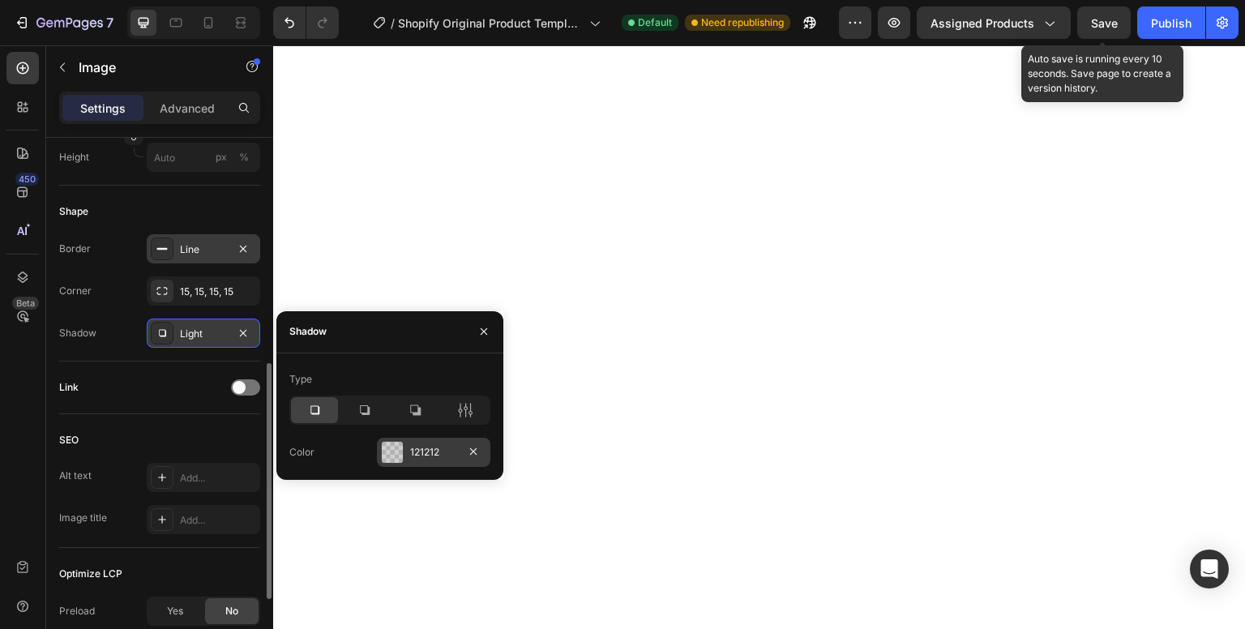
click at [396, 457] on div at bounding box center [392, 452] width 21 height 21
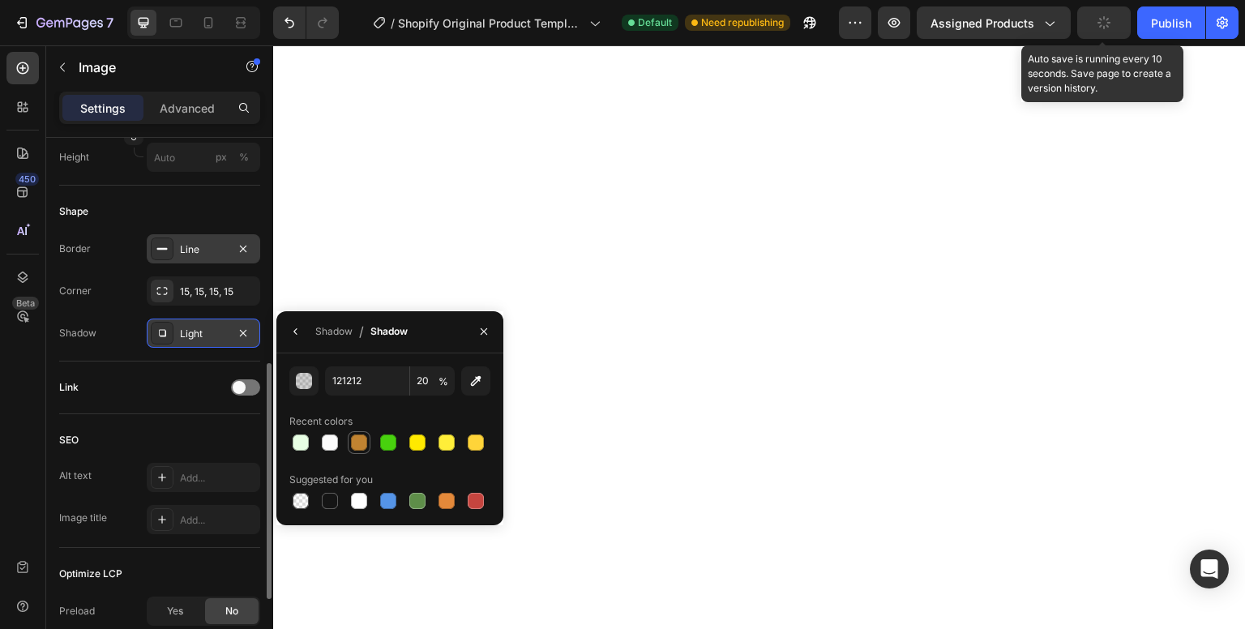
click at [364, 447] on div at bounding box center [359, 443] width 16 height 16
type input "C08331"
type input "100"
click at [347, 332] on div "Shadow" at bounding box center [333, 331] width 37 height 15
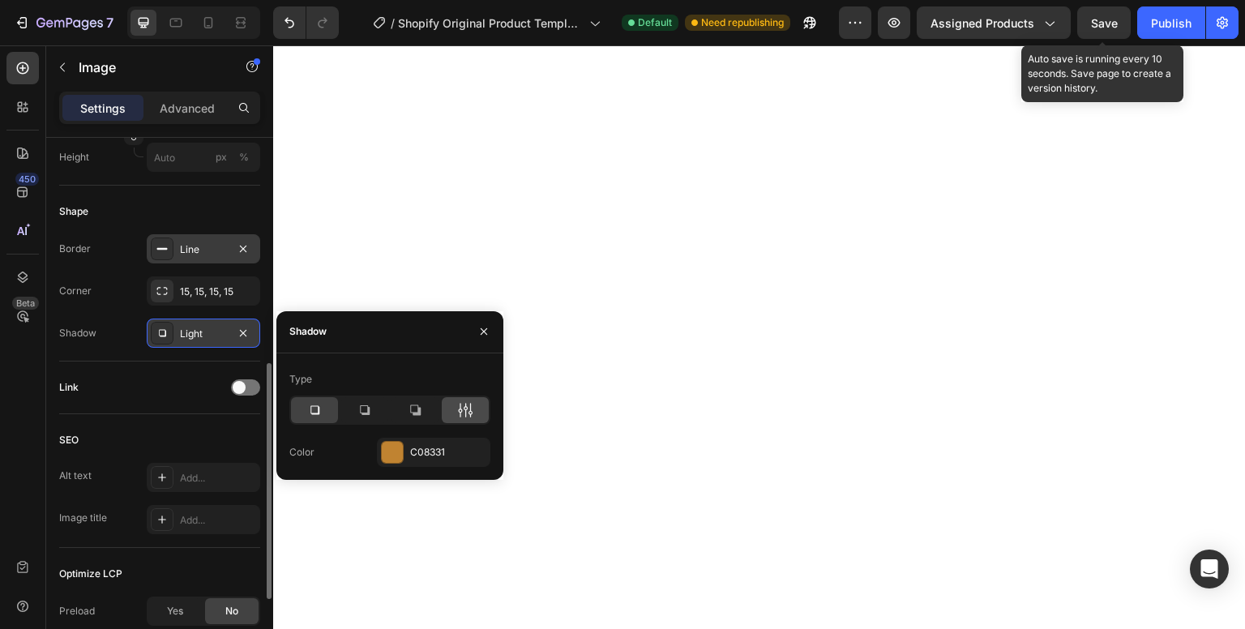
click at [456, 410] on div at bounding box center [465, 410] width 47 height 26
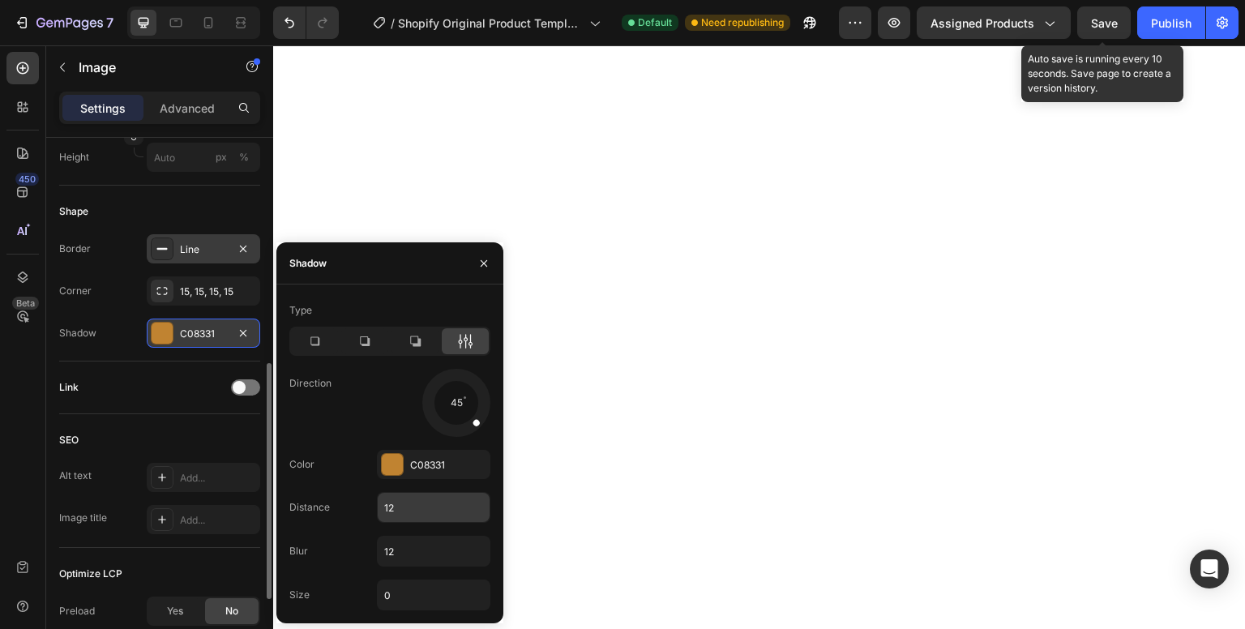
click at [434, 509] on input "12" at bounding box center [434, 507] width 112 height 29
type input "5"
click at [449, 548] on input "12" at bounding box center [434, 551] width 112 height 29
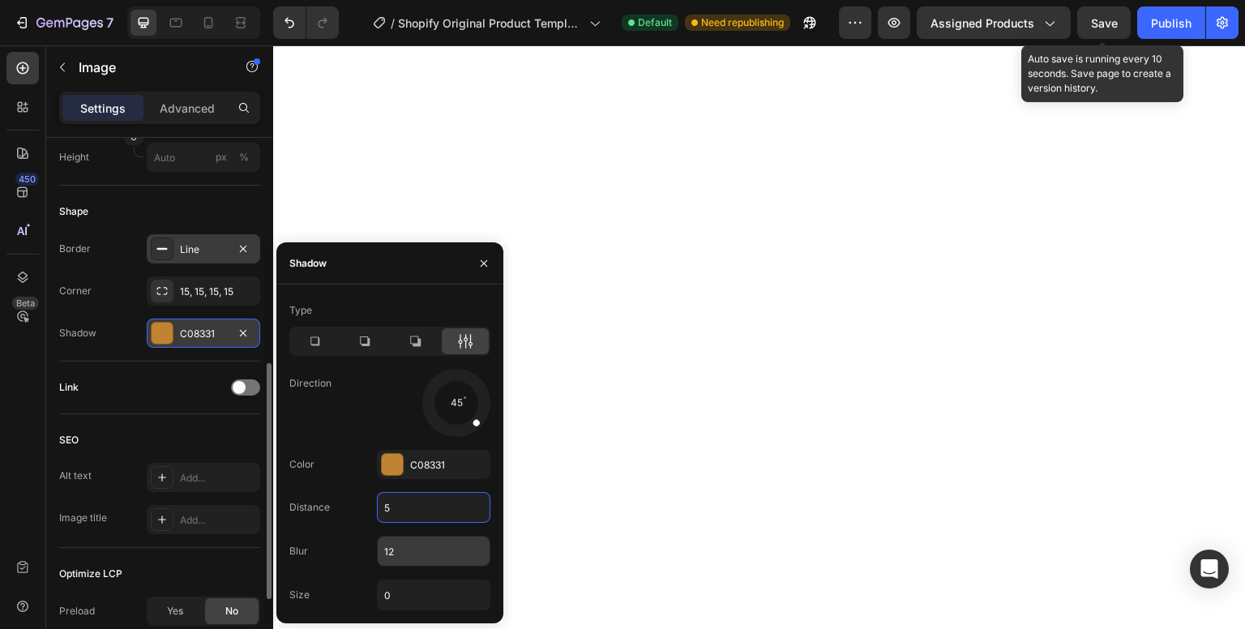
type input "0"
click at [392, 468] on div at bounding box center [392, 464] width 21 height 21
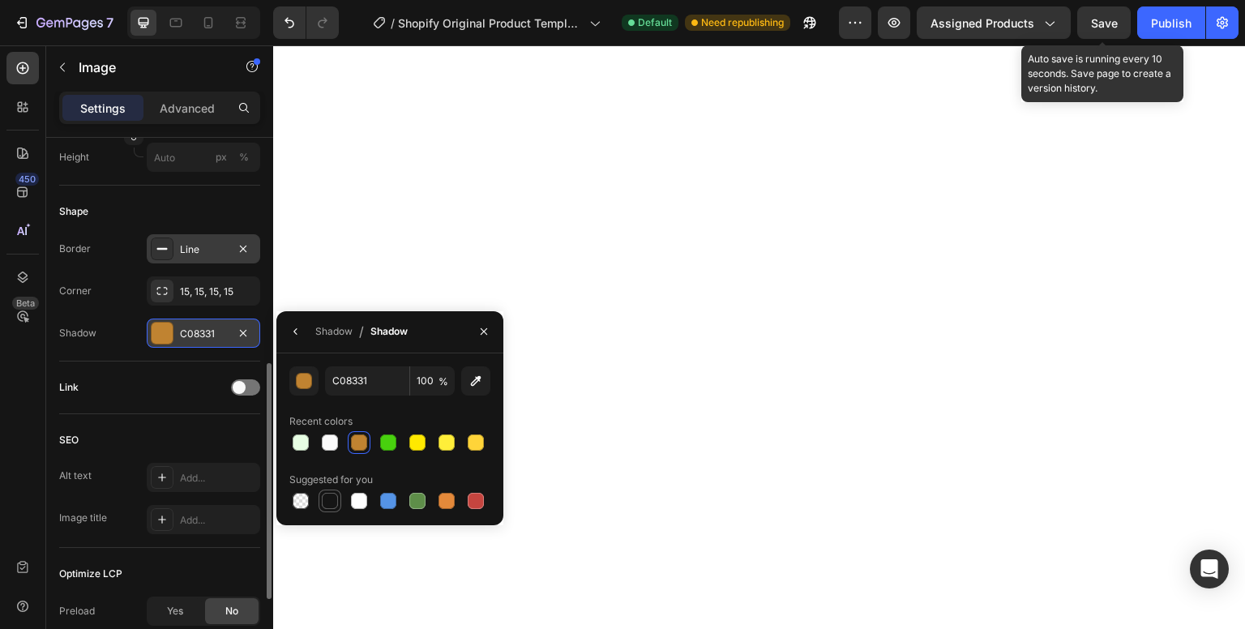
click at [336, 497] on div at bounding box center [330, 501] width 16 height 16
type input "151515"
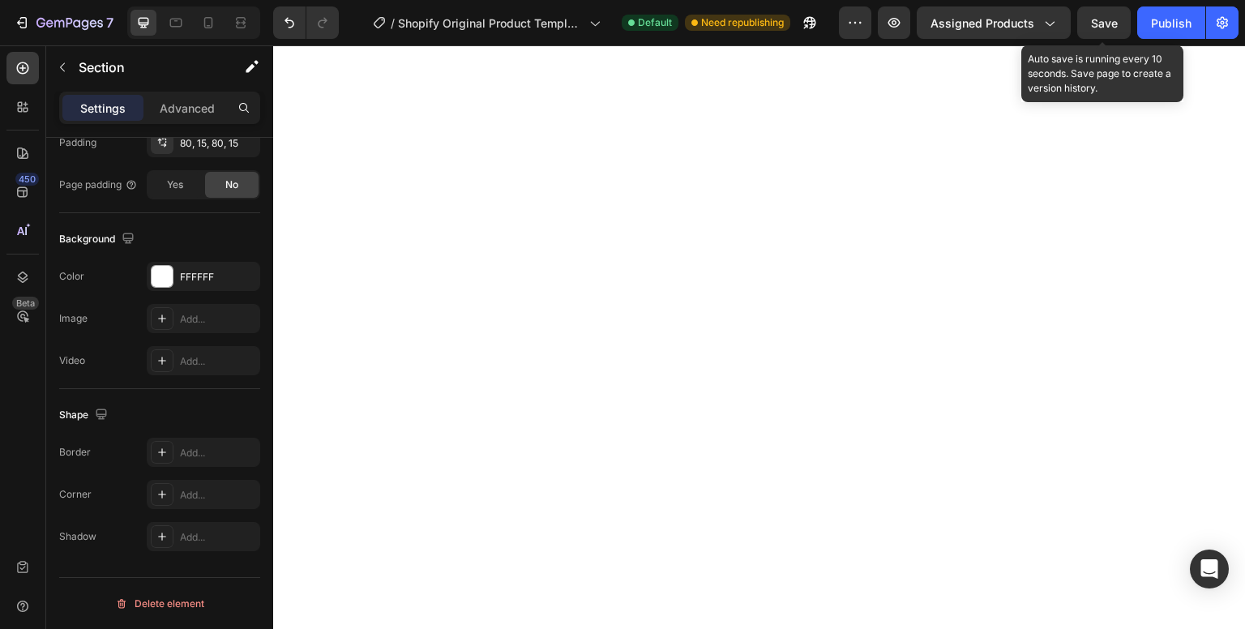
scroll to position [0, 0]
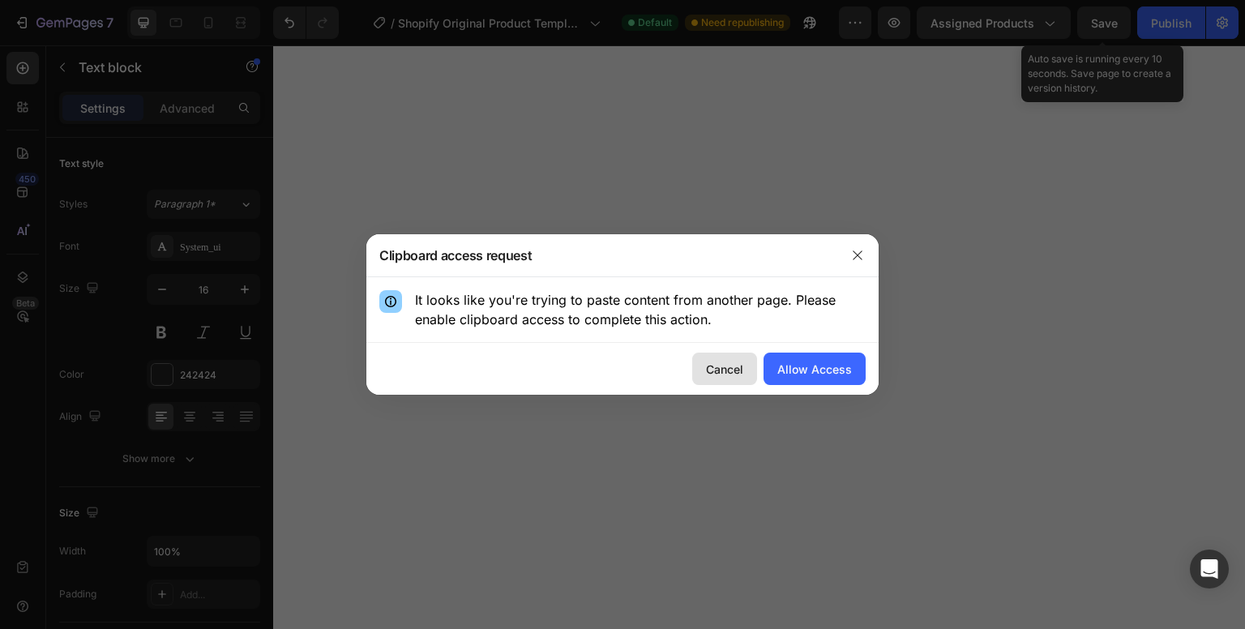
click at [729, 367] on div "Cancel" at bounding box center [724, 369] width 37 height 17
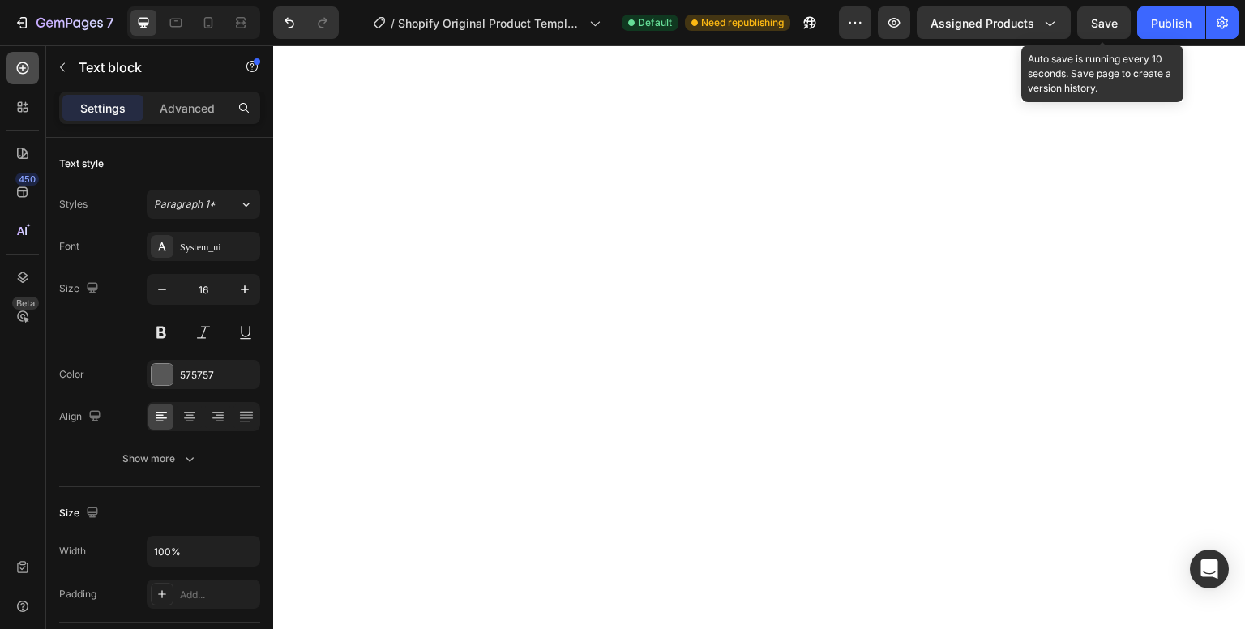
click at [17, 80] on div at bounding box center [22, 68] width 32 height 32
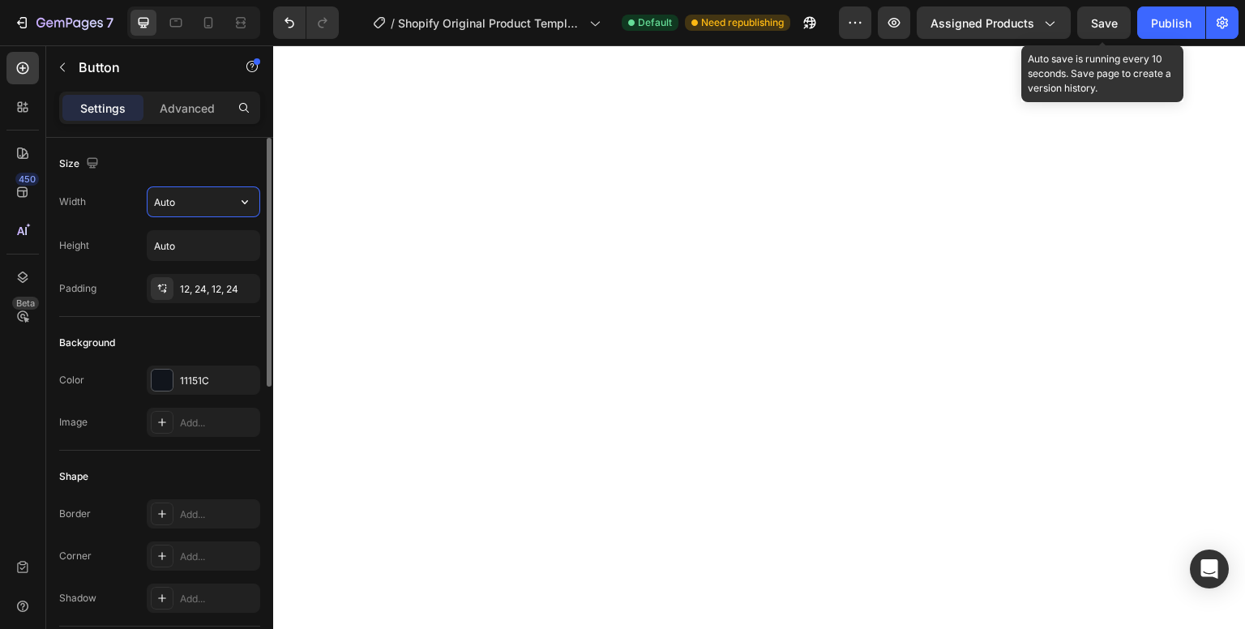
click at [212, 200] on input "Auto" at bounding box center [204, 201] width 112 height 29
click at [243, 204] on icon "button" at bounding box center [245, 202] width 16 height 16
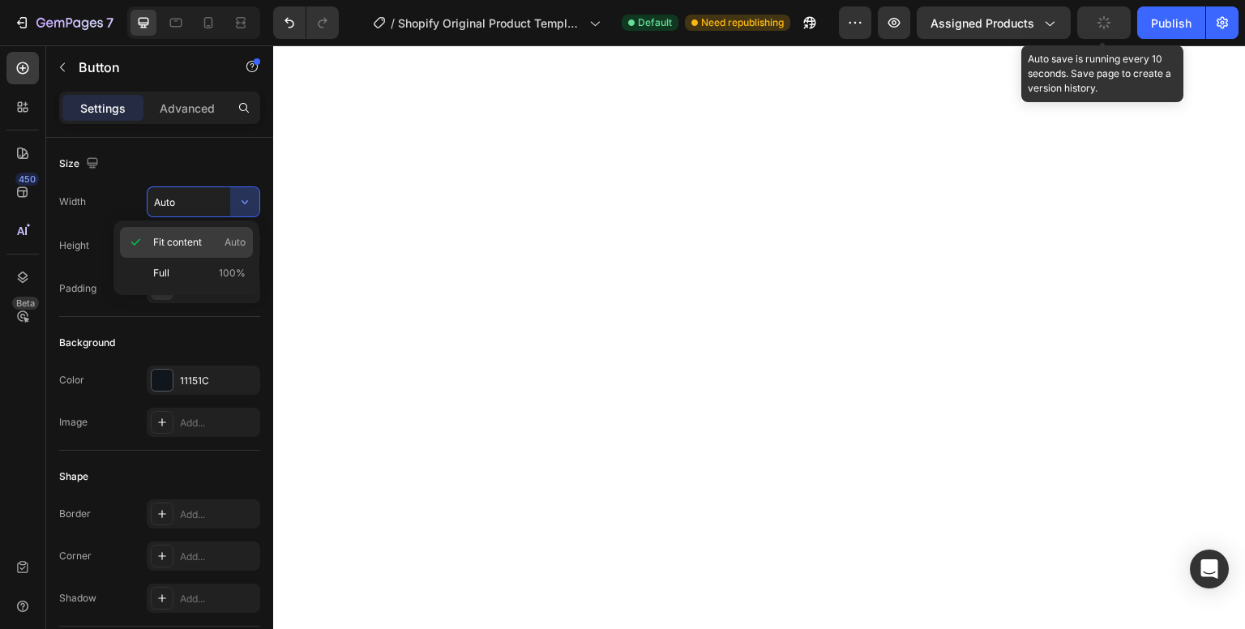
click at [228, 246] on span "Auto" at bounding box center [235, 242] width 21 height 15
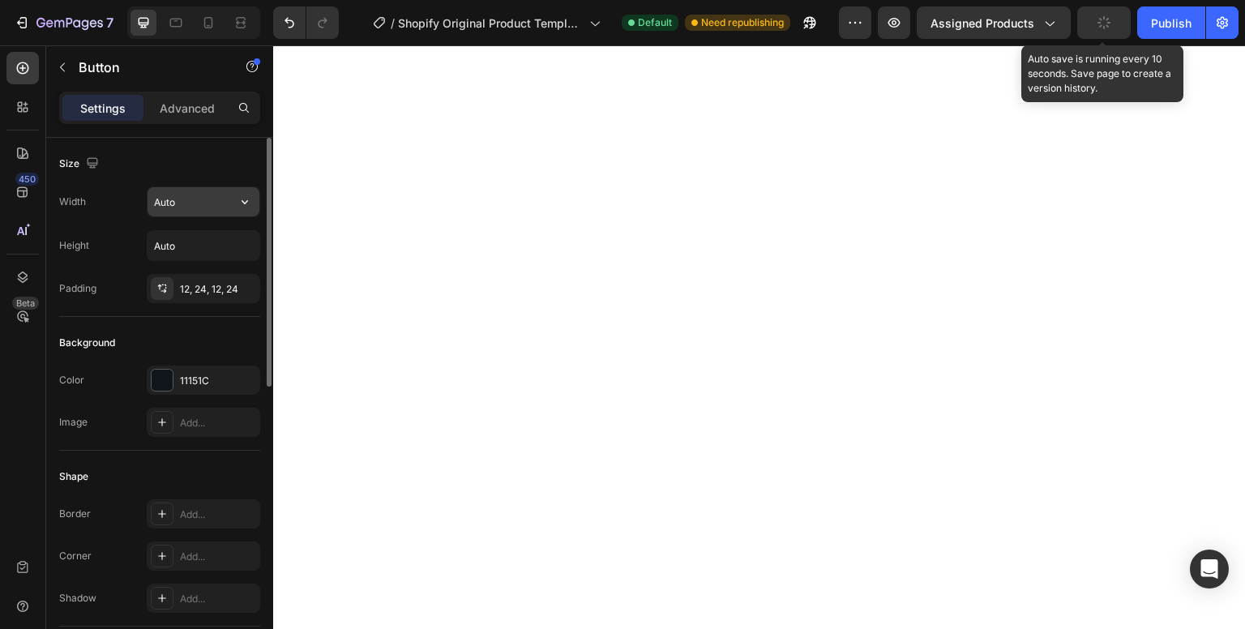
click at [242, 208] on icon "button" at bounding box center [245, 202] width 16 height 16
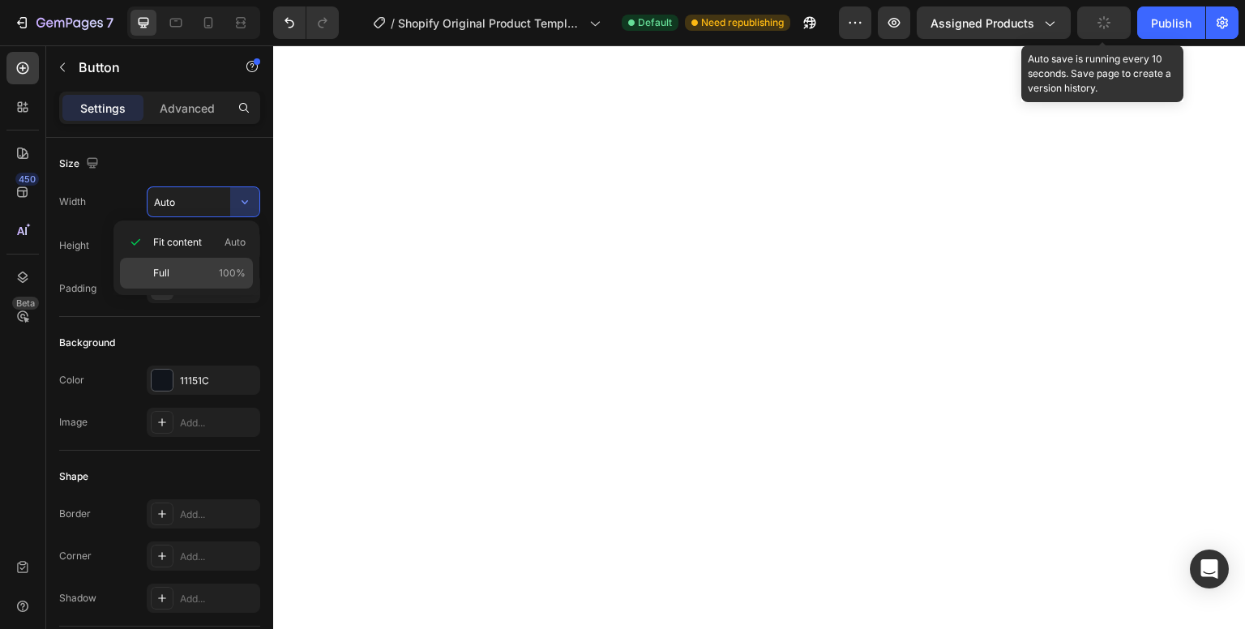
click at [222, 272] on span "100%" at bounding box center [232, 273] width 27 height 15
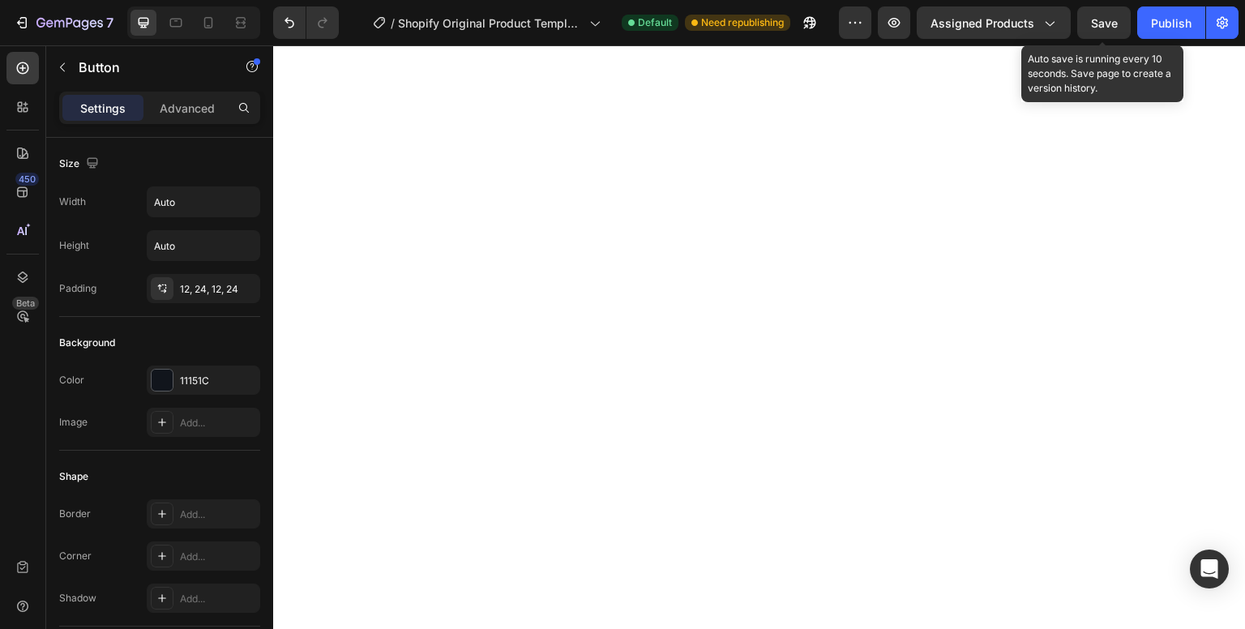
type input "100%"
click at [159, 379] on div at bounding box center [162, 380] width 21 height 21
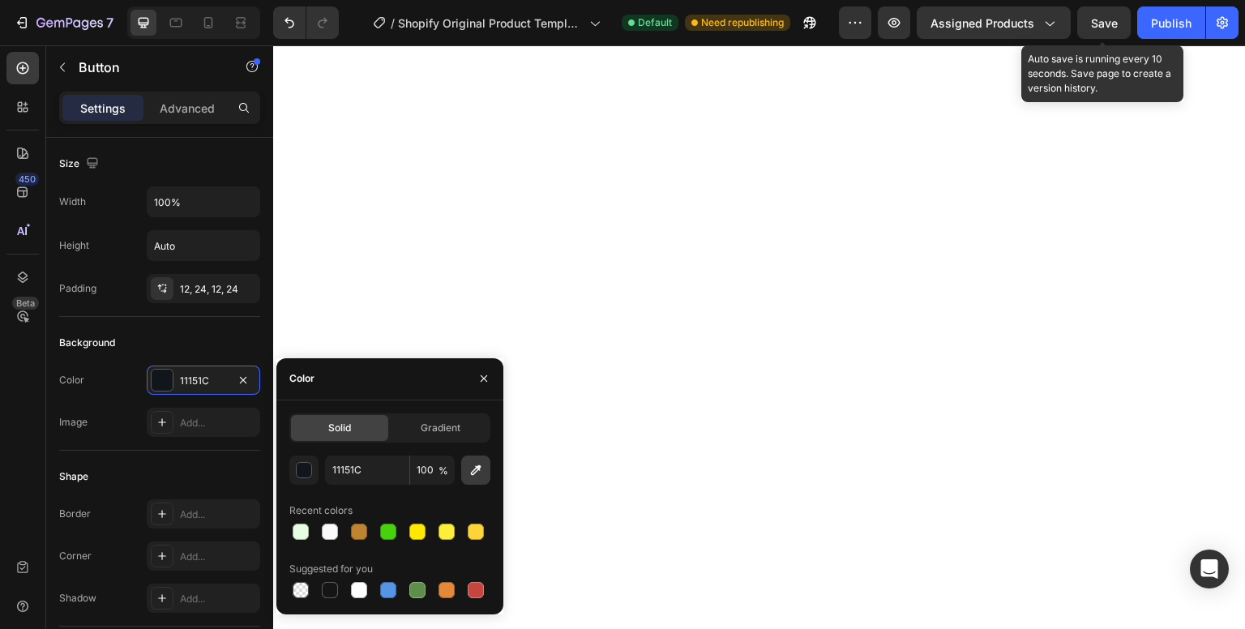
click at [482, 462] on icon "button" at bounding box center [476, 470] width 16 height 16
type input "FFCA3A"
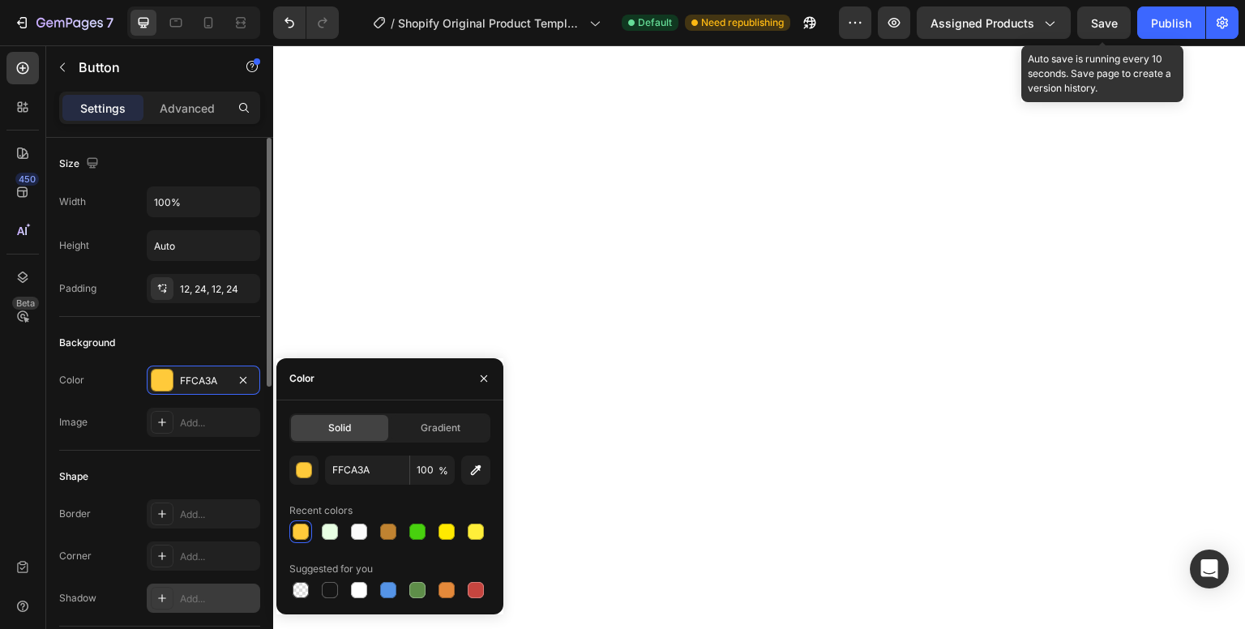
click at [157, 598] on icon at bounding box center [162, 598] width 13 height 13
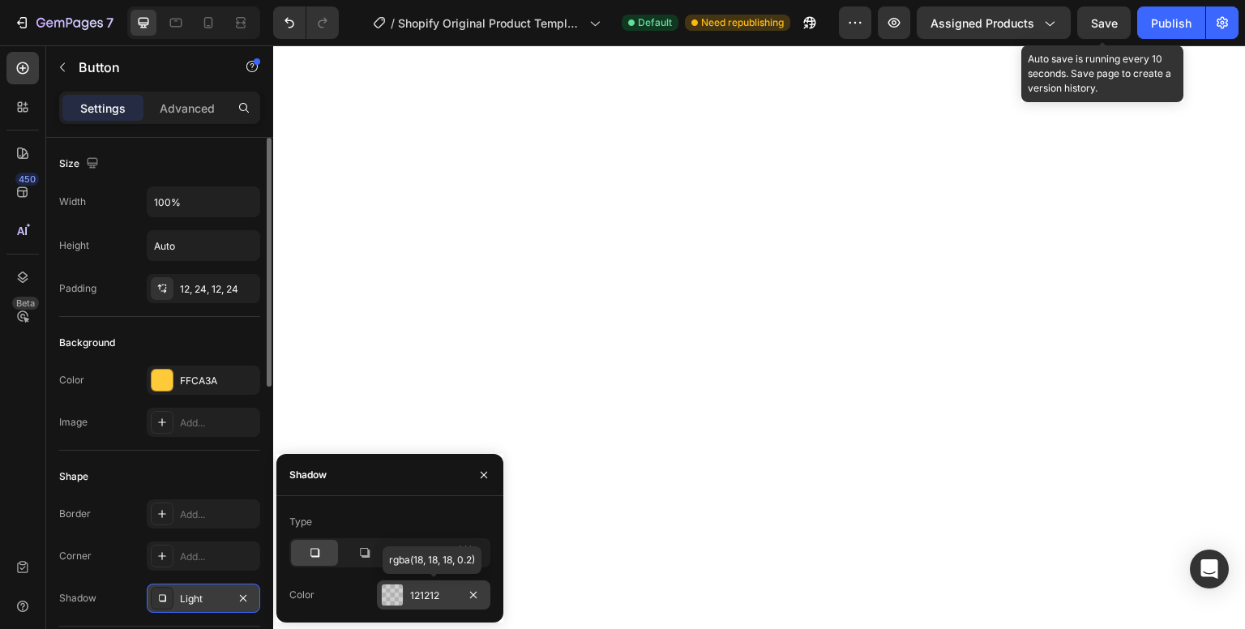
click at [398, 602] on div at bounding box center [392, 595] width 21 height 21
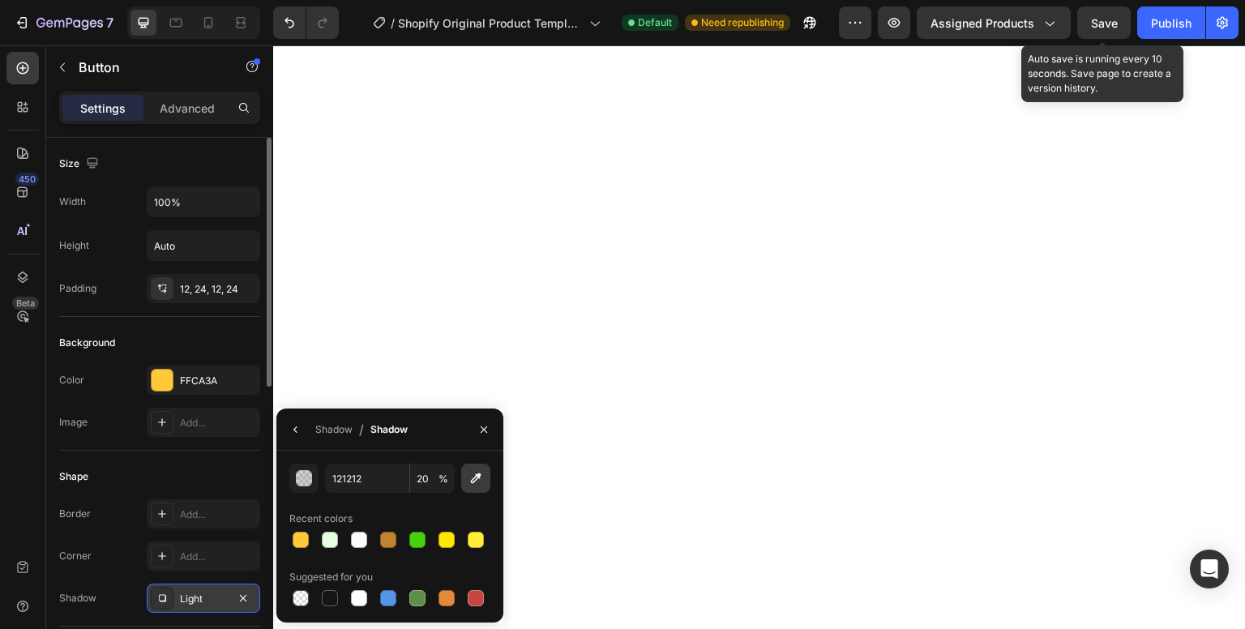
click at [477, 477] on icon "button" at bounding box center [476, 478] width 16 height 16
type input "885C1F"
type input "100"
click at [186, 465] on div "Shape" at bounding box center [159, 477] width 201 height 26
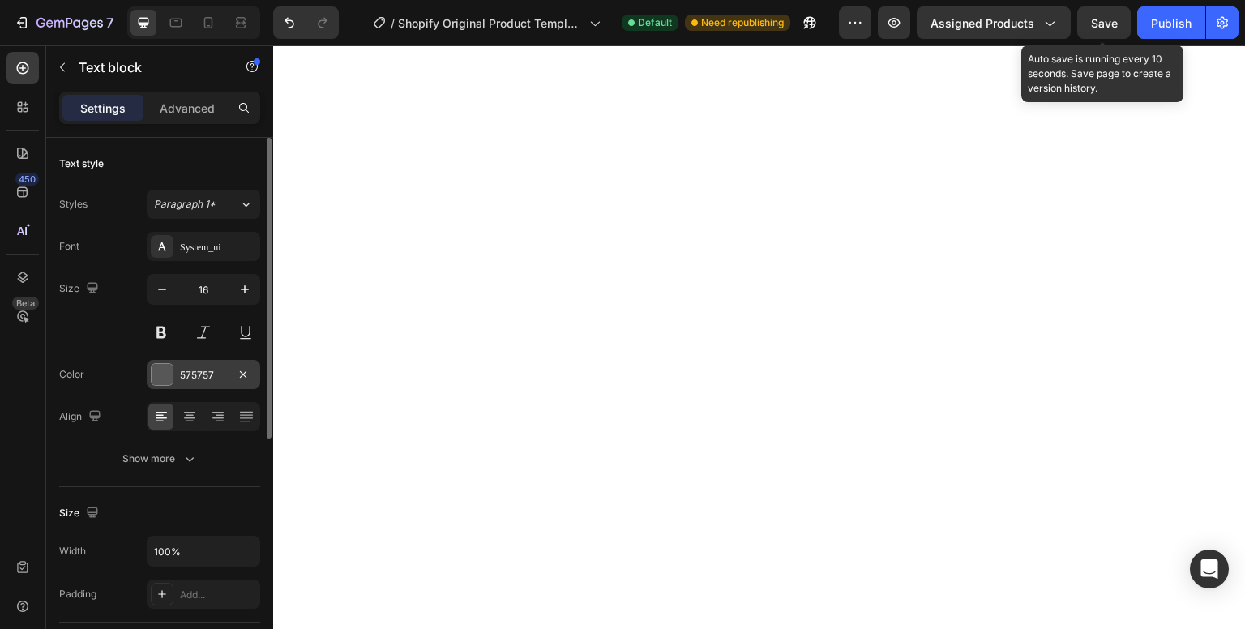
click at [159, 376] on div at bounding box center [162, 374] width 21 height 21
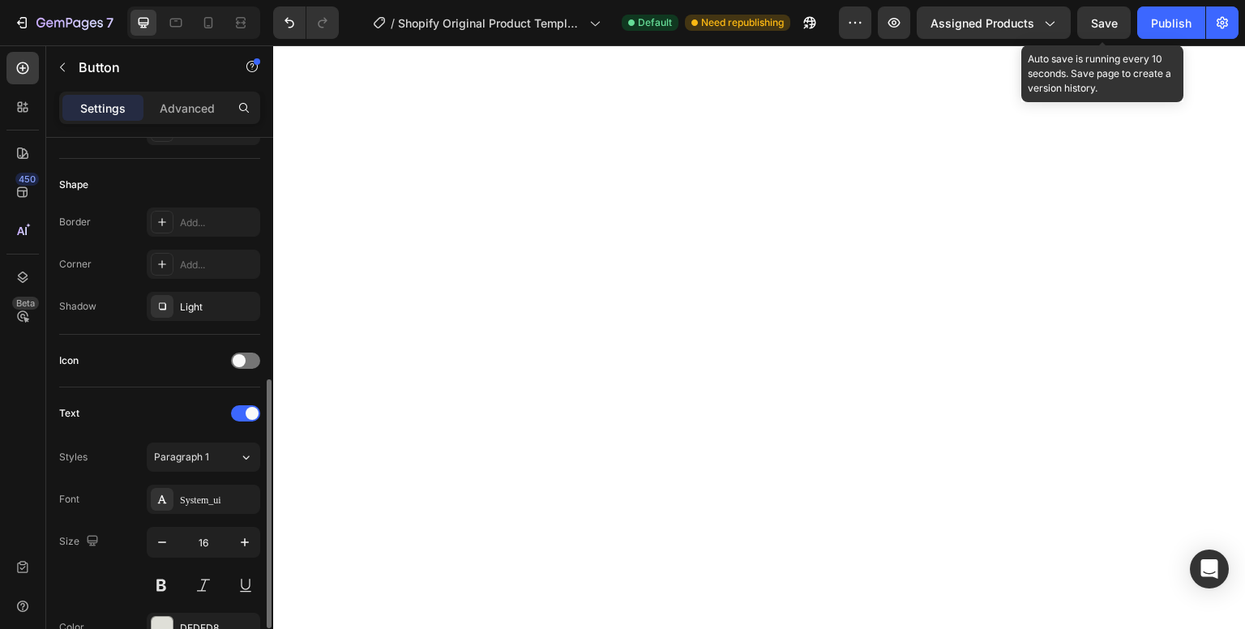
scroll to position [419, 0]
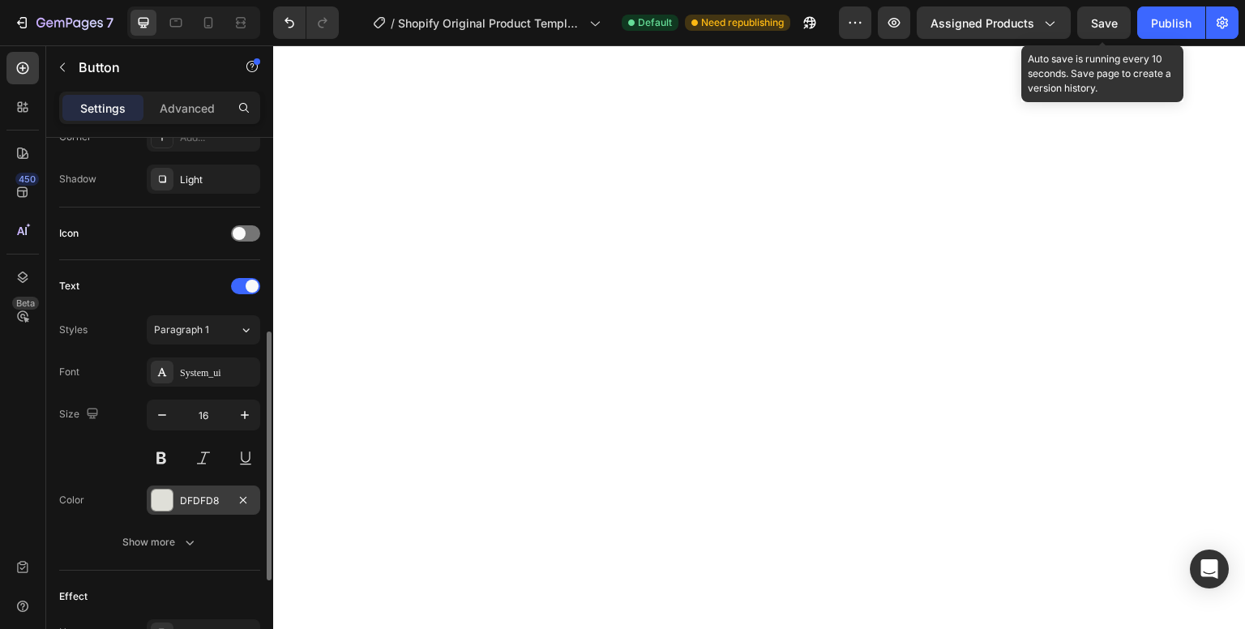
click at [167, 491] on div at bounding box center [162, 500] width 21 height 21
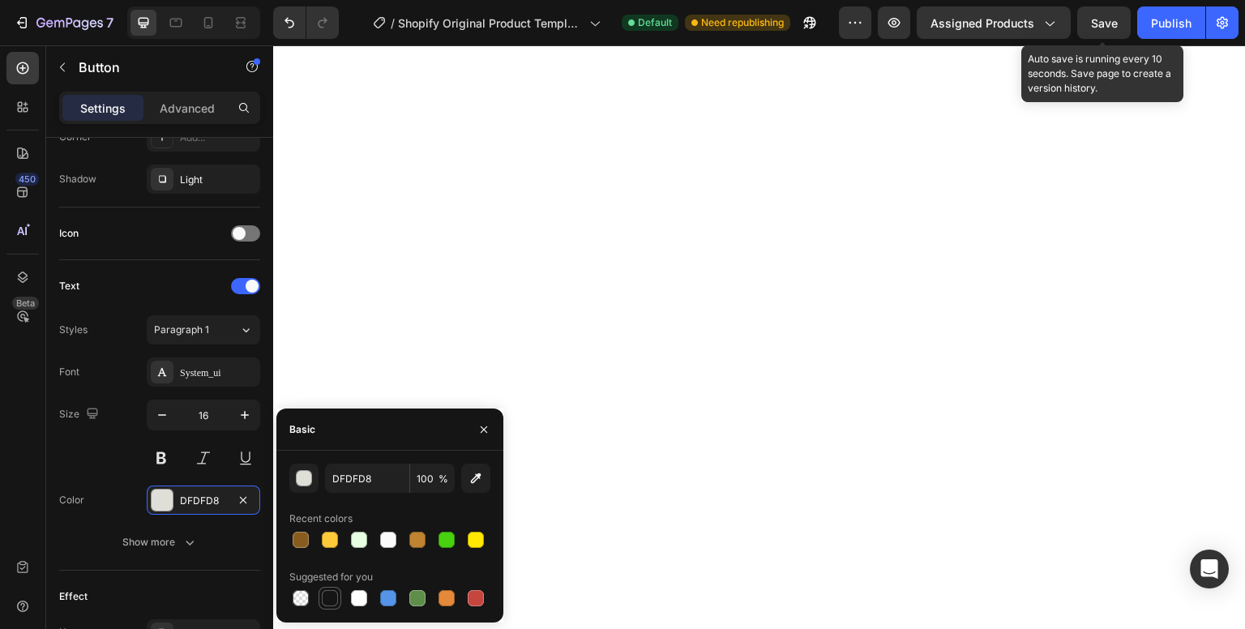
click at [330, 590] on div at bounding box center [330, 598] width 16 height 16
type input "151515"
click at [243, 416] on icon "button" at bounding box center [245, 415] width 16 height 16
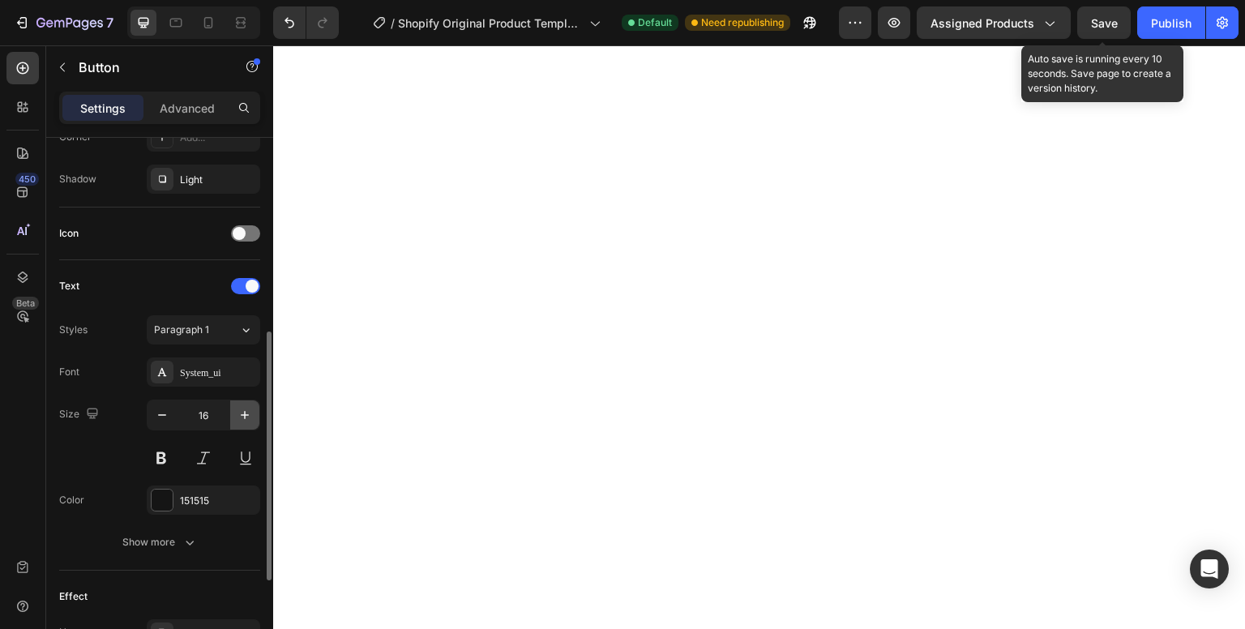
click at [243, 416] on icon "button" at bounding box center [245, 415] width 16 height 16
type input "19"
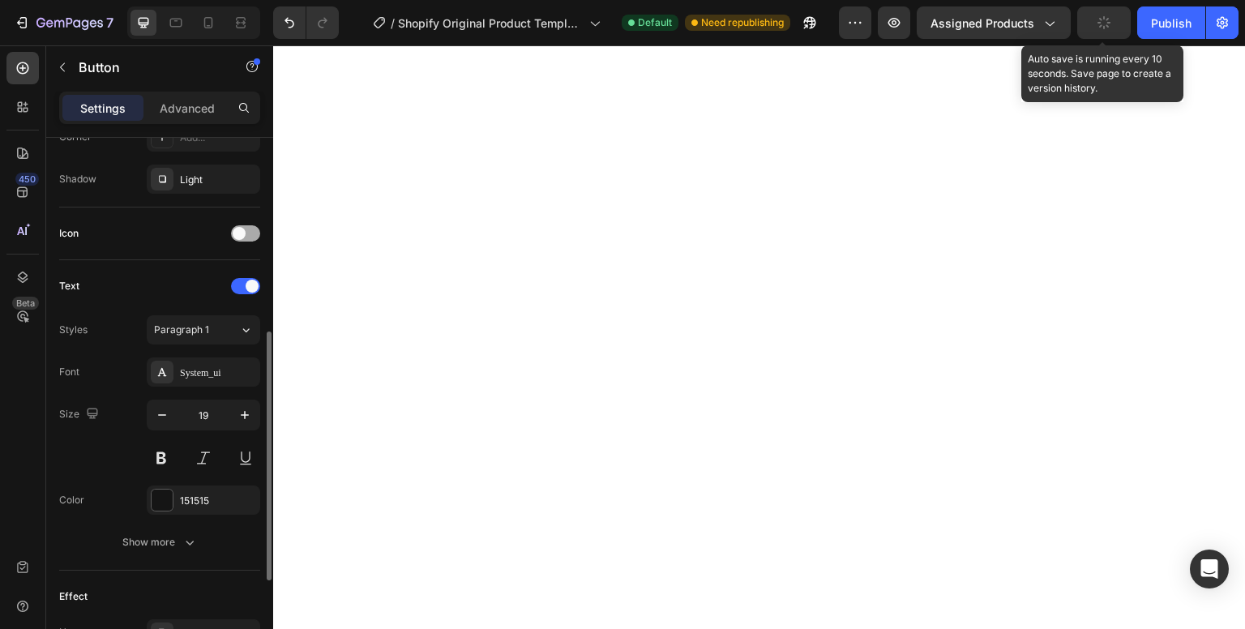
click at [247, 232] on div at bounding box center [245, 233] width 29 height 16
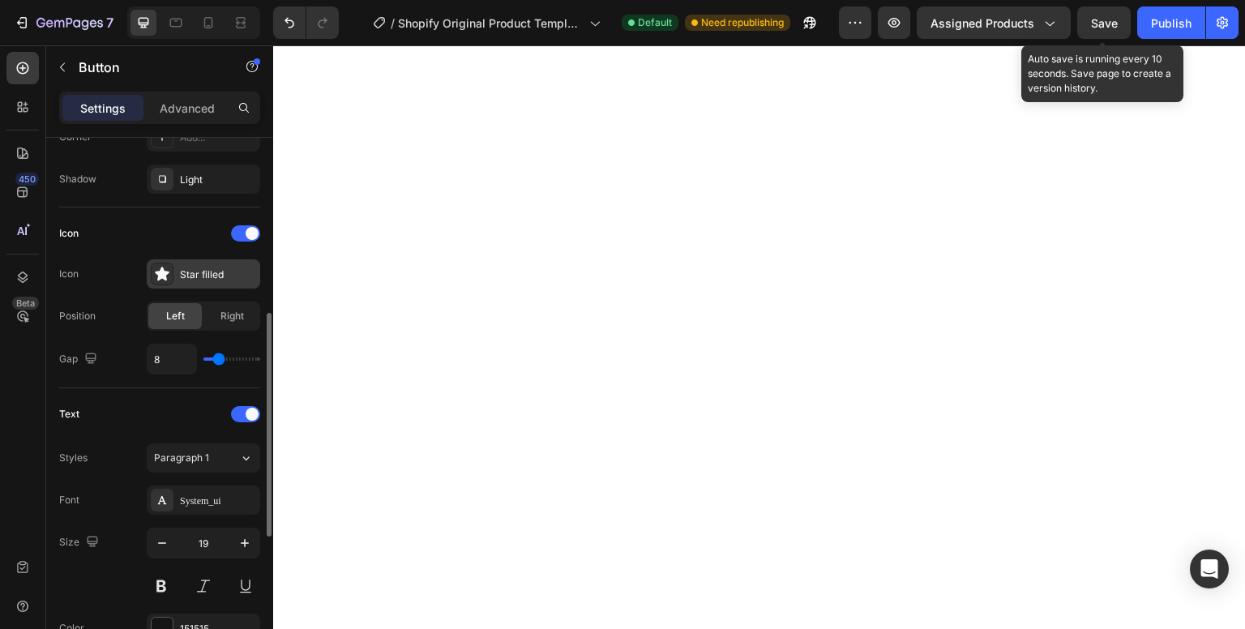
click at [161, 274] on icon at bounding box center [162, 274] width 14 height 14
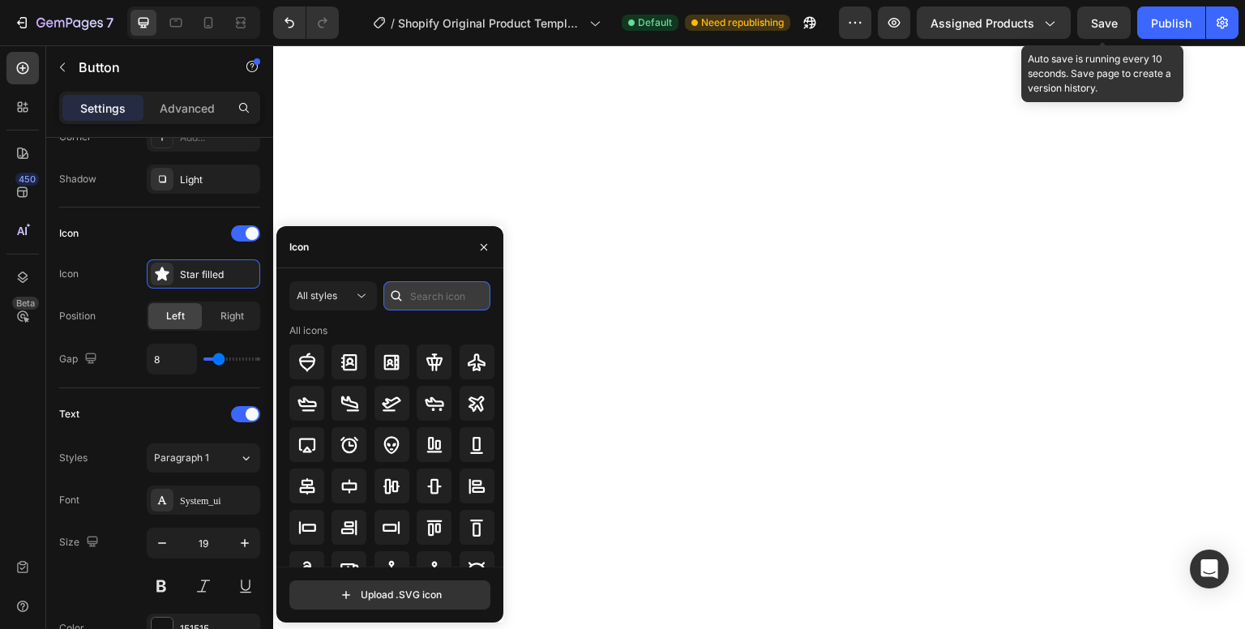
click at [430, 295] on input "text" at bounding box center [437, 295] width 107 height 29
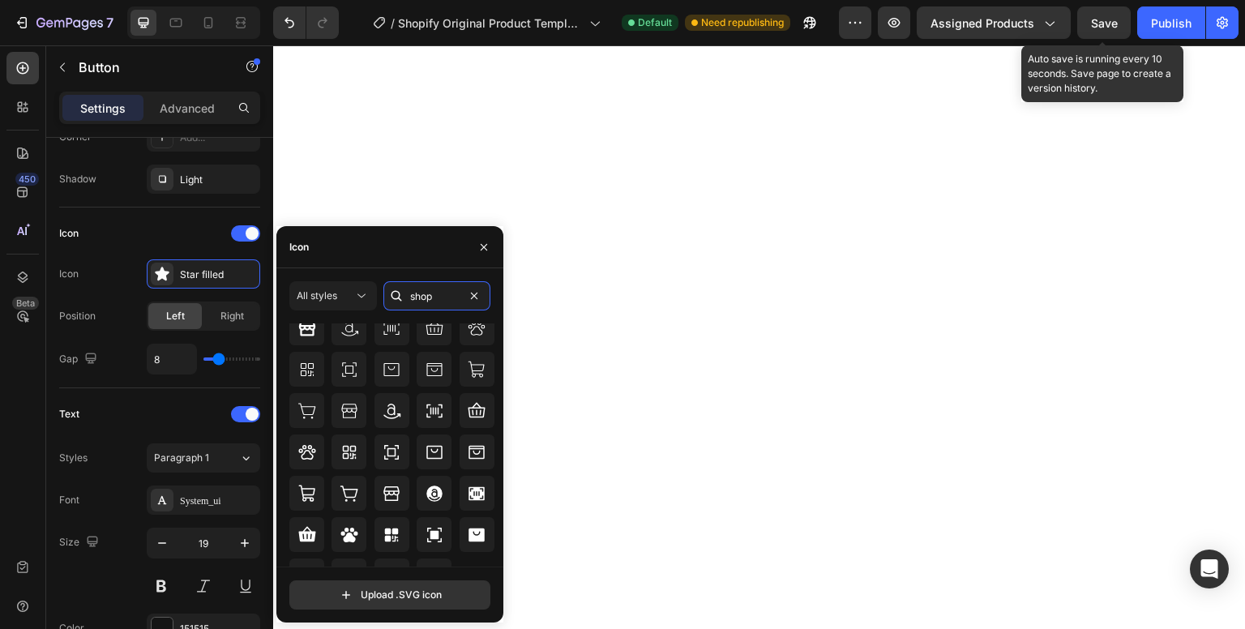
scroll to position [143, 0]
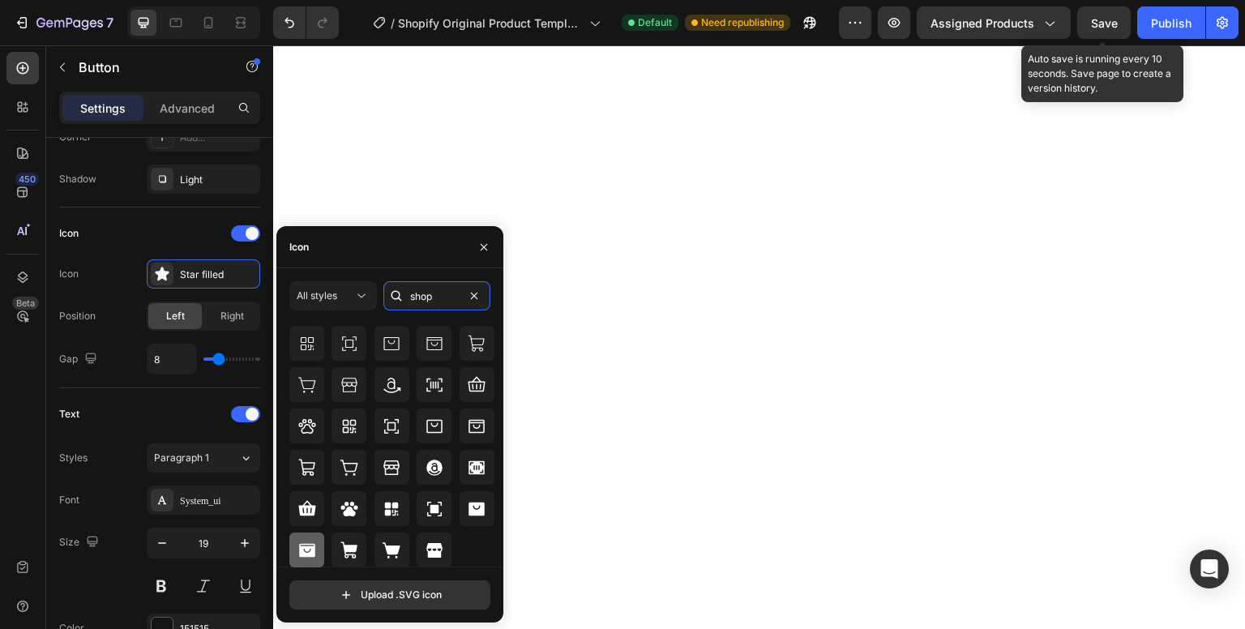
type input "shop"
click at [302, 545] on icon at bounding box center [307, 550] width 16 height 14
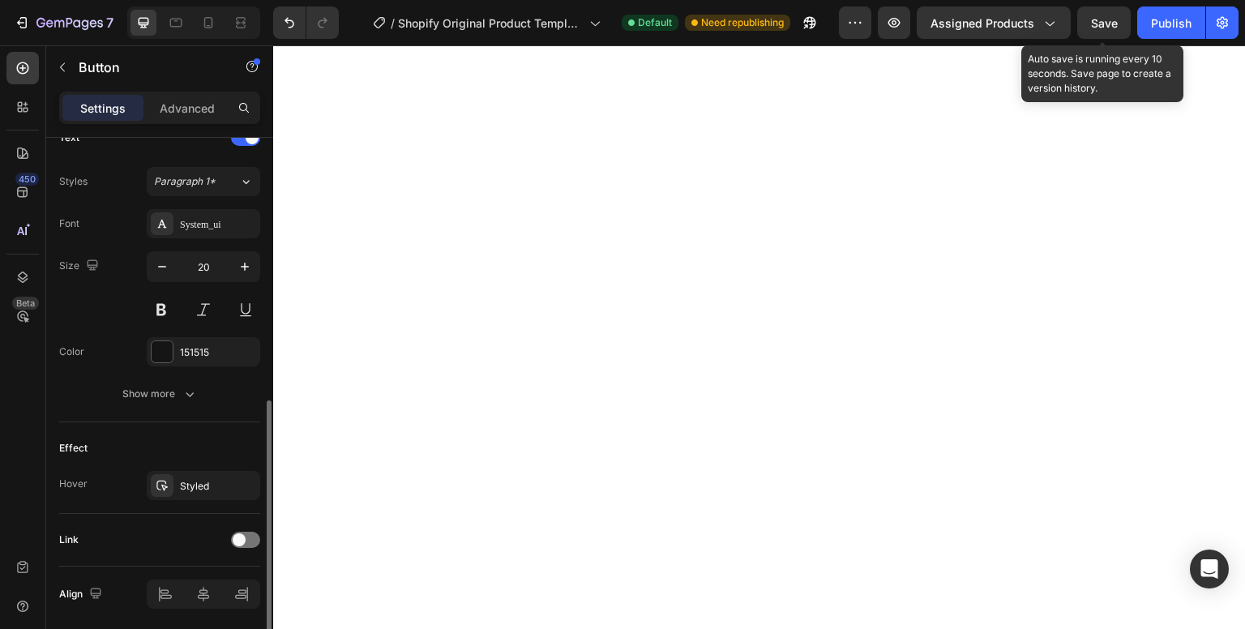
scroll to position [613, 0]
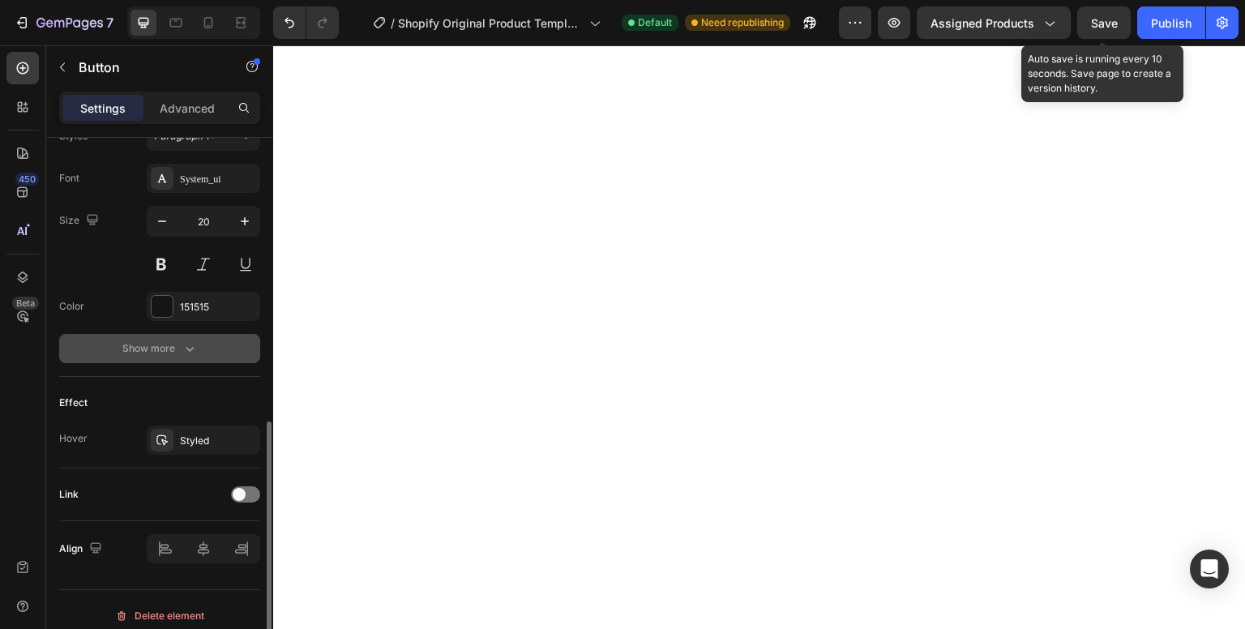
click at [182, 344] on icon "button" at bounding box center [190, 349] width 16 height 16
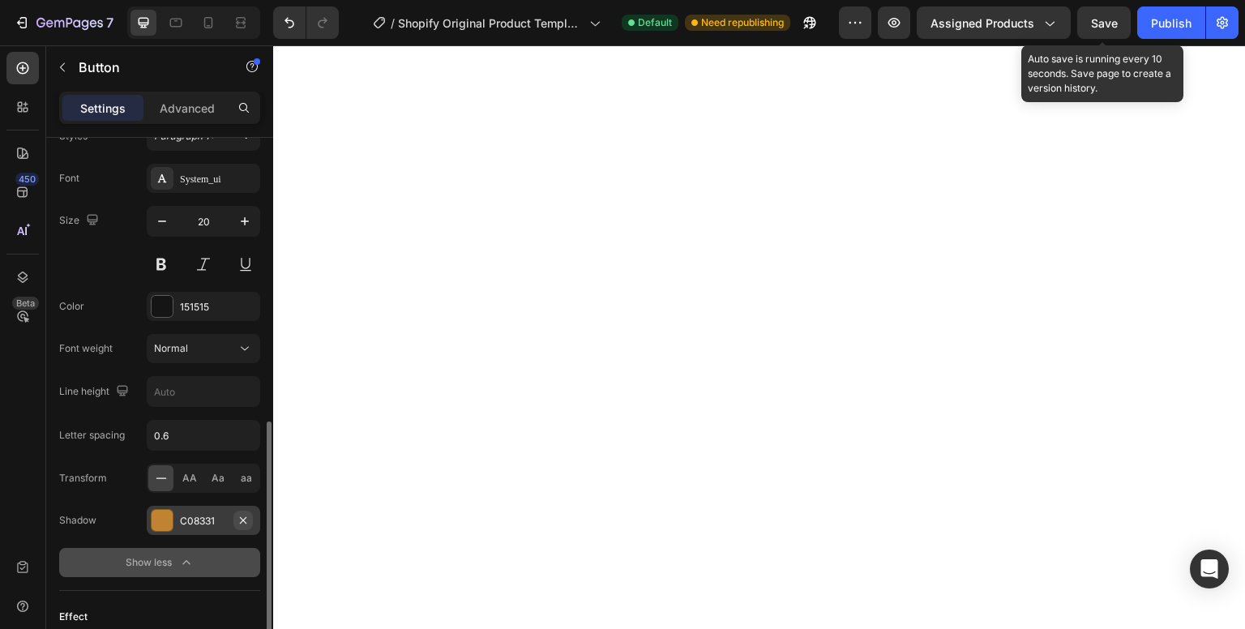
click at [242, 514] on icon "button" at bounding box center [243, 520] width 13 height 13
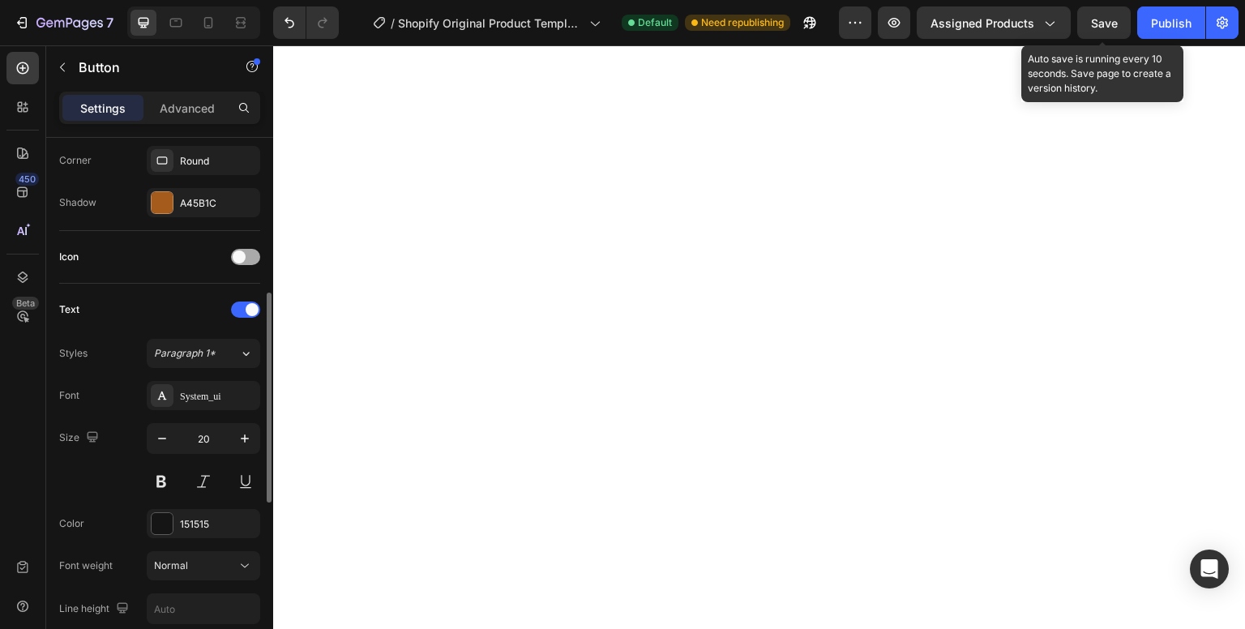
click at [242, 251] on span at bounding box center [239, 257] width 13 height 13
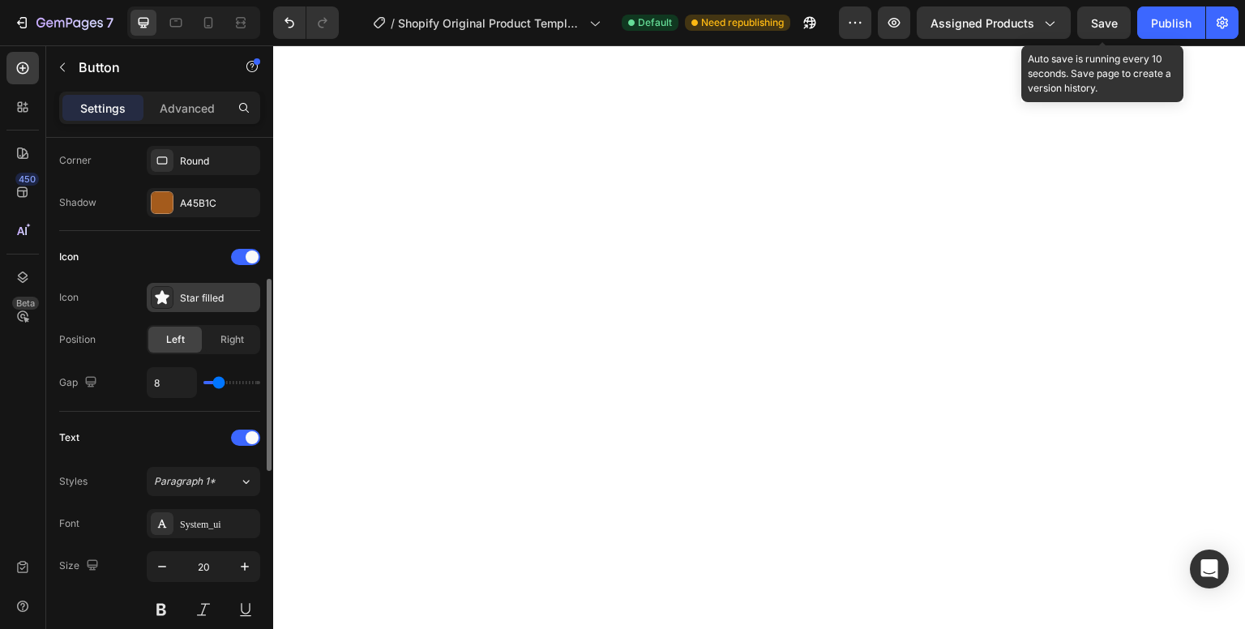
click at [213, 299] on div "Star filled" at bounding box center [218, 298] width 76 height 15
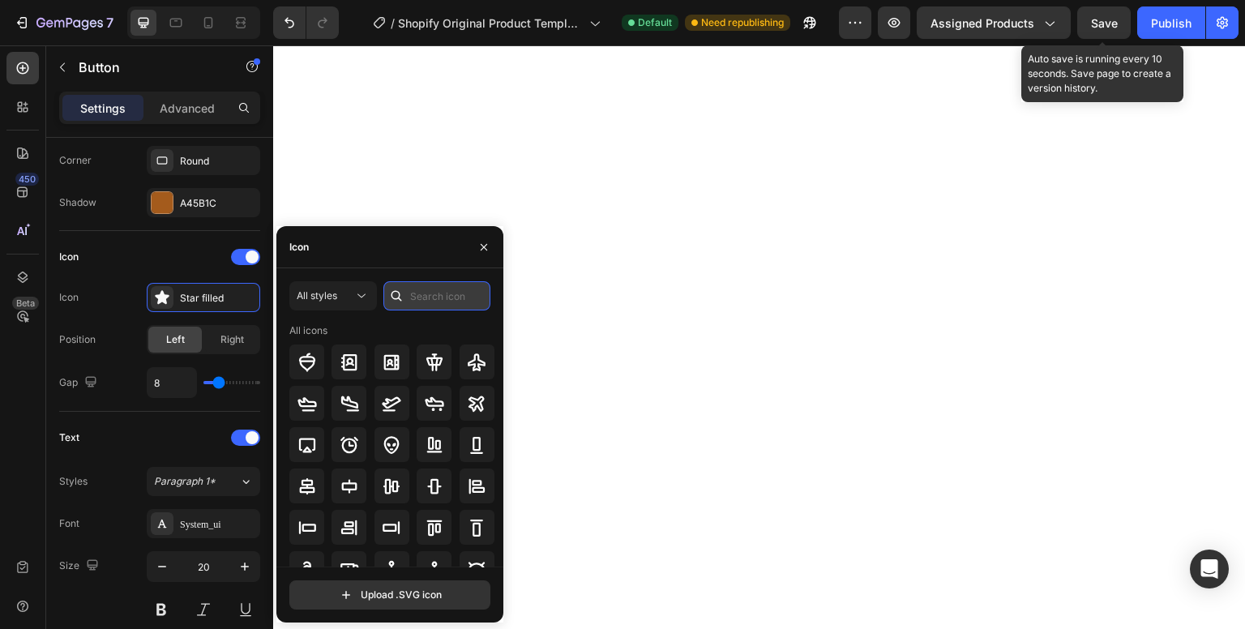
click at [438, 292] on input "text" at bounding box center [437, 295] width 107 height 29
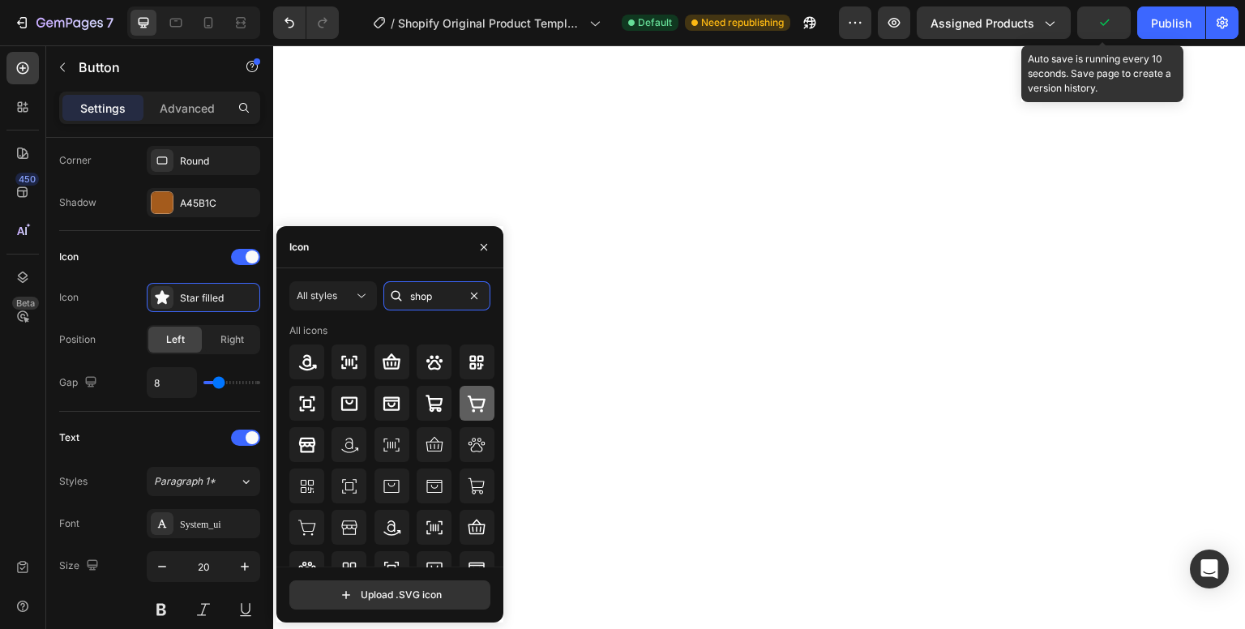
type input "shop"
click at [467, 403] on icon at bounding box center [476, 403] width 19 height 19
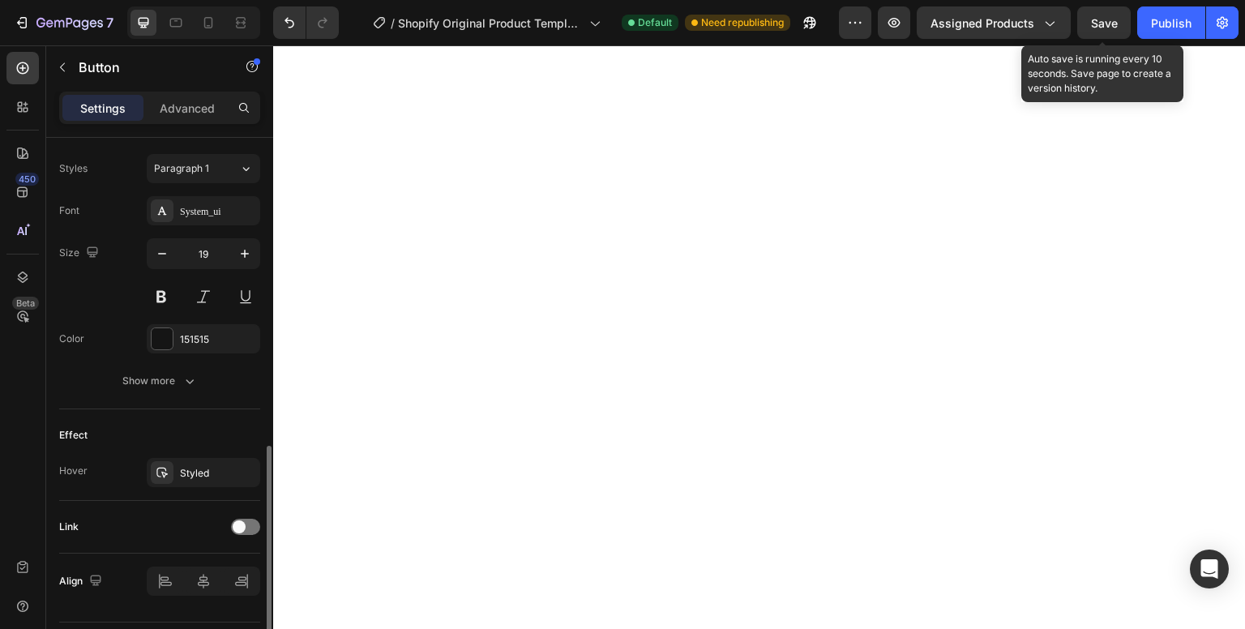
scroll to position [718, 0]
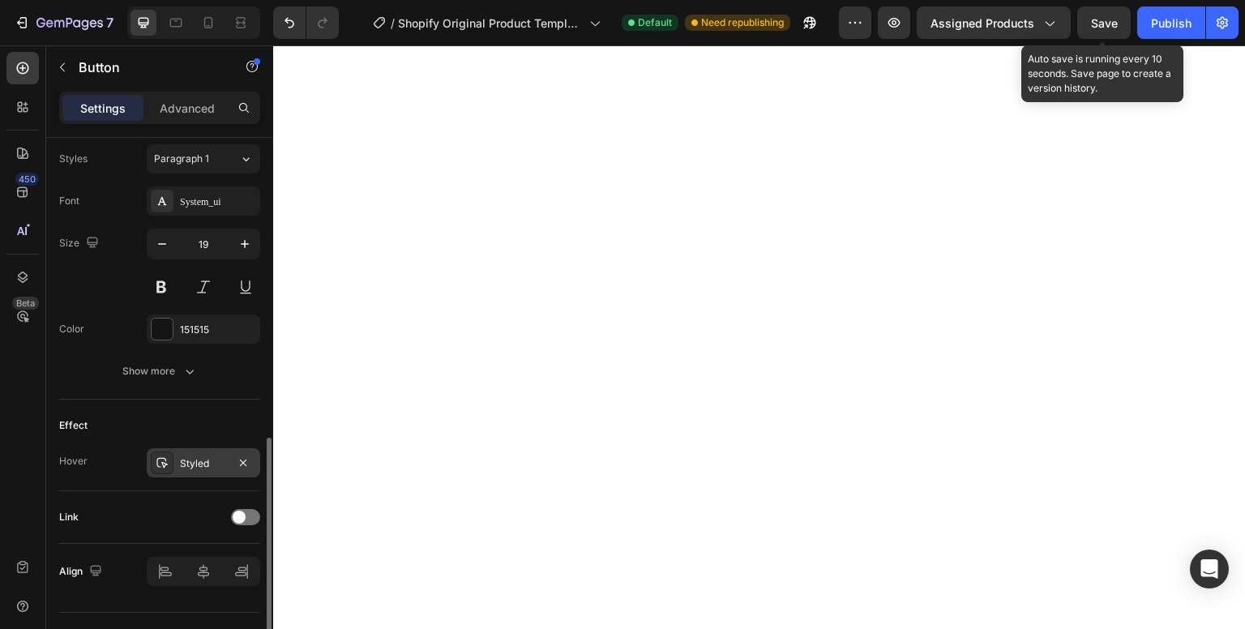
click at [187, 461] on div "Styled" at bounding box center [203, 464] width 47 height 15
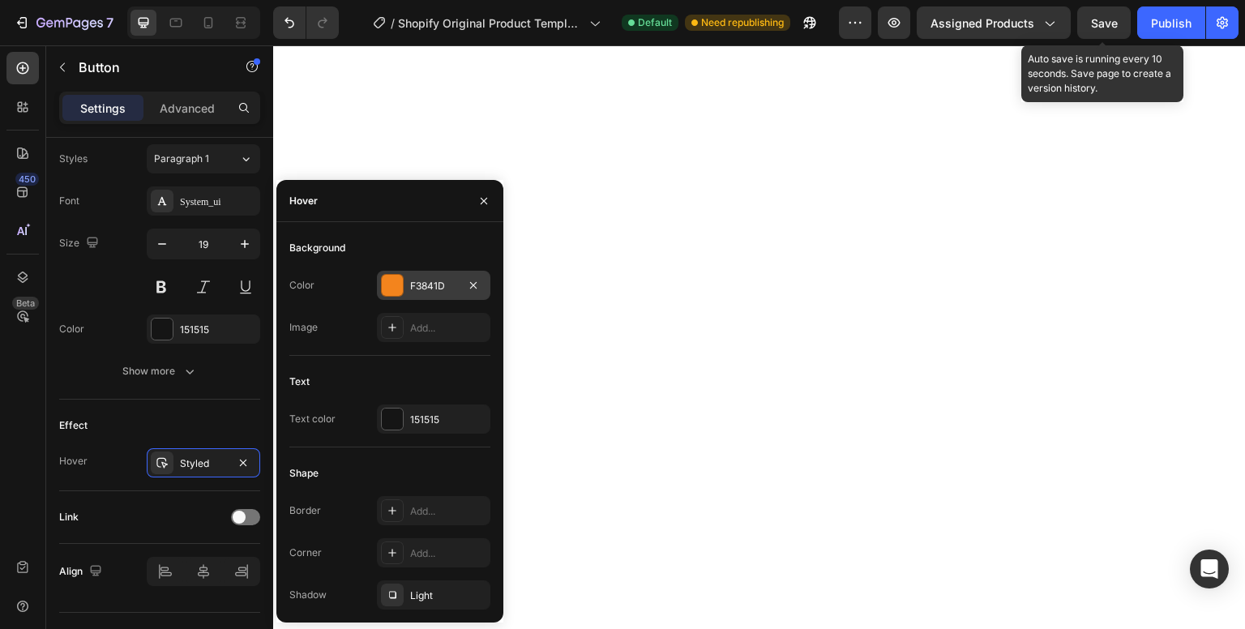
click at [388, 291] on div at bounding box center [392, 285] width 21 height 21
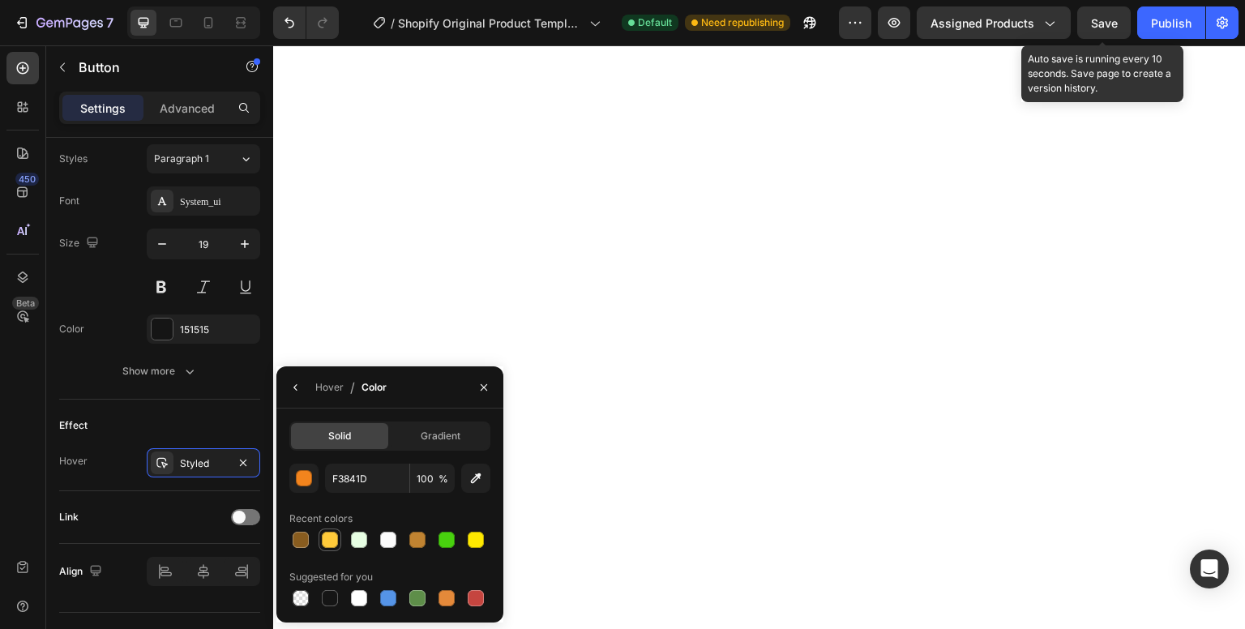
click at [324, 537] on div at bounding box center [330, 540] width 16 height 16
click at [473, 542] on div at bounding box center [476, 540] width 16 height 16
type input "FFE900"
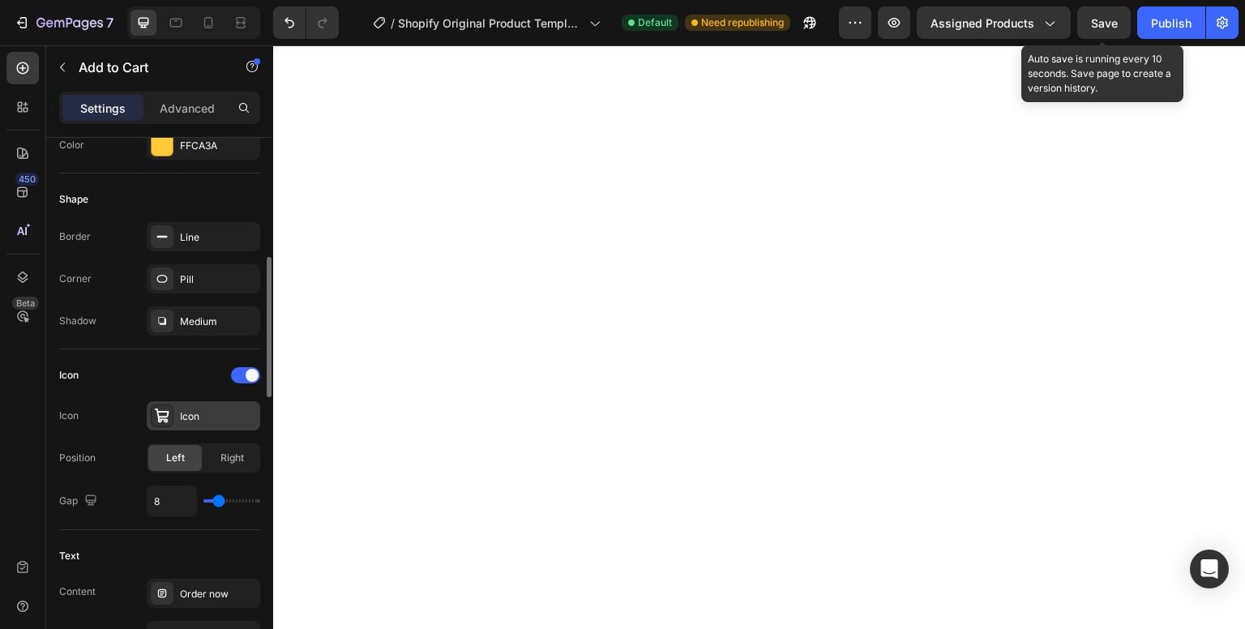
scroll to position [455, 0]
click at [161, 419] on icon at bounding box center [162, 415] width 16 height 16
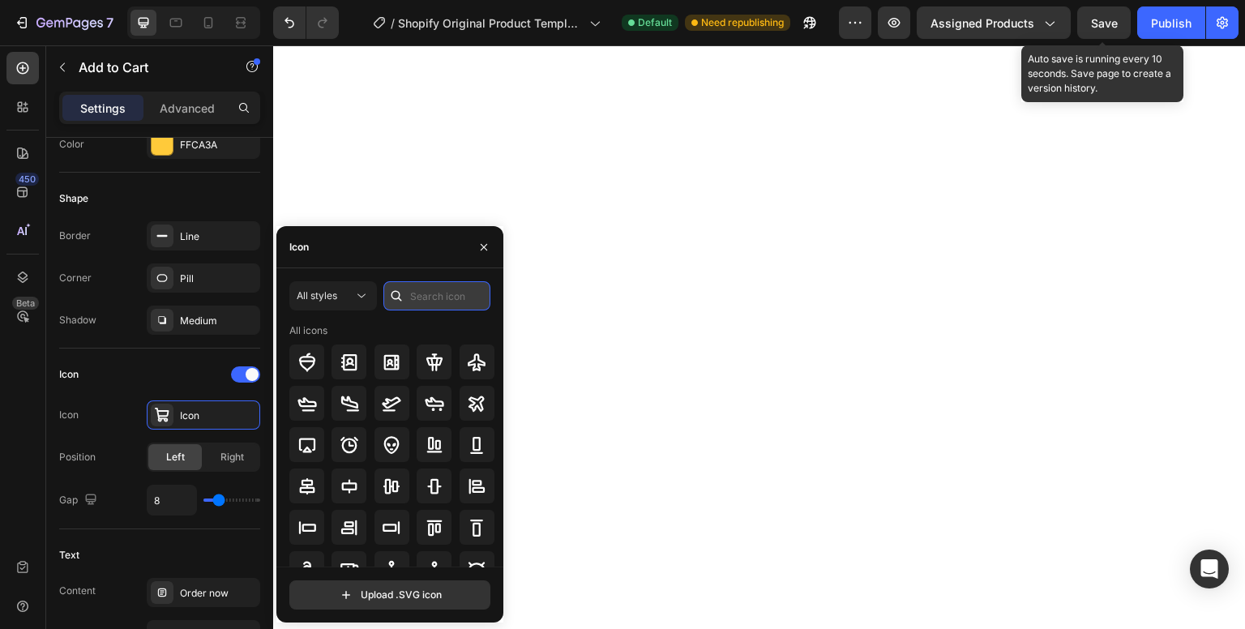
click at [431, 298] on input "text" at bounding box center [437, 295] width 107 height 29
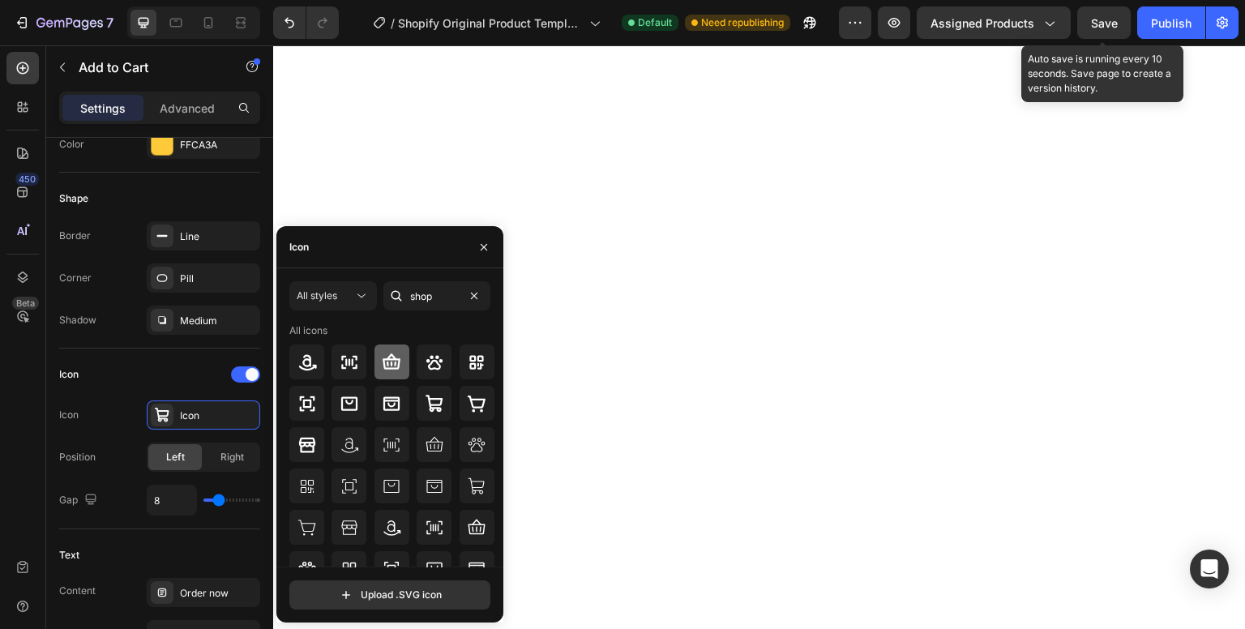
click at [389, 366] on icon at bounding box center [392, 361] width 18 height 15
click at [398, 403] on icon at bounding box center [391, 403] width 19 height 19
click at [339, 512] on div at bounding box center [349, 527] width 35 height 35
click at [425, 483] on icon at bounding box center [434, 486] width 19 height 19
click at [391, 487] on icon at bounding box center [391, 486] width 19 height 19
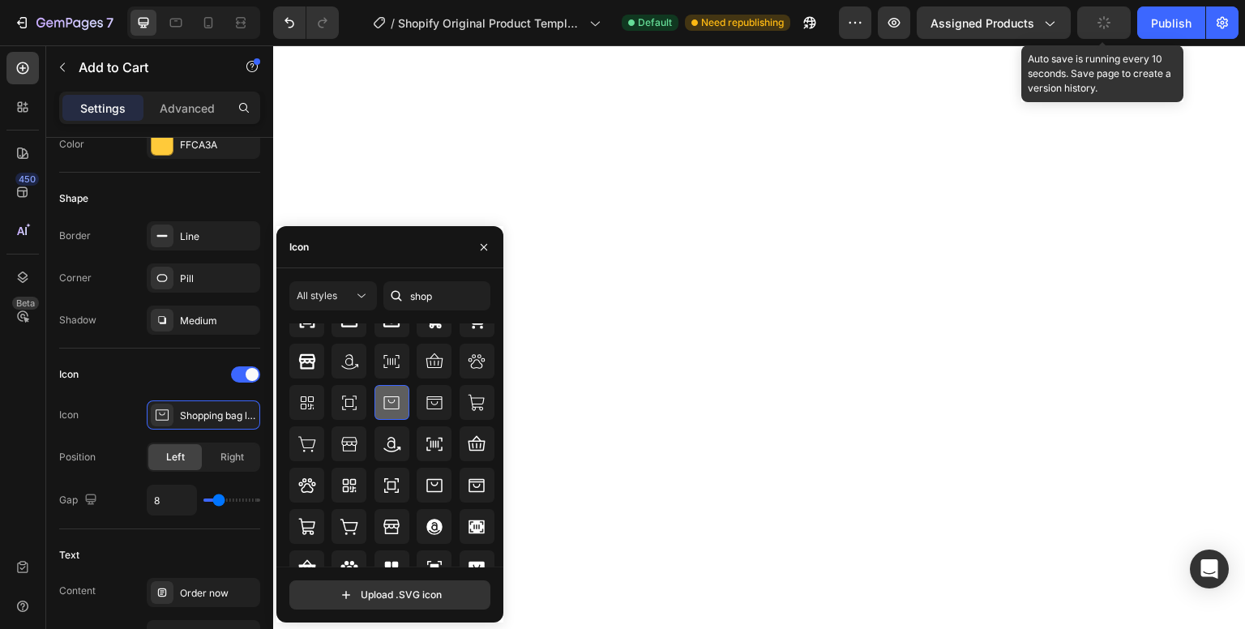
scroll to position [84, 0]
click at [467, 489] on icon at bounding box center [476, 484] width 19 height 19
click at [428, 489] on icon at bounding box center [434, 484] width 19 height 19
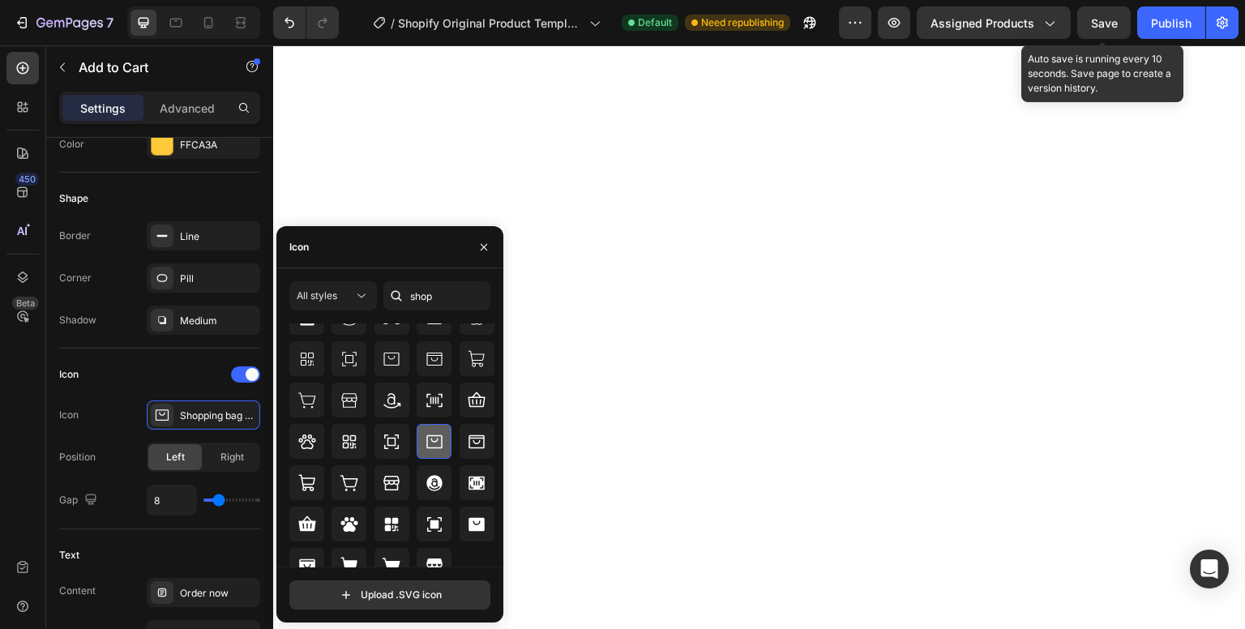
scroll to position [143, 0]
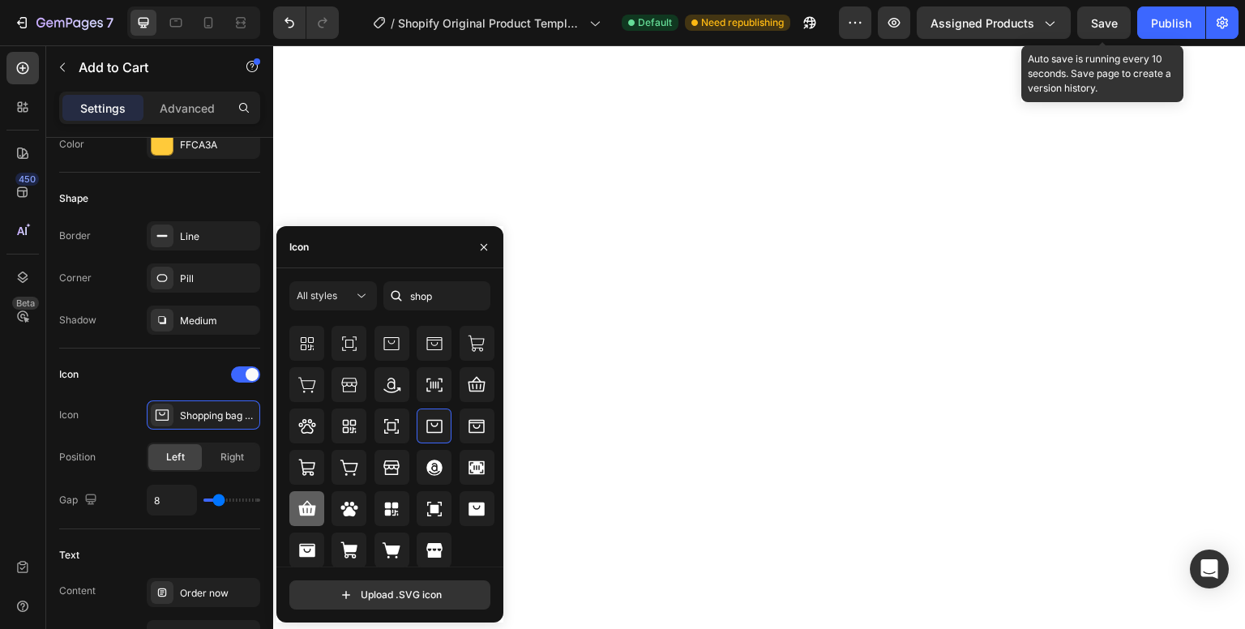
click at [307, 512] on icon at bounding box center [307, 508] width 19 height 19
click at [314, 541] on icon at bounding box center [307, 550] width 19 height 19
click at [474, 515] on icon at bounding box center [476, 508] width 19 height 19
click at [319, 550] on div at bounding box center [306, 550] width 35 height 35
click at [451, 304] on input "shop" at bounding box center [437, 295] width 107 height 29
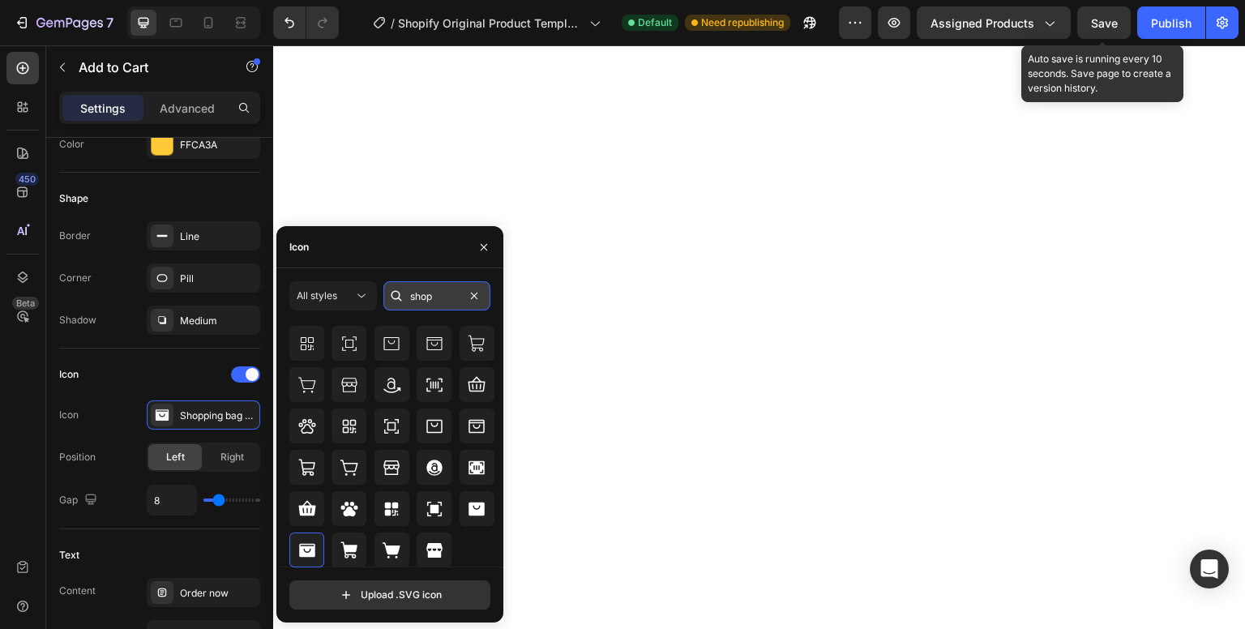
click at [451, 304] on input "shop" at bounding box center [437, 295] width 107 height 29
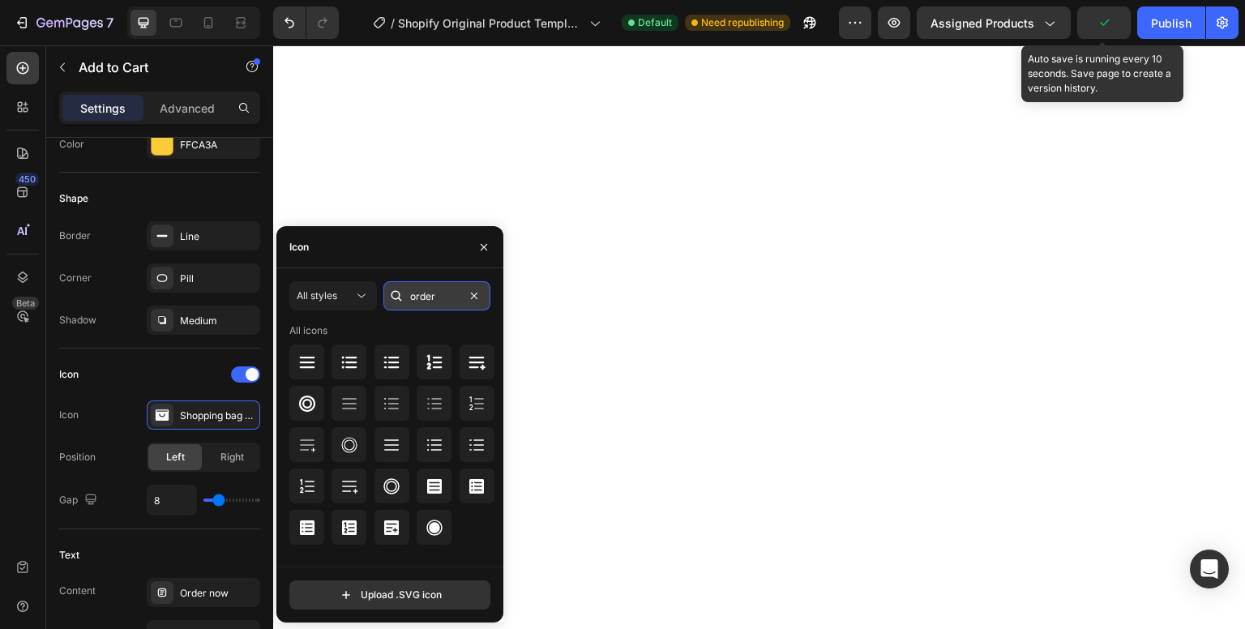
click at [451, 304] on input "order" at bounding box center [437, 295] width 107 height 29
type input "shop"
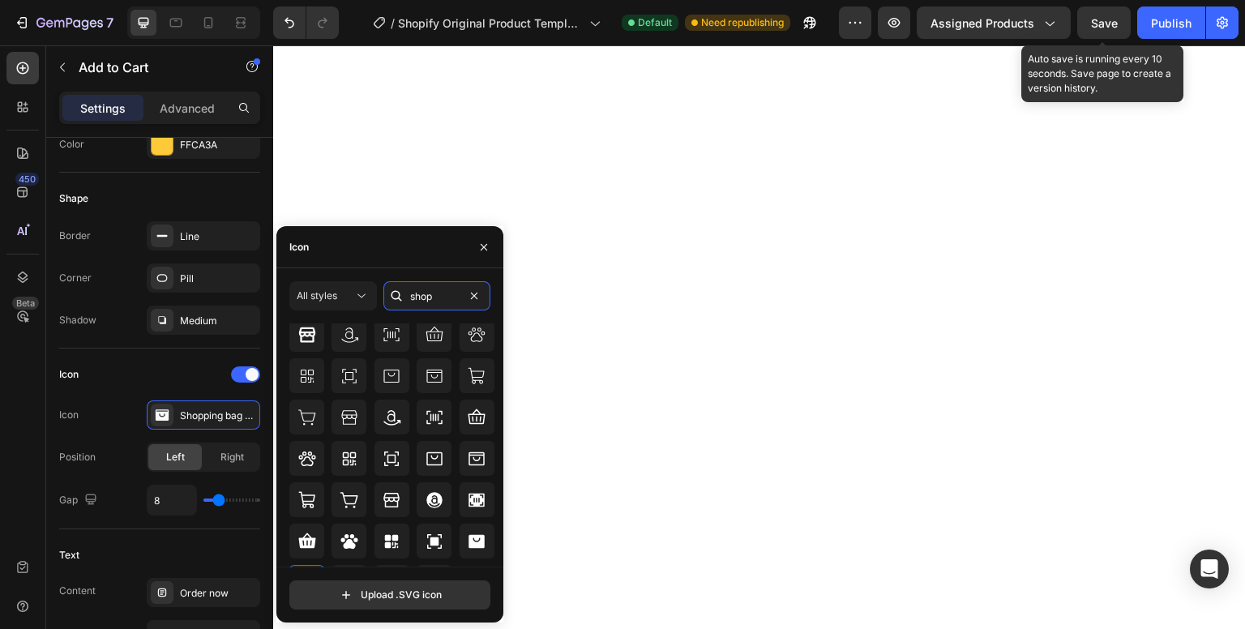
scroll to position [114, 0]
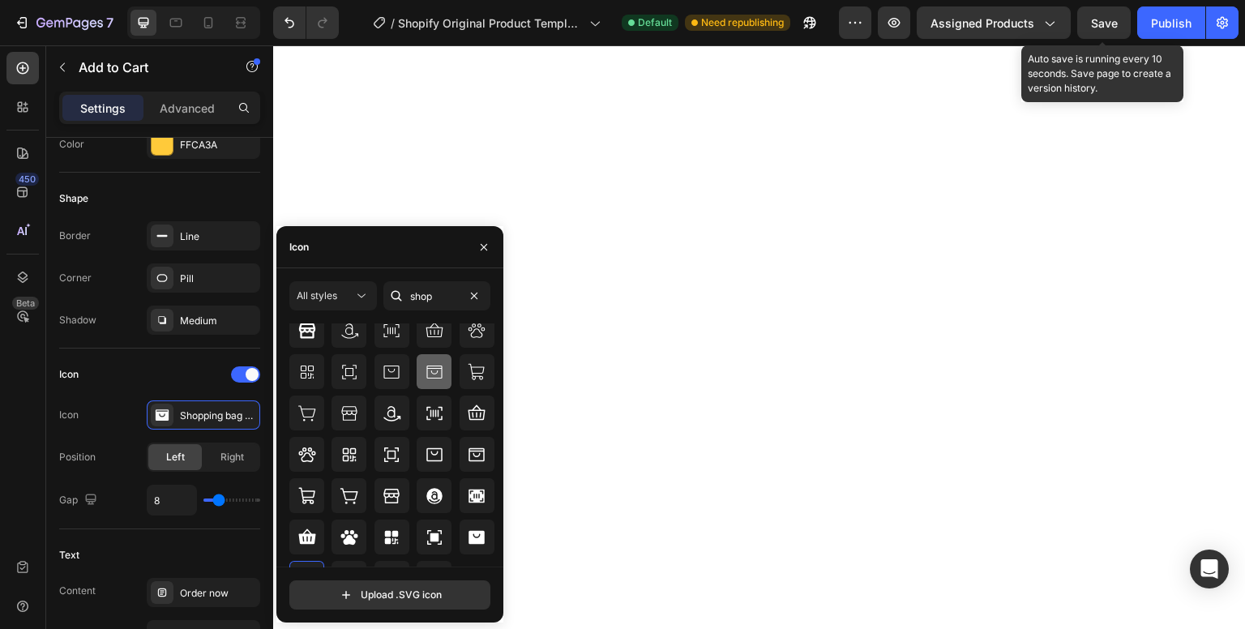
click at [427, 373] on icon at bounding box center [434, 371] width 19 height 19
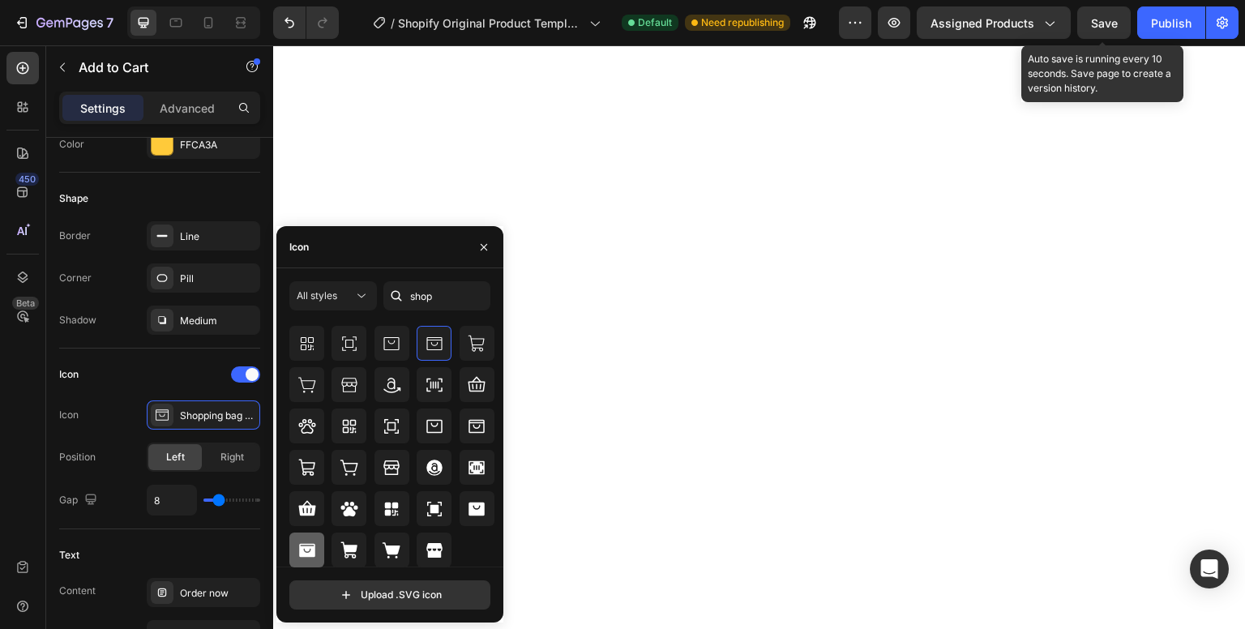
click at [317, 545] on div at bounding box center [306, 550] width 35 height 35
click at [435, 339] on icon at bounding box center [434, 343] width 15 height 13
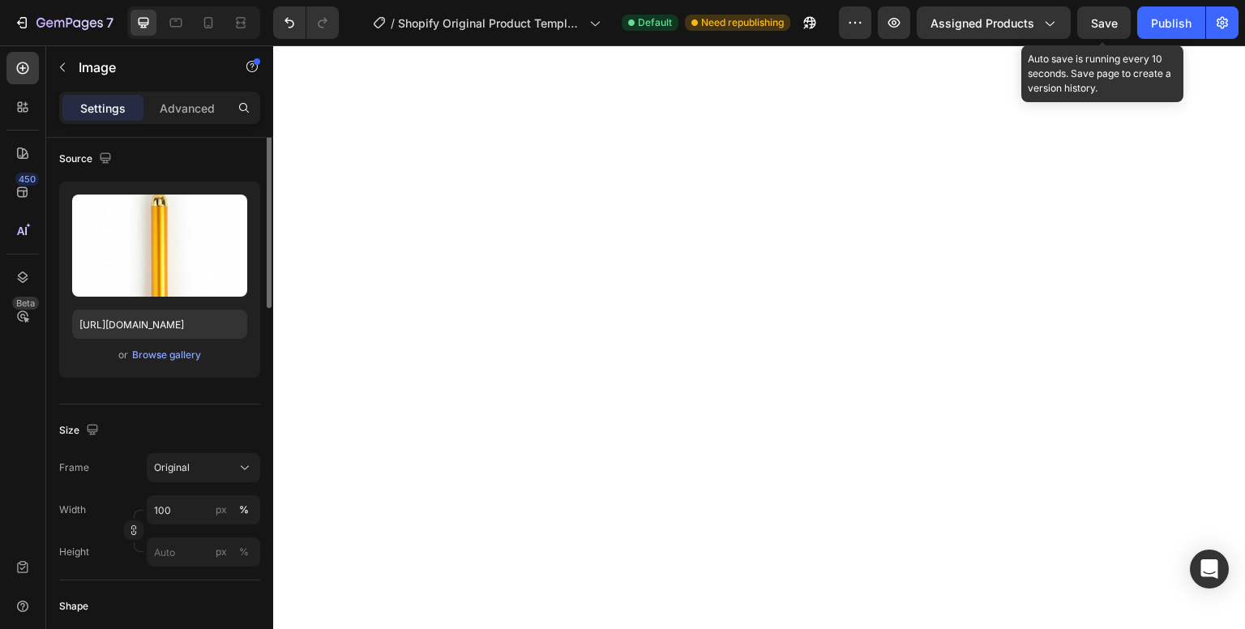
scroll to position [37, 0]
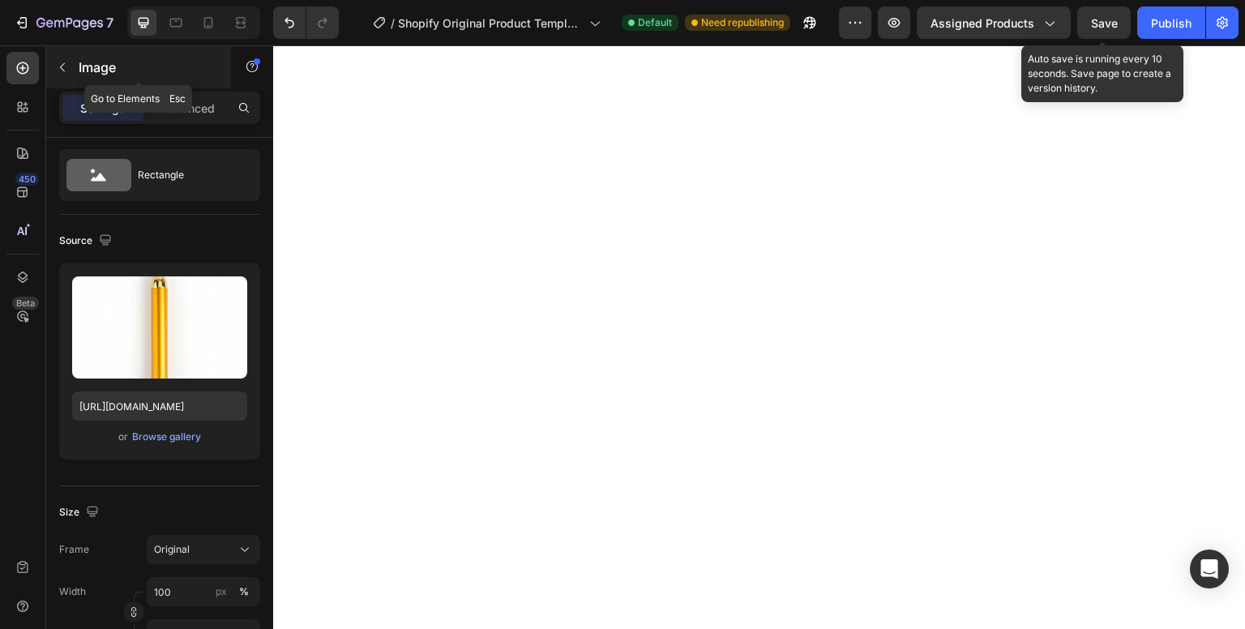
click at [58, 68] on icon "button" at bounding box center [62, 67] width 13 height 13
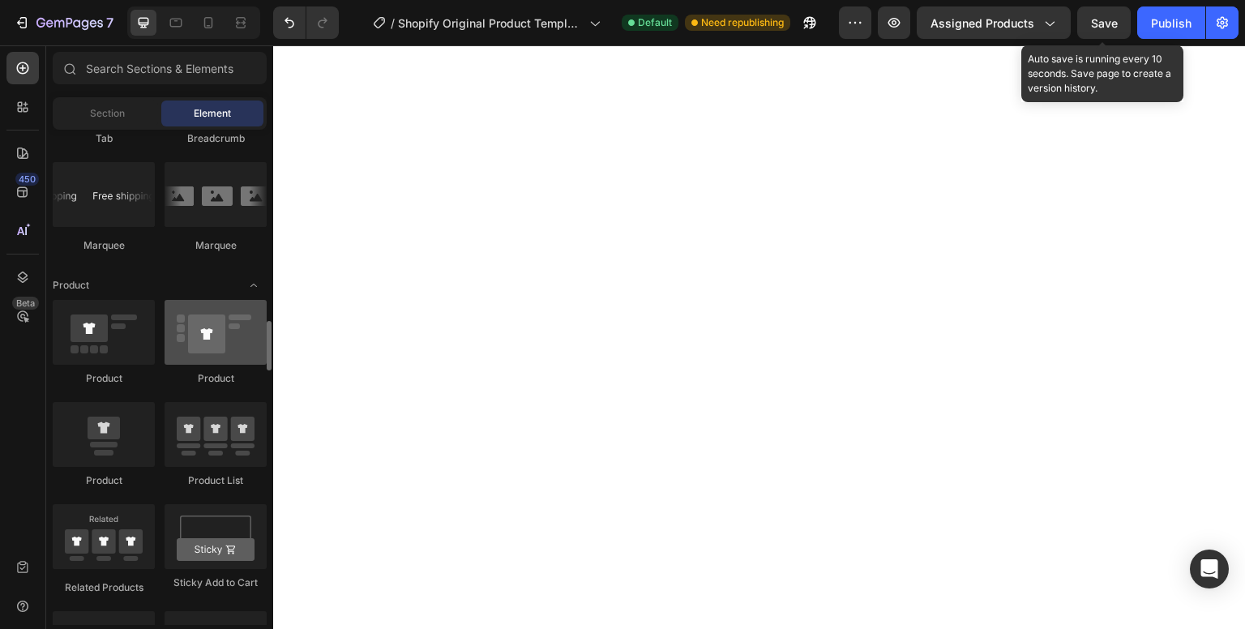
scroll to position [1931, 0]
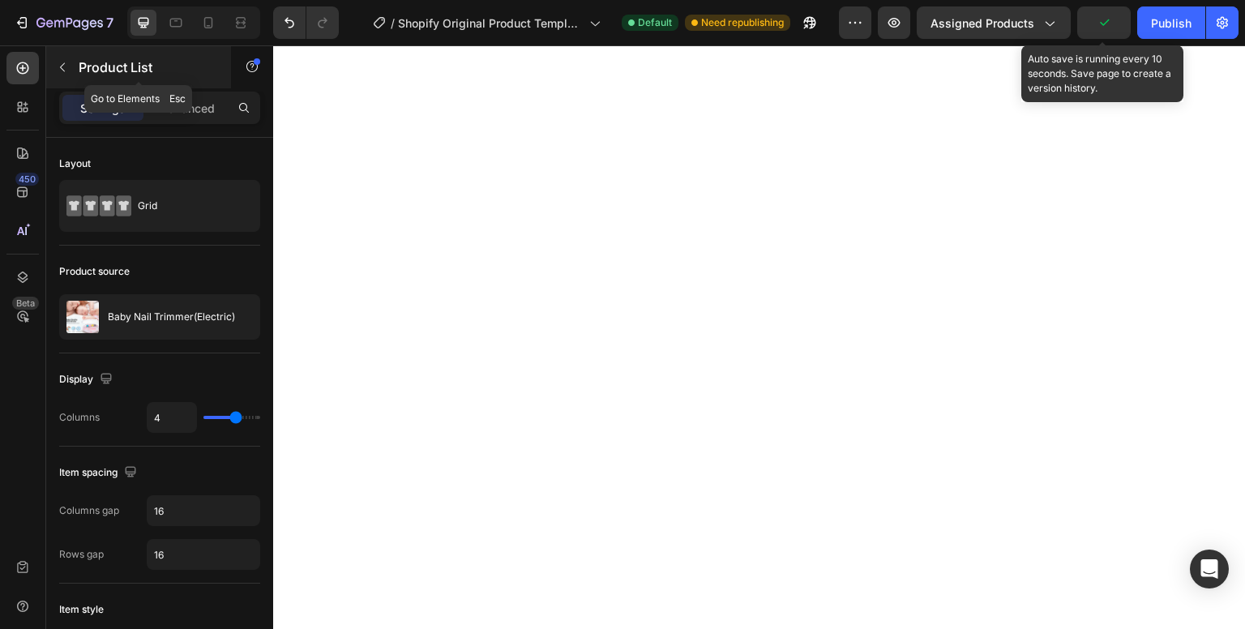
click at [65, 66] on icon "button" at bounding box center [62, 67] width 13 height 13
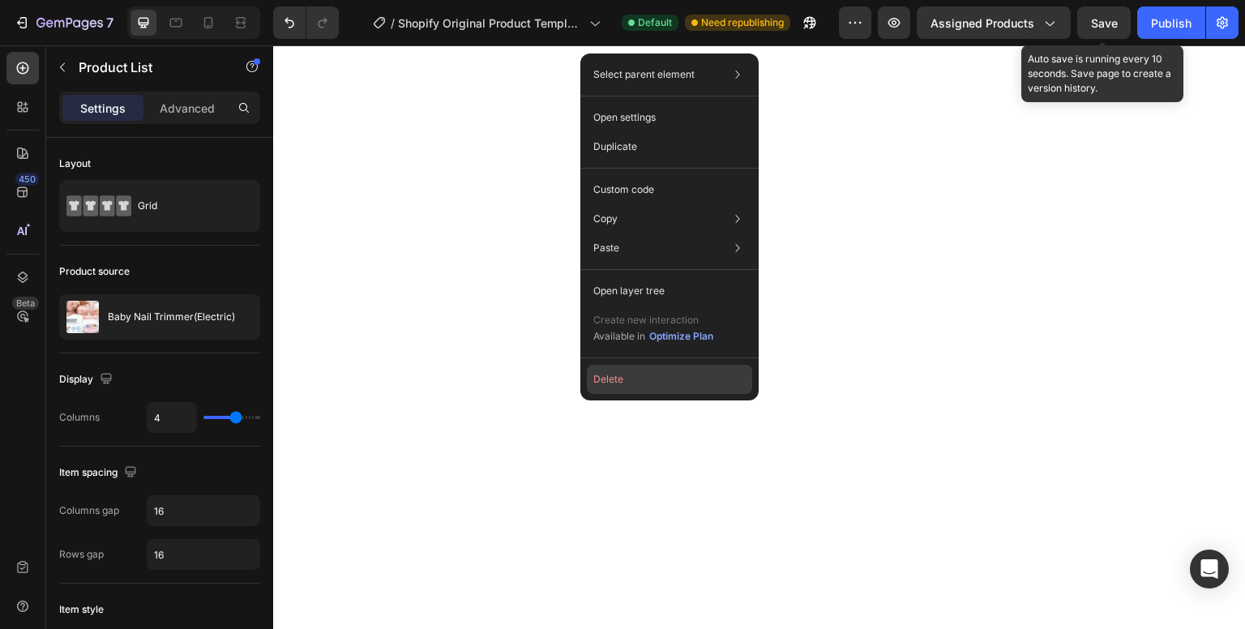
click at [628, 382] on button "Delete" at bounding box center [669, 379] width 165 height 29
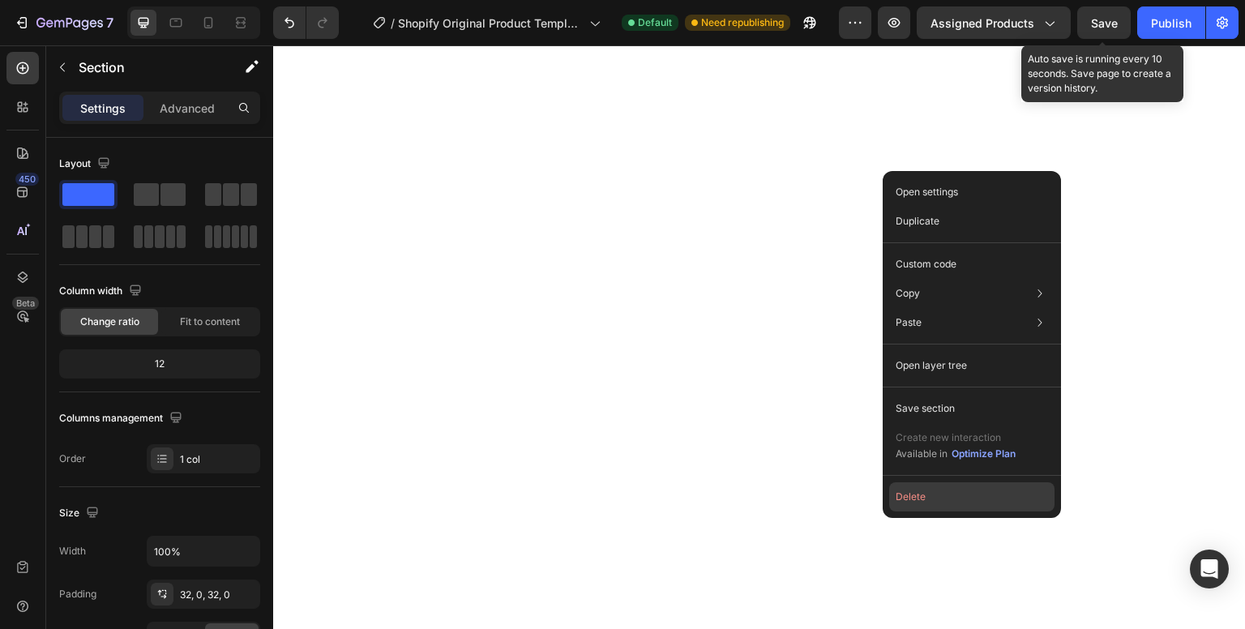
click at [960, 487] on button "Delete" at bounding box center [972, 496] width 165 height 29
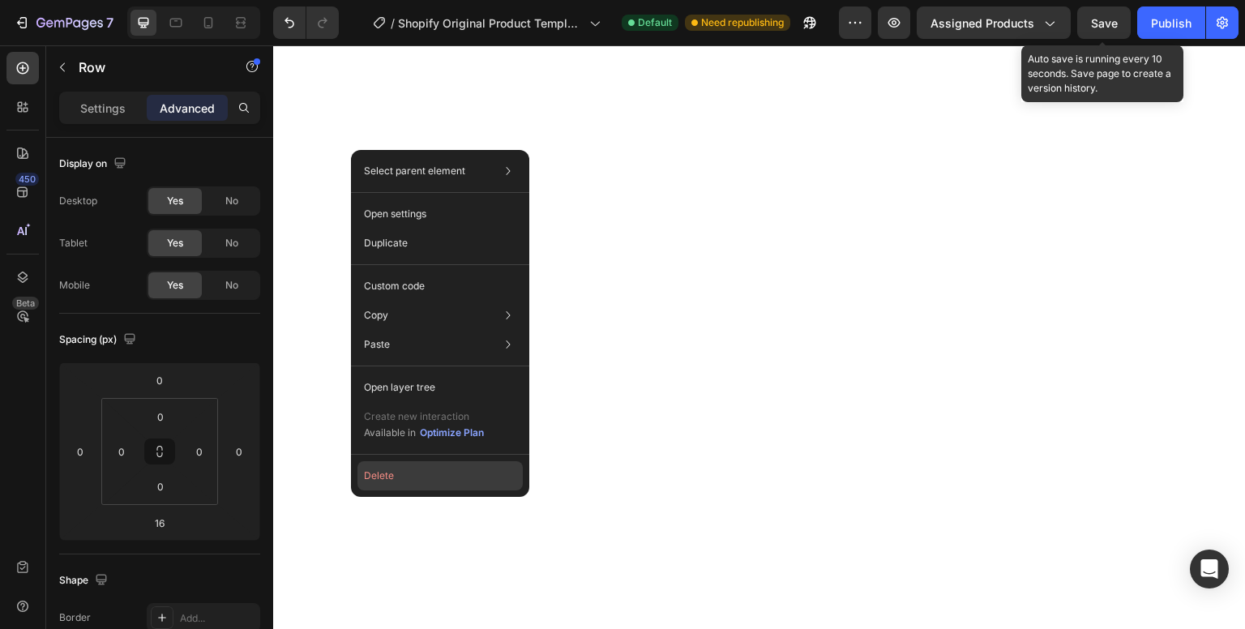
click at [474, 462] on button "Delete" at bounding box center [440, 475] width 165 height 29
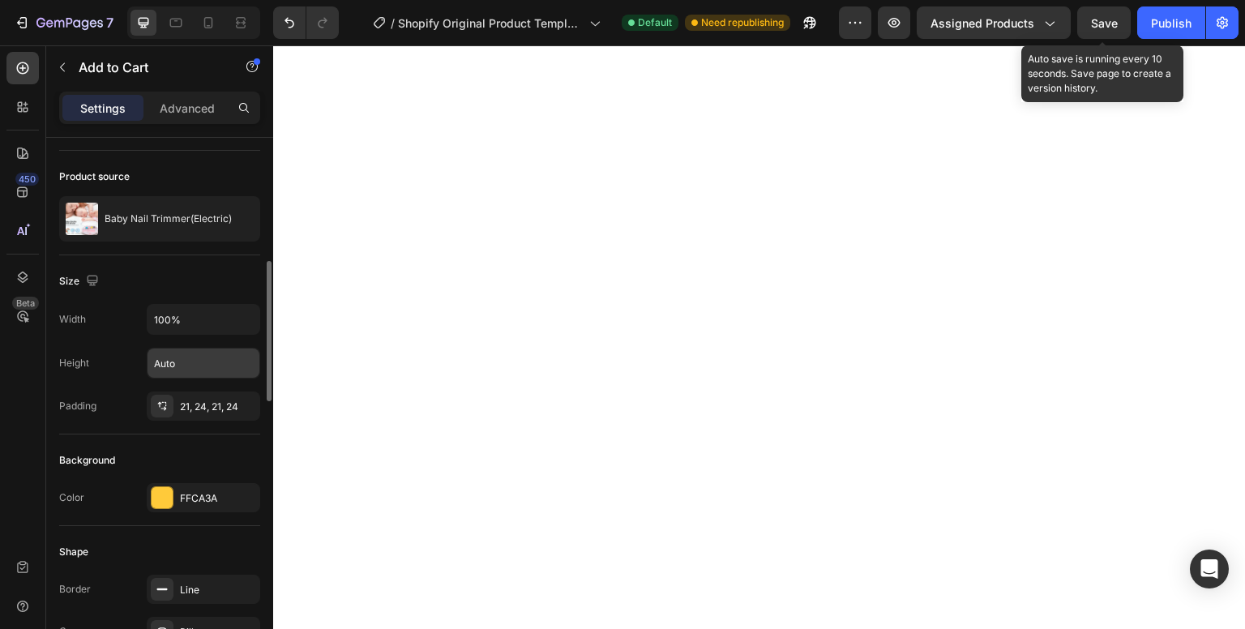
scroll to position [195, 0]
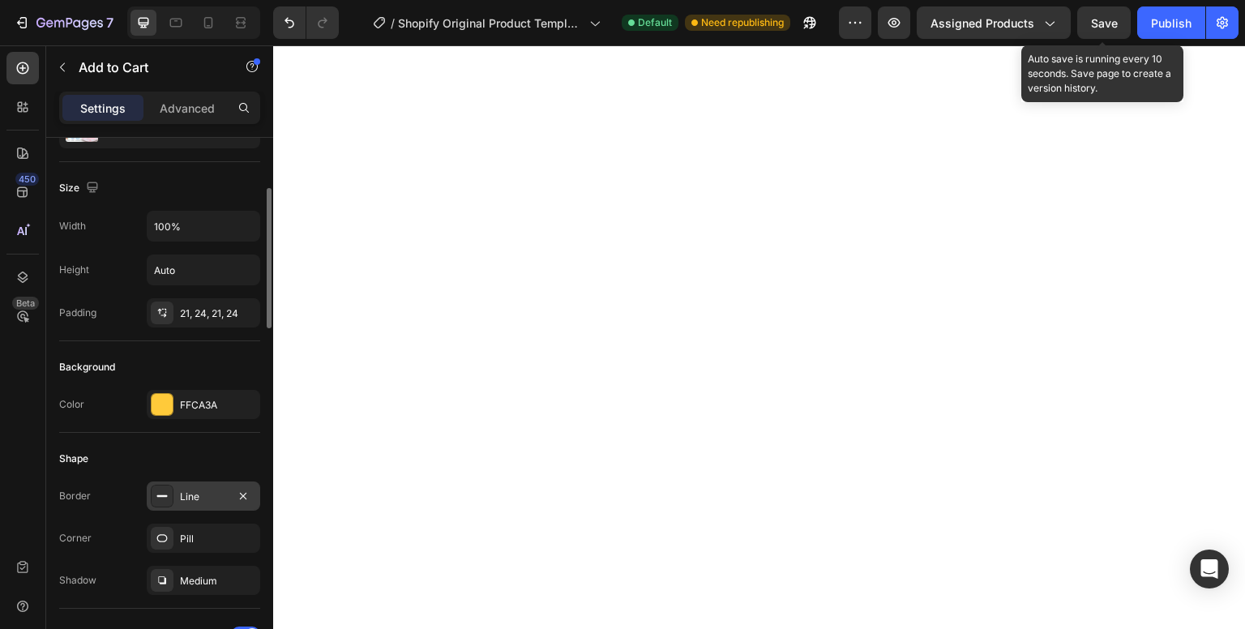
click at [195, 487] on div "Line" at bounding box center [204, 496] width 114 height 29
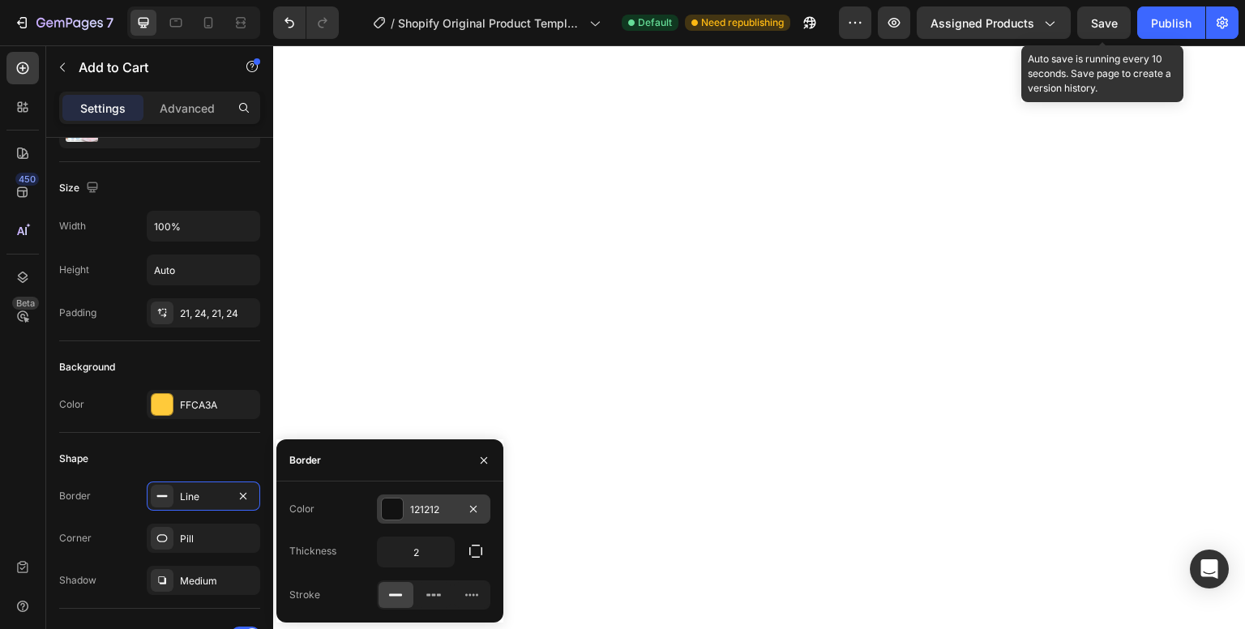
click at [388, 511] on div at bounding box center [392, 509] width 21 height 21
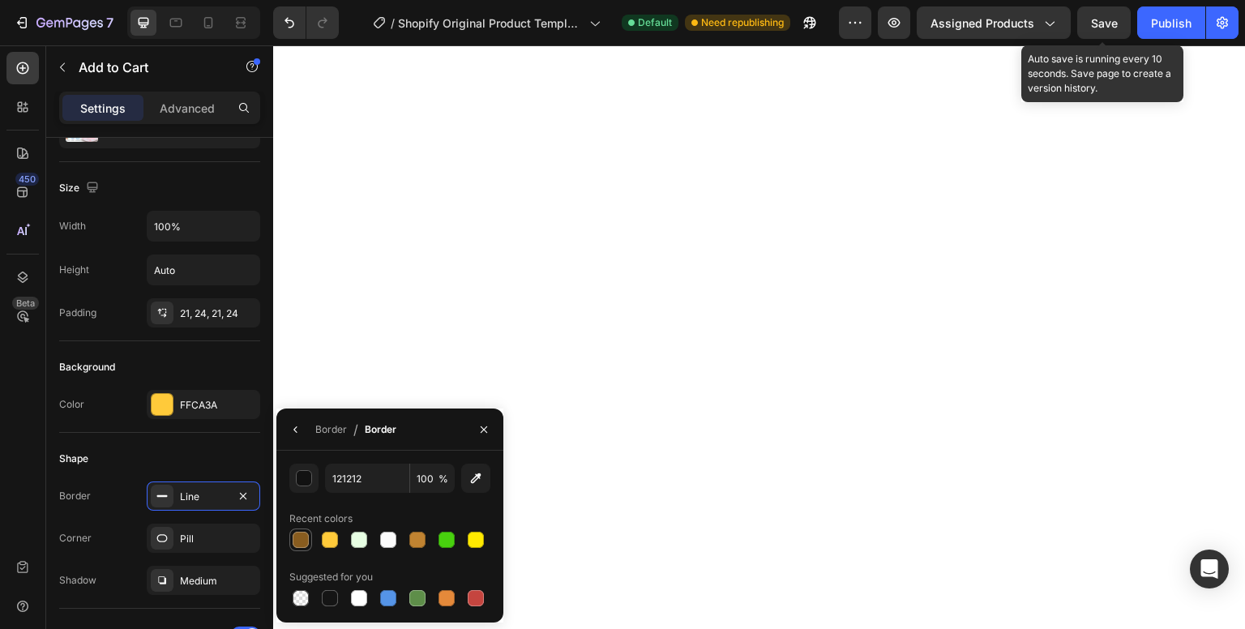
click at [302, 545] on div at bounding box center [301, 540] width 16 height 16
type input "885C1F"
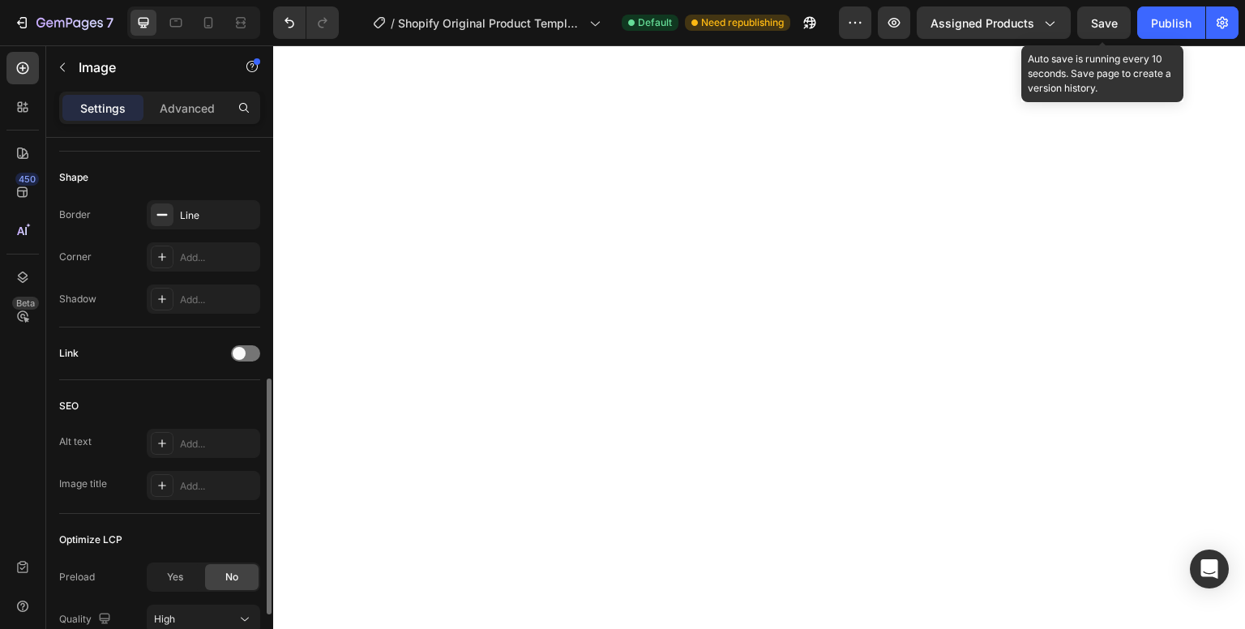
scroll to position [550, 0]
click at [210, 218] on div "Line" at bounding box center [203, 214] width 47 height 15
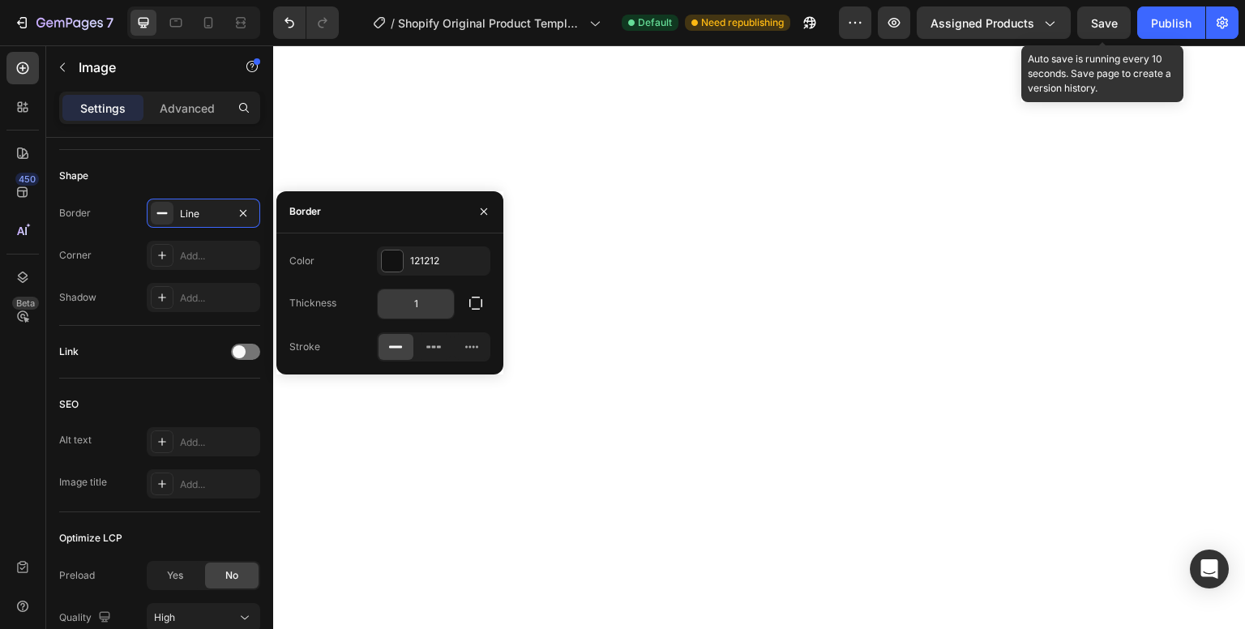
click at [413, 303] on input "1" at bounding box center [416, 303] width 76 height 29
type input "2"
click at [176, 246] on div "Add..." at bounding box center [204, 255] width 114 height 29
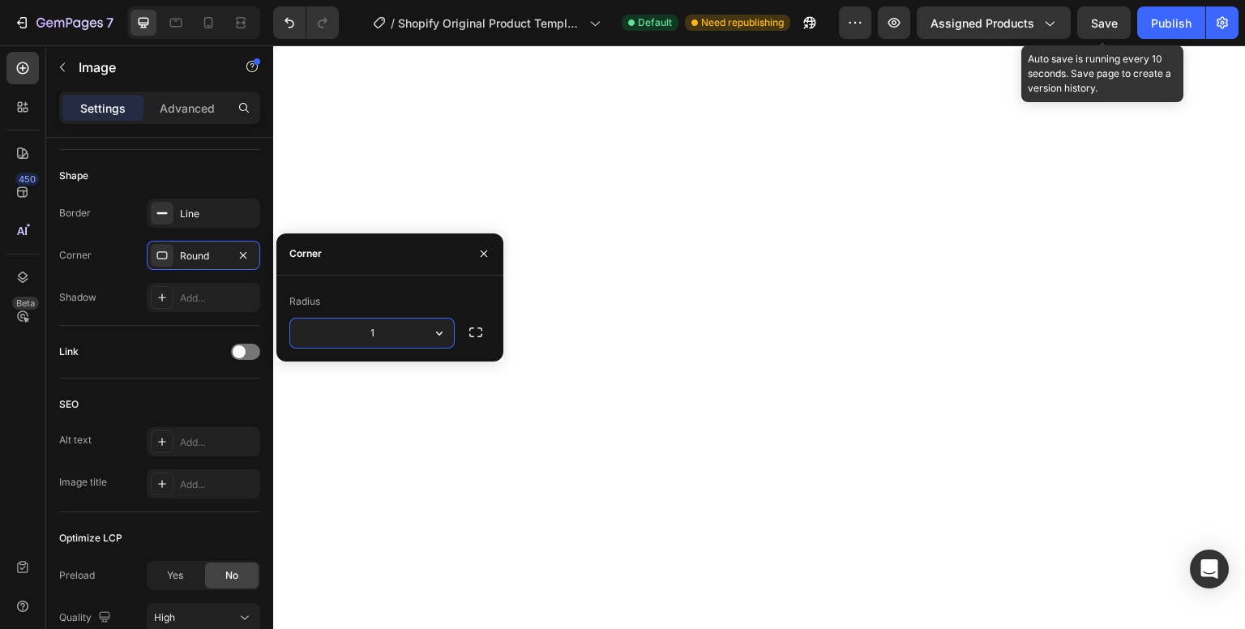
type input "15"
click at [178, 286] on div "Add..." at bounding box center [204, 297] width 114 height 29
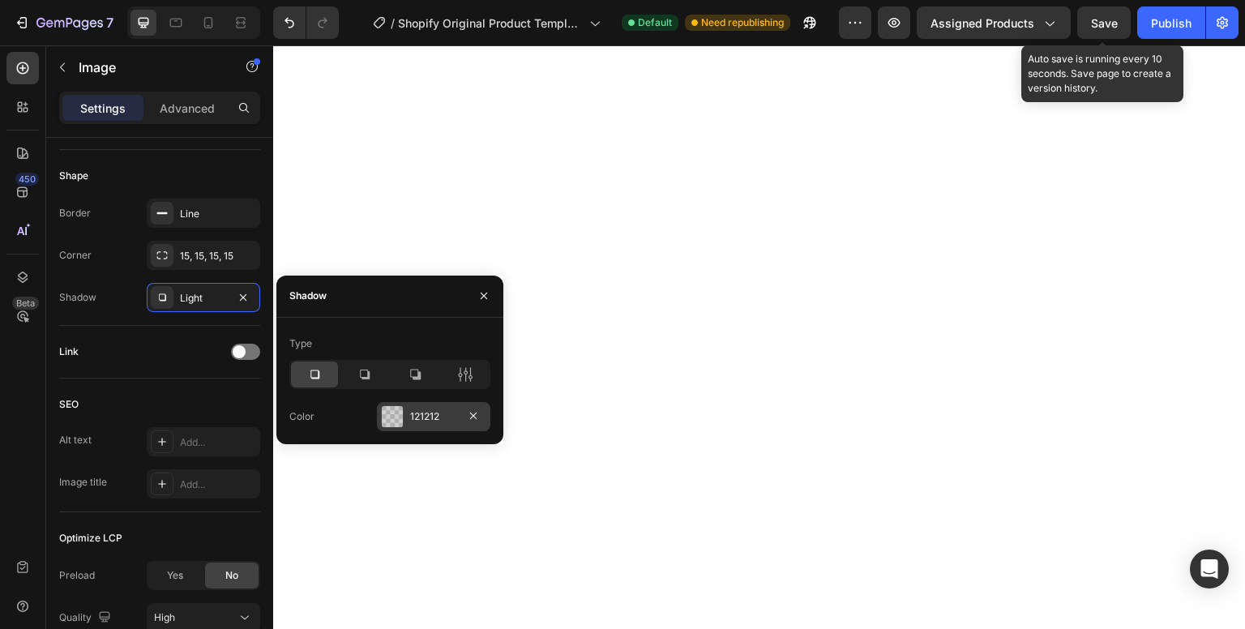
click at [394, 414] on div at bounding box center [392, 416] width 21 height 21
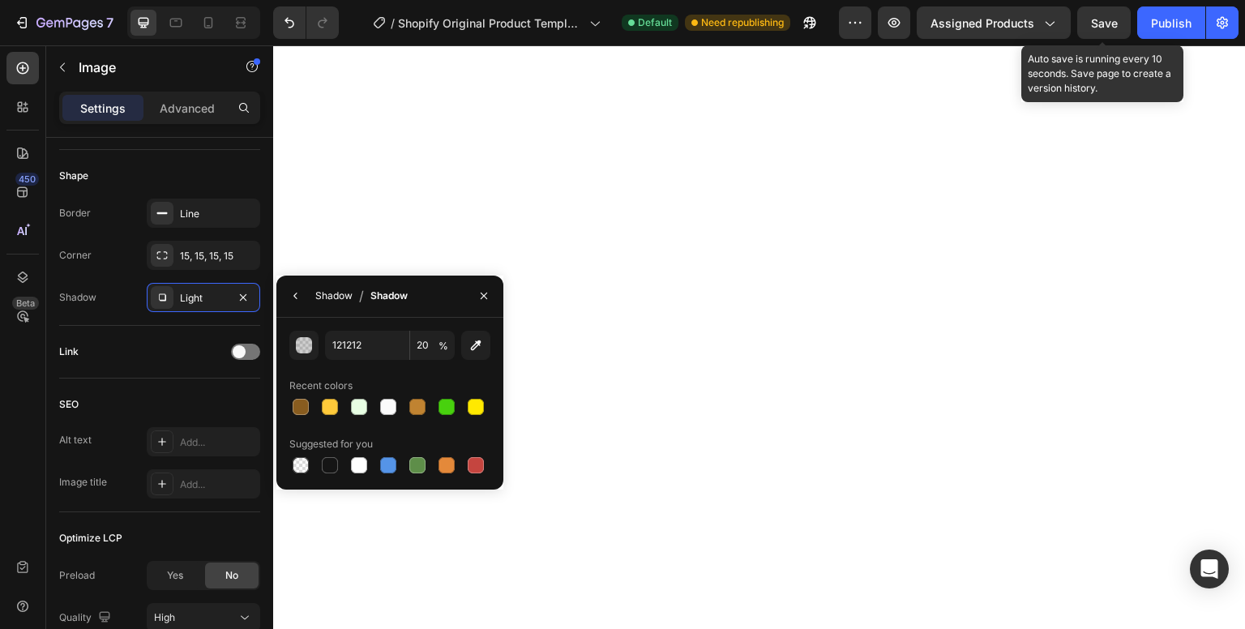
click at [332, 456] on div at bounding box center [329, 465] width 19 height 19
click at [334, 298] on div "Shadow" at bounding box center [333, 296] width 37 height 15
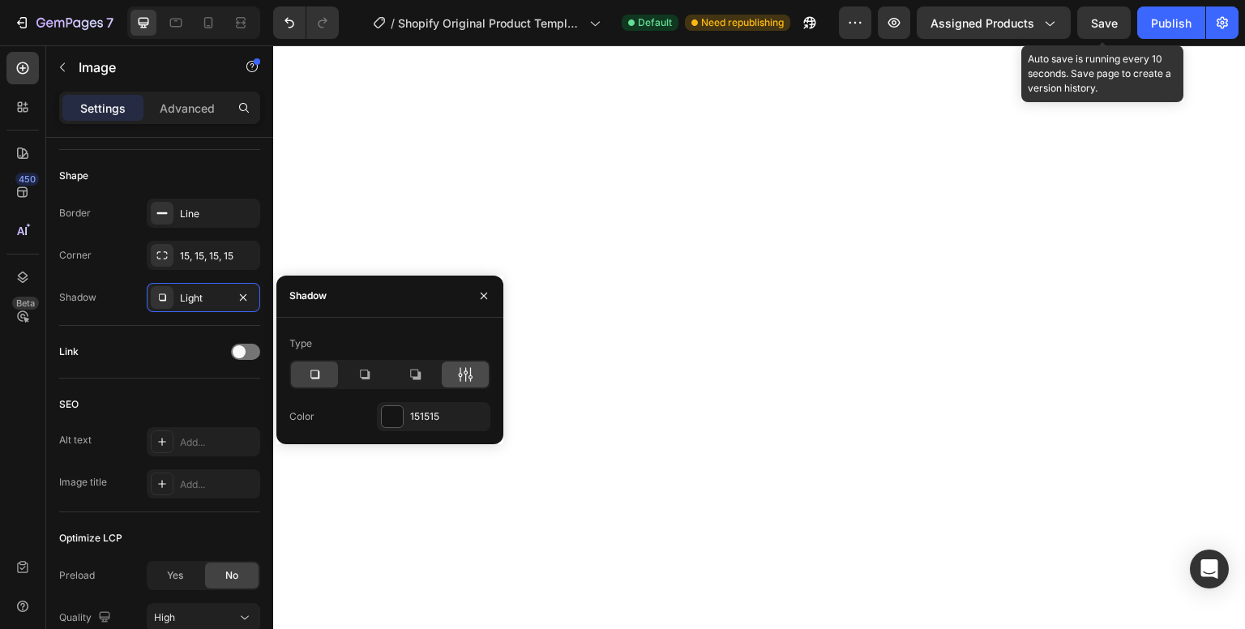
click at [465, 379] on icon at bounding box center [466, 374] width 4 height 15
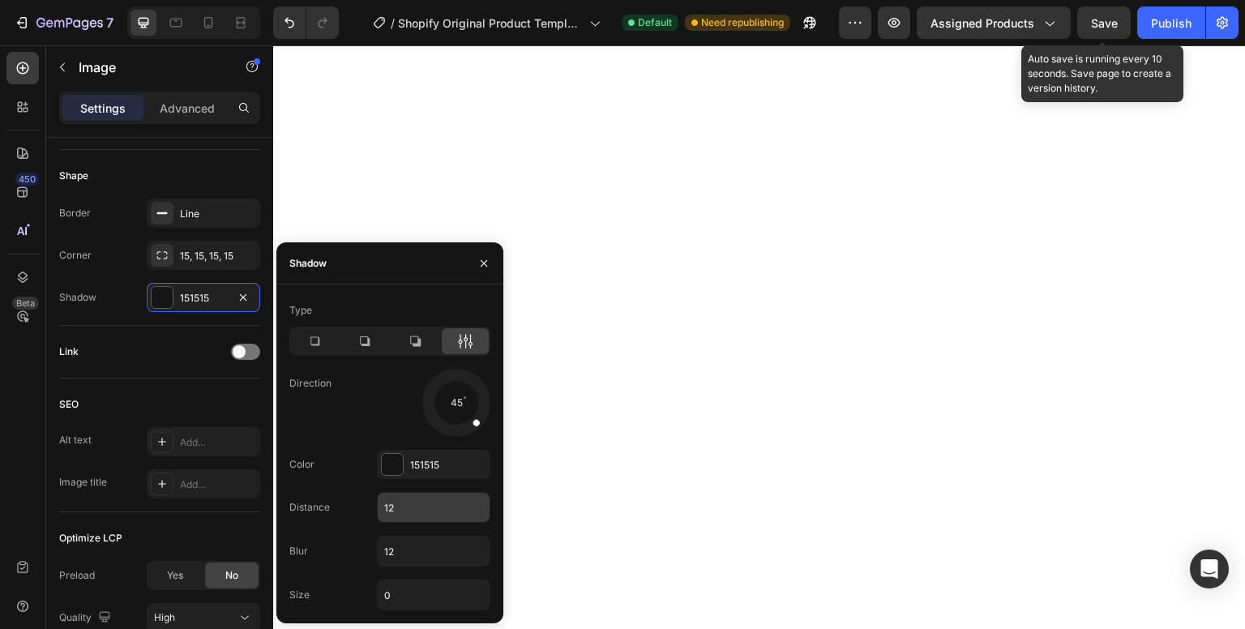
click at [418, 504] on input "12" at bounding box center [434, 507] width 112 height 29
type input "5"
click at [401, 553] on input "12" at bounding box center [434, 551] width 112 height 29
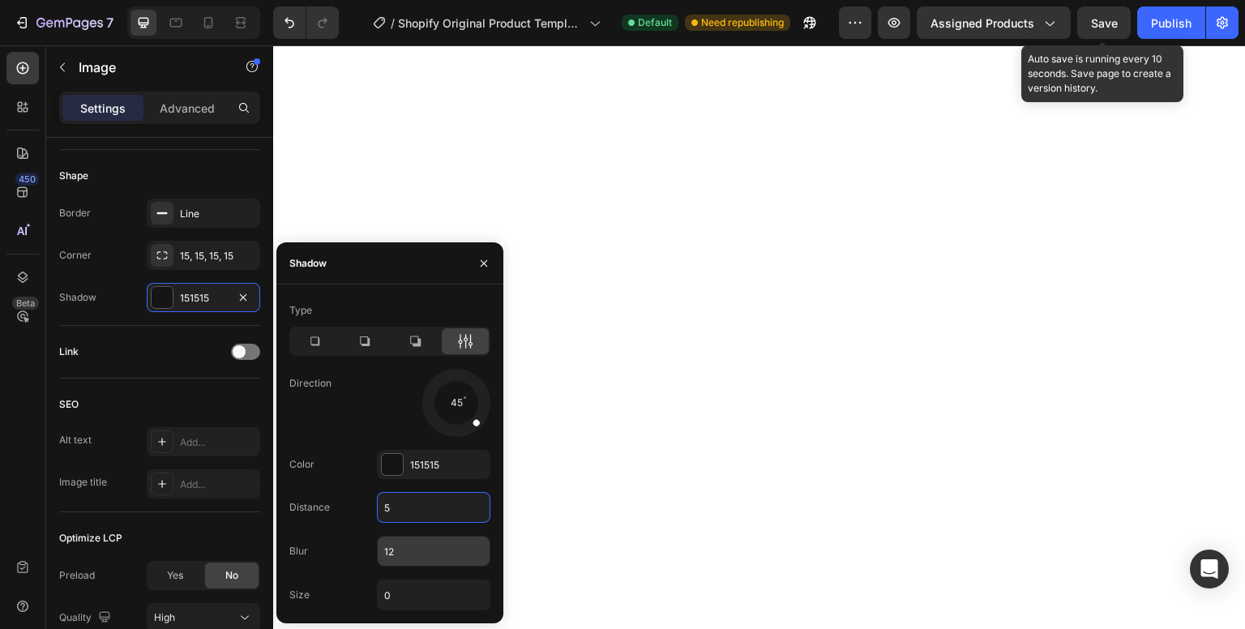
click at [401, 553] on input "12" at bounding box center [434, 551] width 112 height 29
type input "0"
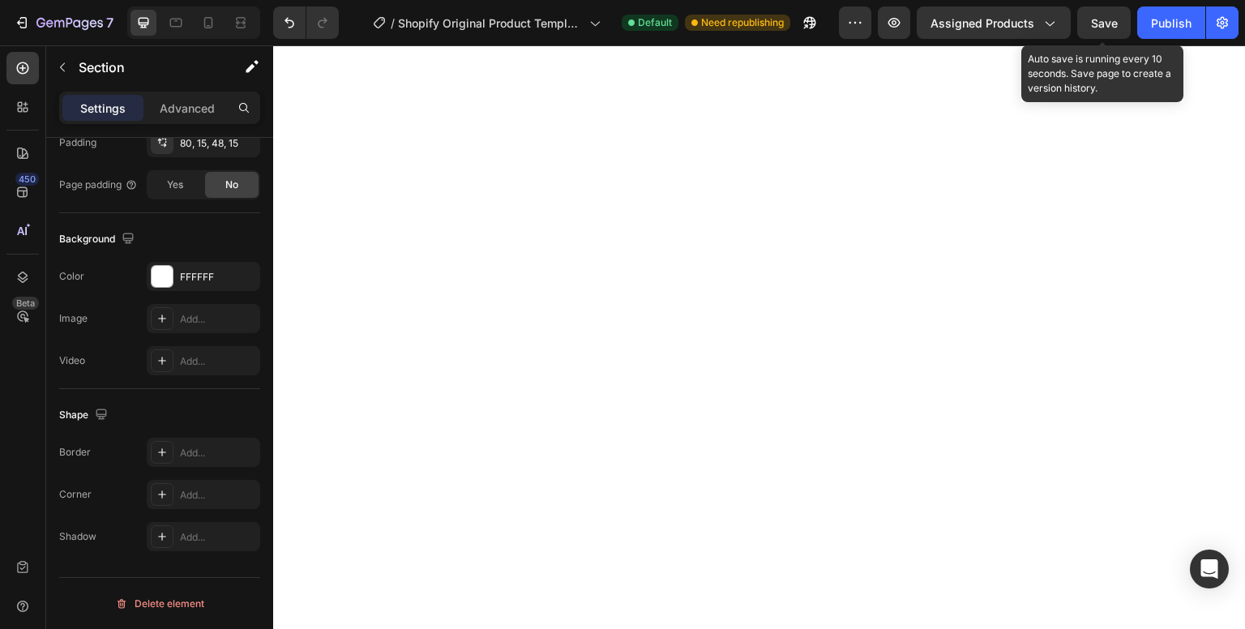
scroll to position [0, 0]
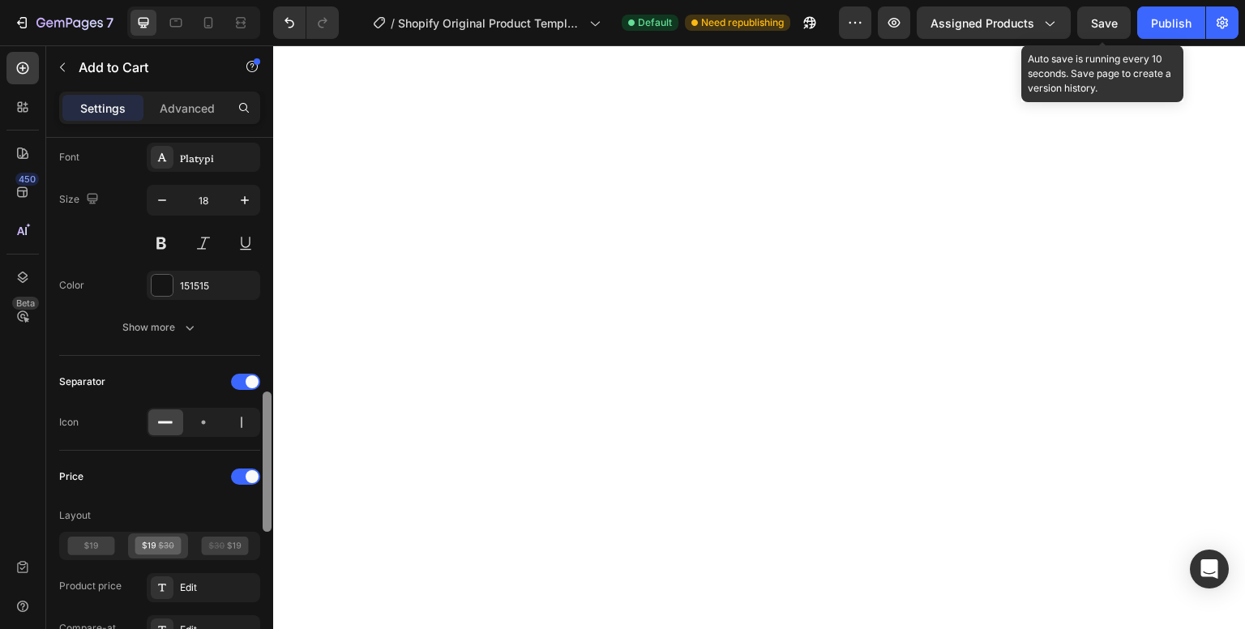
drag, startPoint x: 269, startPoint y: 255, endPoint x: 172, endPoint y: 394, distance: 170.1
click at [259, 506] on div "Layout Product source Baby Nail Trimmer(Electric) Size Width 100% Height Auto P…" at bounding box center [159, 407] width 227 height 538
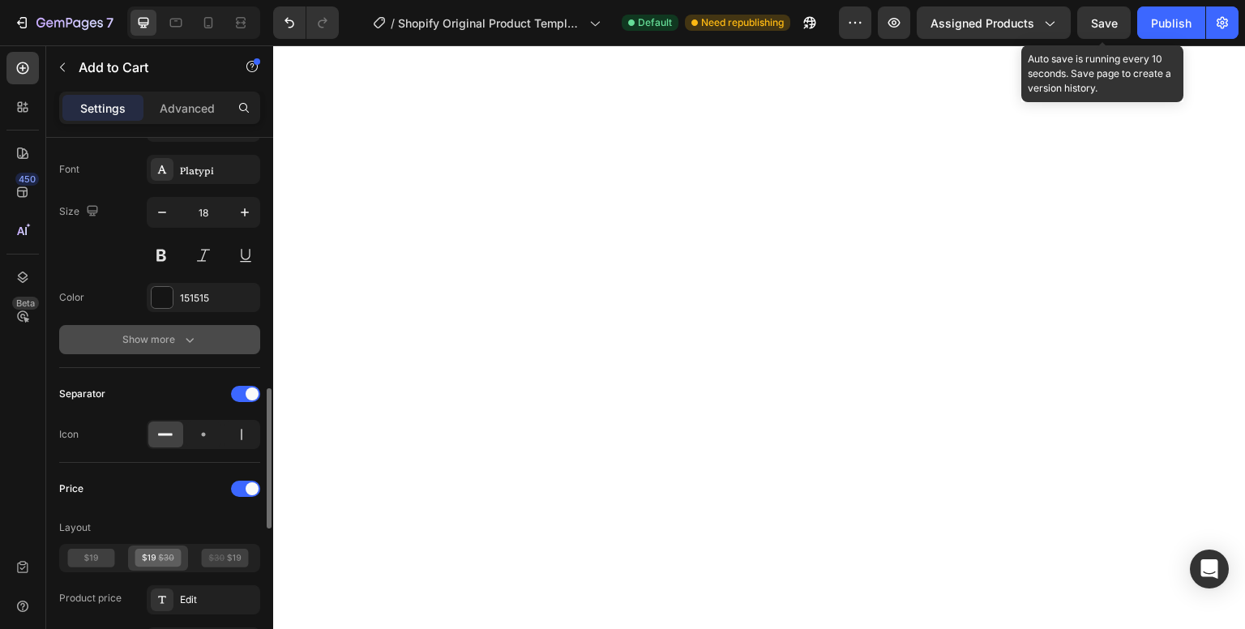
click at [180, 339] on div "Show more" at bounding box center [159, 340] width 75 height 16
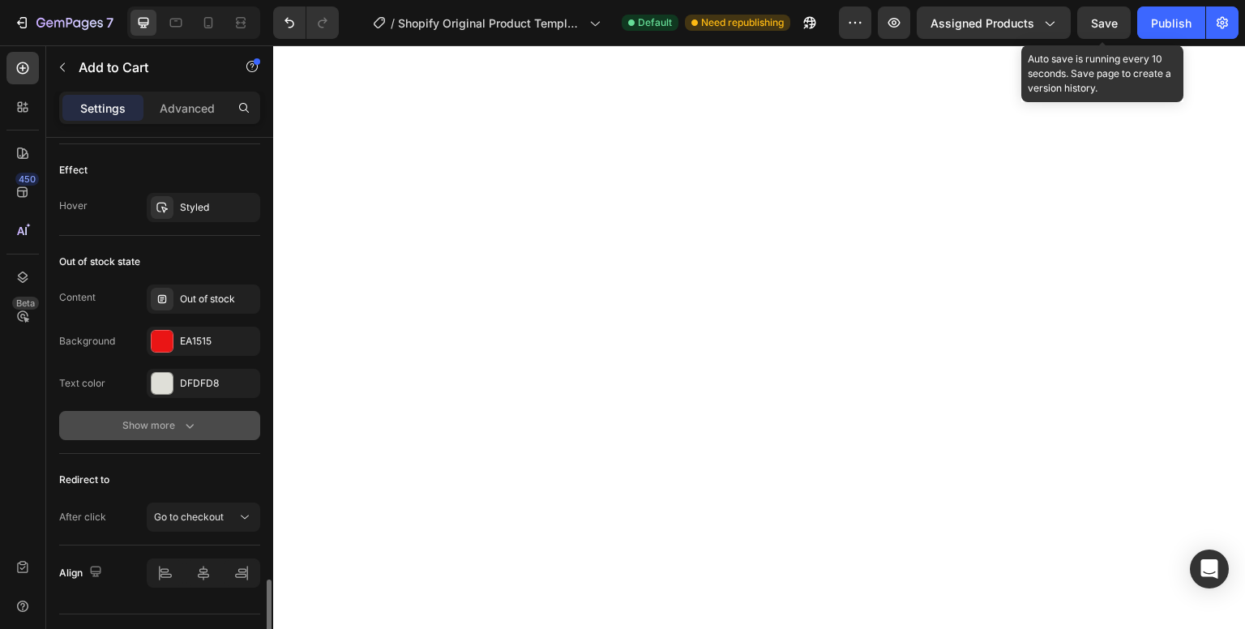
scroll to position [1734, 0]
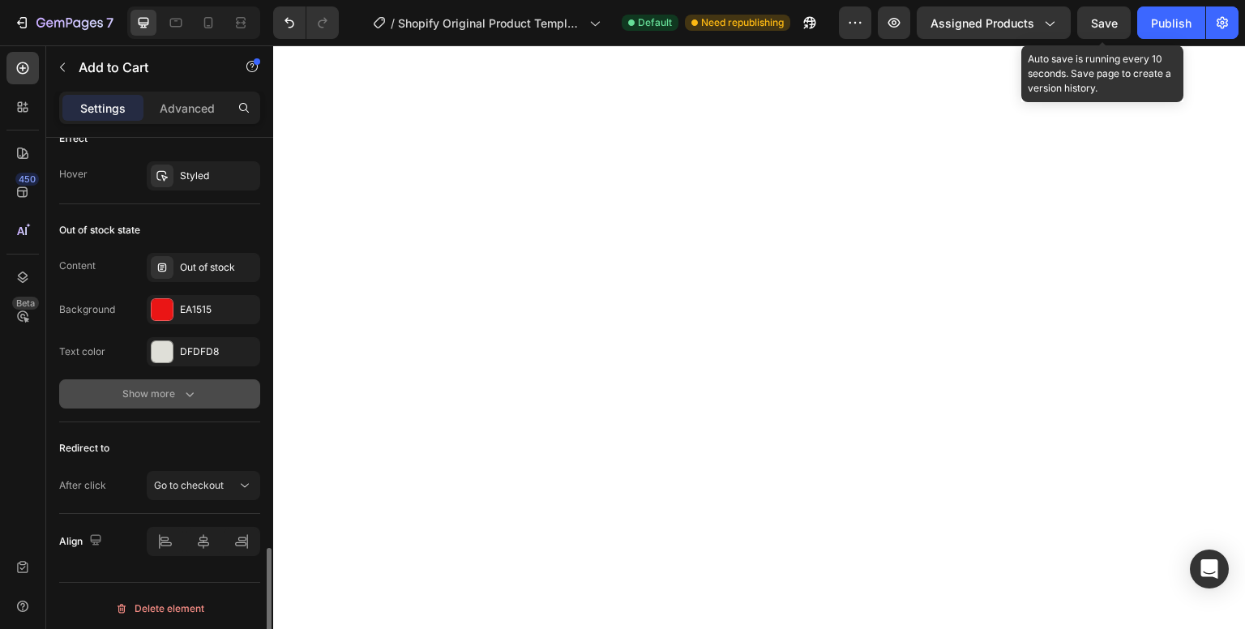
click at [193, 401] on button "Show more" at bounding box center [159, 393] width 201 height 29
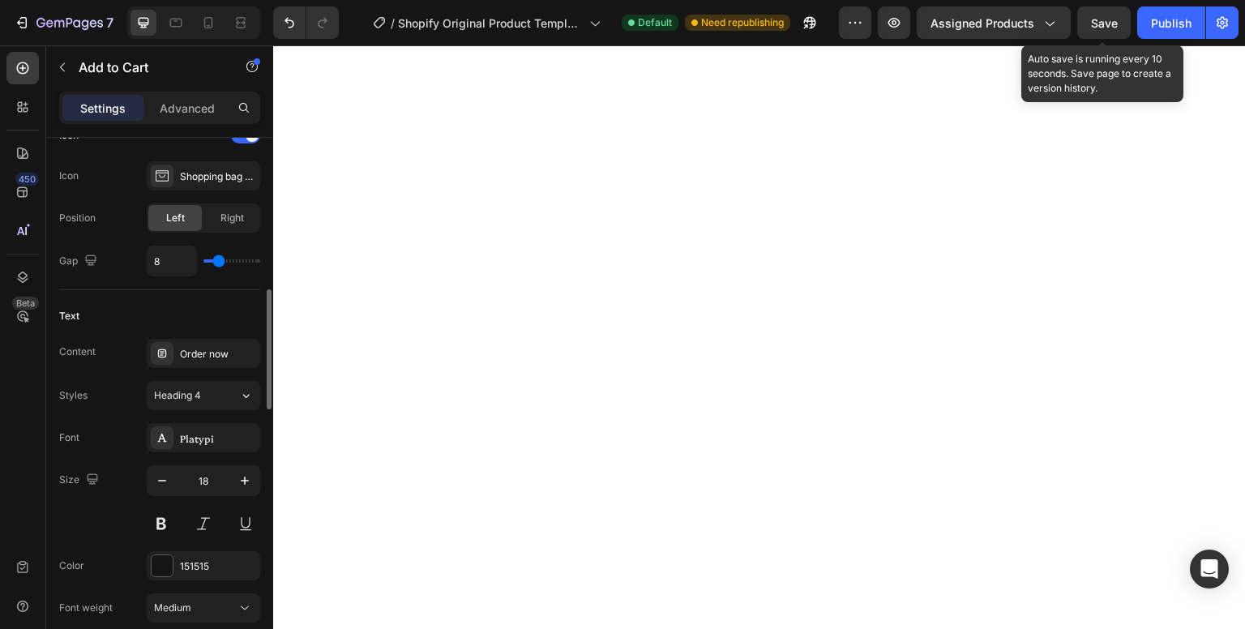
scroll to position [691, 0]
click at [25, 68] on icon at bounding box center [23, 68] width 16 height 16
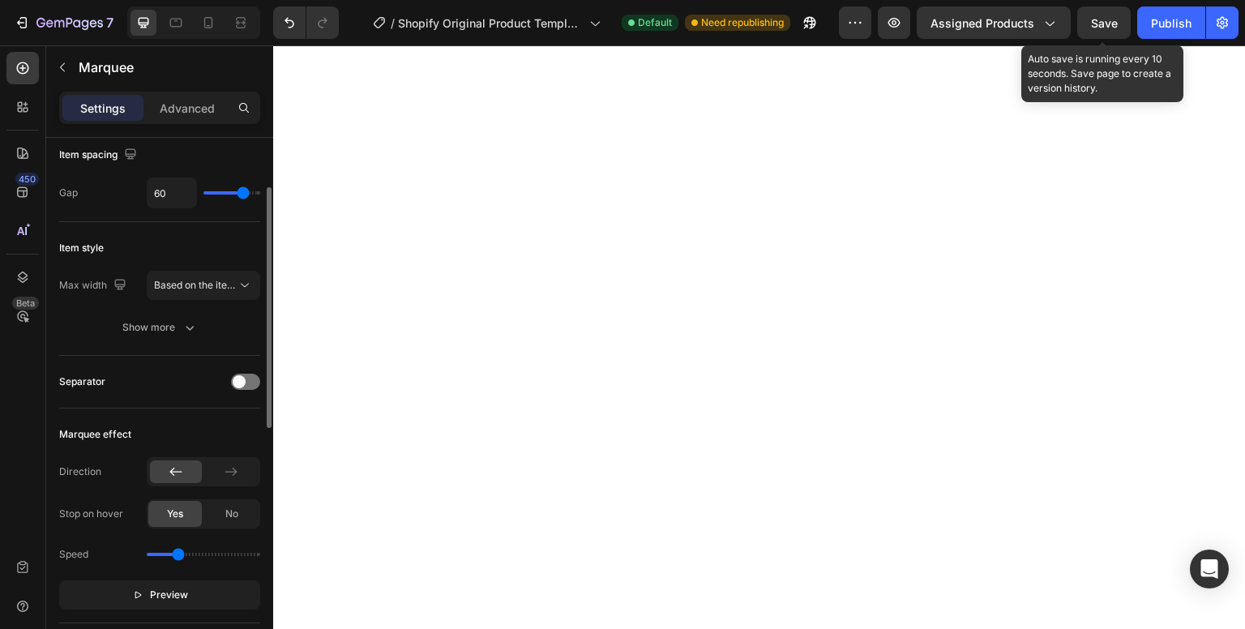
scroll to position [105, 0]
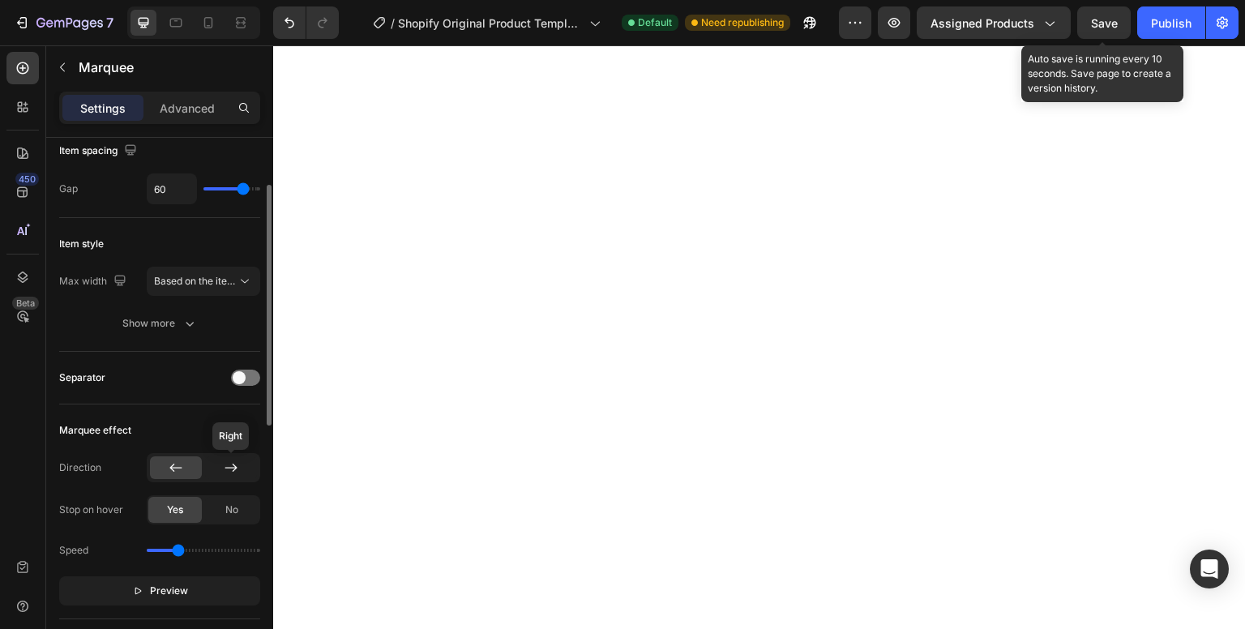
click at [221, 464] on div at bounding box center [231, 468] width 52 height 23
click at [163, 551] on input "range" at bounding box center [204, 550] width 114 height 3
drag, startPoint x: 174, startPoint y: 547, endPoint x: 182, endPoint y: 344, distance: 203.7
click at [169, 549] on input "range" at bounding box center [204, 550] width 114 height 3
type input "0.7"
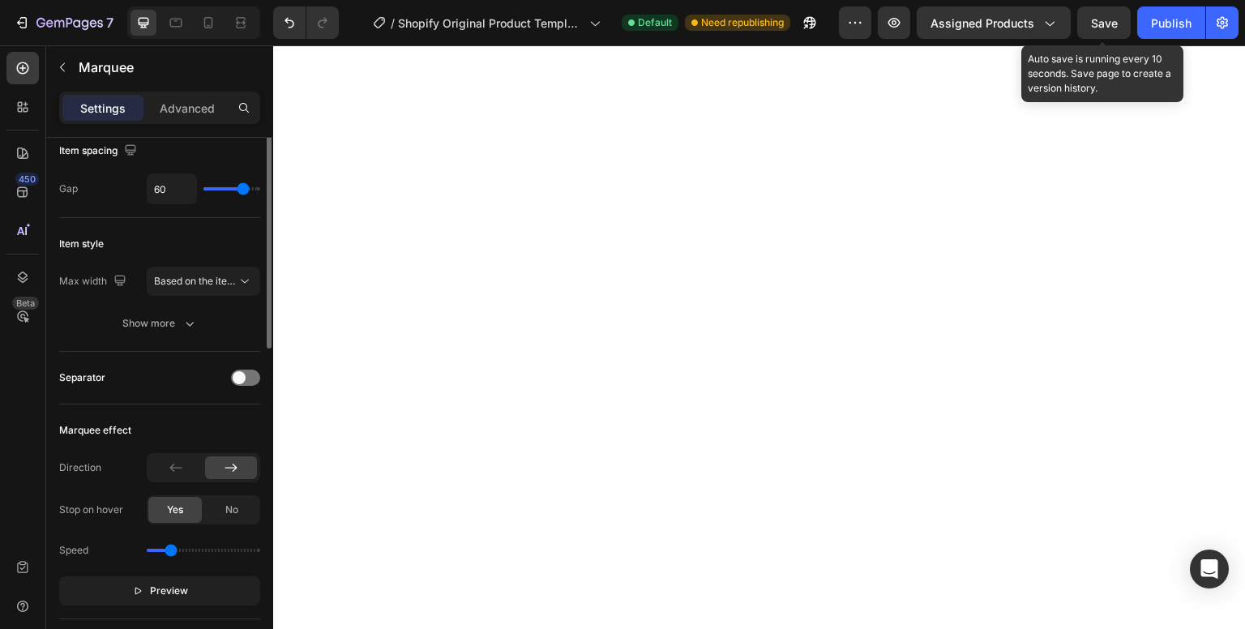
click at [182, 296] on button "Based on the item count" at bounding box center [204, 281] width 114 height 29
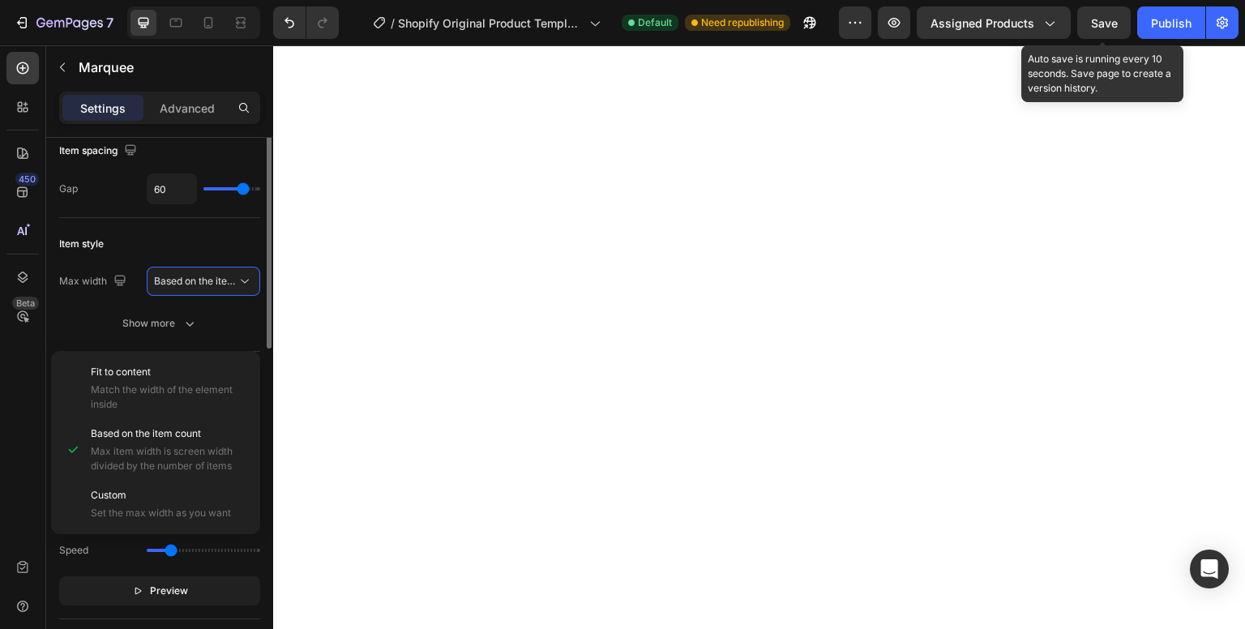
scroll to position [52, 0]
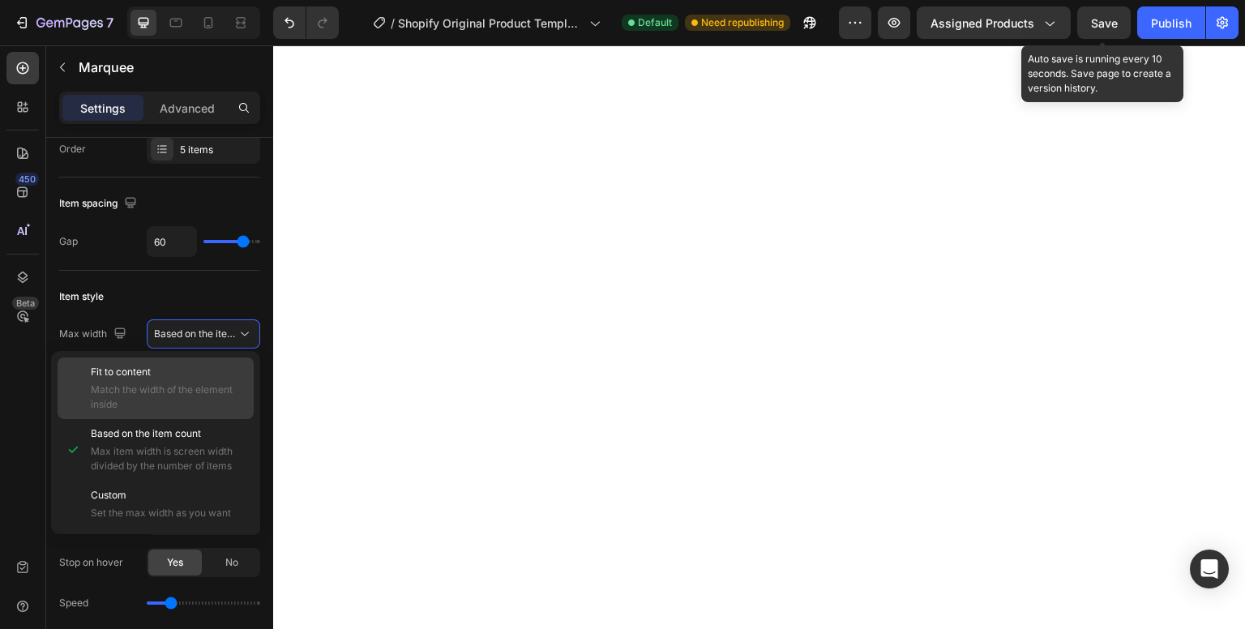
click at [166, 373] on p "Fit to content" at bounding box center [169, 372] width 156 height 15
click at [168, 399] on span "Match the width of the element inside" at bounding box center [169, 397] width 156 height 29
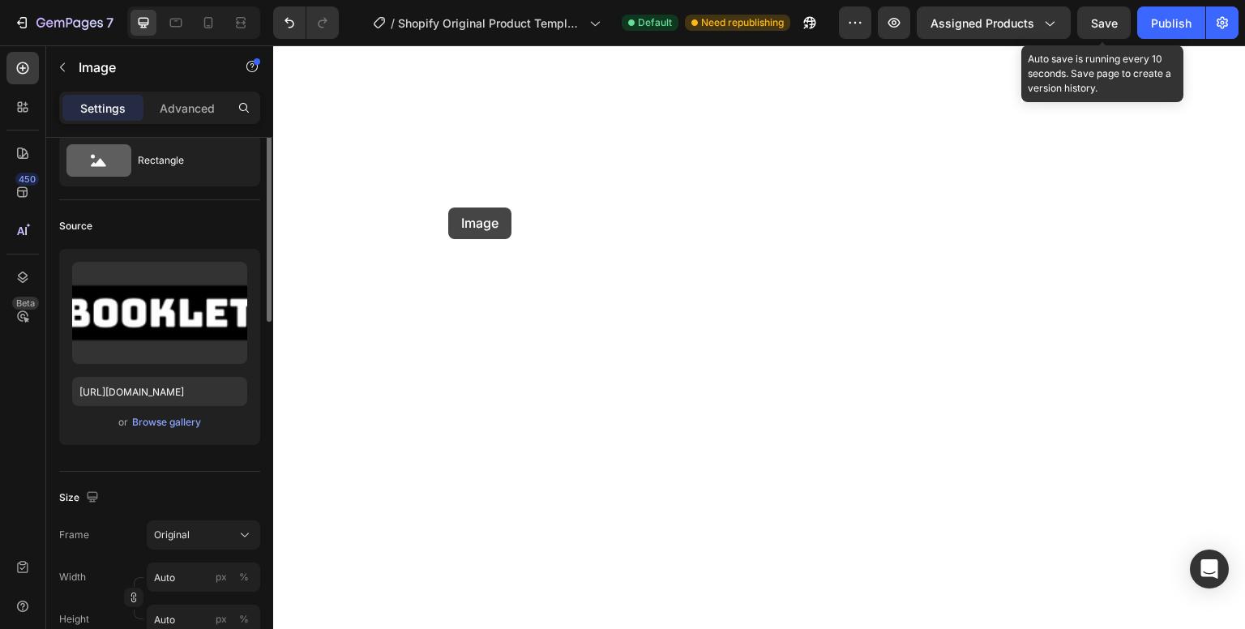
scroll to position [0, 0]
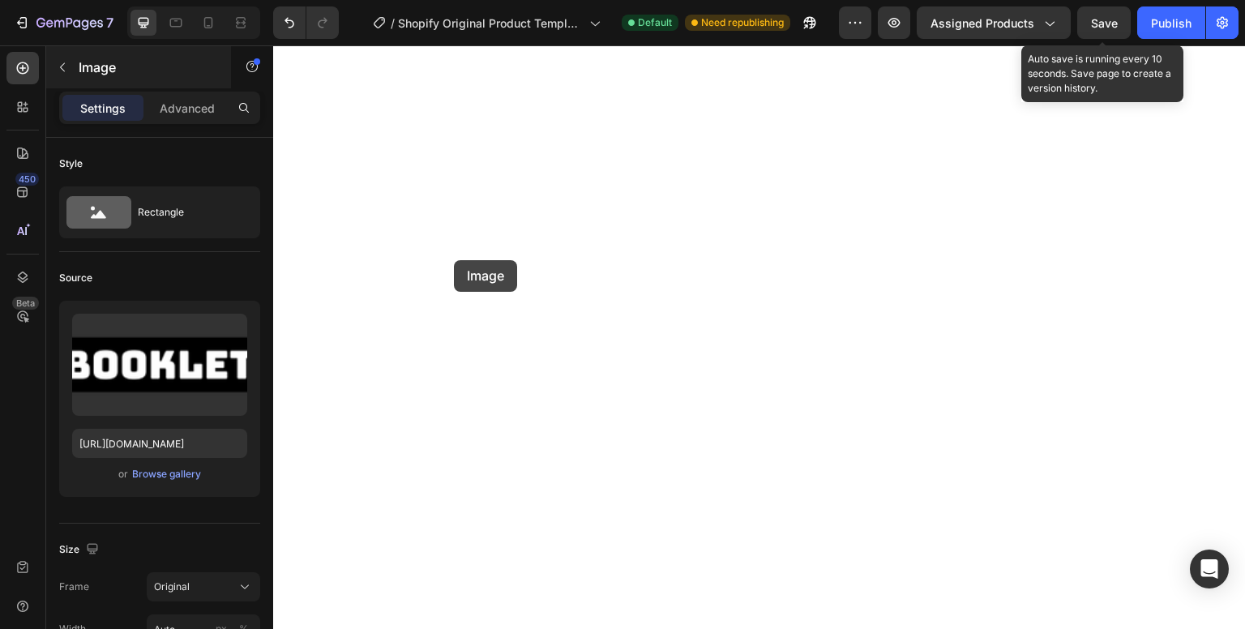
click at [61, 65] on icon "button" at bounding box center [62, 67] width 5 height 9
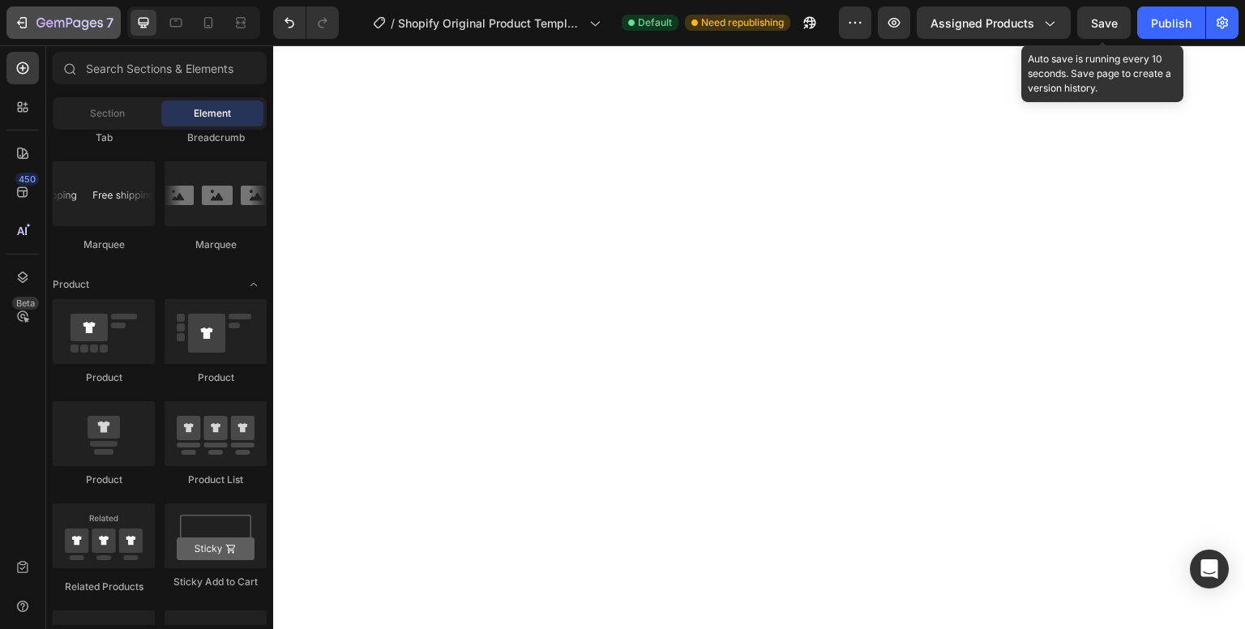
click at [15, 66] on icon at bounding box center [23, 68] width 16 height 16
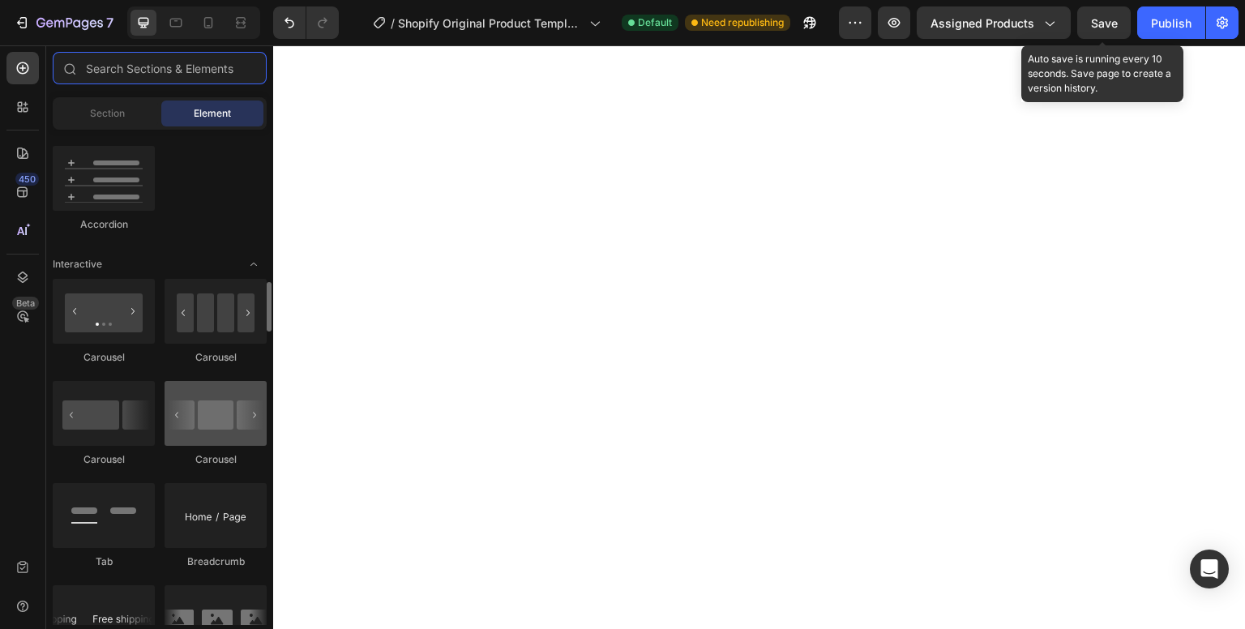
scroll to position [1507, 0]
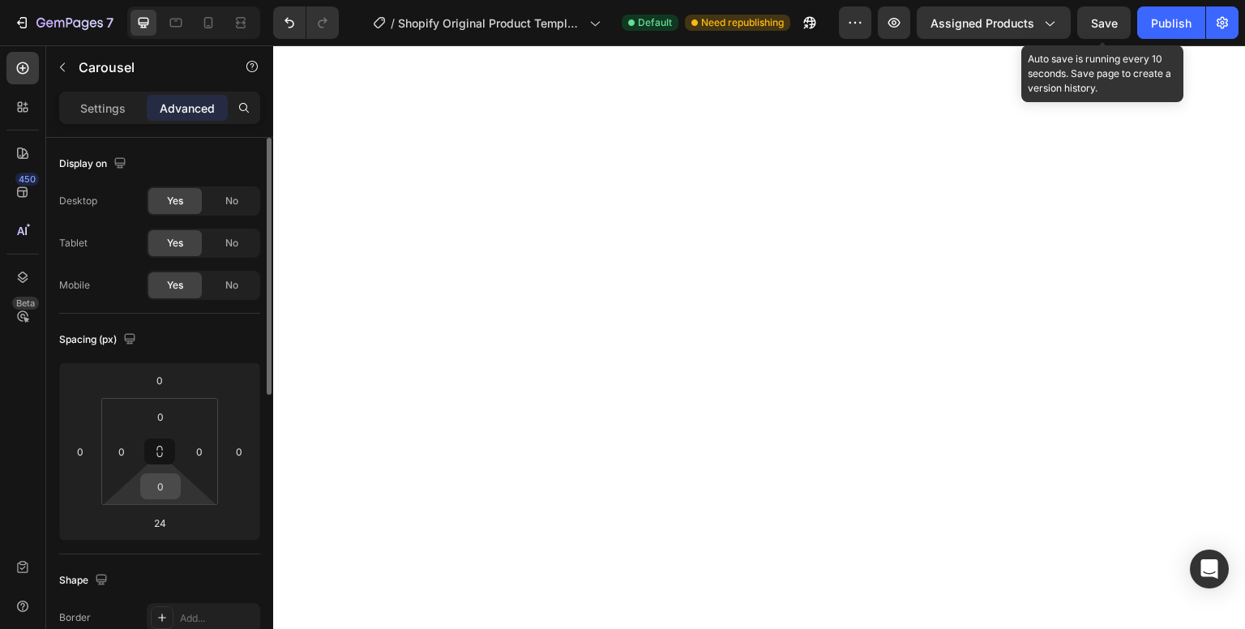
drag, startPoint x: 161, startPoint y: 480, endPoint x: 167, endPoint y: 487, distance: 8.6
click at [161, 480] on input "0" at bounding box center [160, 486] width 32 height 24
click at [0, 0] on div "Auto" at bounding box center [0, 0] width 0 height 0
click at [167, 487] on input "0" at bounding box center [160, 486] width 32 height 24
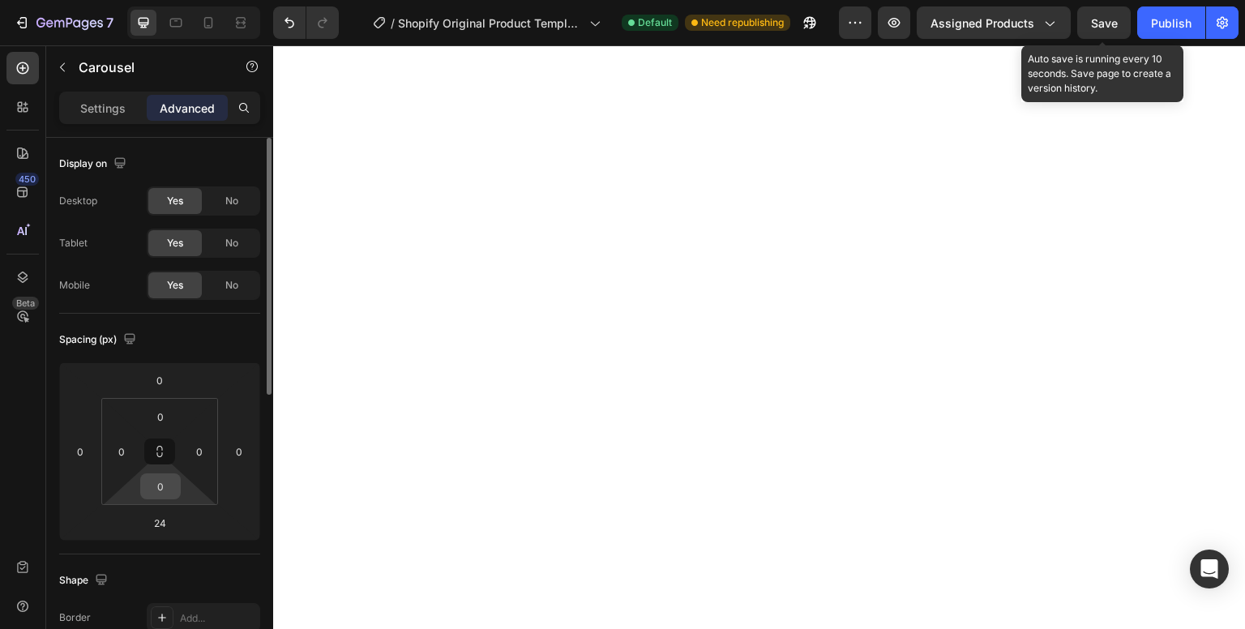
click at [167, 487] on input "0" at bounding box center [160, 486] width 32 height 24
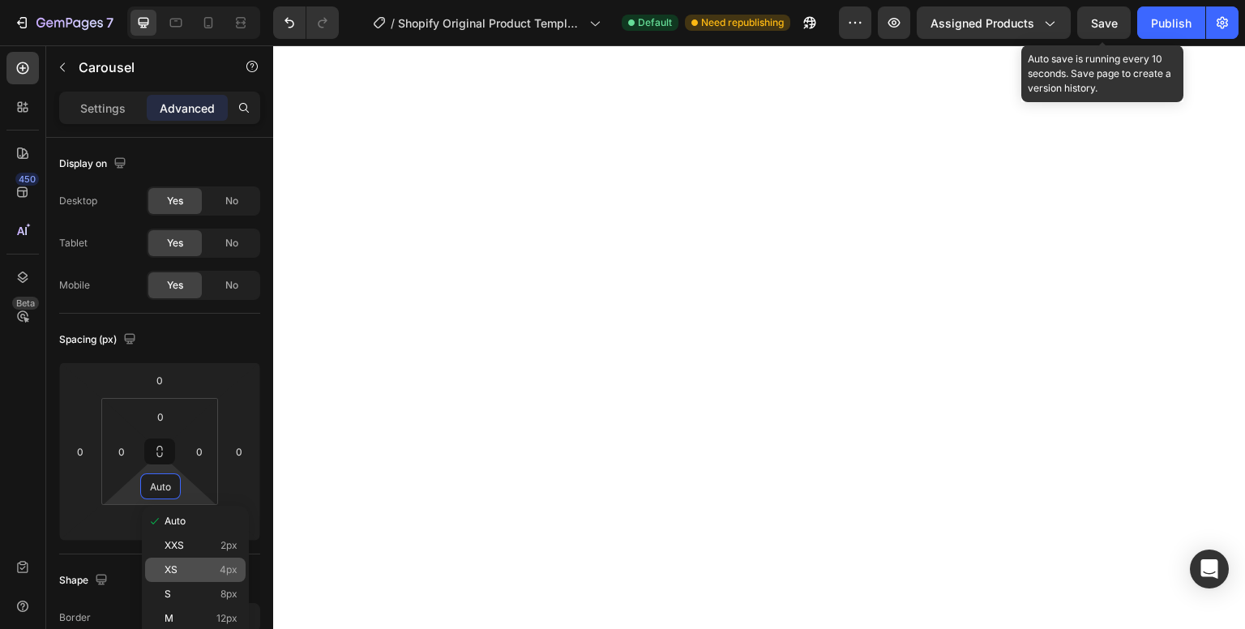
click at [215, 564] on p "XS 4px" at bounding box center [201, 569] width 73 height 11
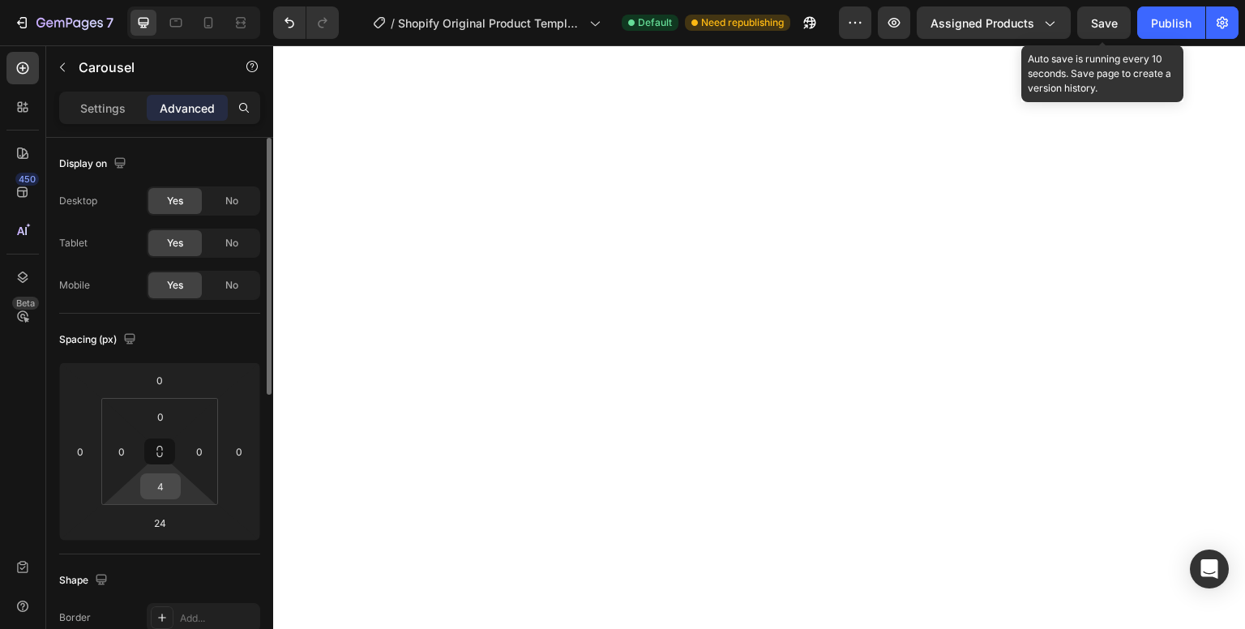
click at [171, 489] on input "4" at bounding box center [160, 486] width 32 height 24
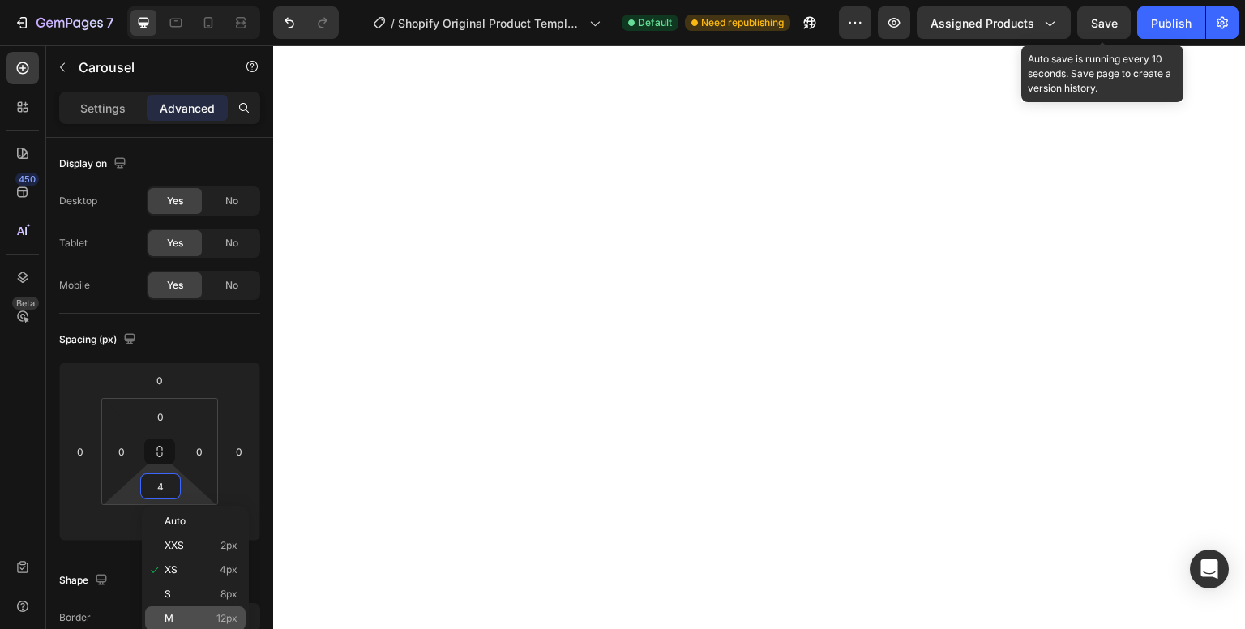
click at [195, 611] on div "M 12px" at bounding box center [195, 619] width 101 height 24
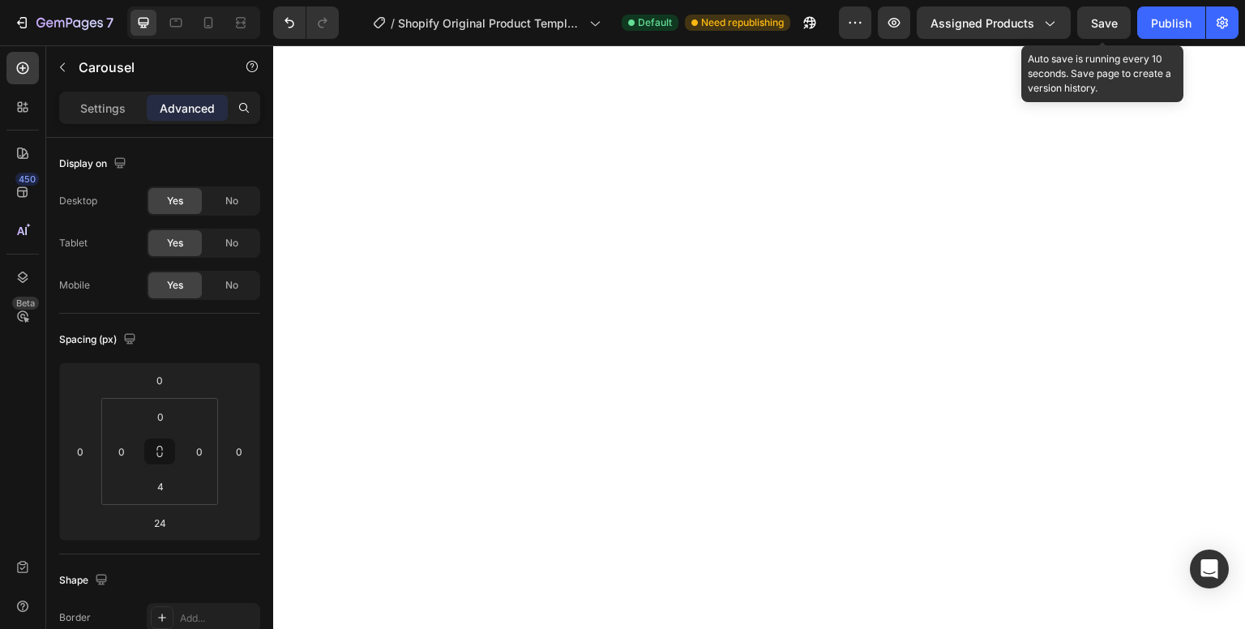
type input "12"
click at [169, 523] on input "24" at bounding box center [160, 523] width 32 height 24
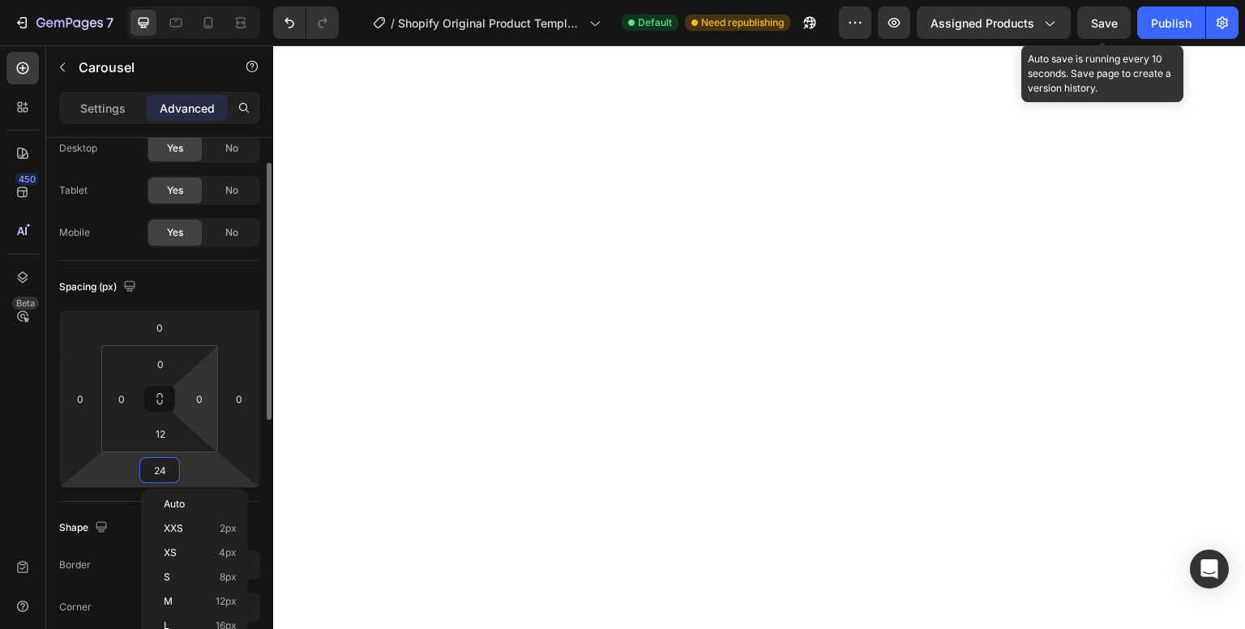
scroll to position [113, 0]
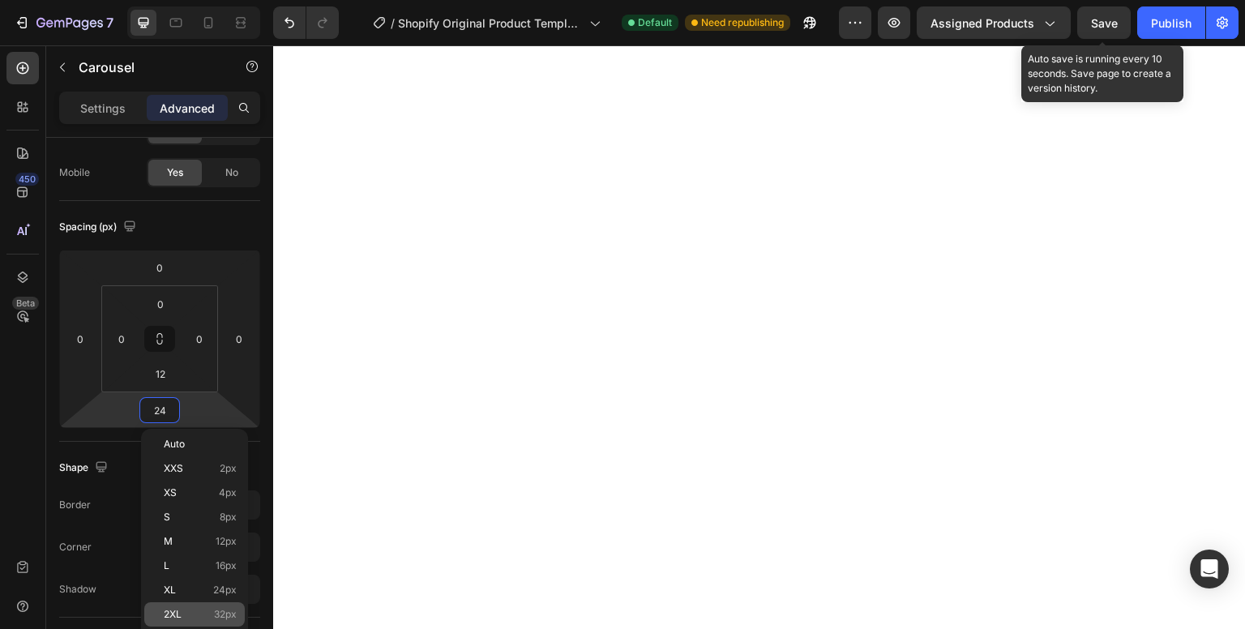
click at [207, 609] on p "2XL 32px" at bounding box center [200, 614] width 73 height 11
type input "32"
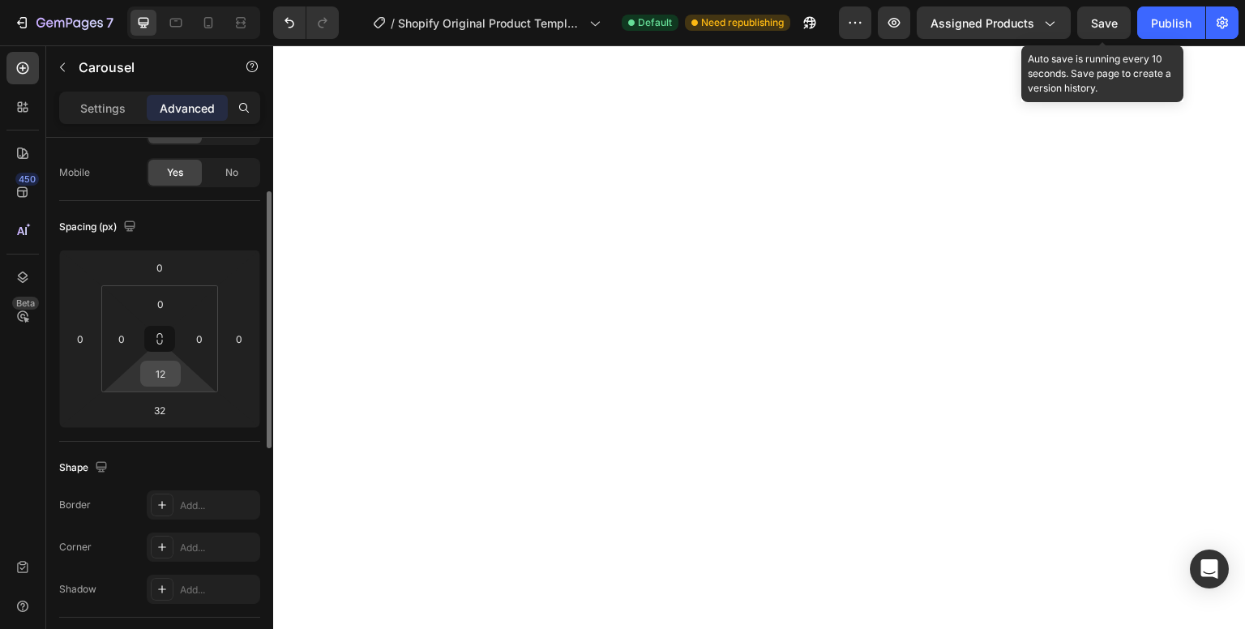
click at [175, 376] on input "12" at bounding box center [160, 374] width 32 height 24
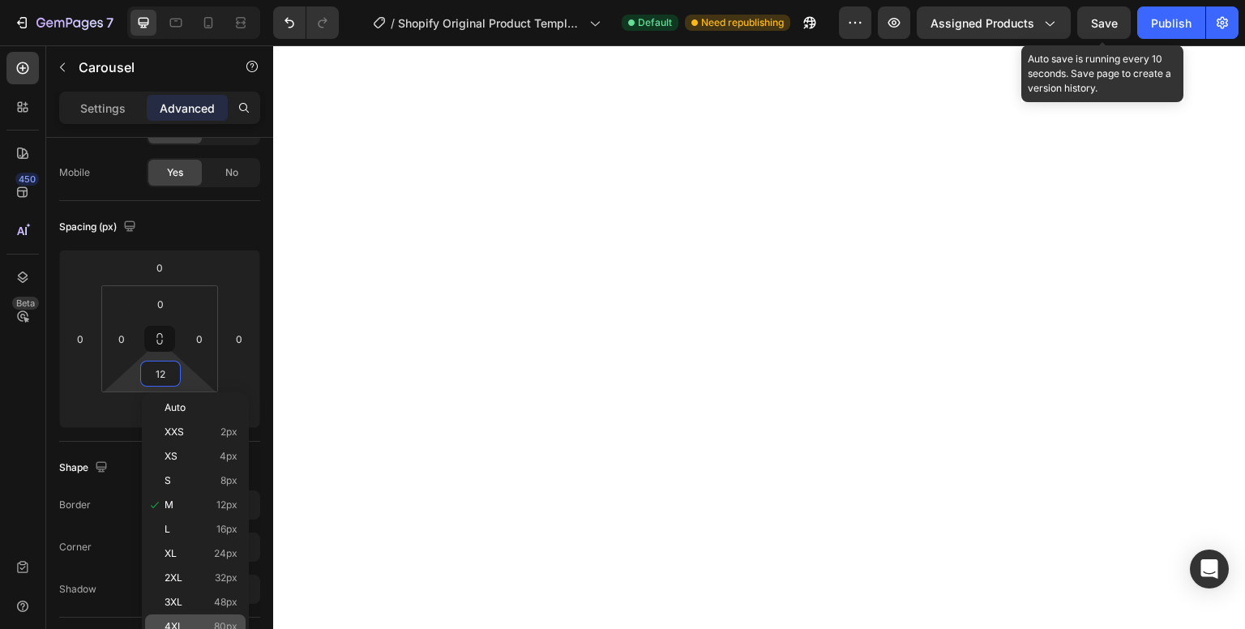
click at [212, 616] on div "4XL 80px" at bounding box center [195, 627] width 101 height 24
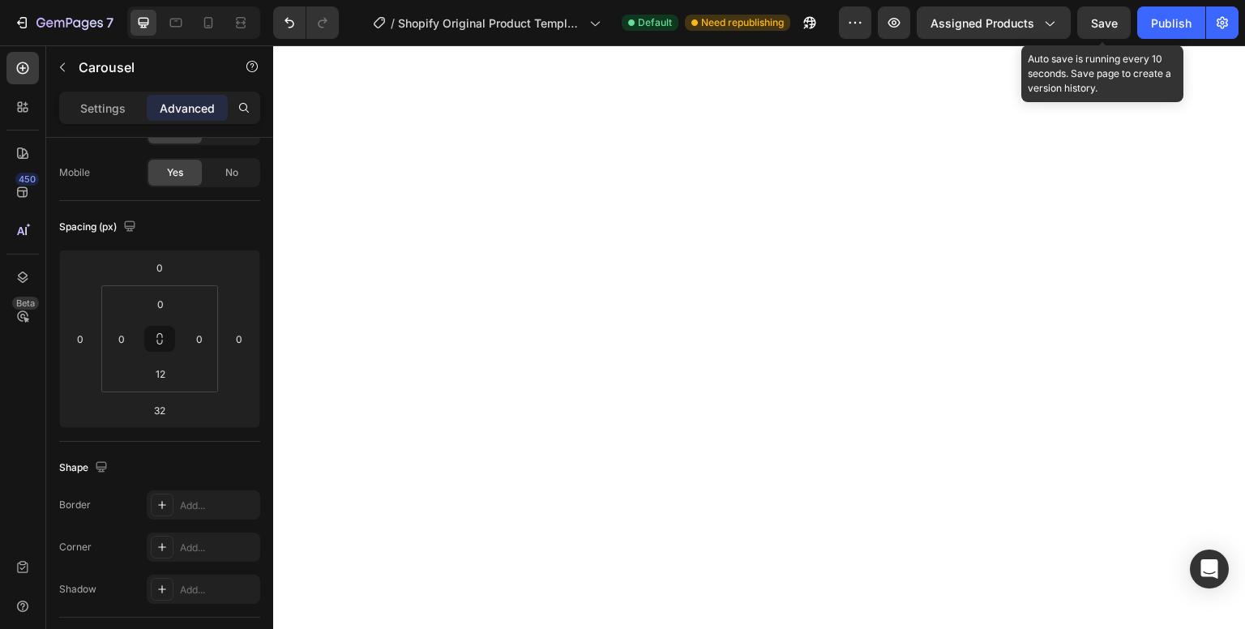
type input "80"
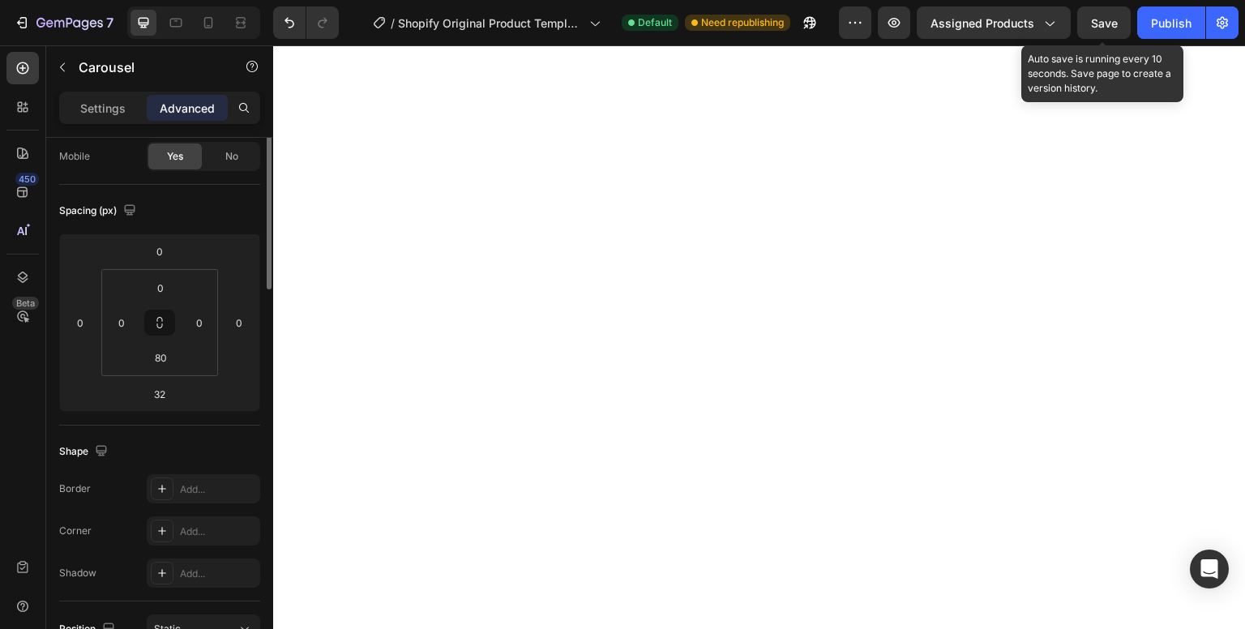
scroll to position [0, 0]
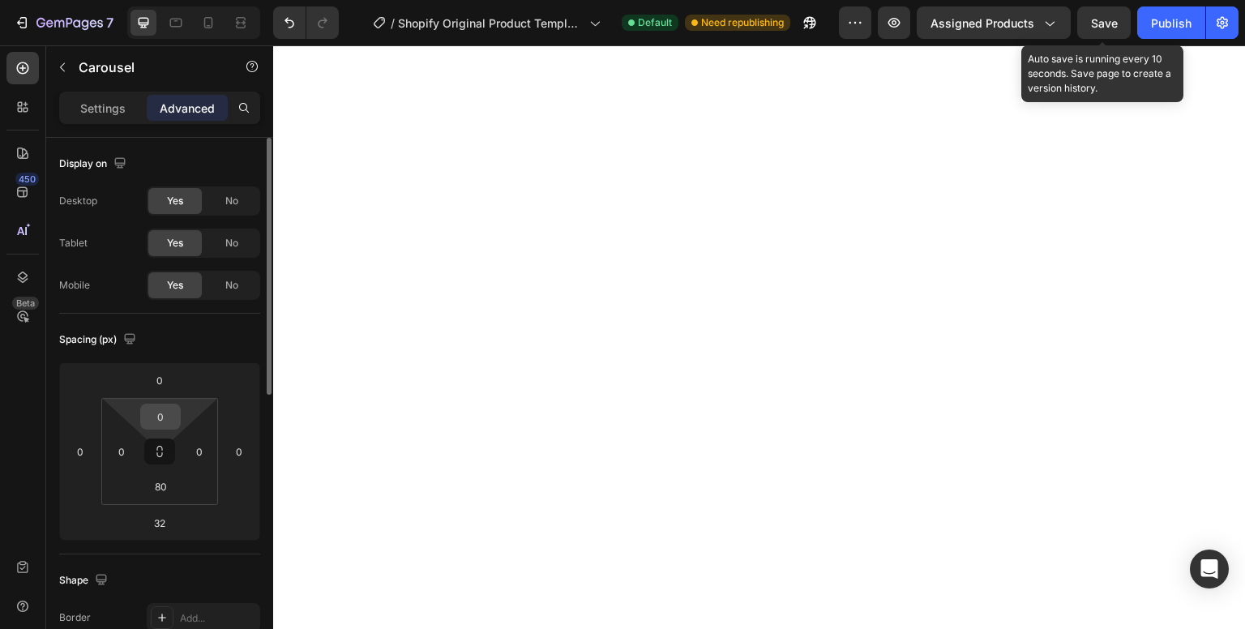
click at [171, 414] on input "0" at bounding box center [160, 417] width 32 height 24
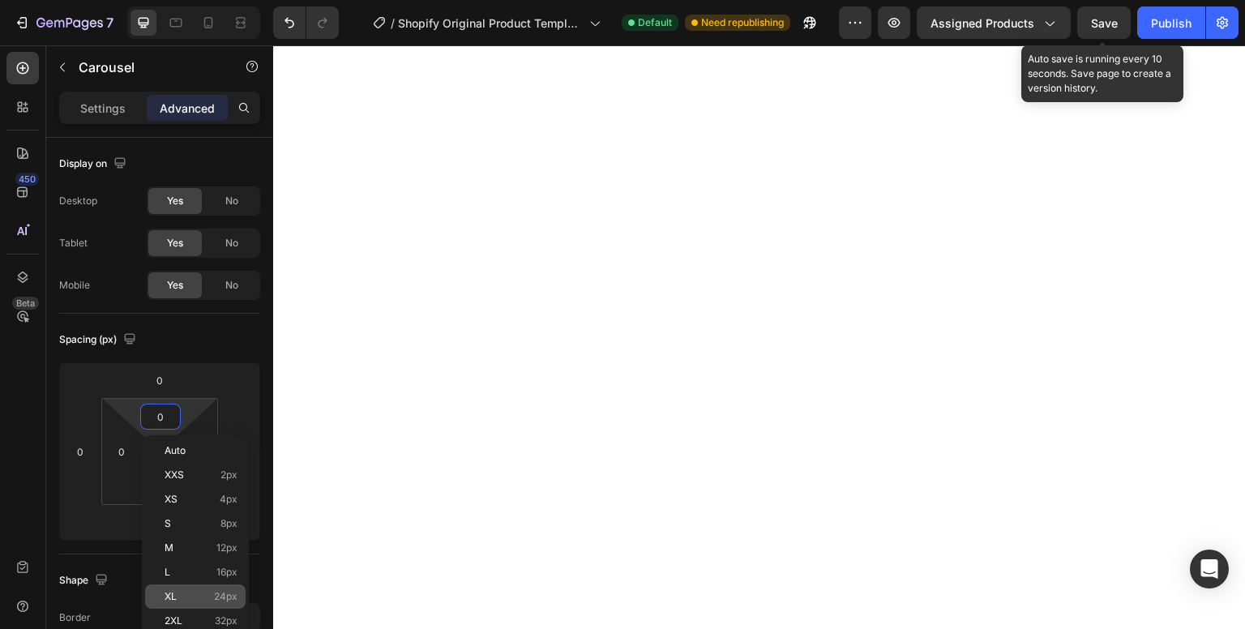
click at [204, 598] on p "XL 24px" at bounding box center [201, 596] width 73 height 11
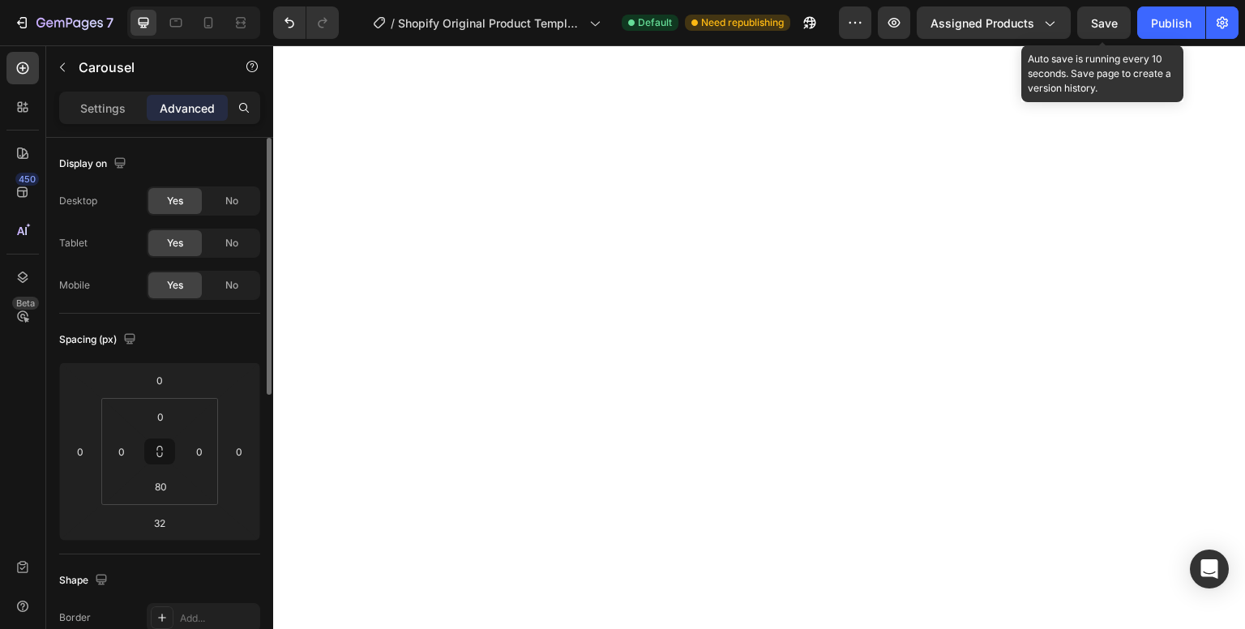
type input "24"
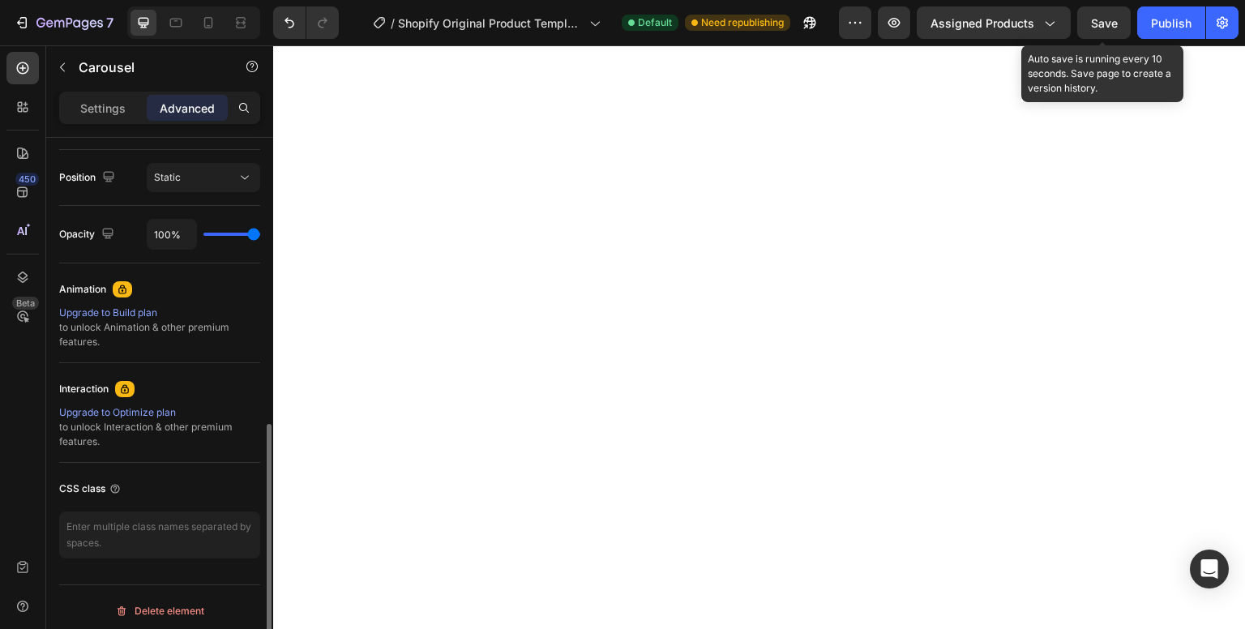
scroll to position [586, 0]
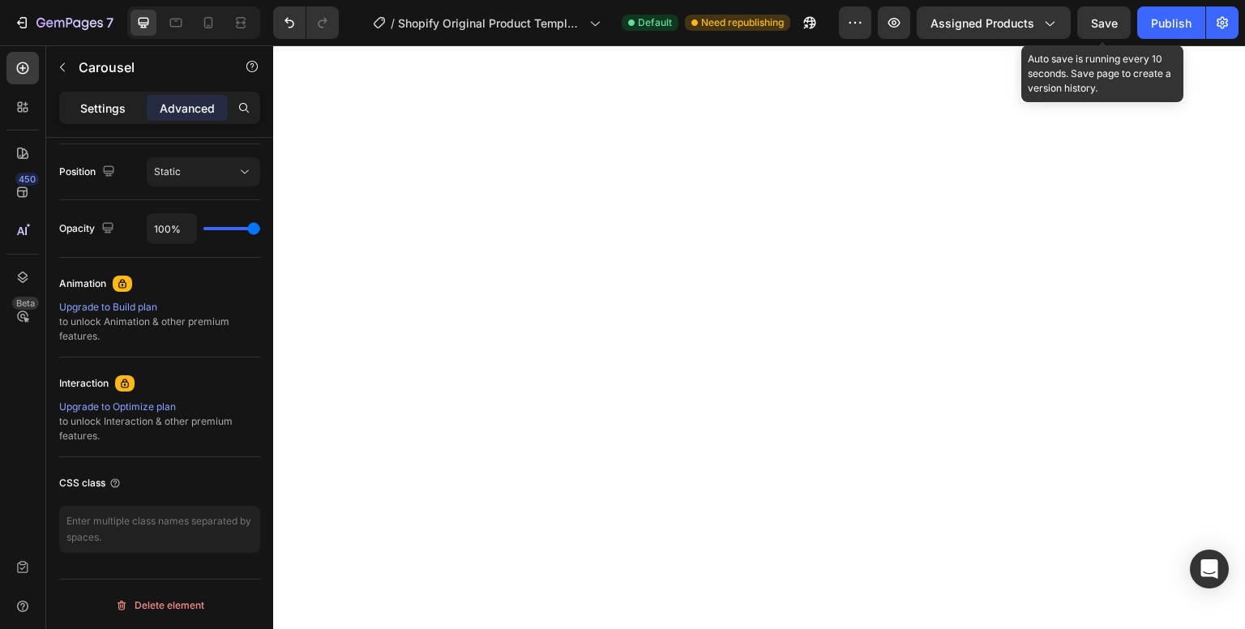
click at [76, 104] on div "Settings" at bounding box center [102, 108] width 81 height 26
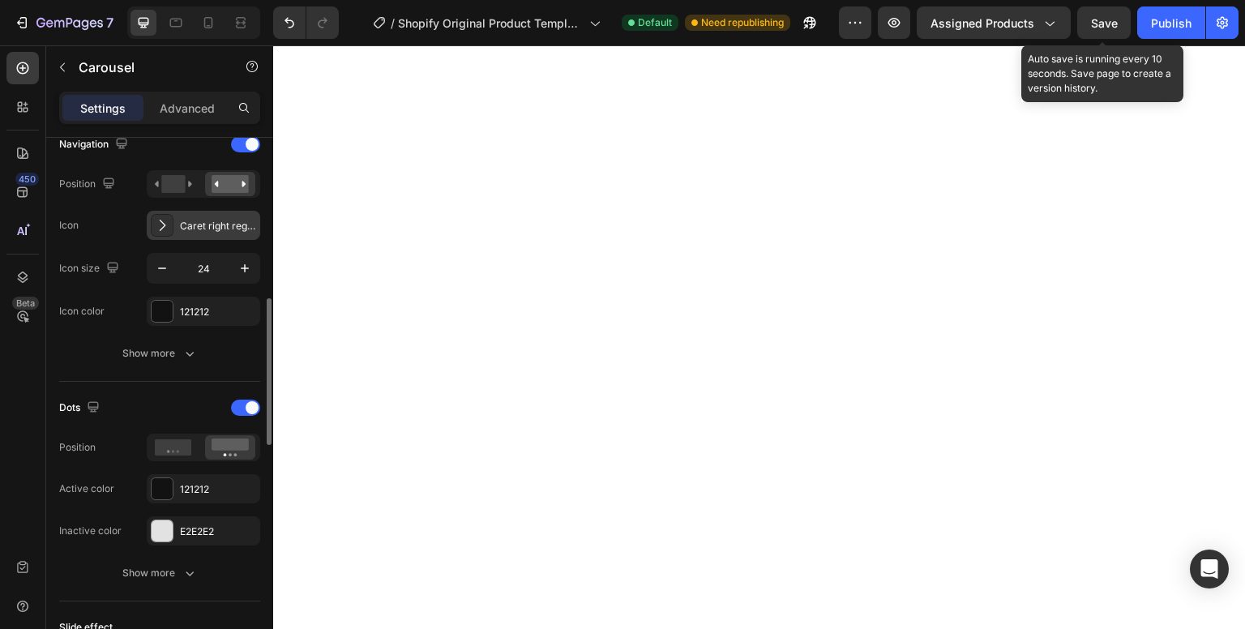
click at [160, 221] on icon at bounding box center [162, 225] width 16 height 16
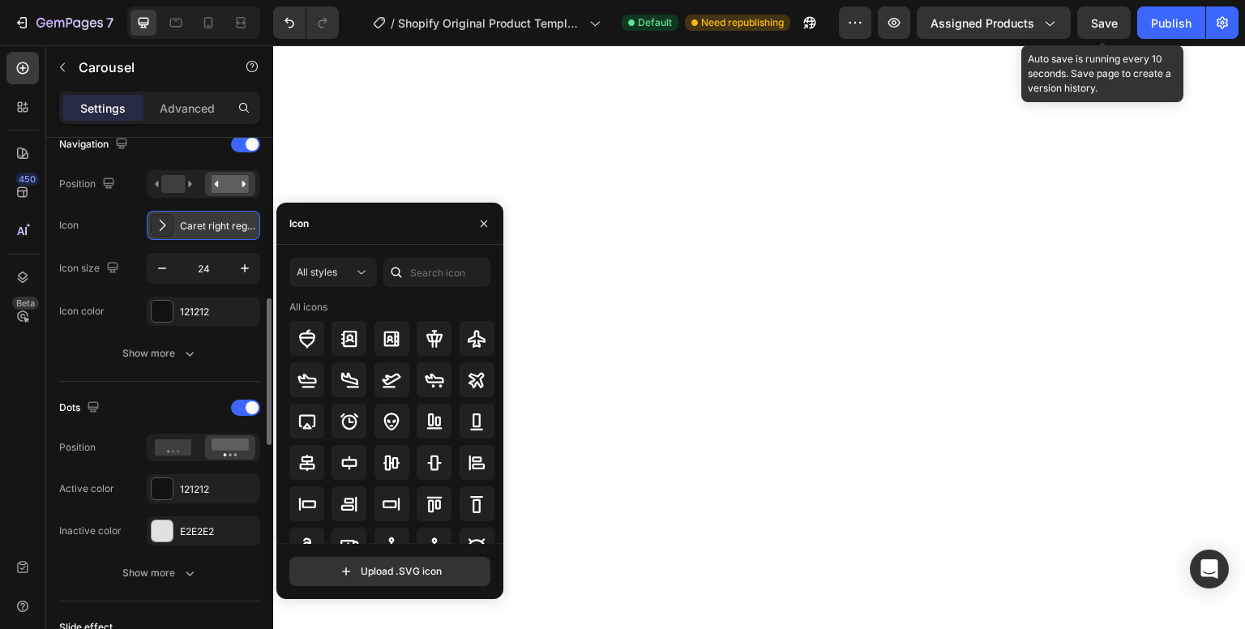
click at [160, 221] on icon at bounding box center [162, 225] width 16 height 16
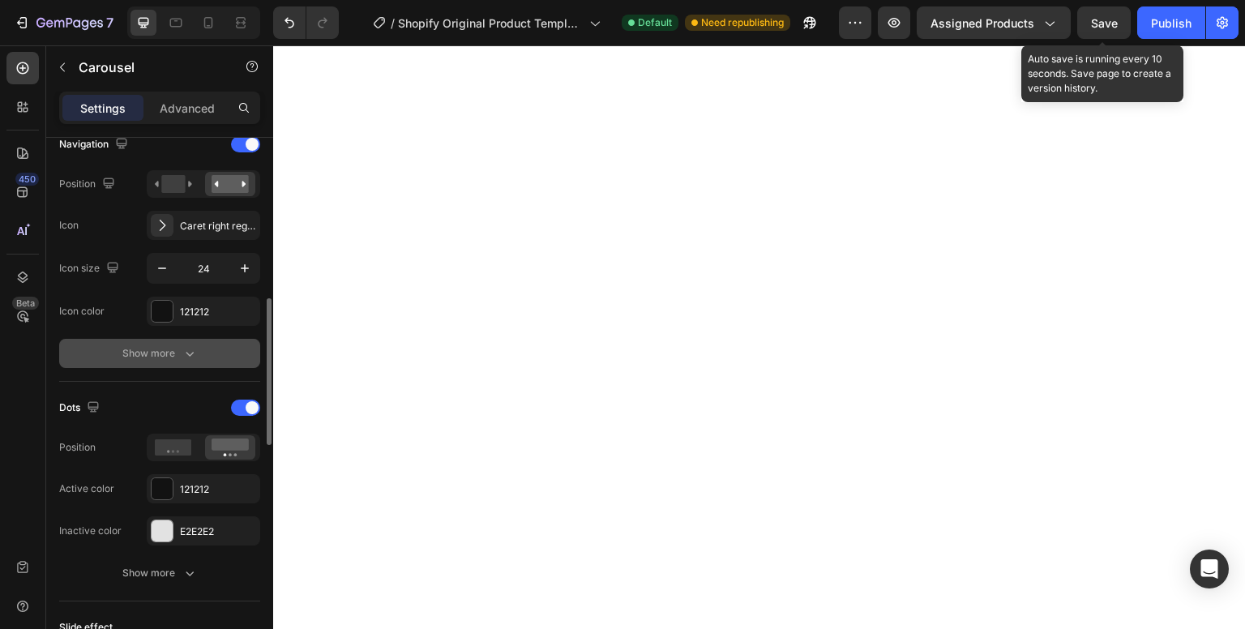
click at [186, 347] on icon "button" at bounding box center [190, 353] width 16 height 16
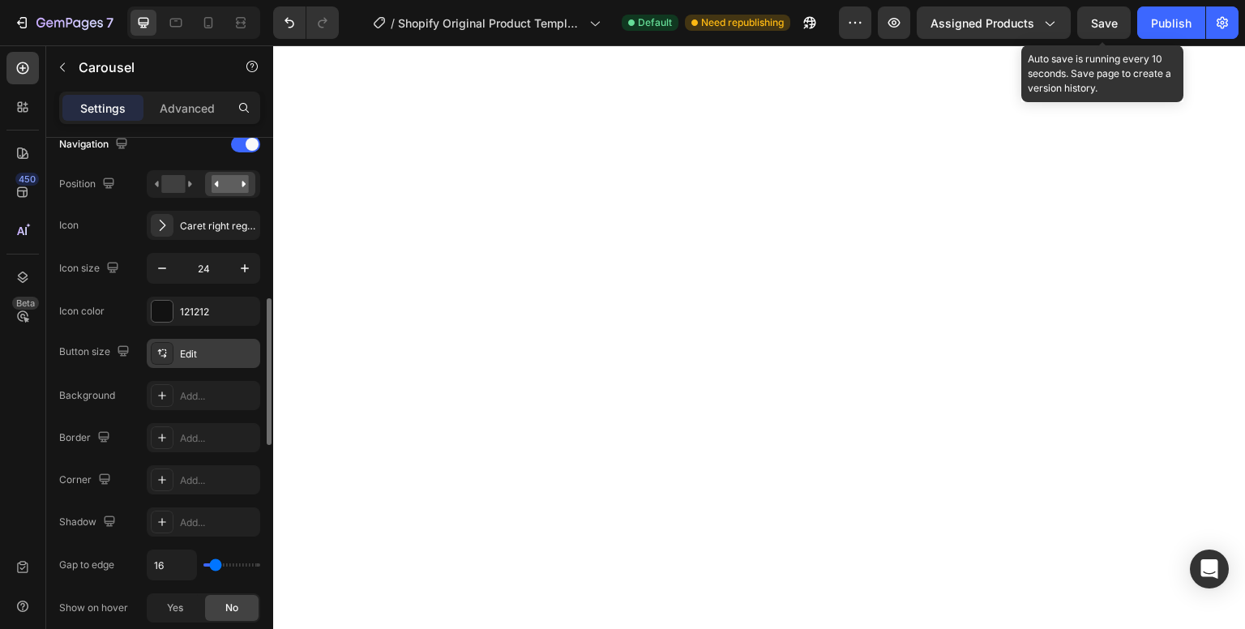
click at [181, 353] on div "Edit" at bounding box center [218, 354] width 76 height 15
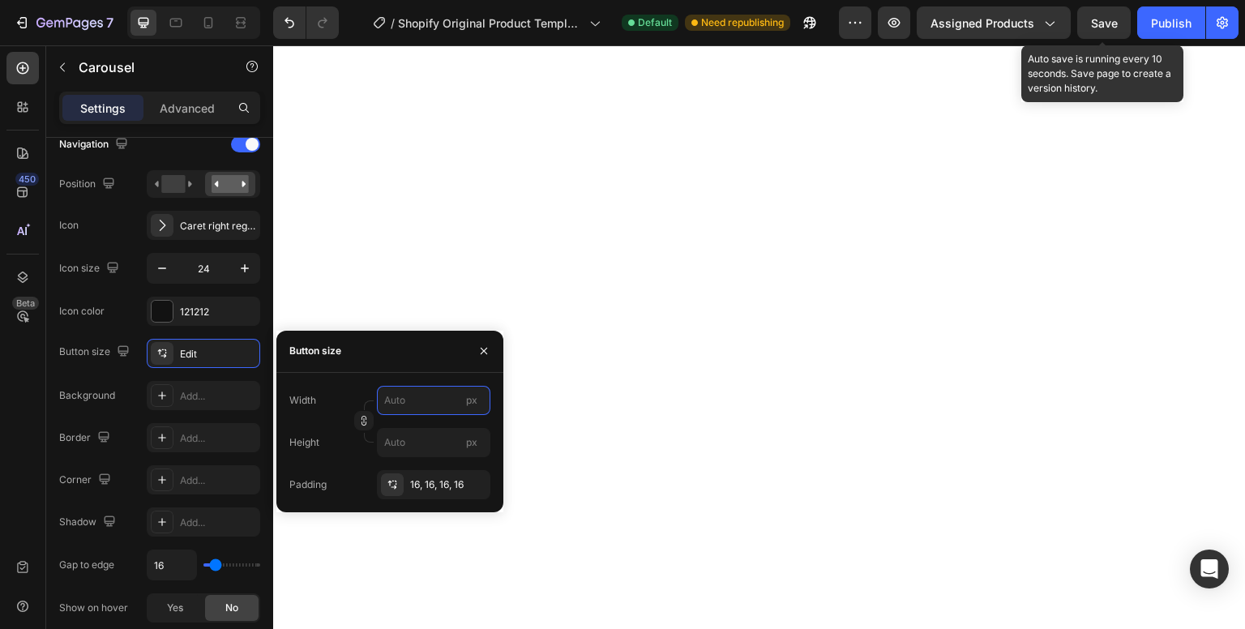
click at [415, 403] on input "px" at bounding box center [434, 400] width 114 height 29
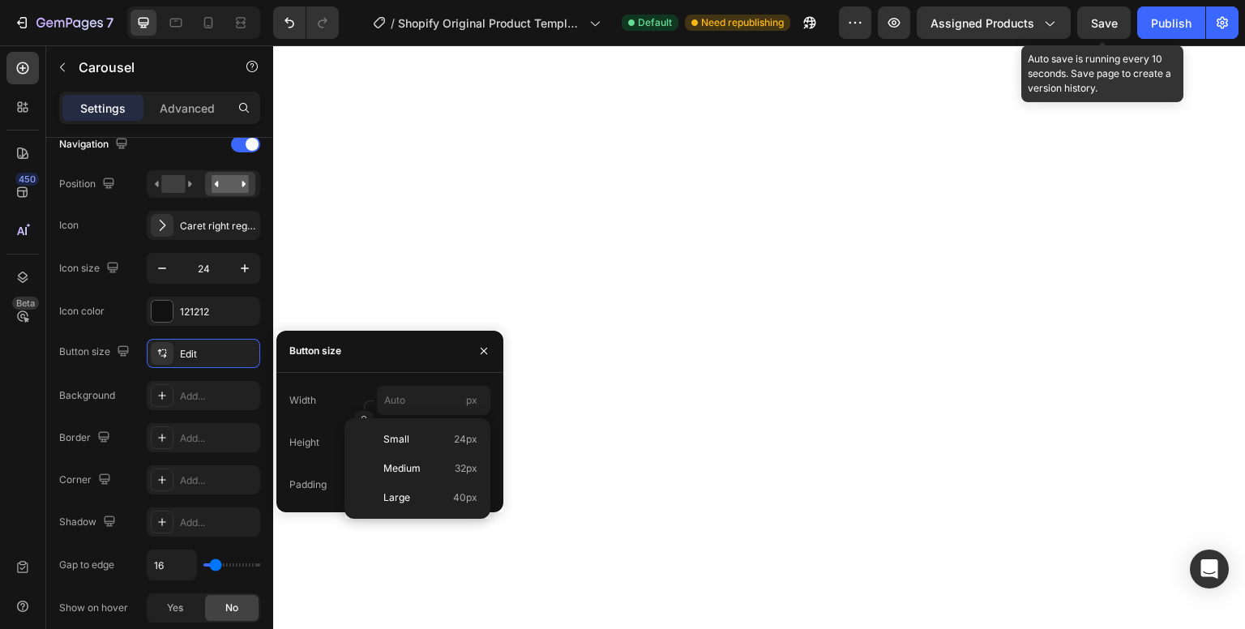
click at [356, 375] on div "Width px Height px Padding 16, 16, 16, 16" at bounding box center [389, 442] width 227 height 139
click at [399, 437] on input "px" at bounding box center [434, 442] width 114 height 29
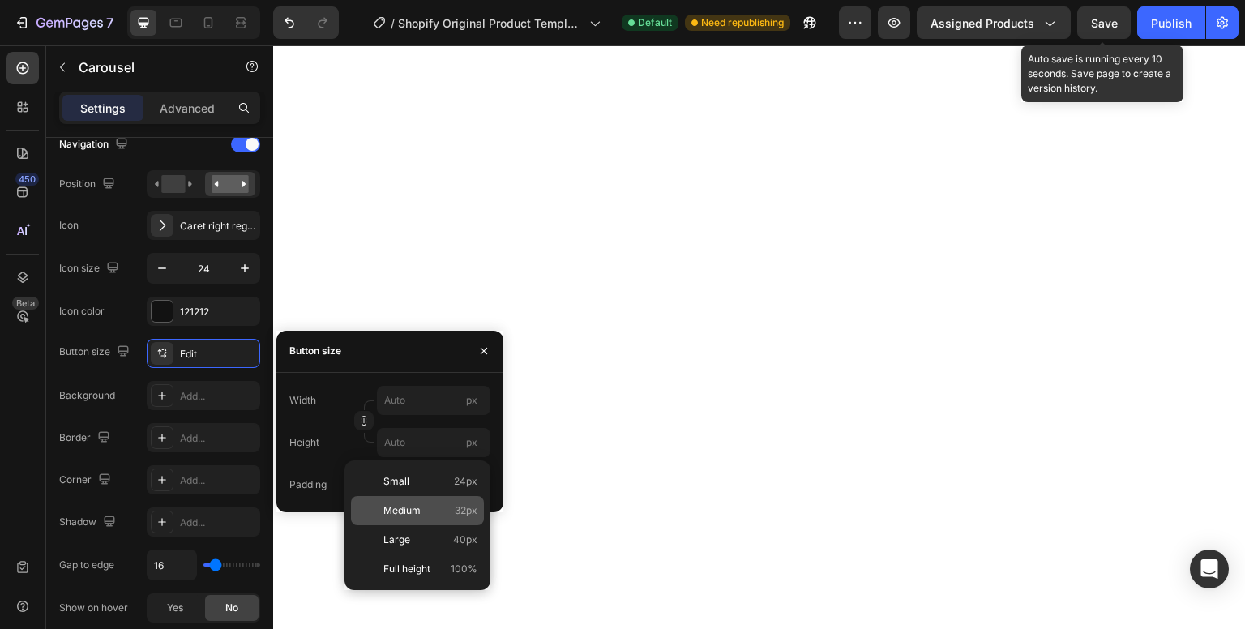
click at [416, 512] on span "Medium" at bounding box center [402, 511] width 37 height 15
type input "32"
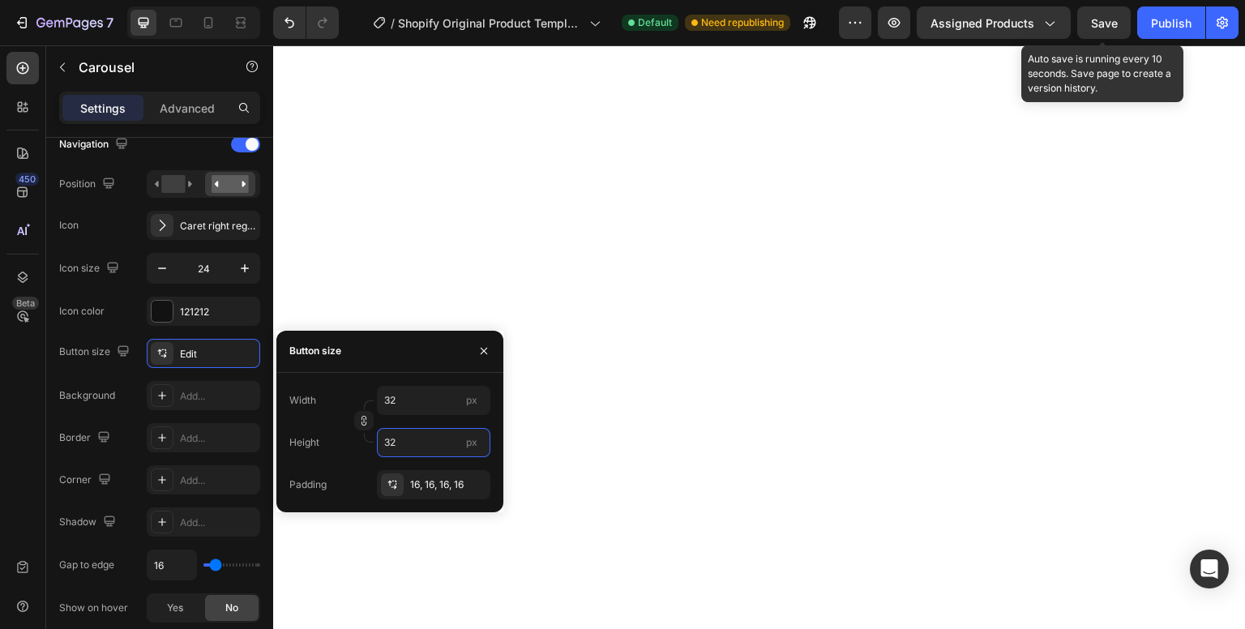
click at [425, 435] on input "32" at bounding box center [434, 442] width 114 height 29
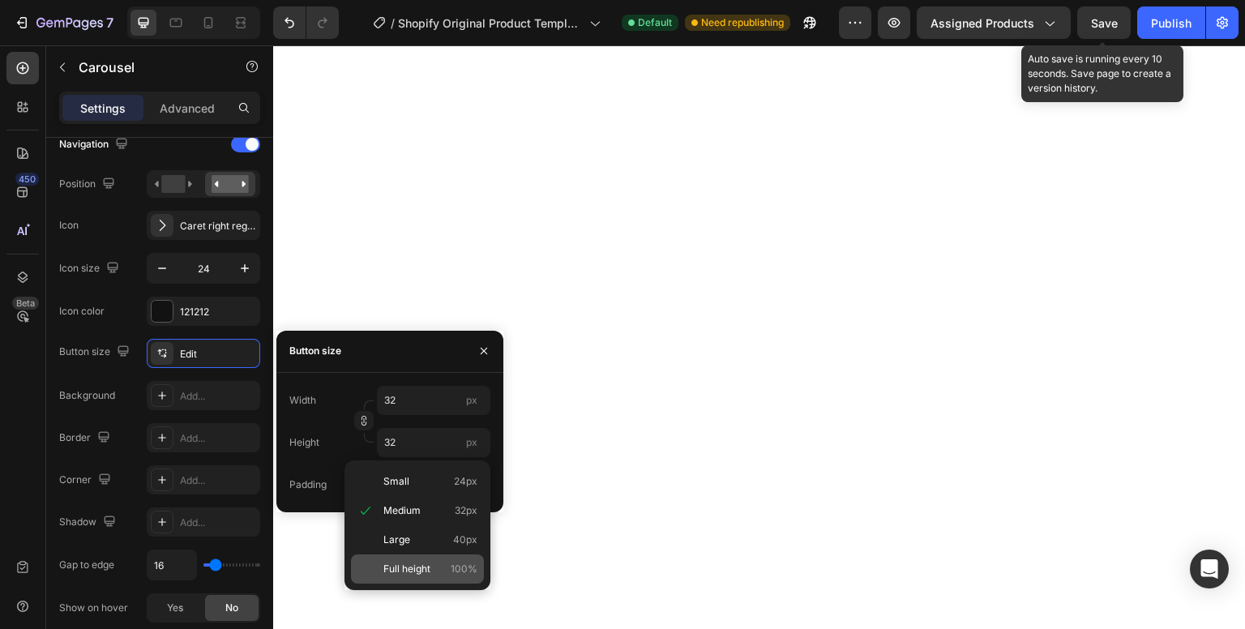
click at [418, 563] on span "Full height" at bounding box center [407, 569] width 47 height 15
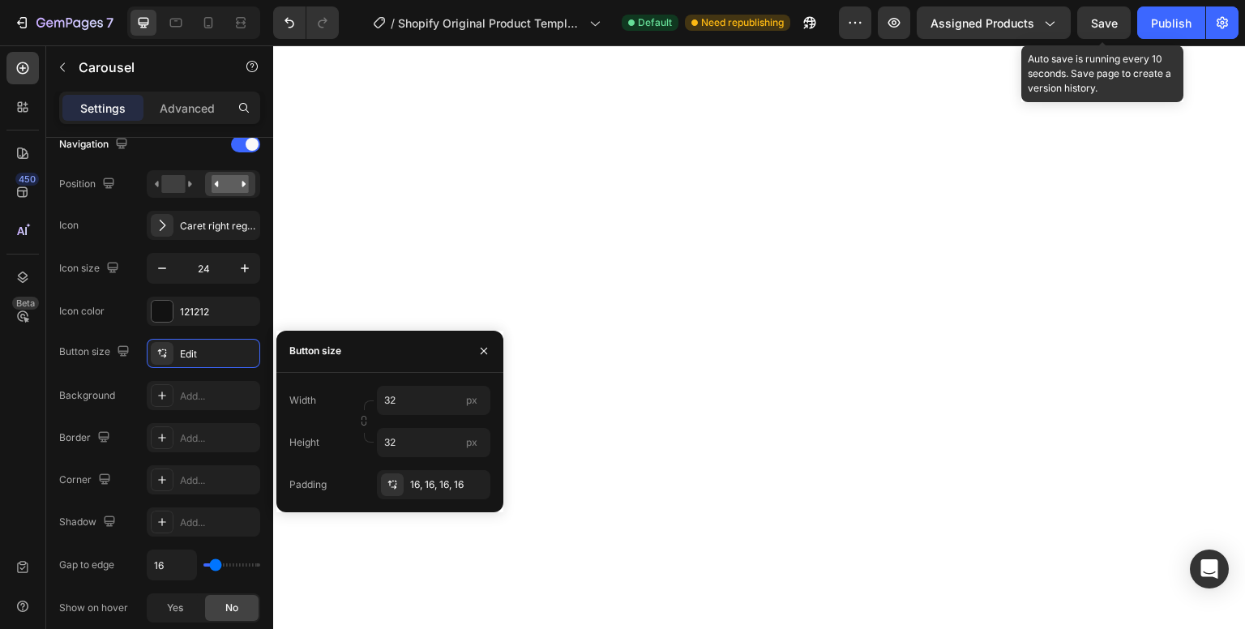
type input "100 %"
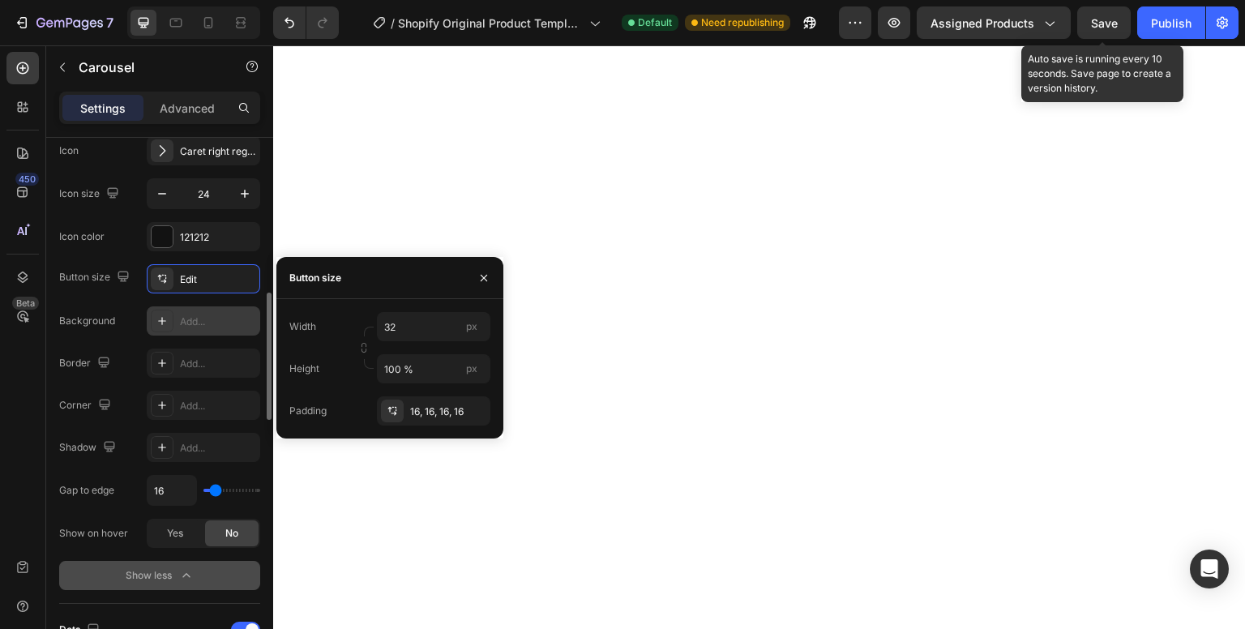
scroll to position [665, 0]
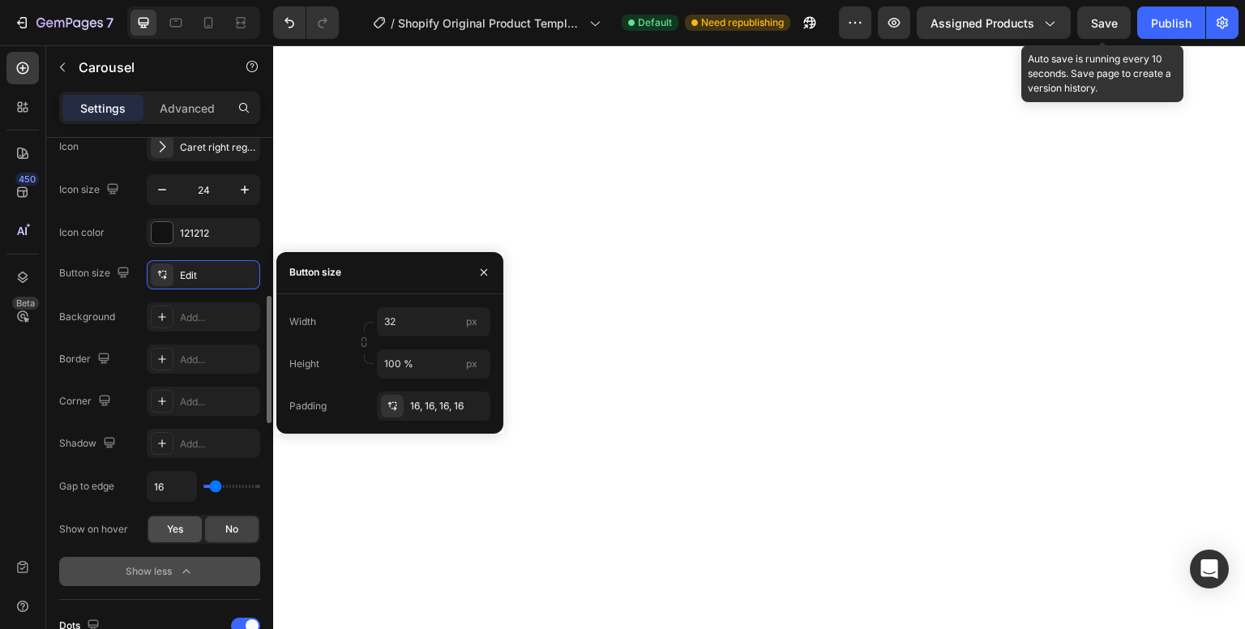
click at [182, 529] on span "Yes" at bounding box center [175, 529] width 16 height 15
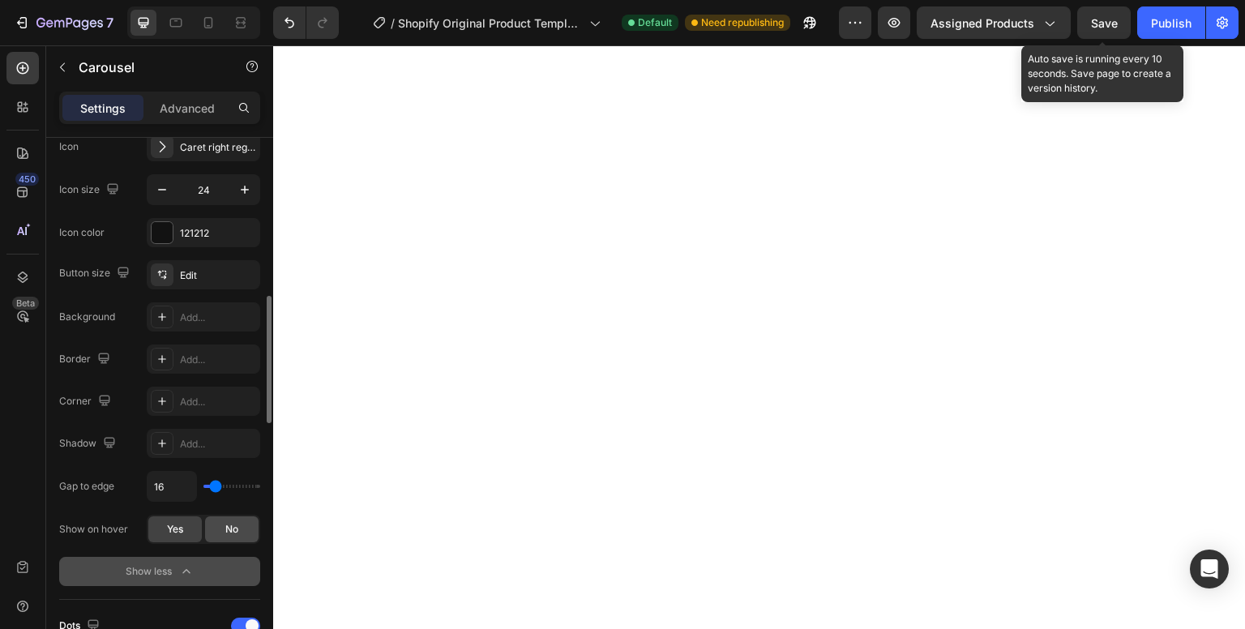
click at [227, 529] on span "No" at bounding box center [231, 529] width 13 height 15
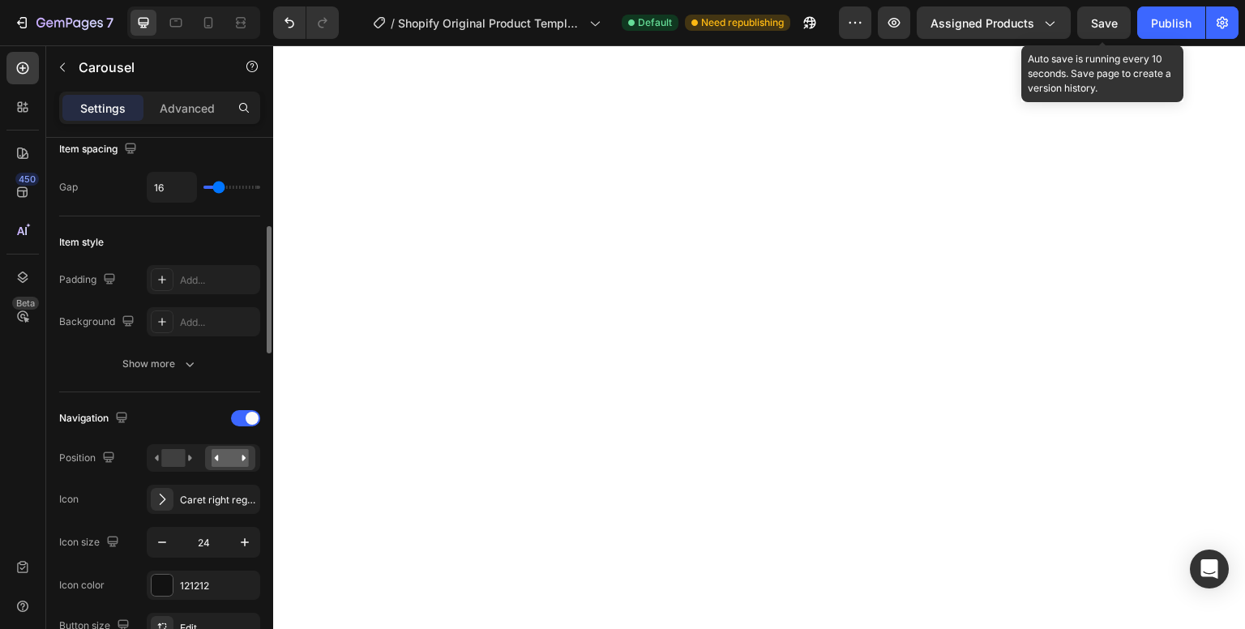
scroll to position [308, 0]
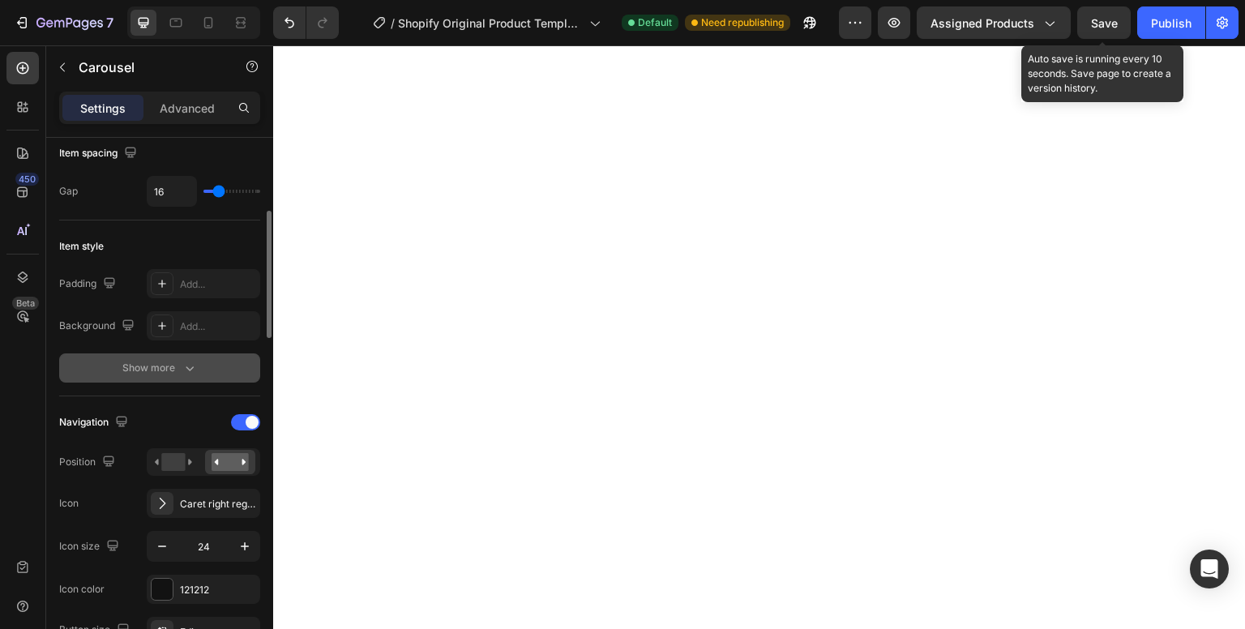
click at [186, 354] on button "Show more" at bounding box center [159, 368] width 201 height 29
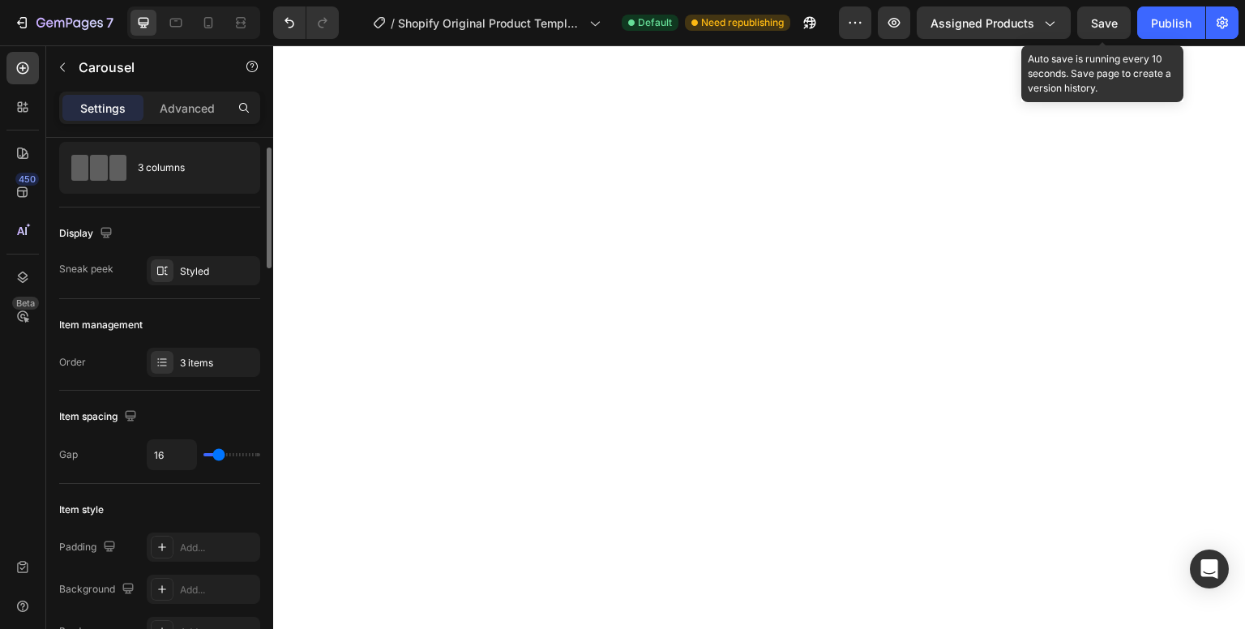
scroll to position [0, 0]
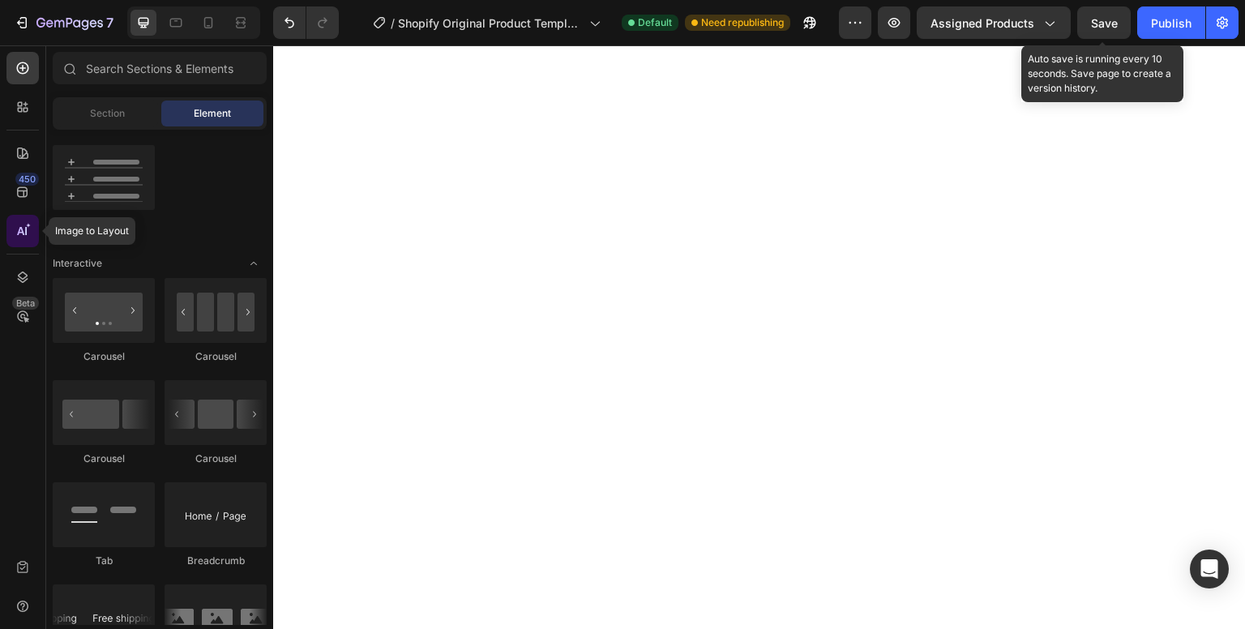
click at [24, 220] on div at bounding box center [22, 231] width 32 height 32
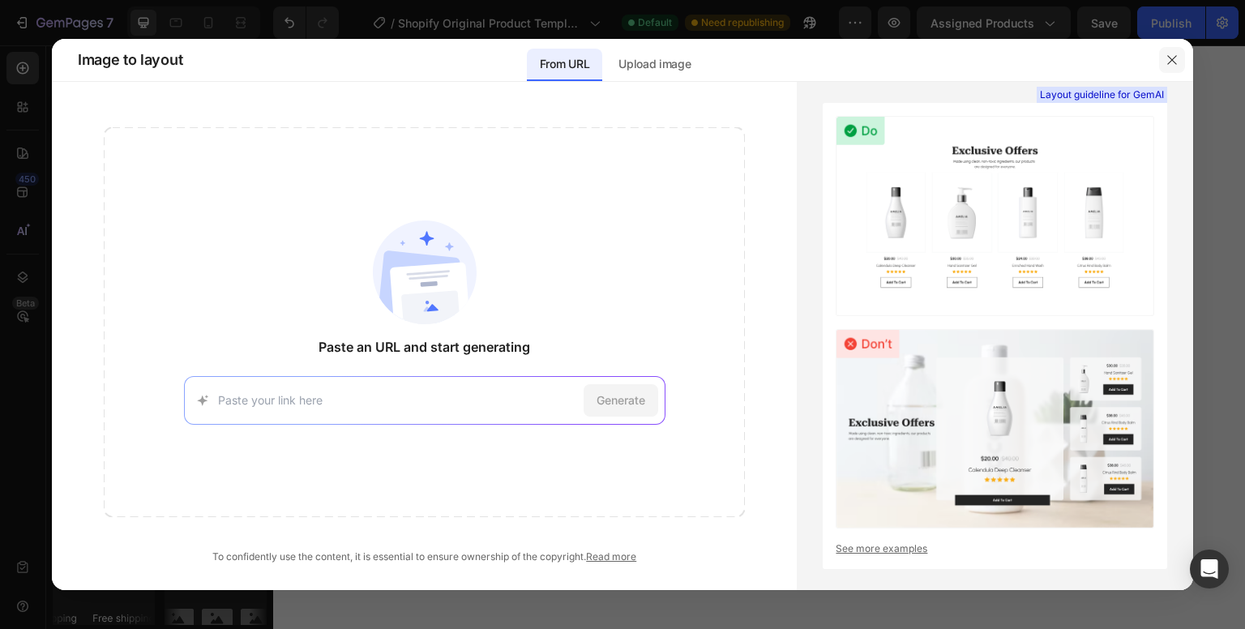
click at [1167, 54] on icon "button" at bounding box center [1172, 60] width 13 height 13
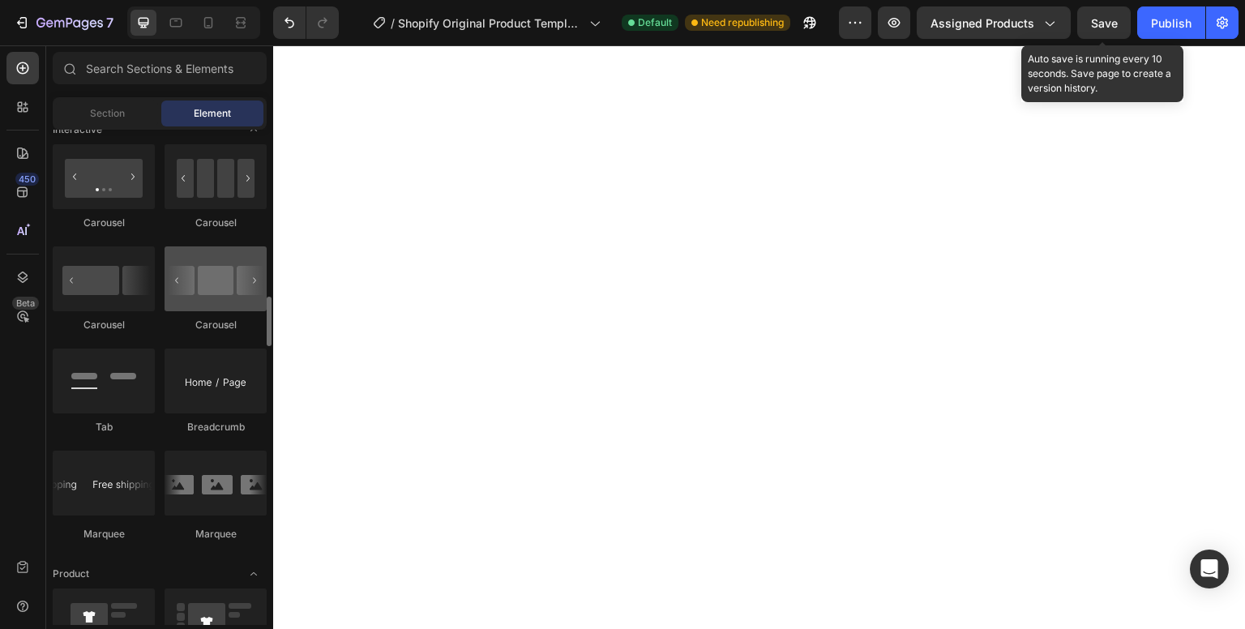
scroll to position [1643, 0]
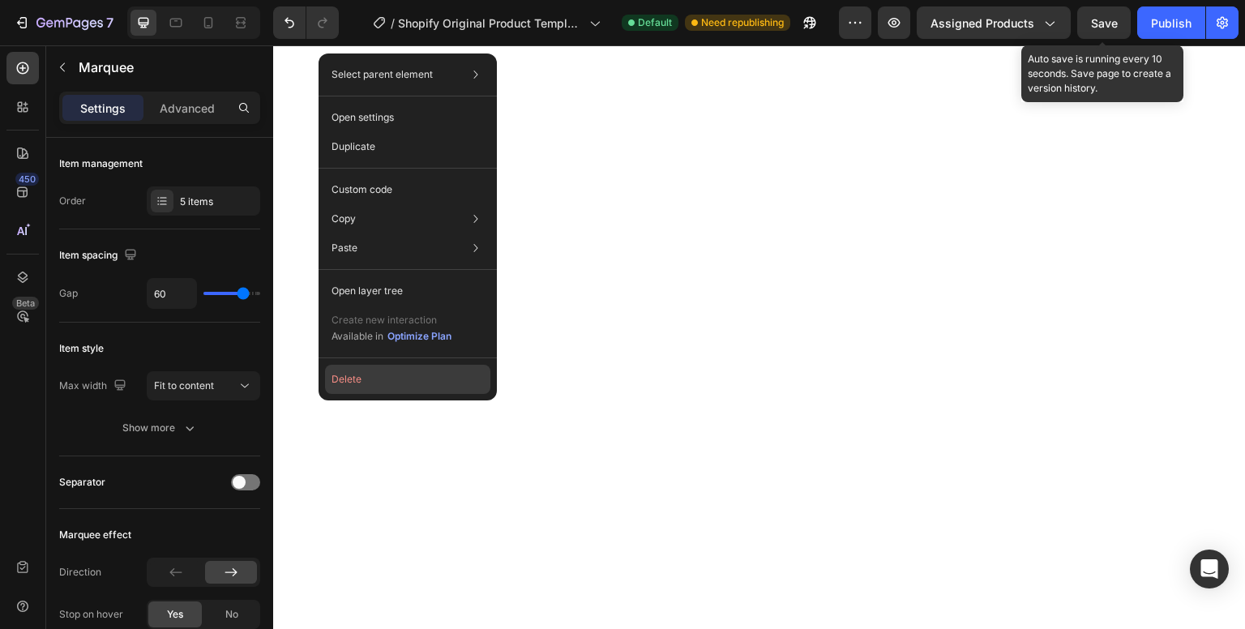
click at [349, 372] on button "Delete" at bounding box center [407, 379] width 165 height 29
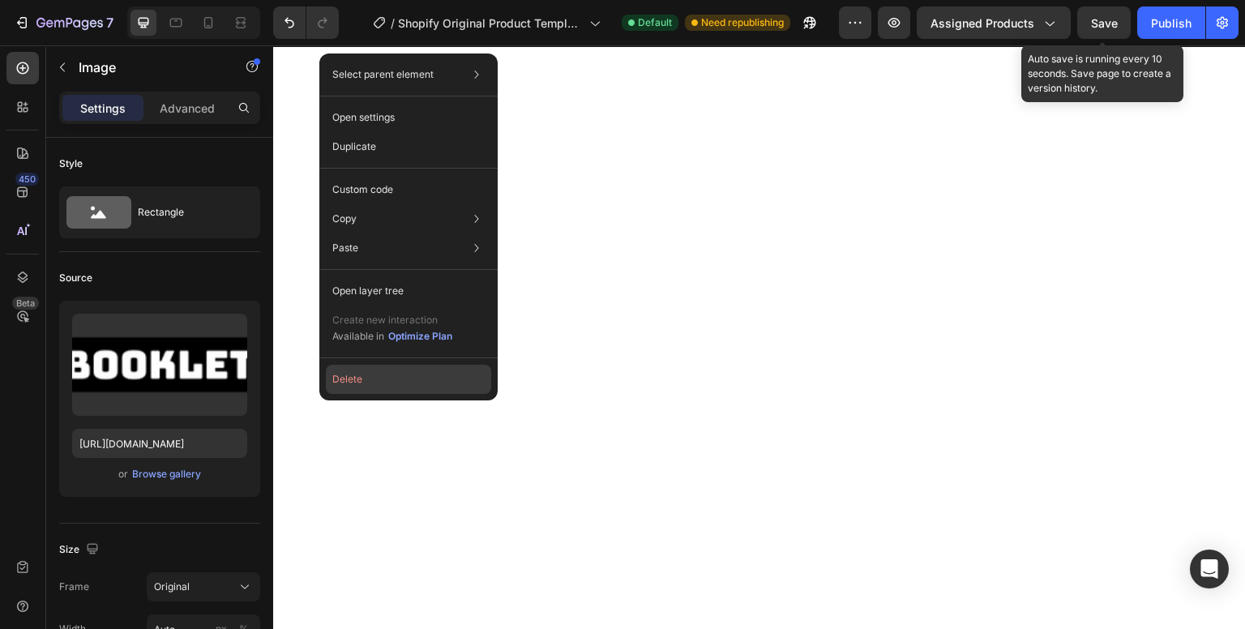
click at [340, 377] on button "Delete" at bounding box center [408, 379] width 165 height 29
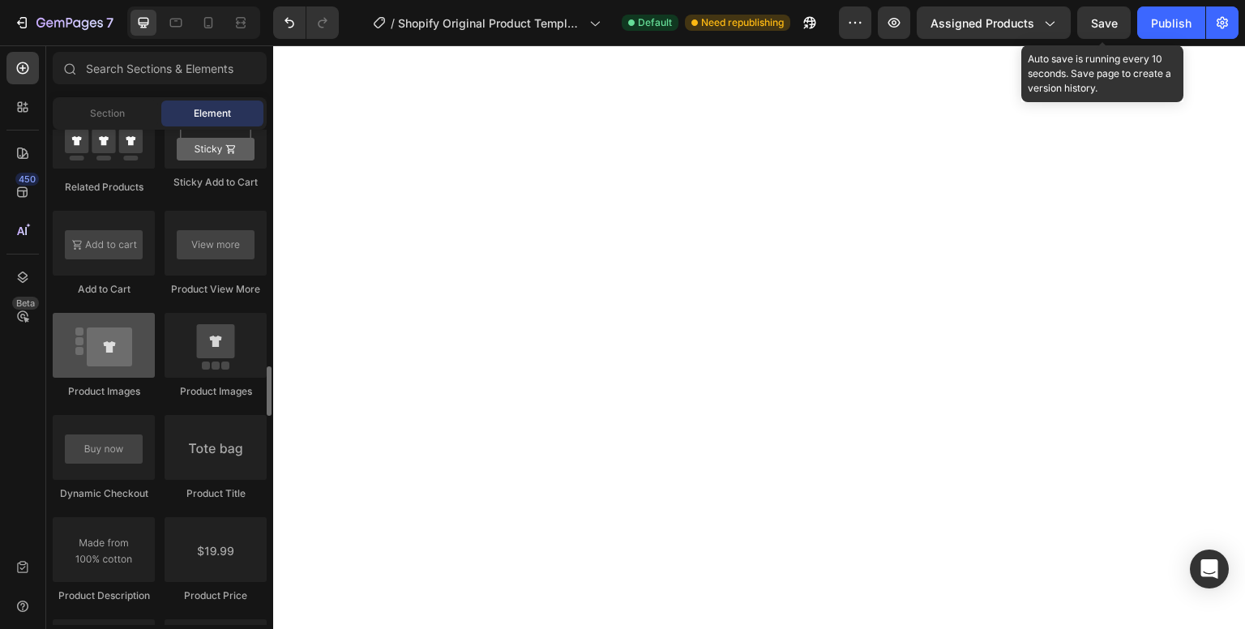
scroll to position [2332, 0]
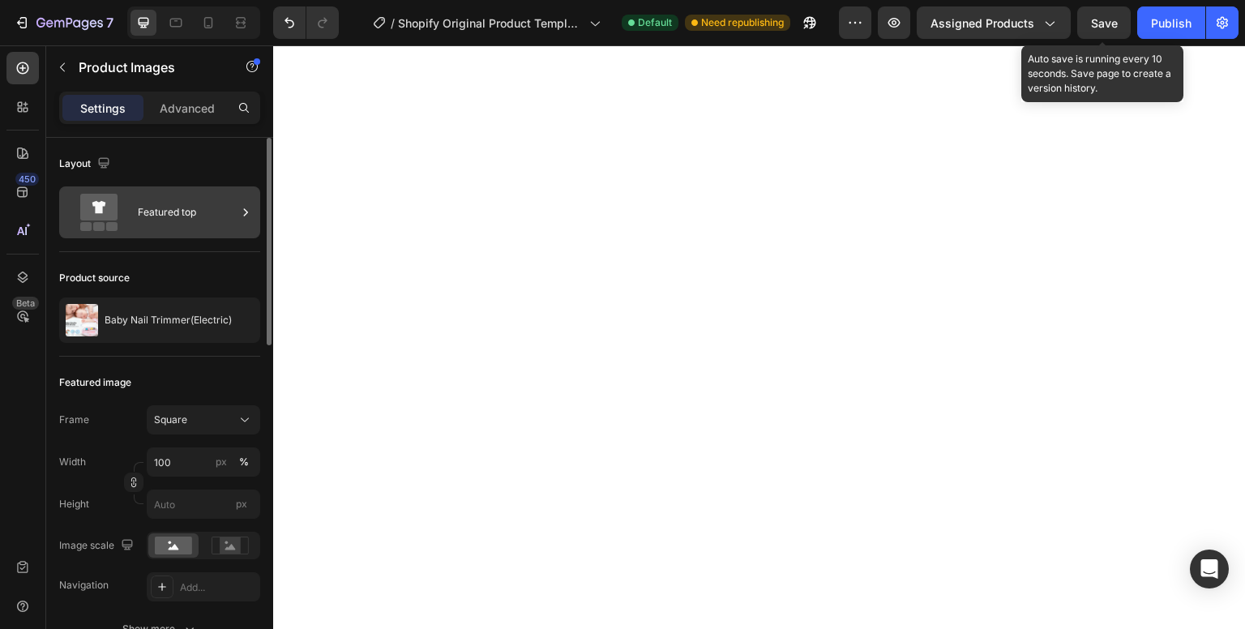
click at [214, 209] on div "Featured top" at bounding box center [187, 212] width 99 height 37
click at [243, 211] on icon at bounding box center [246, 212] width 16 height 16
click at [242, 207] on icon at bounding box center [246, 212] width 16 height 16
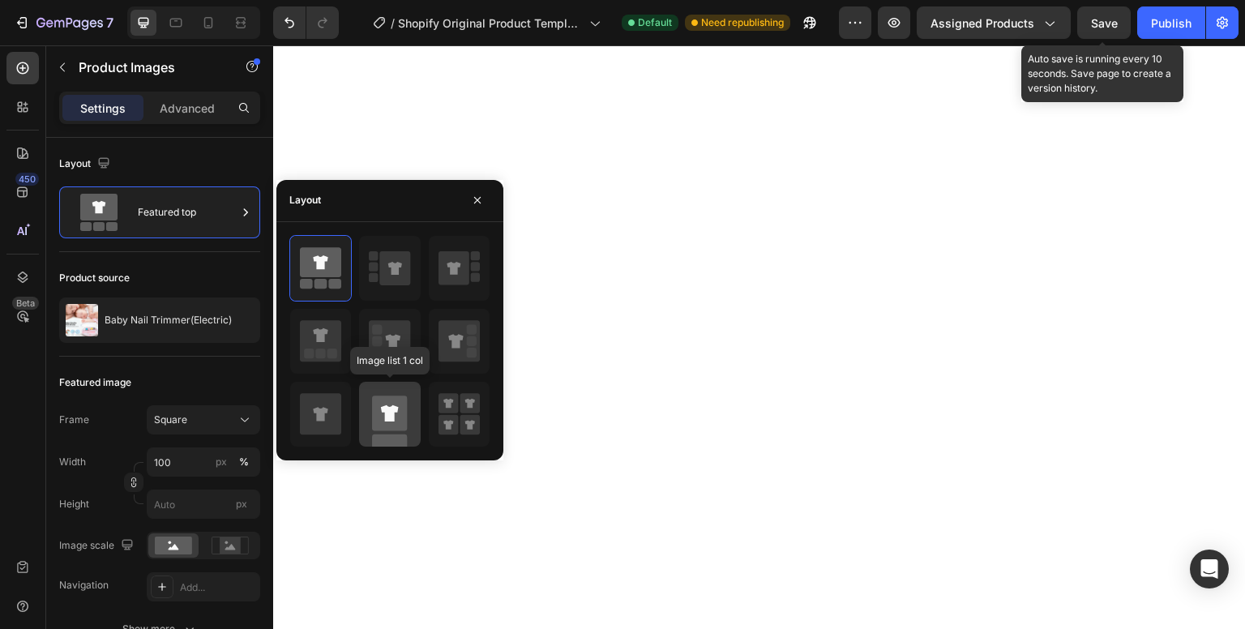
click at [382, 402] on rect at bounding box center [389, 413] width 35 height 35
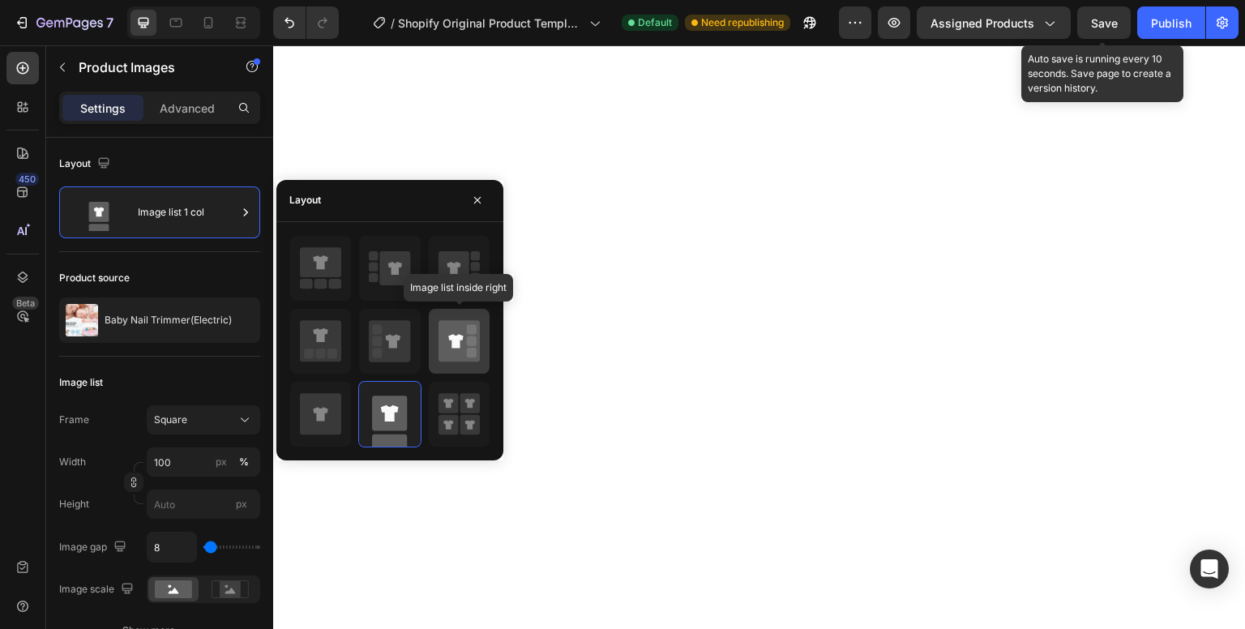
click at [469, 354] on rect at bounding box center [472, 353] width 10 height 10
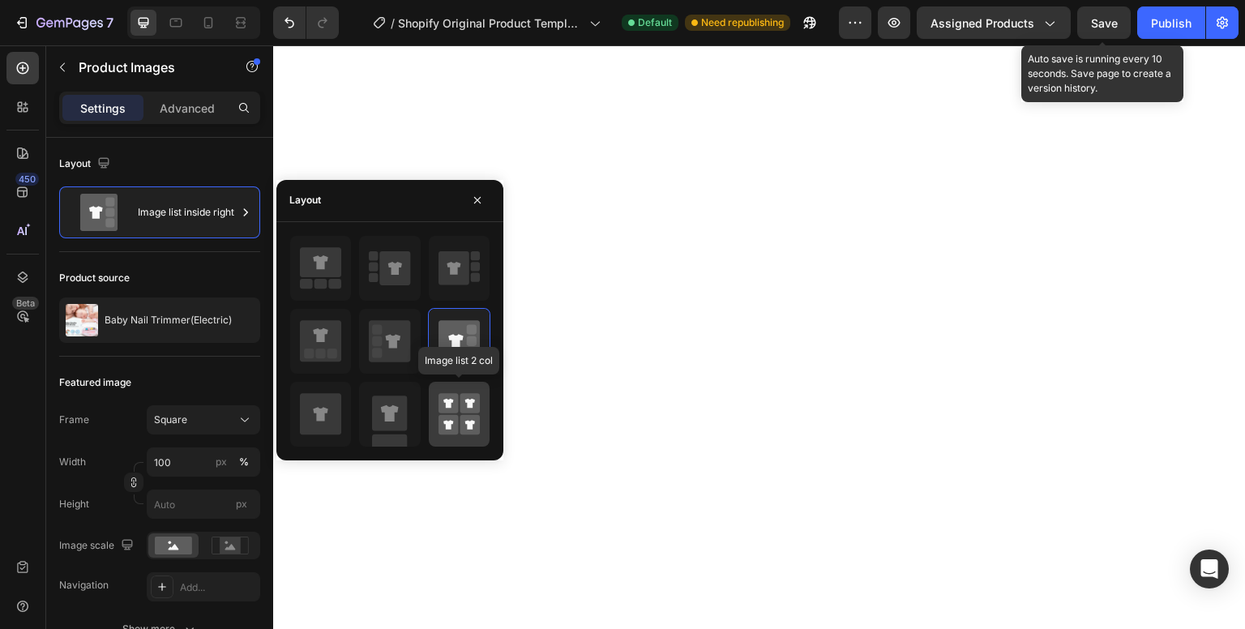
click at [460, 401] on icon at bounding box center [459, 414] width 41 height 45
type input "50"
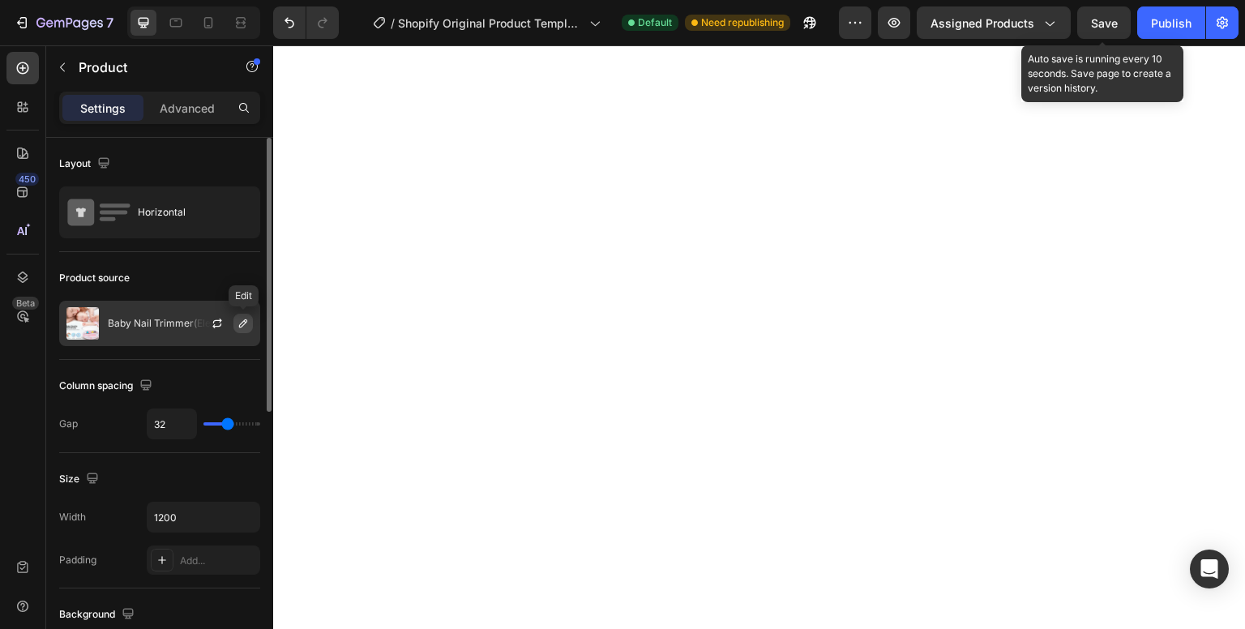
click at [238, 324] on icon "button" at bounding box center [243, 323] width 13 height 13
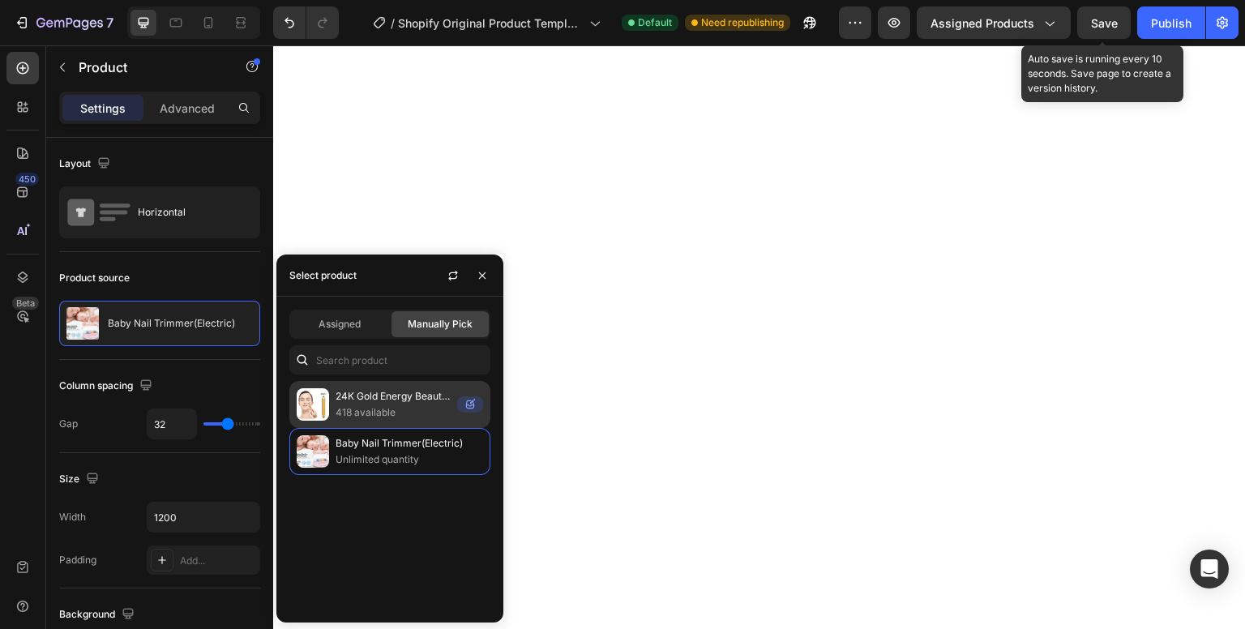
click at [366, 392] on p "24K Gold Energy Beauty Bar Electric Facial Massage Roller" at bounding box center [393, 396] width 115 height 16
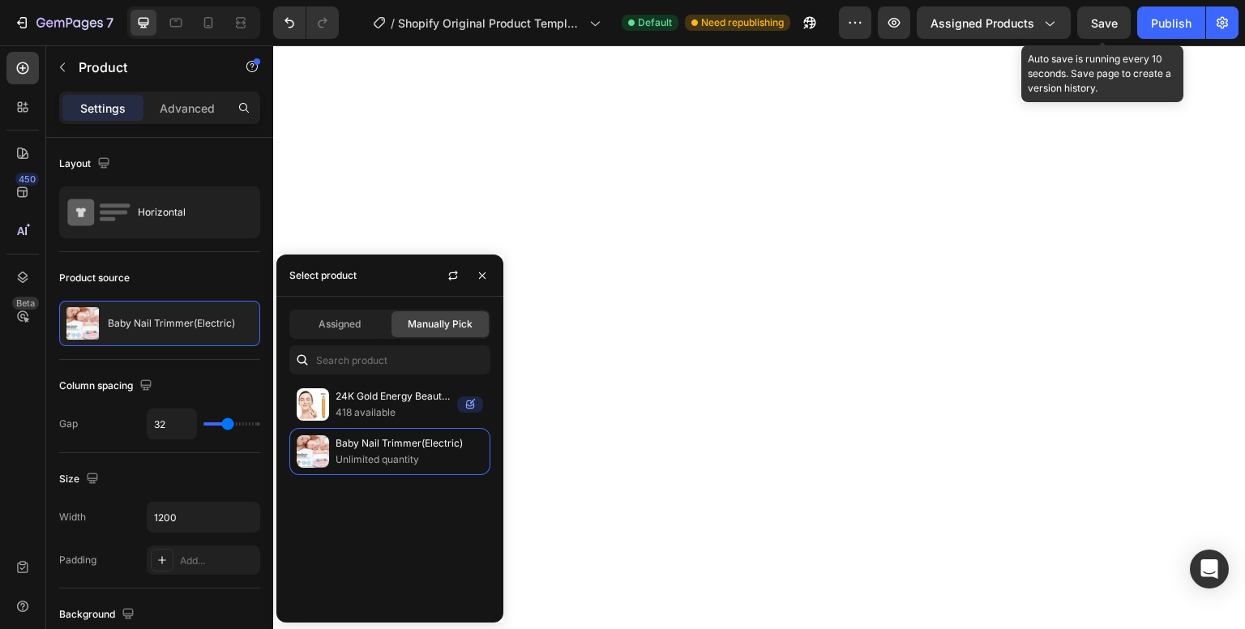
click at [213, 29] on icon at bounding box center [208, 23] width 16 height 16
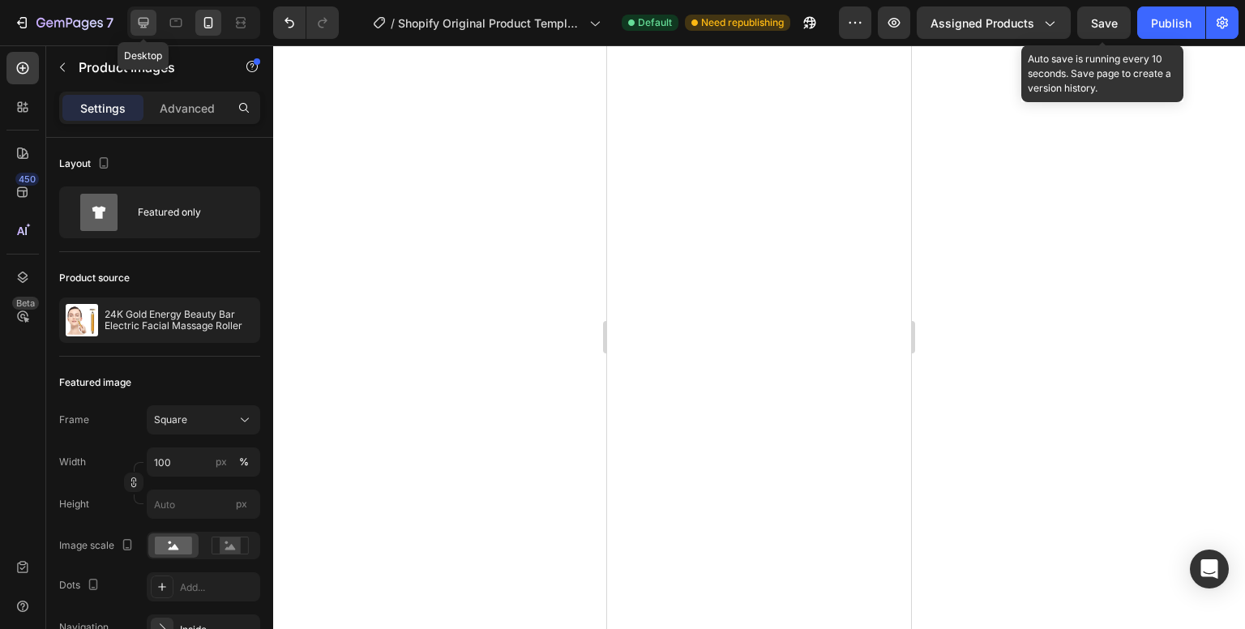
click at [146, 24] on icon at bounding box center [144, 23] width 11 height 11
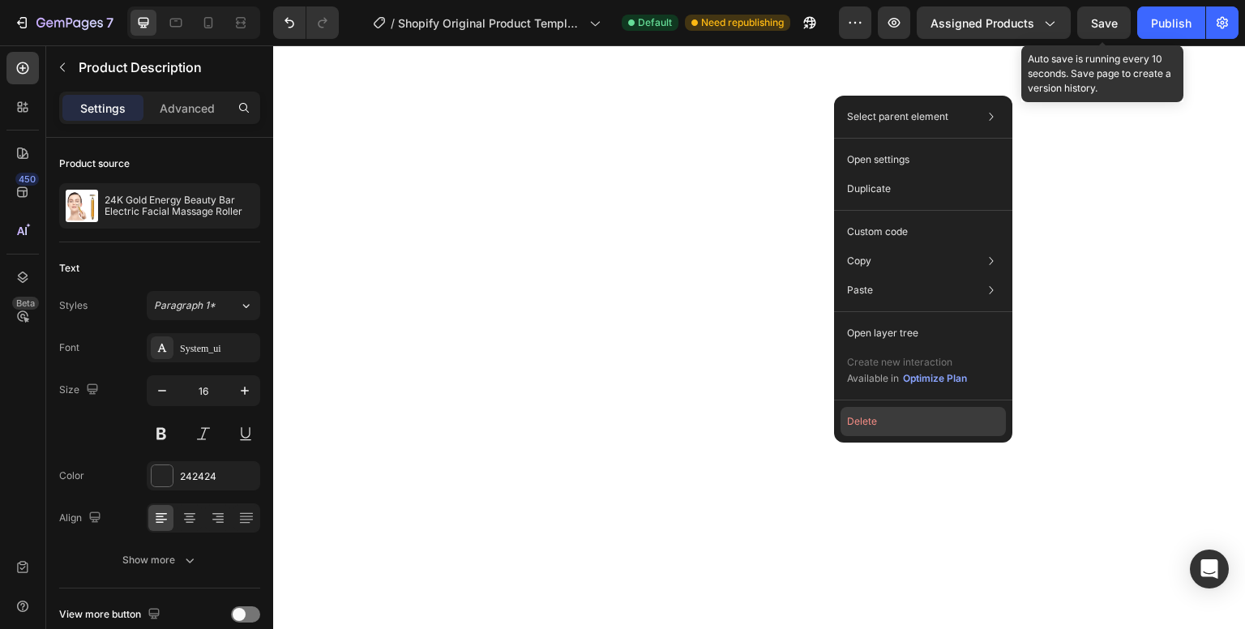
click at [861, 412] on button "Delete" at bounding box center [923, 421] width 165 height 29
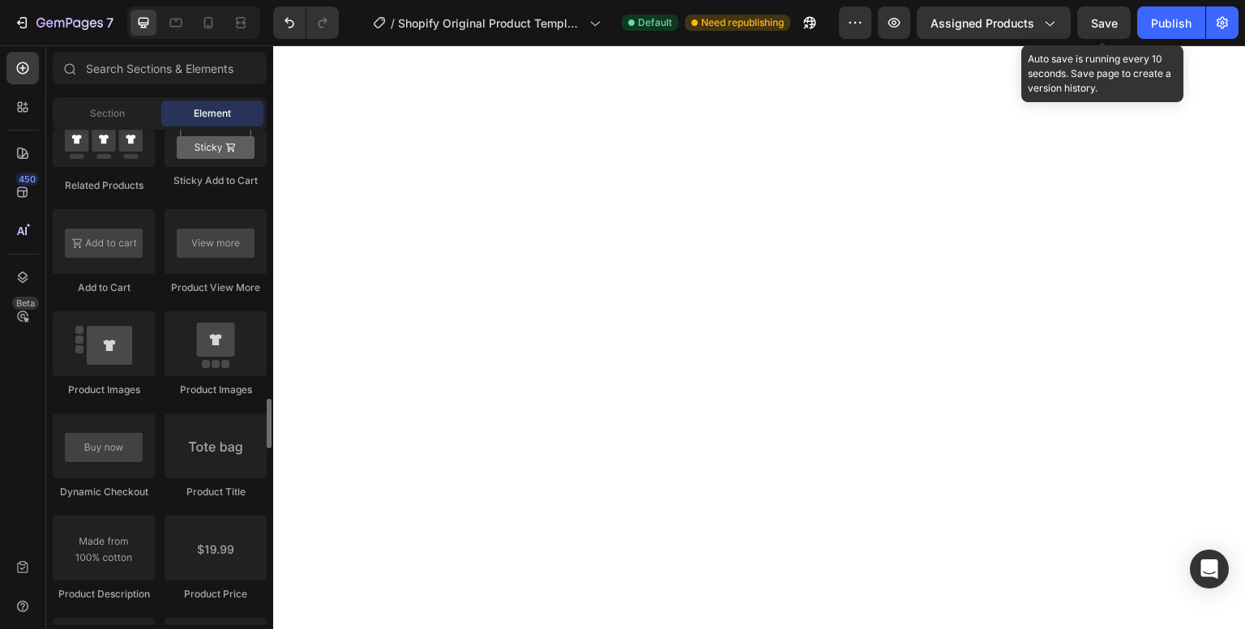
scroll to position [2363, 0]
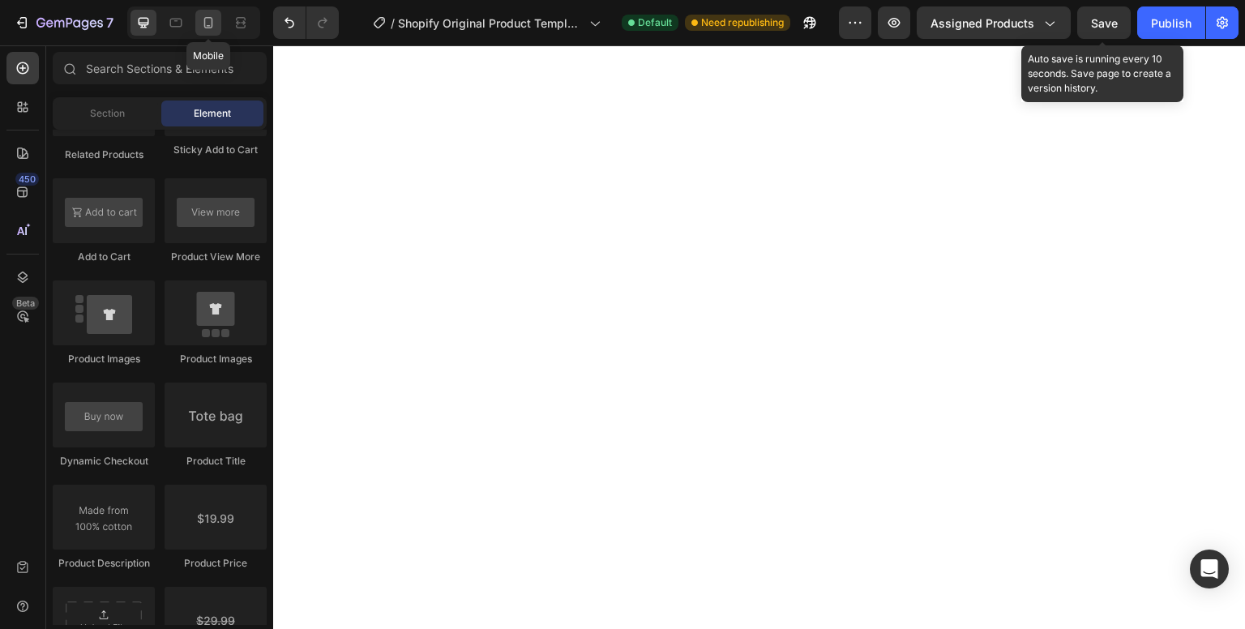
click at [208, 16] on icon at bounding box center [208, 23] width 16 height 16
click at [144, 12] on div at bounding box center [144, 23] width 26 height 26
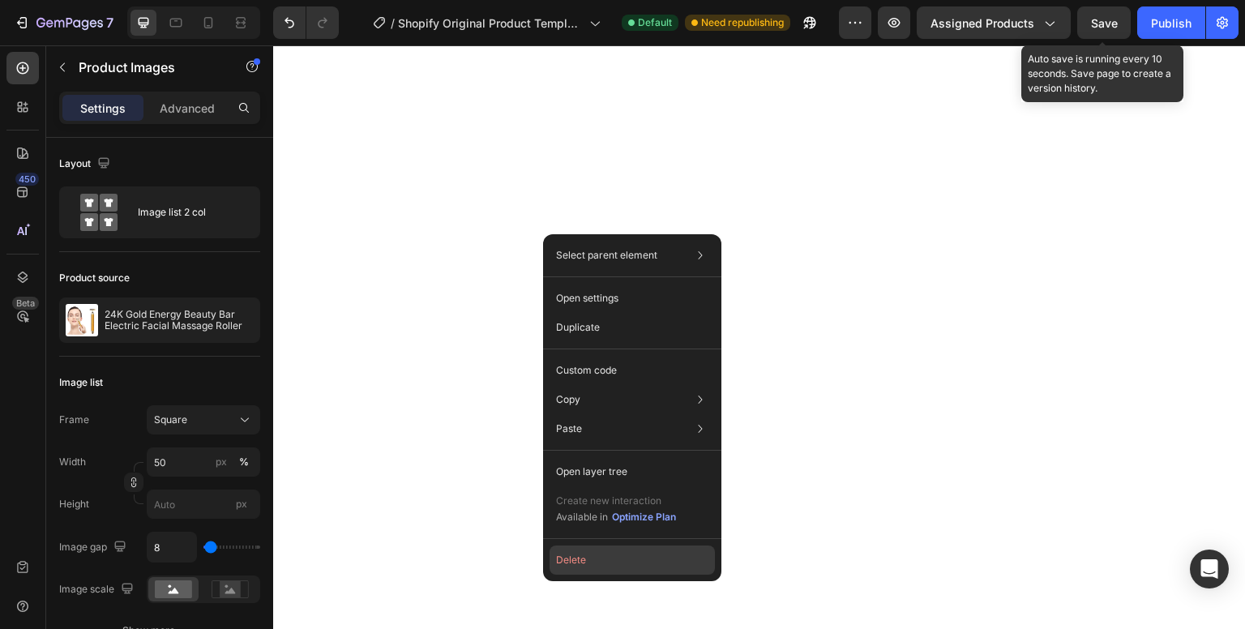
click at [587, 551] on button "Delete" at bounding box center [632, 560] width 165 height 29
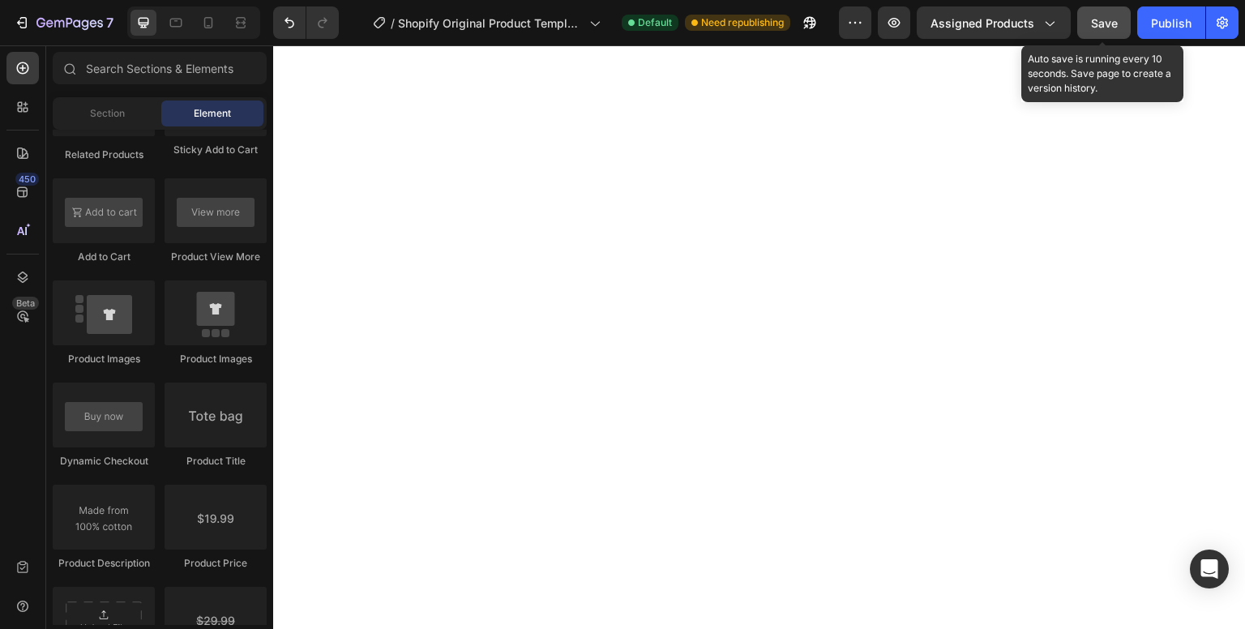
click at [1089, 18] on button "Save" at bounding box center [1105, 22] width 54 height 32
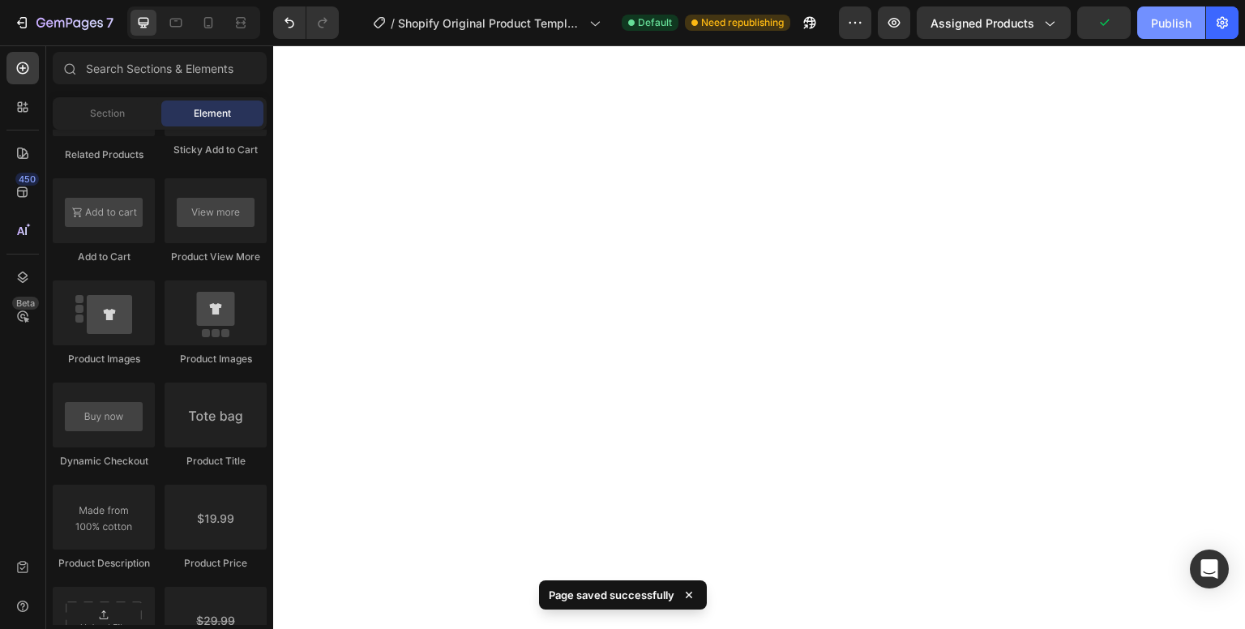
click at [1180, 23] on div "Publish" at bounding box center [1171, 23] width 41 height 17
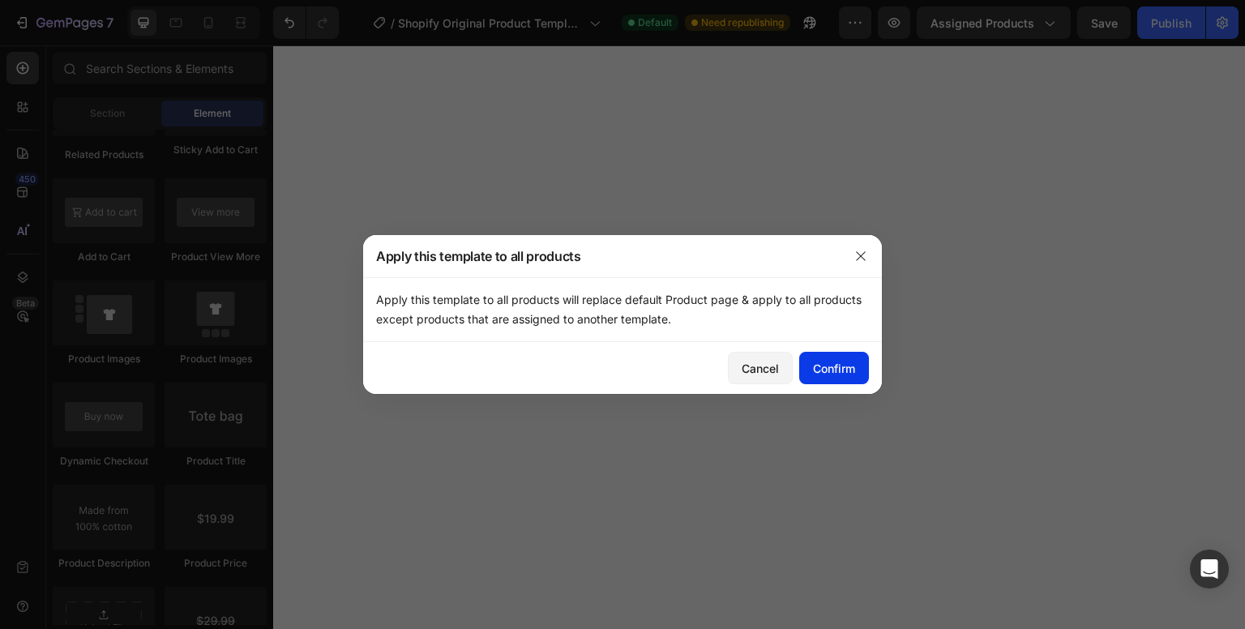
click at [829, 371] on div "Confirm" at bounding box center [834, 368] width 42 height 17
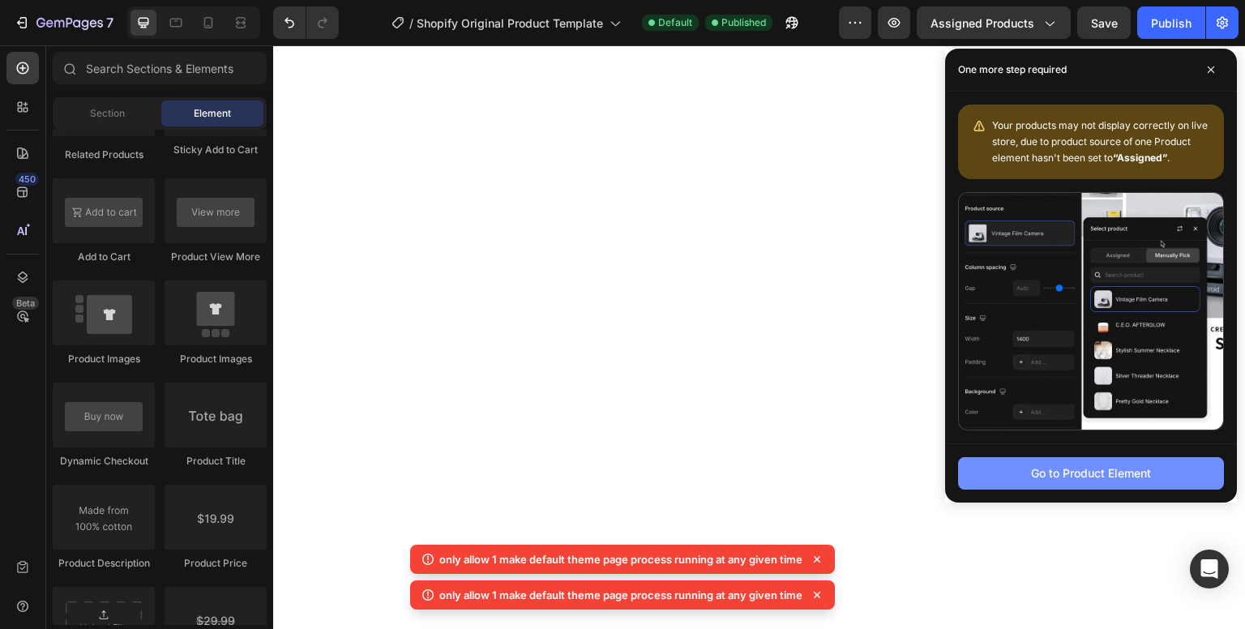
click at [1128, 470] on div "Go to Product Element" at bounding box center [1091, 473] width 120 height 17
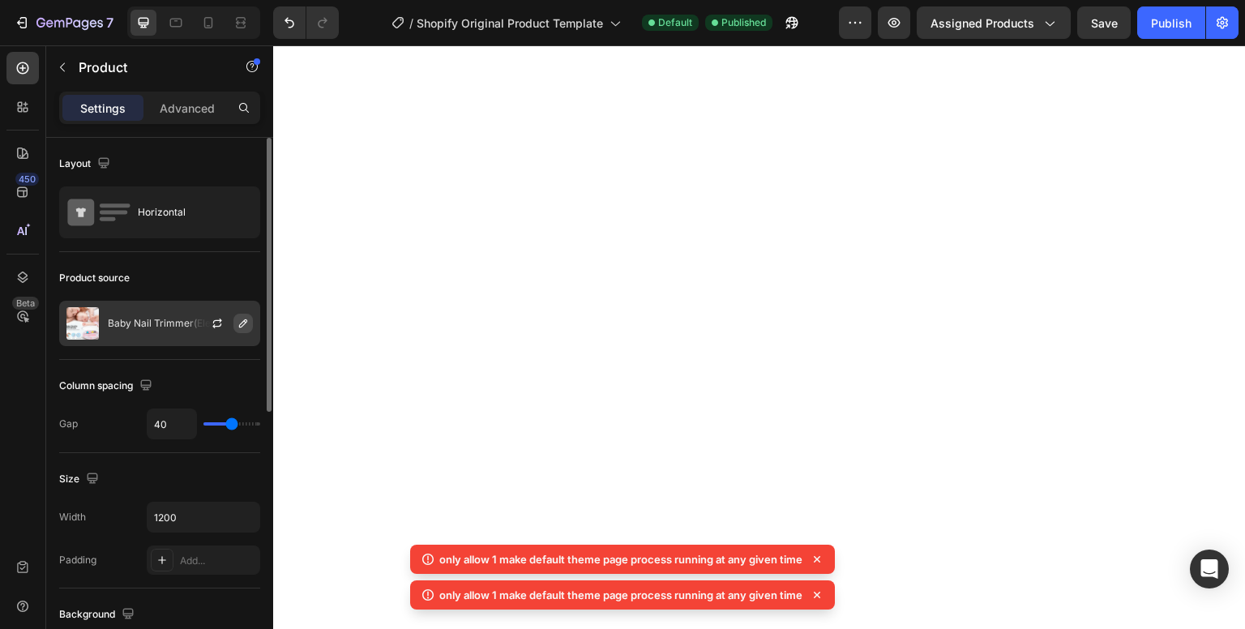
drag, startPoint x: 165, startPoint y: 324, endPoint x: 248, endPoint y: 328, distance: 82.8
click at [248, 328] on icon "button" at bounding box center [243, 323] width 13 height 13
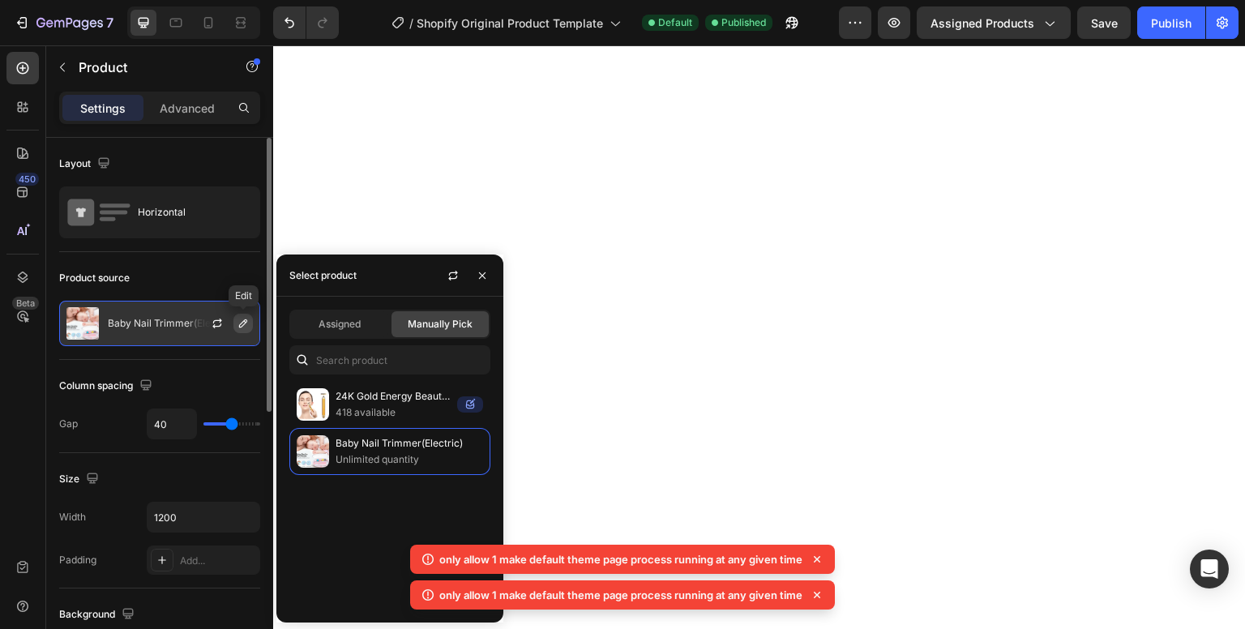
click at [238, 324] on icon "button" at bounding box center [243, 323] width 13 height 13
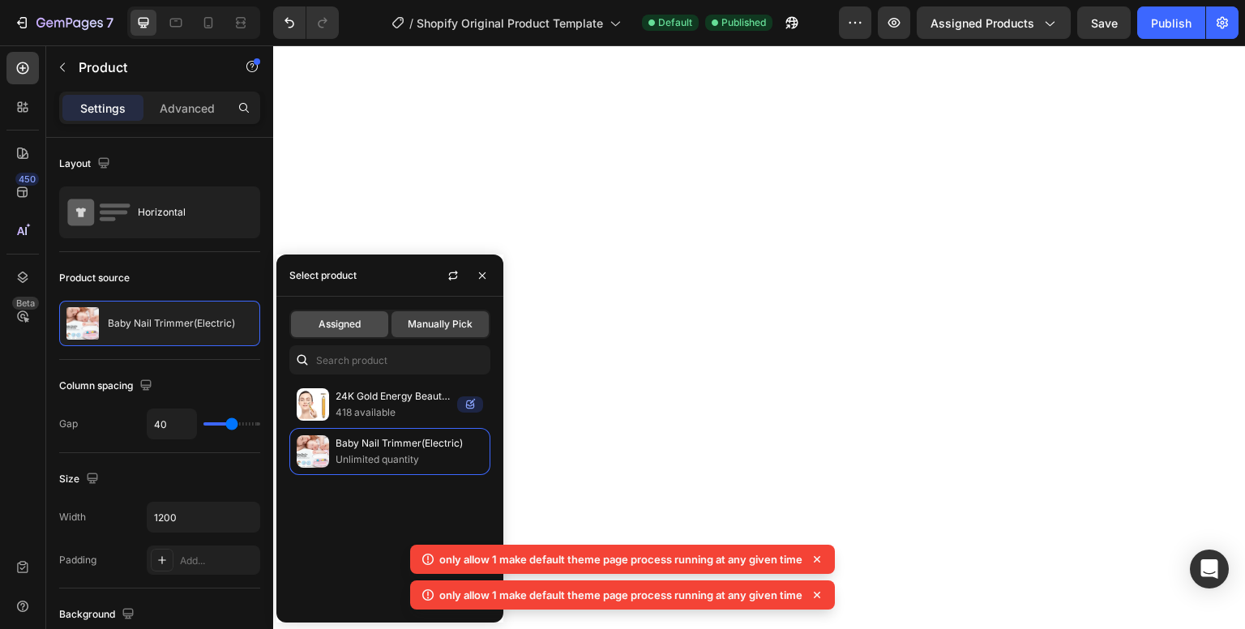
click at [328, 332] on div "Assigned" at bounding box center [339, 324] width 97 height 26
click at [351, 325] on span "Assigned" at bounding box center [340, 324] width 42 height 15
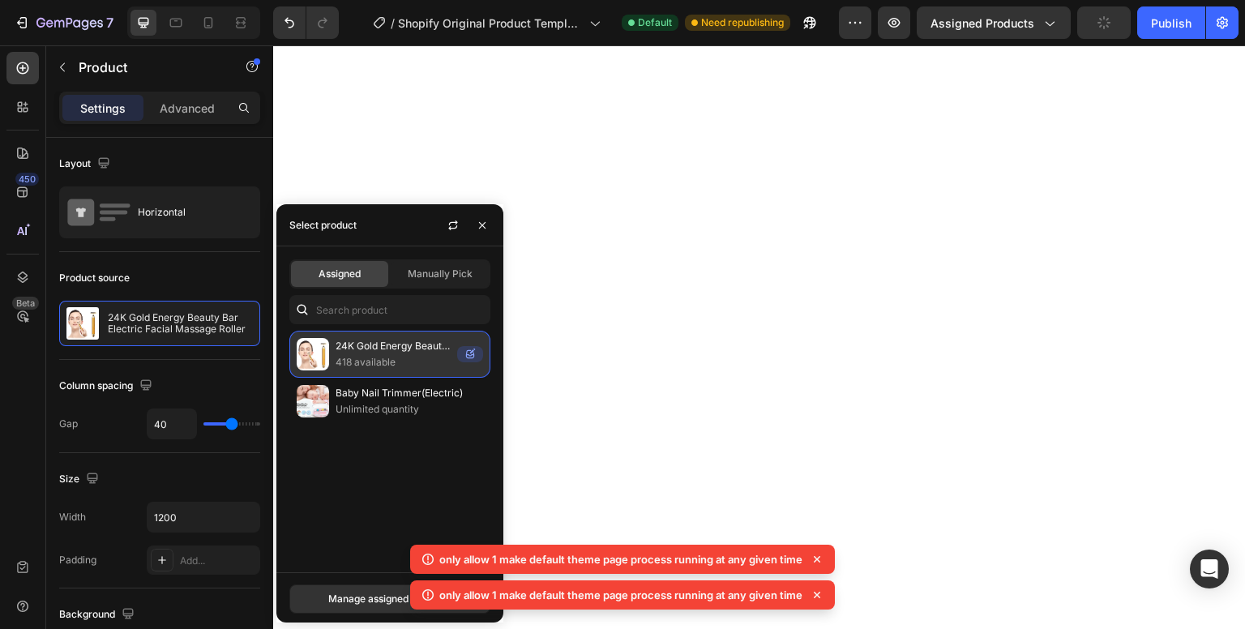
click at [353, 350] on p "24K Gold Energy Beauty Bar Electric Facial Massage Roller" at bounding box center [393, 346] width 115 height 16
click at [392, 344] on p "24K Gold Energy Beauty Bar Electric Facial Massage Roller" at bounding box center [393, 346] width 115 height 16
click at [471, 354] on icon at bounding box center [470, 354] width 8 height 8
click at [379, 362] on p "418 available" at bounding box center [393, 362] width 115 height 16
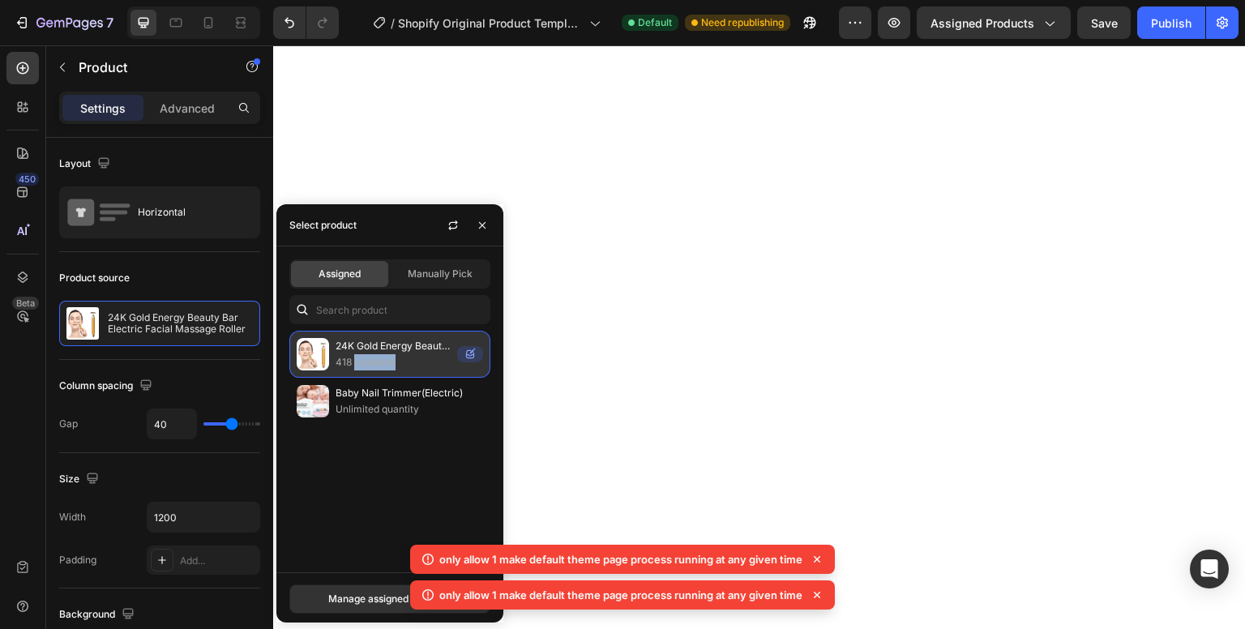
click at [379, 362] on p "418 available" at bounding box center [393, 362] width 115 height 16
click at [385, 342] on p "24K Gold Energy Beauty Bar Electric Facial Massage Roller" at bounding box center [393, 346] width 115 height 16
click at [485, 229] on icon "button" at bounding box center [482, 225] width 13 height 13
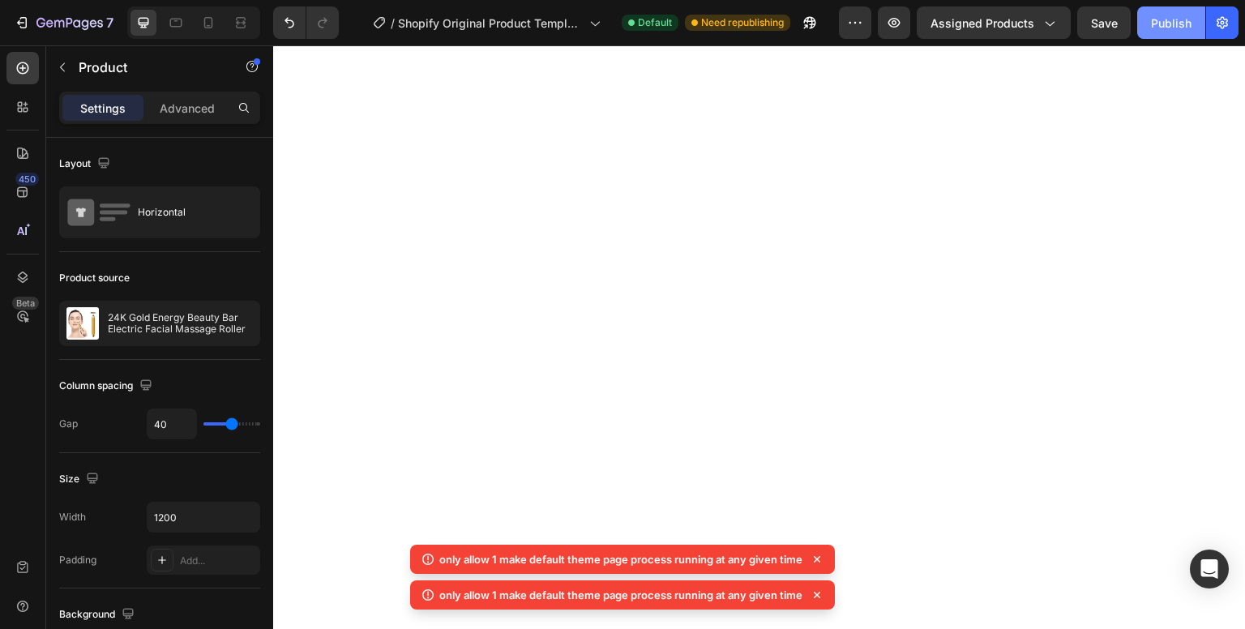
click at [1153, 16] on div "Publish" at bounding box center [1171, 23] width 41 height 17
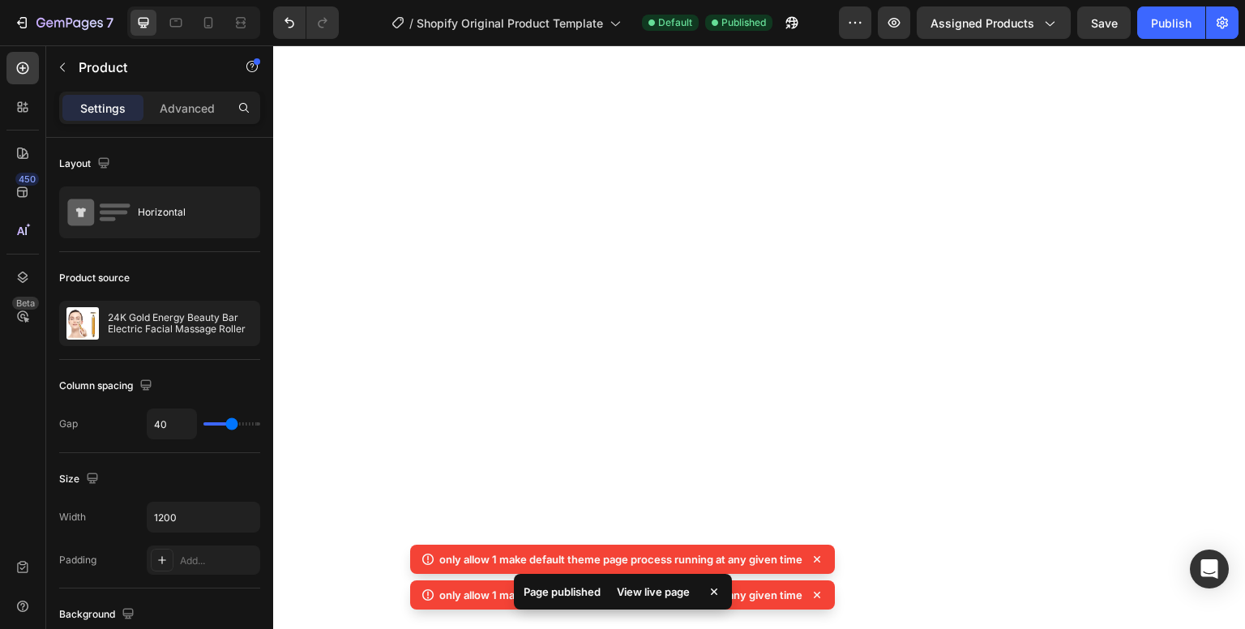
click at [663, 594] on div "View live page" at bounding box center [653, 592] width 92 height 23
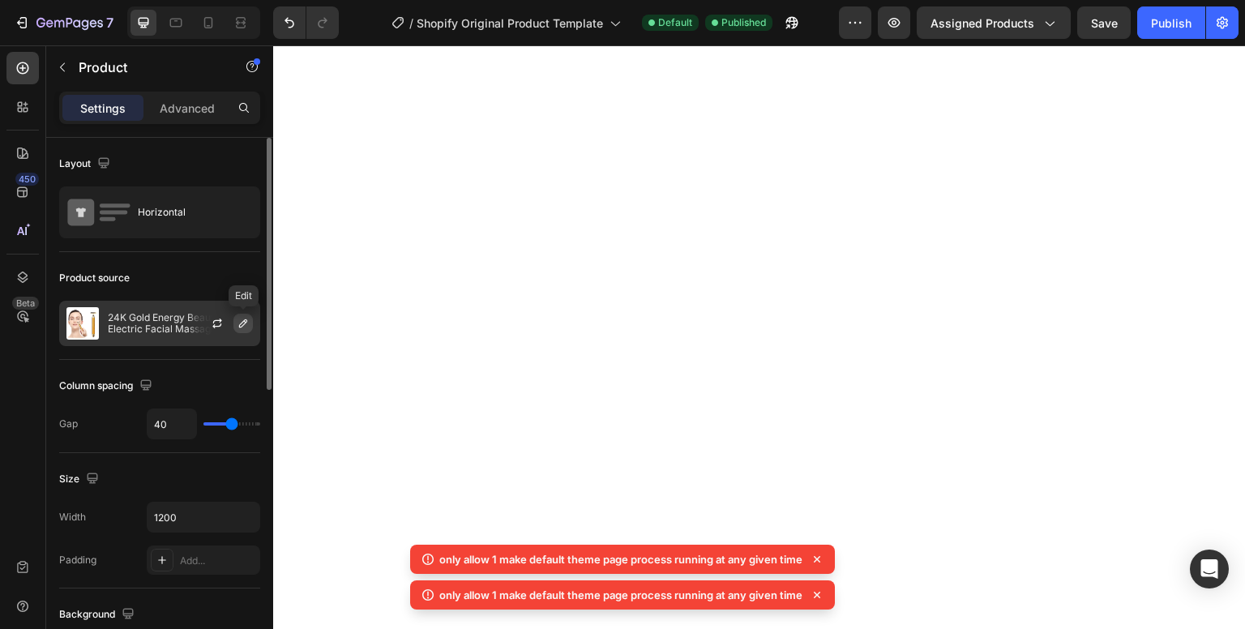
click at [240, 328] on icon "button" at bounding box center [243, 323] width 13 height 13
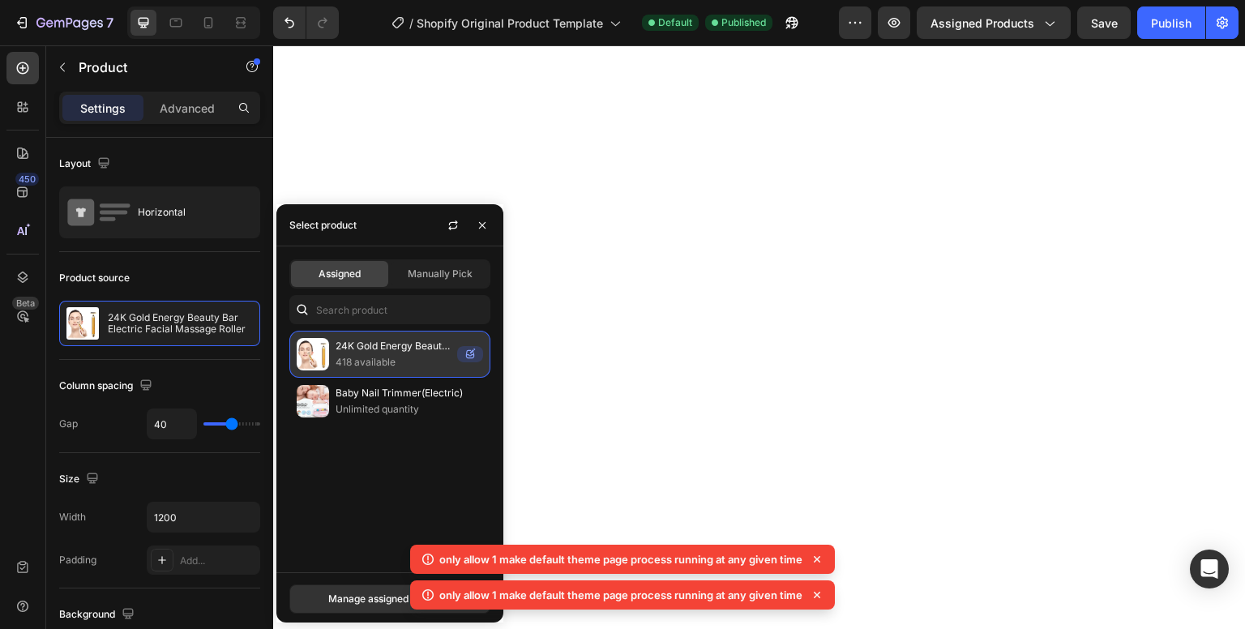
click at [372, 371] on div "24K Gold Energy Beauty Bar Electric Facial Massage Roller 418 available" at bounding box center [389, 354] width 201 height 47
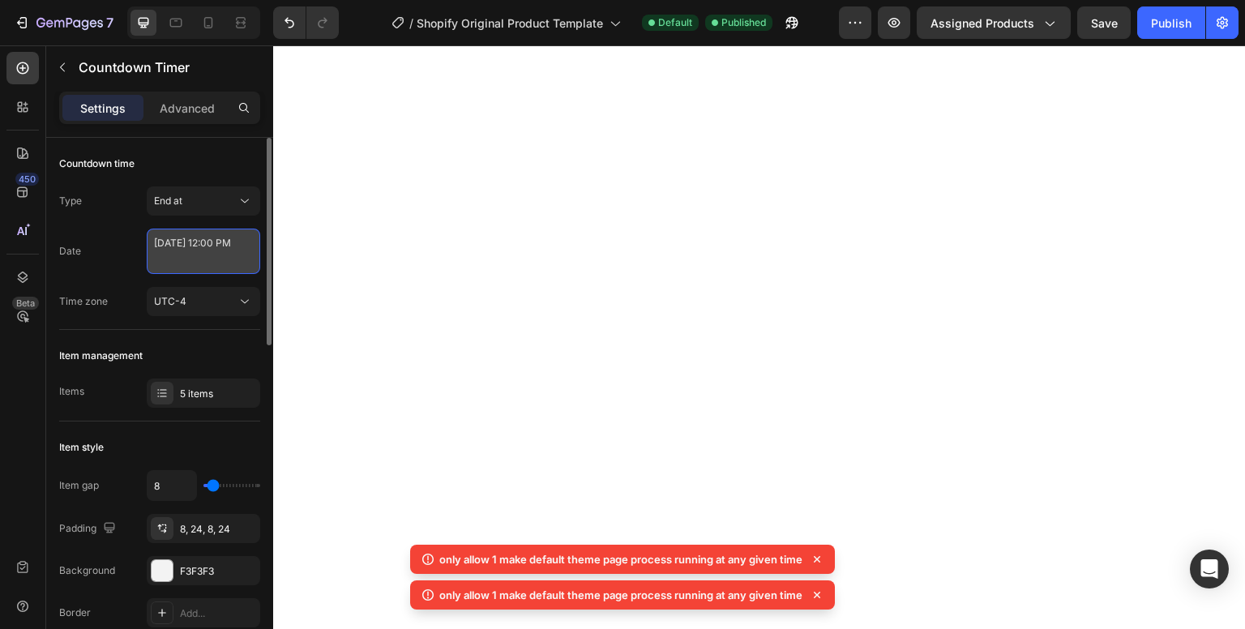
click at [221, 259] on textarea "October 03 2025 12:00 PM" at bounding box center [204, 251] width 114 height 45
select select "false"
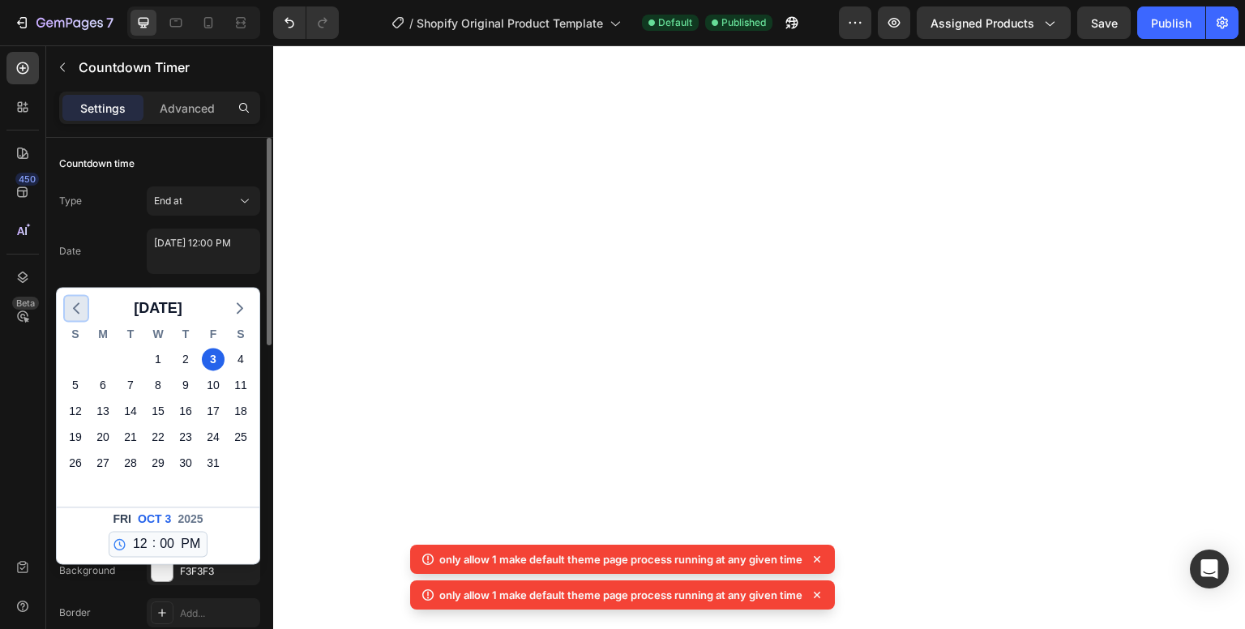
click at [80, 305] on icon "button" at bounding box center [75, 307] width 19 height 19
click at [77, 464] on div "28" at bounding box center [75, 463] width 23 height 23
type textarea "September 28 2025 12:00 PM"
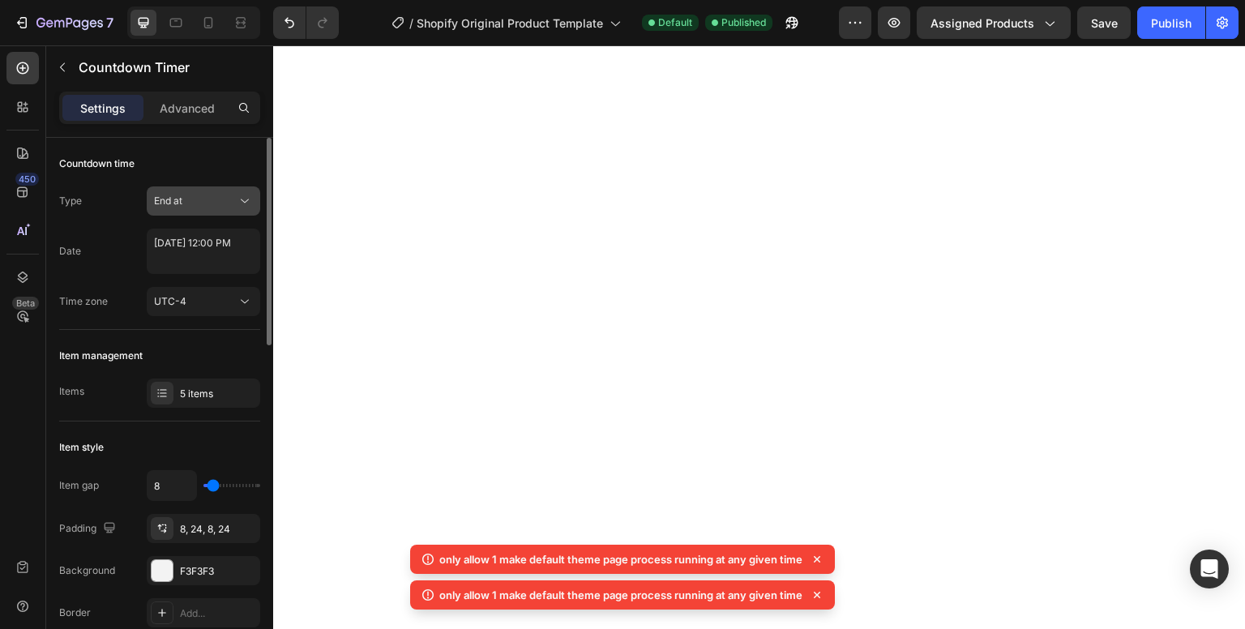
click at [216, 199] on div "End at" at bounding box center [195, 201] width 83 height 15
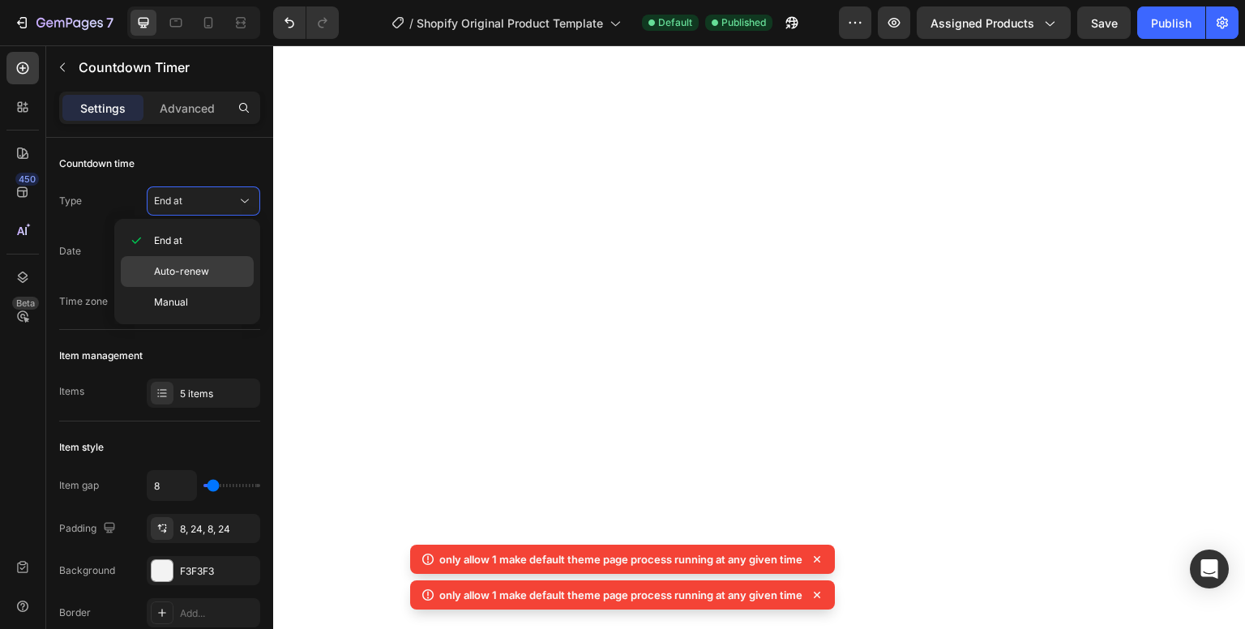
click at [205, 256] on div "Auto-renew" at bounding box center [187, 271] width 133 height 31
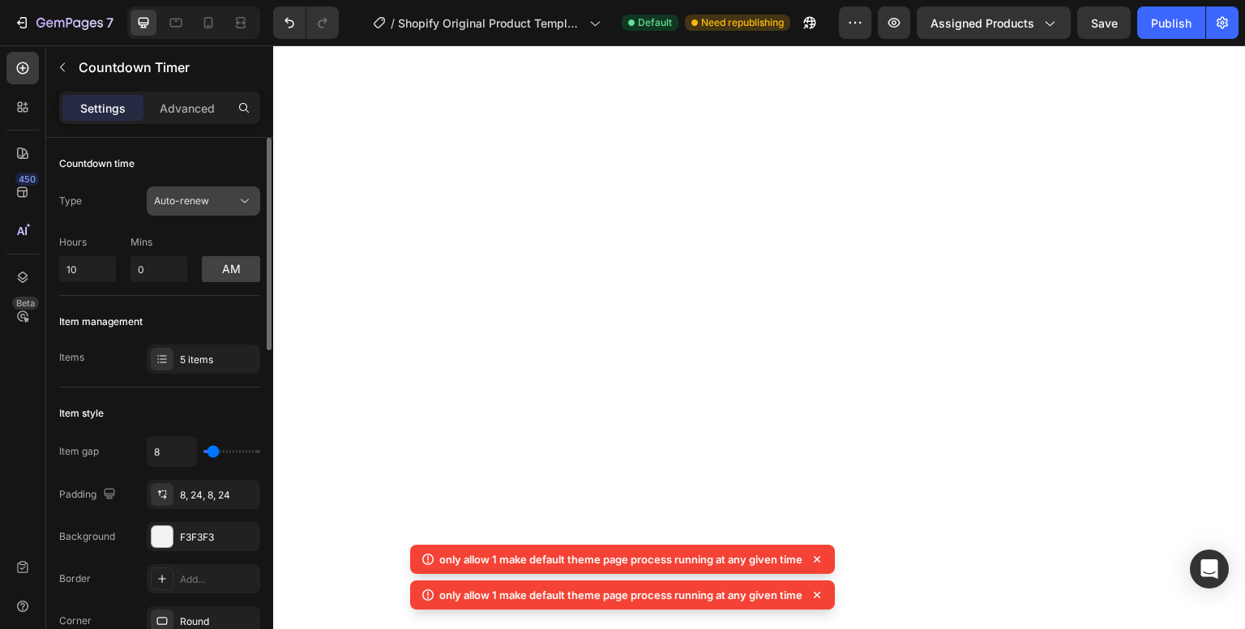
click at [171, 198] on span "Auto-renew" at bounding box center [181, 201] width 55 height 12
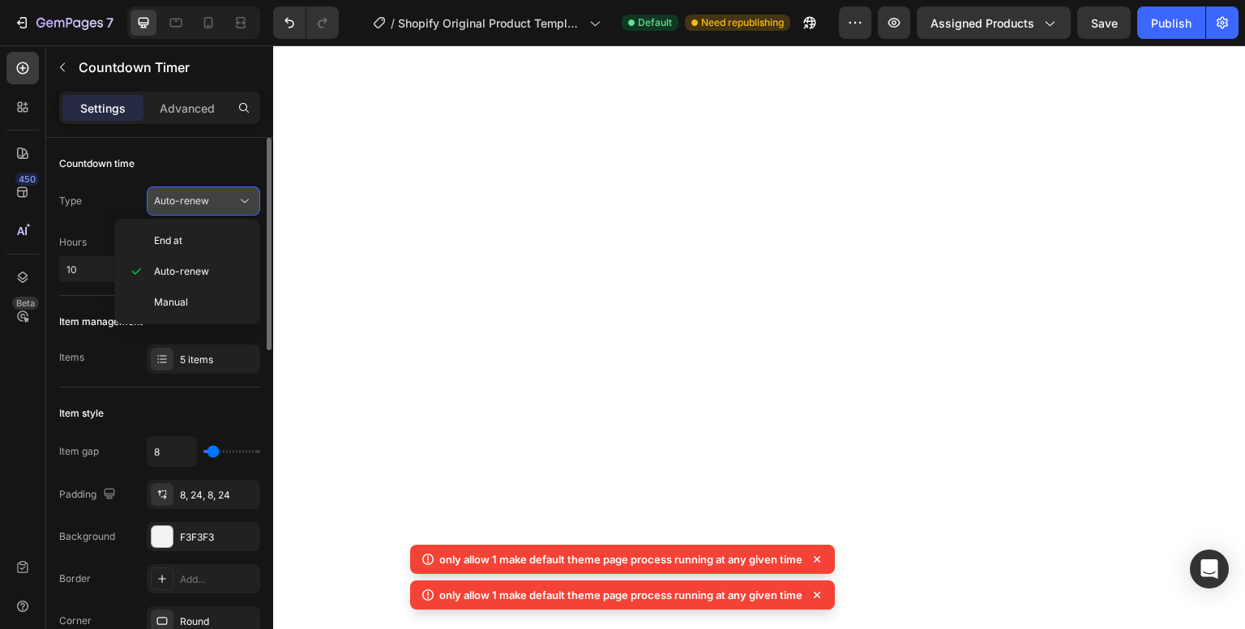
click at [171, 198] on span "Auto-renew" at bounding box center [181, 201] width 55 height 12
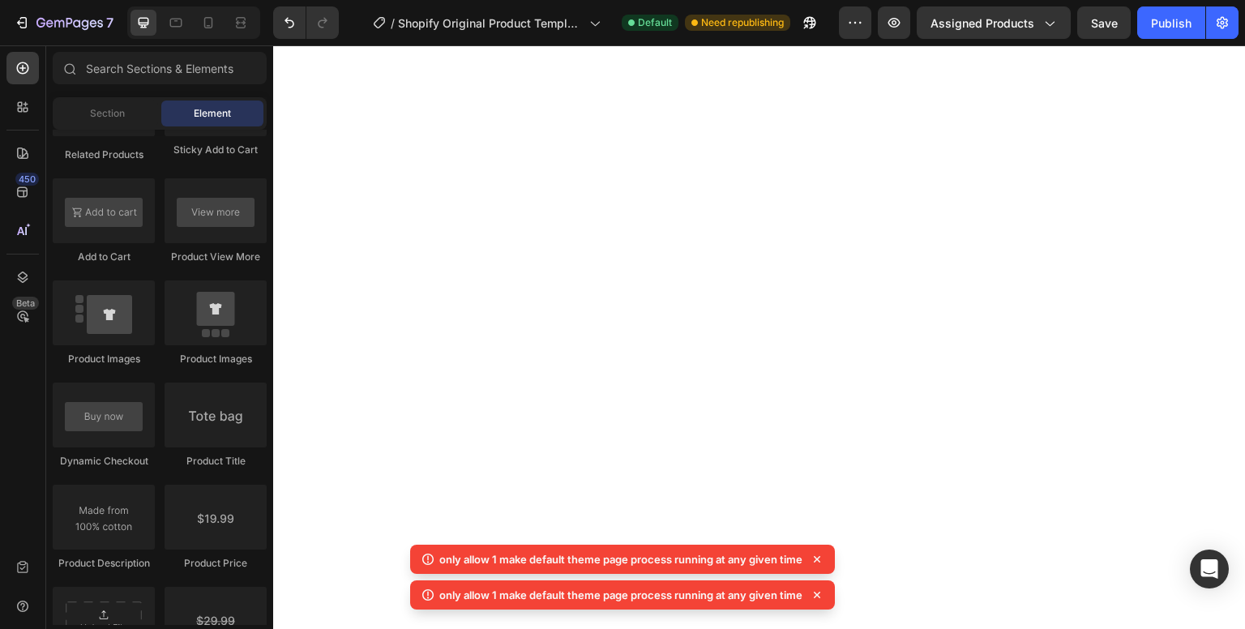
click at [817, 561] on icon at bounding box center [817, 559] width 16 height 16
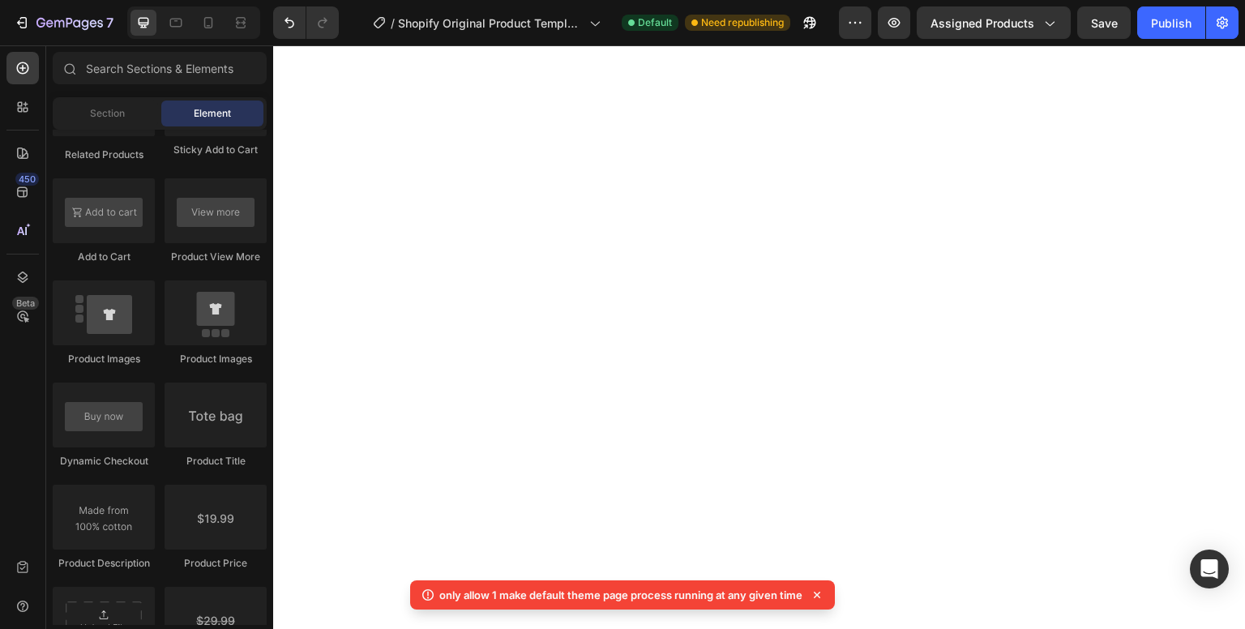
click at [821, 594] on icon at bounding box center [817, 595] width 16 height 16
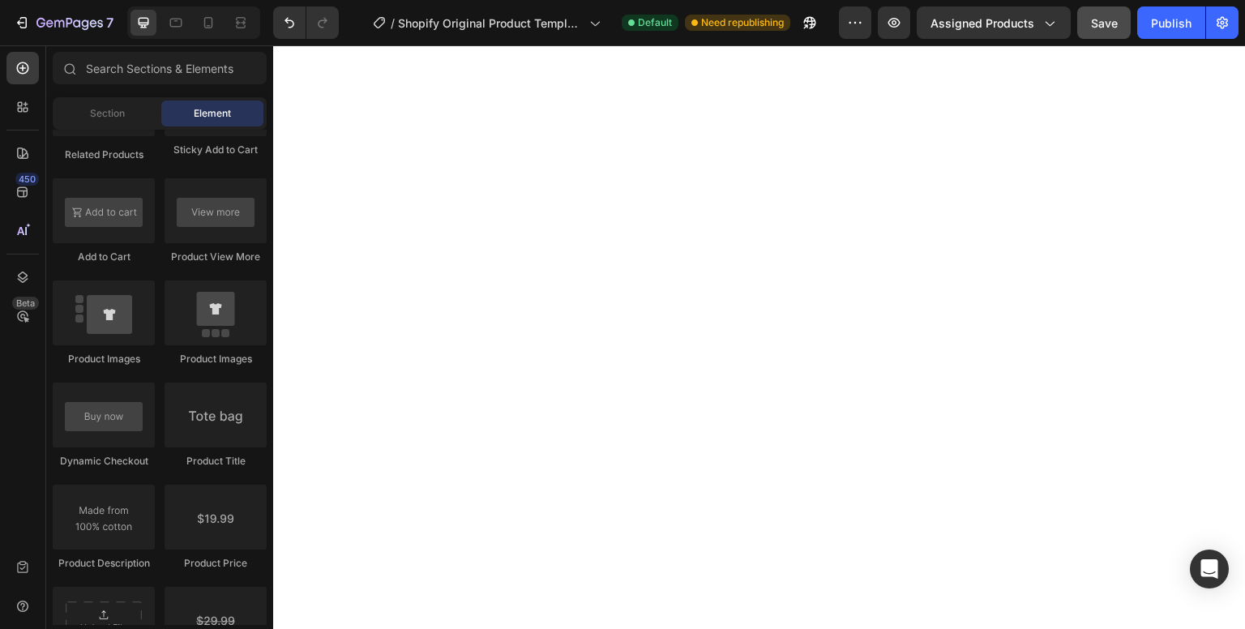
click at [1104, 25] on span "Save" at bounding box center [1104, 23] width 27 height 14
click at [1008, 24] on span "Assigned Products" at bounding box center [983, 23] width 104 height 17
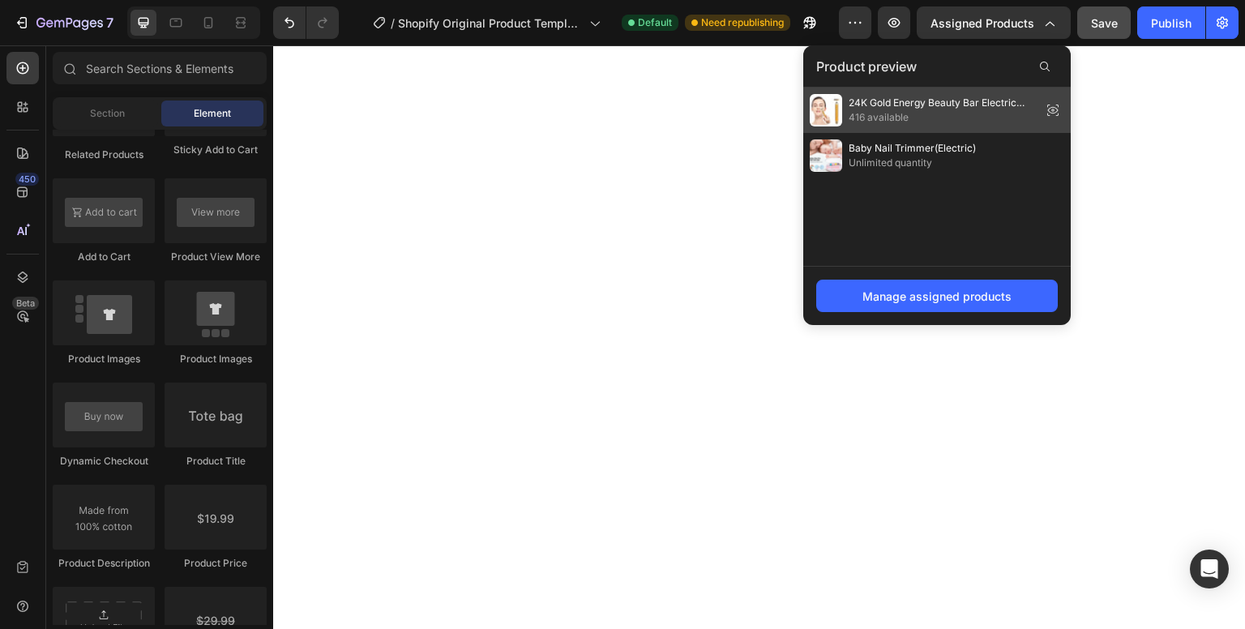
click at [915, 105] on span "24K Gold Energy Beauty Bar Electric Facial Massage Roller" at bounding box center [942, 103] width 186 height 15
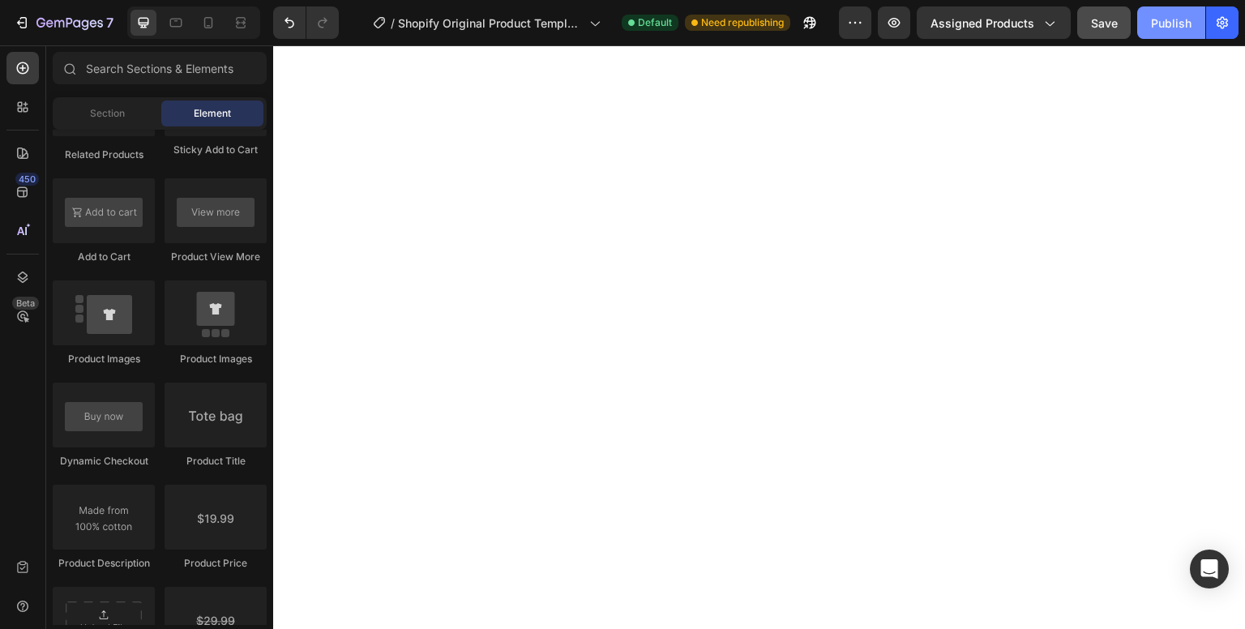
click at [1181, 28] on div "Publish" at bounding box center [1171, 23] width 41 height 17
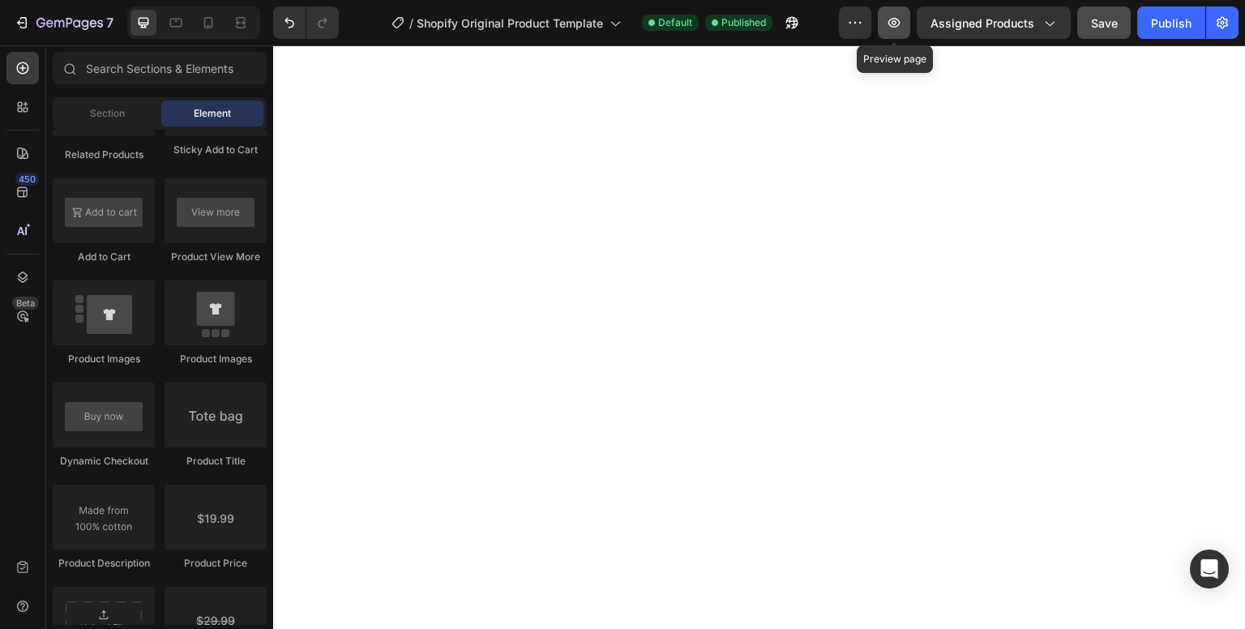
click at [900, 19] on icon "button" at bounding box center [895, 23] width 12 height 10
click at [95, 111] on span "Section" at bounding box center [107, 113] width 35 height 15
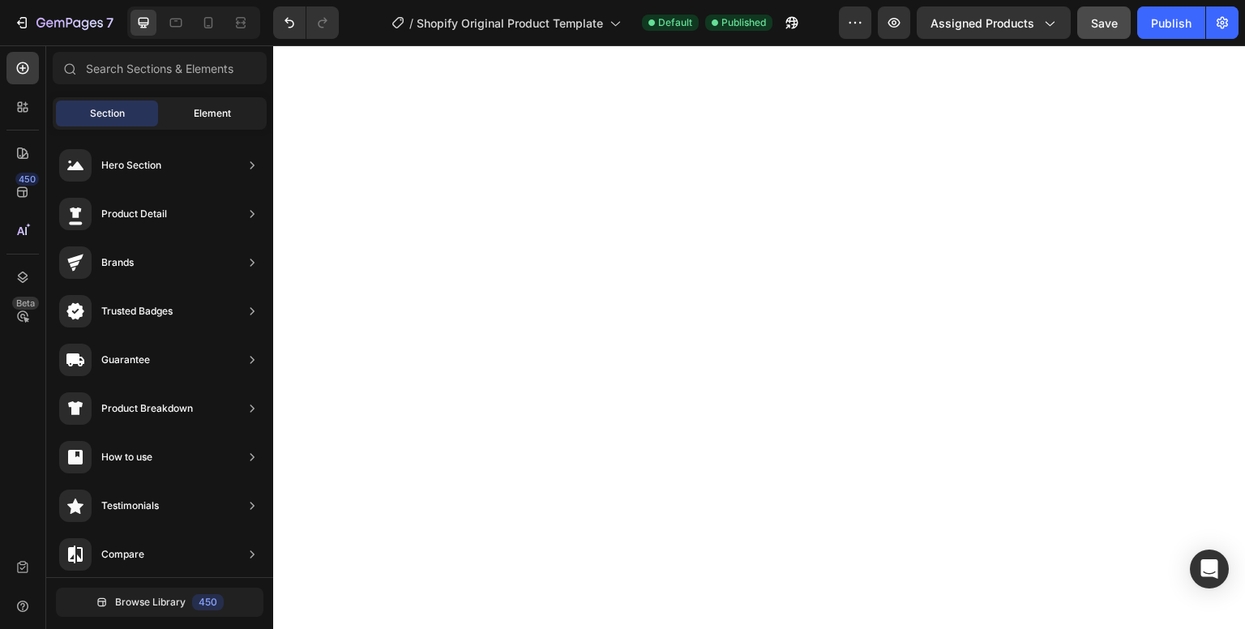
click at [229, 107] on span "Element" at bounding box center [212, 113] width 37 height 15
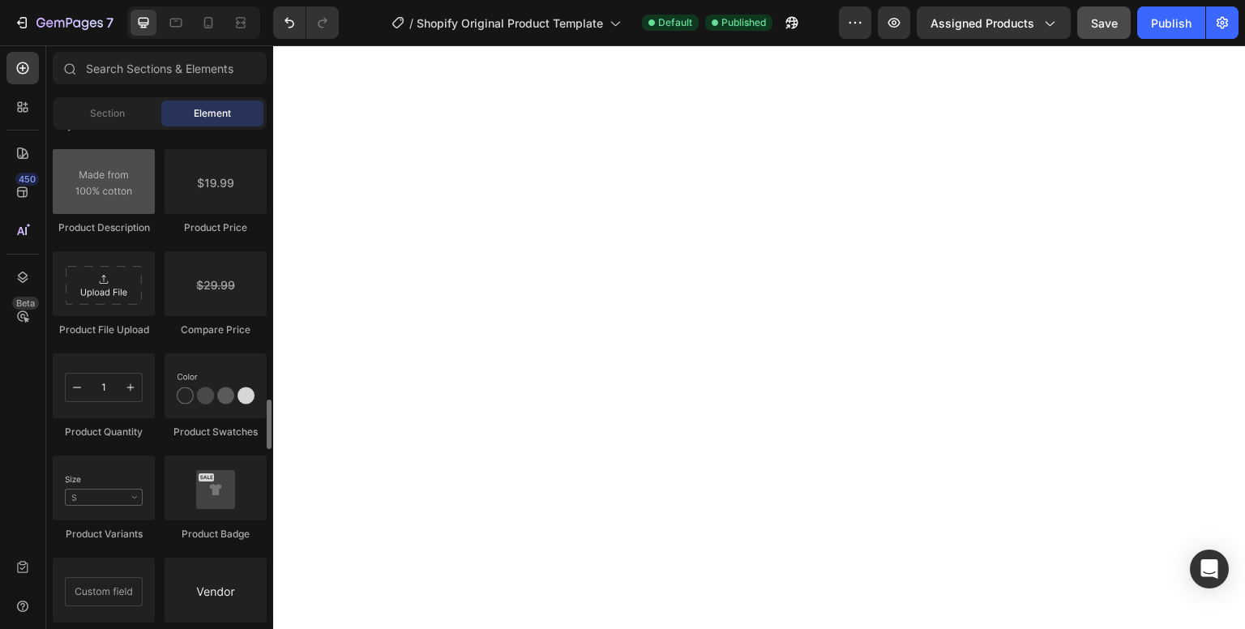
scroll to position [2697, 0]
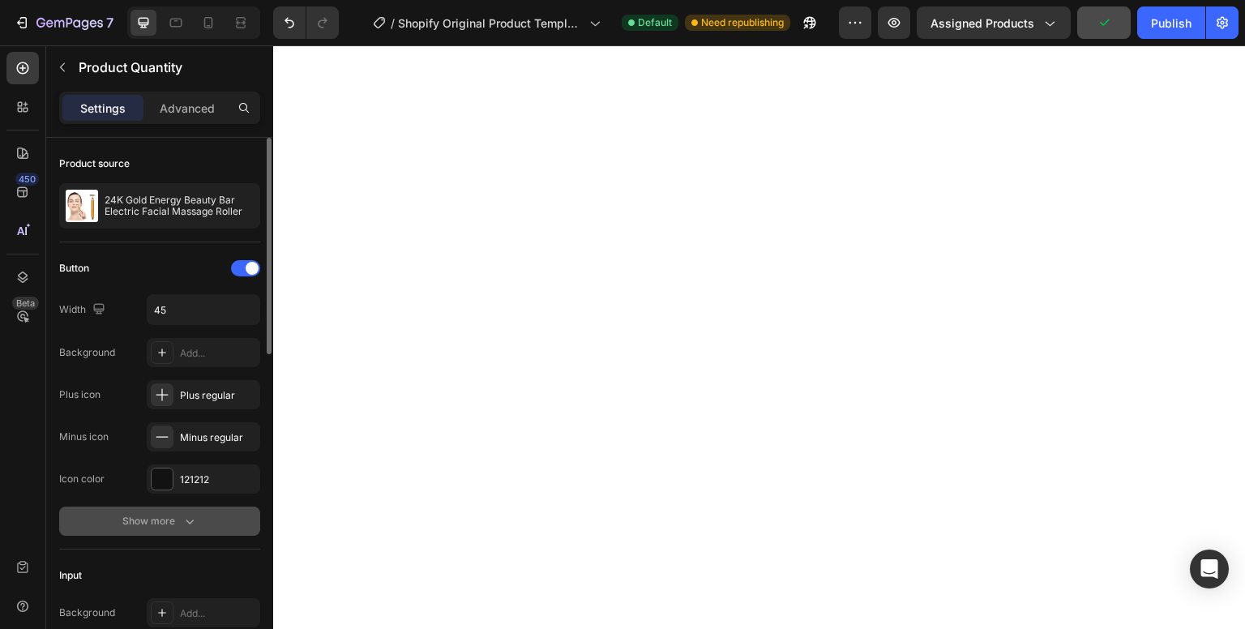
click at [186, 525] on icon "button" at bounding box center [190, 521] width 16 height 16
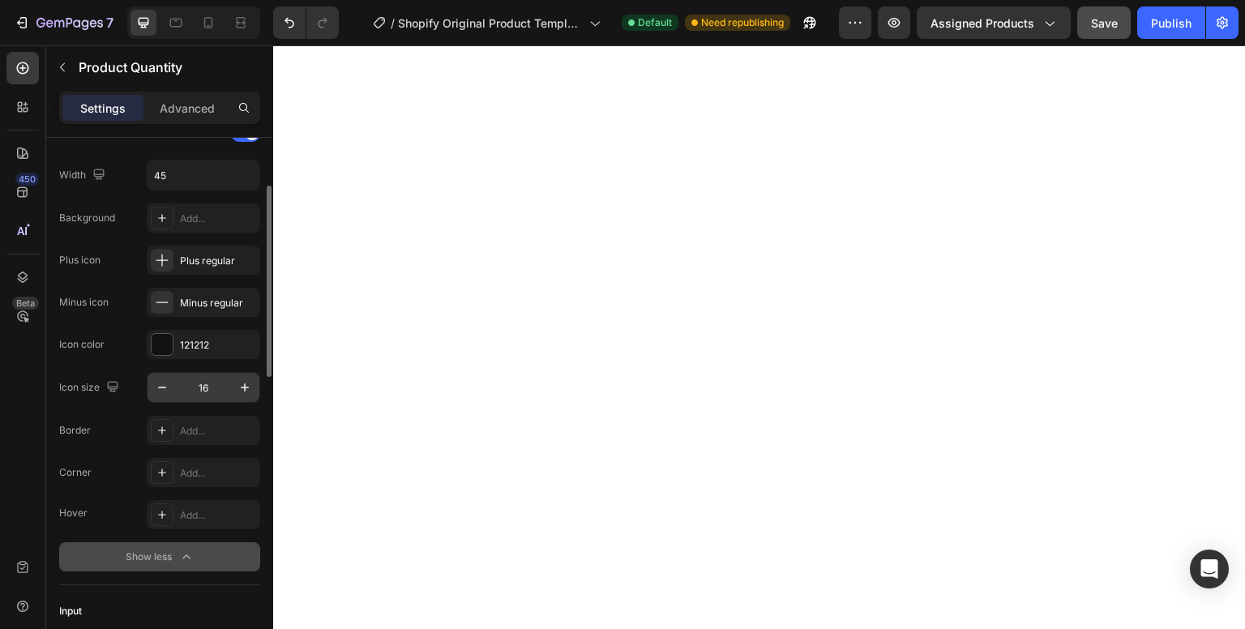
scroll to position [135, 0]
click at [161, 421] on div at bounding box center [162, 430] width 23 height 23
click at [181, 471] on div "Add..." at bounding box center [218, 473] width 76 height 15
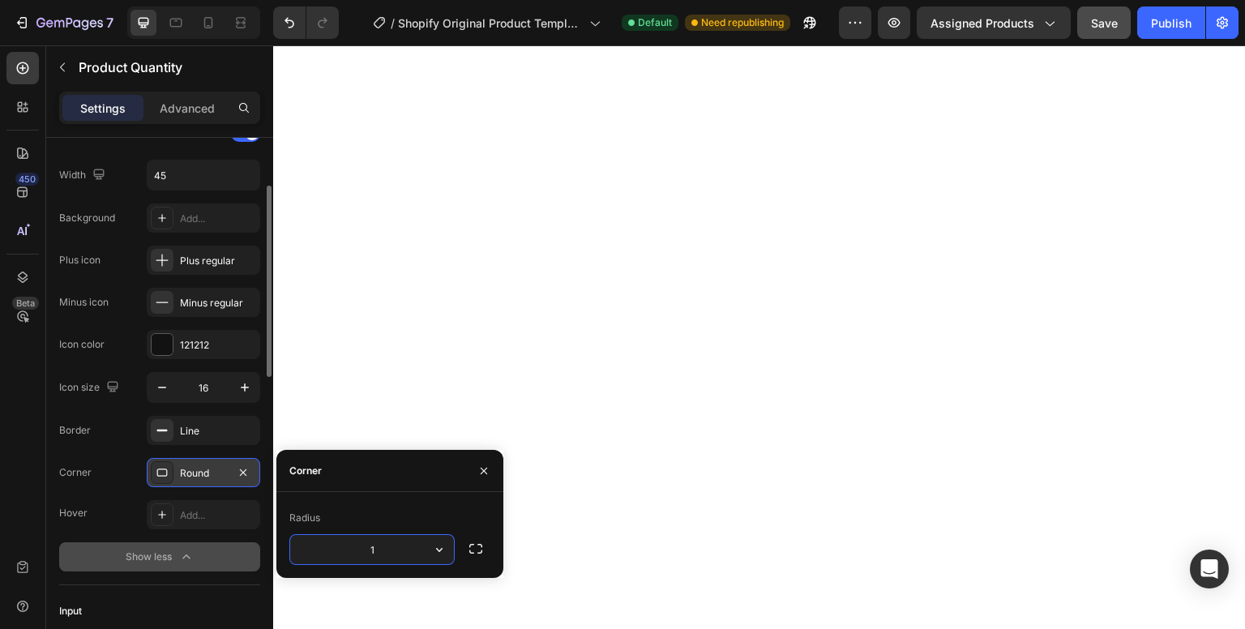
type input "15"
click at [202, 515] on div "Add..." at bounding box center [218, 515] width 76 height 15
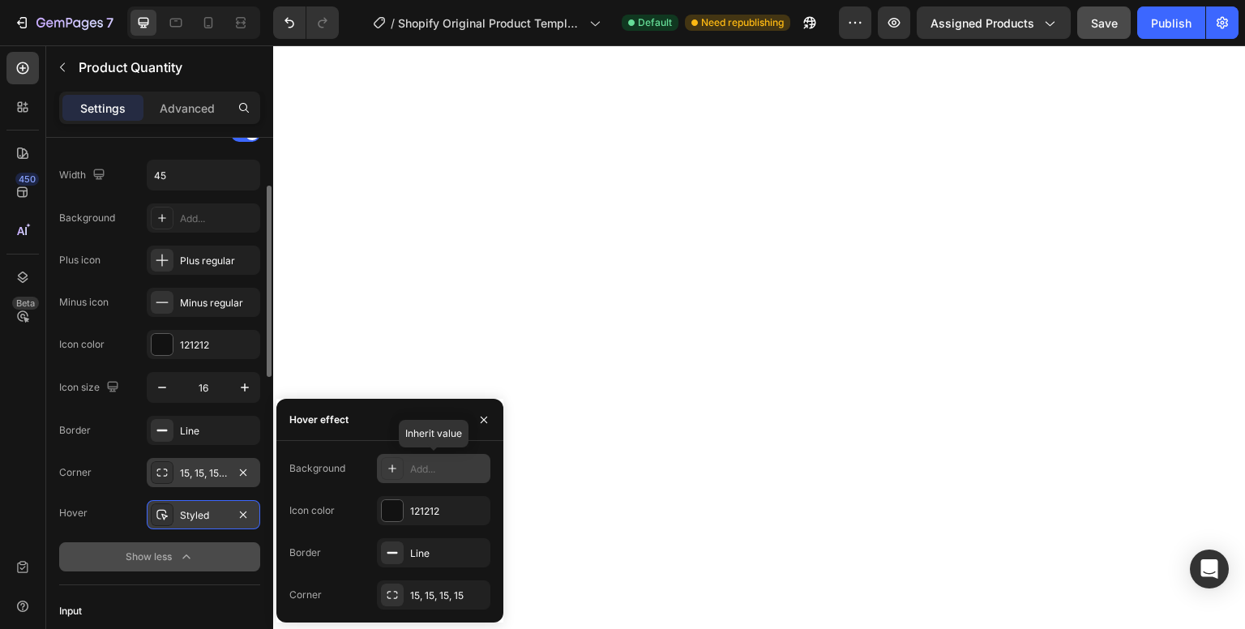
click at [398, 474] on icon at bounding box center [392, 468] width 13 height 13
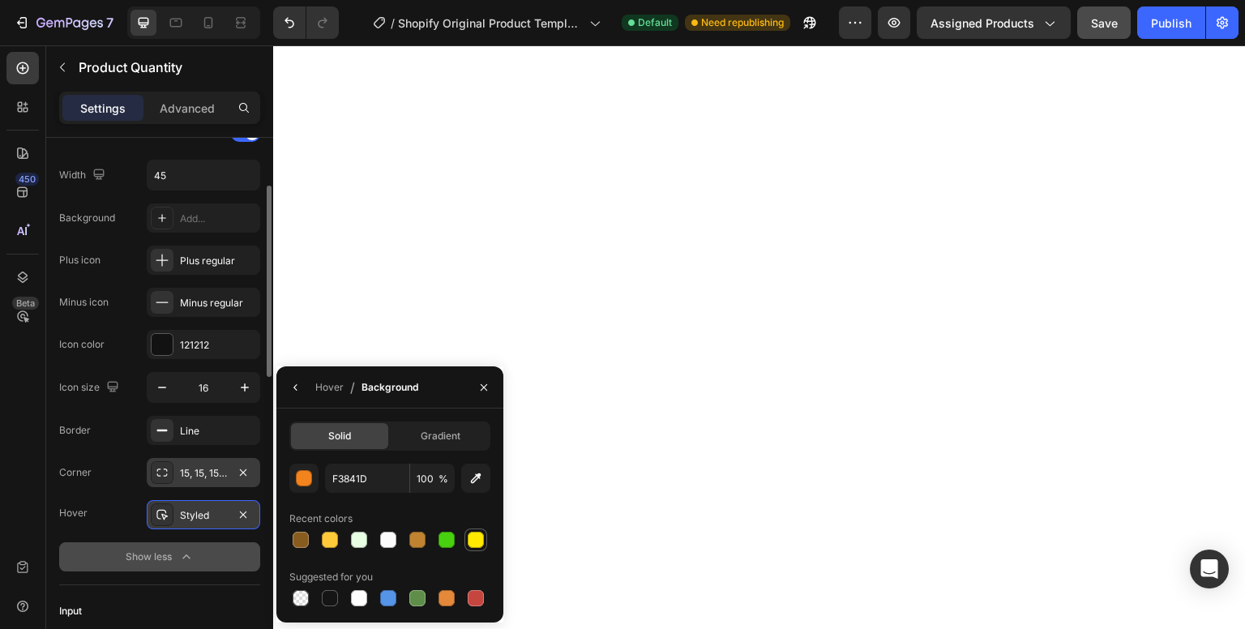
click at [472, 538] on div at bounding box center [476, 540] width 16 height 16
click at [330, 542] on div at bounding box center [330, 540] width 16 height 16
click at [301, 479] on div "button" at bounding box center [305, 479] width 16 height 16
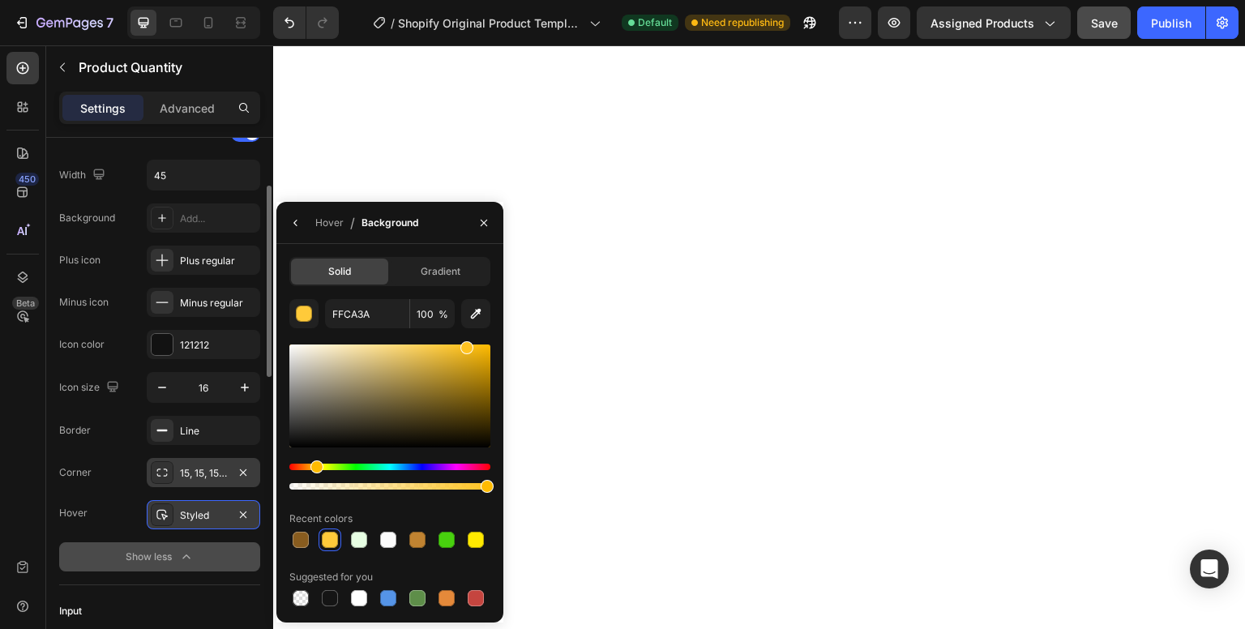
drag, startPoint x: 452, startPoint y: 353, endPoint x: 466, endPoint y: 337, distance: 21.8
click at [466, 337] on div "FFCA3A 100 % Recent colors Suggested for you" at bounding box center [389, 454] width 201 height 311
type input "FFC321"
click at [296, 221] on icon "button" at bounding box center [295, 222] width 13 height 13
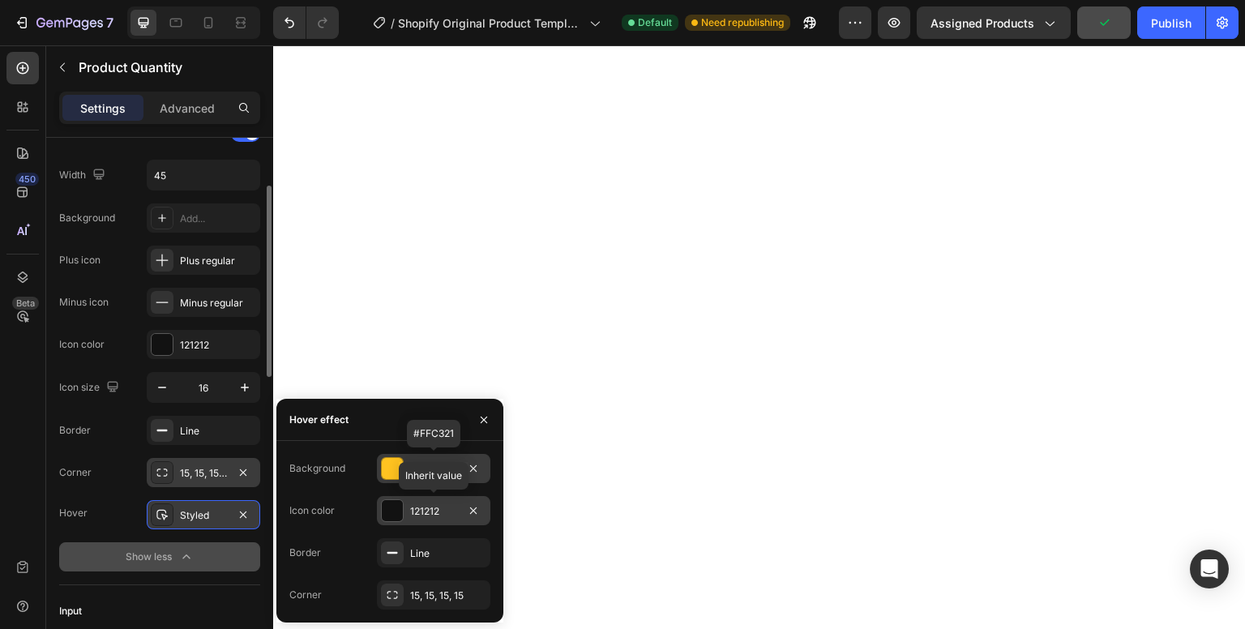
click at [382, 504] on div at bounding box center [392, 510] width 21 height 21
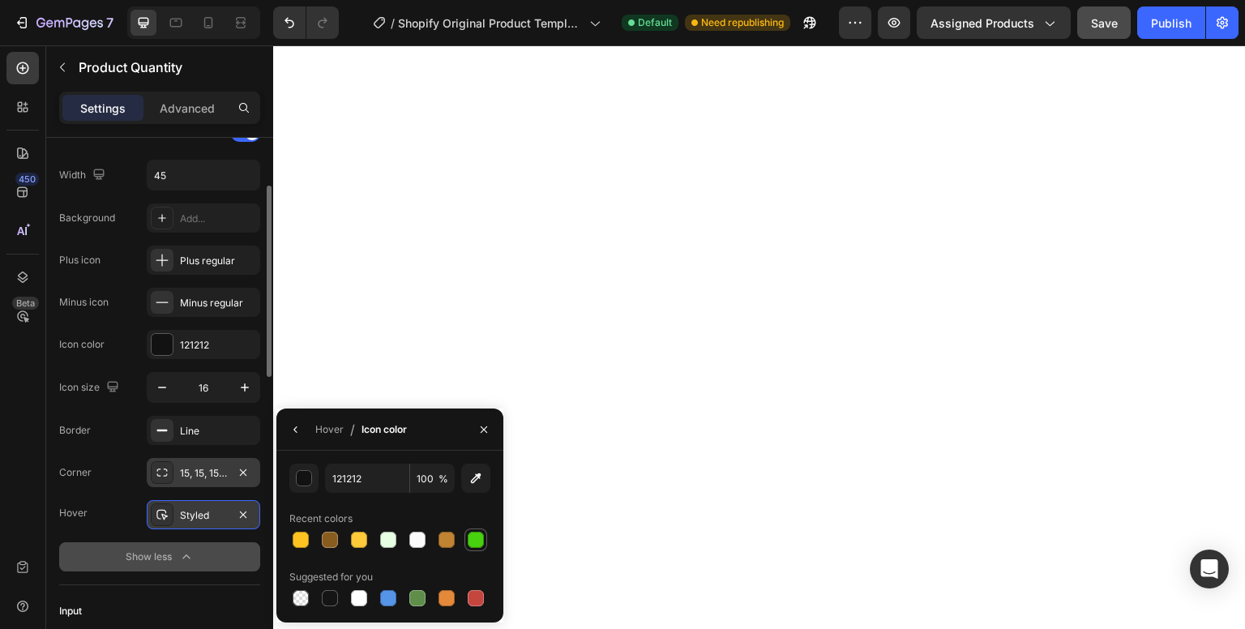
click at [486, 543] on div at bounding box center [476, 540] width 23 height 23
click at [327, 590] on div at bounding box center [330, 598] width 16 height 16
type input "151515"
click at [298, 438] on button "button" at bounding box center [296, 430] width 26 height 26
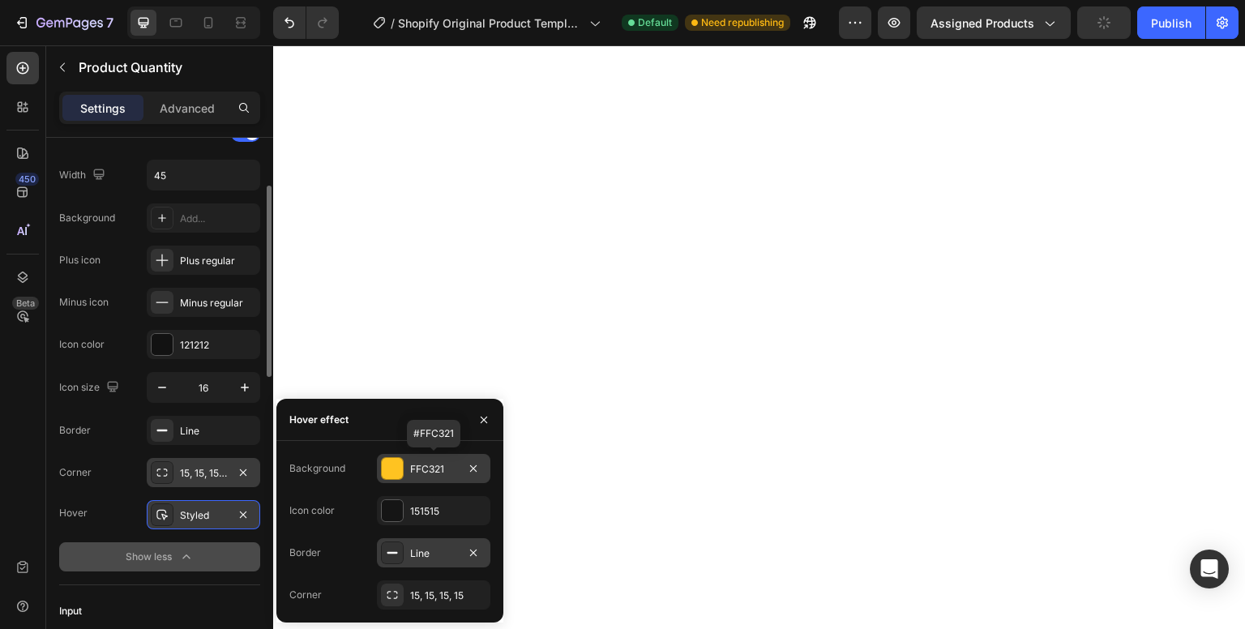
click at [400, 548] on div at bounding box center [392, 553] width 23 height 23
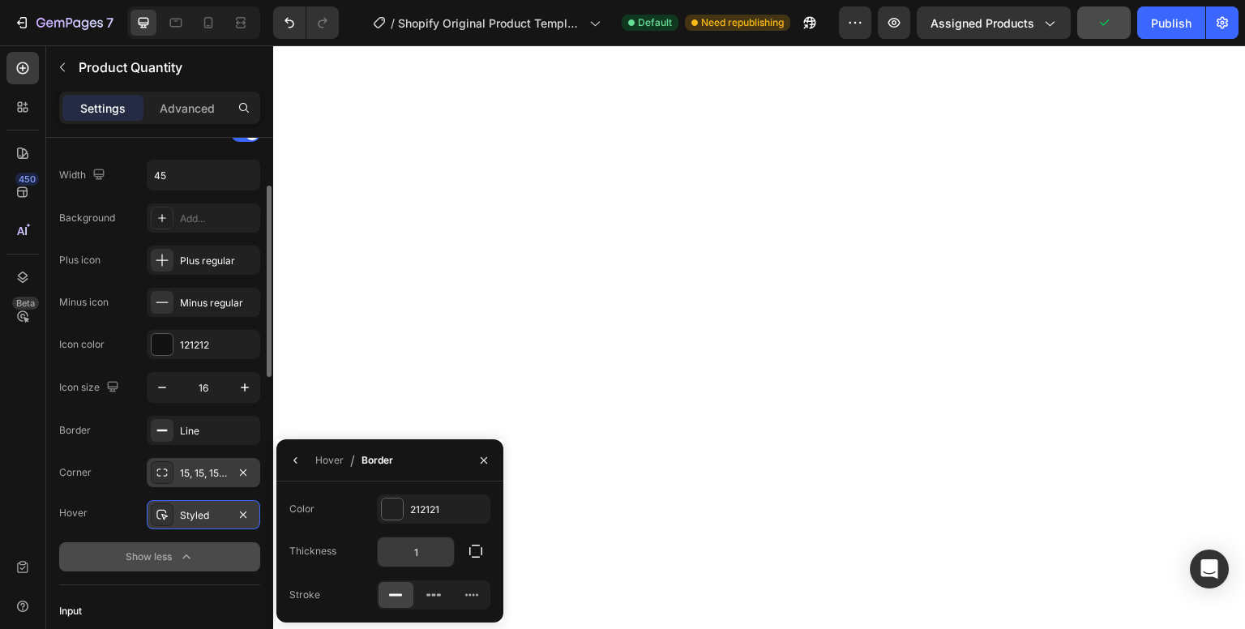
click at [419, 549] on input "1" at bounding box center [416, 552] width 76 height 29
type input "2"
click at [234, 563] on button "Show less" at bounding box center [159, 556] width 201 height 29
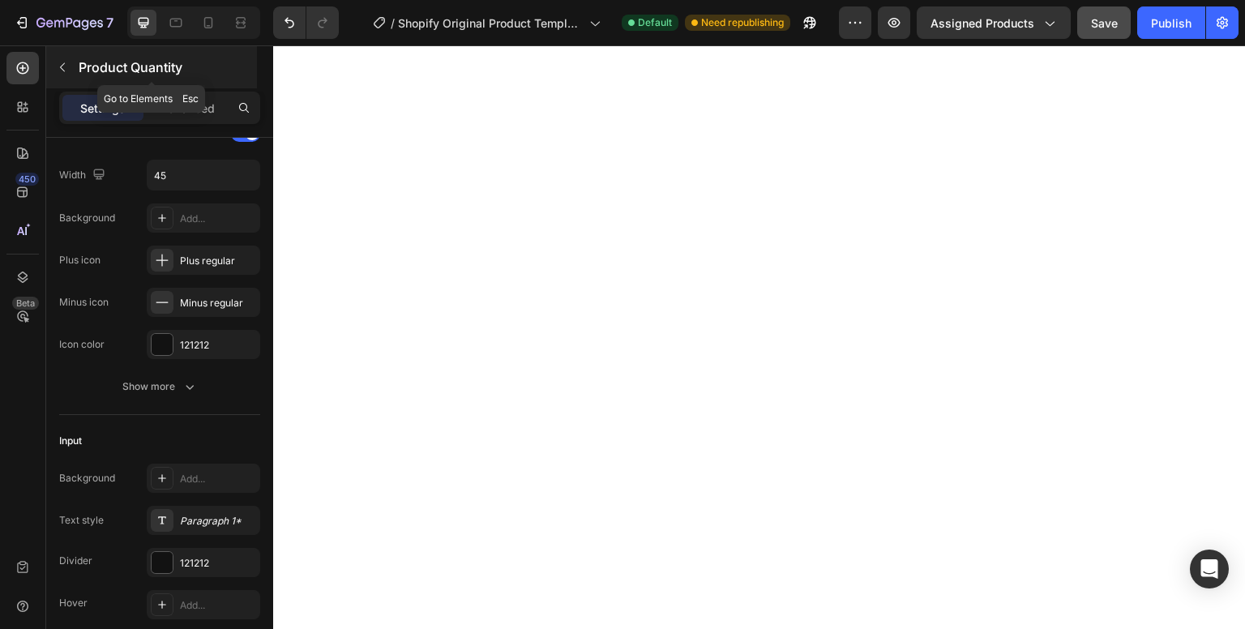
click at [67, 66] on icon "button" at bounding box center [62, 67] width 13 height 13
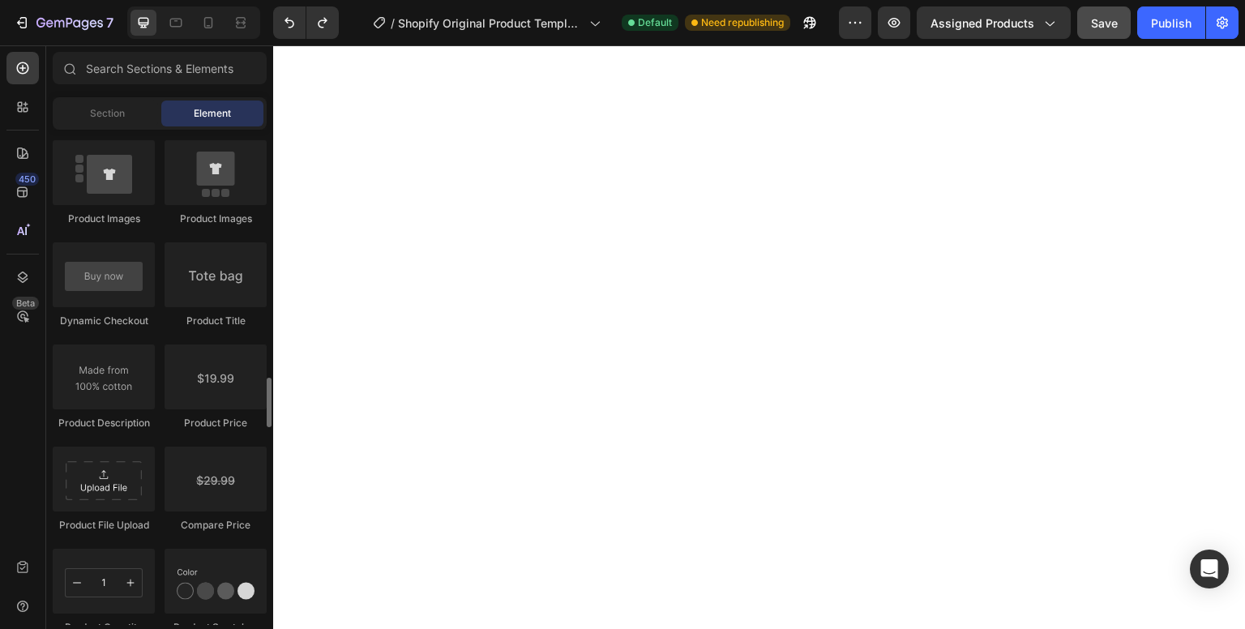
scroll to position [2504, 0]
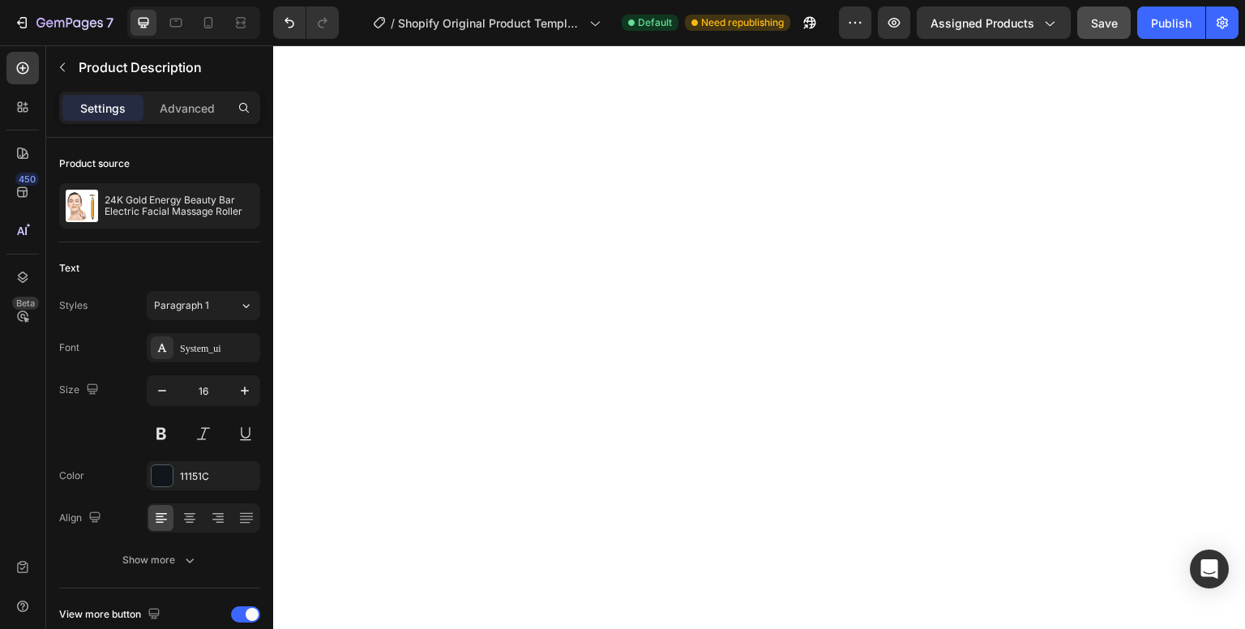
click at [1093, 32] on button "Save" at bounding box center [1105, 22] width 54 height 32
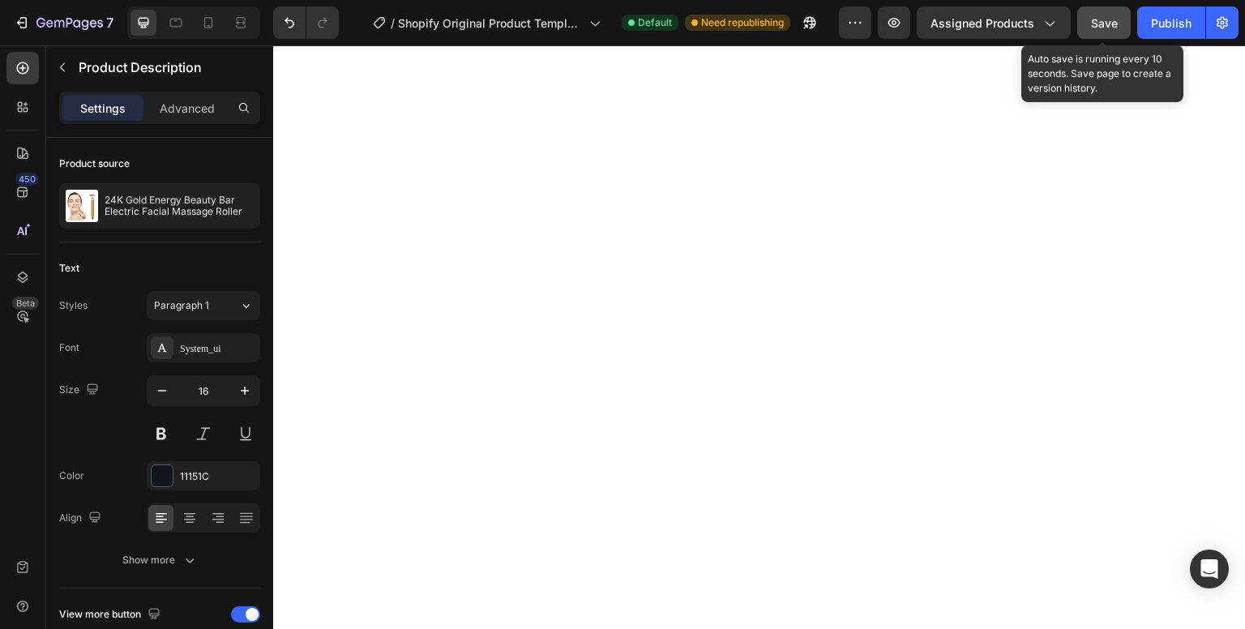
click at [1093, 32] on button "Save" at bounding box center [1105, 22] width 54 height 32
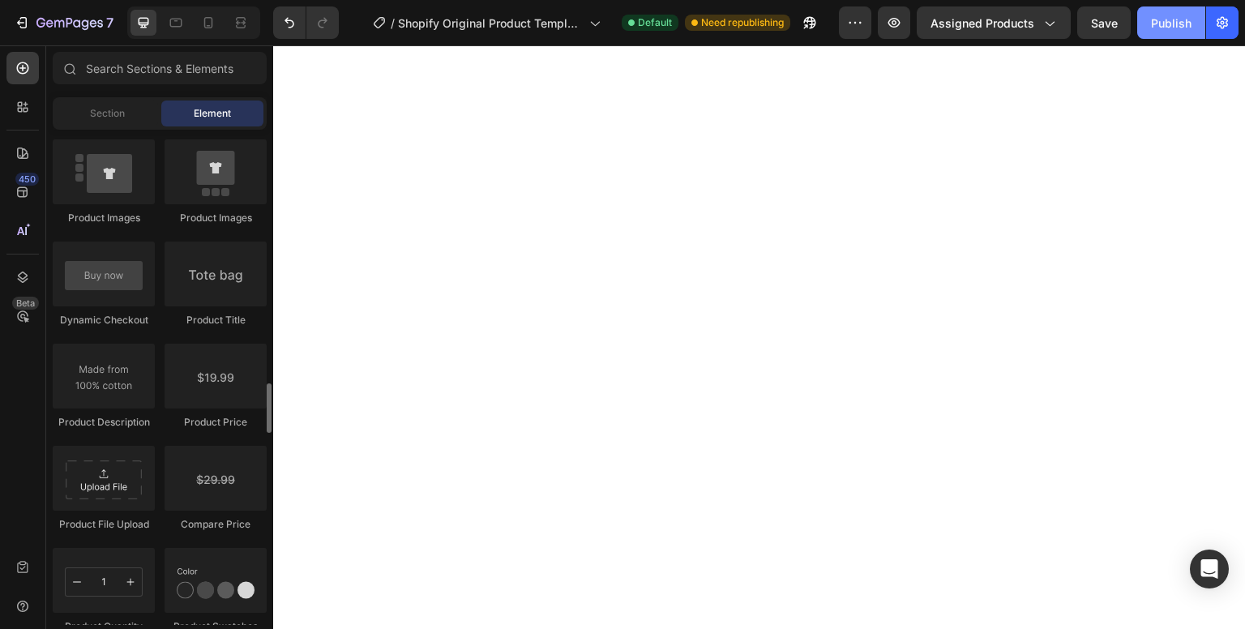
click at [1177, 22] on div "Publish" at bounding box center [1171, 23] width 41 height 17
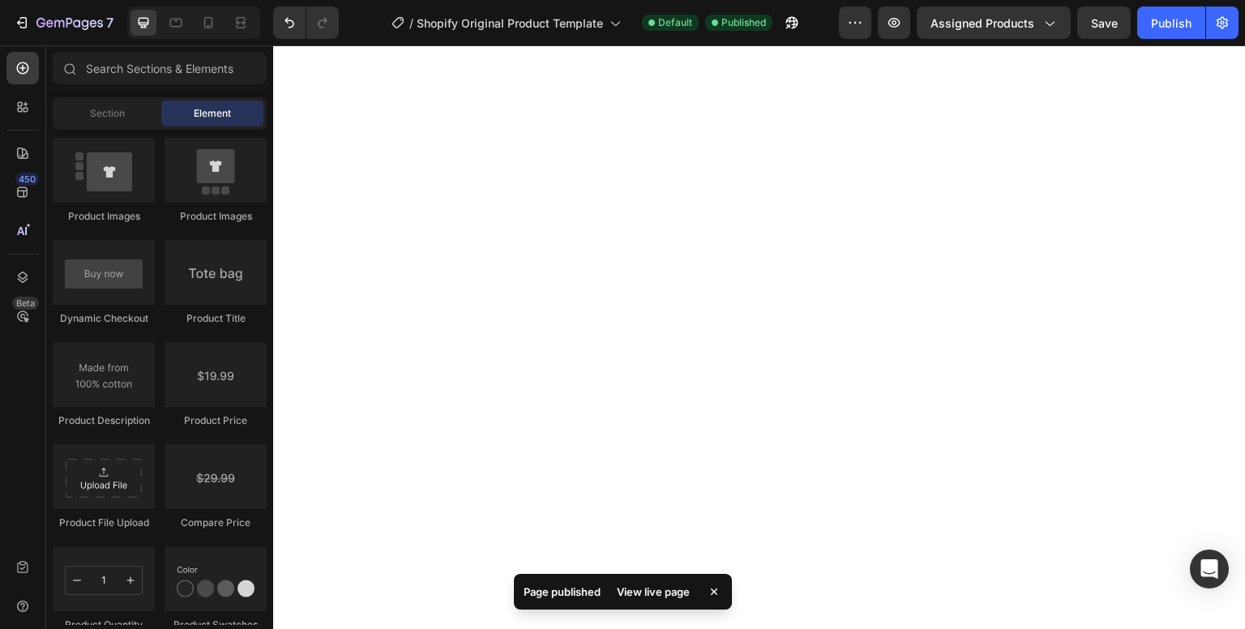
click at [631, 592] on div "Page published View live page" at bounding box center [623, 592] width 218 height 36
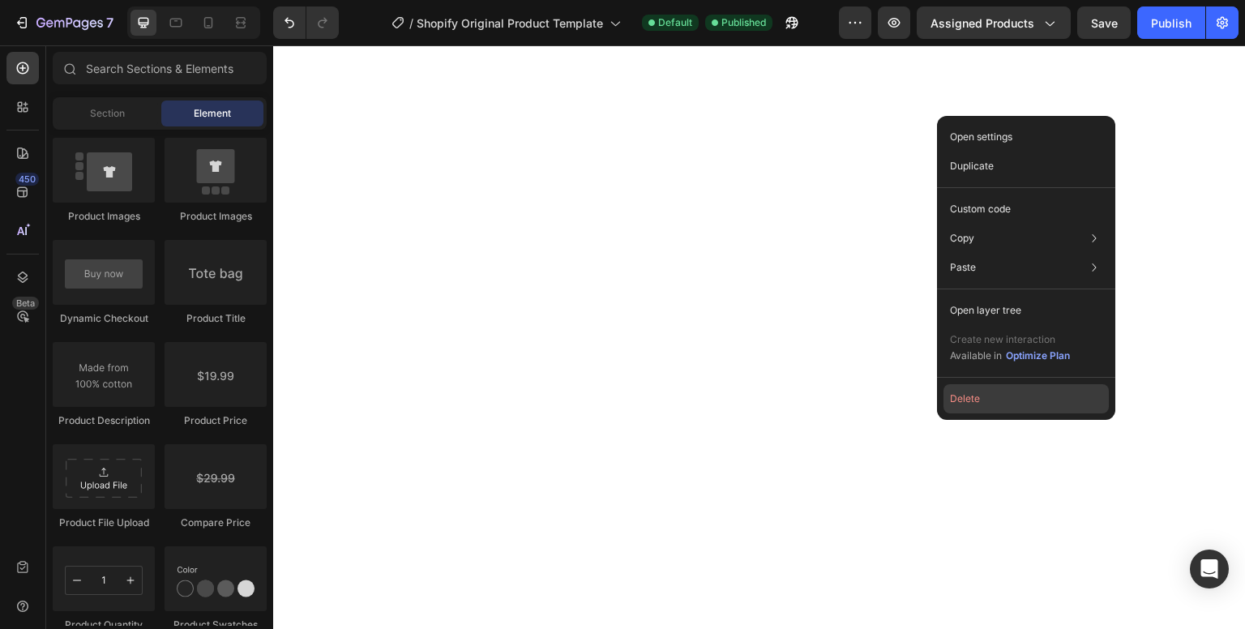
click at [972, 394] on button "Delete" at bounding box center [1026, 398] width 165 height 29
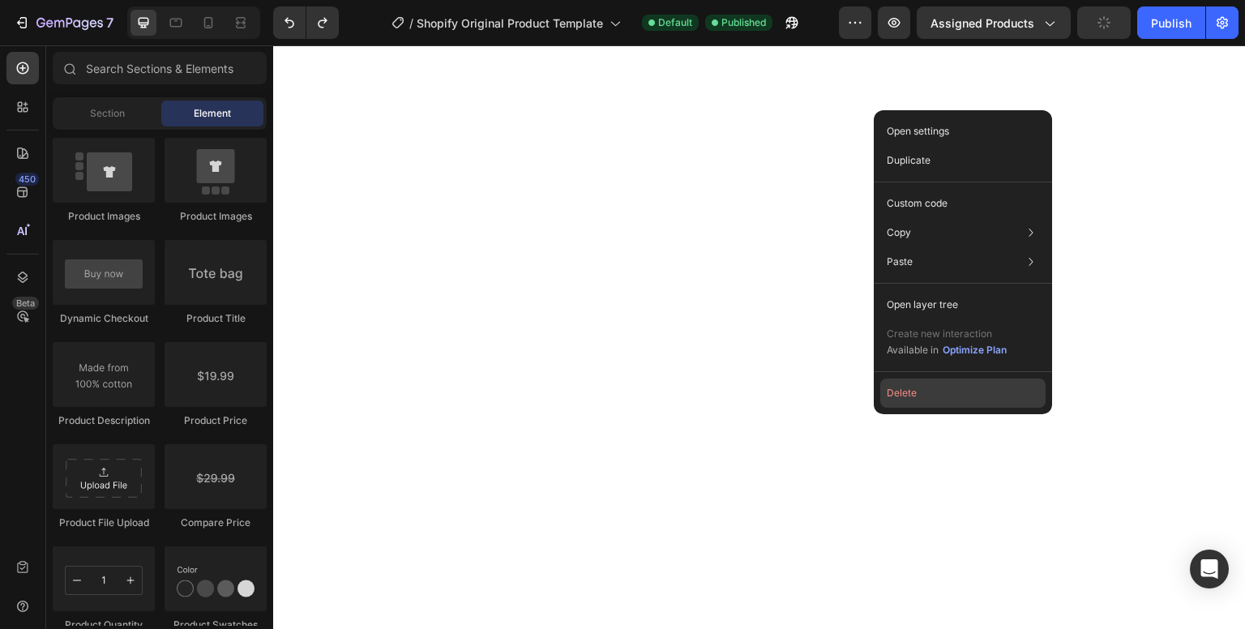
click at [915, 392] on button "Delete" at bounding box center [963, 393] width 165 height 29
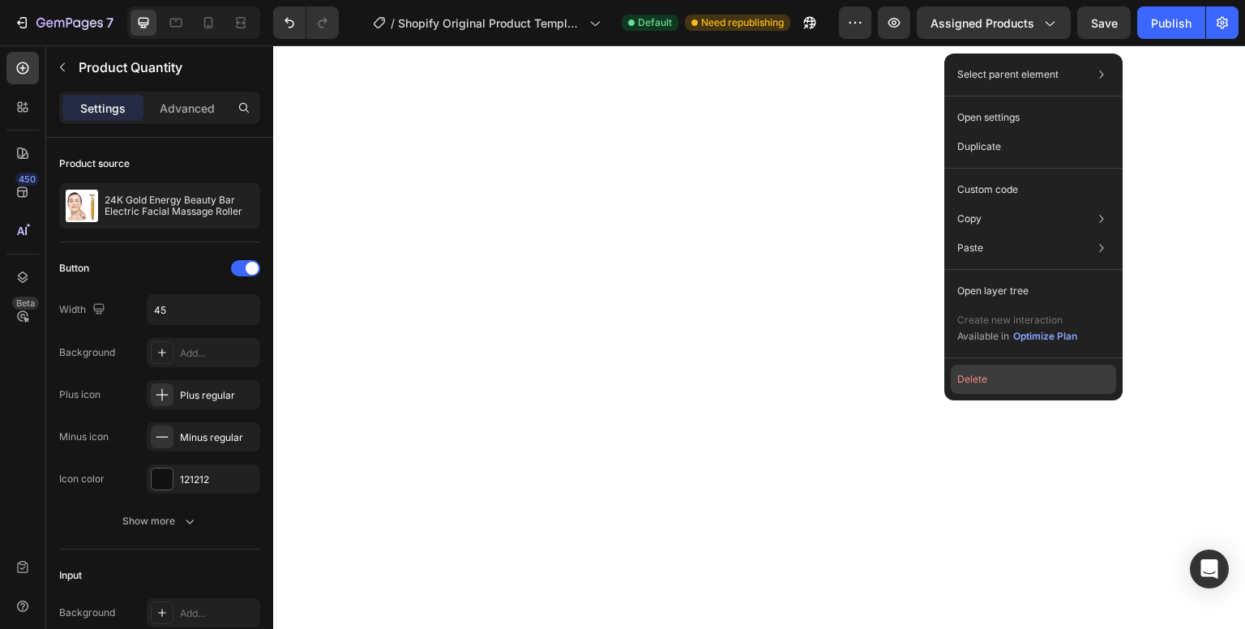
click at [972, 377] on button "Delete" at bounding box center [1033, 379] width 165 height 29
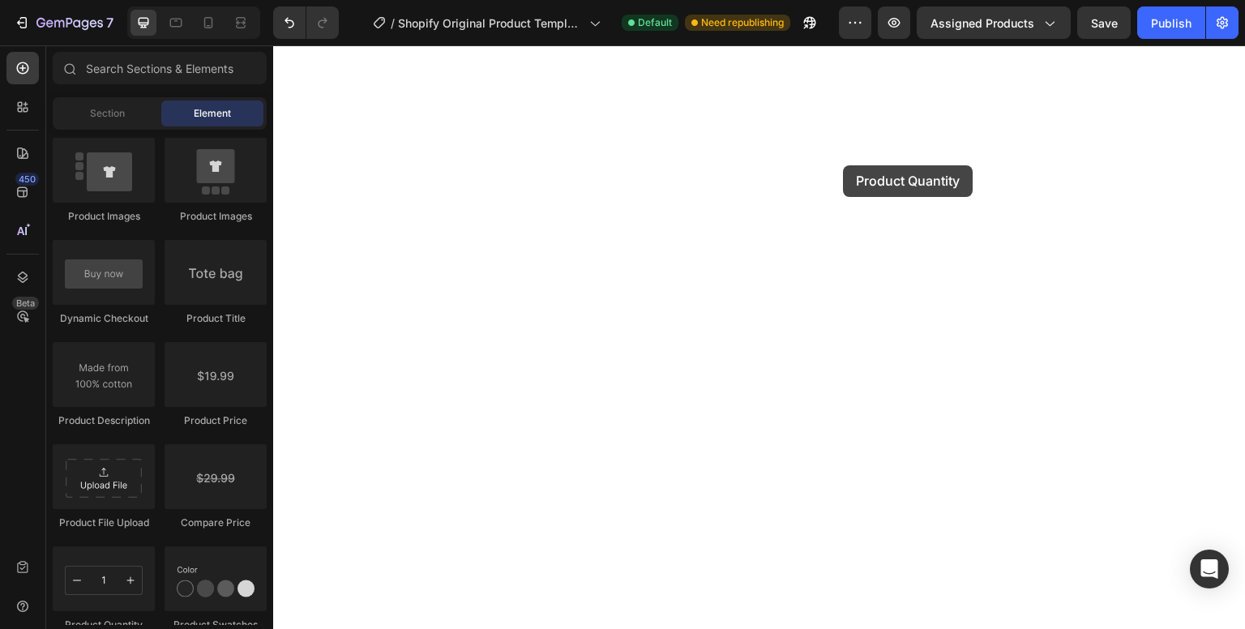
drag, startPoint x: 109, startPoint y: 574, endPoint x: 1046, endPoint y: 1, distance: 1098.1
click at [898, 0] on html "7 / Shopify Original Product Template Default Need republishing Preview Assigne…" at bounding box center [622, 0] width 1245 height 0
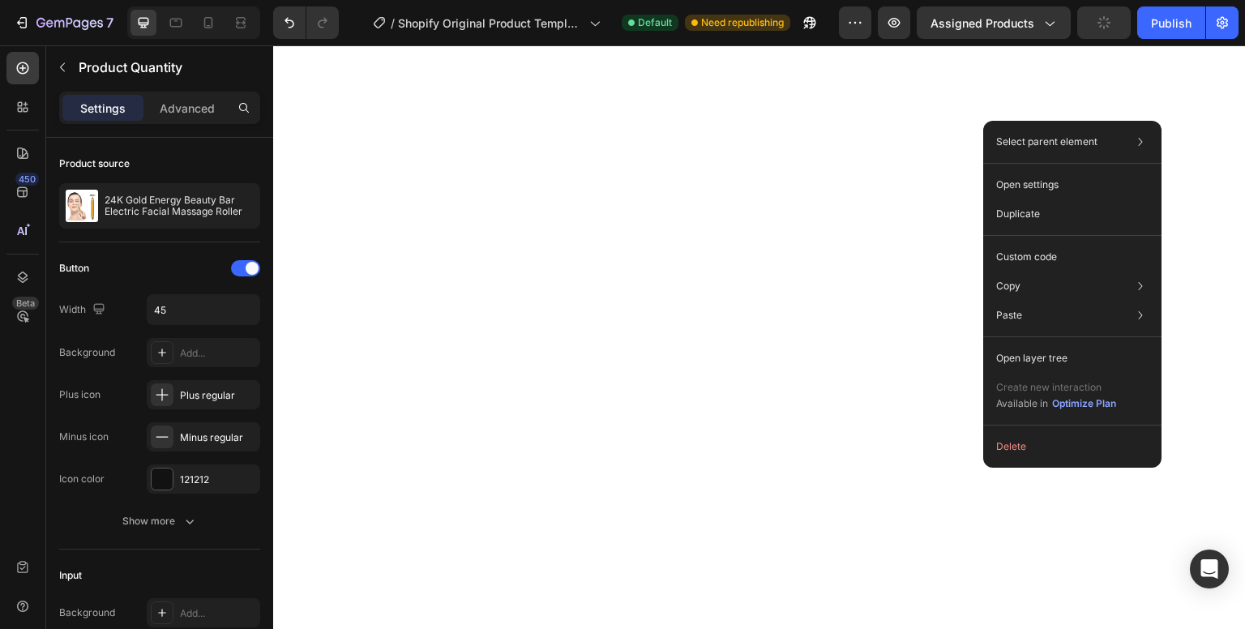
click at [1026, 457] on button "Delete" at bounding box center [1072, 446] width 165 height 29
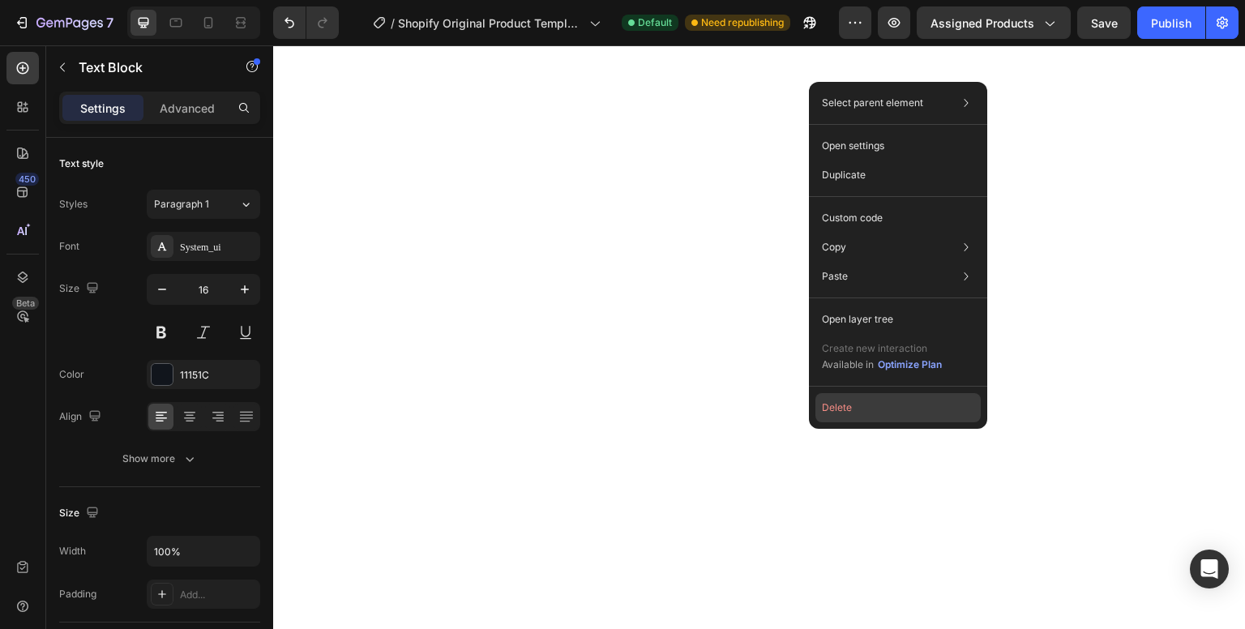
click at [833, 414] on button "Delete" at bounding box center [898, 407] width 165 height 29
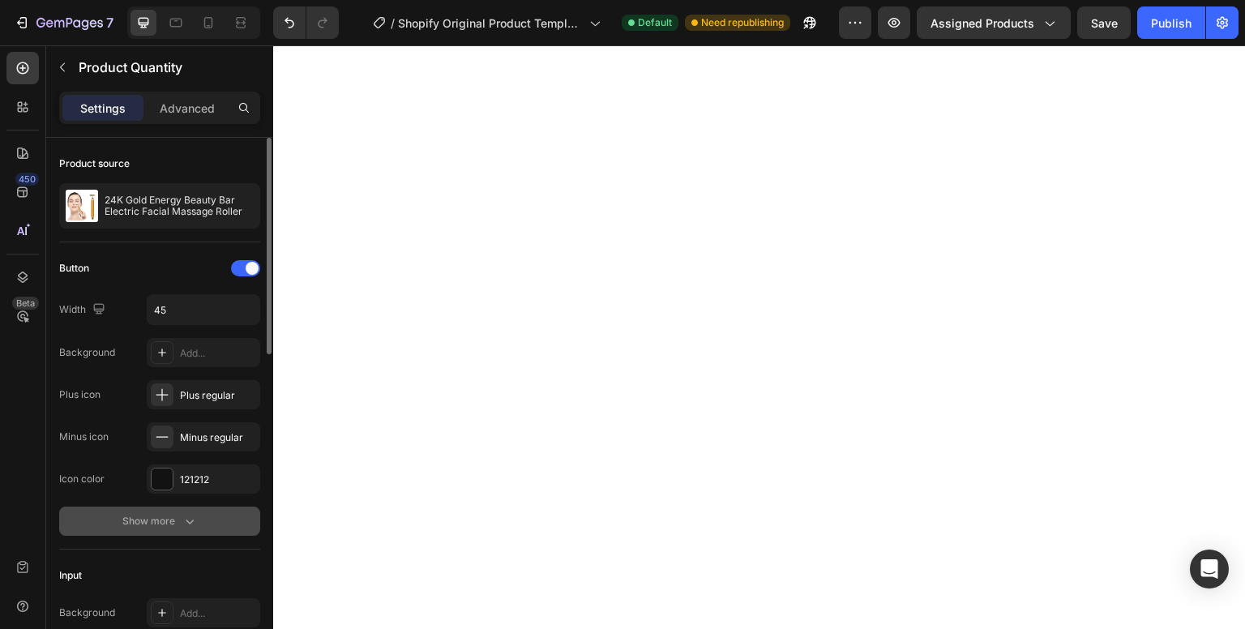
scroll to position [19, 0]
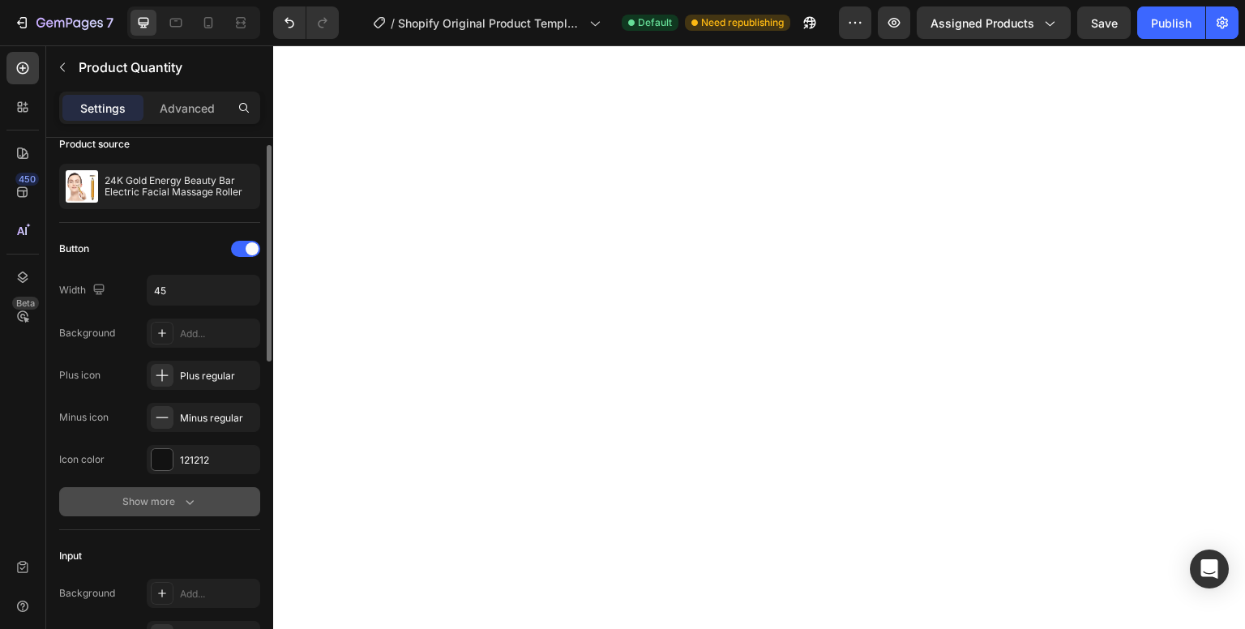
click at [208, 502] on button "Show more" at bounding box center [159, 501] width 201 height 29
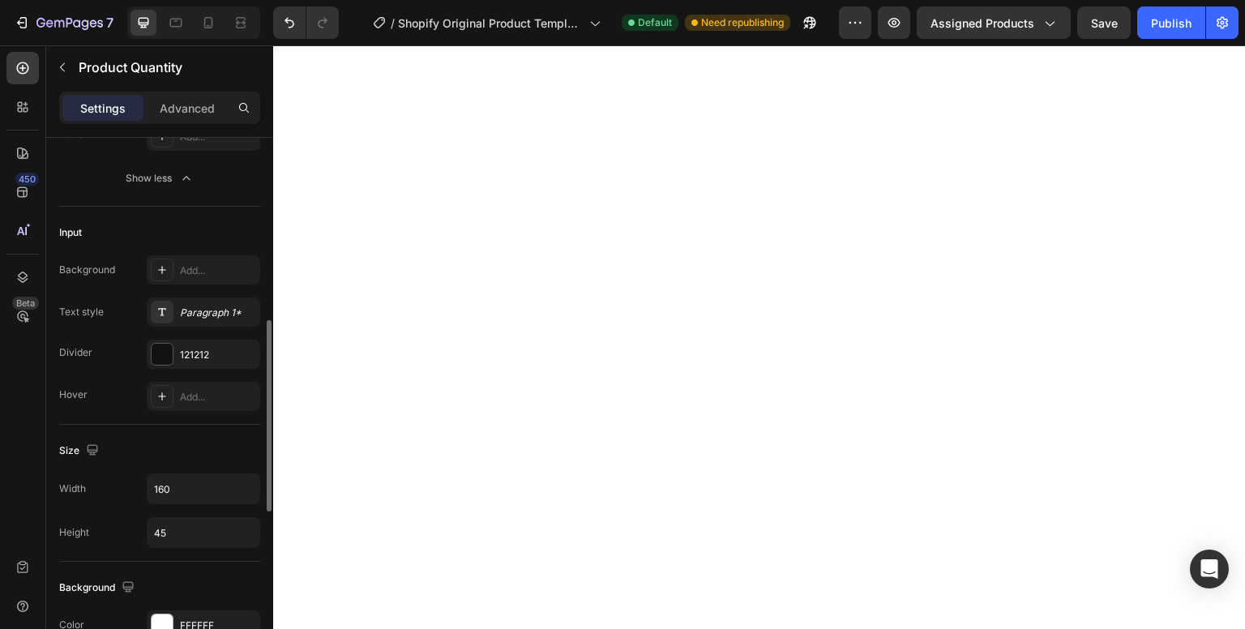
scroll to position [512, 0]
click at [165, 400] on icon at bounding box center [162, 397] width 13 height 13
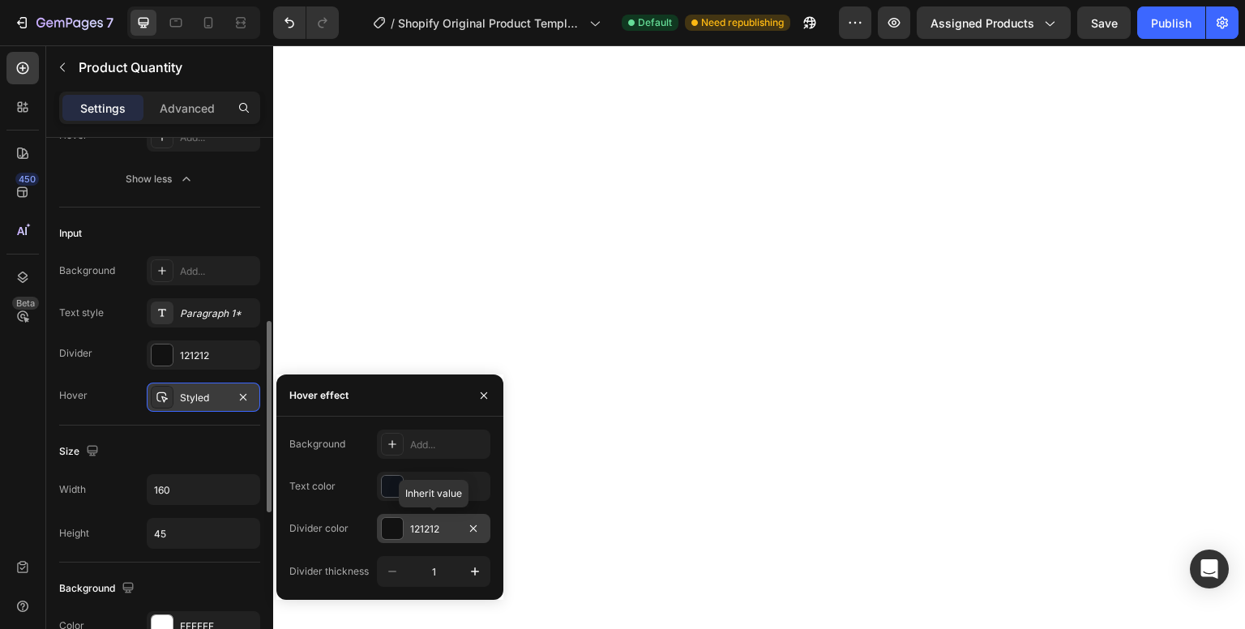
click at [392, 522] on div at bounding box center [392, 528] width 21 height 21
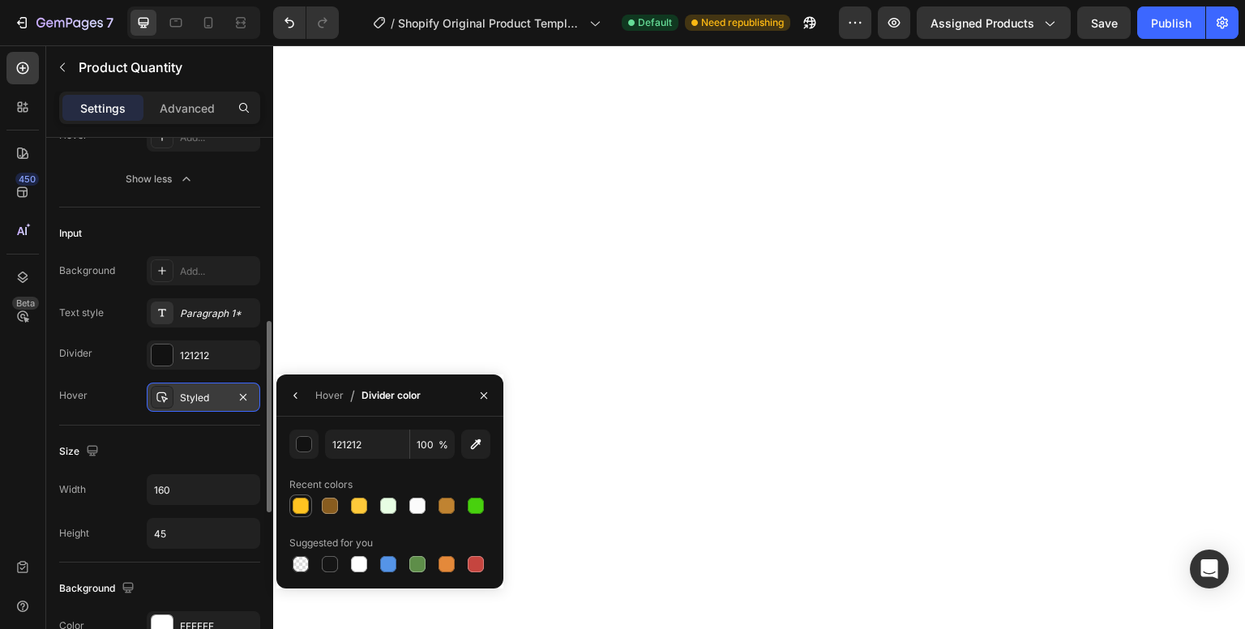
click at [304, 504] on div at bounding box center [301, 506] width 16 height 16
type input "FFC321"
click at [298, 401] on icon "button" at bounding box center [295, 395] width 13 height 13
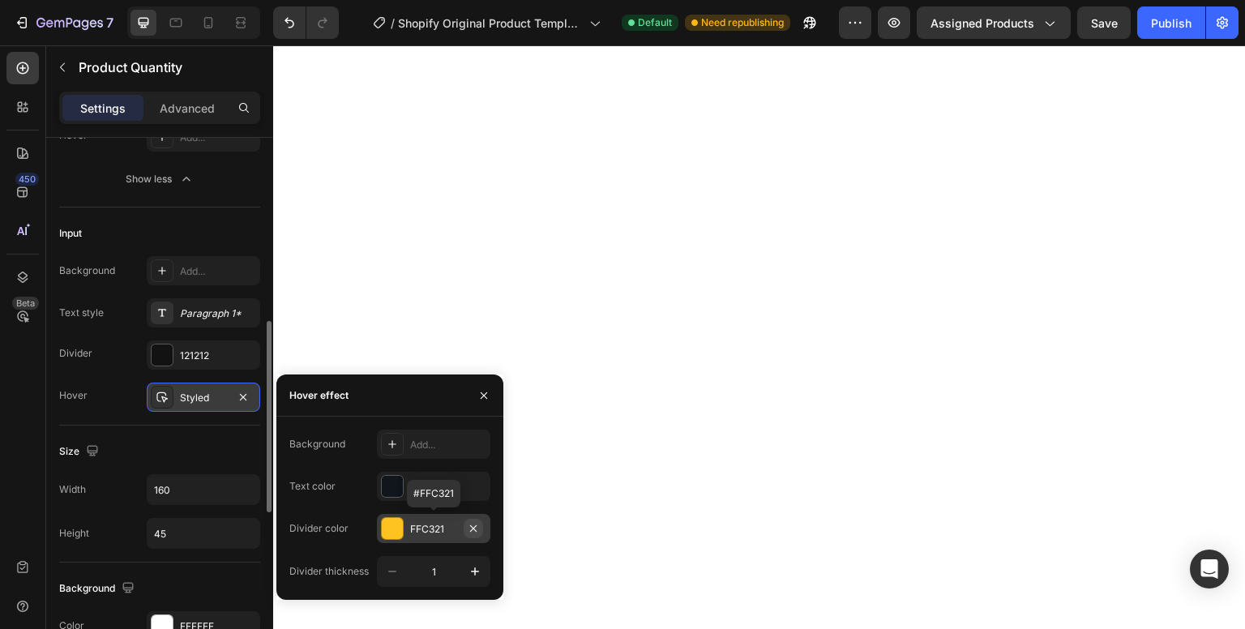
click at [470, 531] on icon "button" at bounding box center [473, 528] width 6 height 6
click at [388, 487] on div at bounding box center [392, 486] width 21 height 21
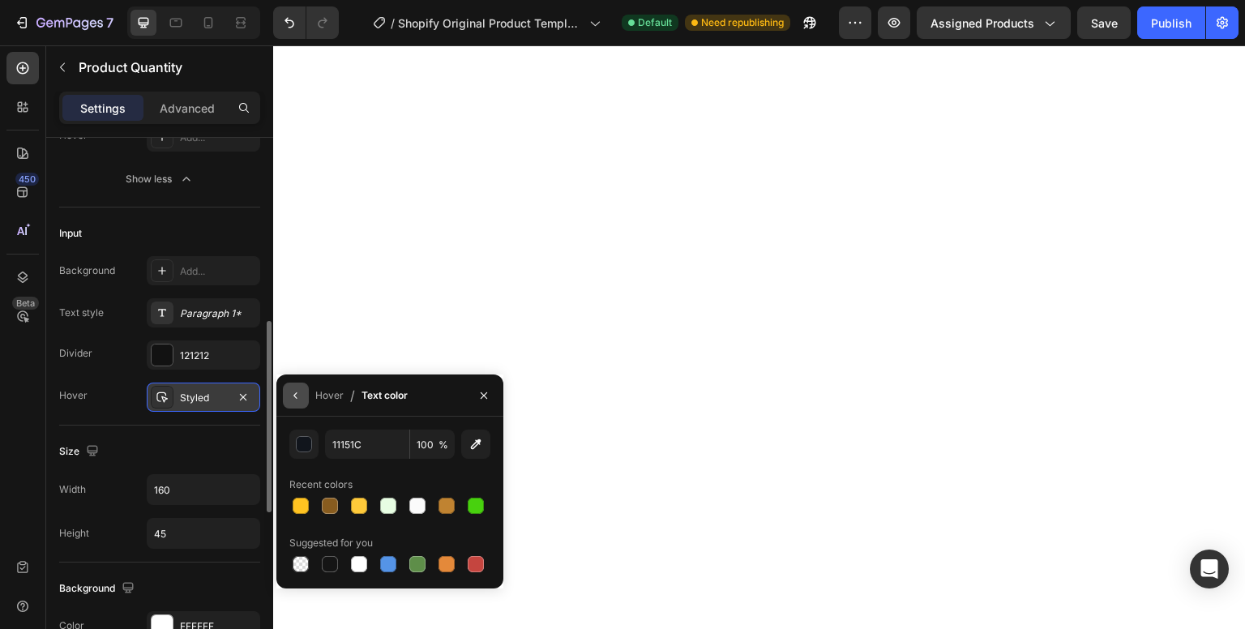
click at [298, 402] on button "button" at bounding box center [296, 396] width 26 height 26
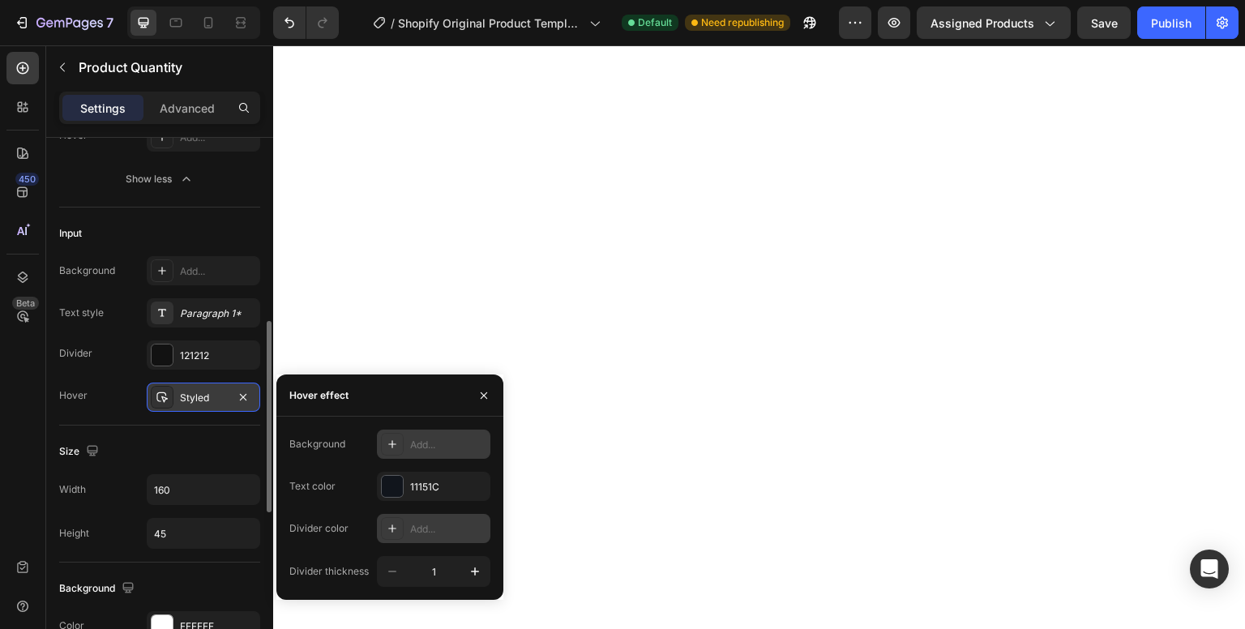
click at [389, 441] on icon at bounding box center [392, 444] width 13 height 13
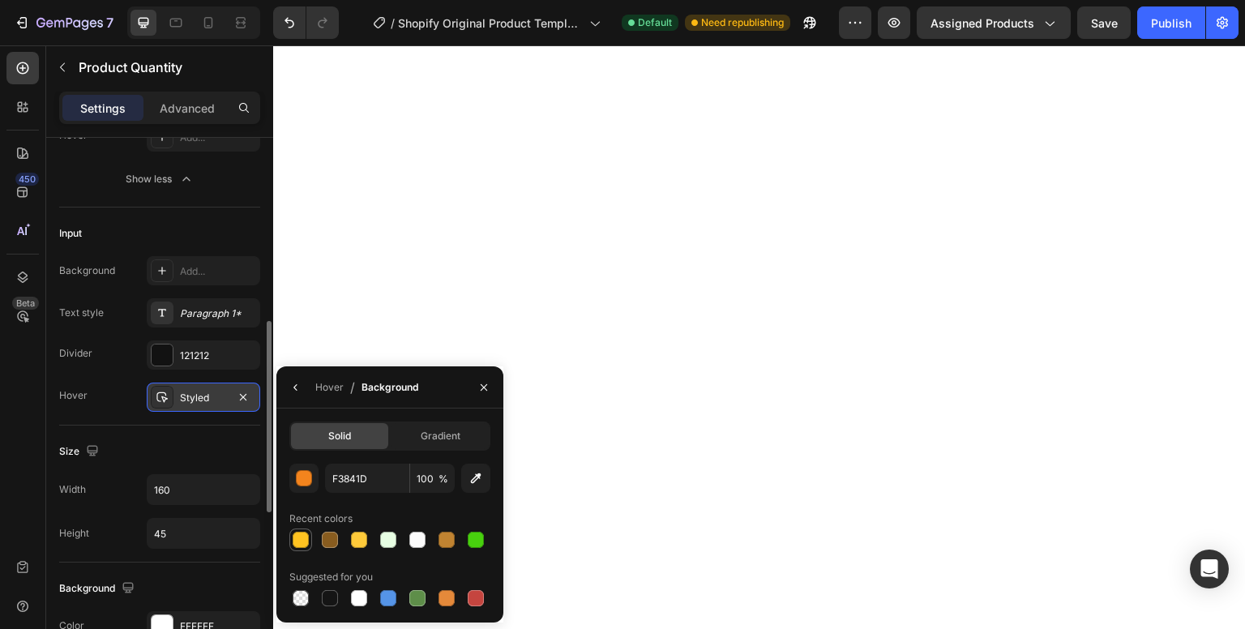
click at [299, 549] on div at bounding box center [300, 540] width 23 height 23
type input "FFC321"
click at [294, 387] on icon "button" at bounding box center [295, 387] width 13 height 13
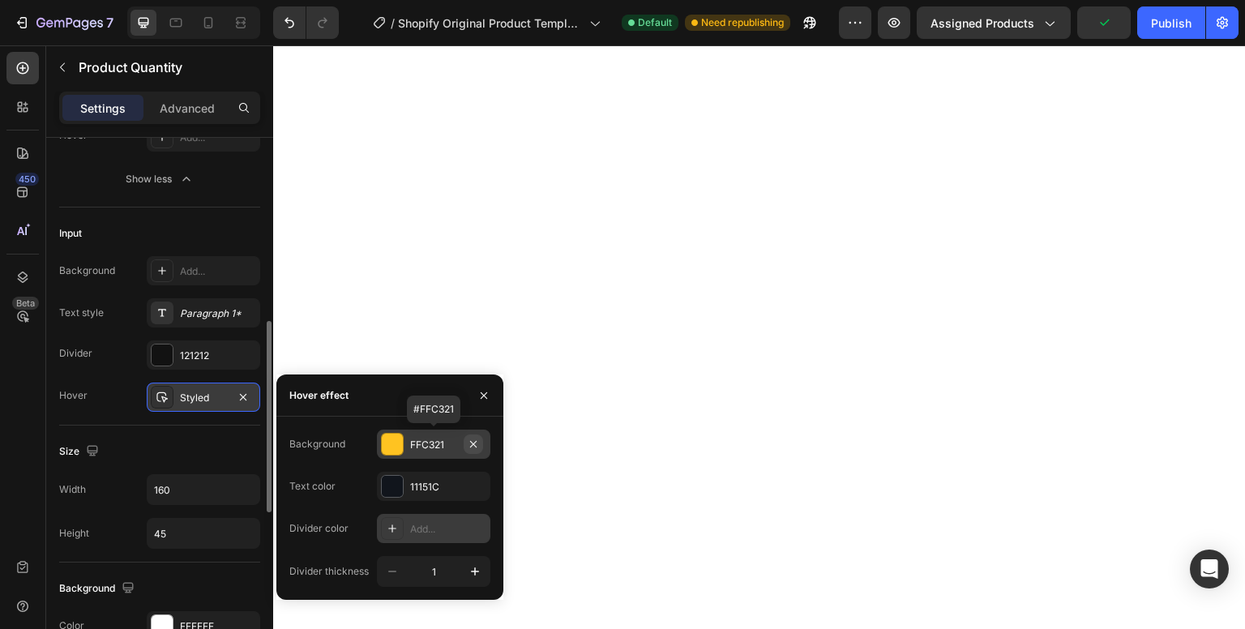
click at [473, 451] on button "button" at bounding box center [473, 444] width 19 height 19
click at [389, 491] on div at bounding box center [392, 486] width 21 height 21
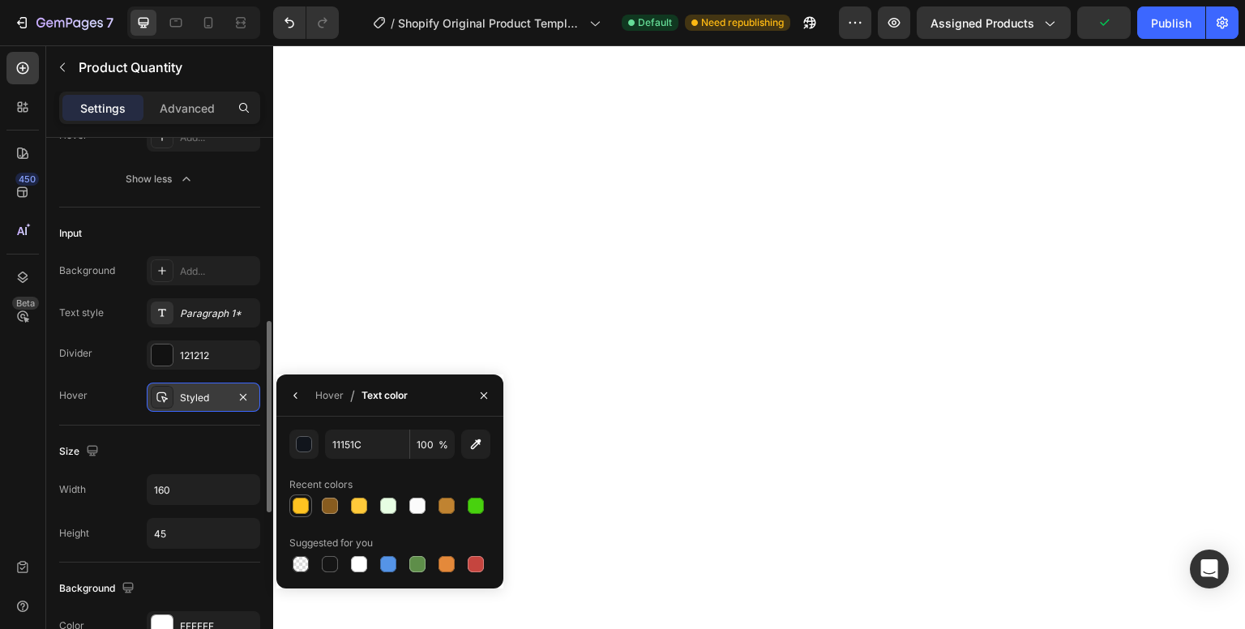
click at [311, 509] on div at bounding box center [300, 506] width 23 height 23
type input "FFC321"
click at [296, 396] on icon "button" at bounding box center [295, 395] width 13 height 13
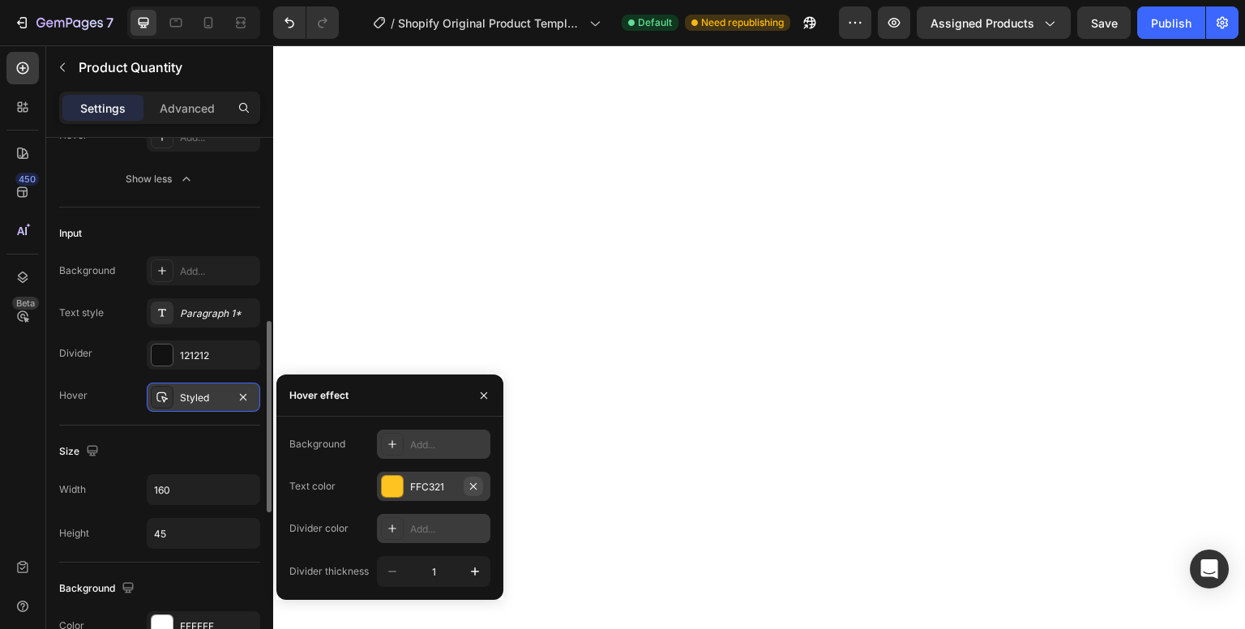
click at [480, 485] on button "button" at bounding box center [473, 486] width 19 height 19
click at [1101, 32] on button "Save" at bounding box center [1105, 22] width 54 height 32
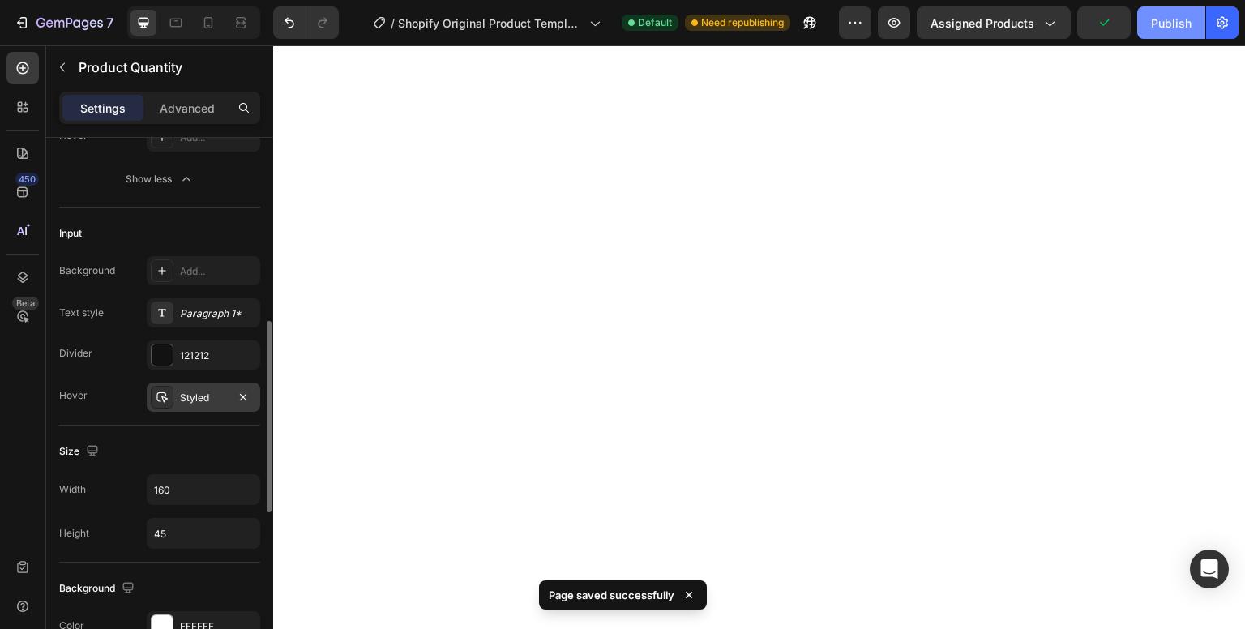
click at [1157, 29] on div "Publish" at bounding box center [1171, 23] width 41 height 17
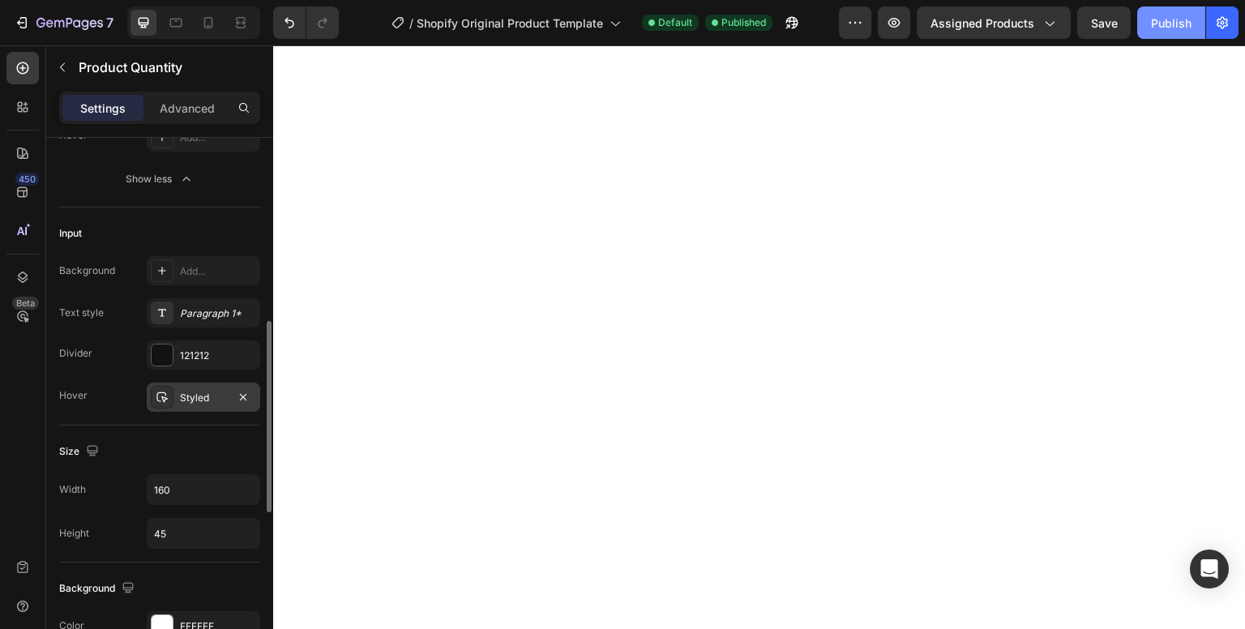
click at [1157, 29] on div "Publish" at bounding box center [1171, 23] width 41 height 17
